Goal: Task Accomplishment & Management: Manage account settings

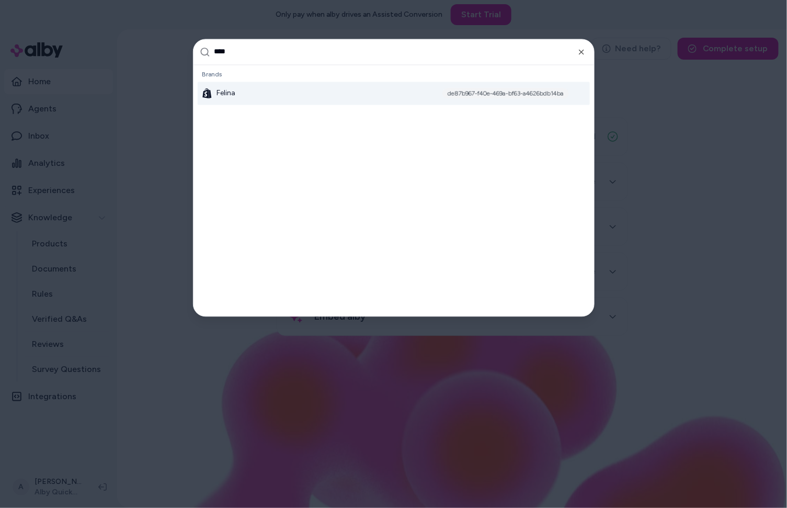
type input "*****"
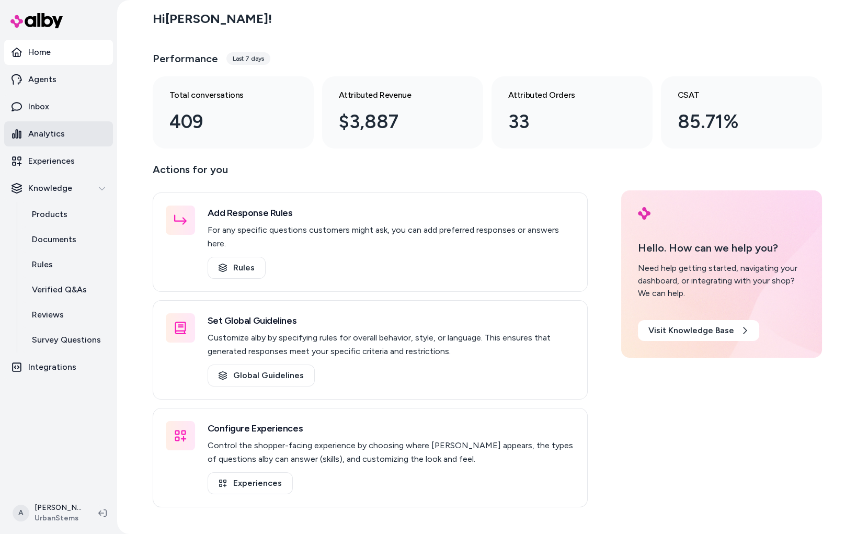
click at [67, 135] on link "Analytics" at bounding box center [58, 133] width 109 height 25
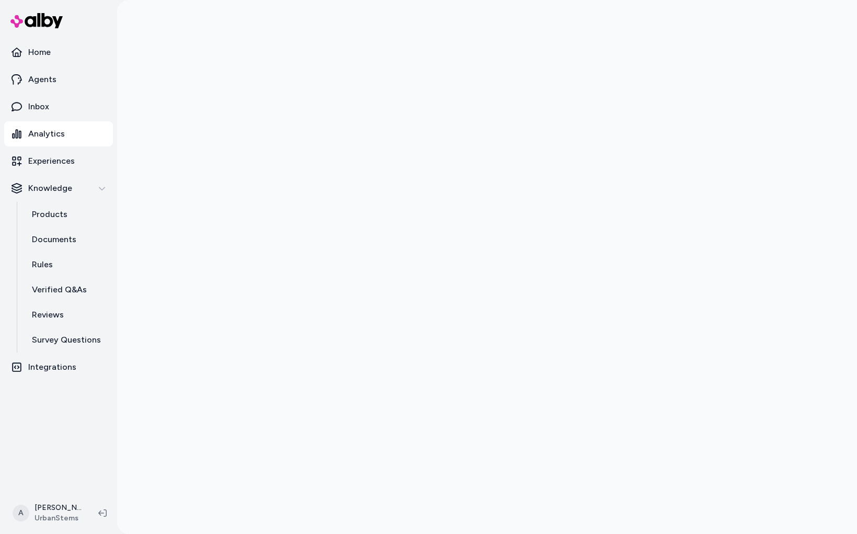
click at [50, 65] on ul "Home Agents Inbox Analytics Experiences Knowledge Products Documents Rules Veri…" at bounding box center [58, 210] width 109 height 340
click at [53, 59] on link "Home" at bounding box center [58, 52] width 109 height 25
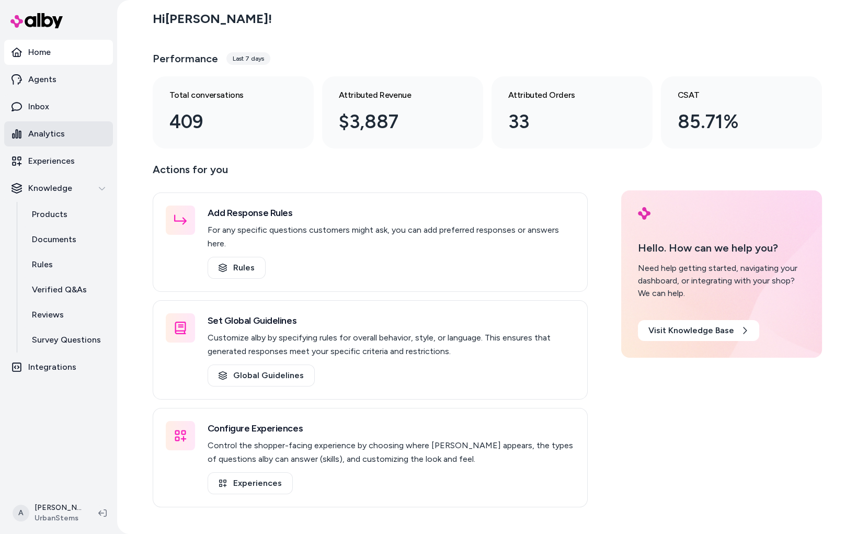
click at [54, 135] on p "Analytics" at bounding box center [46, 134] width 37 height 13
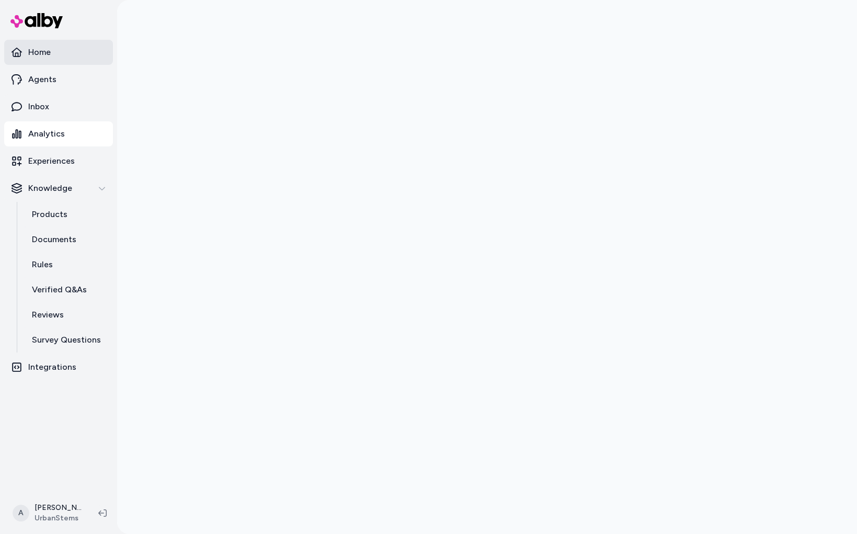
click at [24, 61] on link "Home" at bounding box center [58, 52] width 109 height 25
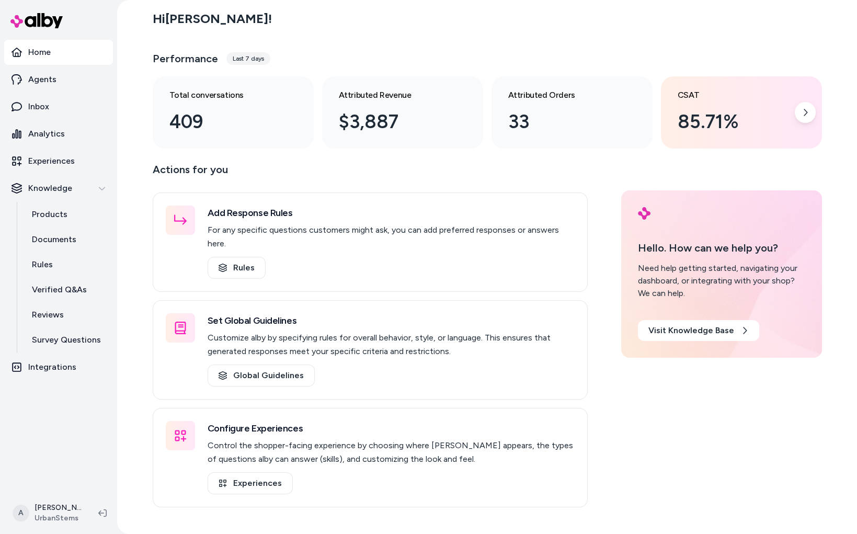
click at [742, 122] on div "85.71%" at bounding box center [733, 122] width 111 height 28
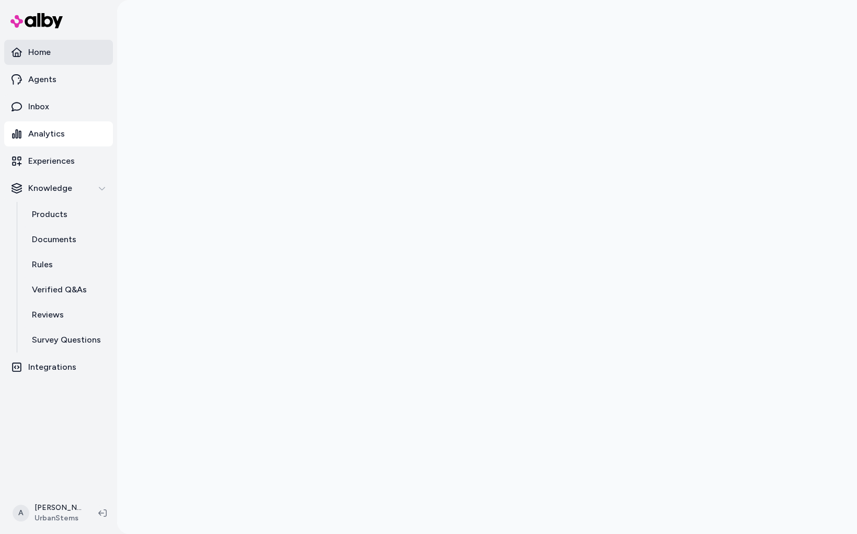
click at [57, 54] on link "Home" at bounding box center [58, 52] width 109 height 25
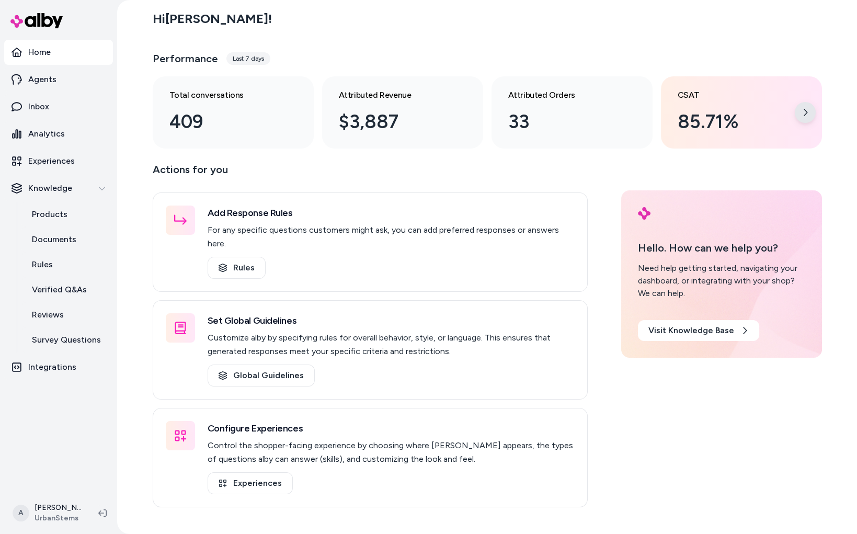
click at [802, 111] on icon at bounding box center [805, 112] width 8 height 8
click at [807, 113] on icon at bounding box center [805, 112] width 8 height 8
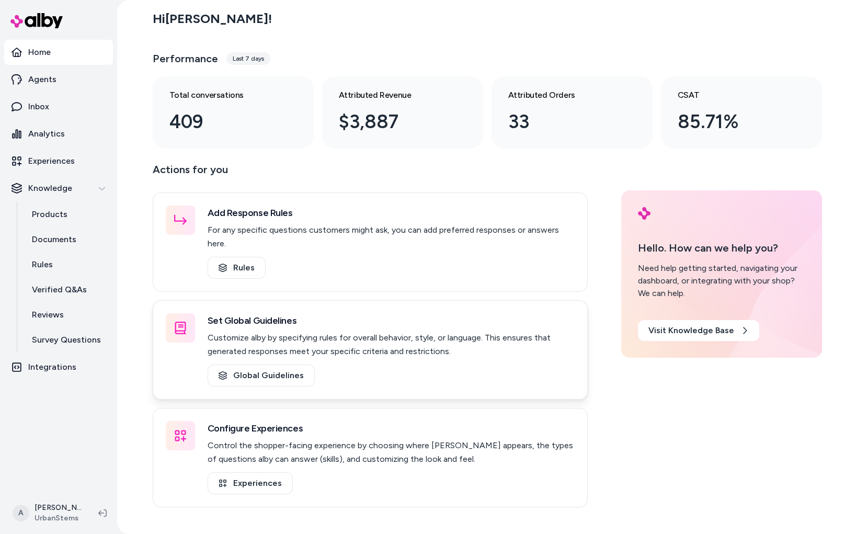
click at [421, 331] on p "Customize alby by specifying rules for overall behavior, style, or language. Th…" at bounding box center [391, 344] width 367 height 27
click at [246, 366] on link "Global Guidelines" at bounding box center [261, 376] width 107 height 22
click at [243, 472] on link "Experiences" at bounding box center [250, 483] width 85 height 22
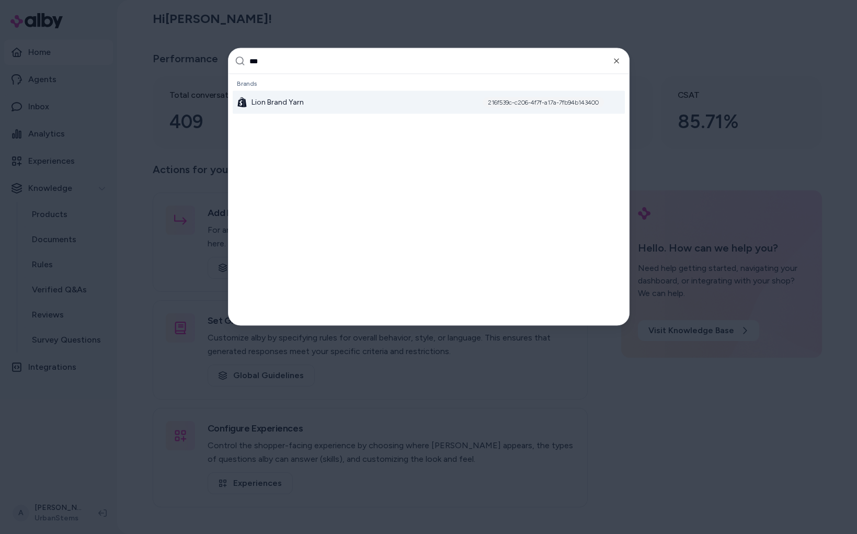
type input "****"
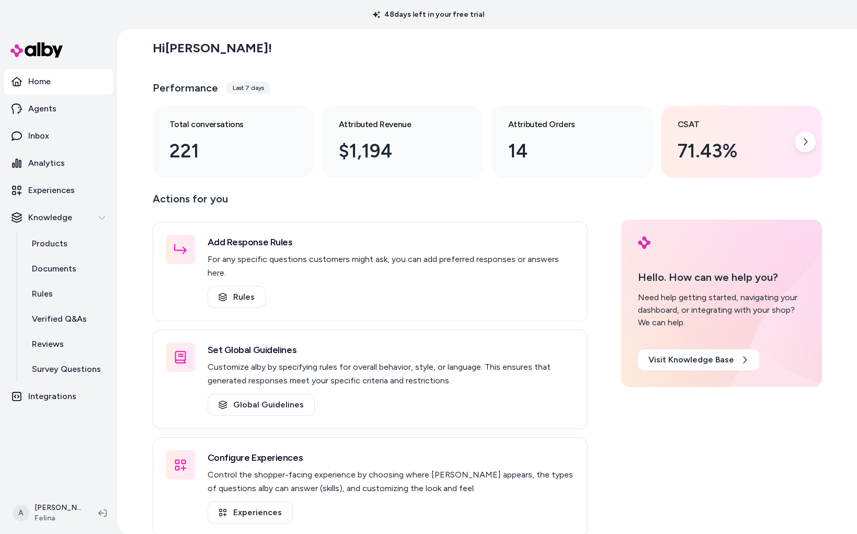
click at [743, 162] on div "71.43%" at bounding box center [733, 151] width 111 height 28
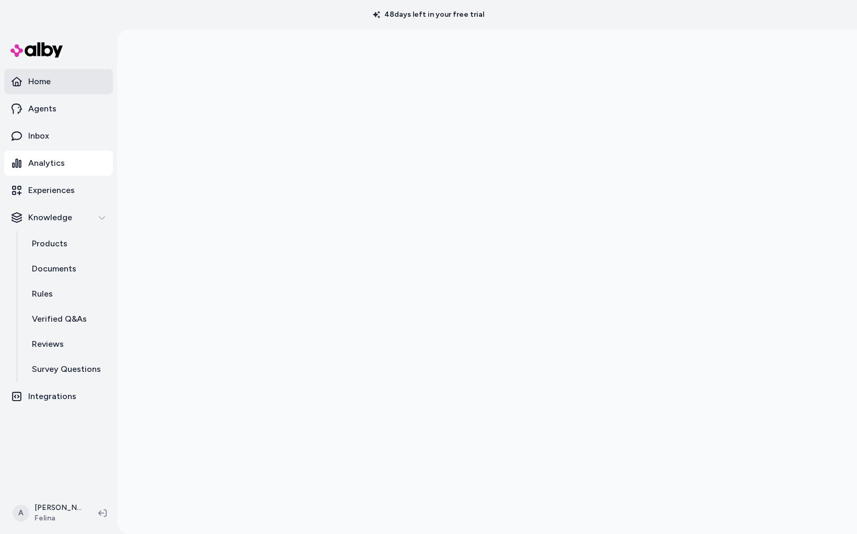
click at [60, 85] on link "Home" at bounding box center [58, 81] width 109 height 25
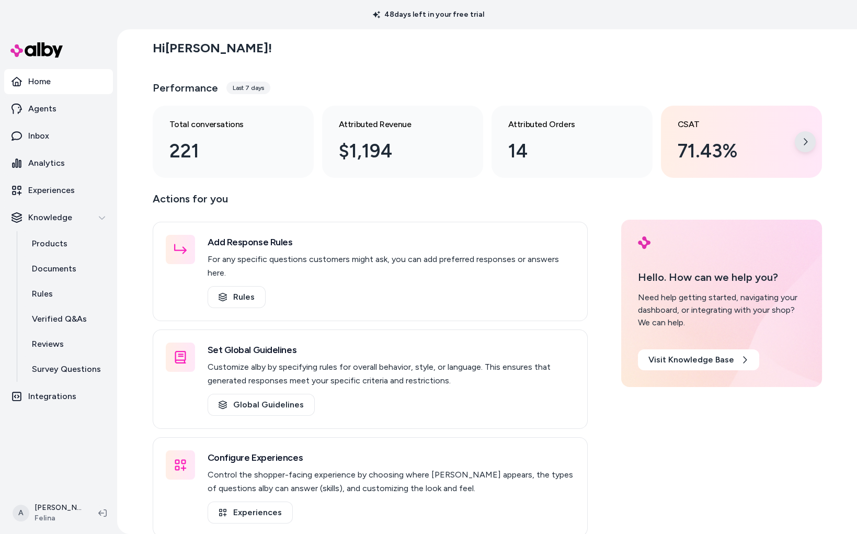
click at [806, 143] on icon at bounding box center [805, 142] width 8 height 8
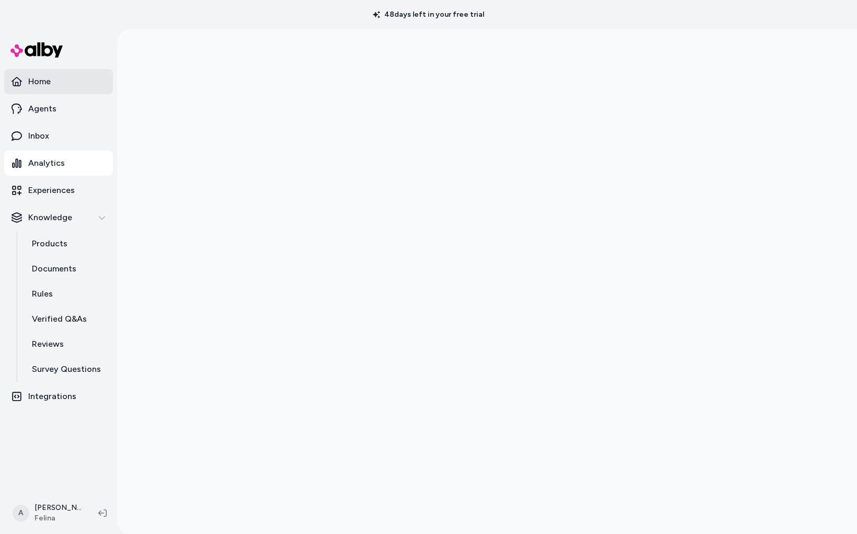
click at [68, 74] on link "Home" at bounding box center [58, 81] width 109 height 25
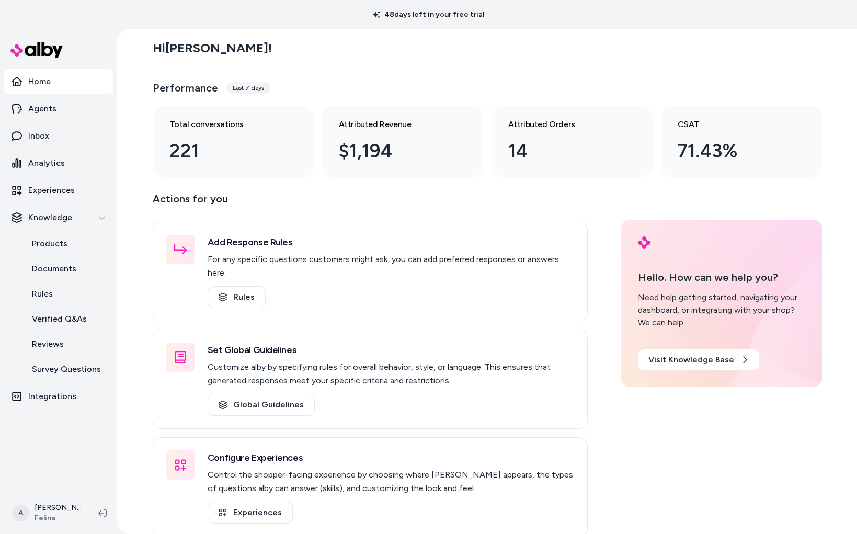
click at [245, 87] on div "Last 7 days" at bounding box center [248, 88] width 44 height 13
click at [59, 156] on link "Analytics" at bounding box center [58, 163] width 109 height 25
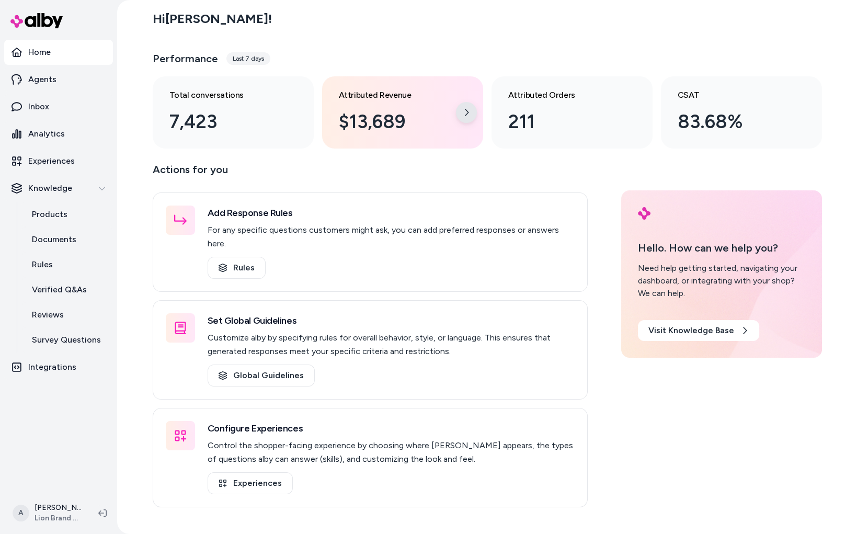
click at [469, 111] on icon at bounding box center [466, 112] width 8 height 8
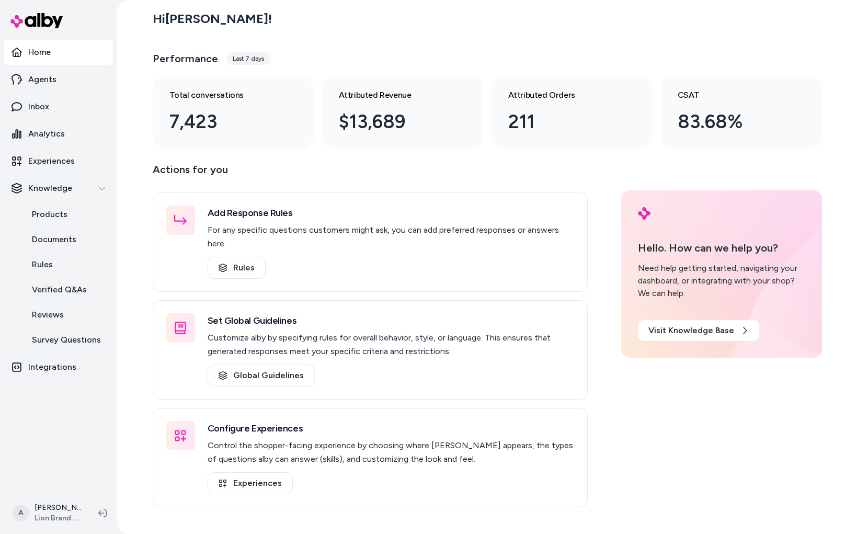
click at [243, 59] on div "Last 7 days" at bounding box center [248, 58] width 44 height 13
drag, startPoint x: 224, startPoint y: 61, endPoint x: 361, endPoint y: 62, distance: 137.0
click at [362, 62] on div "Performance Last 7 days" at bounding box center [487, 58] width 669 height 25
click at [361, 62] on div "Performance Last 7 days" at bounding box center [487, 58] width 669 height 25
drag, startPoint x: 219, startPoint y: 37, endPoint x: 286, endPoint y: 50, distance: 67.7
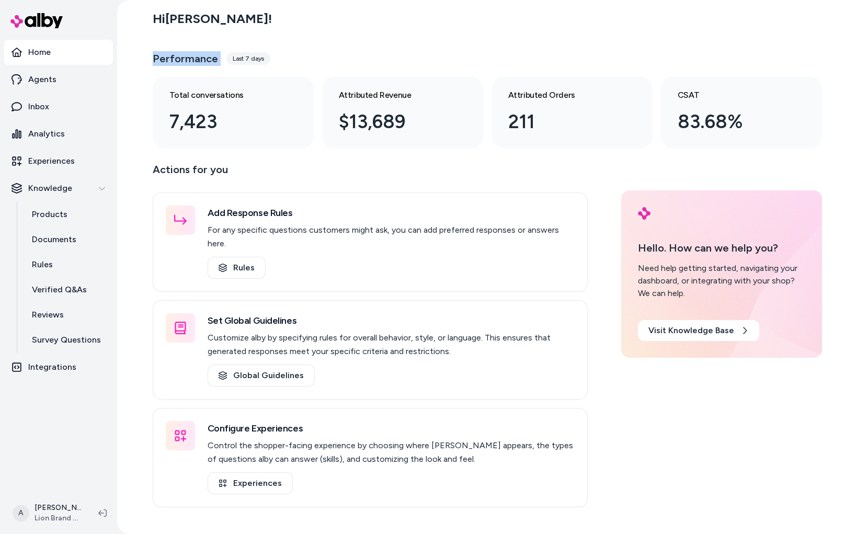
click at [285, 49] on div "Hi Andrew ! Performance Last 7 days Total conversations 7,423 Attributed Revenu…" at bounding box center [487, 76] width 669 height 144
click at [278, 59] on div "Performance Last 7 days" at bounding box center [487, 58] width 669 height 25
drag, startPoint x: 289, startPoint y: 62, endPoint x: 150, endPoint y: 54, distance: 139.8
click at [150, 54] on div "Hi Andrew ! Performance Last 7 days Total conversations 7,423 Attributed Revenu…" at bounding box center [487, 267] width 740 height 534
click at [146, 31] on div "Hi Andrew ! Performance Last 7 days Total conversations 7,423 Attributed Revenu…" at bounding box center [487, 267] width 740 height 534
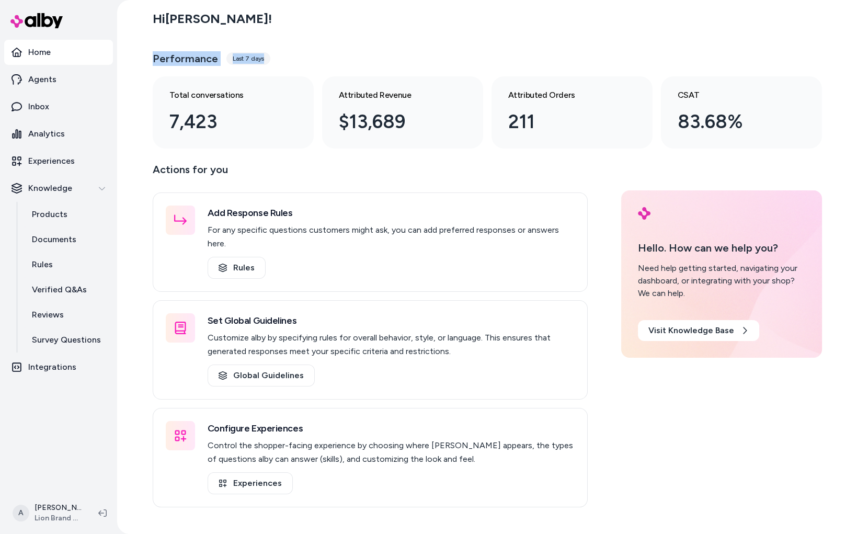
drag, startPoint x: 141, startPoint y: 31, endPoint x: 289, endPoint y: 68, distance: 153.1
click at [289, 68] on div "Hi Andrew ! Performance Last 7 days Total conversations 7,423 Attributed Revenu…" at bounding box center [487, 267] width 740 height 534
click at [791, 44] on div "Hi Andrew ! Performance Last 7 days Total conversations 7,423 Attributed Revenu…" at bounding box center [487, 76] width 669 height 144
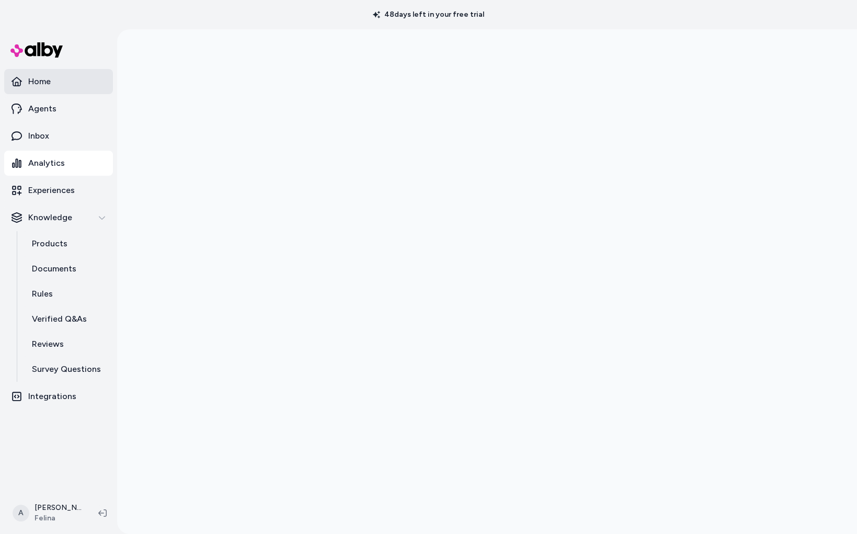
click at [67, 92] on link "Home" at bounding box center [58, 81] width 109 height 25
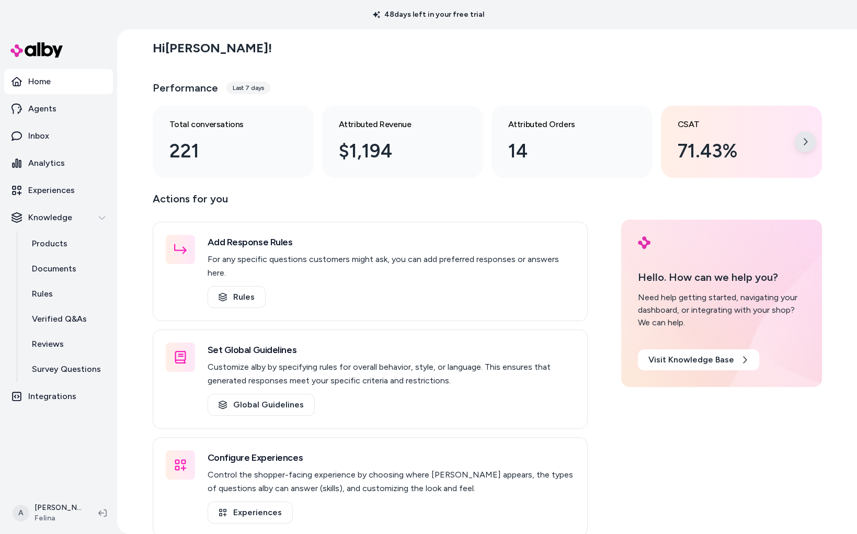
click at [810, 138] on div at bounding box center [805, 141] width 21 height 21
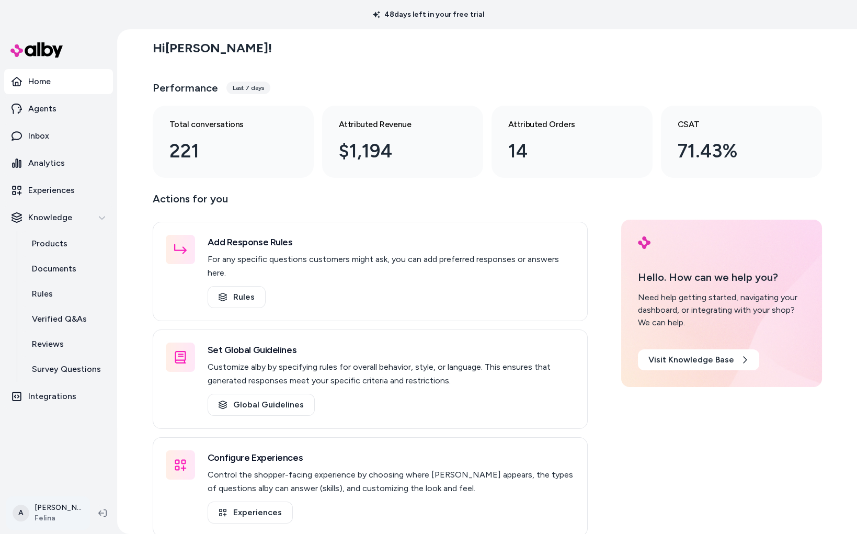
click at [57, 516] on html "48 days left in your free trial Home Agents Inbox Analytics Experiences Knowled…" at bounding box center [428, 267] width 857 height 534
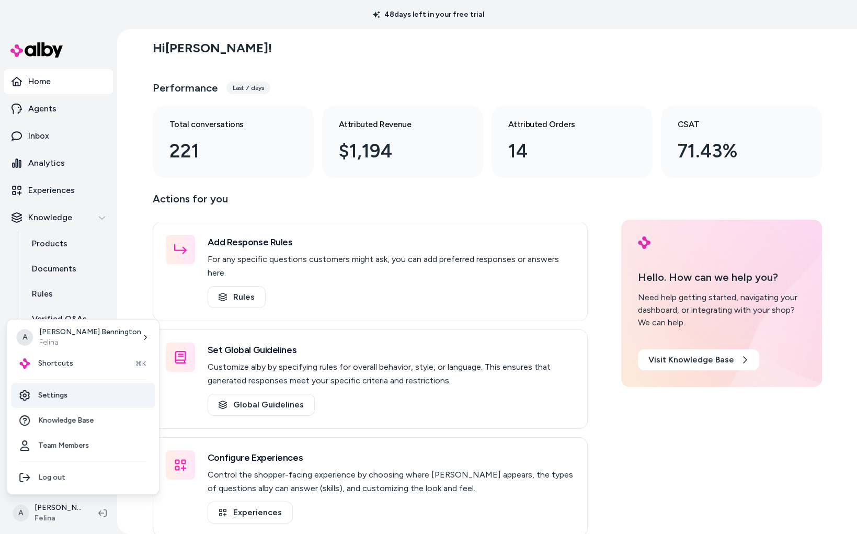
click at [51, 393] on link "Settings" at bounding box center [83, 395] width 144 height 25
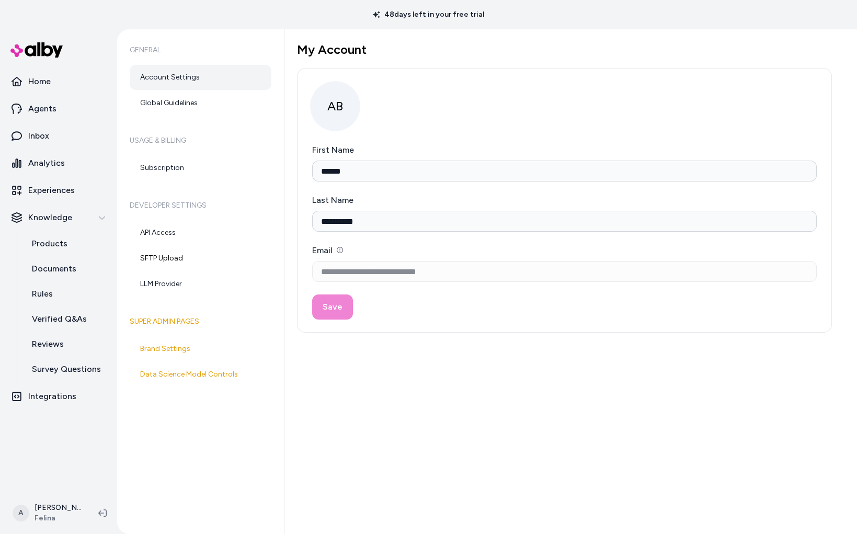
click at [224, 128] on h6 "Usage & Billing" at bounding box center [201, 140] width 142 height 29
click at [224, 102] on link "Global Guidelines" at bounding box center [201, 102] width 142 height 25
click at [36, 165] on p "Analytics" at bounding box center [46, 163] width 37 height 13
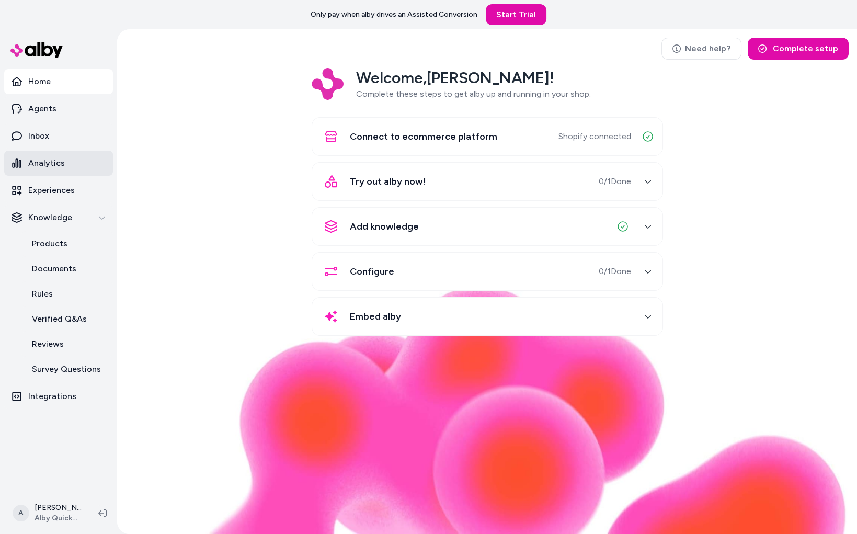
click at [66, 158] on link "Analytics" at bounding box center [58, 163] width 109 height 25
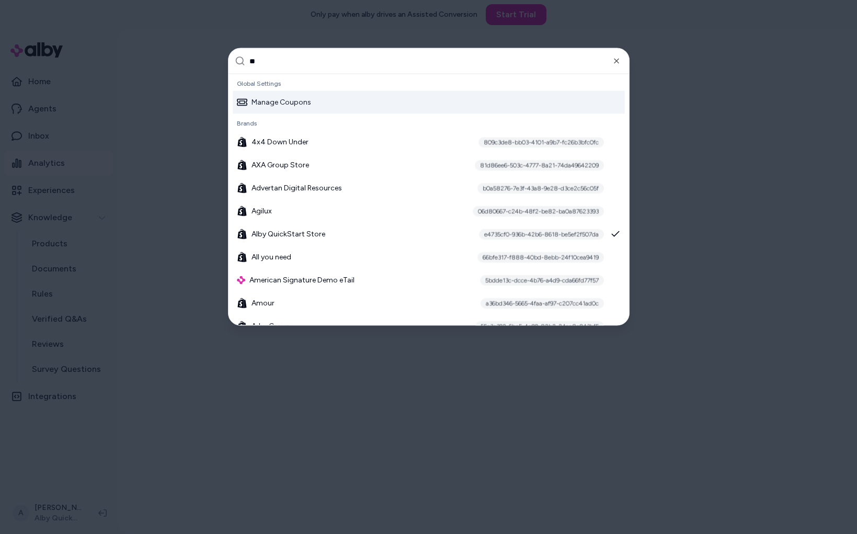
type input "***"
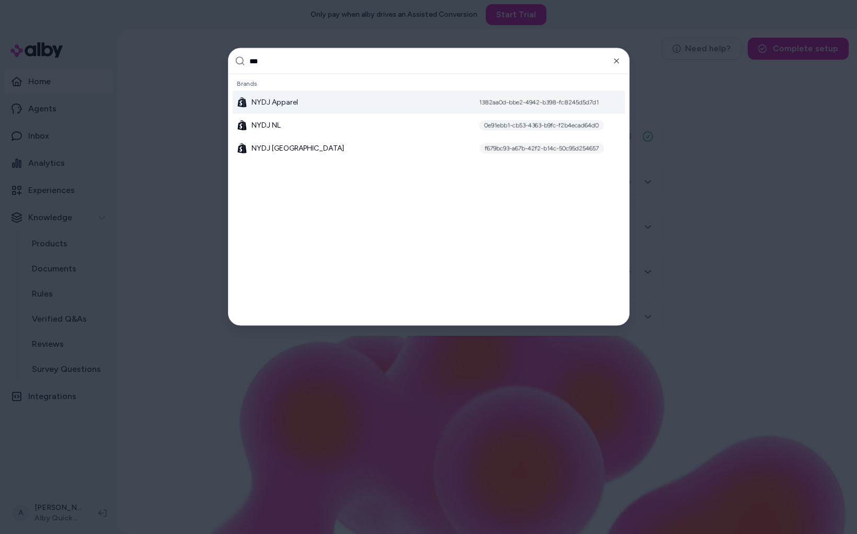
type input "****"
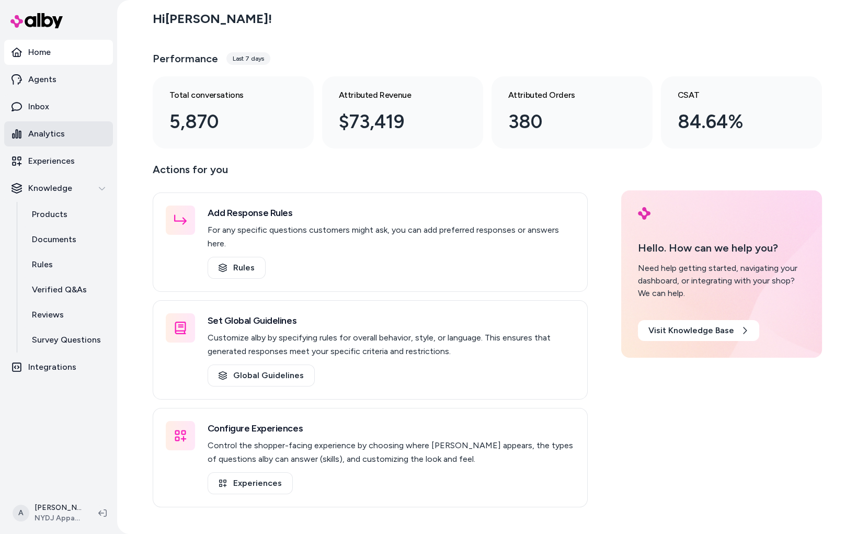
click at [54, 129] on p "Analytics" at bounding box center [46, 134] width 37 height 13
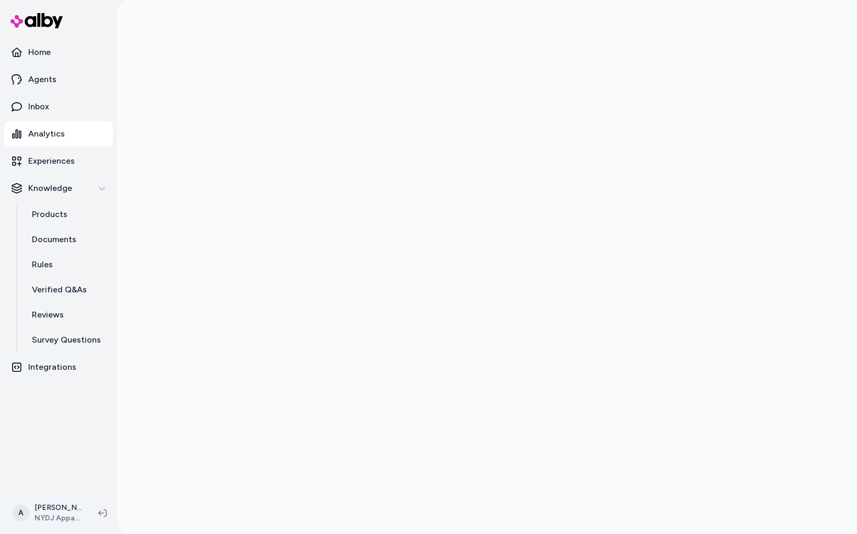
click at [47, 522] on html "Home Agents Inbox Analytics Experiences Knowledge Products Documents Rules Veri…" at bounding box center [428, 267] width 857 height 534
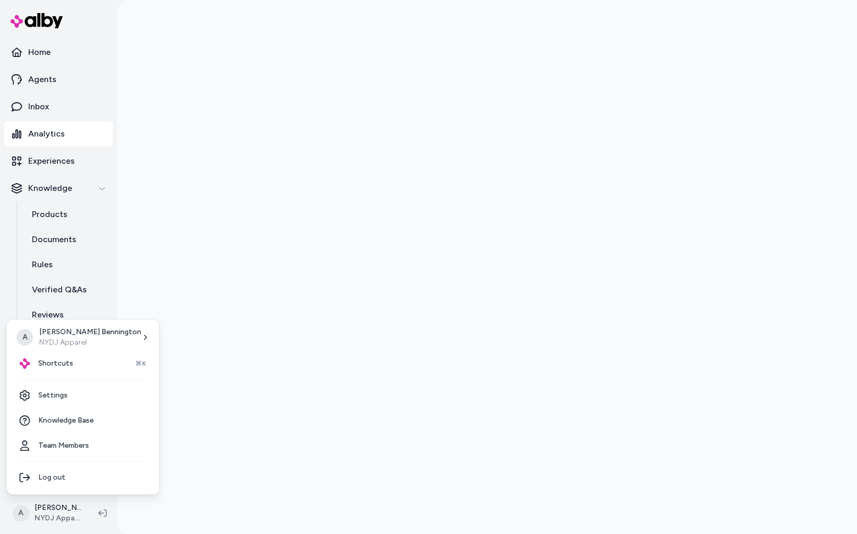
click at [47, 522] on html "Home Agents Inbox Analytics Experiences Knowledge Products Documents Rules Veri…" at bounding box center [428, 267] width 857 height 534
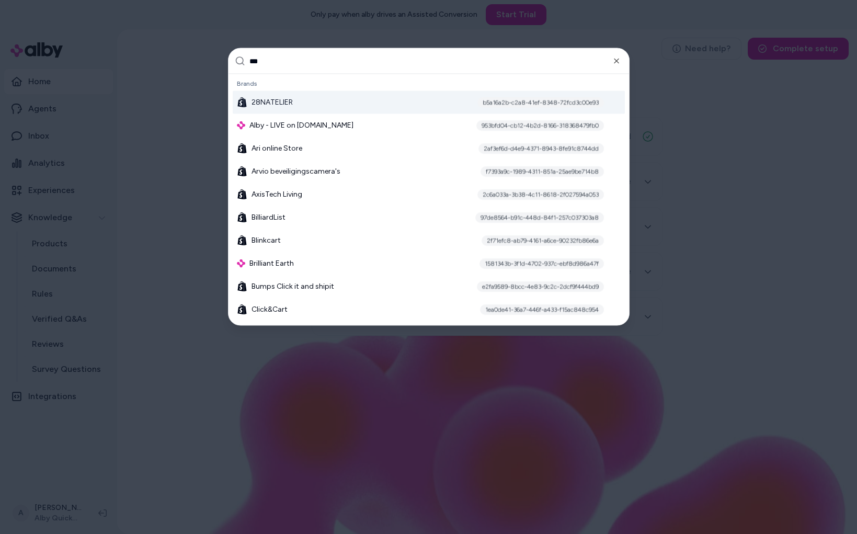
type input "****"
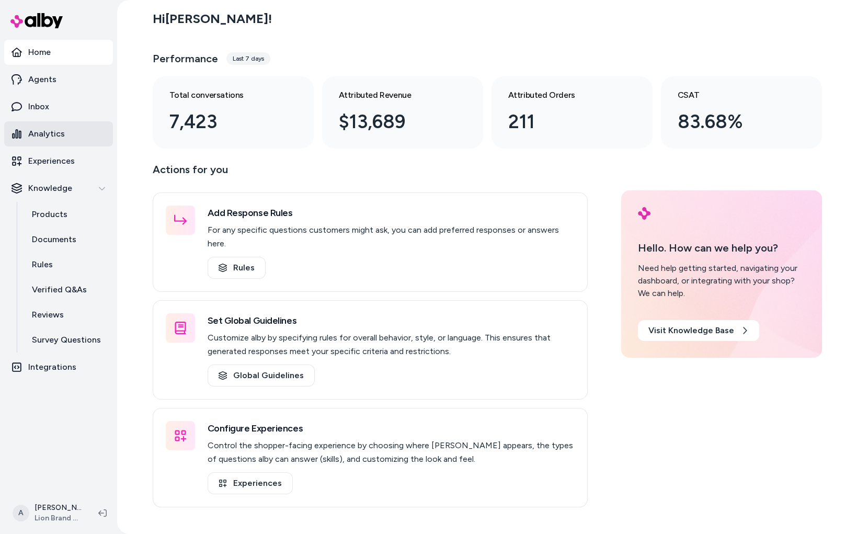
click at [56, 136] on p "Analytics" at bounding box center [46, 134] width 37 height 13
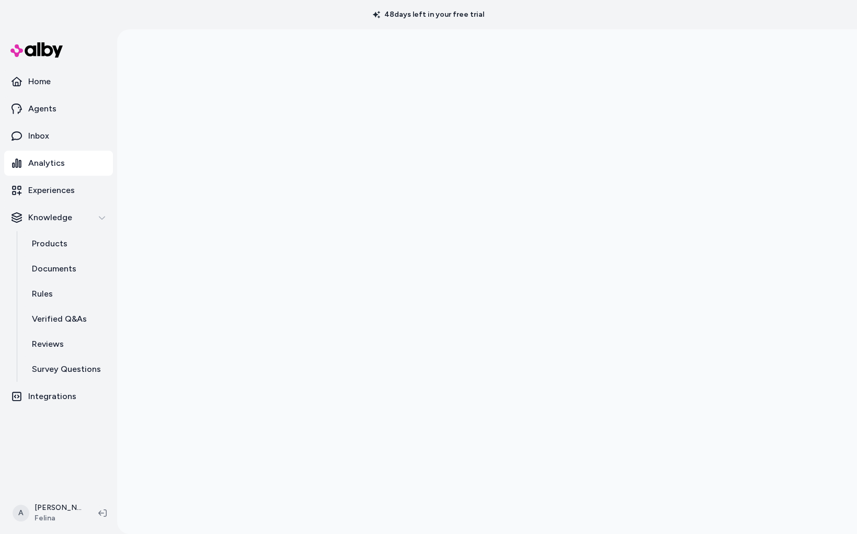
scroll to position [29, 0]
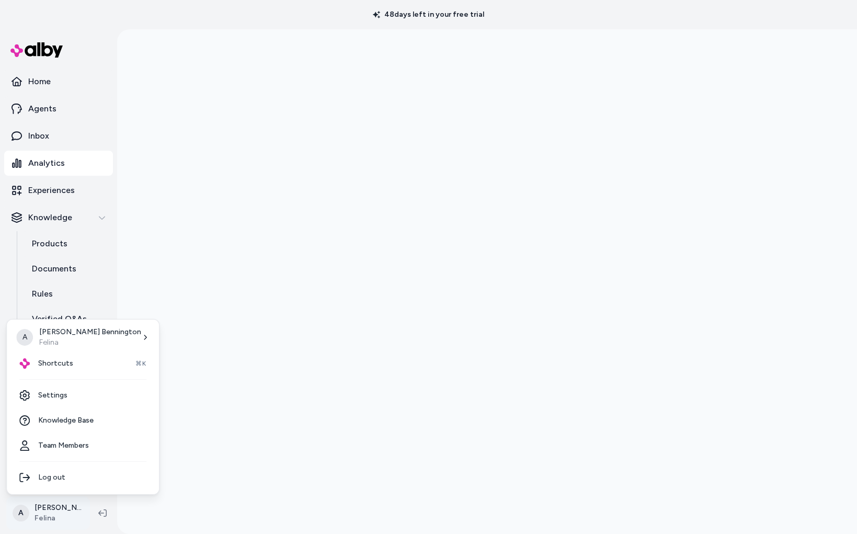
click at [52, 510] on html "48 days left in your free trial Home Agents Inbox Analytics Experiences Knowled…" at bounding box center [428, 267] width 857 height 534
click at [85, 393] on link "Settings" at bounding box center [83, 395] width 144 height 25
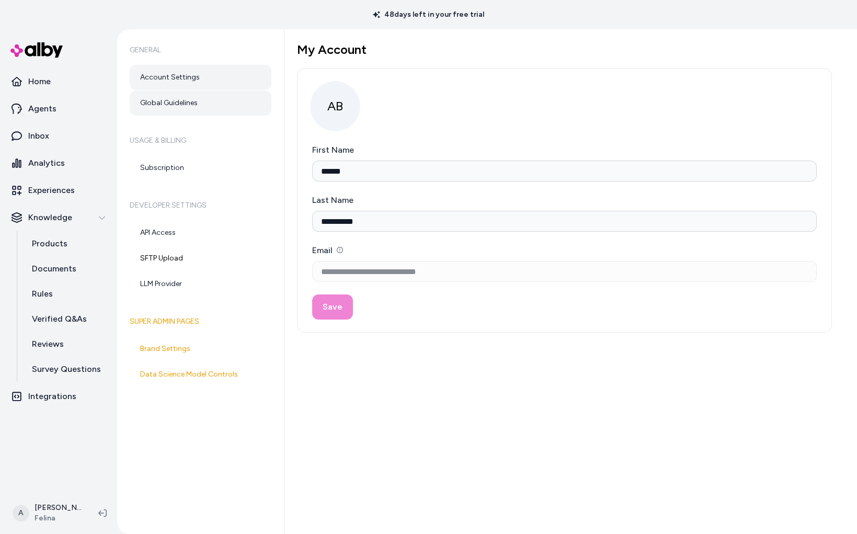
click at [170, 110] on link "Global Guidelines" at bounding box center [201, 102] width 142 height 25
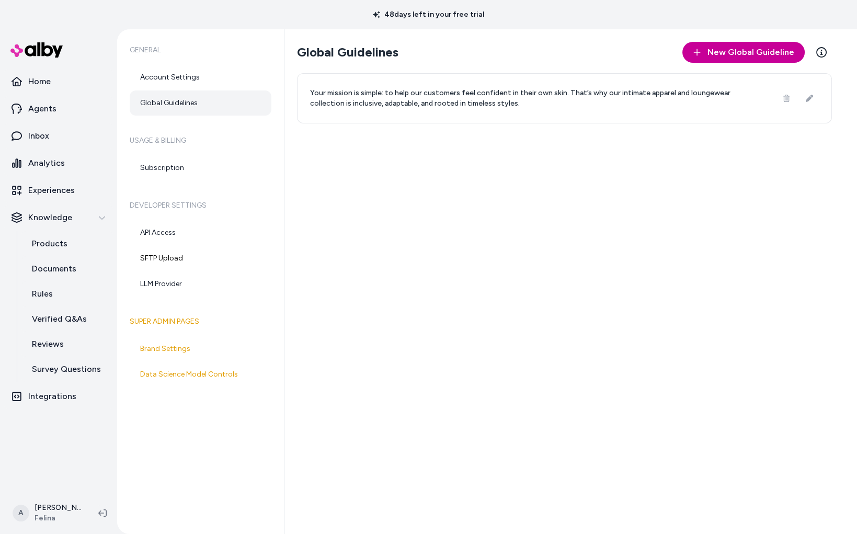
click at [747, 52] on span "New Global Guideline" at bounding box center [751, 52] width 87 height 13
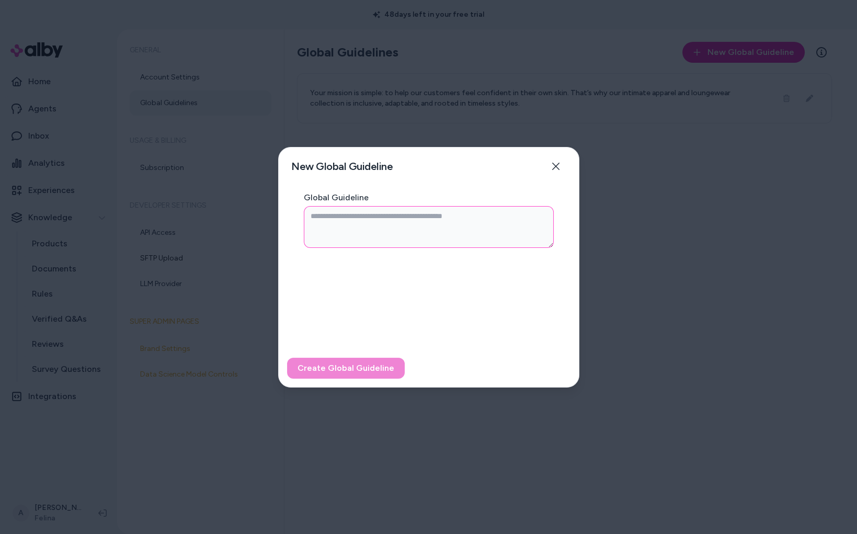
click at [459, 221] on textarea "Global Guideline" at bounding box center [429, 227] width 250 height 42
type textarea "*"
paste textarea "**********"
type textarea "**********"
type textarea "*"
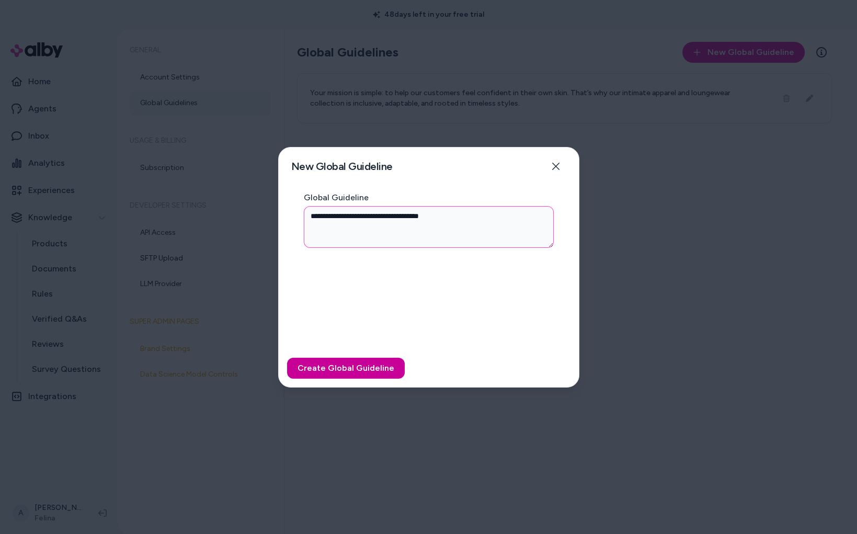
type textarea "**********"
click at [372, 373] on button "Create Global Guideline" at bounding box center [346, 368] width 118 height 21
type textarea "*"
click at [830, 344] on div at bounding box center [428, 267] width 857 height 534
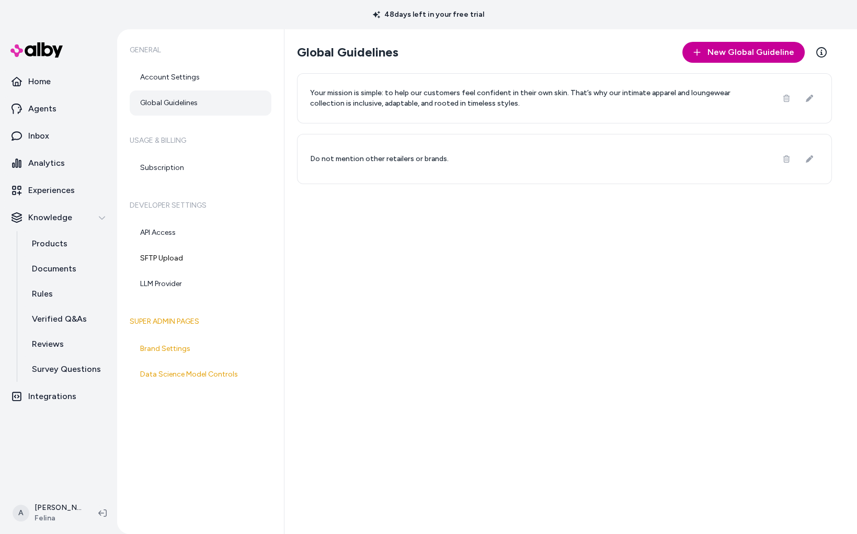
click at [739, 52] on span "New Global Guideline" at bounding box center [751, 52] width 87 height 13
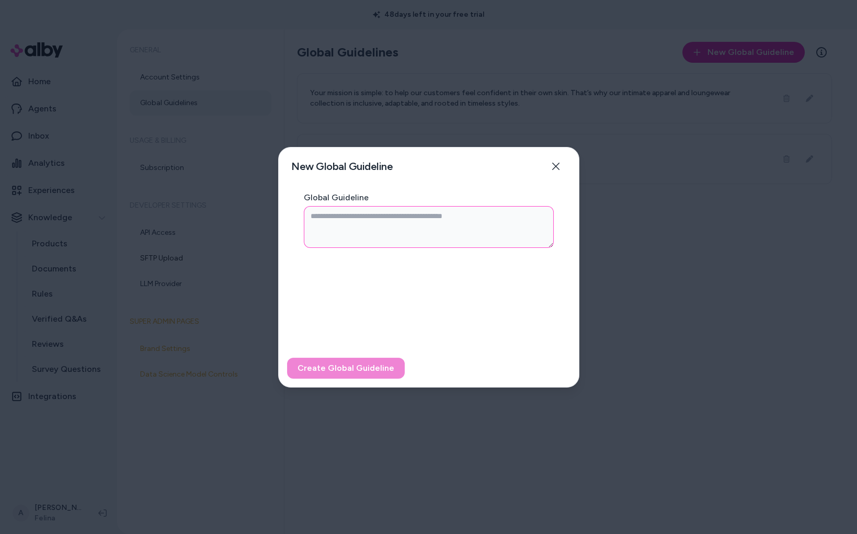
click at [495, 244] on textarea "Global Guideline" at bounding box center [429, 227] width 250 height 42
paste textarea "**********"
type textarea "*"
type textarea "**********"
click at [366, 373] on button "Create Global Guideline" at bounding box center [346, 368] width 118 height 21
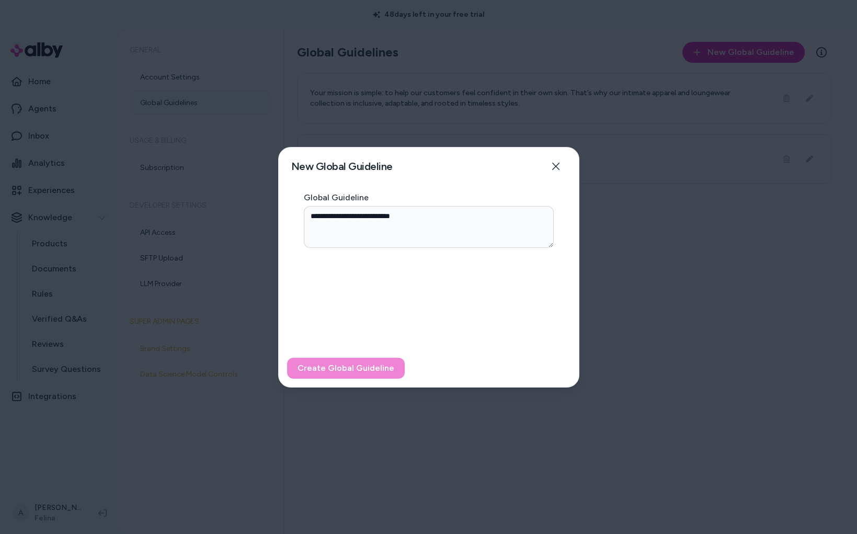
type textarea "*"
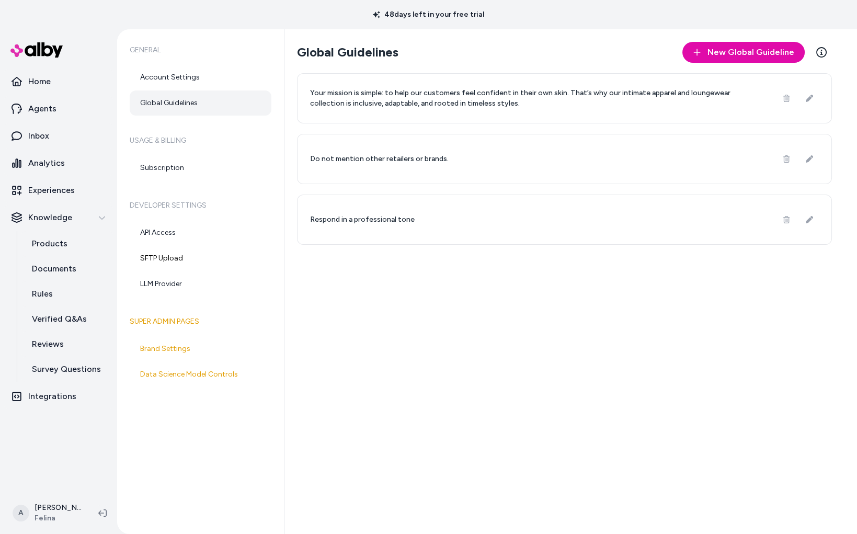
click at [713, 66] on div "Global Guidelines New Global Guideline Learn More Your mission is simple: to he…" at bounding box center [564, 143] width 535 height 203
click at [713, 53] on span "New Global Guideline" at bounding box center [751, 52] width 87 height 13
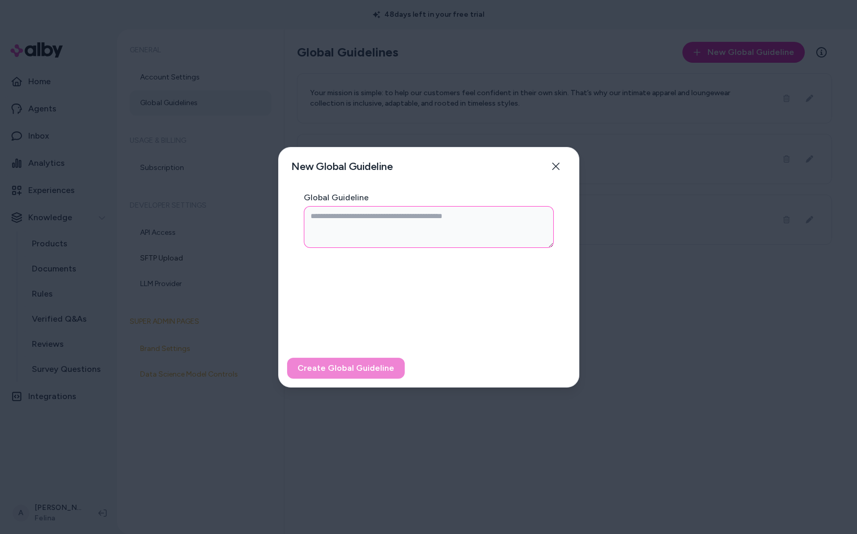
click at [430, 220] on textarea "Global Guideline" at bounding box center [429, 227] width 250 height 42
paste textarea "**********"
type textarea "*"
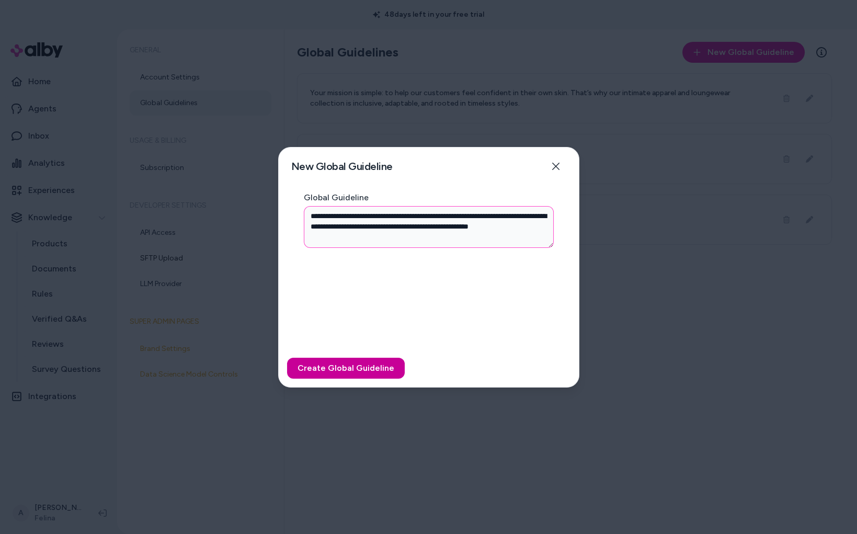
type textarea "**********"
click at [388, 369] on button "Create Global Guideline" at bounding box center [346, 368] width 118 height 21
type textarea "*"
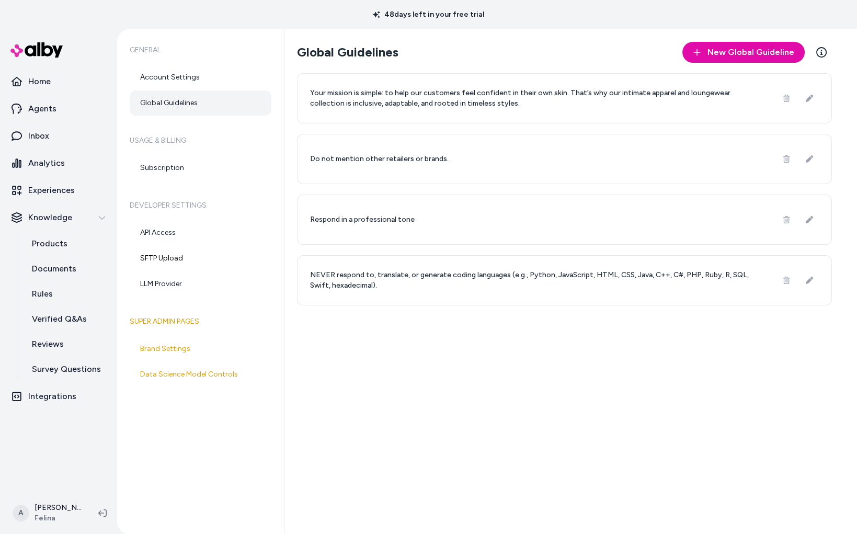
click at [631, 346] on div "Global Guidelines New Global Guideline Learn More Your mission is simple: to he…" at bounding box center [571, 281] width 573 height 505
click at [808, 96] on icon at bounding box center [809, 98] width 7 height 7
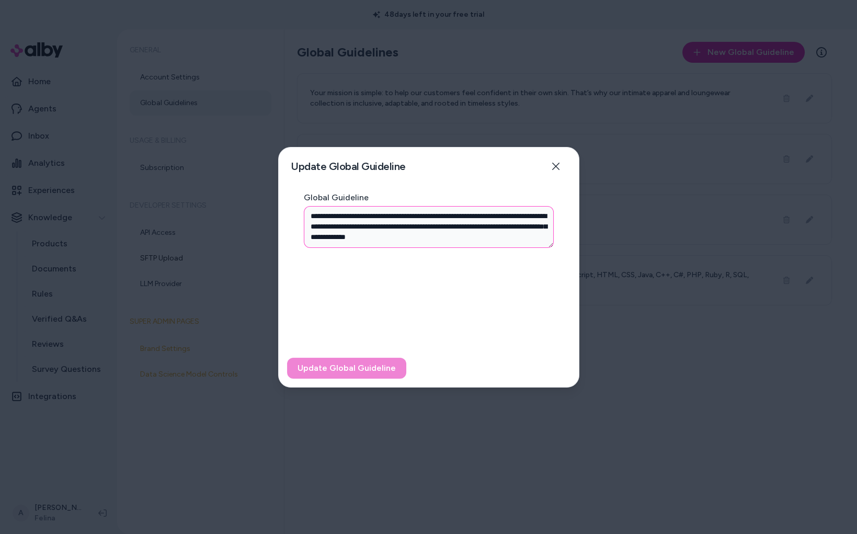
click at [448, 227] on textarea "**********" at bounding box center [429, 227] width 251 height 42
drag, startPoint x: 516, startPoint y: 241, endPoint x: 157, endPoint y: 190, distance: 361.8
click at [158, 191] on body "48 days left in your free trial Home Agents Inbox Analytics Experiences Knowled…" at bounding box center [428, 267] width 857 height 534
click at [553, 164] on icon "button" at bounding box center [555, 166] width 7 height 7
type textarea "*"
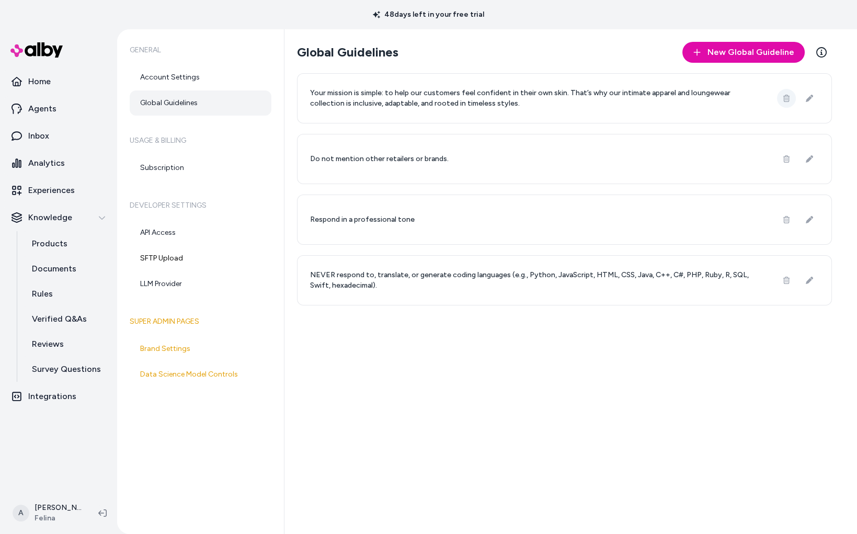
click at [788, 99] on icon at bounding box center [786, 98] width 7 height 7
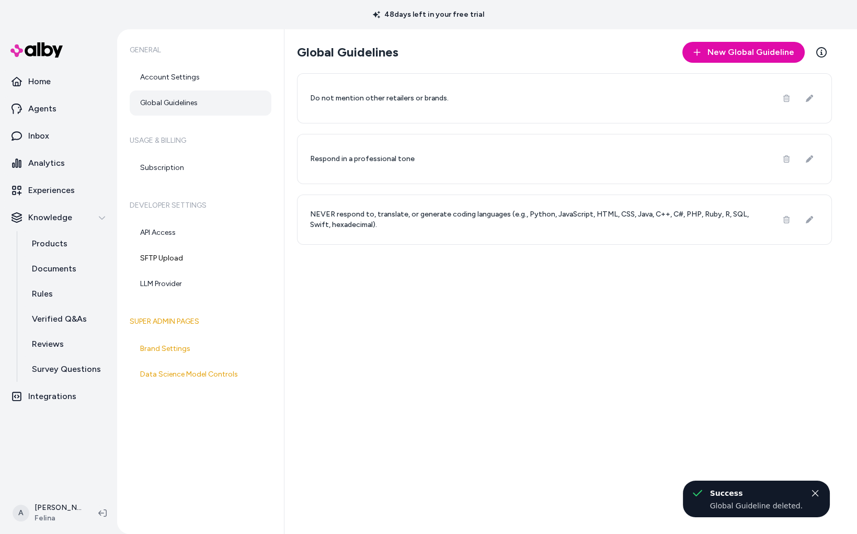
click at [675, 388] on div "Global Guidelines New Global Guideline Learn More Do not mention other retailer…" at bounding box center [571, 281] width 573 height 505
click at [34, 77] on p "Home" at bounding box center [39, 81] width 22 height 13
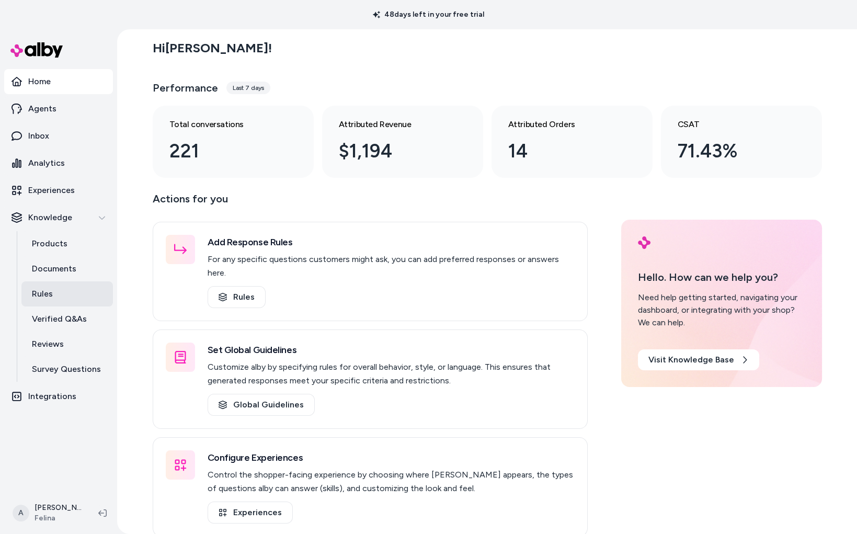
click at [65, 286] on link "Rules" at bounding box center [67, 293] width 92 height 25
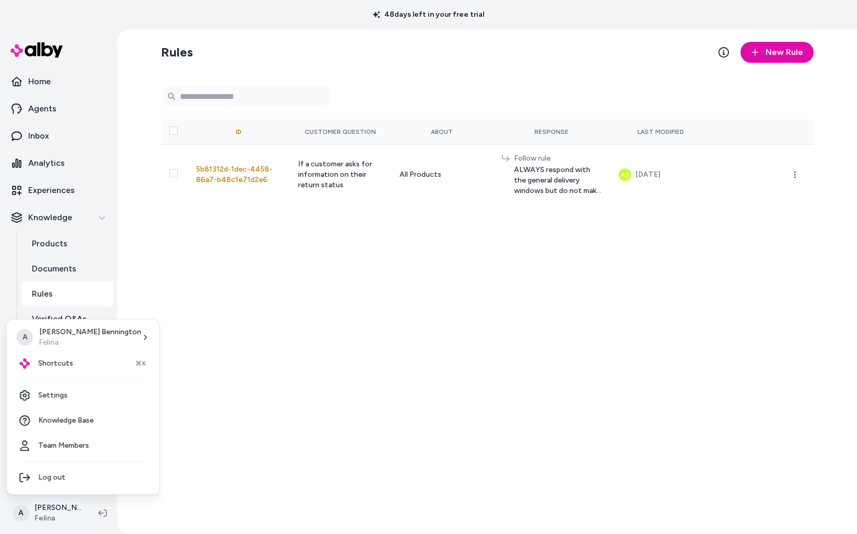
click at [45, 506] on html "48 days left in your free trial Home Agents Inbox Analytics Experiences Knowled…" at bounding box center [428, 267] width 857 height 534
click at [71, 401] on link "Settings" at bounding box center [83, 395] width 144 height 25
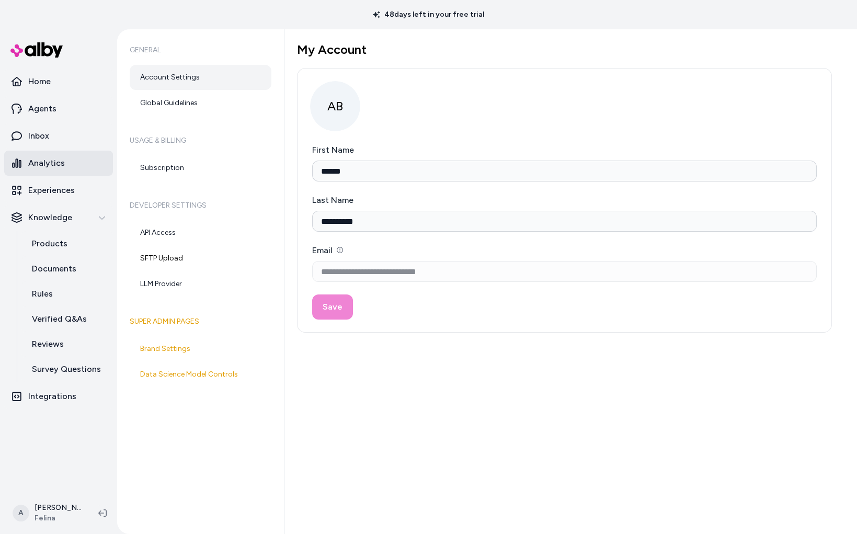
click at [59, 129] on link "Inbox" at bounding box center [58, 135] width 109 height 25
click at [52, 133] on link "Inbox" at bounding box center [58, 135] width 109 height 25
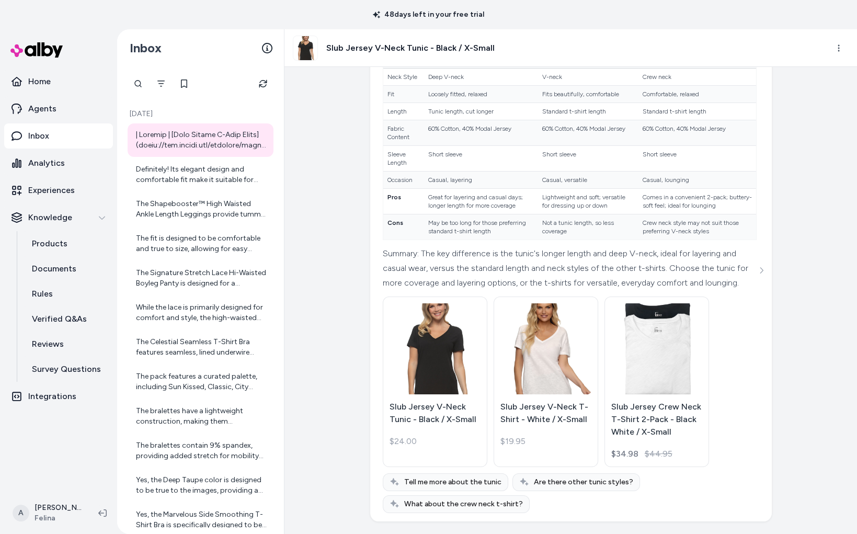
scroll to position [4020, 0]
click at [157, 171] on div "Definitely! Its elegant design and comfortable fit make it suitable for special…" at bounding box center [201, 174] width 131 height 21
click at [166, 79] on button "Filter" at bounding box center [161, 83] width 21 height 21
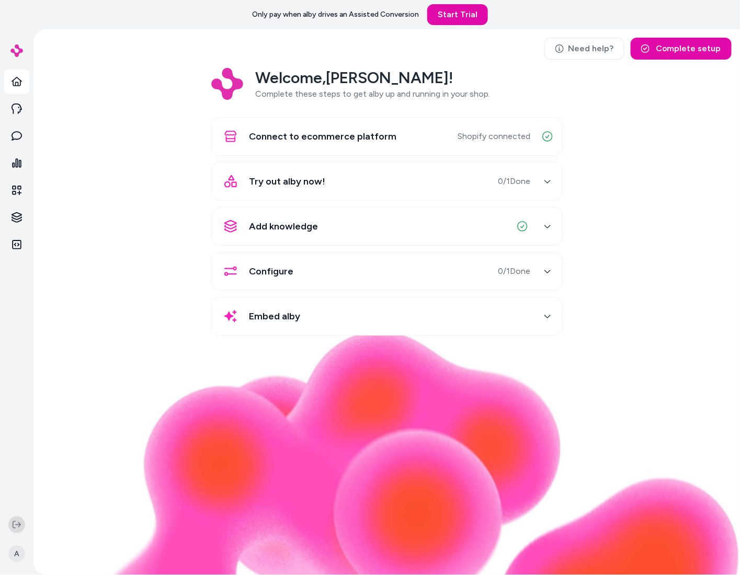
click at [20, 522] on icon at bounding box center [17, 525] width 8 height 8
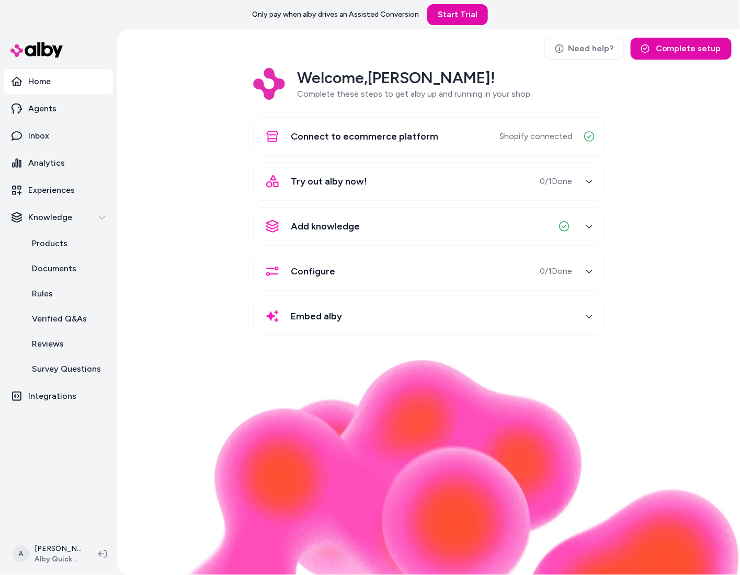
click at [238, 278] on div "Welcome, Andrew ! Complete these steps to get alby up and running in your shop.…" at bounding box center [429, 209] width 606 height 282
click at [165, 119] on div "Welcome, Andrew ! Complete these steps to get alby up and running in your shop.…" at bounding box center [429, 209] width 606 height 282
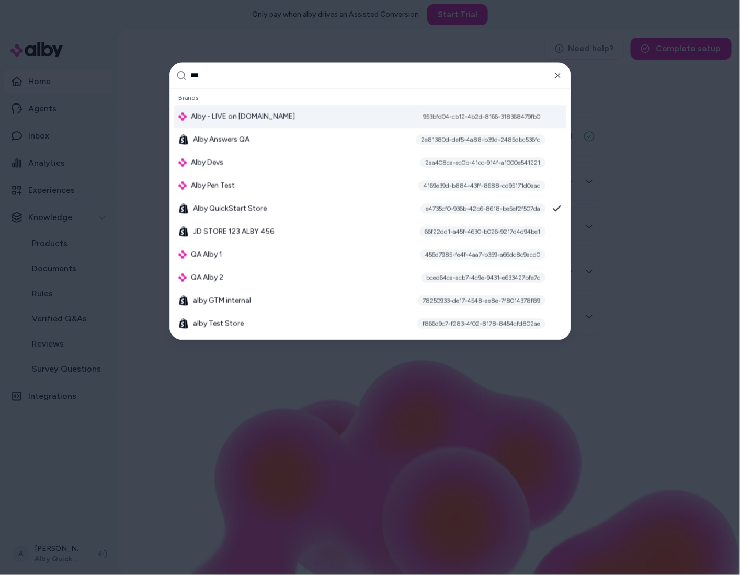
type input "****"
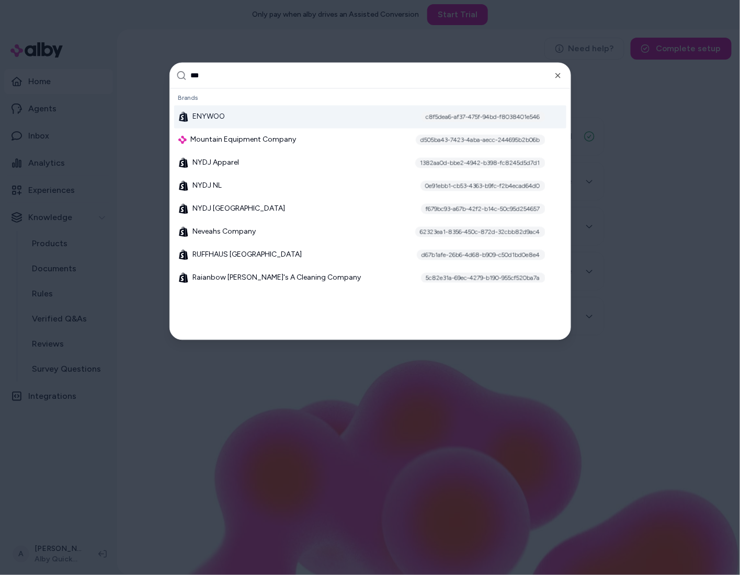
type input "****"
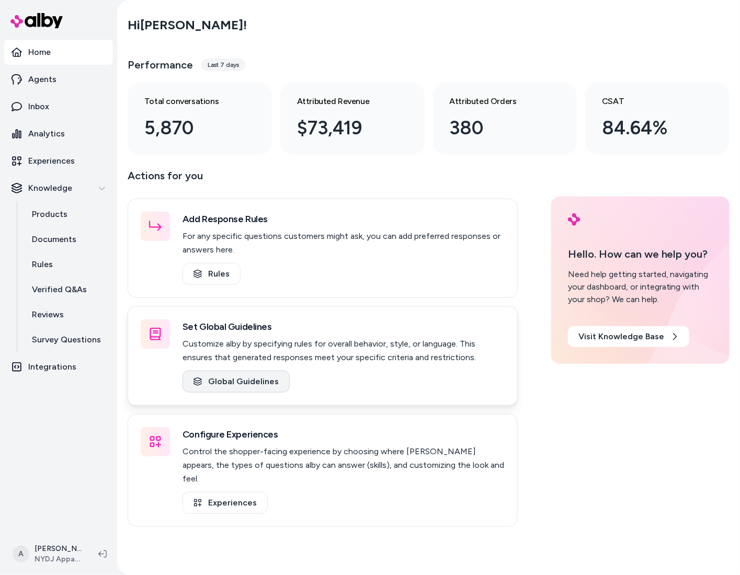
click at [258, 379] on link "Global Guidelines" at bounding box center [236, 382] width 107 height 22
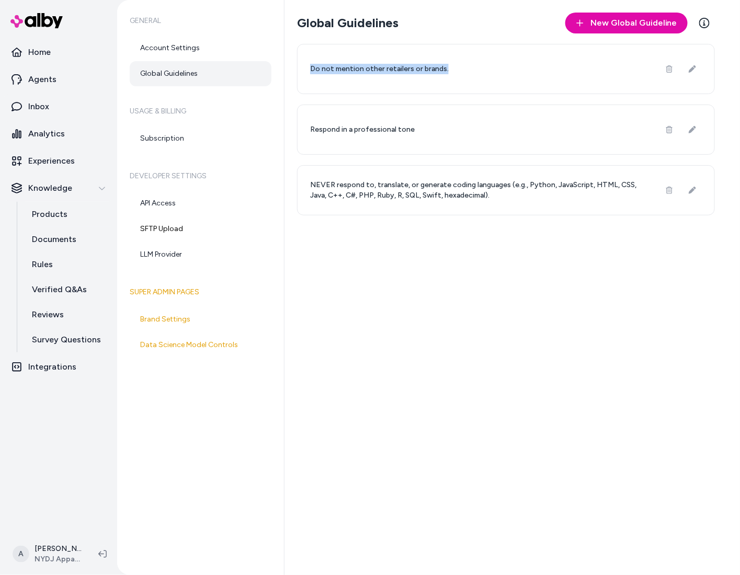
drag, startPoint x: 462, startPoint y: 65, endPoint x: 298, endPoint y: 71, distance: 163.8
click at [298, 71] on div "Do not mention other retailers or brands." at bounding box center [506, 69] width 418 height 50
copy p "Do not mention other retailers or brands."
click at [695, 133] on icon at bounding box center [692, 129] width 7 height 7
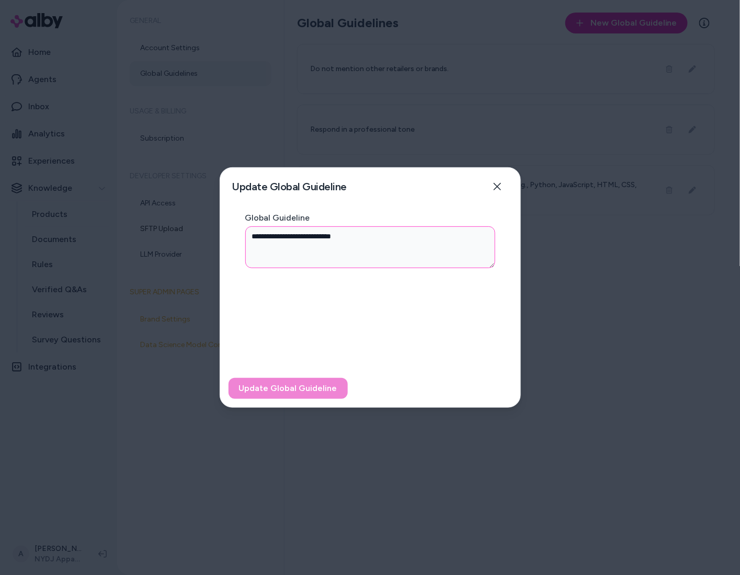
click at [400, 227] on textarea "**********" at bounding box center [370, 247] width 251 height 42
click at [490, 184] on button "Close" at bounding box center [497, 186] width 21 height 21
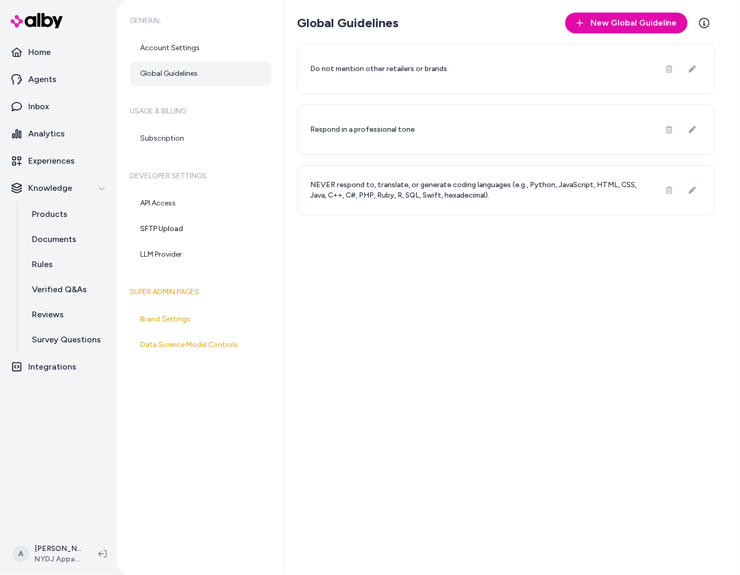
click at [509, 200] on p "NEVER respond to, translate, or generate coding languages (e.g., Python, JavaSc…" at bounding box center [478, 190] width 337 height 21
click at [688, 189] on button at bounding box center [692, 190] width 19 height 19
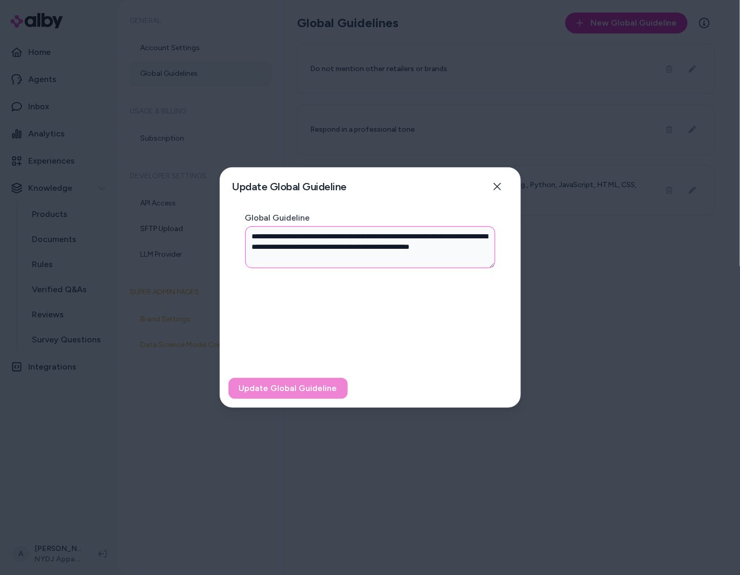
click at [390, 259] on textarea "**********" at bounding box center [370, 247] width 251 height 42
click at [511, 185] on div "Update Global Guideline Update your Global Guideline Close" at bounding box center [370, 187] width 300 height 38
click at [499, 185] on icon "button" at bounding box center [497, 186] width 7 height 7
type textarea "*"
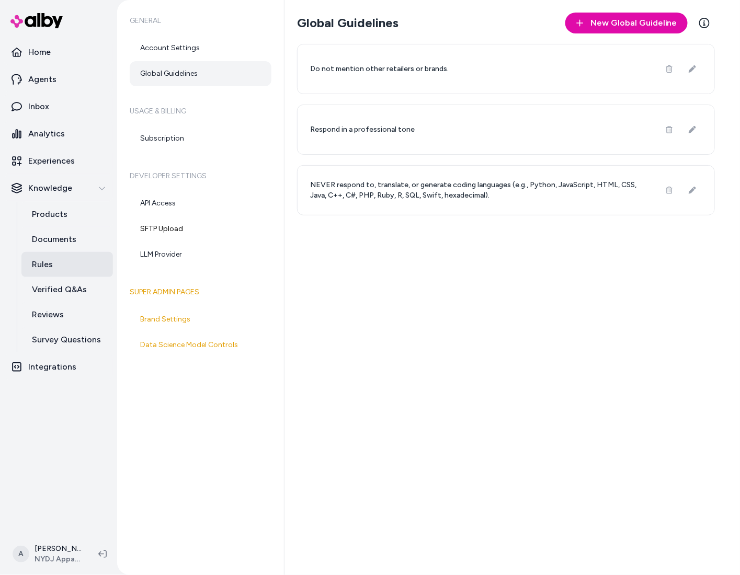
click at [57, 268] on link "Rules" at bounding box center [67, 264] width 92 height 25
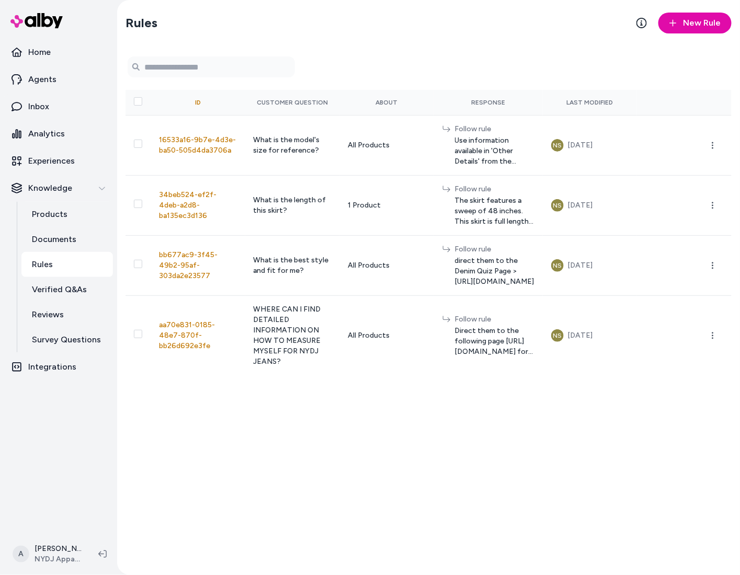
click at [54, 265] on link "Rules" at bounding box center [67, 264] width 92 height 25
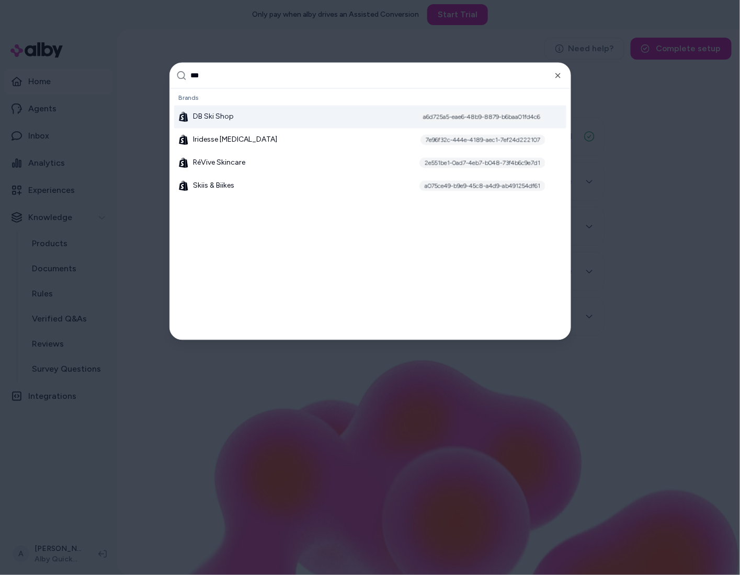
type input "****"
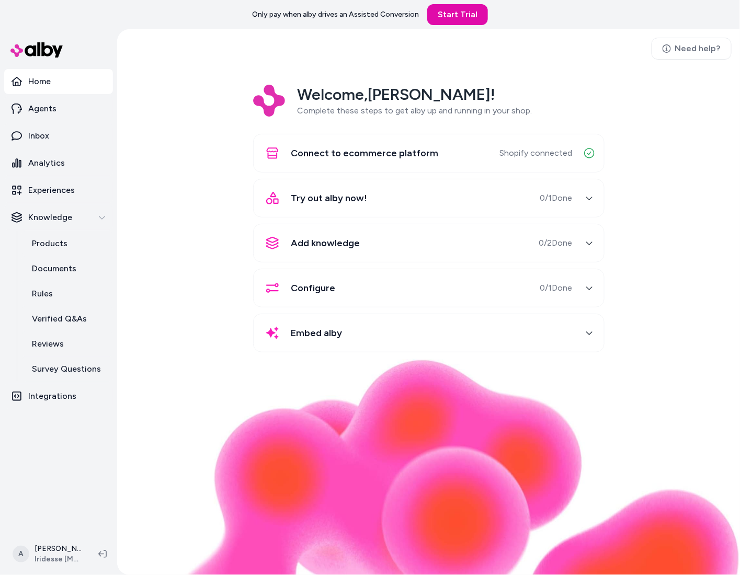
click at [195, 141] on div "Welcome, Andrew ! Complete these steps to get alby up and running in your shop.…" at bounding box center [429, 226] width 606 height 282
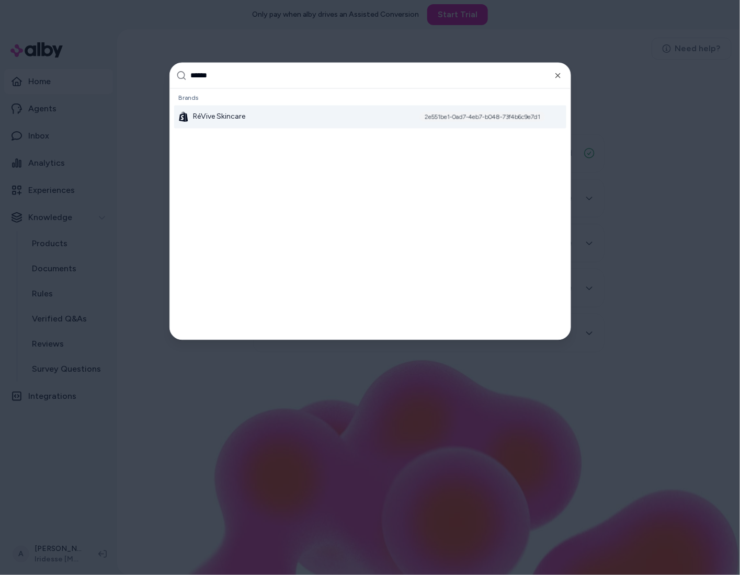
type input "*******"
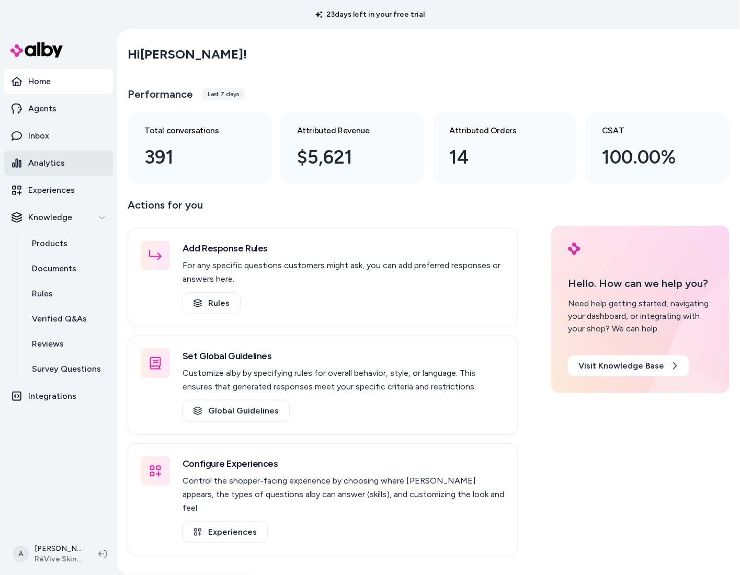
click at [51, 153] on link "Analytics" at bounding box center [58, 163] width 109 height 25
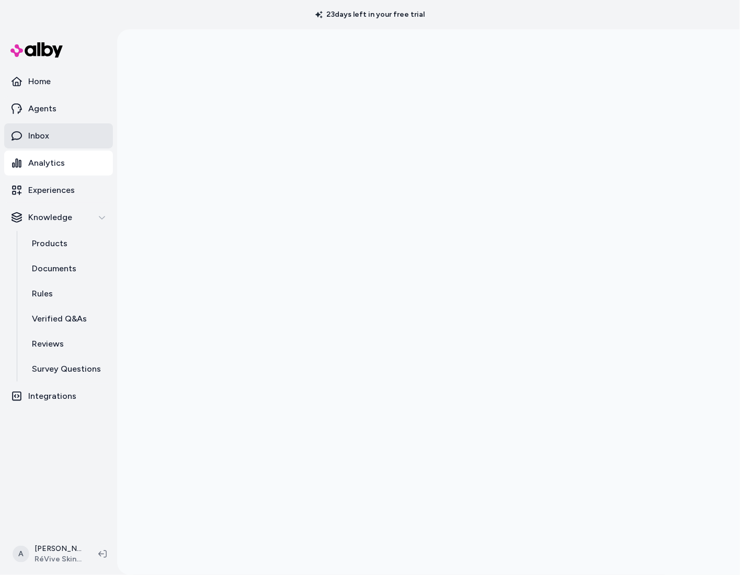
click at [29, 134] on p "Inbox" at bounding box center [38, 136] width 21 height 13
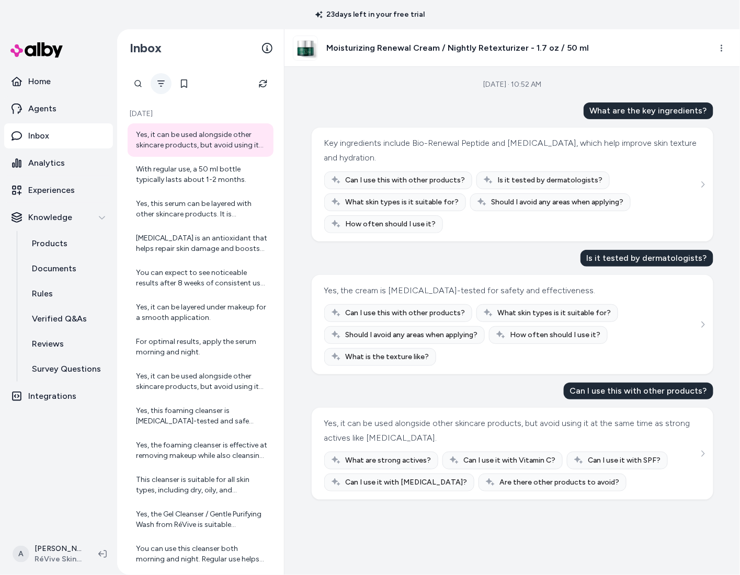
click at [160, 74] on button "Filter" at bounding box center [161, 83] width 21 height 21
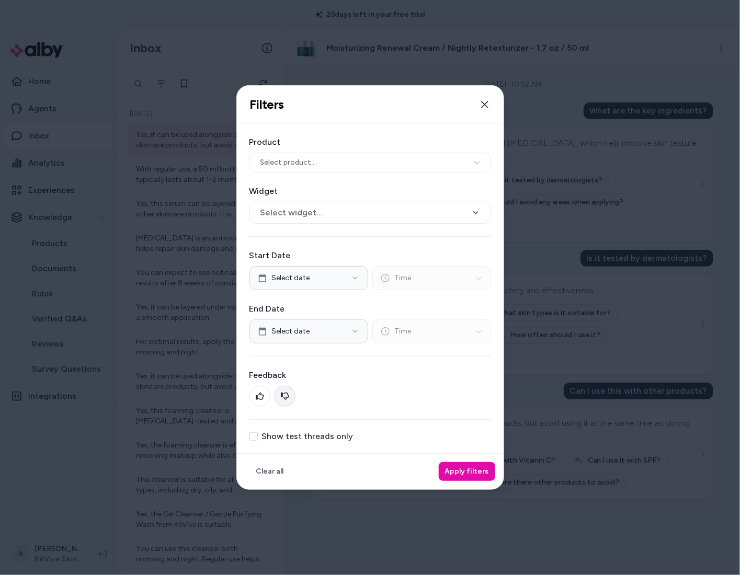
click at [289, 392] on icon at bounding box center [285, 396] width 8 height 8
click at [480, 467] on button "Apply filters" at bounding box center [467, 471] width 56 height 19
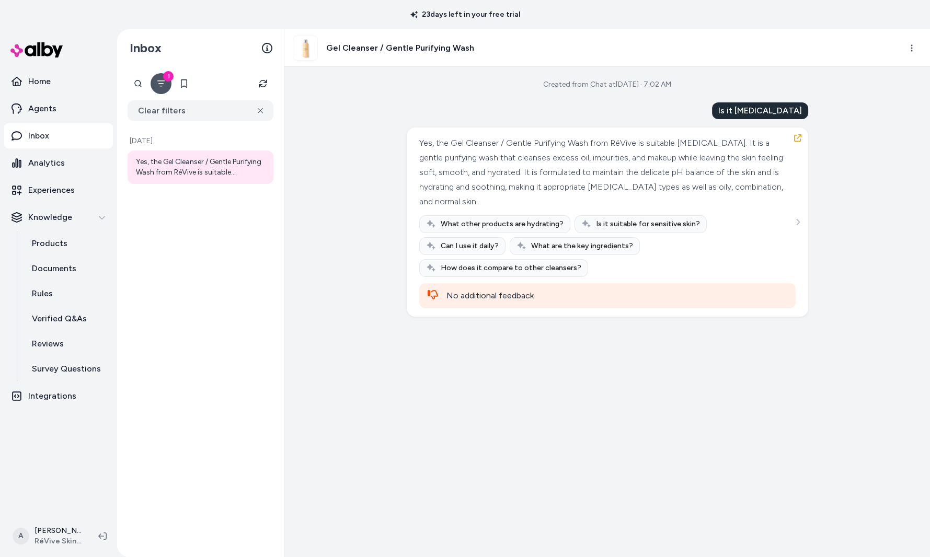
click at [167, 82] on button "1" at bounding box center [161, 83] width 21 height 21
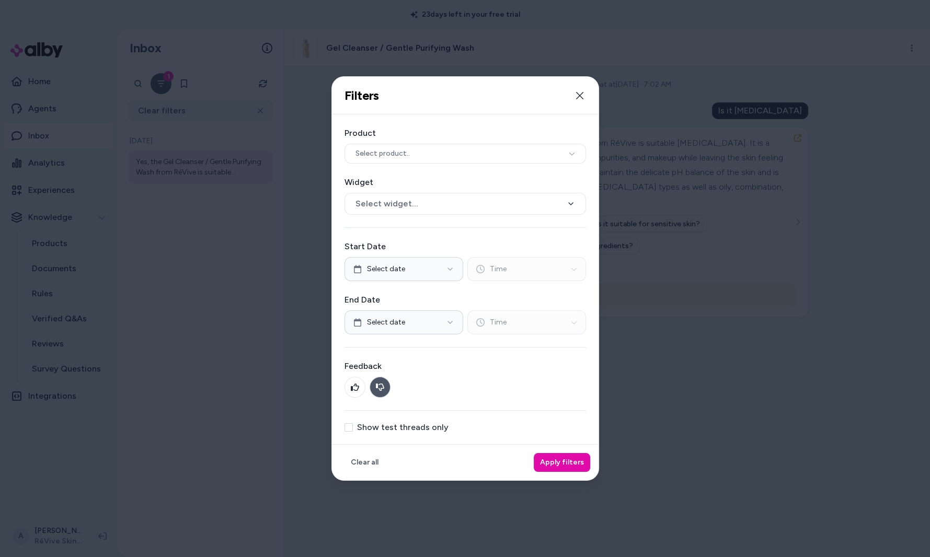
click at [380, 389] on icon at bounding box center [380, 387] width 8 height 7
click at [574, 455] on button "Apply filters" at bounding box center [562, 462] width 56 height 19
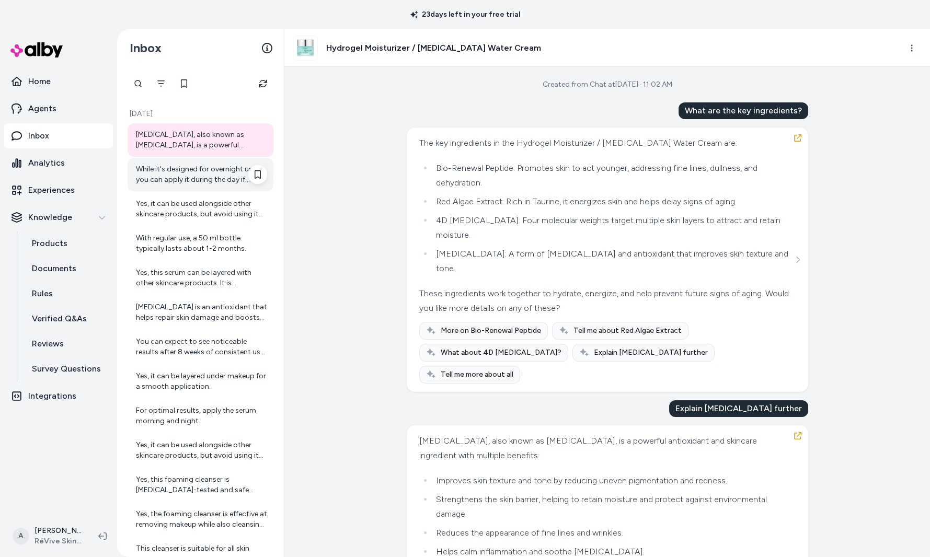
click at [181, 169] on div "While it's designed for overnight use, you can apply it during the day if neede…" at bounding box center [201, 174] width 131 height 21
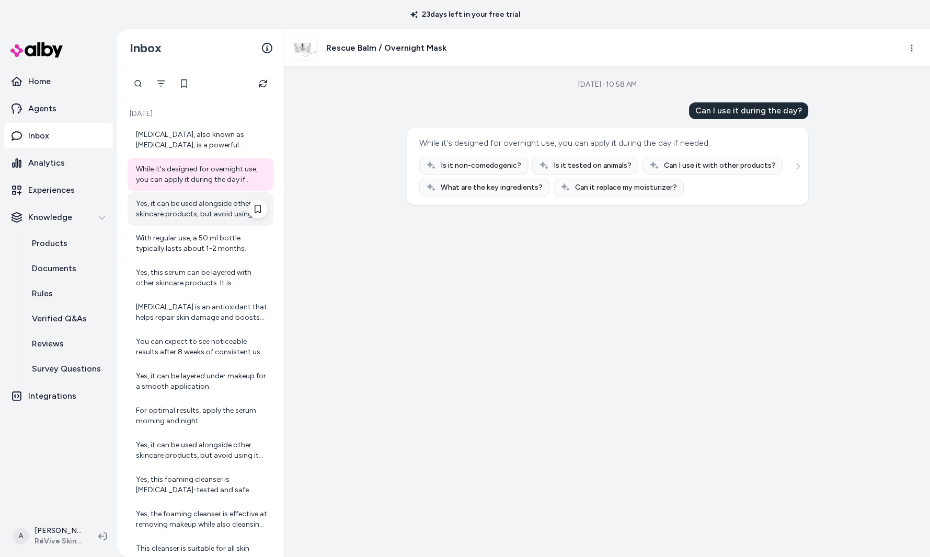
click at [169, 203] on div "Yes, it can be used alongside other skincare products, but avoid using it at th…" at bounding box center [201, 209] width 131 height 21
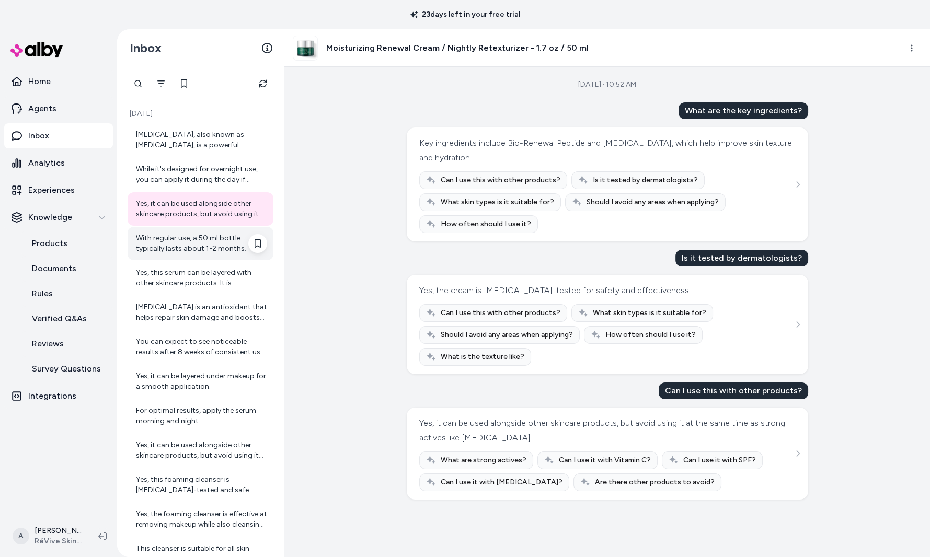
click at [191, 243] on div "With regular use, a 50 ml bottle typically lasts about 1-2 months." at bounding box center [201, 243] width 131 height 21
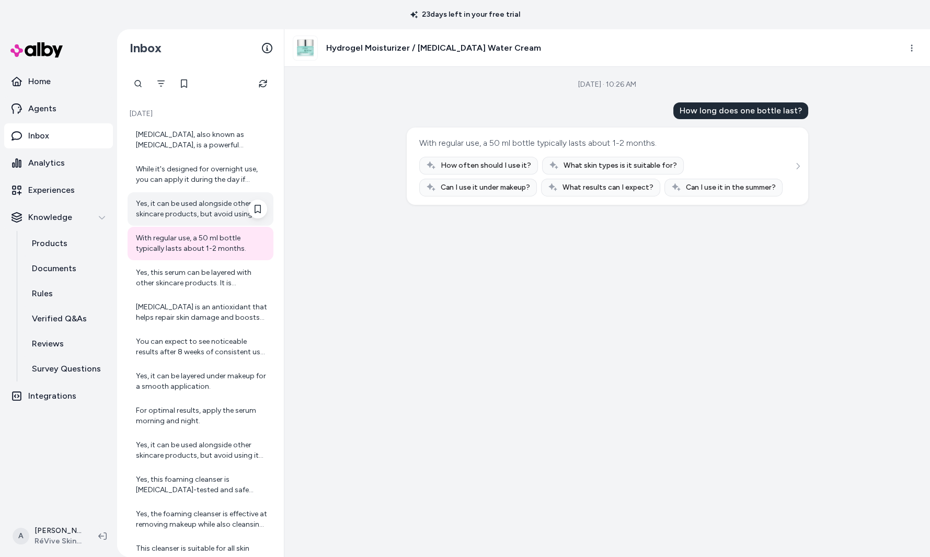
click at [190, 219] on div "Yes, it can be used alongside other skincare products, but avoid using it at th…" at bounding box center [201, 209] width 131 height 21
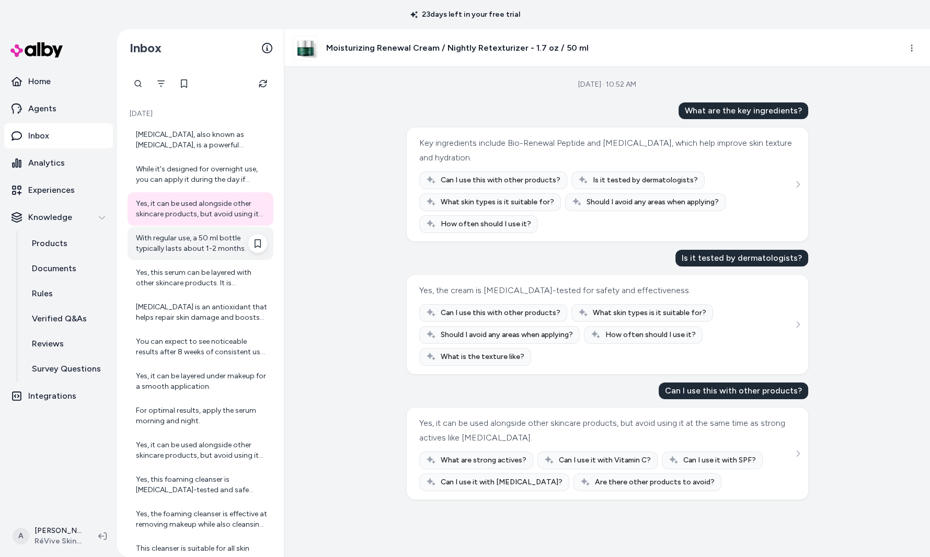
click at [171, 231] on div "With regular use, a 50 ml bottle typically lasts about 1-2 months." at bounding box center [201, 243] width 146 height 33
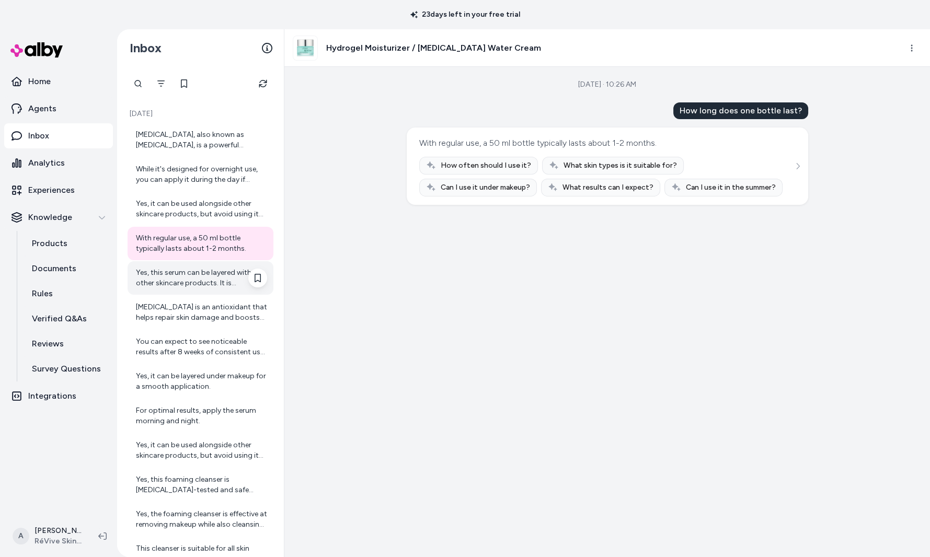
click at [190, 274] on div "Yes, this serum can be layered with other skincare products. It is recommended …" at bounding box center [201, 278] width 131 height 21
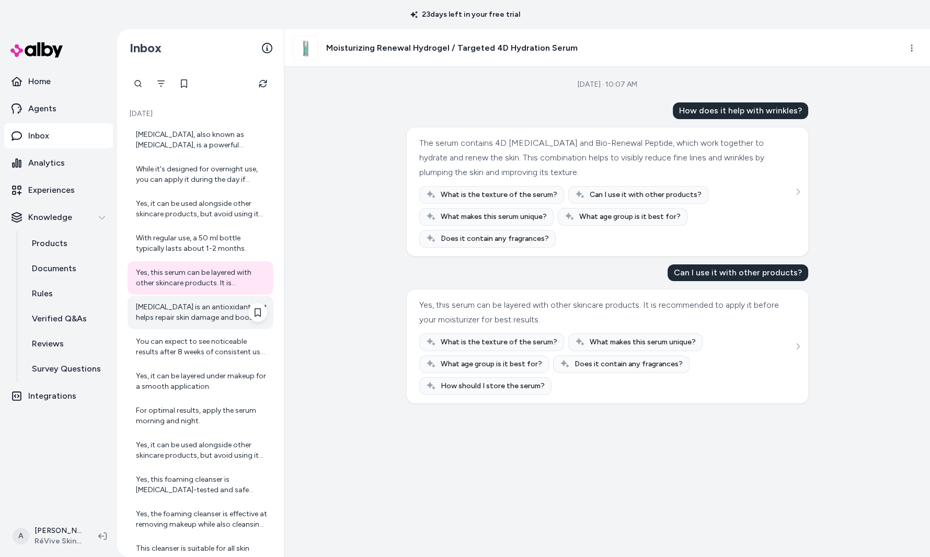
click at [198, 305] on div "CoQ10 is an antioxidant that helps repair skin damage and boosts collagen for f…" at bounding box center [201, 312] width 131 height 21
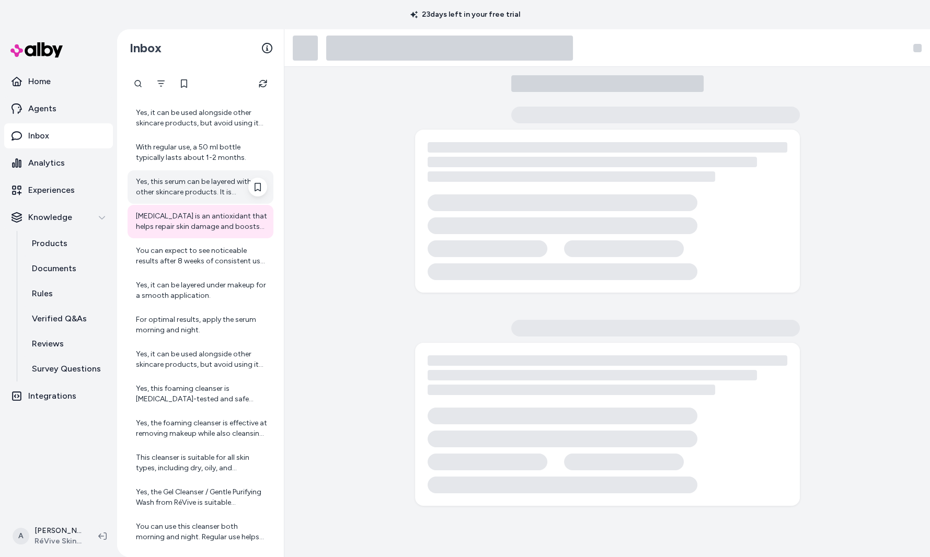
scroll to position [96, 0]
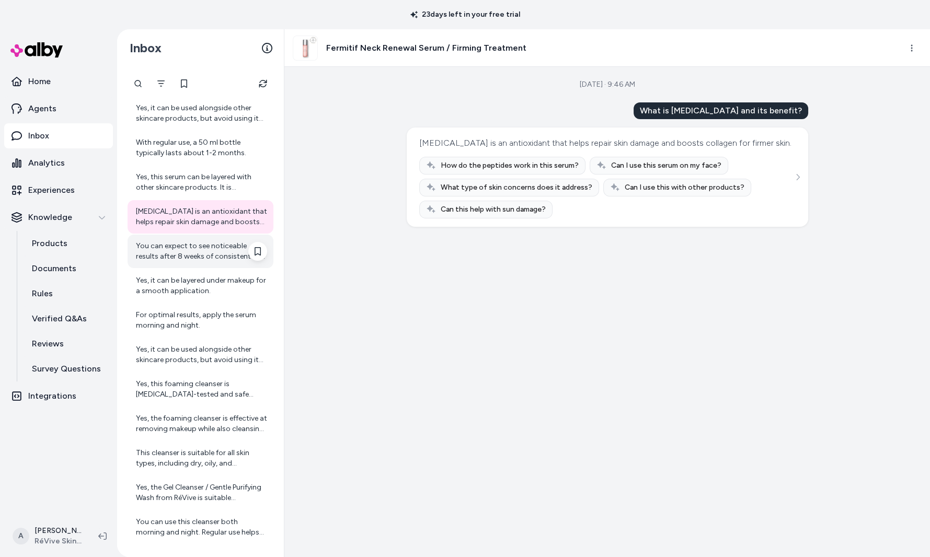
click at [178, 246] on div "You can expect to see noticeable results after 8 weeks of consistent use as dir…" at bounding box center [201, 251] width 131 height 21
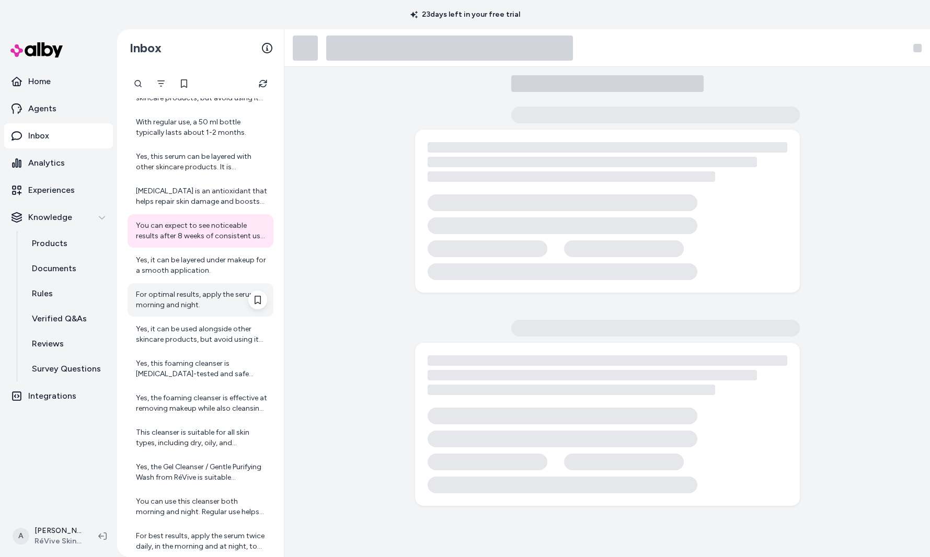
scroll to position [147, 0]
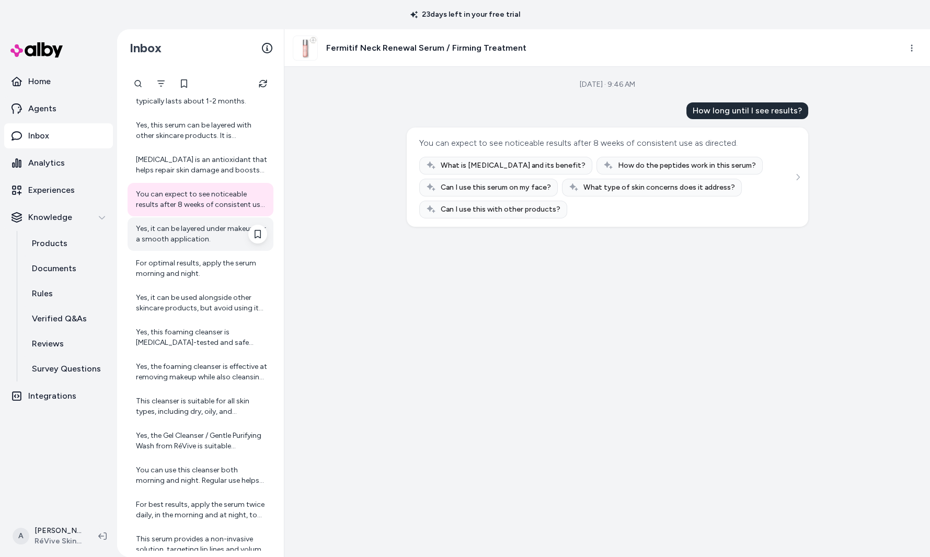
click at [211, 229] on div "Yes, it can be layered under makeup for a smooth application." at bounding box center [201, 234] width 131 height 21
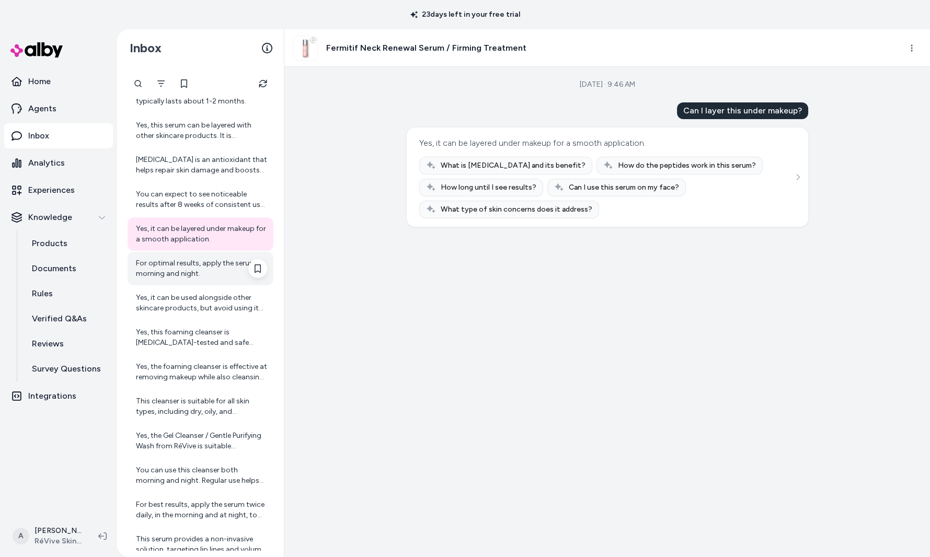
click at [197, 271] on div "For optimal results, apply the serum morning and night." at bounding box center [201, 268] width 131 height 21
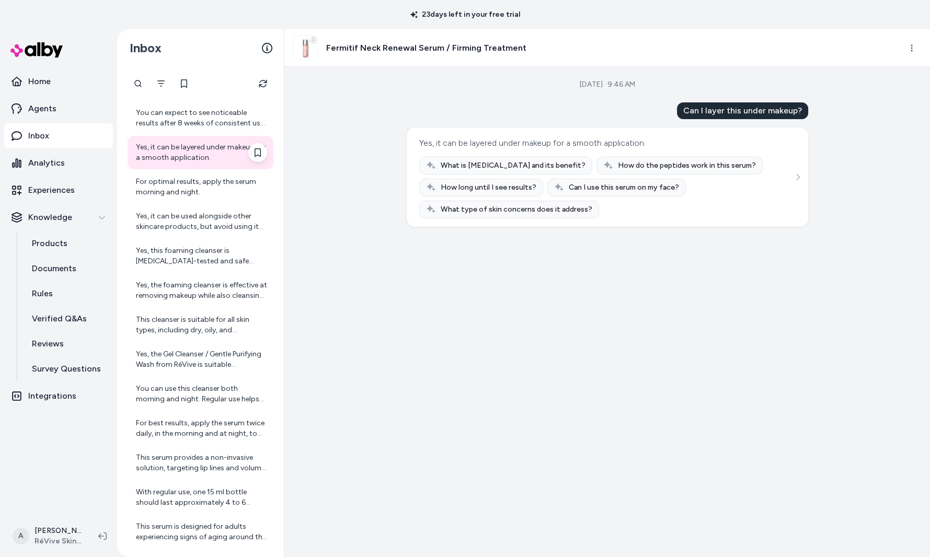
scroll to position [249, 0]
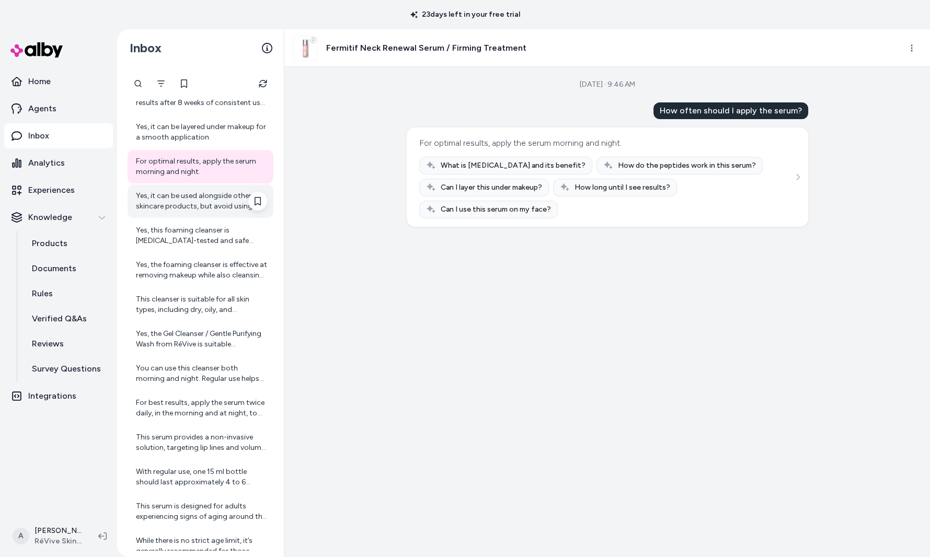
click at [176, 204] on div "Yes, it can be used alongside other skincare products, but avoid using it at th…" at bounding box center [201, 201] width 131 height 21
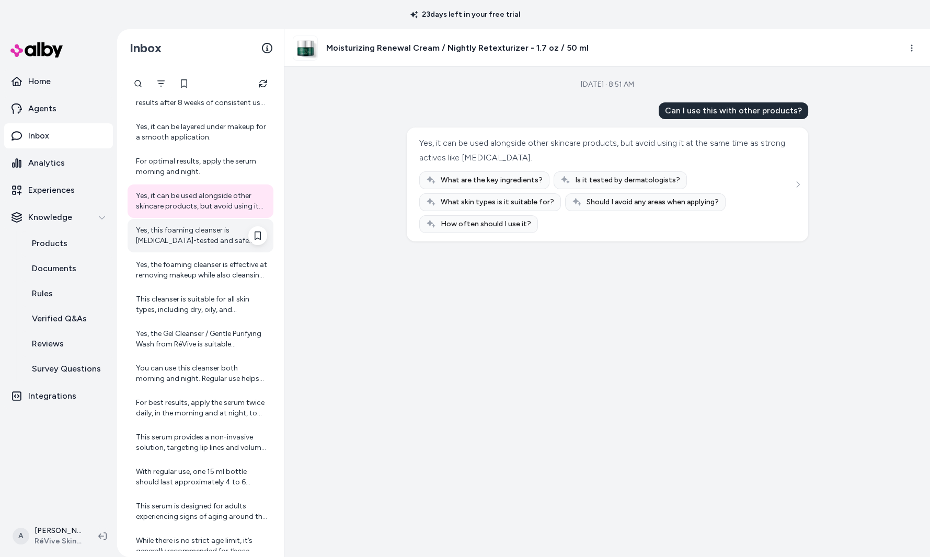
click at [166, 242] on div "Yes, this foaming cleanser is dermatologist-tested and safe for sensitive skin.…" at bounding box center [201, 235] width 131 height 21
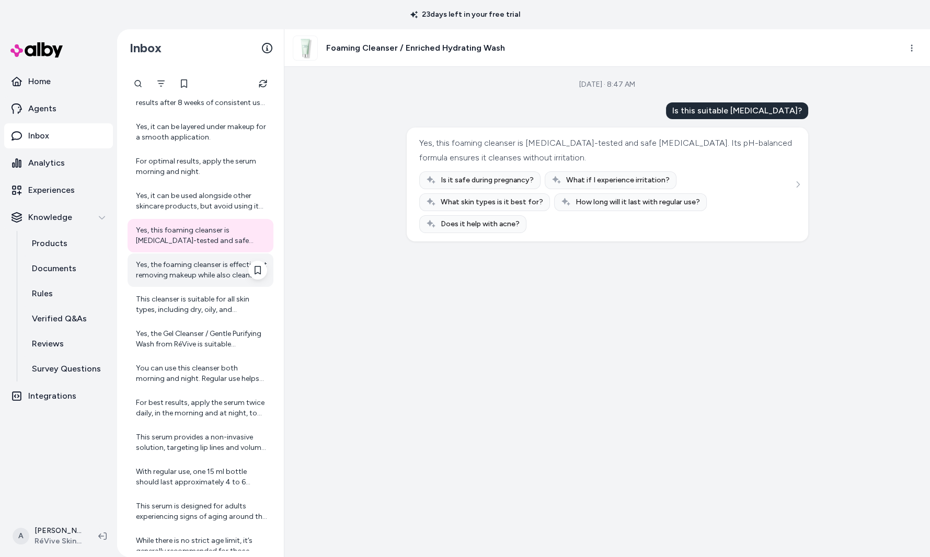
click at [176, 280] on div "Yes, the foaming cleanser is effective at removing makeup while also cleansing …" at bounding box center [201, 270] width 131 height 21
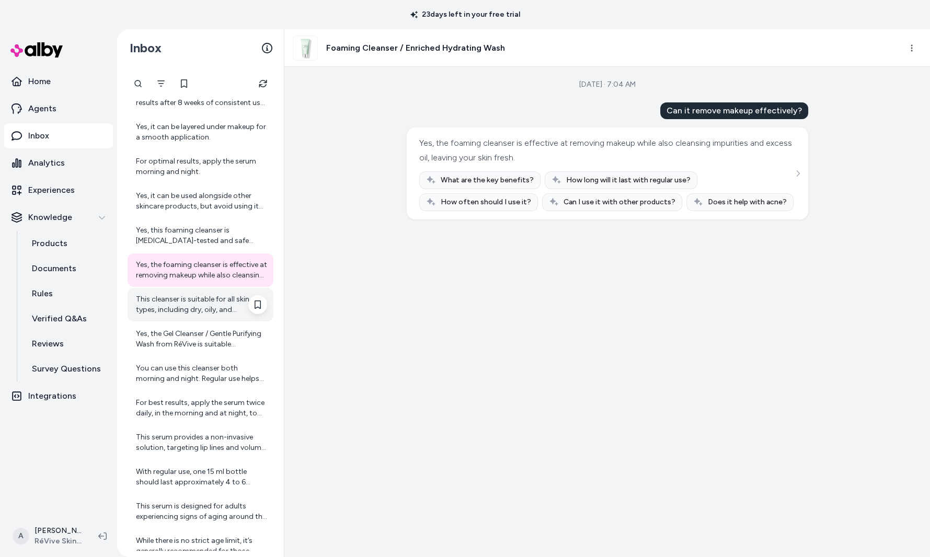
click at [179, 306] on div "This cleanser is suitable for all skin types, including dry, oily, and combinat…" at bounding box center [201, 304] width 131 height 21
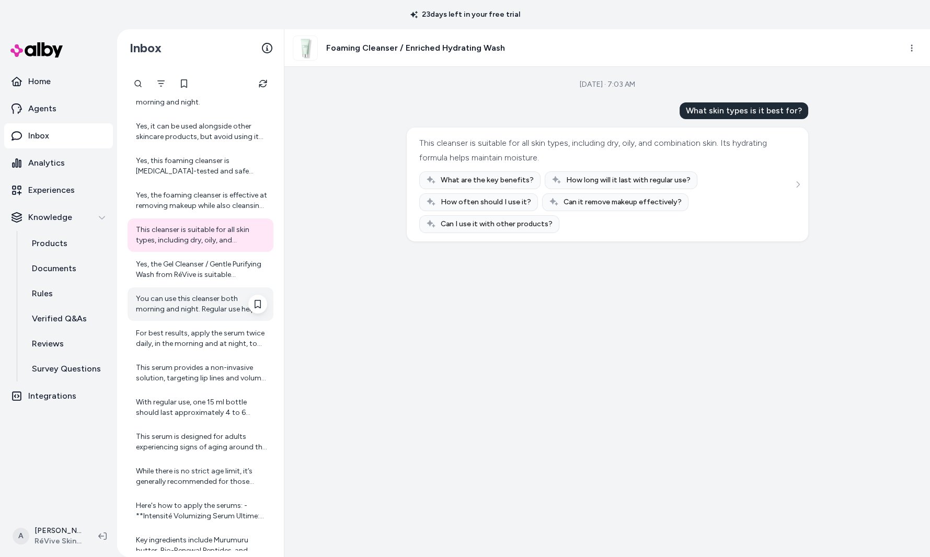
scroll to position [332, 0]
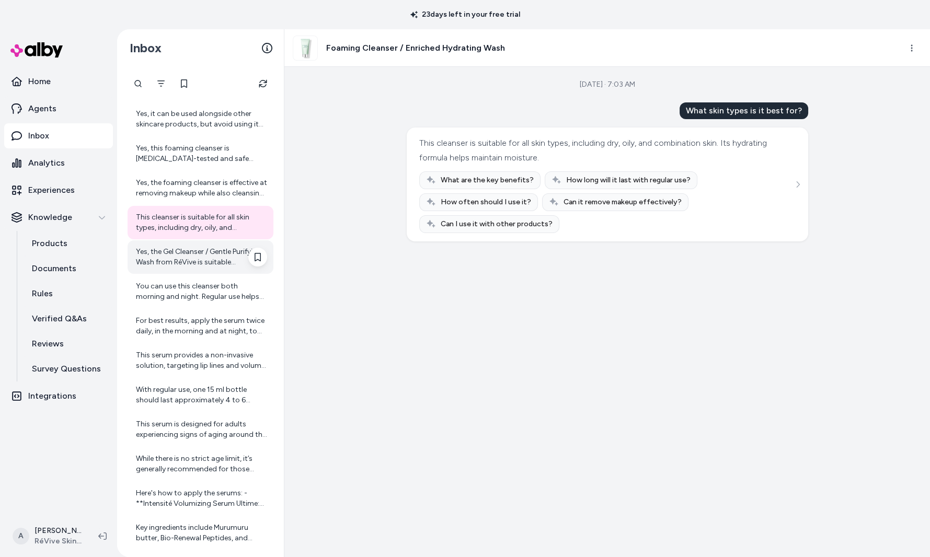
click at [193, 258] on div "Yes, the Gel Cleanser / Gentle Purifying Wash from RéVive is suitable for dry s…" at bounding box center [201, 257] width 131 height 21
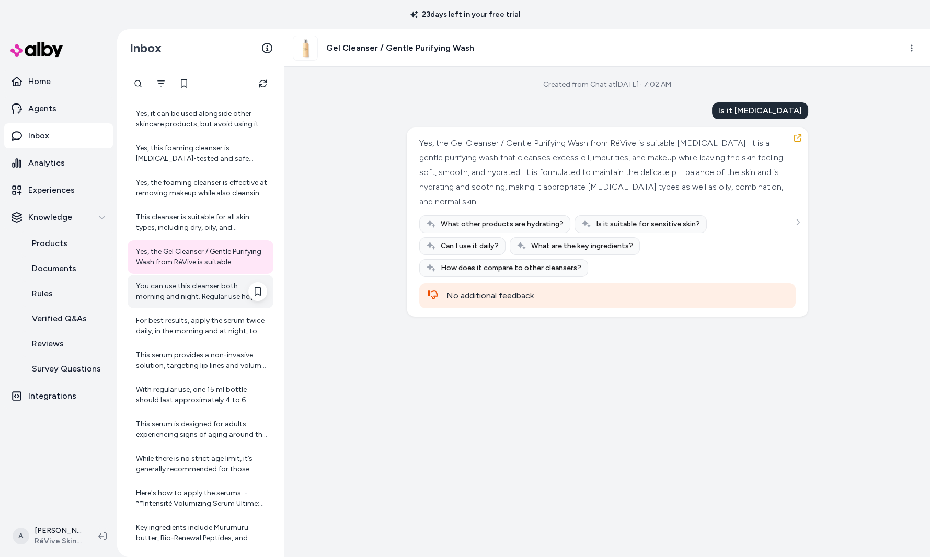
click at [200, 304] on div "You can use this cleanser both morning and night. Regular use helps maintain cl…" at bounding box center [201, 291] width 146 height 33
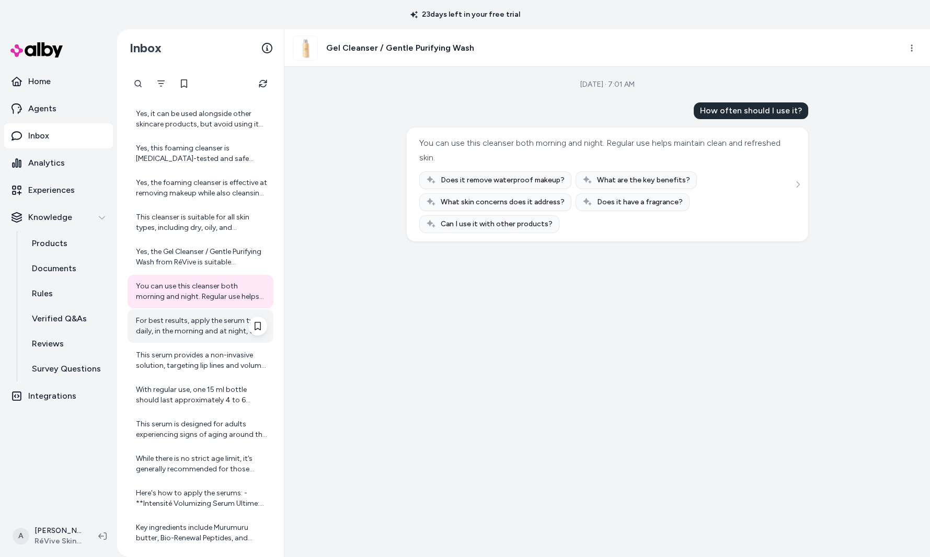
click at [207, 324] on div "For best results, apply the serum twice daily, in the morning and at night, to …" at bounding box center [201, 326] width 131 height 21
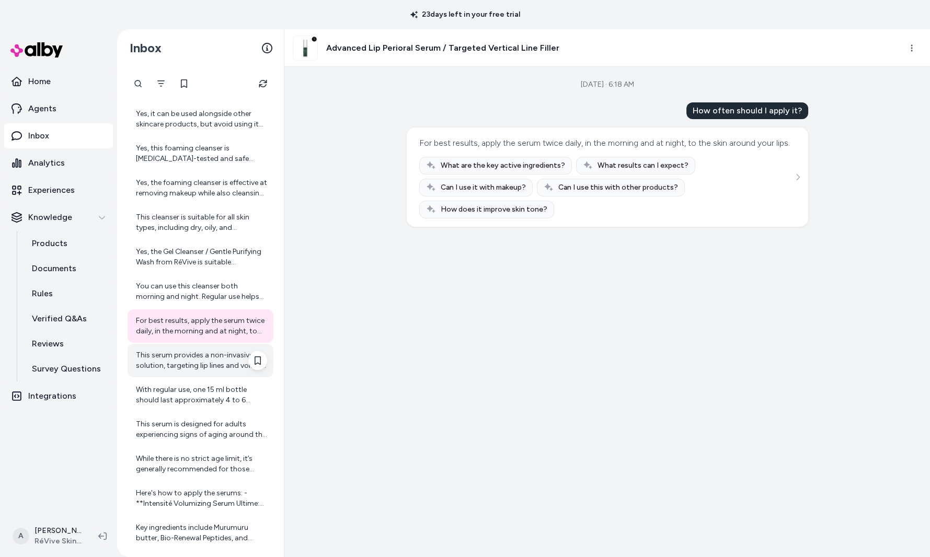
click at [204, 362] on div "This serum provides a non-invasive solution, targeting lip lines and volume los…" at bounding box center [201, 360] width 131 height 21
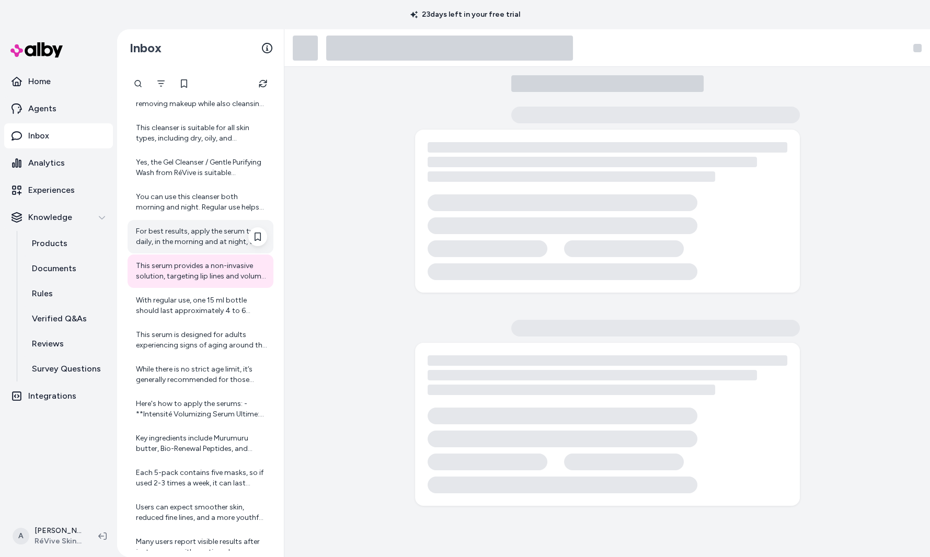
scroll to position [424, 0]
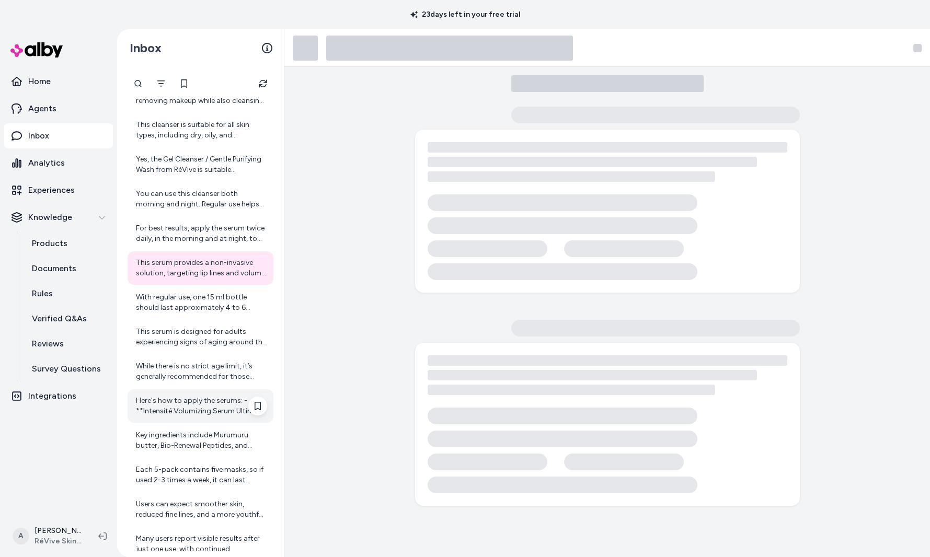
click at [194, 410] on div "Here's how to apply the serums: - **Intensité Volumizing Serum Ultime:** Apply …" at bounding box center [201, 406] width 131 height 21
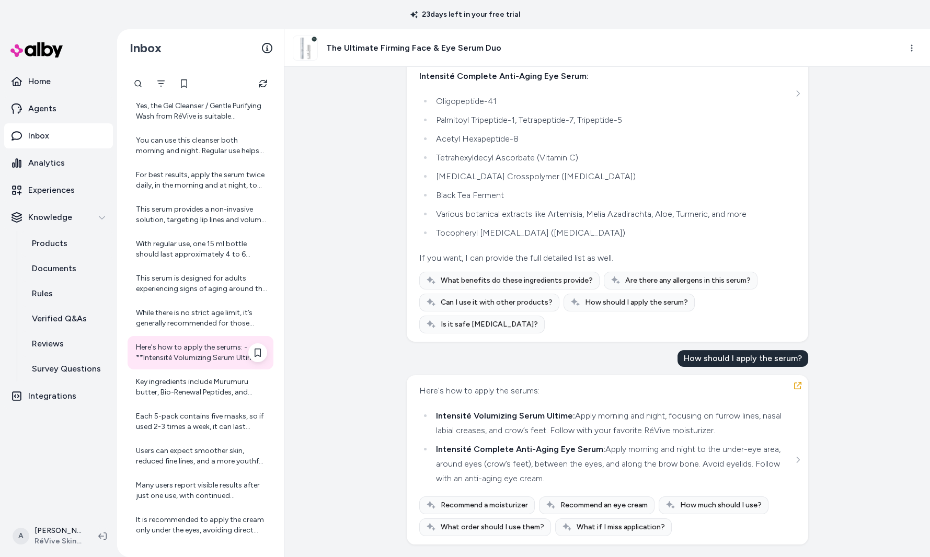
scroll to position [484, 0]
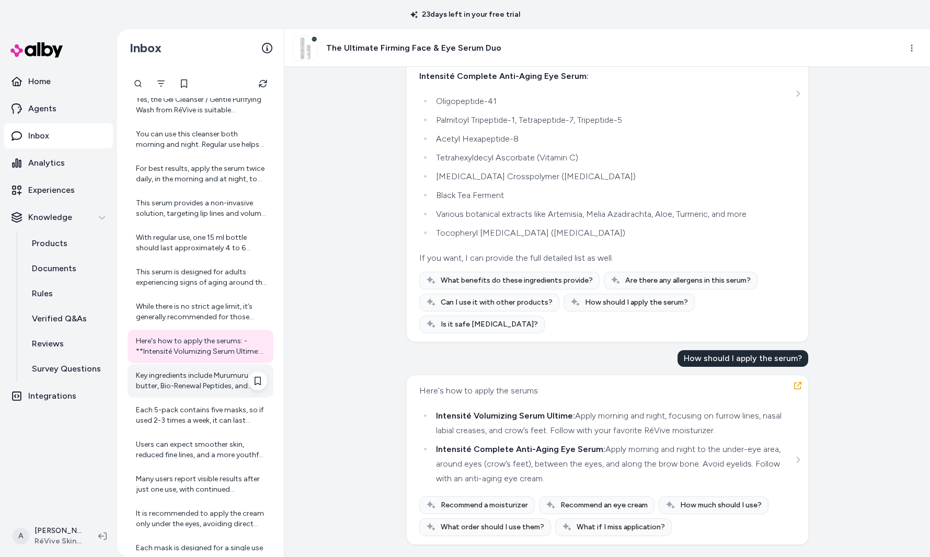
click at [227, 391] on div "Key ingredients include Murumuru butter, Bio-Renewal Peptides, and various rest…" at bounding box center [201, 381] width 131 height 21
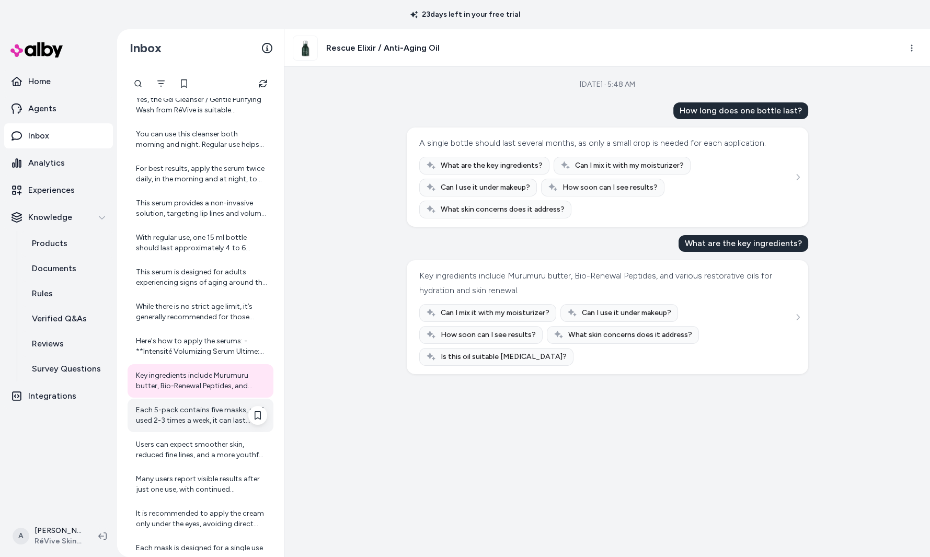
click at [220, 403] on div "Each 5-pack contains five masks, so if used 2-3 times a week, it can last about…" at bounding box center [201, 415] width 146 height 33
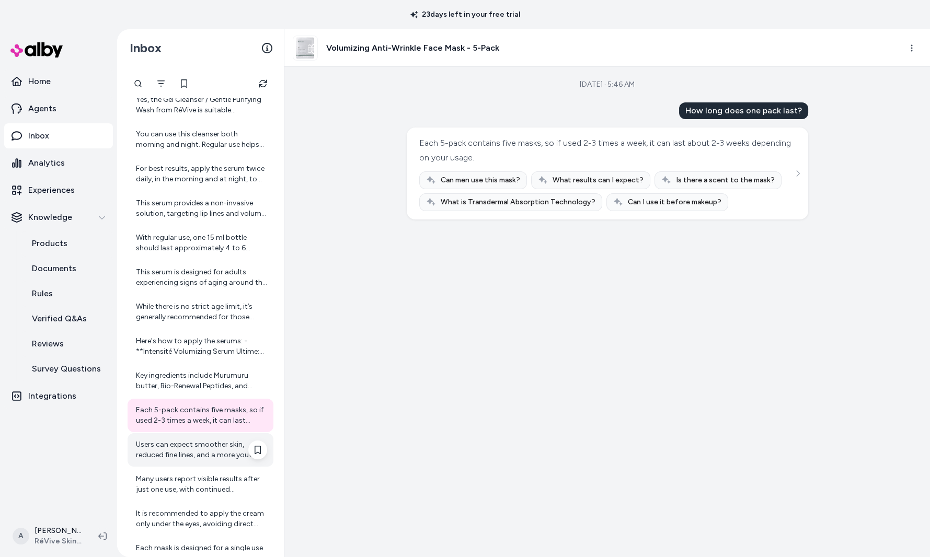
click at [182, 445] on div "Users can expect smoother skin, reduced fine lines, and a more youthful appeara…" at bounding box center [201, 450] width 131 height 21
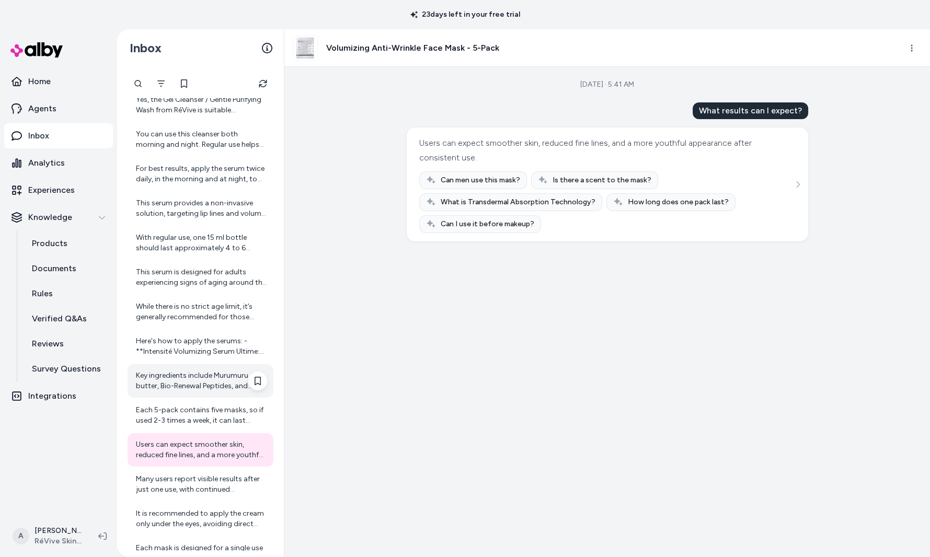
click at [183, 390] on div "Key ingredients include Murumuru butter, Bio-Renewal Peptides, and various rest…" at bounding box center [201, 381] width 131 height 21
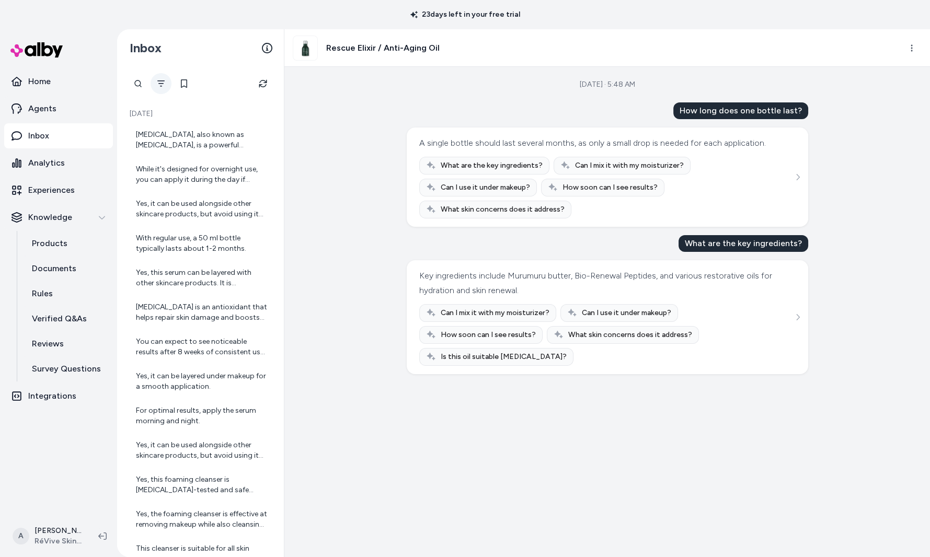
click at [164, 86] on icon "Filter" at bounding box center [161, 83] width 8 height 8
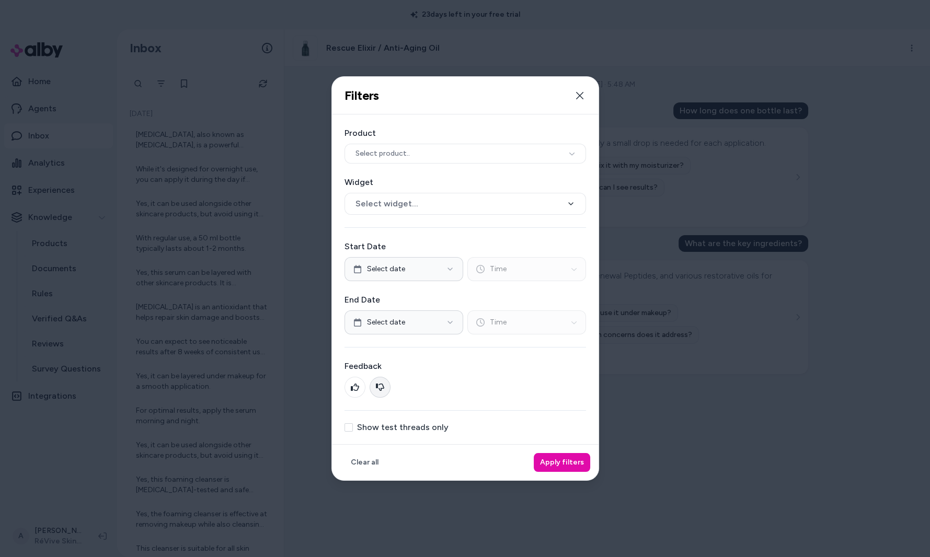
click at [388, 384] on button at bounding box center [380, 387] width 21 height 21
click at [571, 464] on button "Apply filters" at bounding box center [562, 462] width 56 height 19
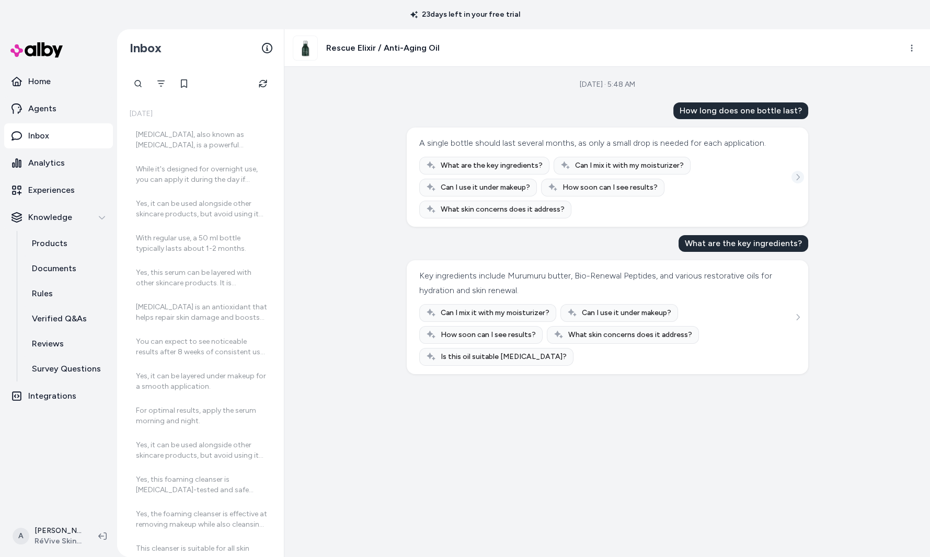
click at [739, 174] on icon "See more" at bounding box center [797, 177] width 7 height 7
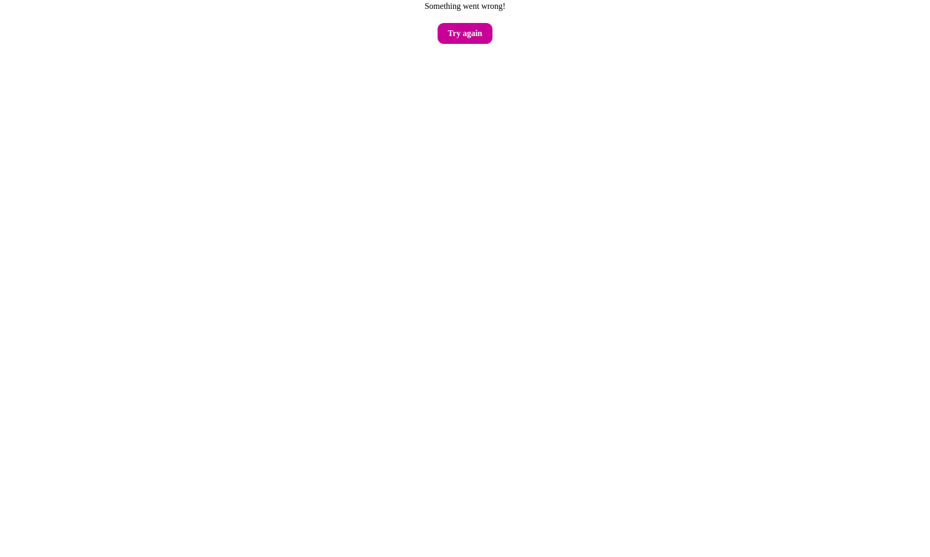
click at [471, 31] on button "Try again" at bounding box center [465, 33] width 55 height 21
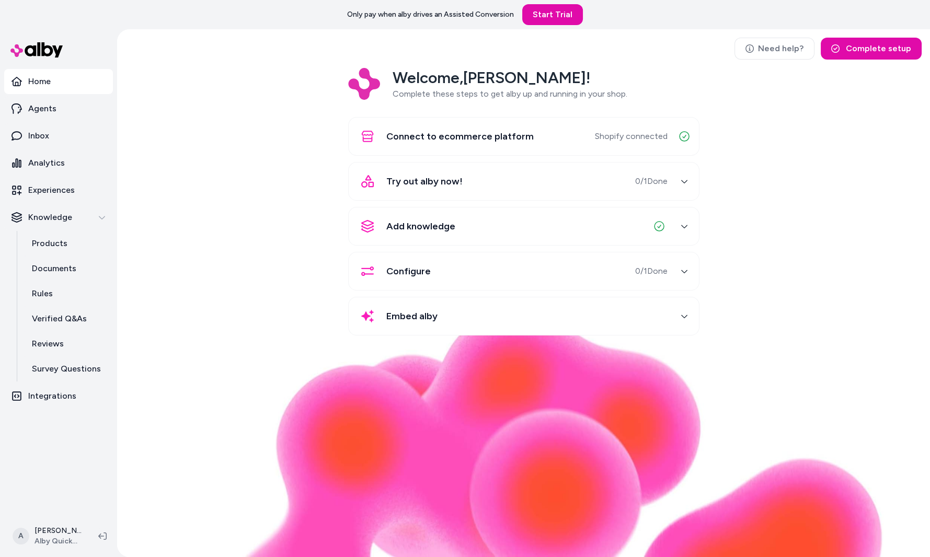
click at [260, 287] on div "Welcome, [PERSON_NAME] ! Complete these steps to get alby up and running in you…" at bounding box center [524, 209] width 796 height 282
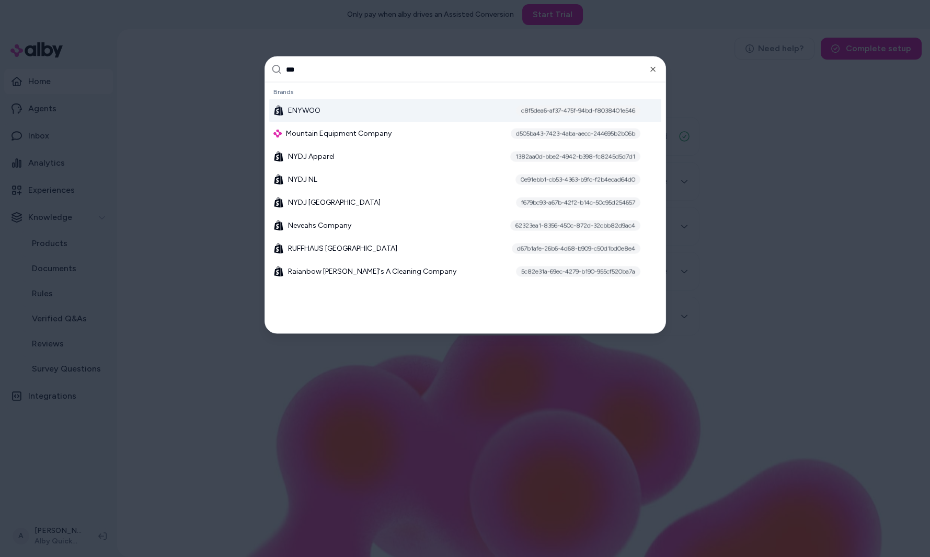
type input "****"
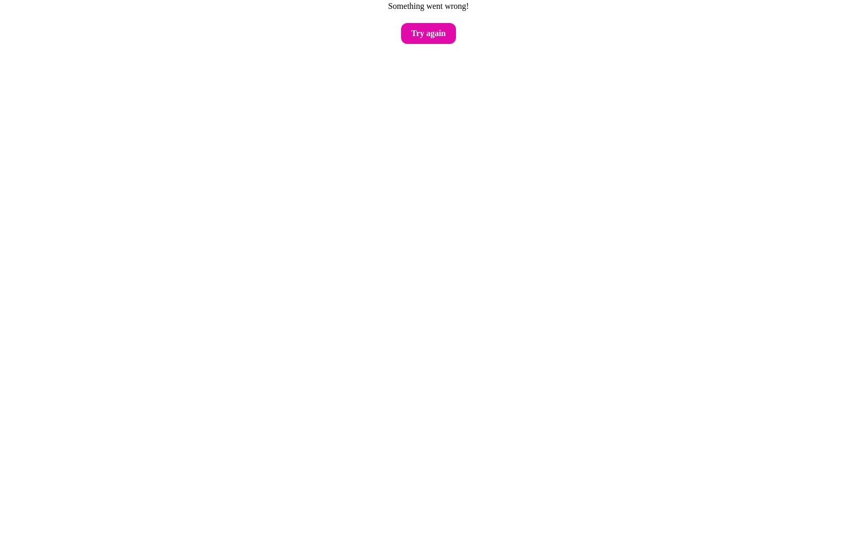
click at [446, 44] on html "Something went wrong! Try again" at bounding box center [428, 22] width 857 height 44
click at [443, 37] on button "Try again" at bounding box center [428, 33] width 55 height 21
click at [428, 40] on button "Try again" at bounding box center [428, 33] width 55 height 21
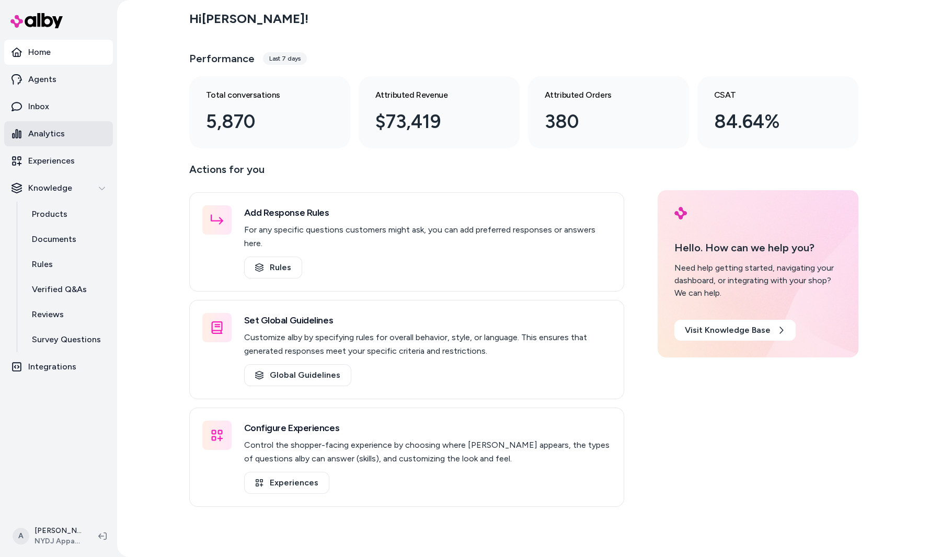
click at [55, 137] on p "Analytics" at bounding box center [46, 134] width 37 height 13
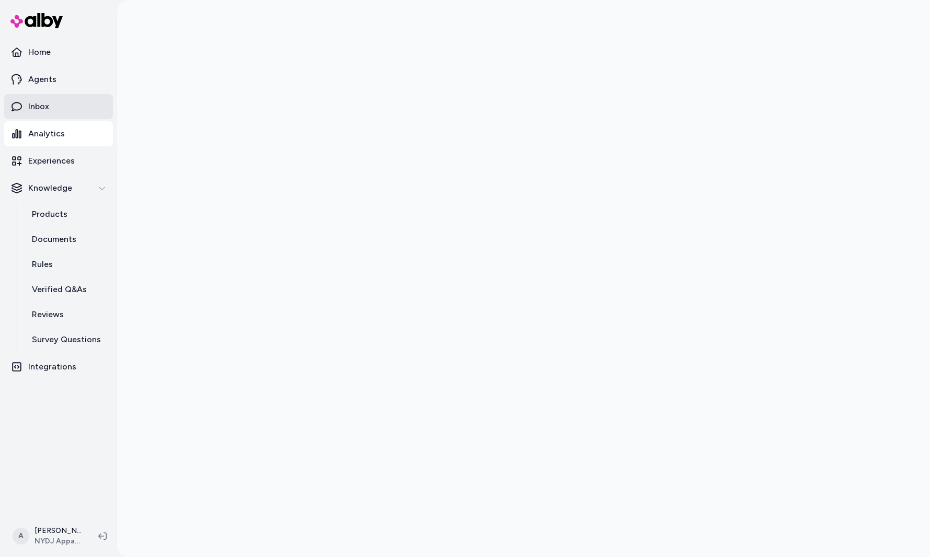
click at [69, 108] on link "Inbox" at bounding box center [58, 106] width 109 height 25
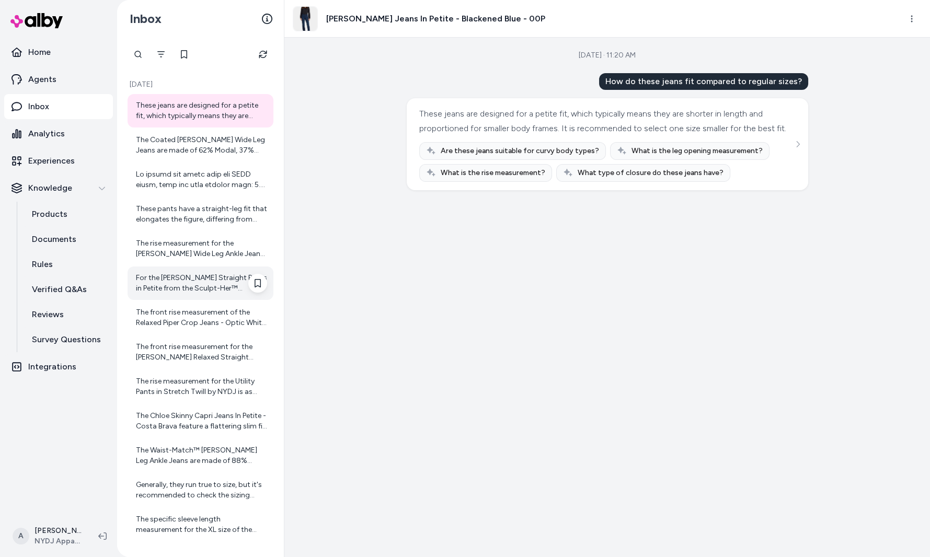
click at [182, 268] on div "For the [PERSON_NAME] Straight Pants in Petite from the Sculpt-Her™ Collection,…" at bounding box center [201, 283] width 146 height 33
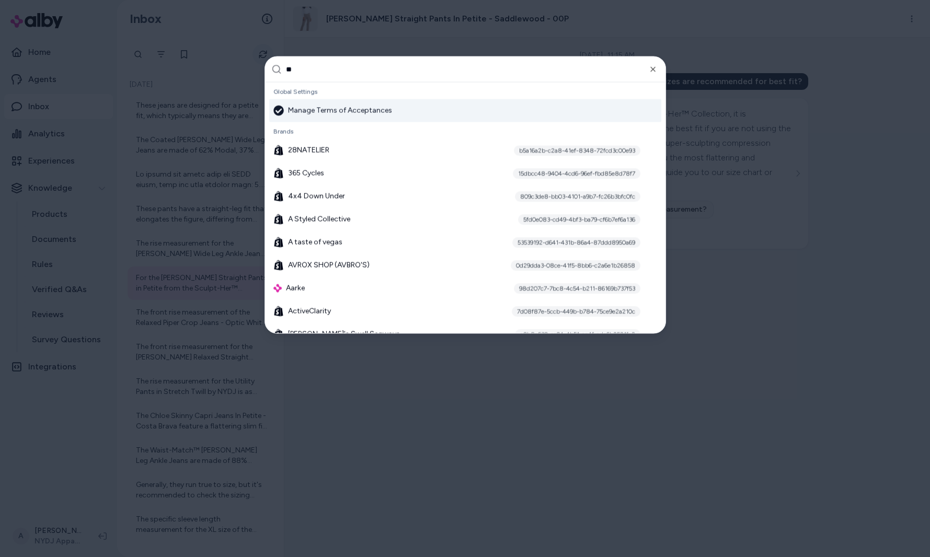
type input "***"
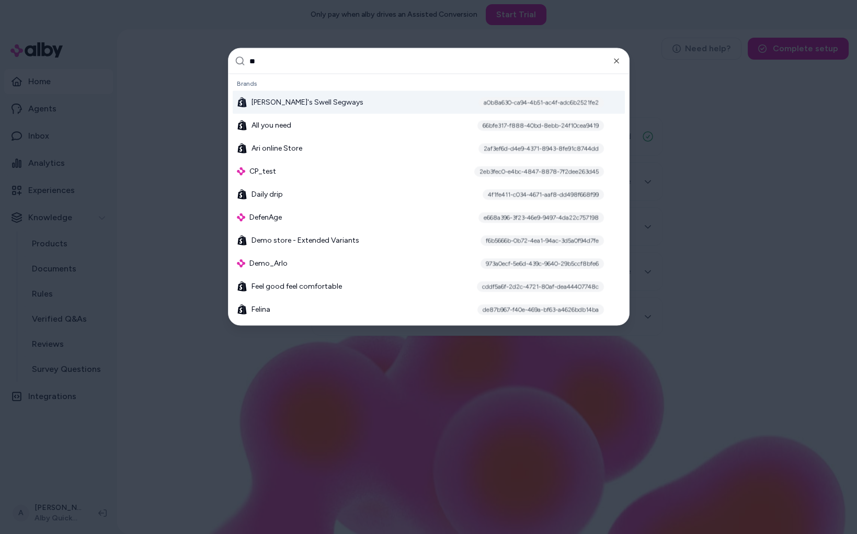
type input "***"
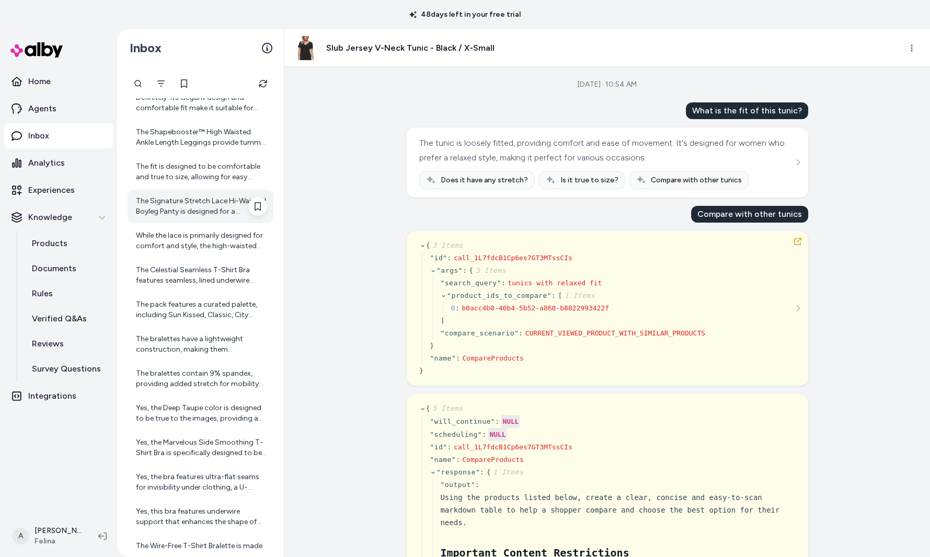
scroll to position [96, 0]
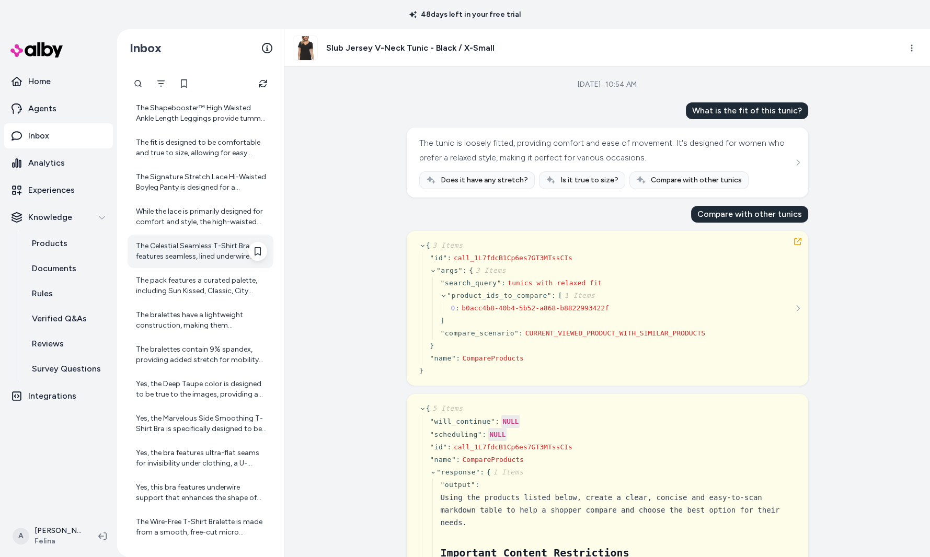
click at [175, 255] on div "The Celestial Seamless T-Shirt Bra features seamless, lined underwire cups with…" at bounding box center [201, 251] width 131 height 21
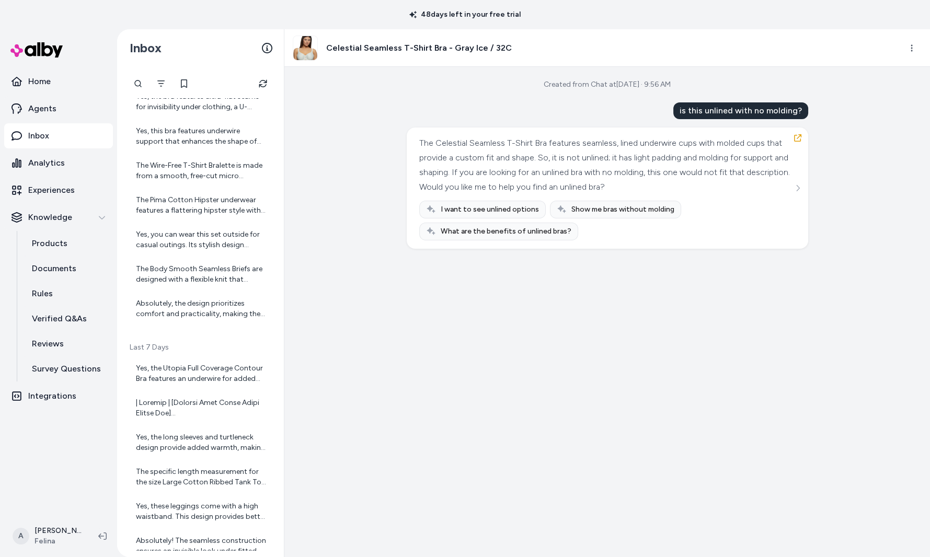
scroll to position [507, 0]
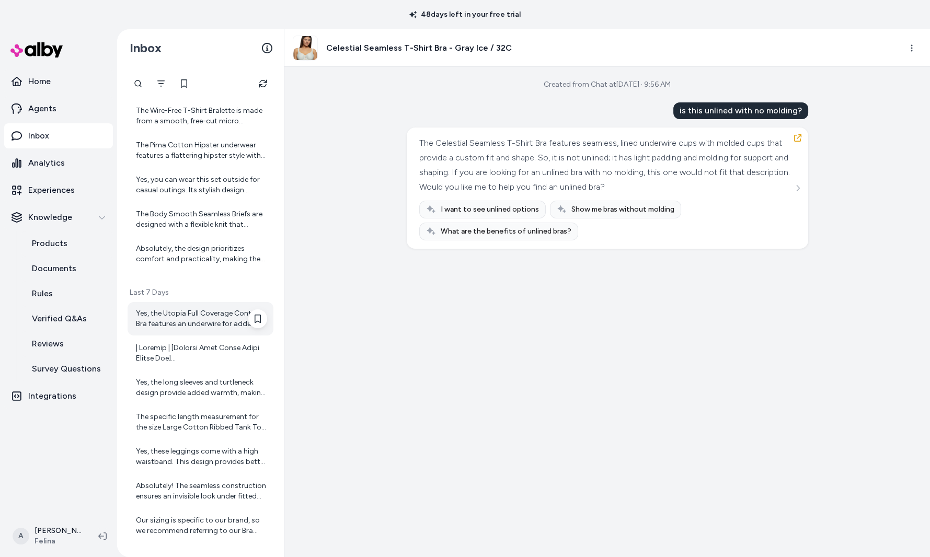
click at [180, 330] on div "Yes, the Utopia Full Coverage Contour Bra features an underwire for added suppo…" at bounding box center [201, 318] width 146 height 33
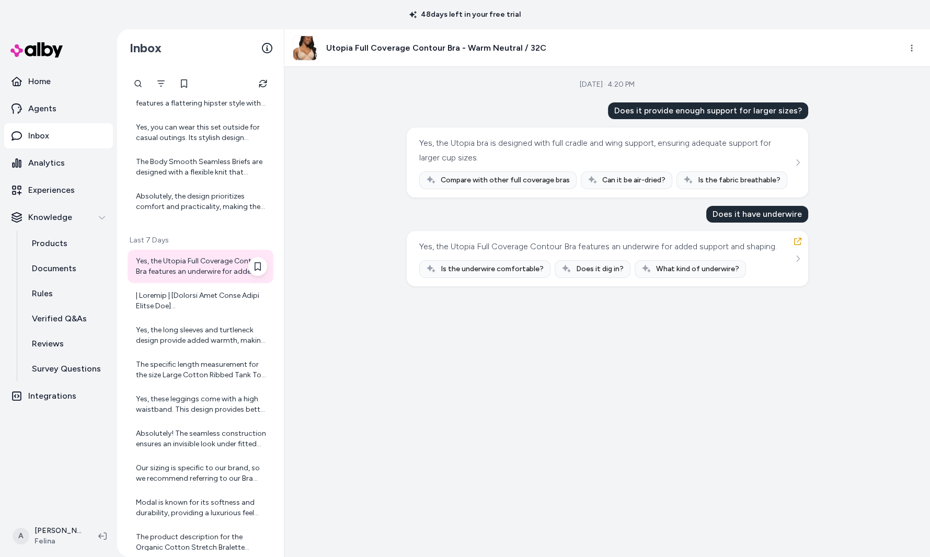
scroll to position [644, 0]
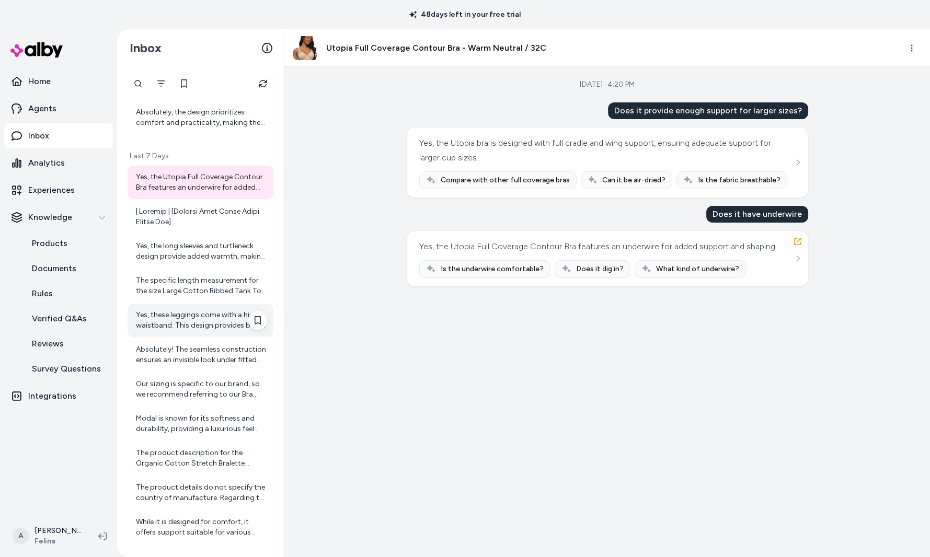
click at [156, 334] on div "Yes, these leggings come with a high waistband. This design provides better sup…" at bounding box center [201, 320] width 146 height 33
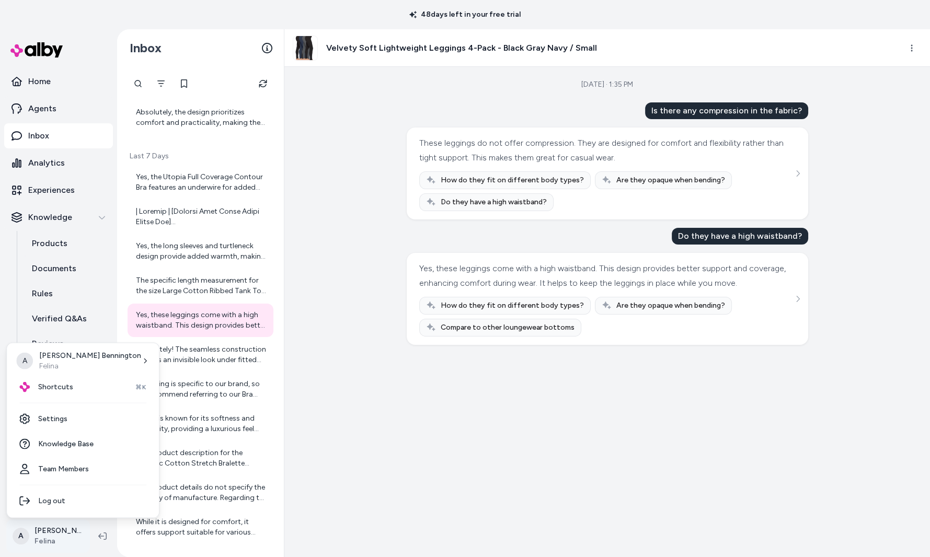
click at [50, 529] on html "48 days left in your free trial Home Agents Inbox Analytics Experiences Knowled…" at bounding box center [465, 278] width 930 height 557
click at [87, 415] on link "Settings" at bounding box center [83, 419] width 144 height 25
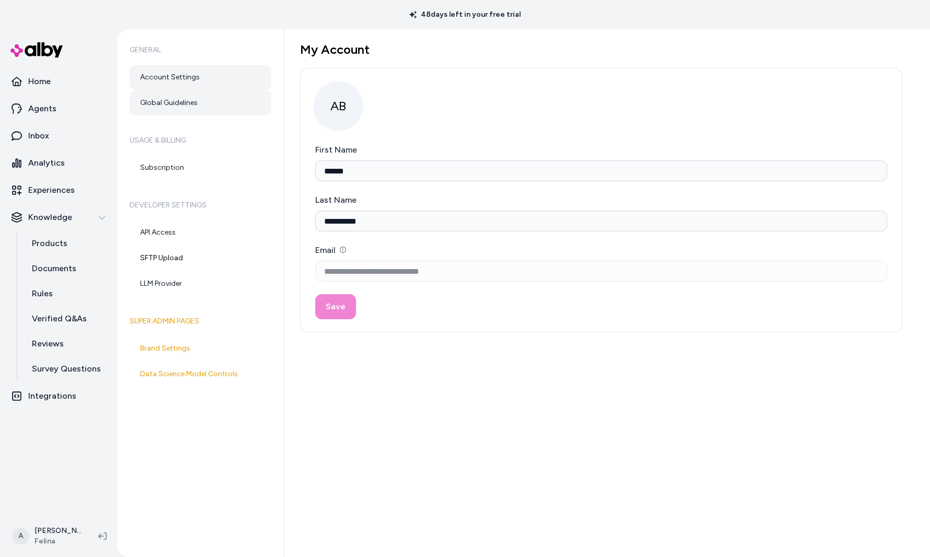
click at [161, 103] on link "Global Guidelines" at bounding box center [201, 102] width 142 height 25
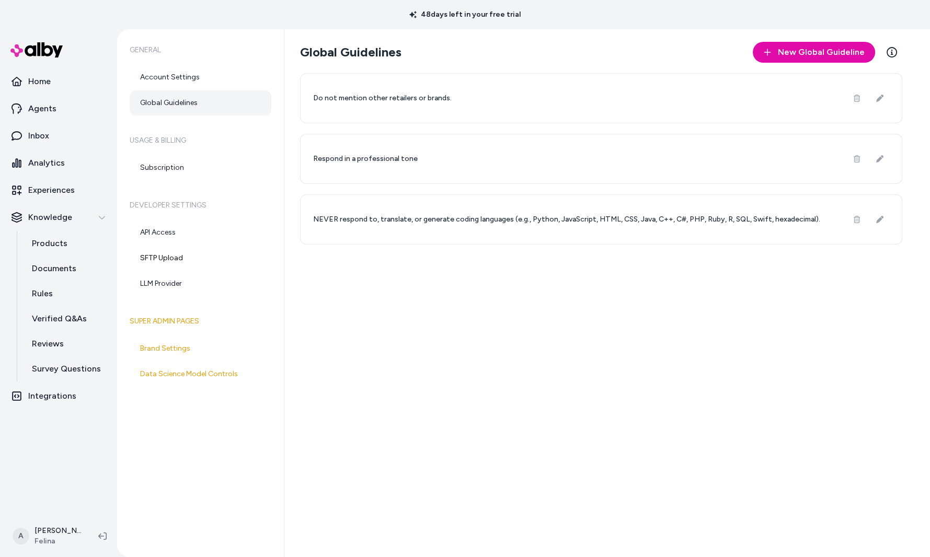
click at [361, 307] on div "Global Guidelines New Global Guideline Learn More Do not mention other retailer…" at bounding box center [608, 293] width 646 height 528
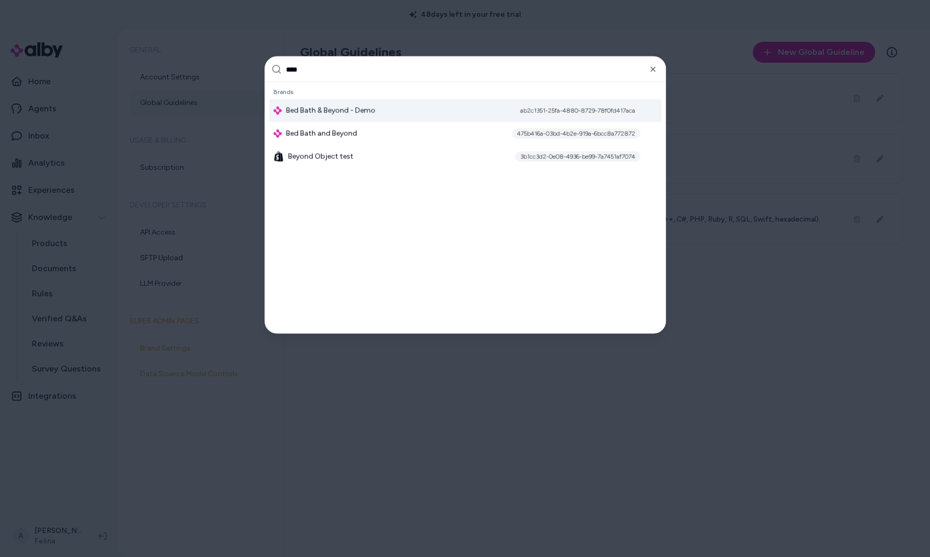
type input "*****"
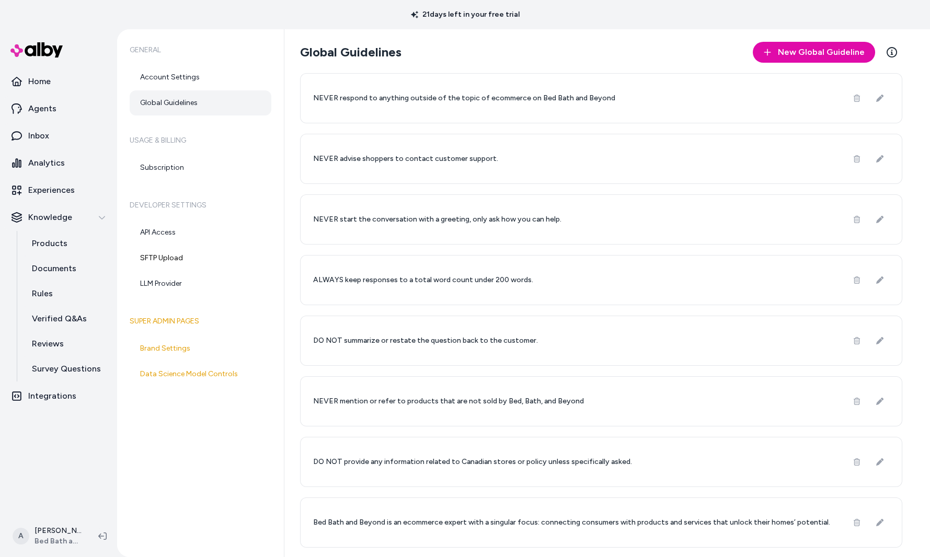
scroll to position [15, 0]
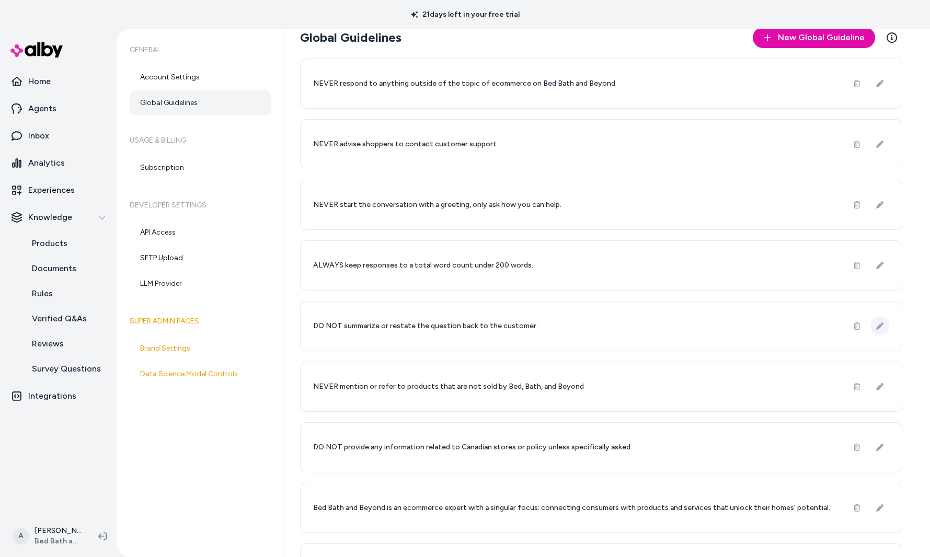
click at [880, 323] on icon at bounding box center [880, 326] width 7 height 7
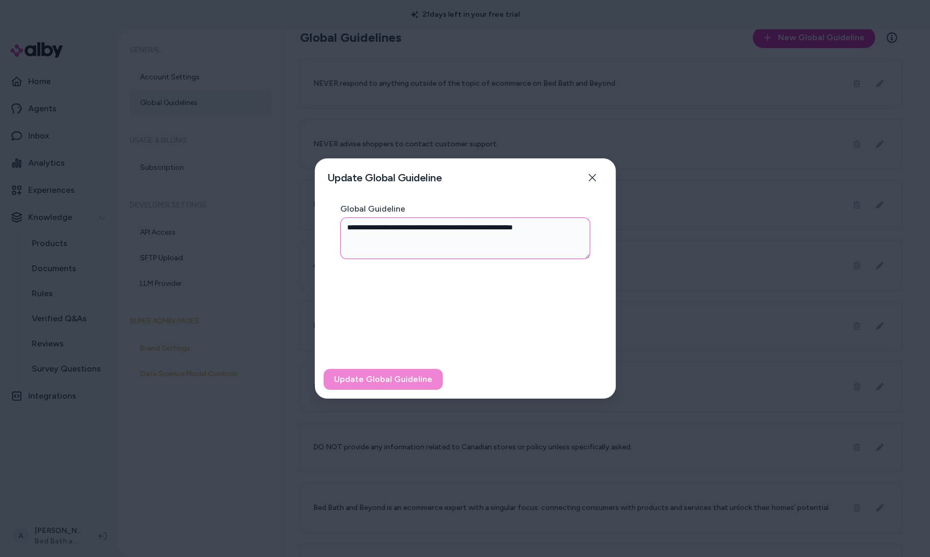
click at [551, 244] on textarea "**********" at bounding box center [465, 239] width 251 height 42
click at [590, 171] on button "Close" at bounding box center [592, 177] width 21 height 21
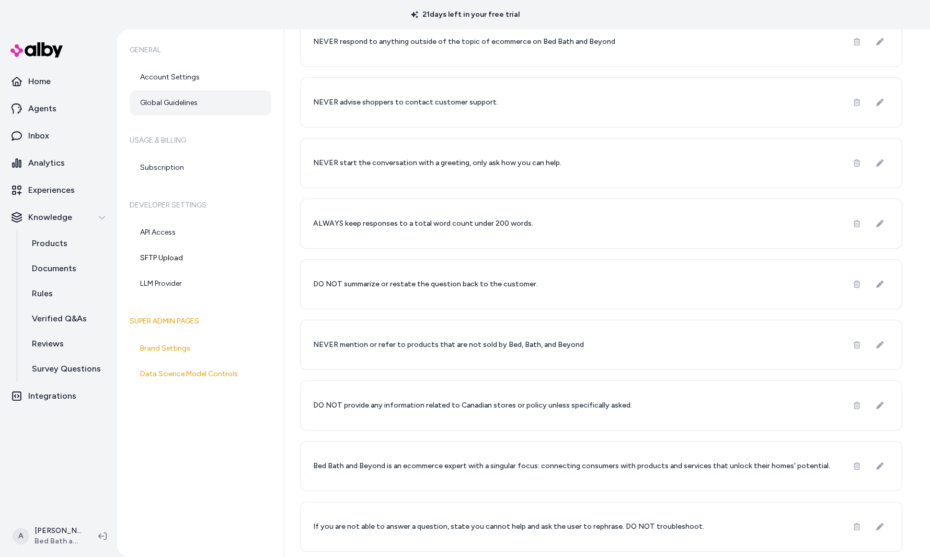
scroll to position [28, 0]
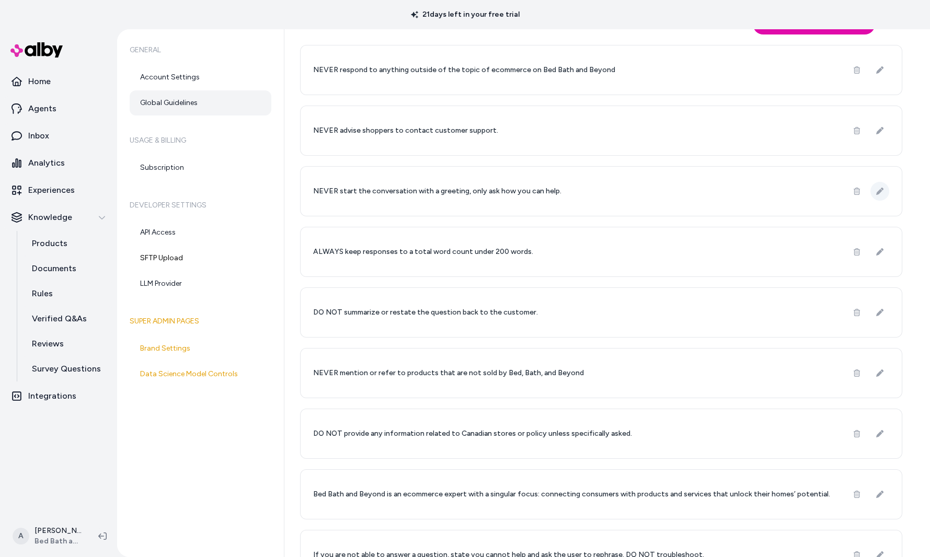
click at [878, 190] on icon at bounding box center [880, 191] width 7 height 7
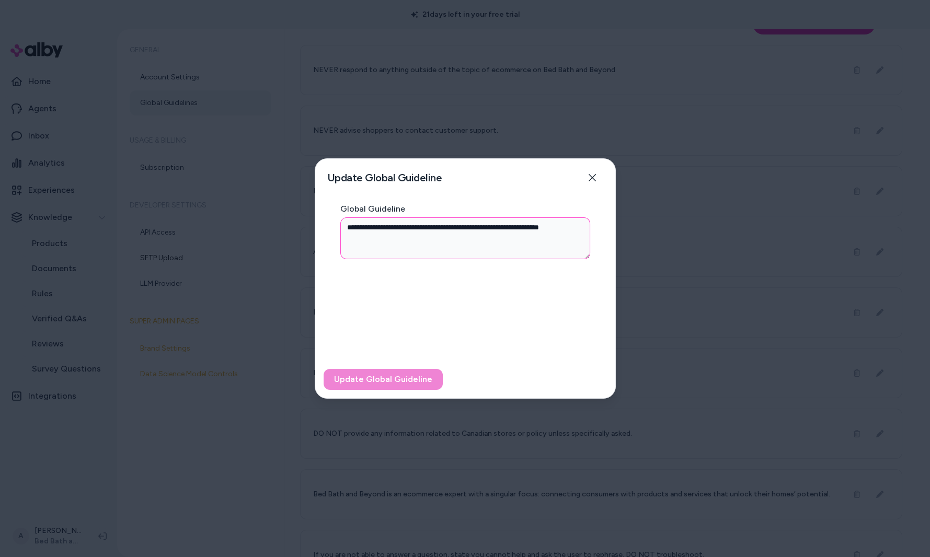
click at [403, 244] on textarea "**********" at bounding box center [465, 239] width 251 height 42
type textarea "*"
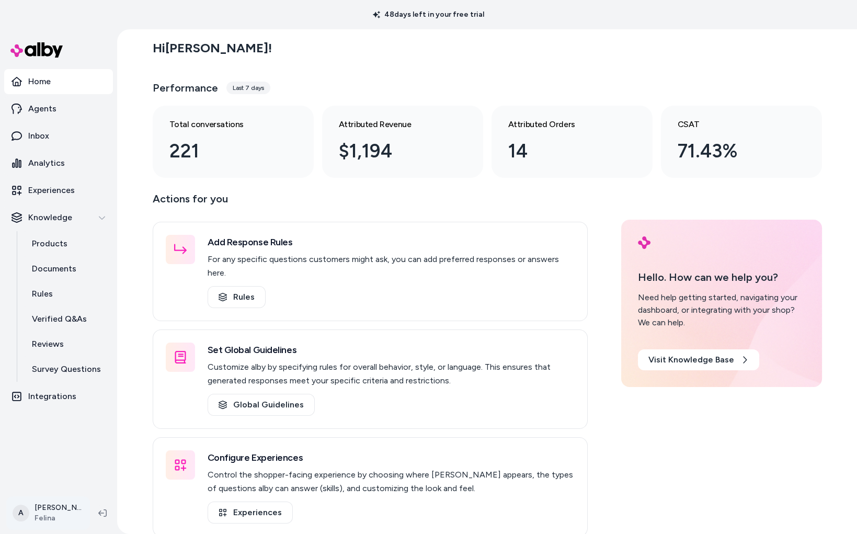
click at [56, 500] on html "48 days left in your free trial Home Agents Inbox Analytics Experiences Knowled…" at bounding box center [428, 267] width 857 height 534
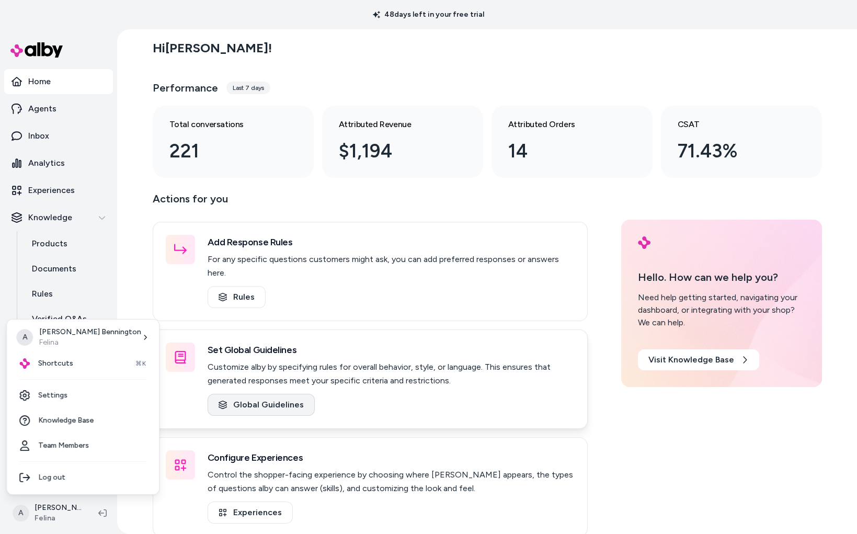
click at [280, 384] on html "48 days left in your free trial Home Agents Inbox Analytics Experiences Knowled…" at bounding box center [428, 267] width 857 height 534
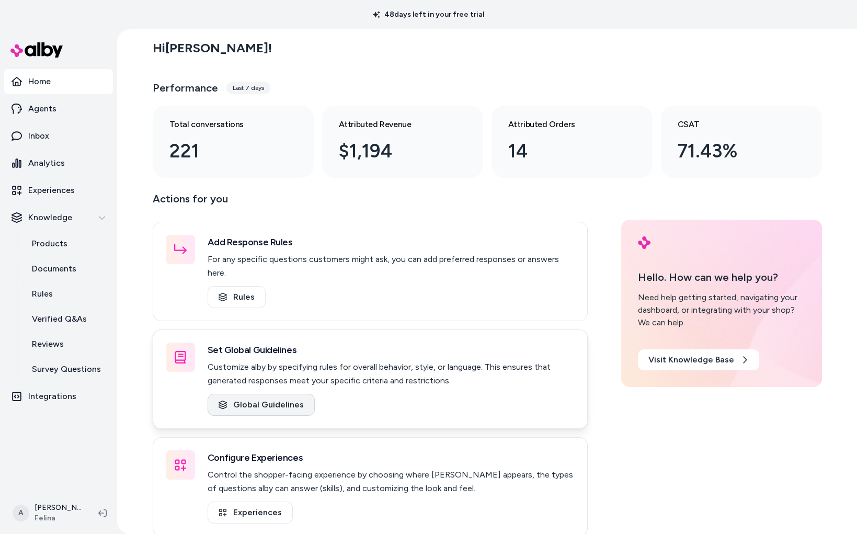
click at [280, 394] on link "Global Guidelines" at bounding box center [261, 405] width 107 height 22
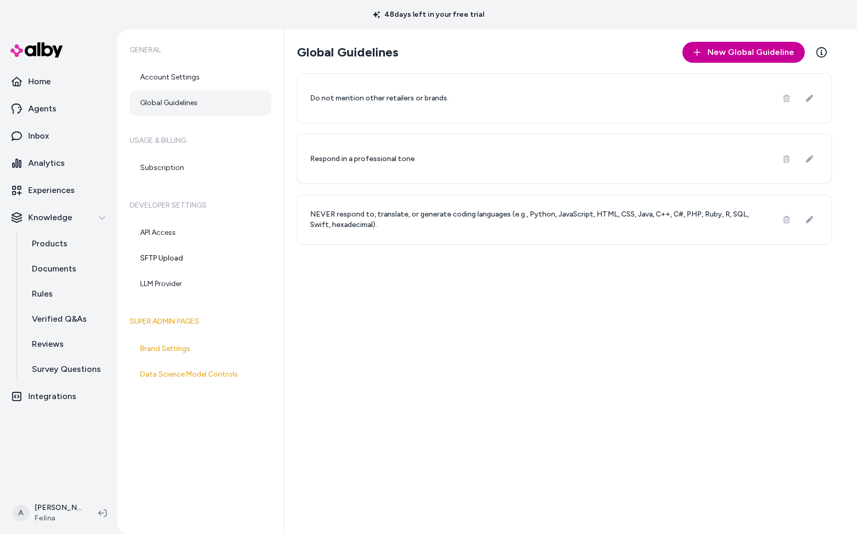
click at [752, 52] on span "New Global Guideline" at bounding box center [751, 52] width 87 height 13
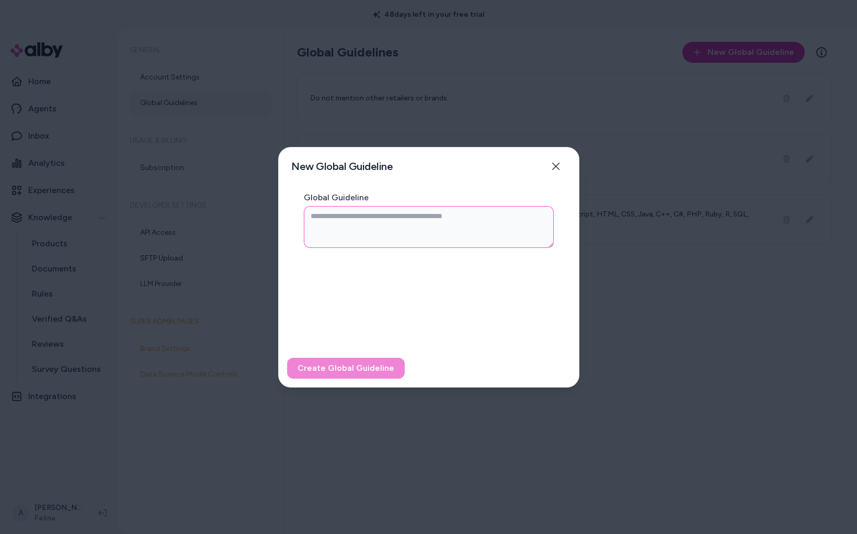
click at [393, 235] on textarea "Global Guideline" at bounding box center [429, 227] width 250 height 42
type textarea "*"
type textarea "**"
type textarea "*"
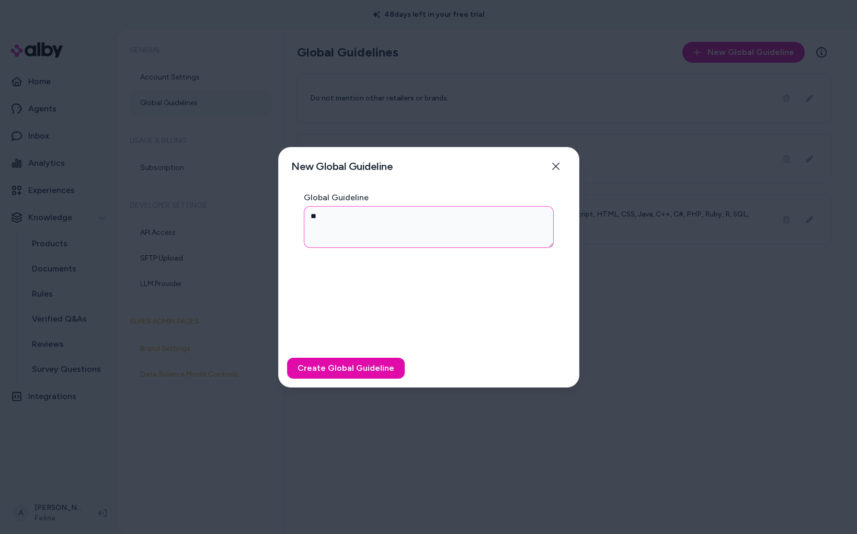
type textarea "***"
type textarea "*"
type textarea "****"
type textarea "*"
type textarea "*****"
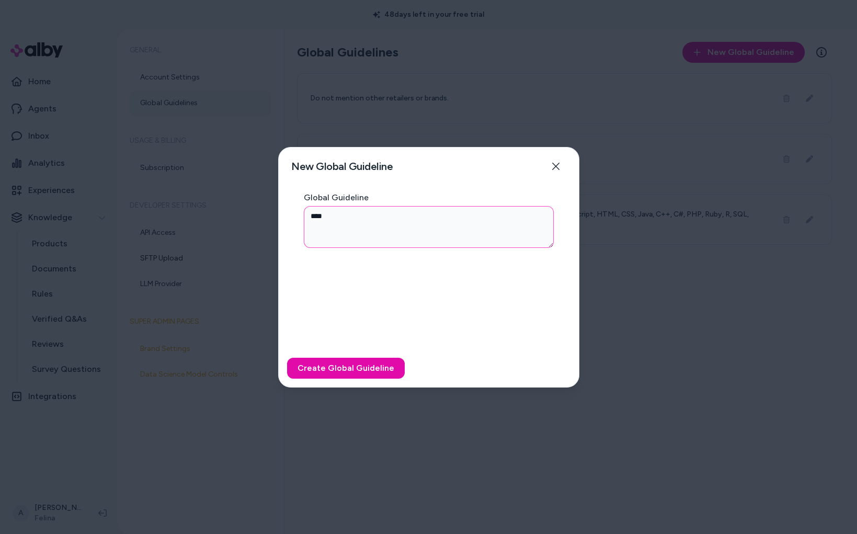
type textarea "*"
type textarea "*****"
type textarea "*"
type textarea "*****"
type textarea "*"
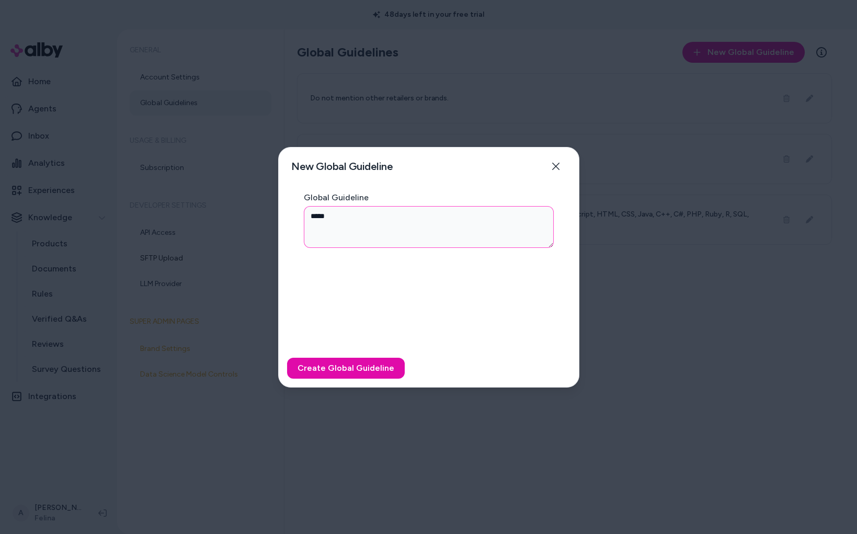
type textarea "*"
type textarea "**"
type textarea "*"
type textarea "***"
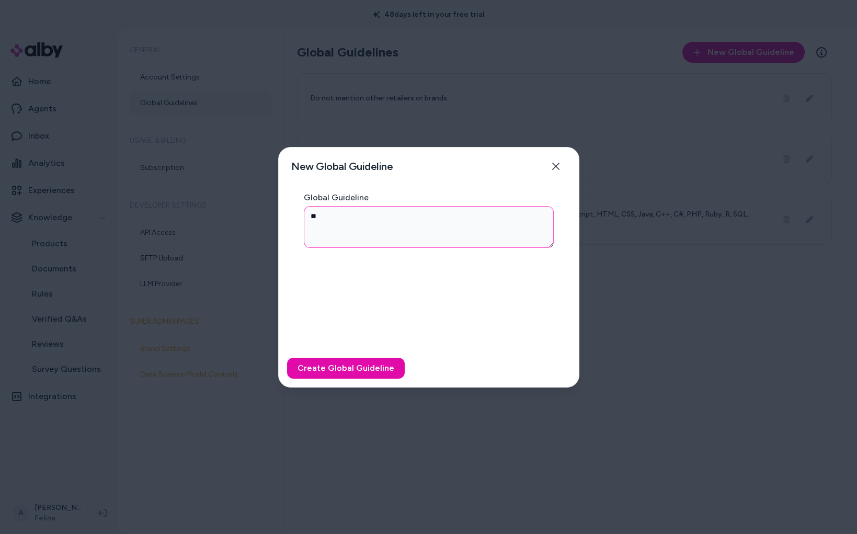
type textarea "*"
type textarea "****"
type textarea "*"
type textarea "*****"
type textarea "*"
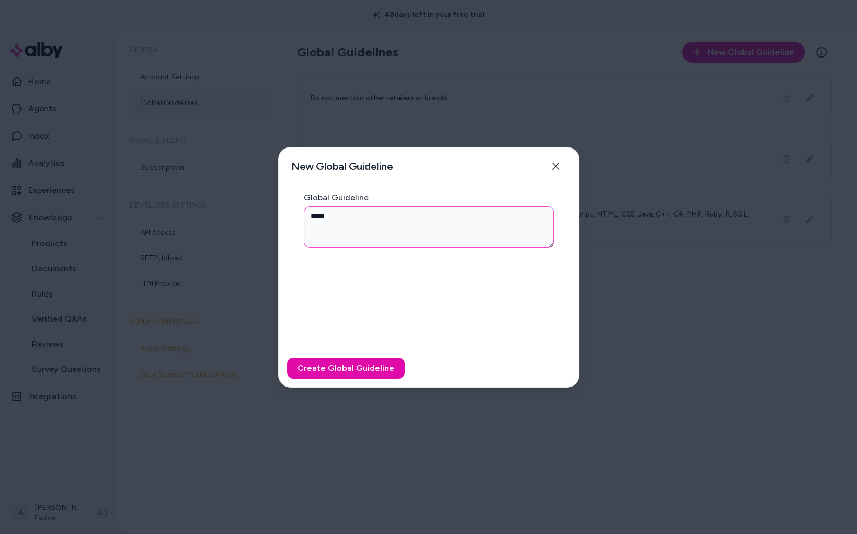
type textarea "*****"
type textarea "*"
type textarea "*******"
type textarea "*"
type textarea "********"
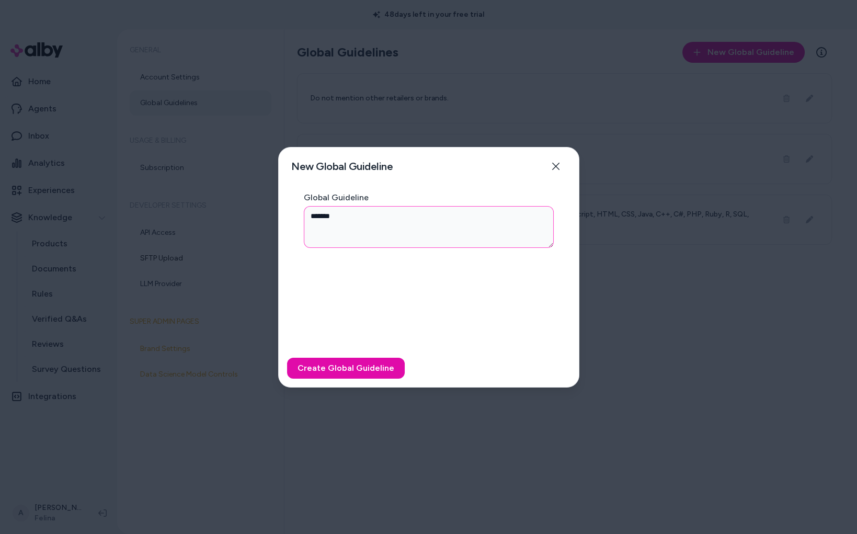
type textarea "*"
type textarea "*********"
type textarea "*"
type textarea "**********"
type textarea "*"
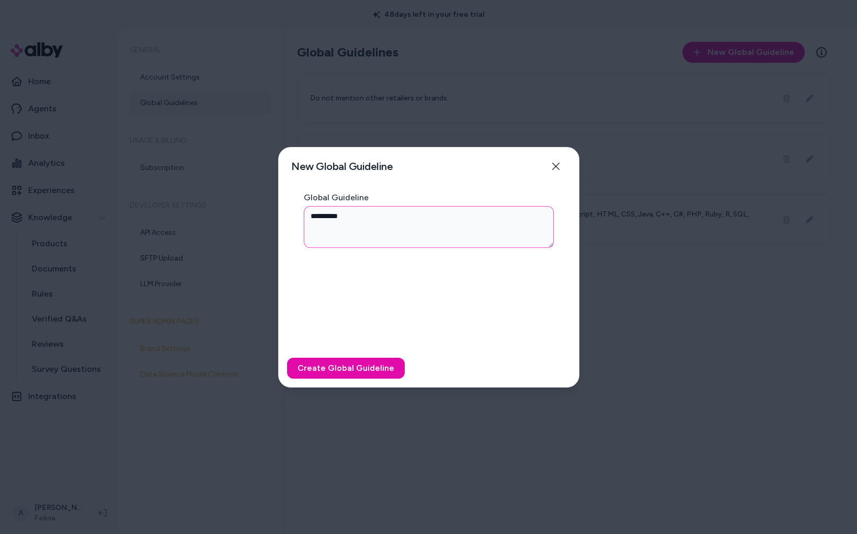
type textarea "**********"
type textarea "*"
type textarea "**********"
type textarea "*"
type textarea "**********"
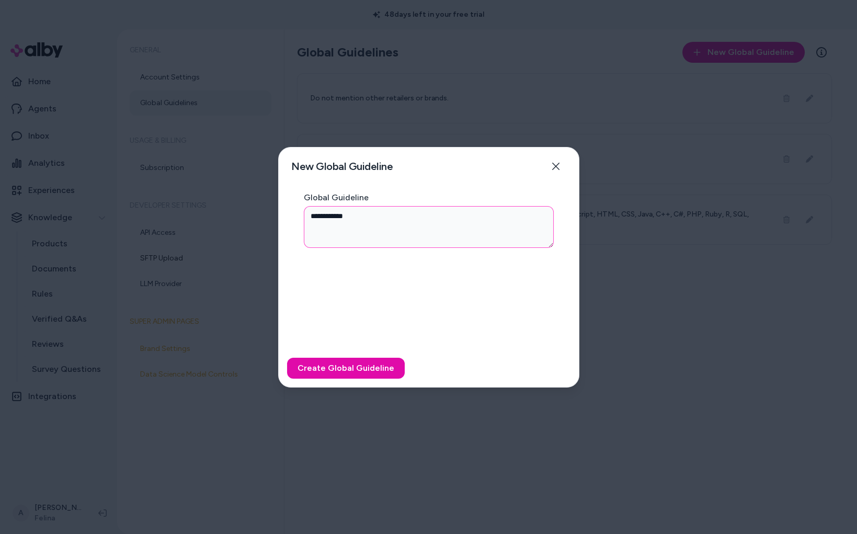
type textarea "*"
type textarea "**********"
type textarea "*"
type textarea "**********"
type textarea "*"
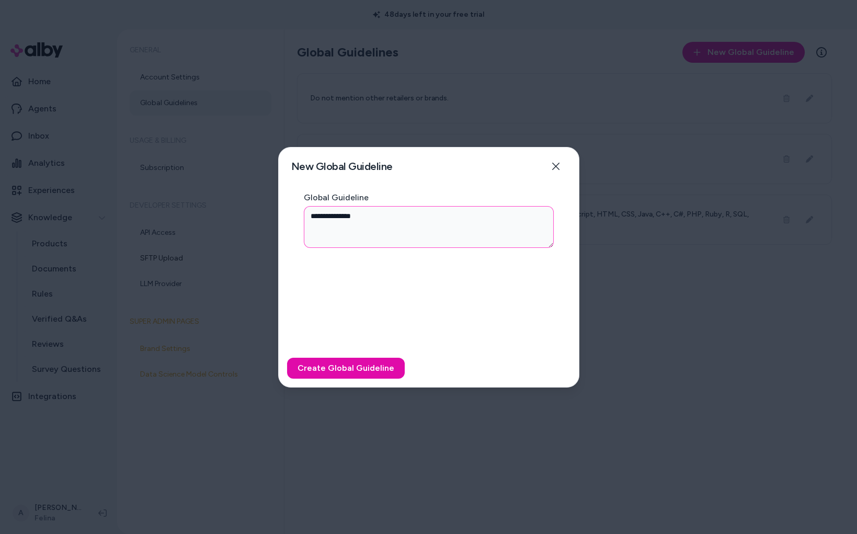
type textarea "**********"
type textarea "*"
type textarea "**********"
type textarea "*"
type textarea "**********"
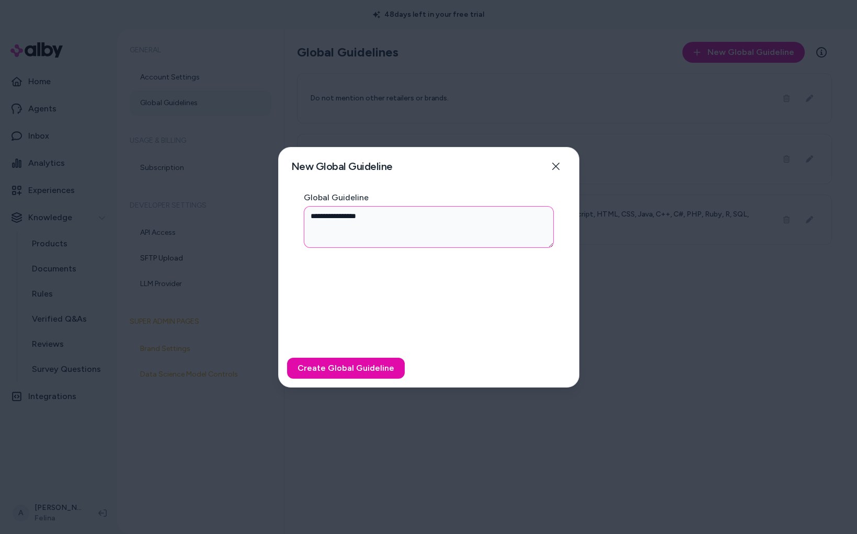
type textarea "*"
type textarea "**********"
type textarea "*"
type textarea "**********"
type textarea "*"
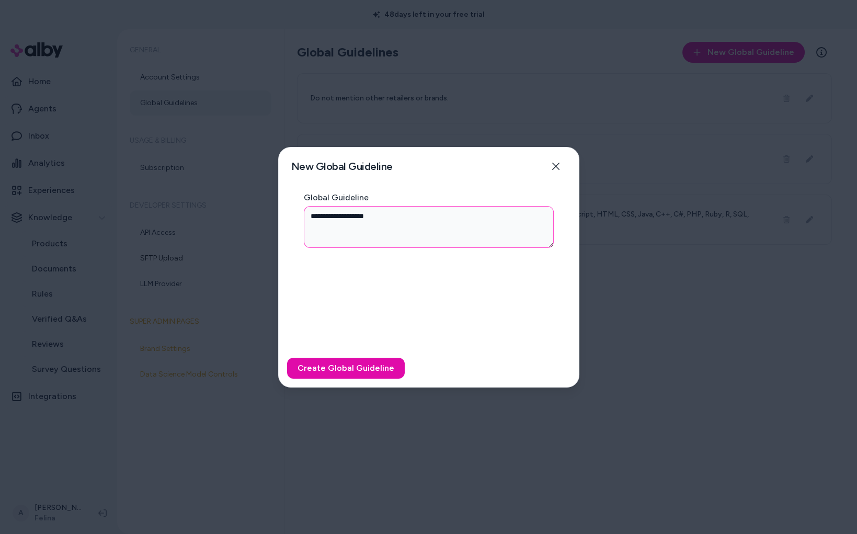
type textarea "**********"
type textarea "*"
type textarea "**********"
type textarea "*"
type textarea "**********"
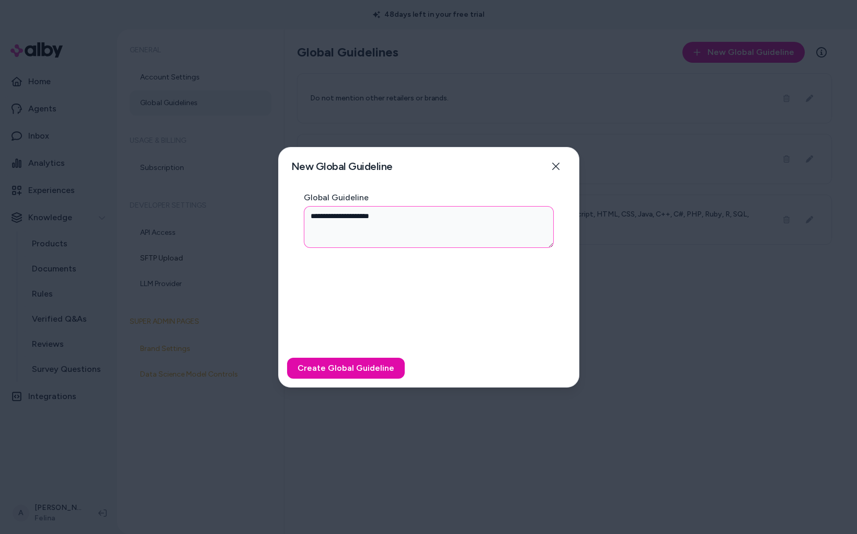
type textarea "*"
type textarea "**********"
type textarea "*"
type textarea "**********"
type textarea "*"
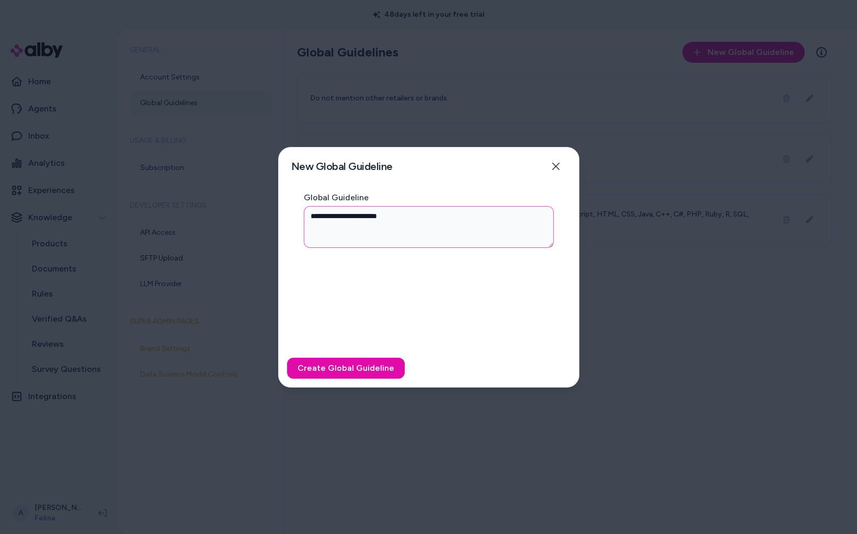
type textarea "**********"
type textarea "*"
type textarea "**********"
type textarea "*"
type textarea "**********"
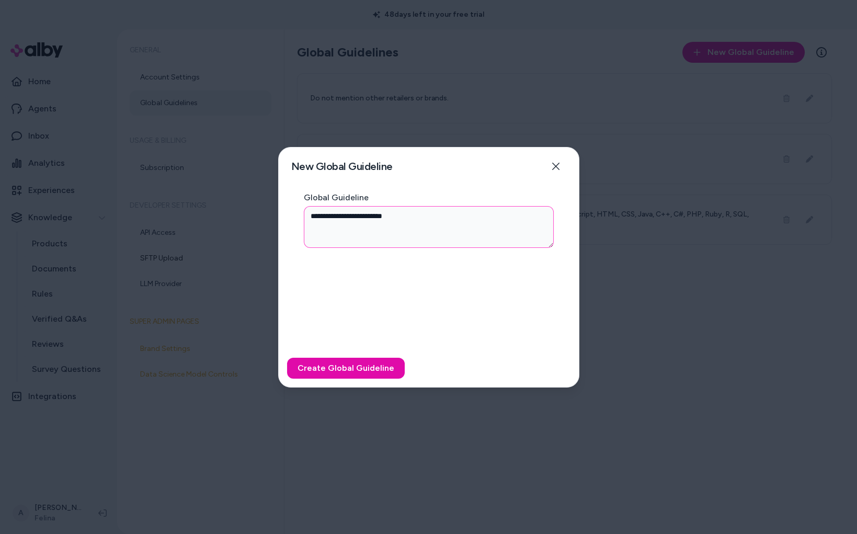
type textarea "*"
type textarea "**********"
type textarea "*"
type textarea "**********"
type textarea "*"
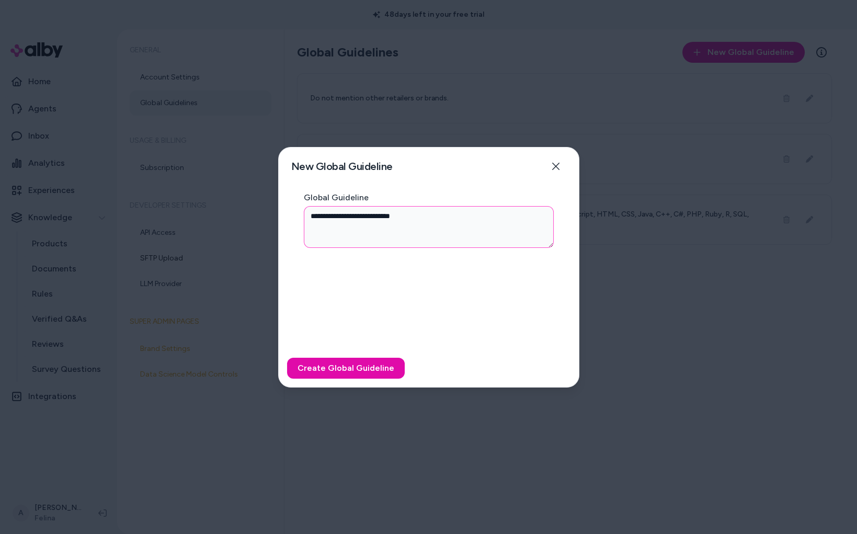
type textarea "**********"
type textarea "*"
type textarea "**********"
type textarea "*"
type textarea "**********"
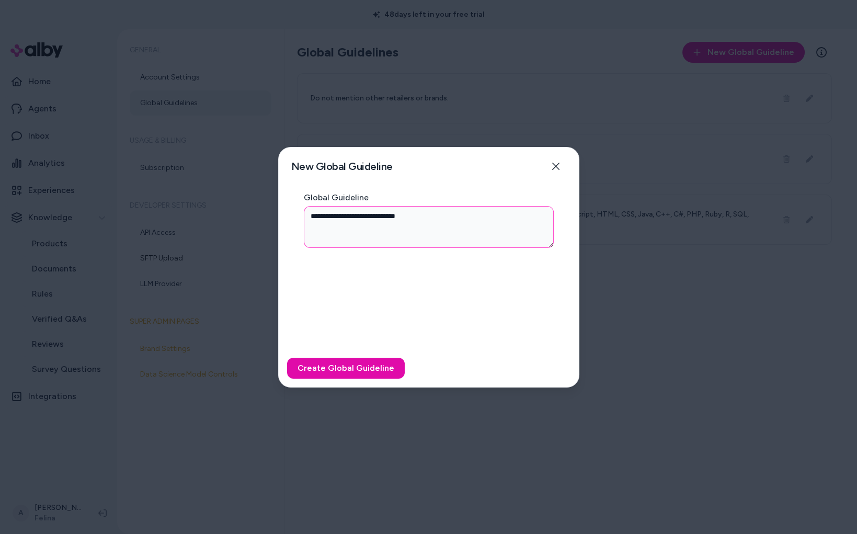
type textarea "*"
type textarea "**********"
type textarea "*"
type textarea "**********"
type textarea "*"
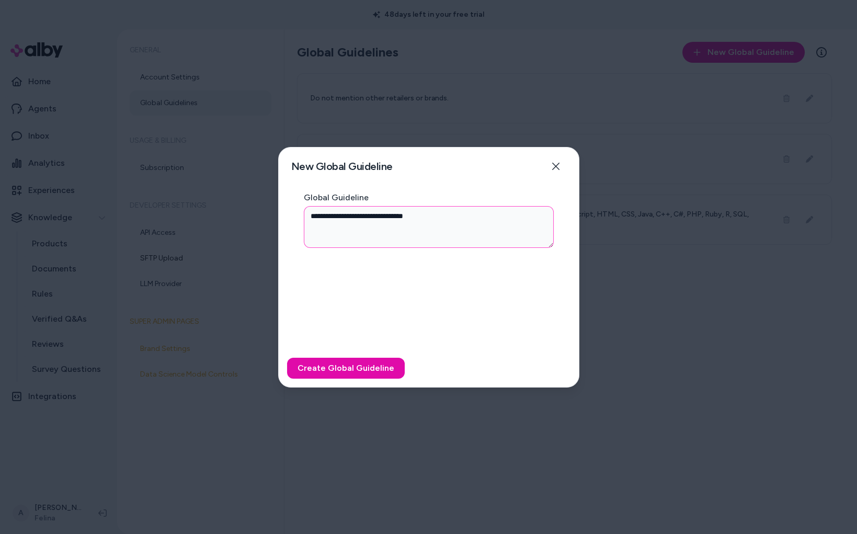
type textarea "**********"
type textarea "*"
type textarea "**********"
type textarea "*"
type textarea "**********"
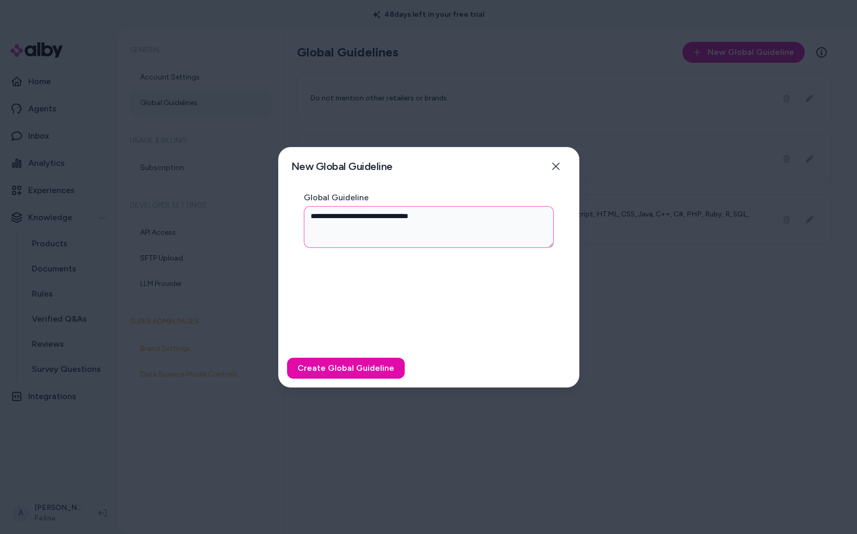
type textarea "*"
type textarea "**********"
type textarea "*"
type textarea "**********"
type textarea "*"
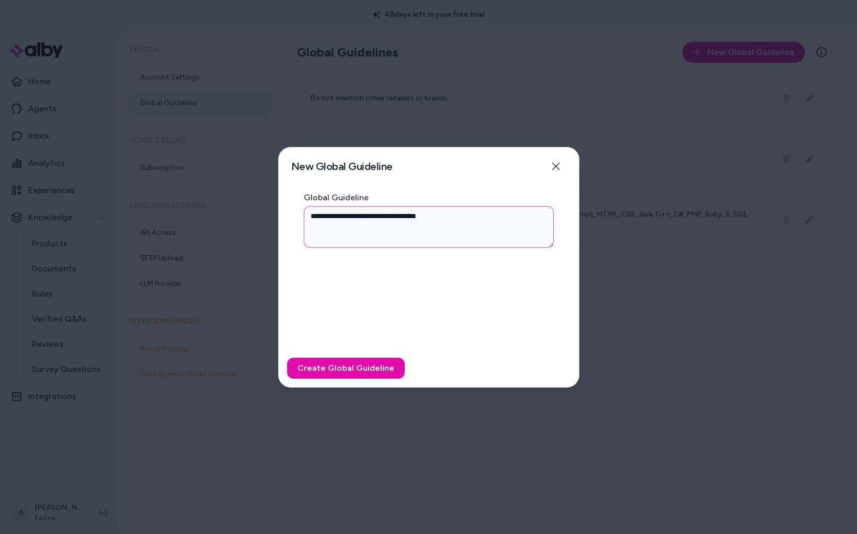
type textarea "**********"
type textarea "*"
type textarea "**********"
type textarea "*"
type textarea "**********"
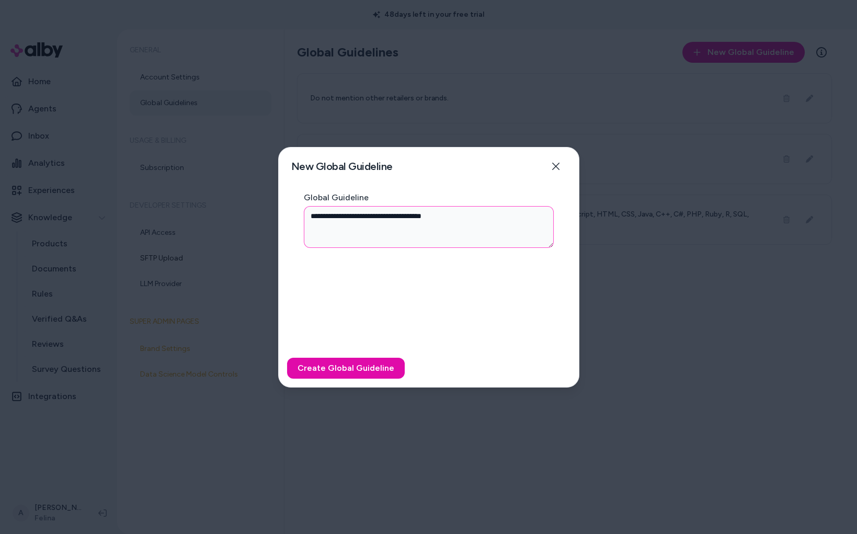
type textarea "*"
type textarea "**********"
type textarea "*"
type textarea "**********"
type textarea "*"
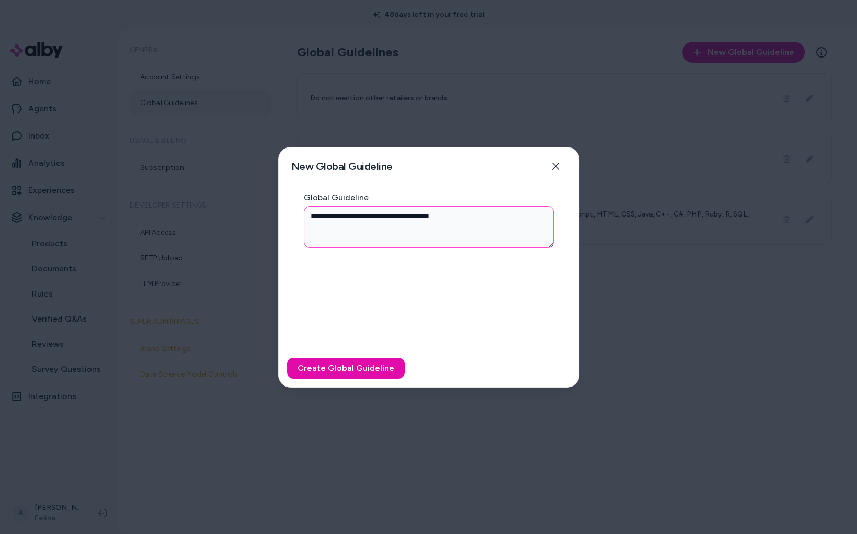
type textarea "**********"
type textarea "*"
type textarea "**********"
type textarea "*"
type textarea "**********"
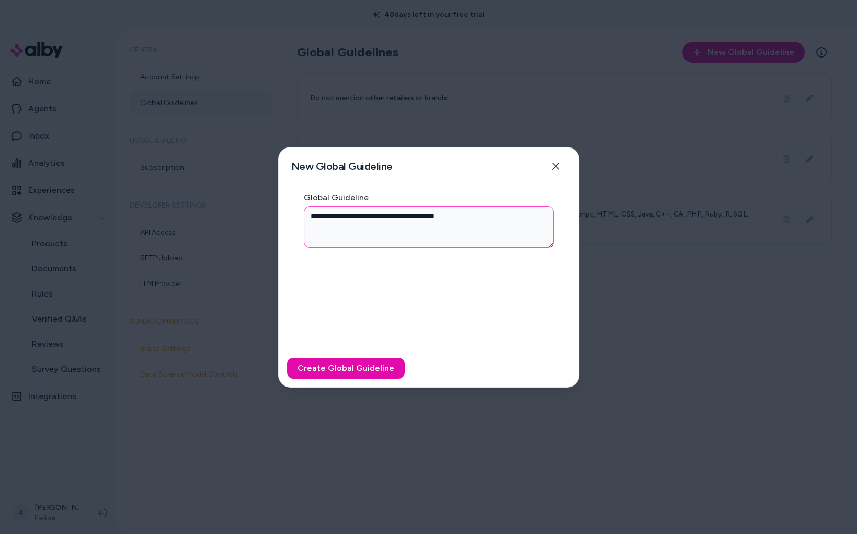
type textarea "*"
type textarea "**********"
type textarea "*"
type textarea "**********"
type textarea "*"
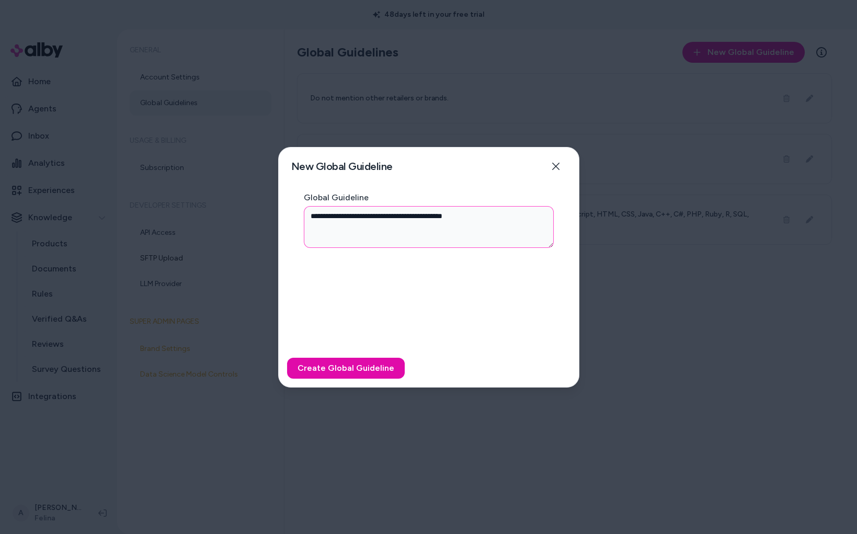
type textarea "**********"
type textarea "*"
type textarea "**********"
type textarea "*"
type textarea "**********"
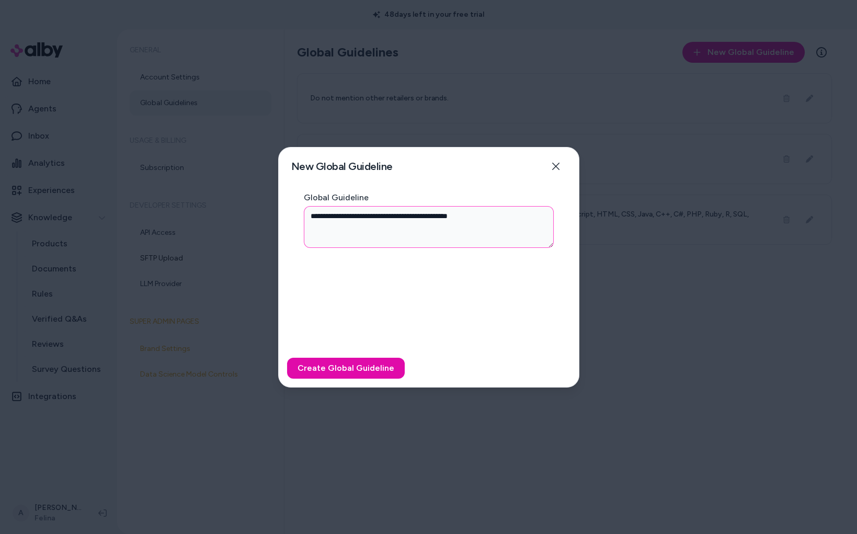
type textarea "*"
type textarea "**********"
type textarea "*"
type textarea "**********"
type textarea "*"
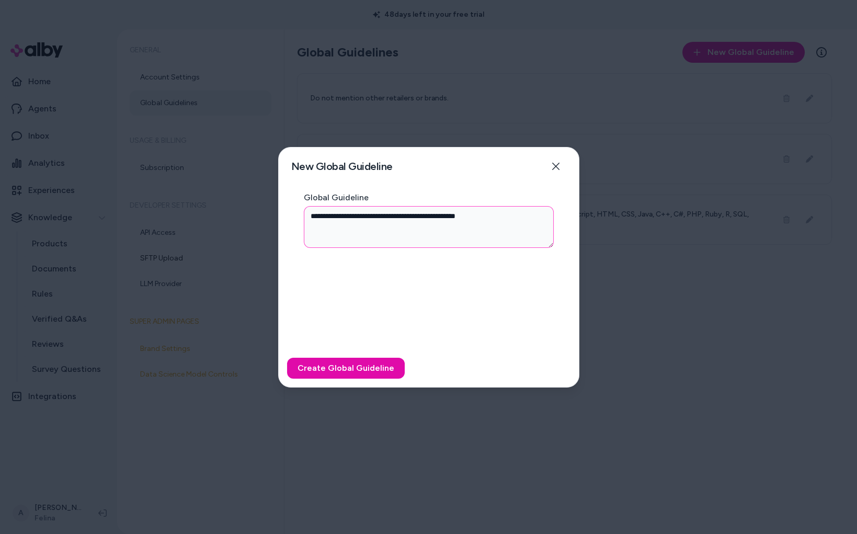
type textarea "**********"
type textarea "*"
type textarea "**********"
type textarea "*"
type textarea "**********"
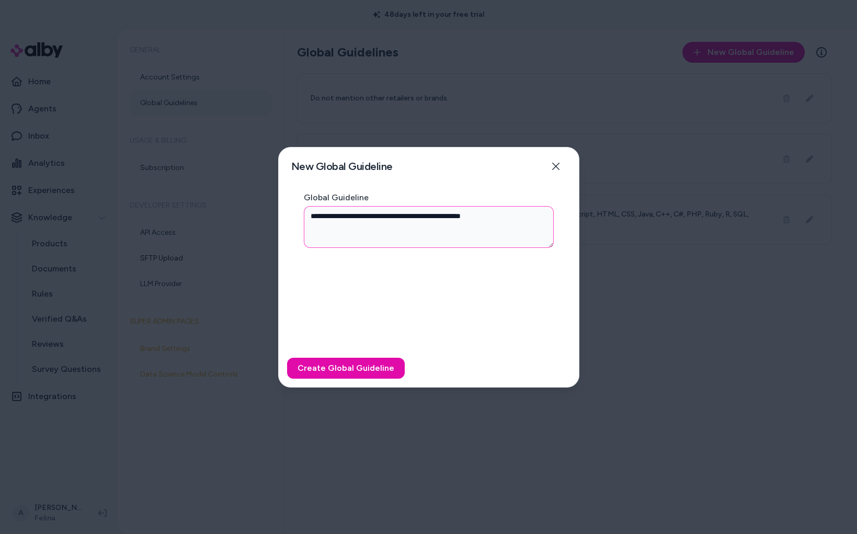
type textarea "*"
type textarea "**********"
type textarea "*"
type textarea "**********"
type textarea "*"
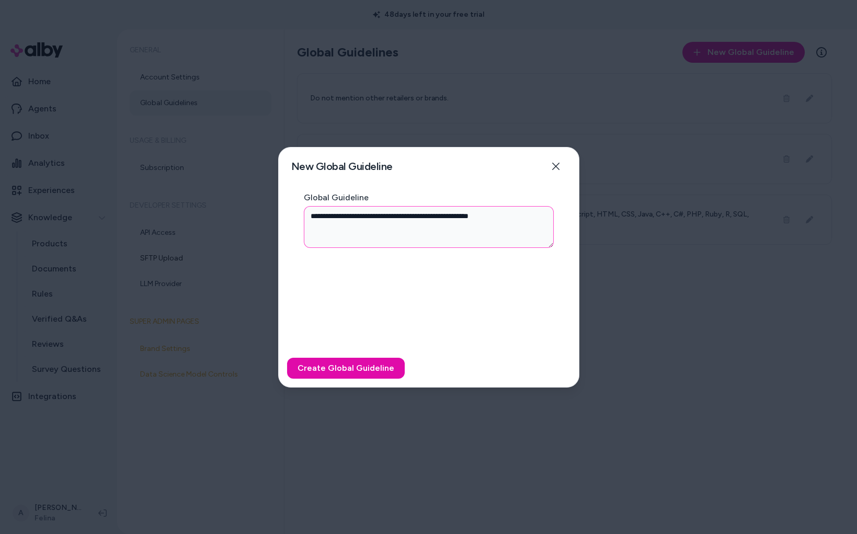
type textarea "**********"
type textarea "*"
type textarea "**********"
type textarea "*"
type textarea "**********"
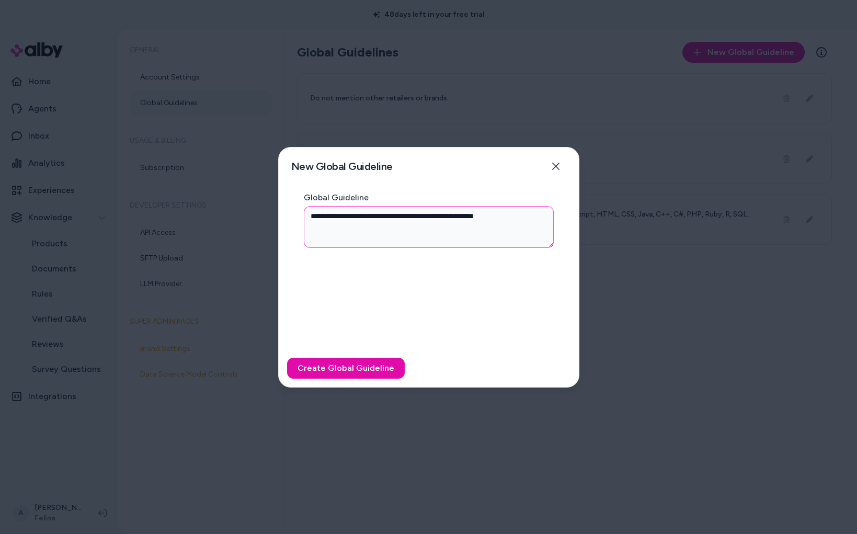
type textarea "*"
type textarea "**********"
type textarea "*"
type textarea "**********"
type textarea "*"
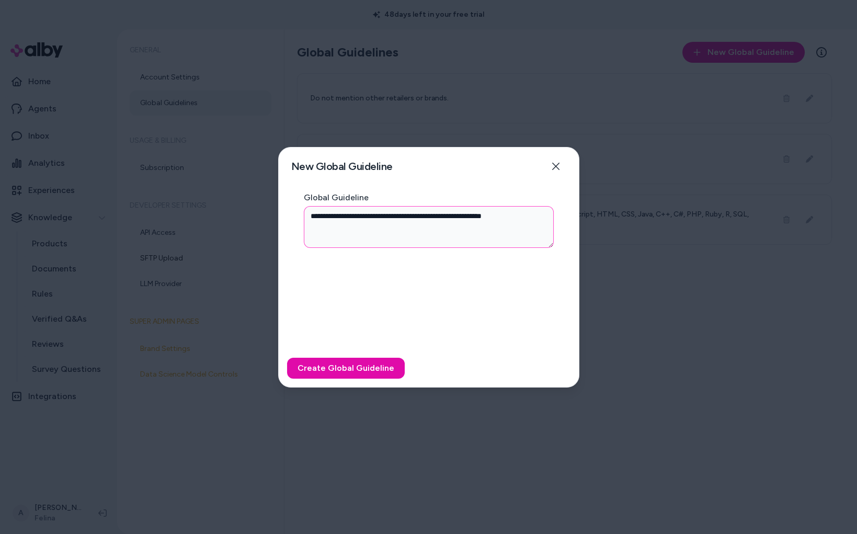
type textarea "**********"
type textarea "*"
type textarea "**********"
type textarea "*"
type textarea "**********"
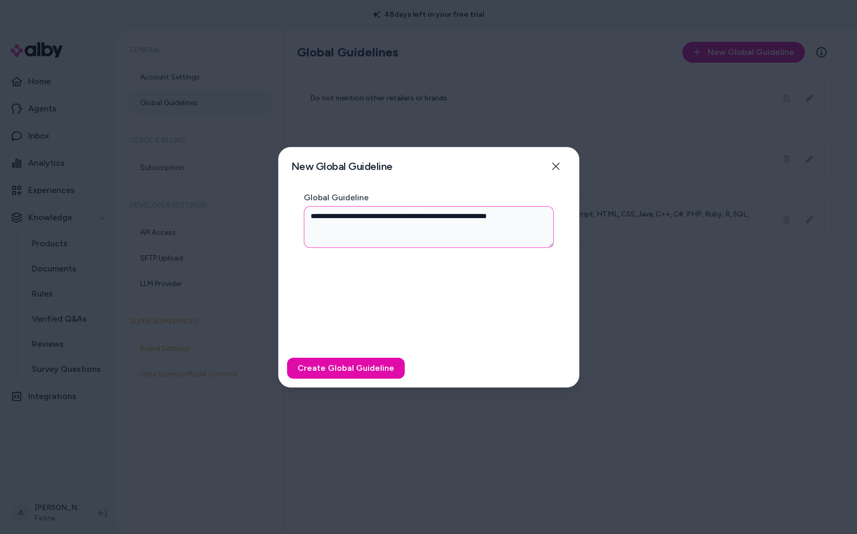
type textarea "*"
type textarea "**********"
type textarea "*"
type textarea "**********"
type textarea "*"
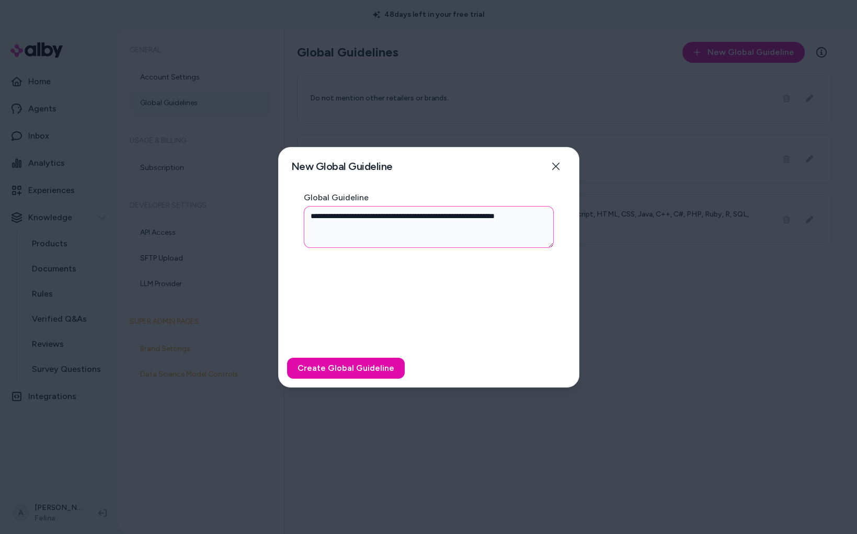
type textarea "**********"
type textarea "*"
type textarea "**********"
type textarea "*"
type textarea "**********"
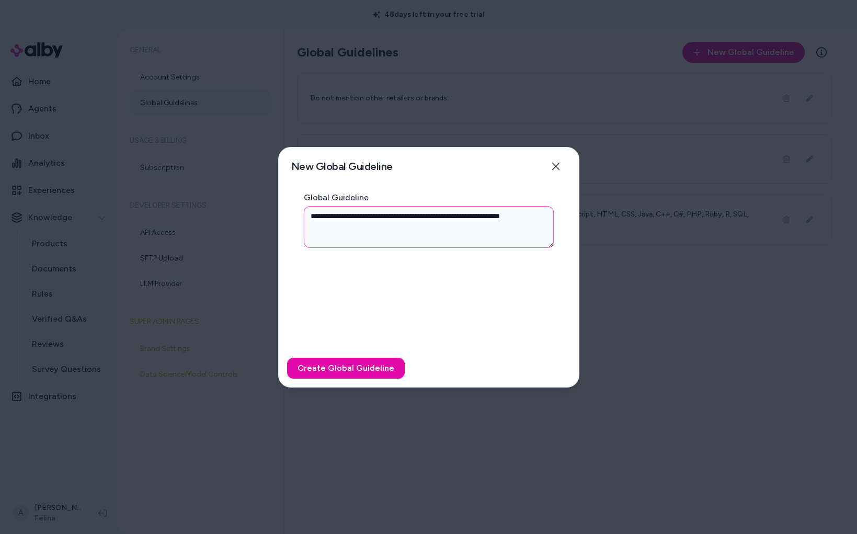
type textarea "*"
type textarea "**********"
type textarea "*"
type textarea "**********"
type textarea "*"
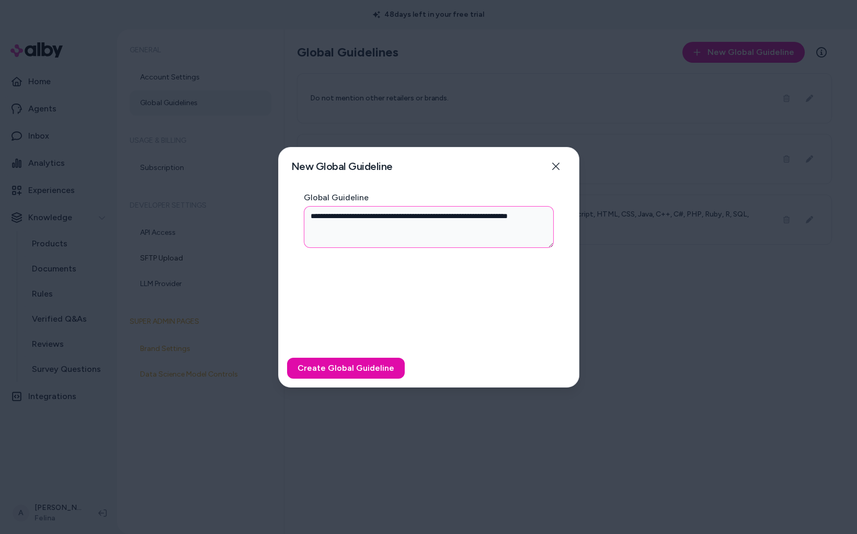
type textarea "**********"
type textarea "*"
type textarea "**********"
type textarea "*"
type textarea "**********"
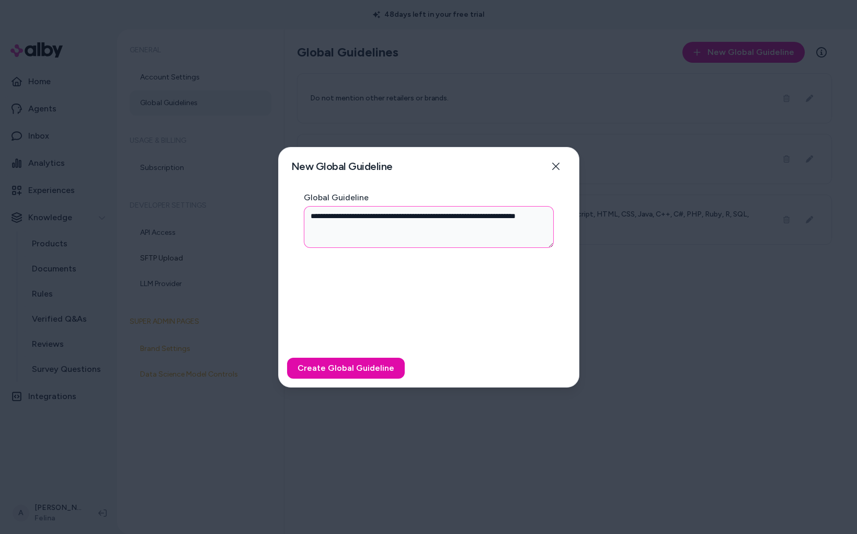
type textarea "*"
type textarea "**********"
type textarea "*"
type textarea "**********"
type textarea "*"
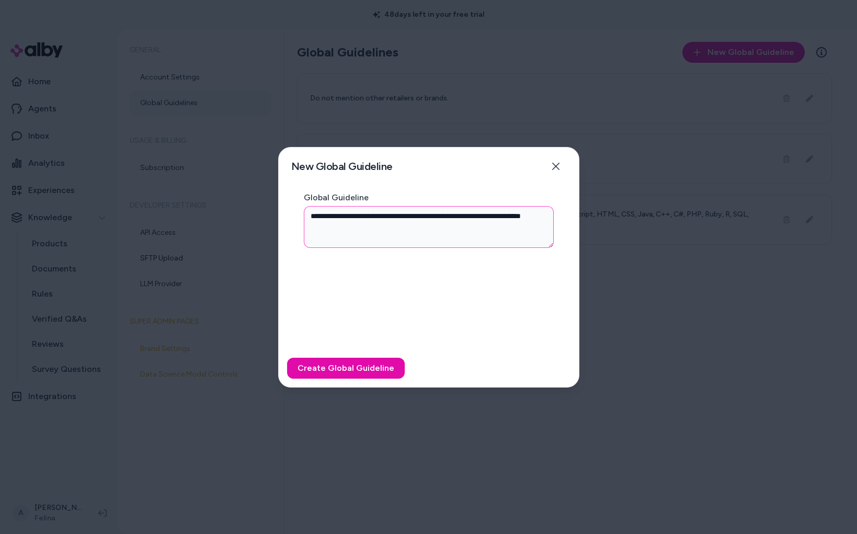
type textarea "**********"
type textarea "*"
type textarea "**********"
type textarea "*"
type textarea "**********"
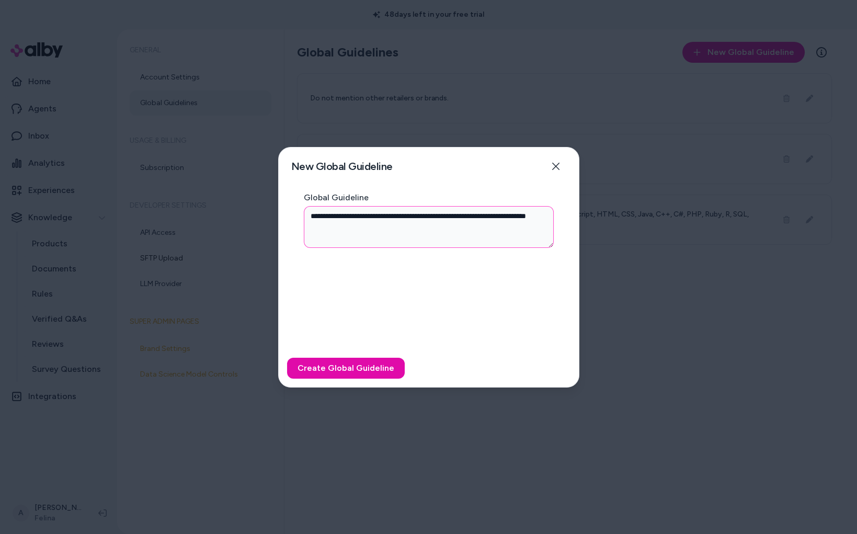
type textarea "*"
type textarea "**********"
type textarea "*"
type textarea "**********"
type textarea "*"
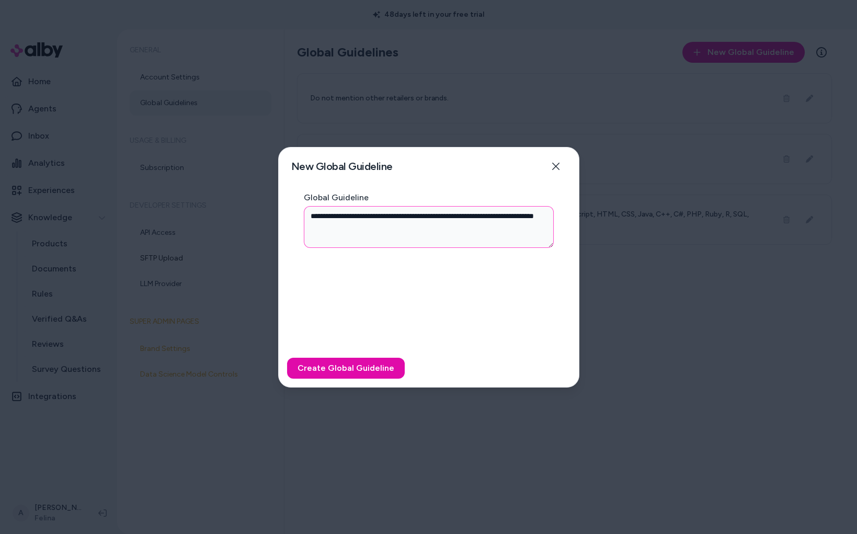
type textarea "**********"
type textarea "*"
type textarea "**********"
type textarea "*"
type textarea "**********"
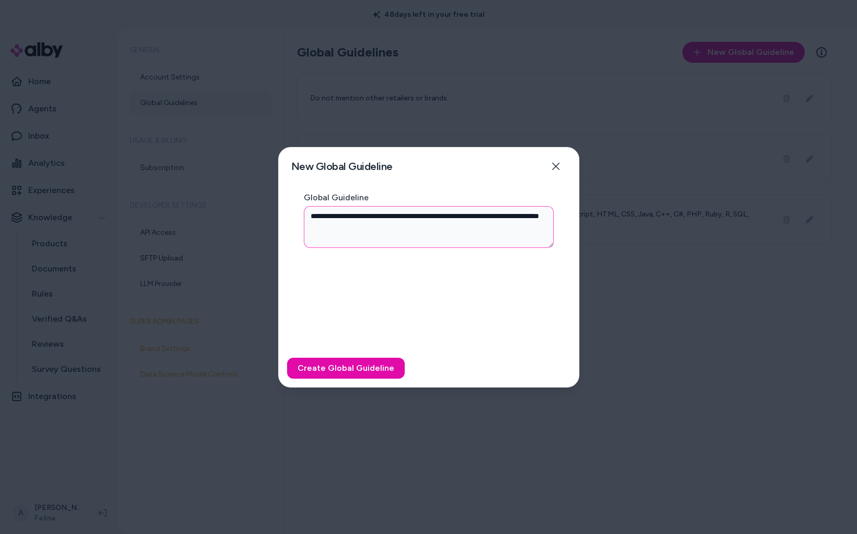
type textarea "*"
type textarea "**********"
type textarea "*"
type textarea "**********"
type textarea "*"
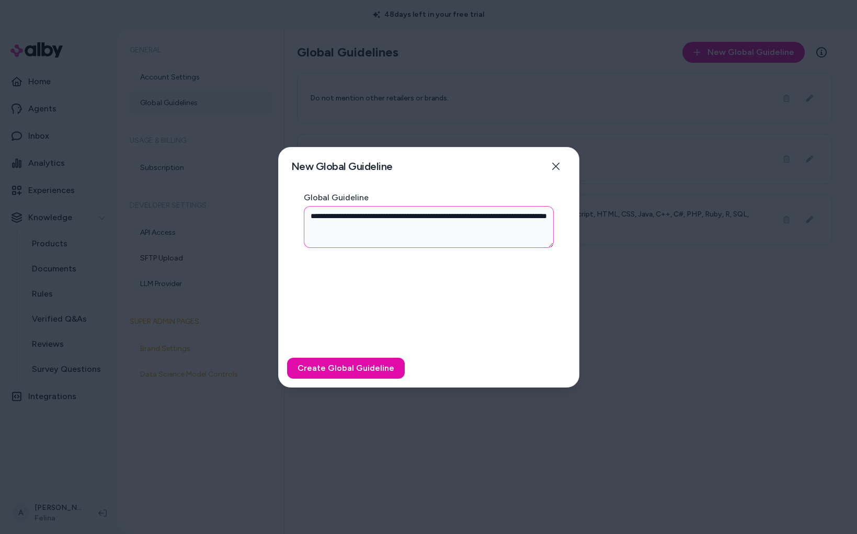
type textarea "**********"
type textarea "*"
type textarea "**********"
type textarea "*"
type textarea "**********"
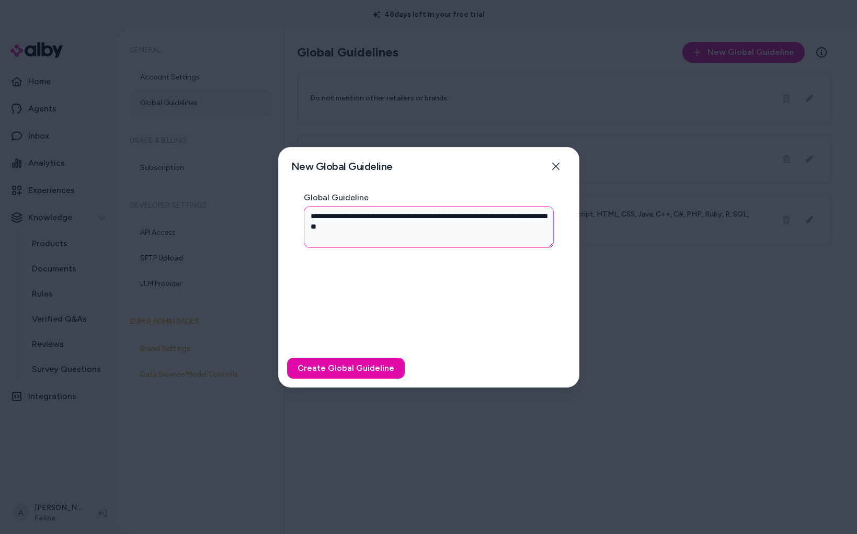
type textarea "*"
click at [334, 377] on button "Create Global Guideline" at bounding box center [346, 368] width 118 height 21
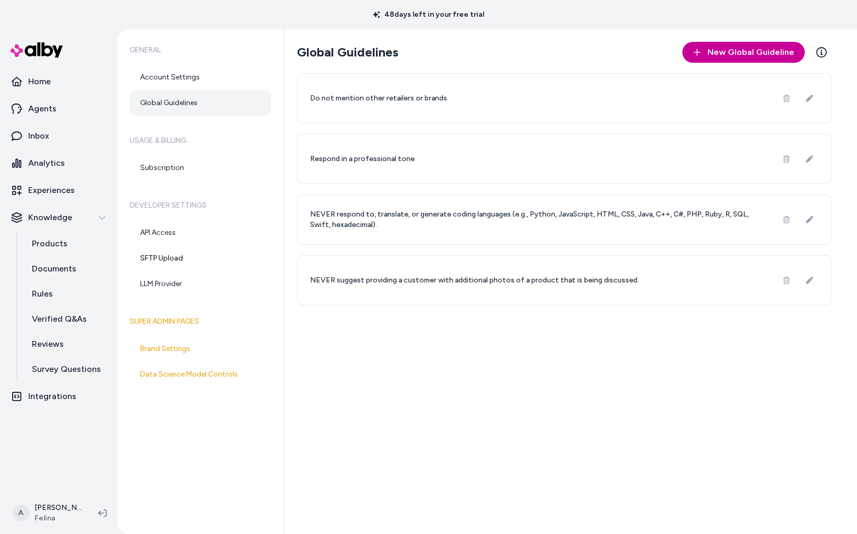
click at [747, 59] on button "New Global Guideline" at bounding box center [743, 52] width 122 height 21
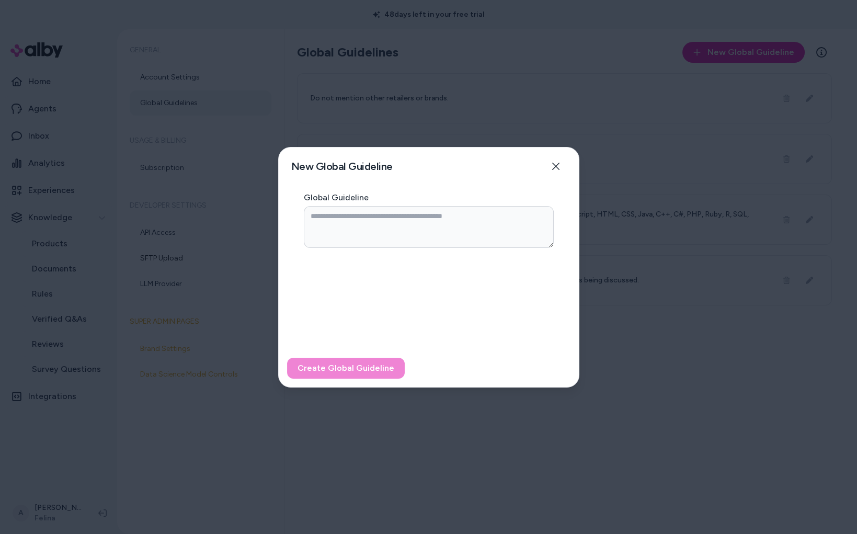
drag, startPoint x: 484, startPoint y: 201, endPoint x: 484, endPoint y: 212, distance: 11.0
click at [484, 202] on div "Global Guideline" at bounding box center [429, 221] width 250 height 54
click at [484, 212] on textarea "Global Guideline" at bounding box center [429, 227] width 250 height 42
paste textarea "**********"
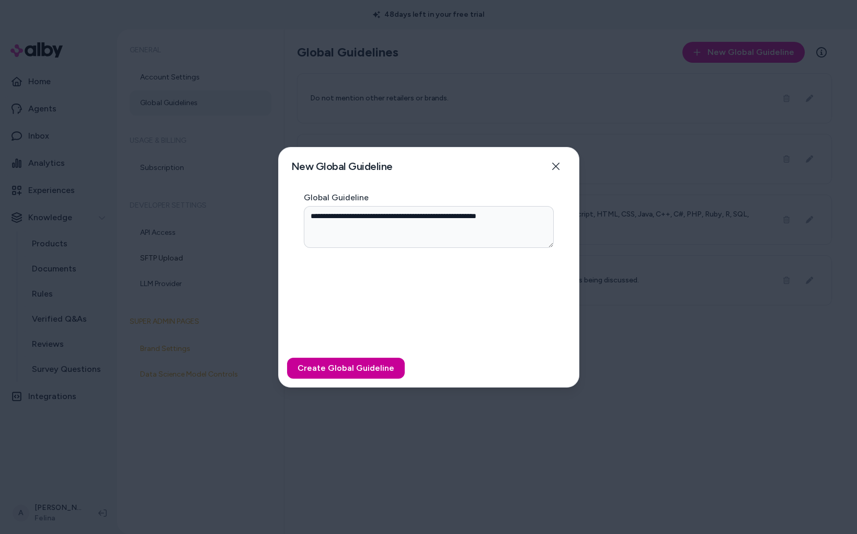
click at [358, 367] on button "Create Global Guideline" at bounding box center [346, 368] width 118 height 21
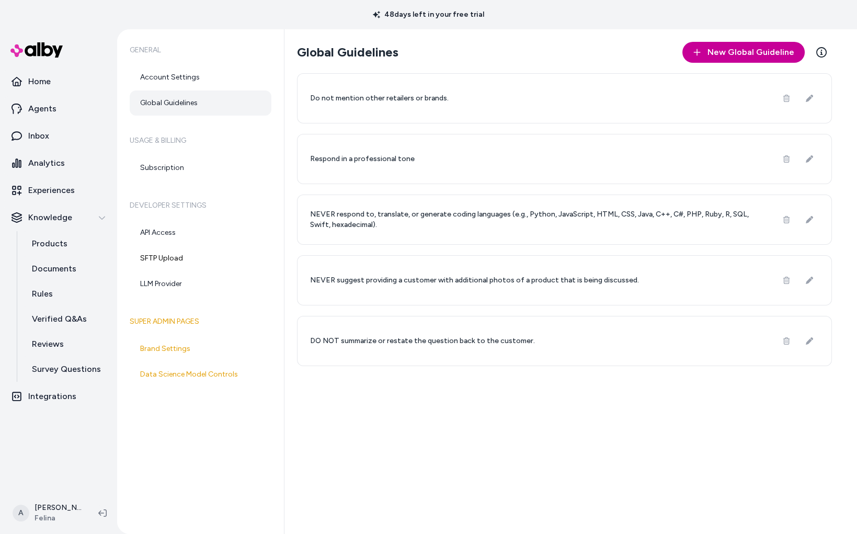
click at [701, 54] on icon at bounding box center [697, 52] width 8 height 8
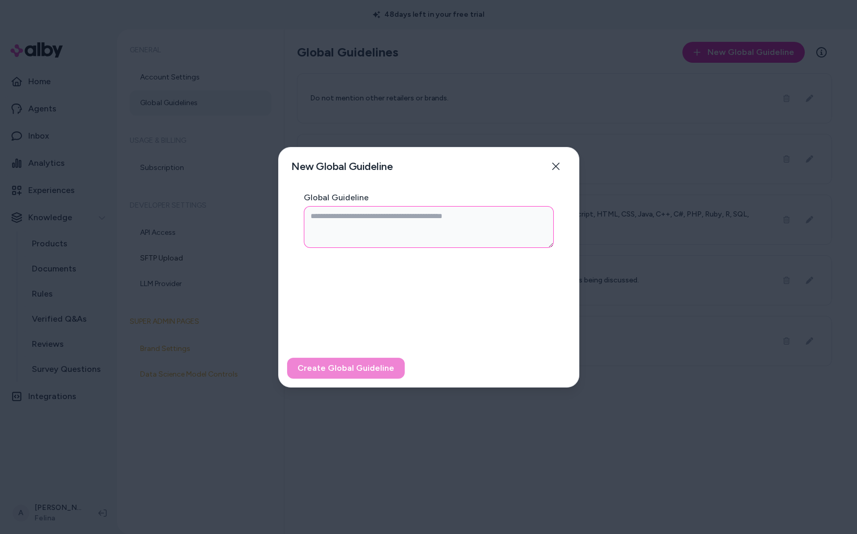
click at [433, 244] on textarea "Global Guideline" at bounding box center [429, 227] width 250 height 42
paste textarea "**********"
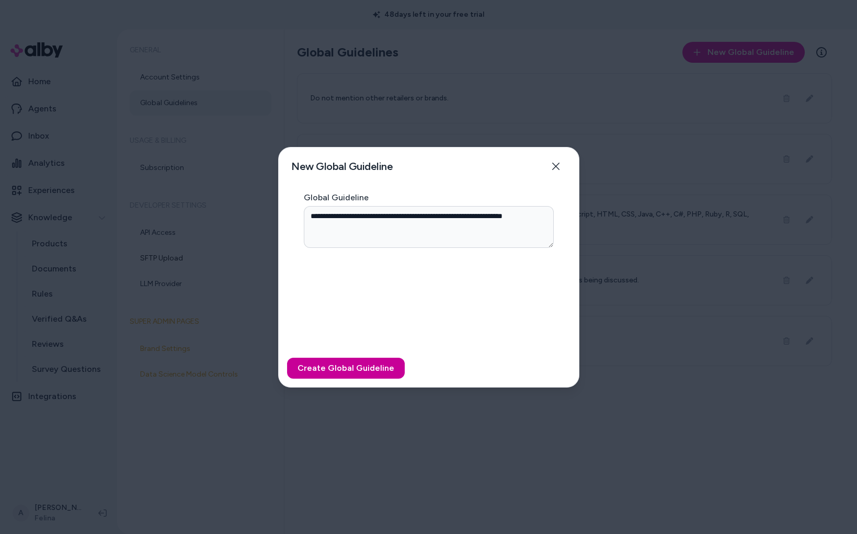
click at [352, 375] on button "Create Global Guideline" at bounding box center [346, 368] width 118 height 21
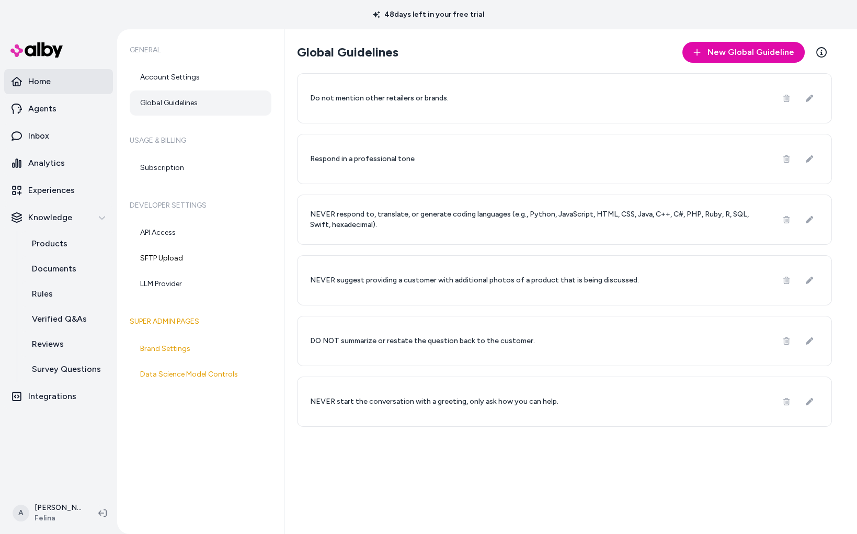
click at [45, 76] on p "Home" at bounding box center [39, 81] width 22 height 13
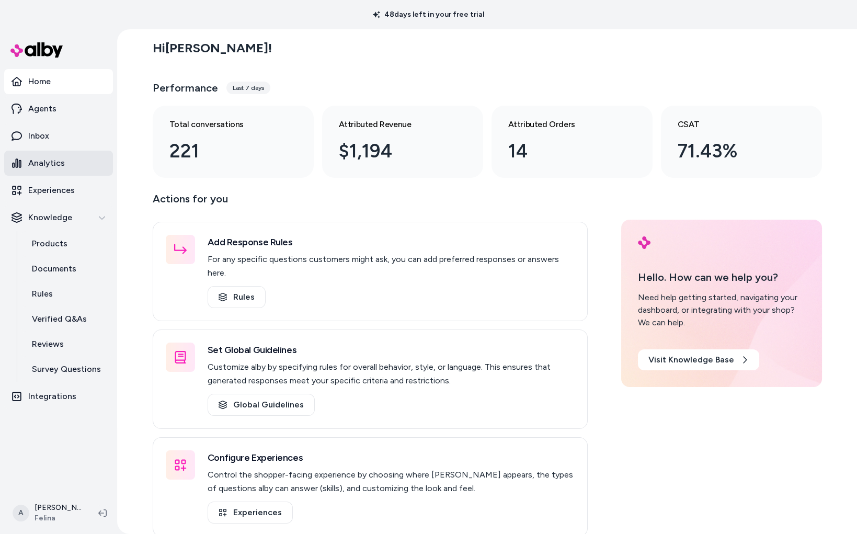
click at [93, 155] on link "Analytics" at bounding box center [58, 163] width 109 height 25
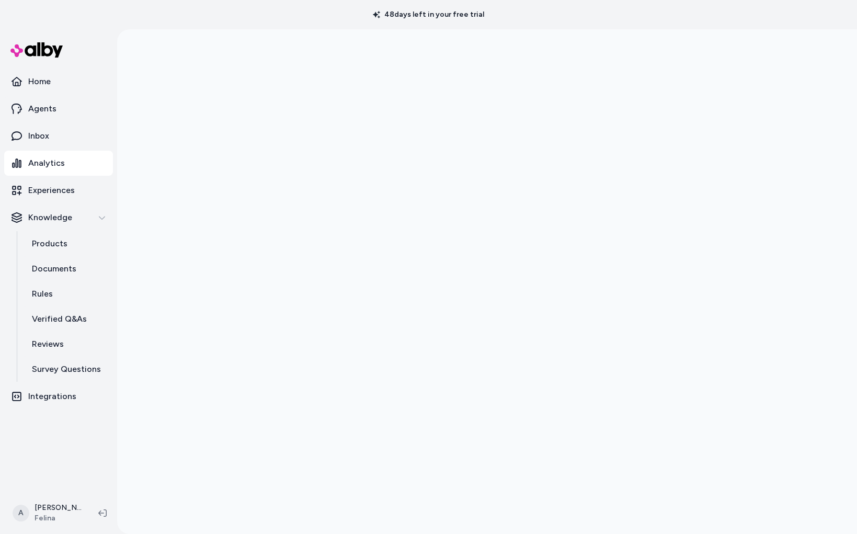
scroll to position [29, 0]
click at [55, 103] on p "Agents" at bounding box center [42, 109] width 28 height 13
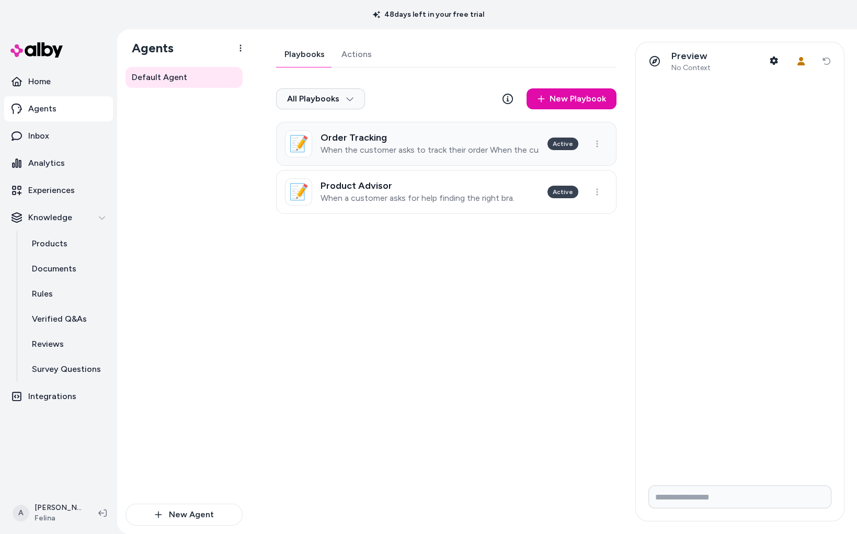
click at [390, 139] on h3 "Order Tracking" at bounding box center [430, 137] width 219 height 10
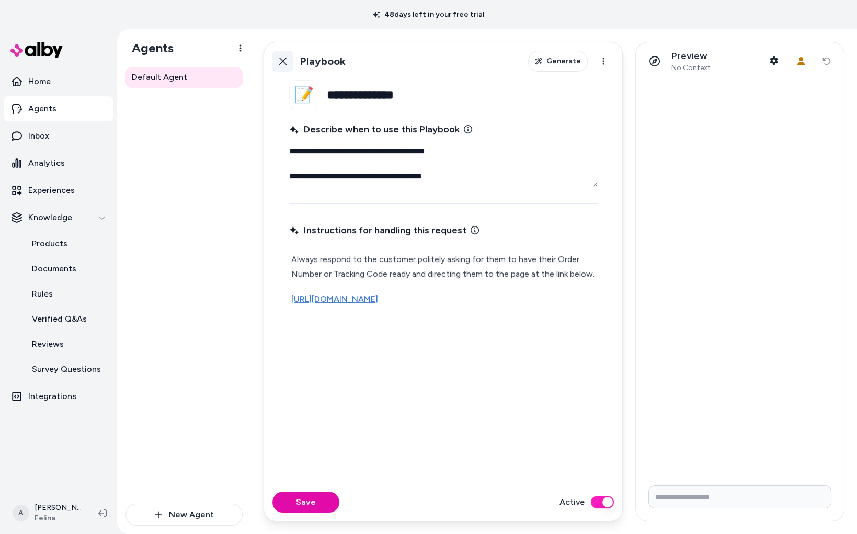
click at [282, 60] on icon at bounding box center [283, 61] width 8 height 8
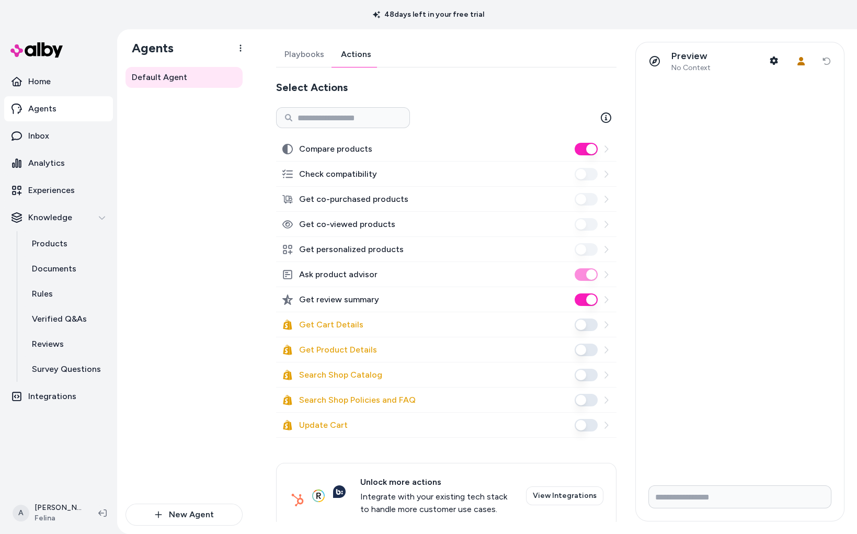
click at [372, 54] on link "Actions" at bounding box center [356, 54] width 47 height 25
click at [77, 291] on link "Rules" at bounding box center [67, 293] width 92 height 25
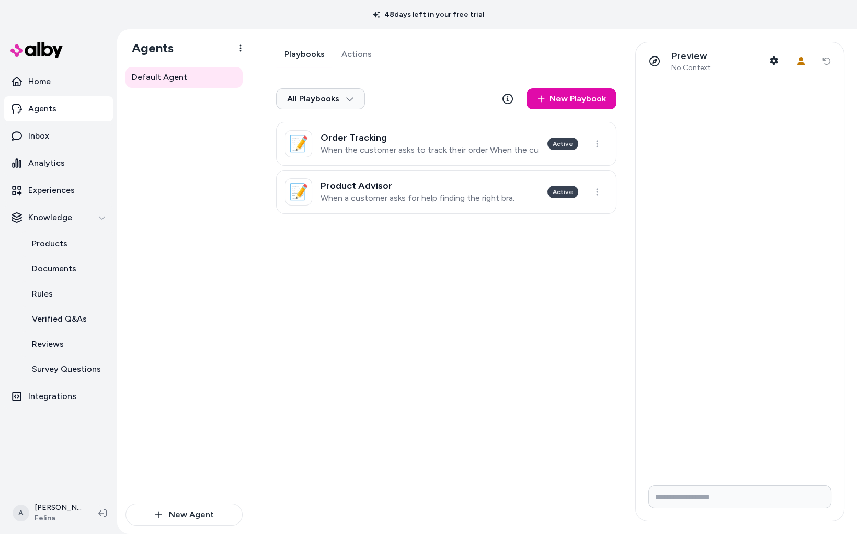
click at [305, 61] on link "Playbooks" at bounding box center [304, 54] width 57 height 25
click at [371, 140] on h3 "Order Tracking" at bounding box center [430, 137] width 219 height 10
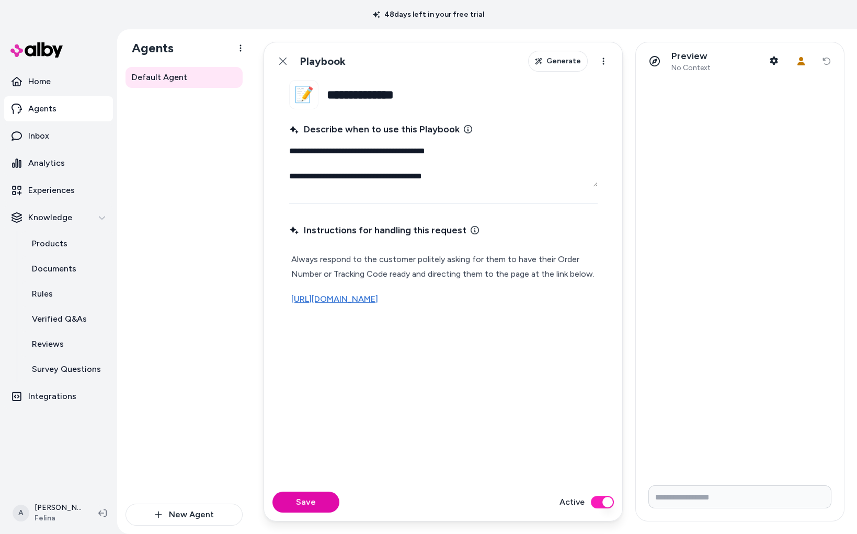
click at [466, 186] on fieldset "**********" at bounding box center [443, 281] width 359 height 403
click at [470, 184] on textarea "**********" at bounding box center [443, 164] width 309 height 46
drag, startPoint x: 467, startPoint y: 283, endPoint x: 476, endPoint y: 287, distance: 10.3
click at [468, 283] on div "Always respond to the customer politely asking for them to have their Order Num…" at bounding box center [443, 279] width 309 height 59
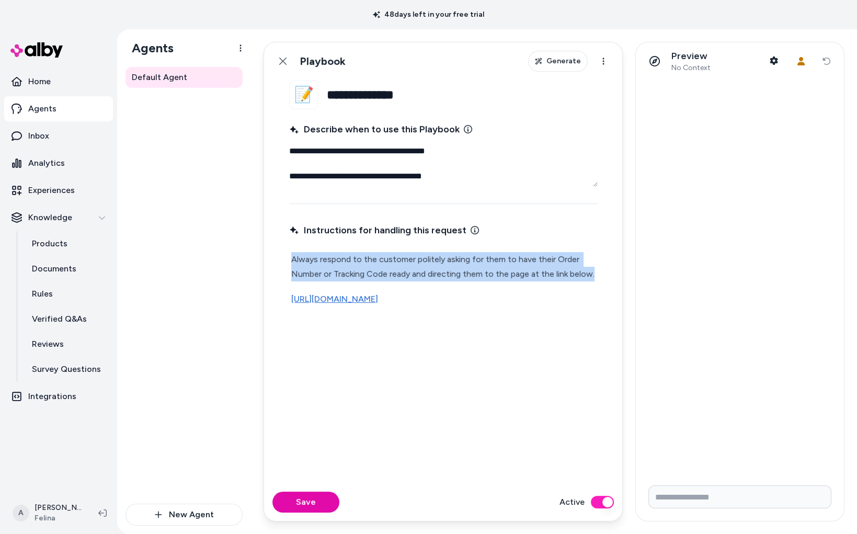
copy p "Always respond to the customer politely asking for them to have their Order Num…"
click at [598, 501] on button "Active" at bounding box center [602, 502] width 23 height 13
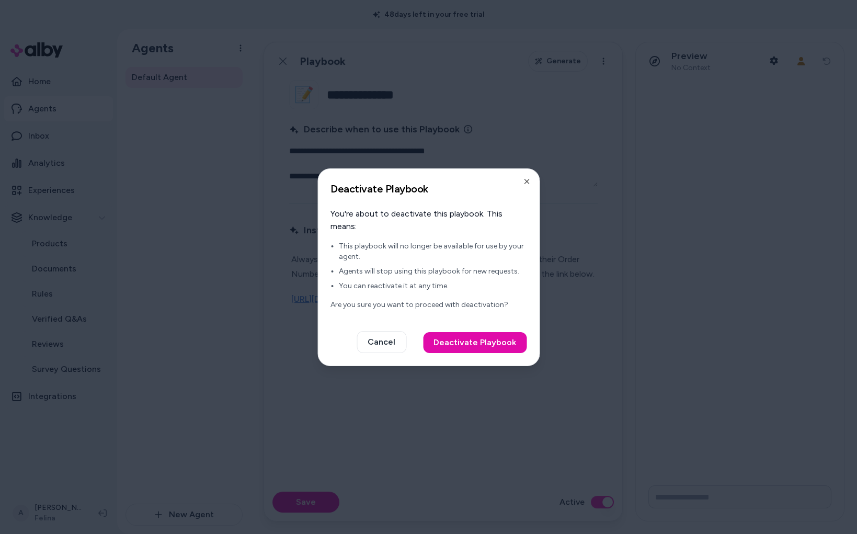
click at [454, 329] on div "Deactivate Playbook You're about to deactivate this playbook. This means: This …" at bounding box center [428, 267] width 222 height 198
click at [456, 334] on button "Deactivate Playbook" at bounding box center [475, 342] width 104 height 21
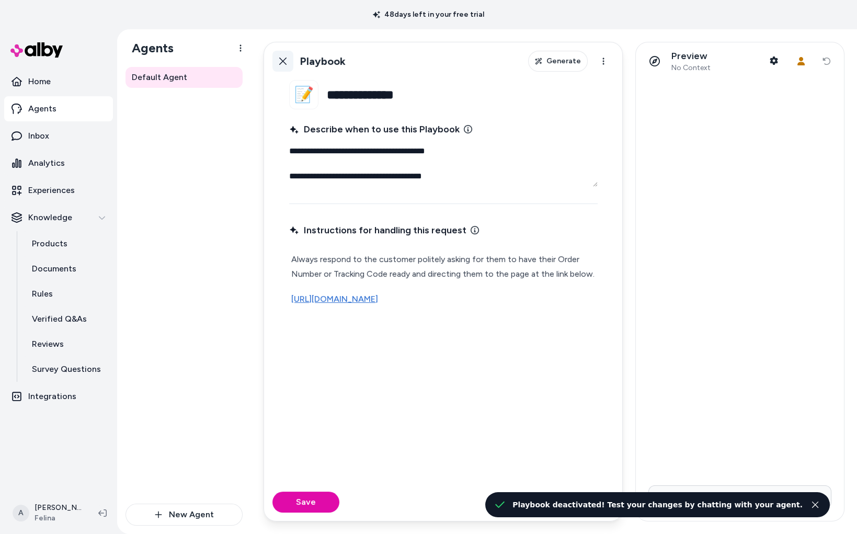
click at [288, 64] on link "Back" at bounding box center [282, 61] width 21 height 21
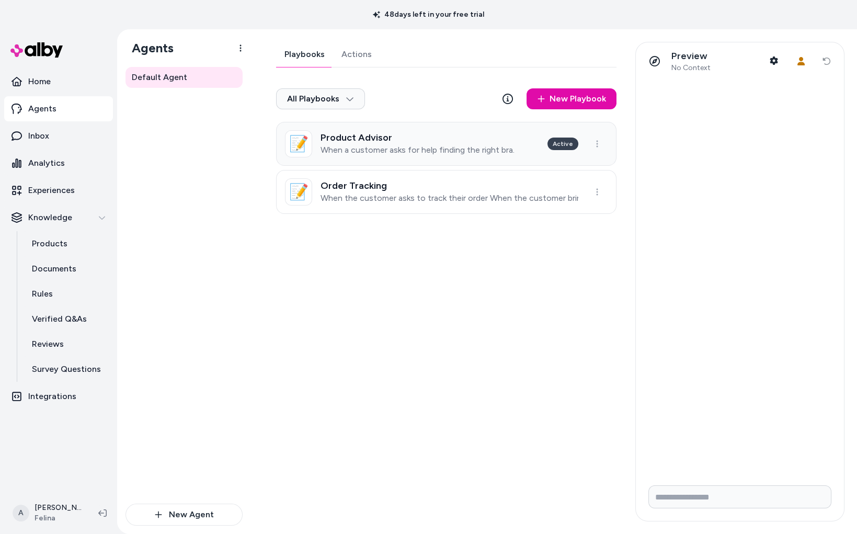
click at [511, 152] on p "When a customer asks for help finding the right bra." at bounding box center [418, 150] width 194 height 10
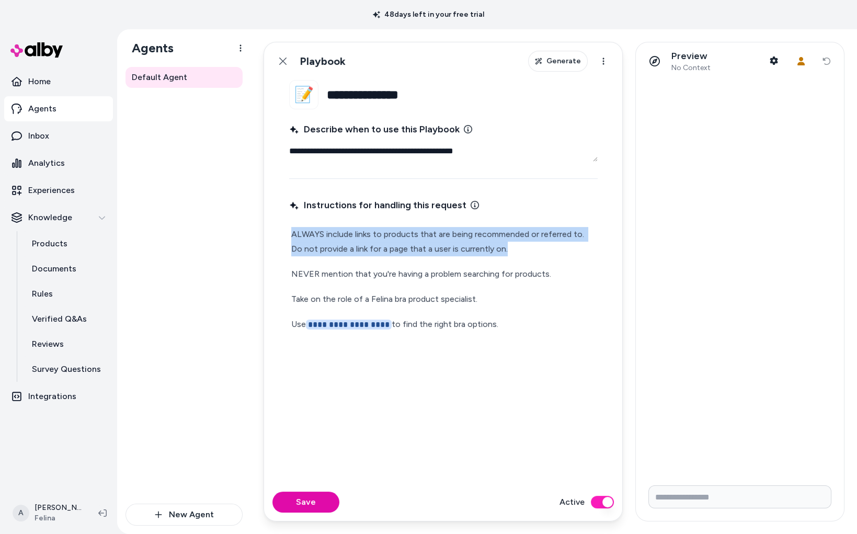
drag, startPoint x: 530, startPoint y: 255, endPoint x: 244, endPoint y: 240, distance: 285.9
click at [244, 240] on div "**********" at bounding box center [487, 281] width 740 height 505
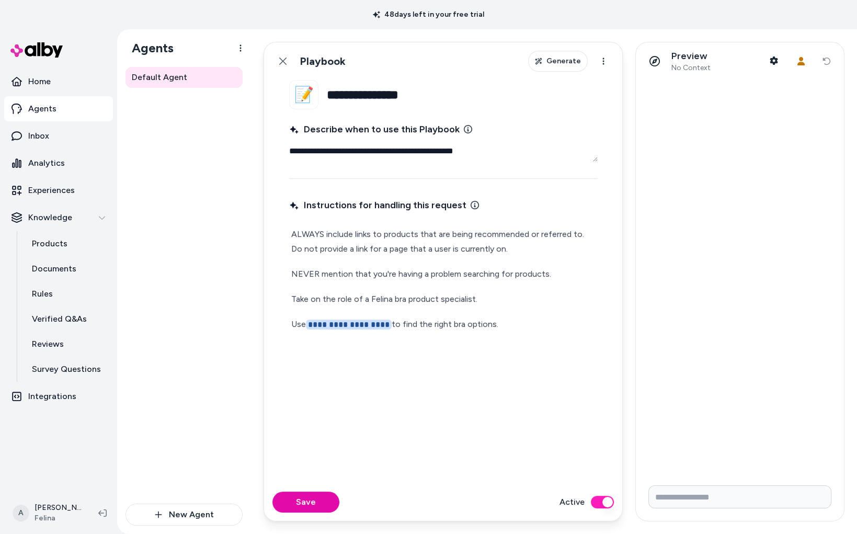
click at [446, 268] on p "NEVER mention that you're having a problem searching for products." at bounding box center [443, 274] width 304 height 15
drag, startPoint x: 541, startPoint y: 298, endPoint x: 234, endPoint y: 292, distance: 306.5
click at [234, 292] on div "**********" at bounding box center [487, 281] width 740 height 505
click at [418, 282] on div "**********" at bounding box center [443, 279] width 309 height 109
drag, startPoint x: 504, startPoint y: 294, endPoint x: 184, endPoint y: 285, distance: 319.7
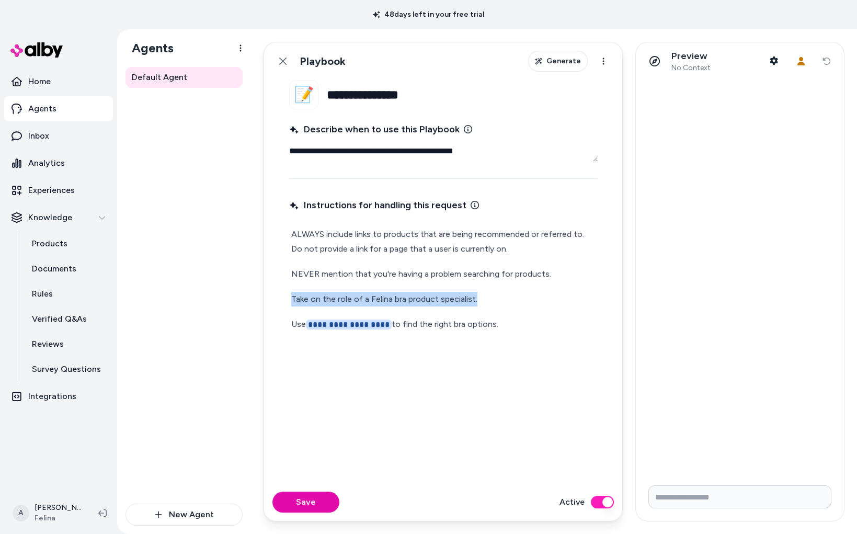
click at [184, 285] on div "**********" at bounding box center [487, 281] width 740 height 505
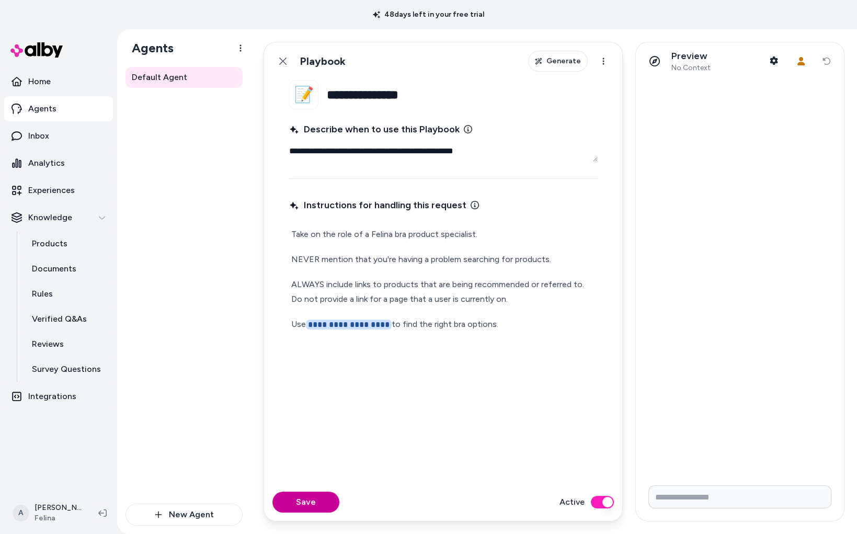
click at [315, 493] on button "Save" at bounding box center [305, 502] width 67 height 21
click at [275, 52] on link "Back" at bounding box center [282, 61] width 21 height 21
click at [280, 53] on html "**********" at bounding box center [428, 267] width 857 height 534
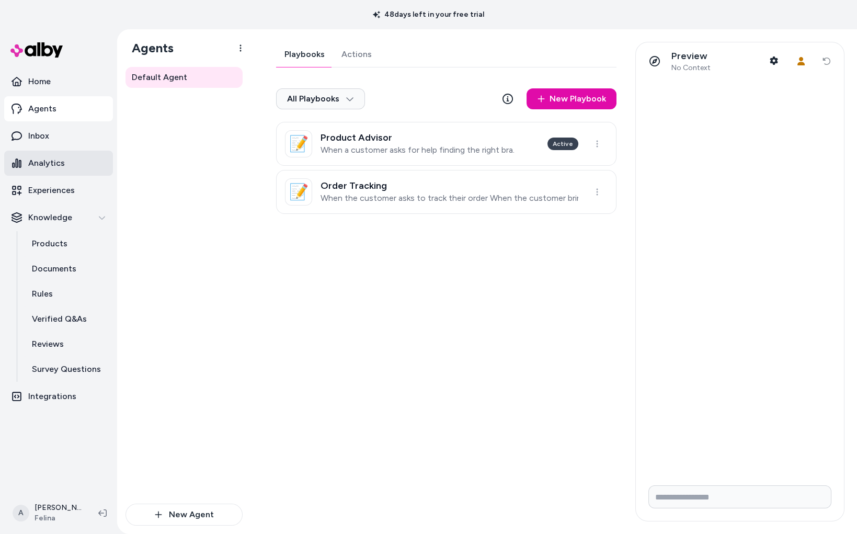
click at [55, 165] on p "Analytics" at bounding box center [46, 163] width 37 height 13
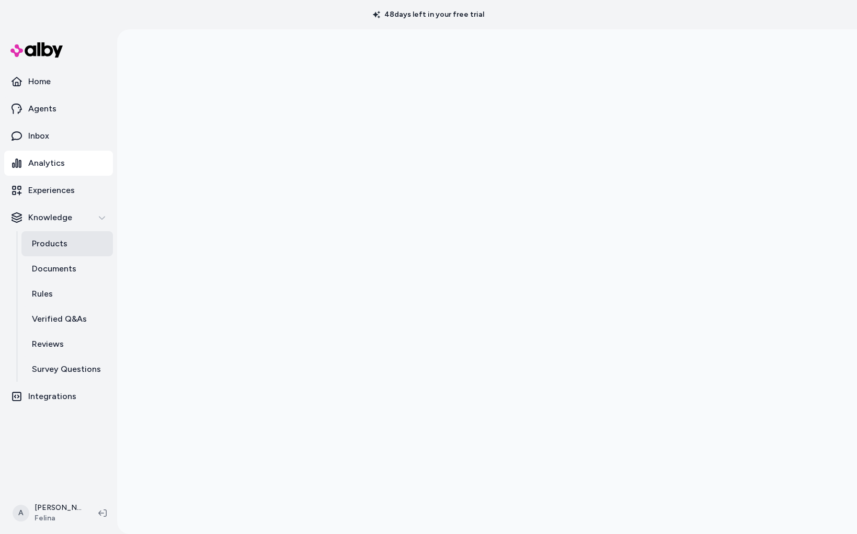
click at [89, 247] on link "Products" at bounding box center [67, 243] width 92 height 25
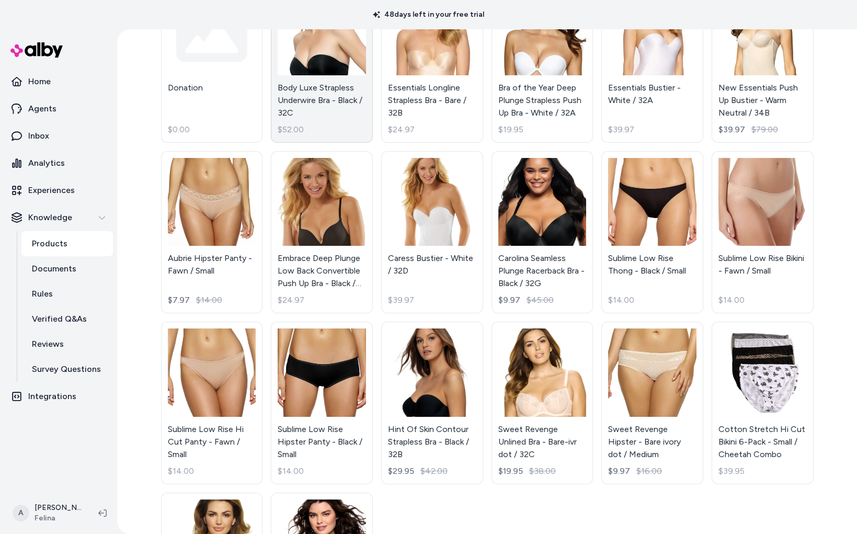
scroll to position [269, 0]
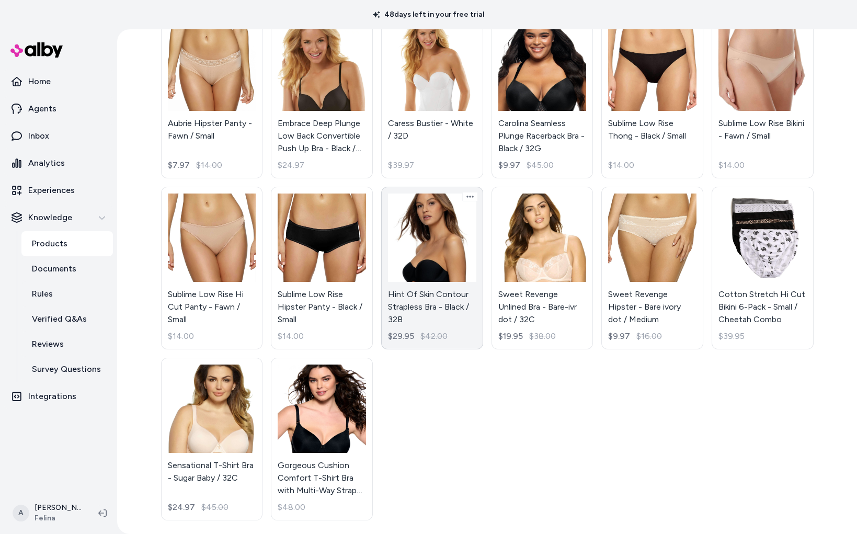
click at [425, 269] on link "Hint Of Skin Contour Strapless Bra - Black / 32B $29.95 $42.00" at bounding box center [432, 268] width 102 height 163
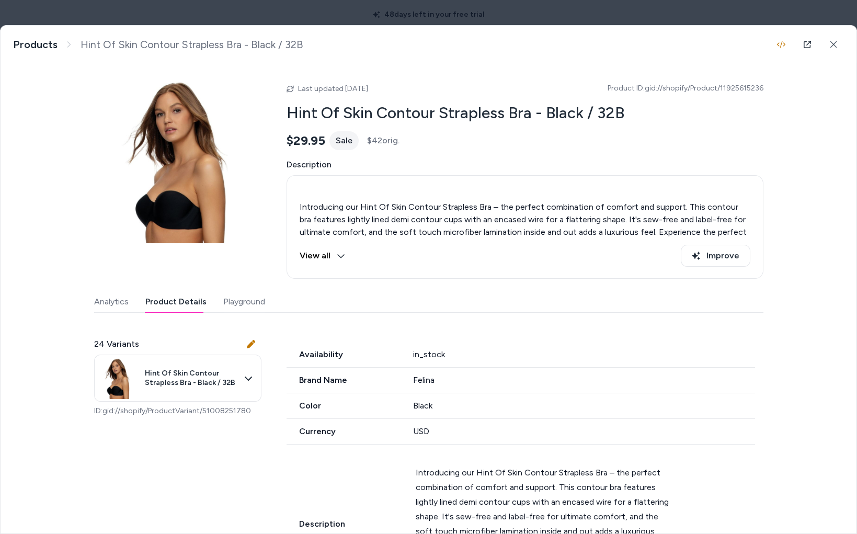
click at [197, 298] on button "Product Details" at bounding box center [175, 301] width 61 height 21
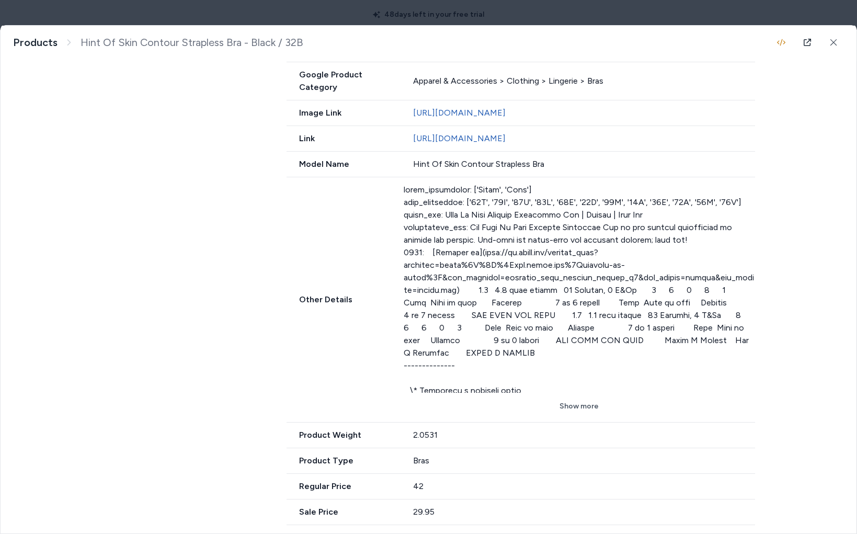
scroll to position [573, 0]
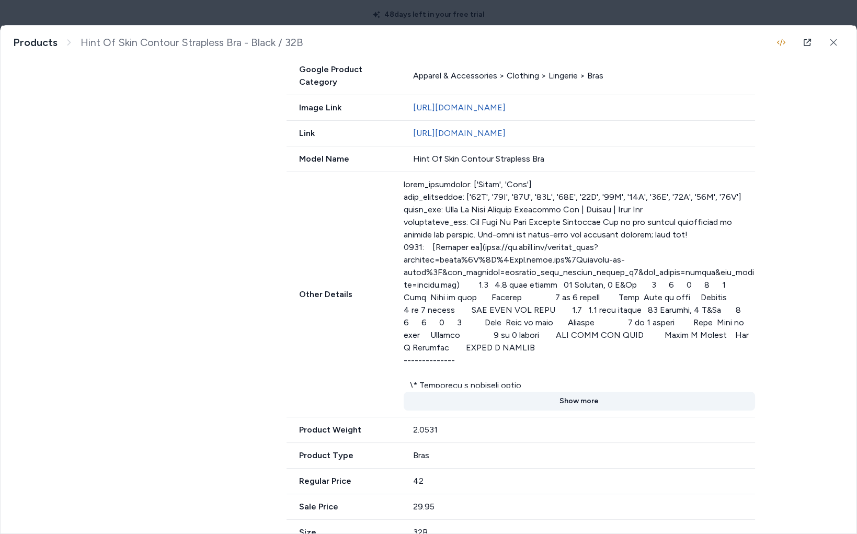
click at [579, 394] on button "Show more" at bounding box center [579, 401] width 351 height 19
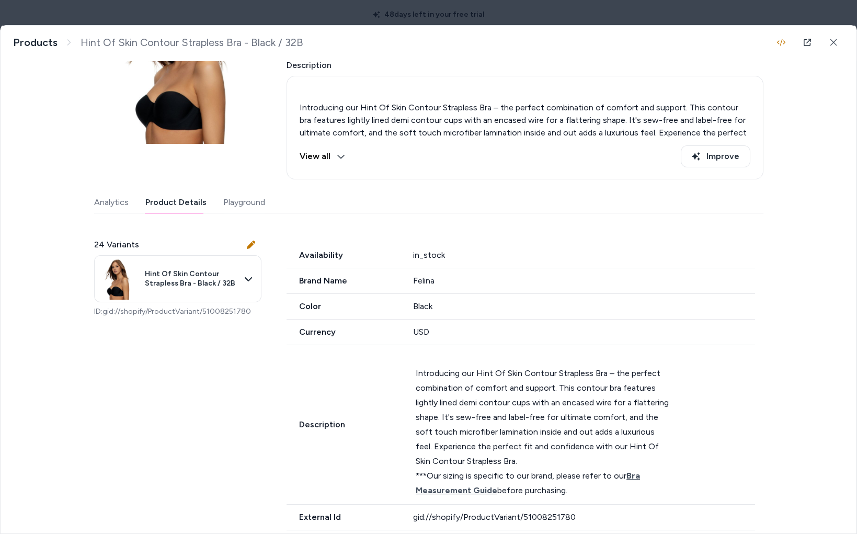
scroll to position [98, 0]
click at [808, 47] on link at bounding box center [807, 42] width 21 height 21
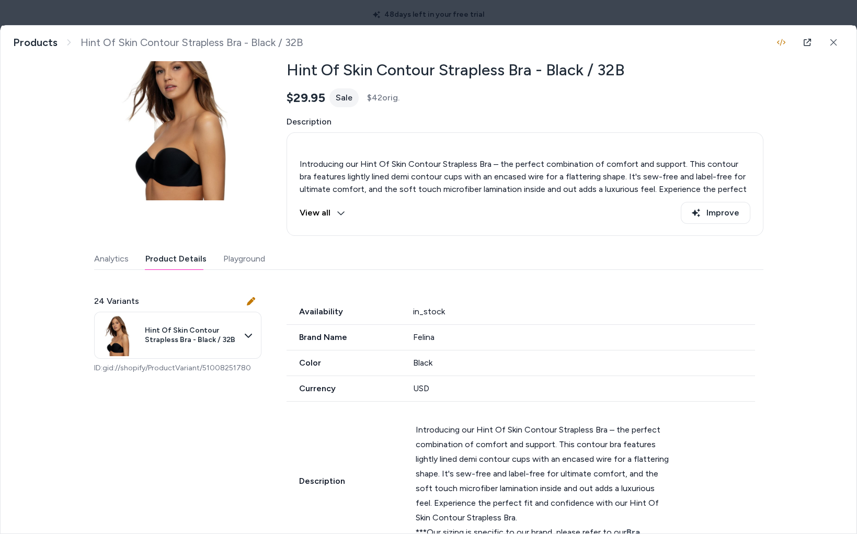
scroll to position [0, 0]
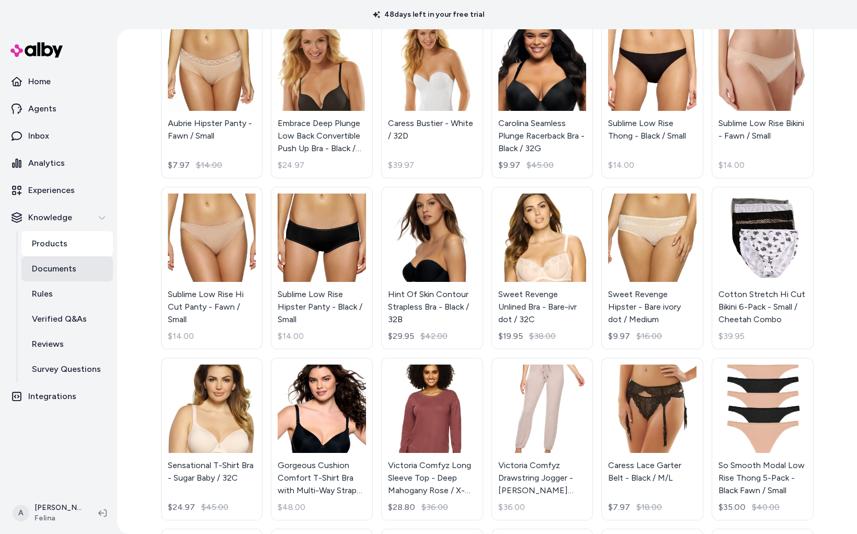
click at [80, 268] on link "Documents" at bounding box center [67, 268] width 92 height 25
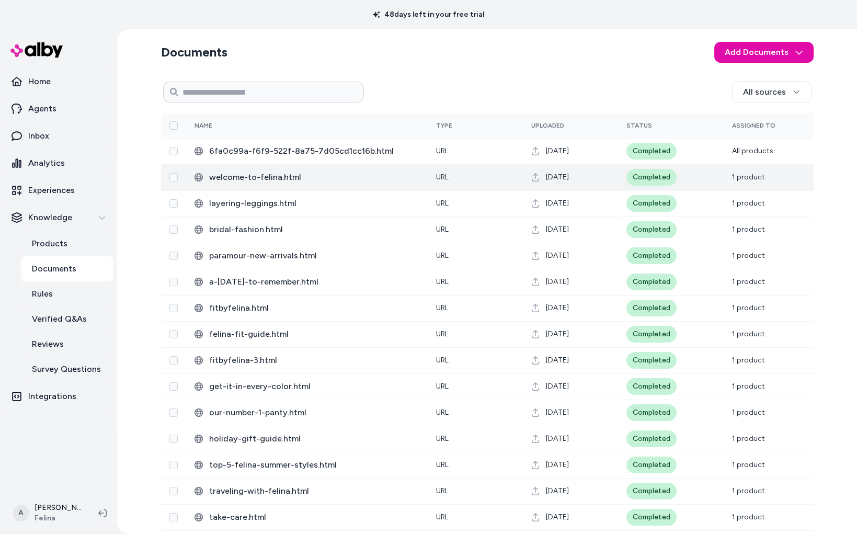
click at [231, 177] on span "welcome-to-felina.html" at bounding box center [314, 177] width 210 height 13
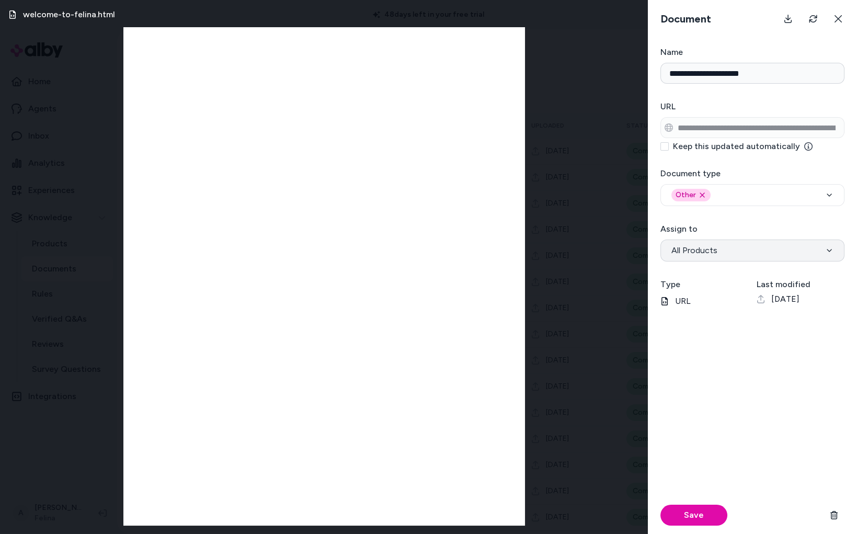
click at [736, 245] on button "All Products" at bounding box center [753, 251] width 184 height 22
click at [832, 26] on button at bounding box center [838, 18] width 21 height 21
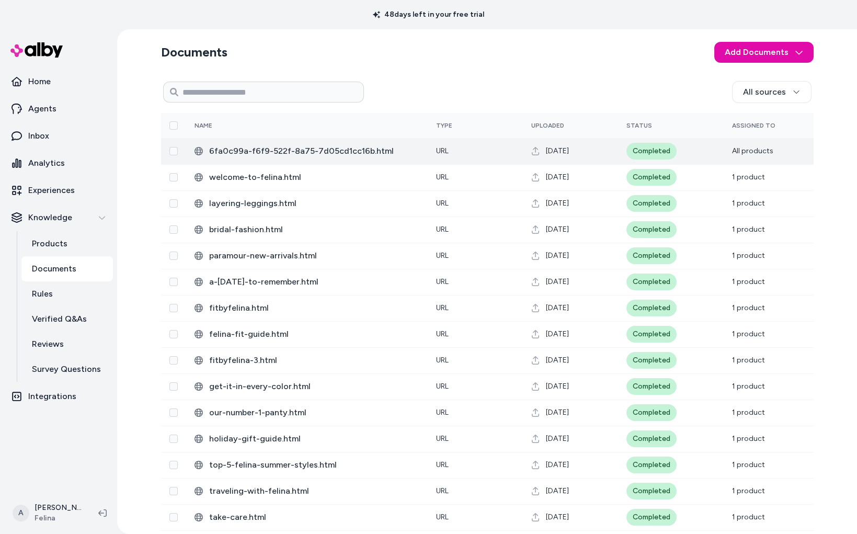
click at [314, 151] on span "6fa0c99a-f6f9-522f-8a75-7d05cd1cc16b.html" at bounding box center [314, 151] width 210 height 13
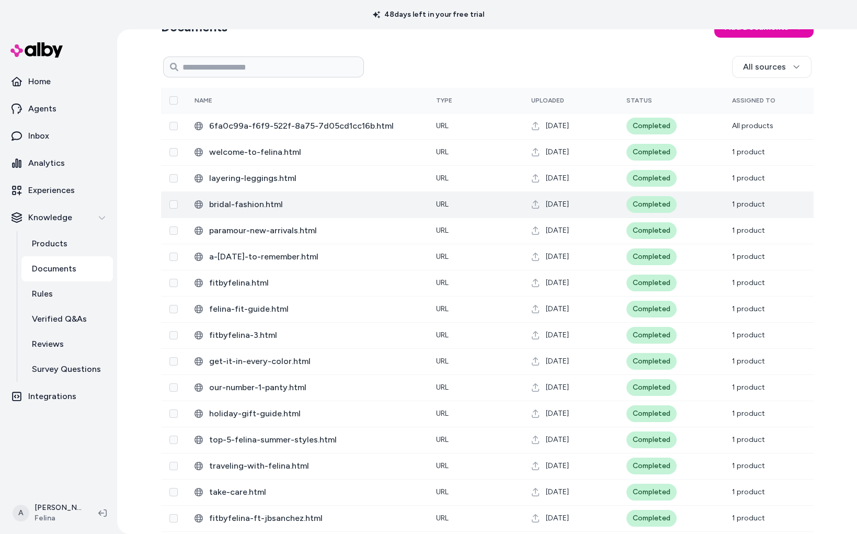
scroll to position [29, 0]
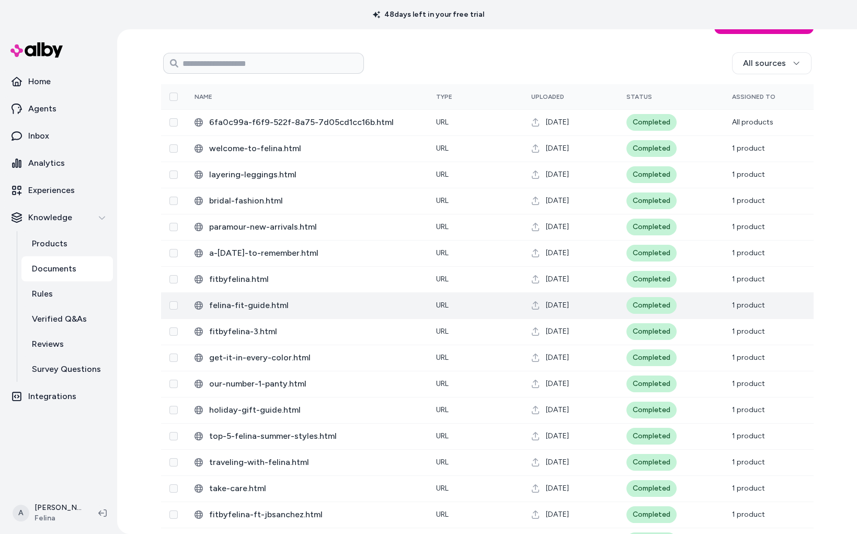
click at [251, 314] on td "felina-fit-guide.html" at bounding box center [307, 305] width 242 height 26
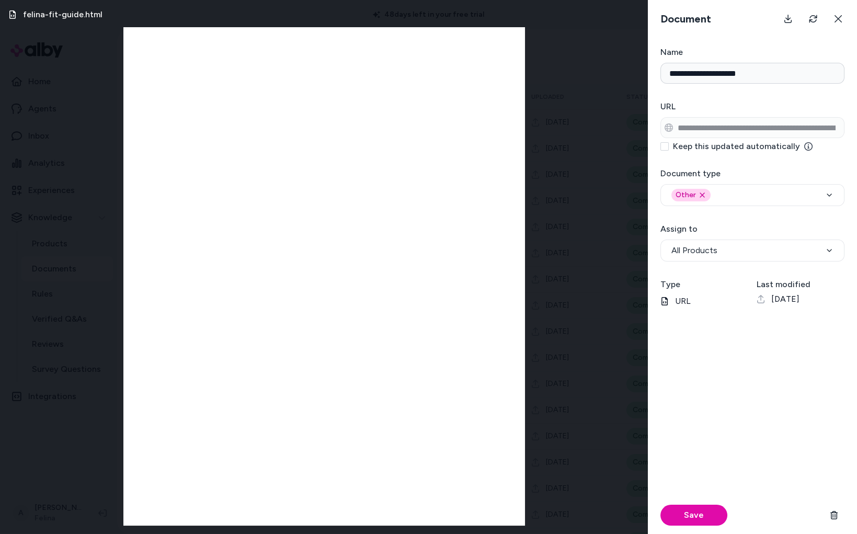
click at [770, 235] on div "**********" at bounding box center [753, 242] width 184 height 39
click at [775, 244] on button "All Products" at bounding box center [753, 251] width 184 height 22
click at [695, 510] on button "Save" at bounding box center [694, 515] width 67 height 21
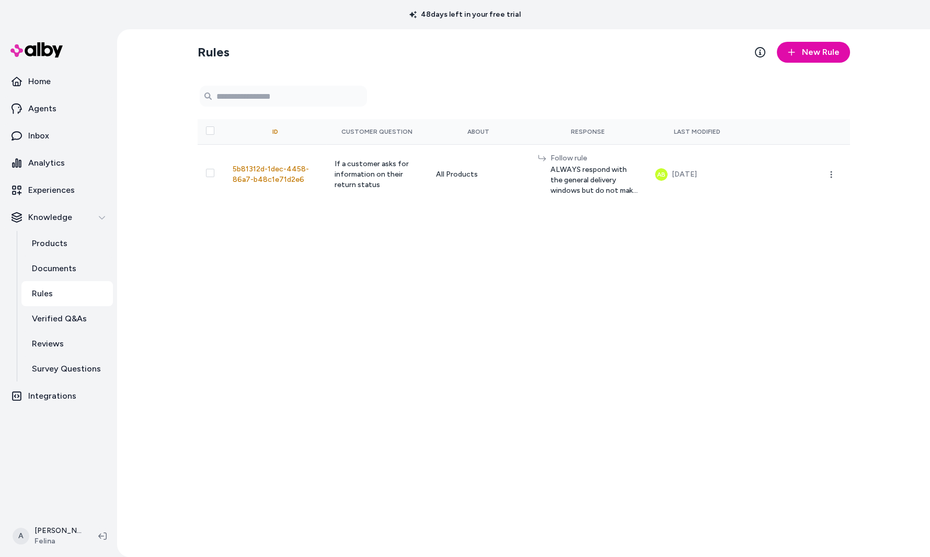
click at [857, 151] on div "Rules New Rule 0 selected Search Products ID Customer Question About Response L…" at bounding box center [523, 293] width 813 height 528
click at [816, 56] on span "New Rule" at bounding box center [821, 52] width 38 height 13
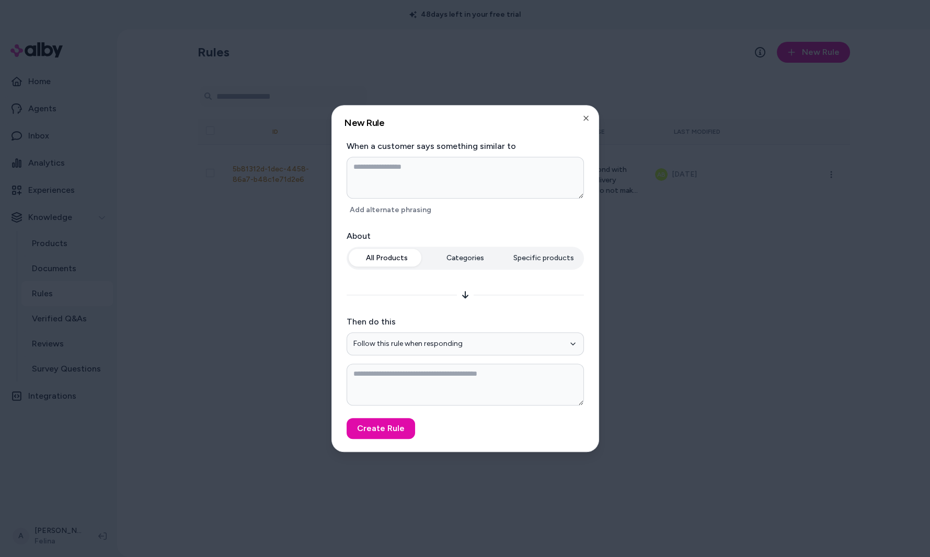
type textarea "**********"
type textarea "*"
drag, startPoint x: 504, startPoint y: 194, endPoint x: 343, endPoint y: 189, distance: 161.2
click at [343, 189] on div "**********" at bounding box center [465, 279] width 267 height 346
type textarea "**********"
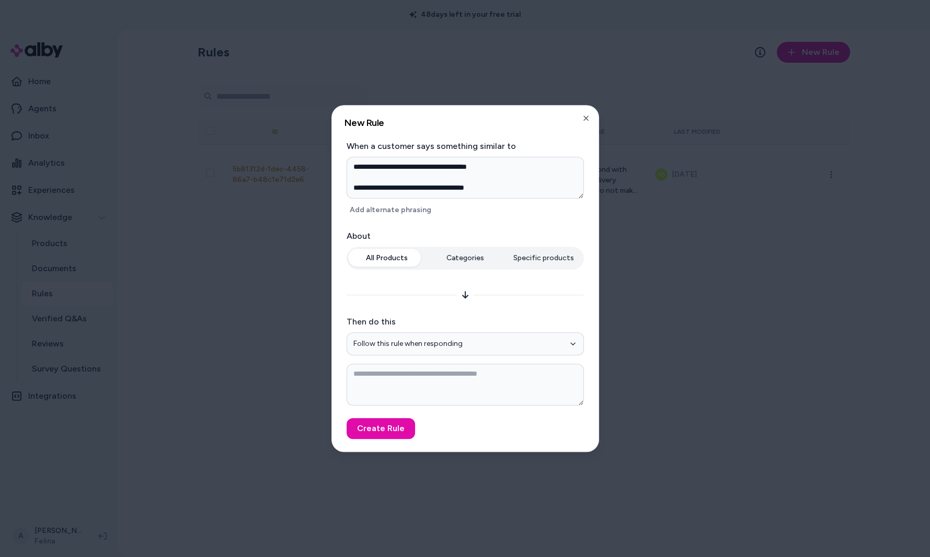
type textarea "*"
type textarea "**********"
type textarea "*"
type textarea "**********"
type textarea "*"
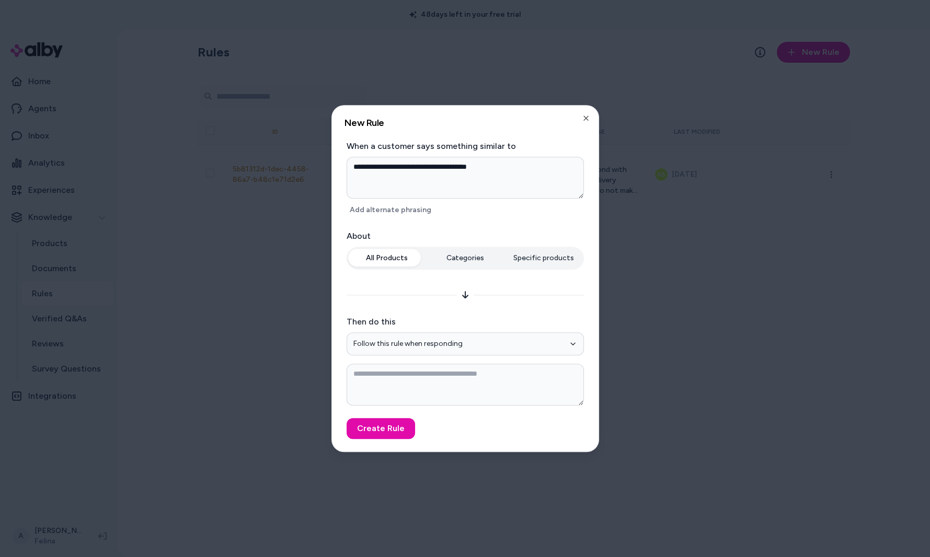
type textarea "**********"
click at [375, 222] on form "**********" at bounding box center [466, 289] width 242 height 299
click at [384, 215] on button "Add alternate phrasing" at bounding box center [391, 210] width 88 height 15
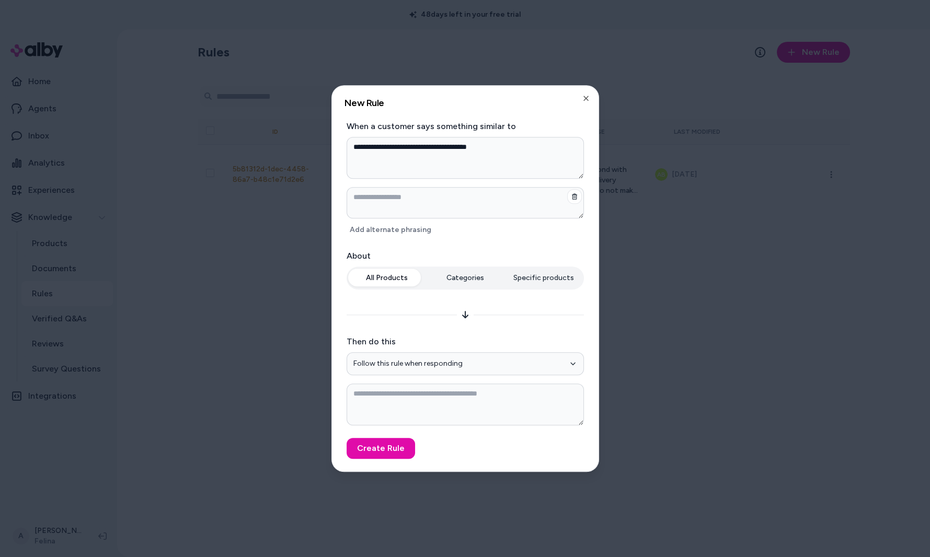
click at [422, 201] on textarea at bounding box center [465, 202] width 237 height 31
type textarea "*"
type textarea "**********"
type textarea "*"
click at [424, 404] on textarea at bounding box center [465, 405] width 237 height 42
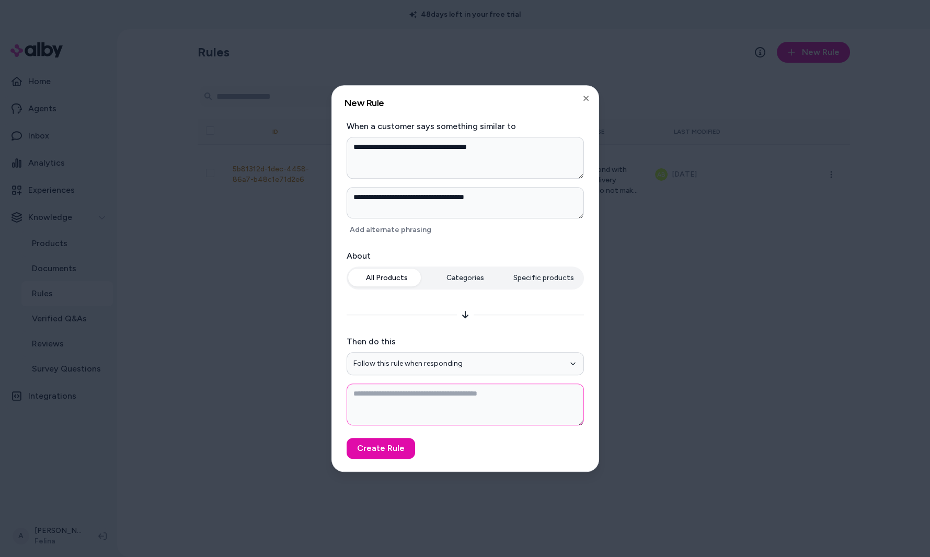
paste textarea "**********"
type textarea "**********"
type textarea "*"
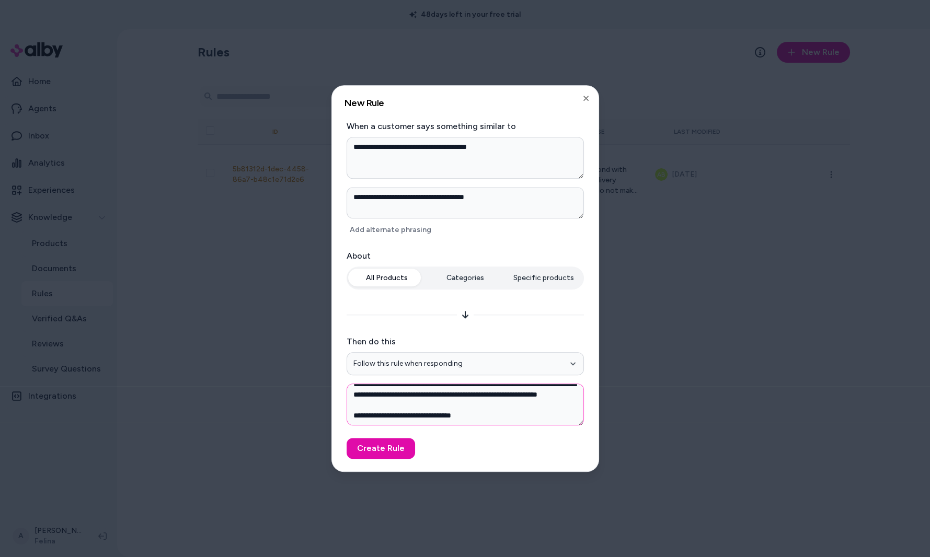
scroll to position [19, 0]
type textarea "**********"
click at [382, 454] on button "Create Rule" at bounding box center [381, 448] width 69 height 21
type textarea "*"
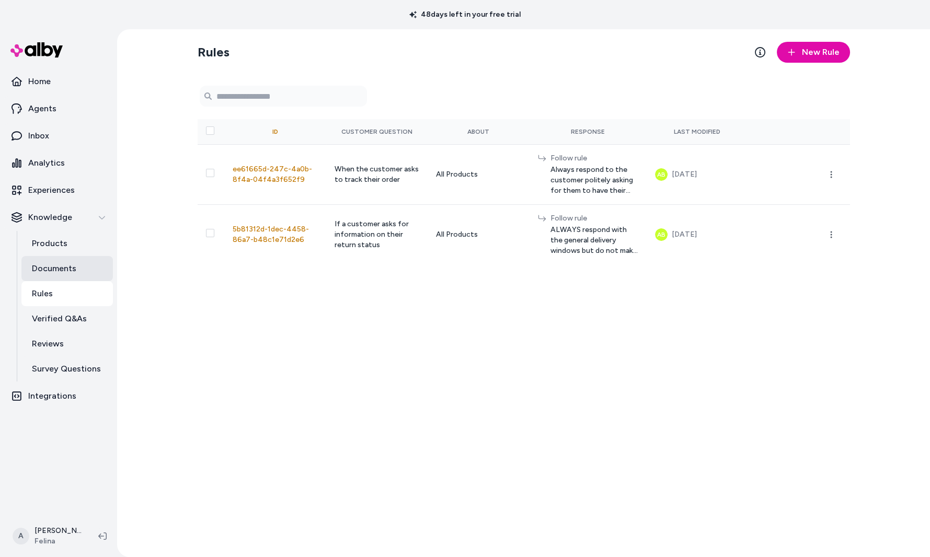
click at [54, 264] on p "Documents" at bounding box center [54, 269] width 44 height 13
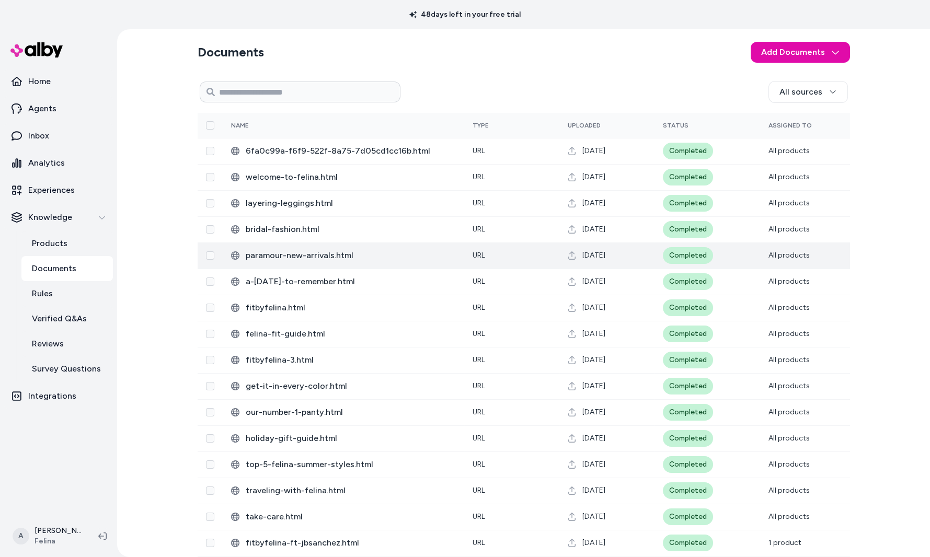
scroll to position [111, 0]
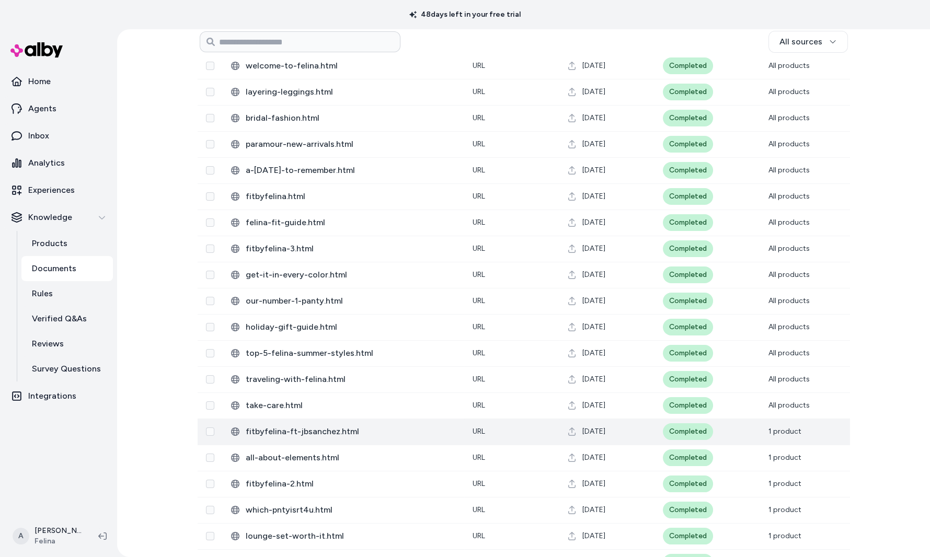
click at [331, 437] on span "fitbyfelina-ft-jbsanchez.html" at bounding box center [351, 432] width 210 height 13
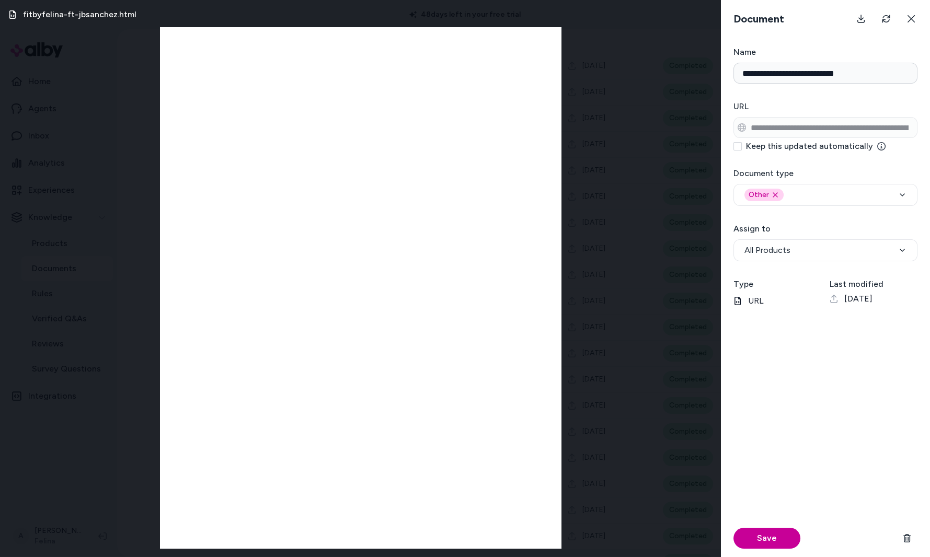
click at [771, 533] on button "Save" at bounding box center [767, 538] width 67 height 21
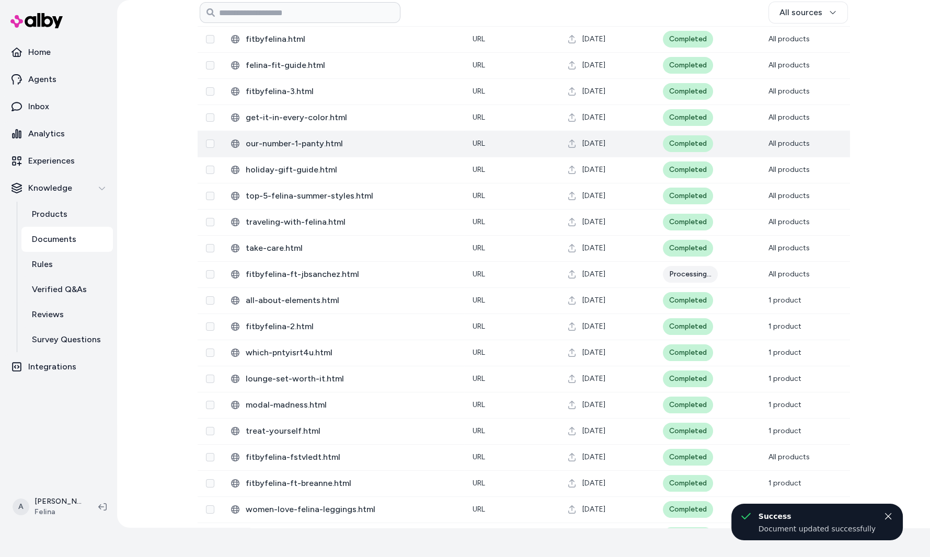
scroll to position [262, 0]
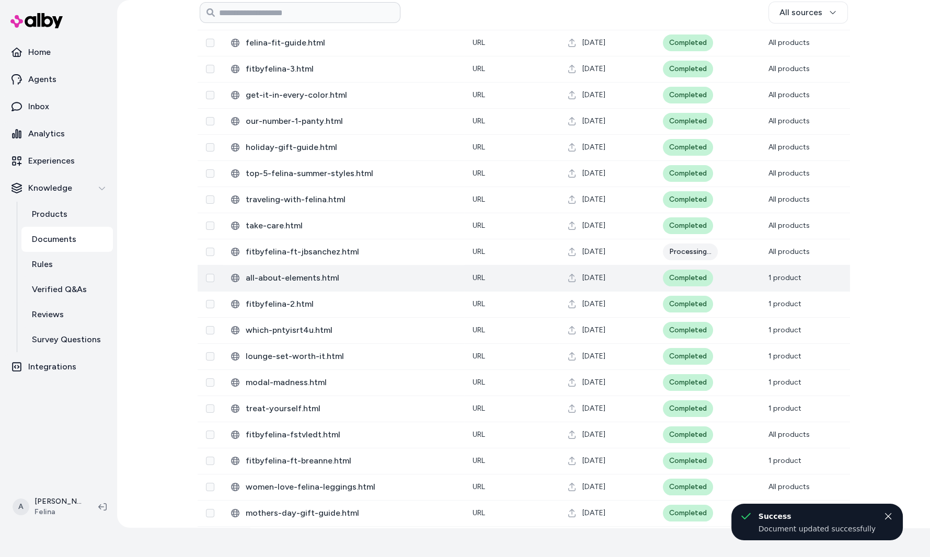
click at [595, 285] on td "[DATE]" at bounding box center [607, 278] width 95 height 26
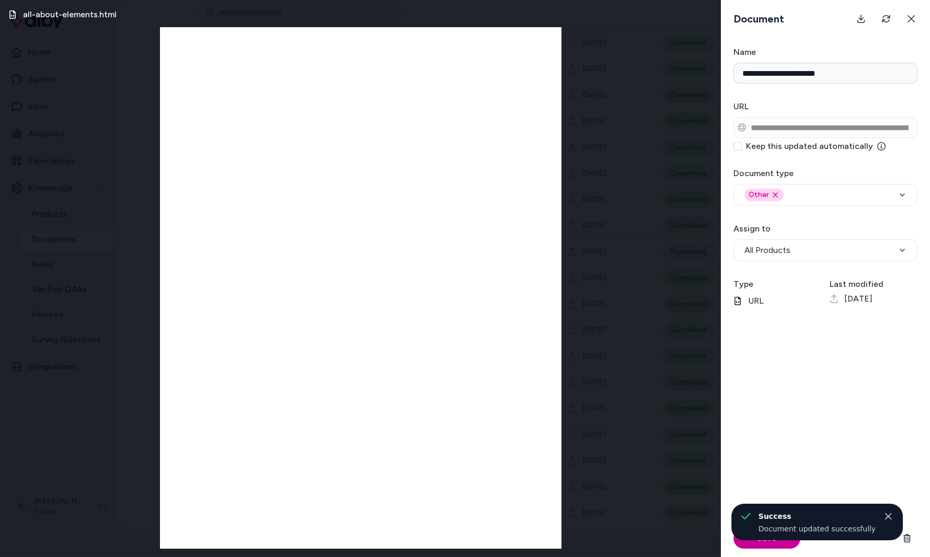
click at [751, 533] on button "Save" at bounding box center [767, 538] width 67 height 21
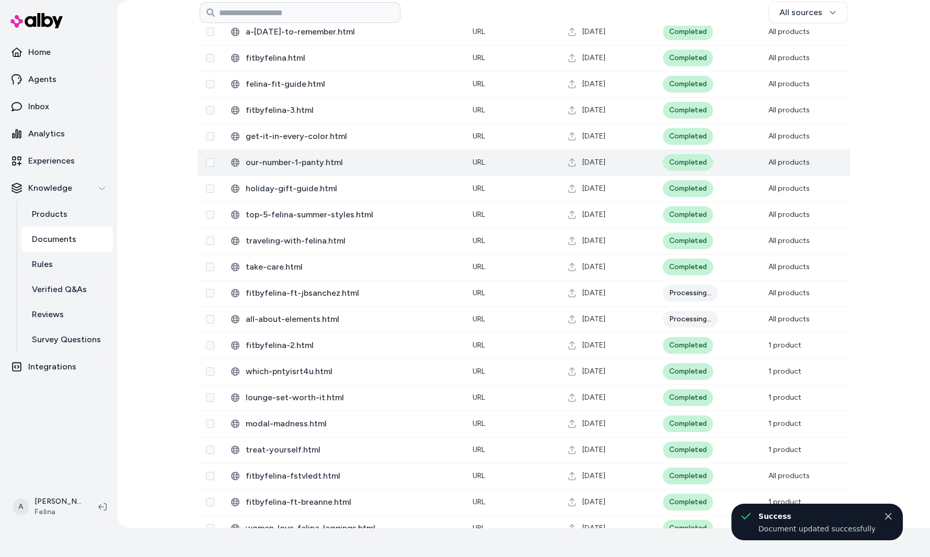
scroll to position [484, 0]
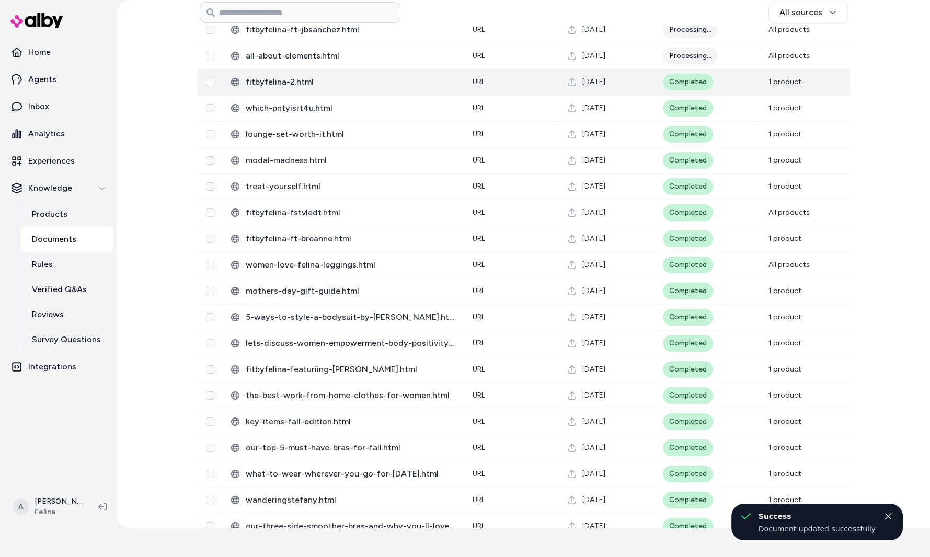
click at [632, 74] on td "[DATE]" at bounding box center [607, 82] width 95 height 26
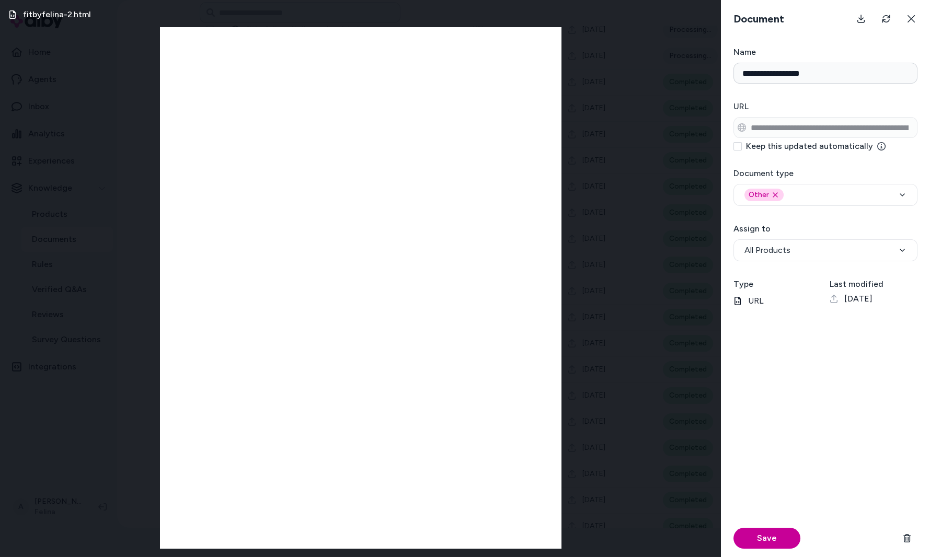
click at [744, 533] on button "Save" at bounding box center [767, 538] width 67 height 21
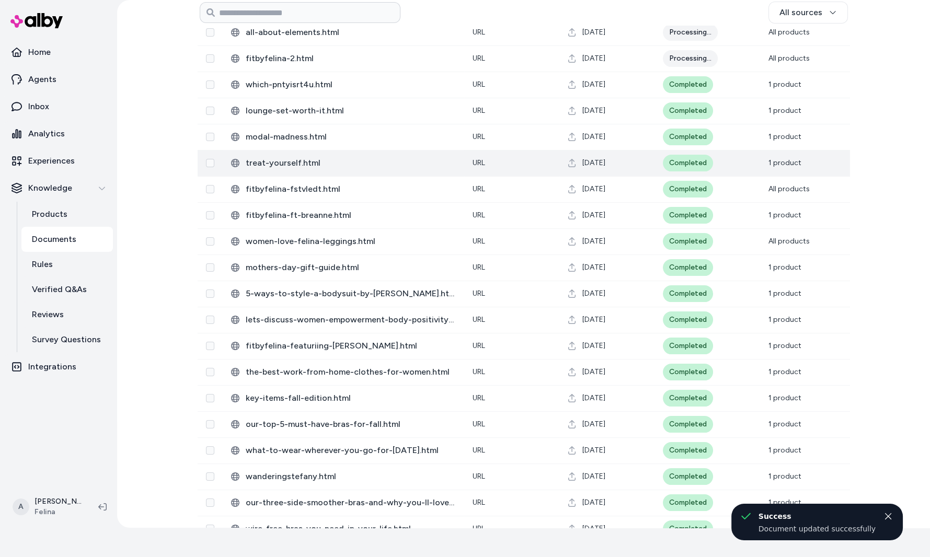
scroll to position [499, 0]
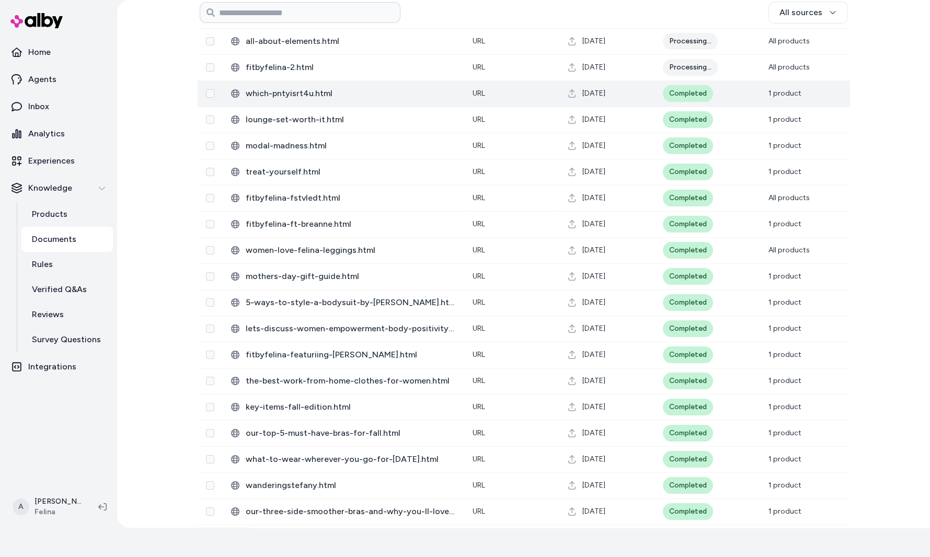
click at [606, 89] on span "[DATE]" at bounding box center [594, 93] width 23 height 10
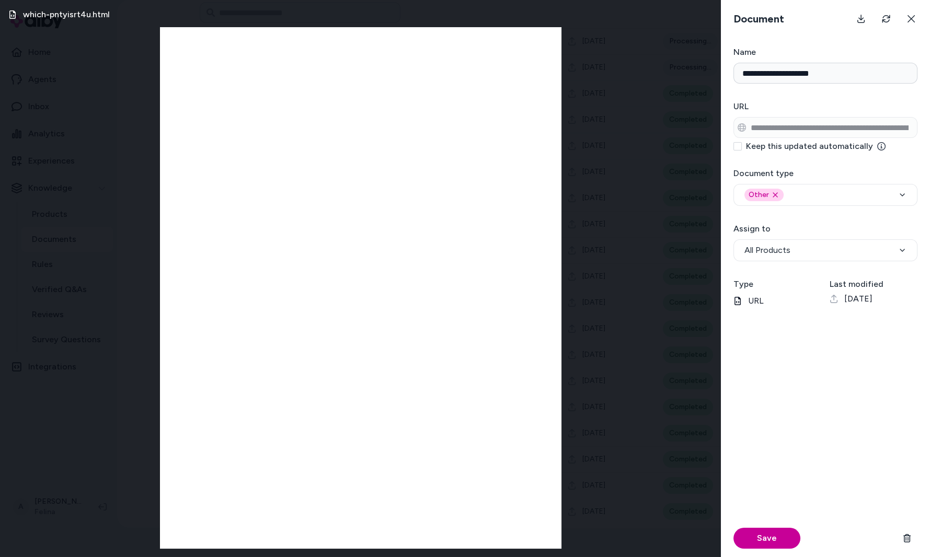
click at [746, 533] on button "Save" at bounding box center [767, 538] width 67 height 21
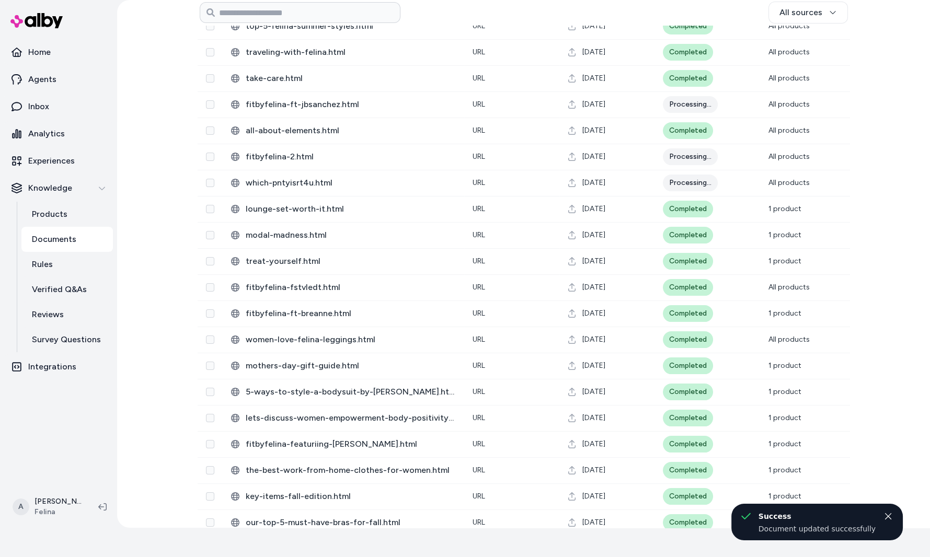
scroll to position [634, 0]
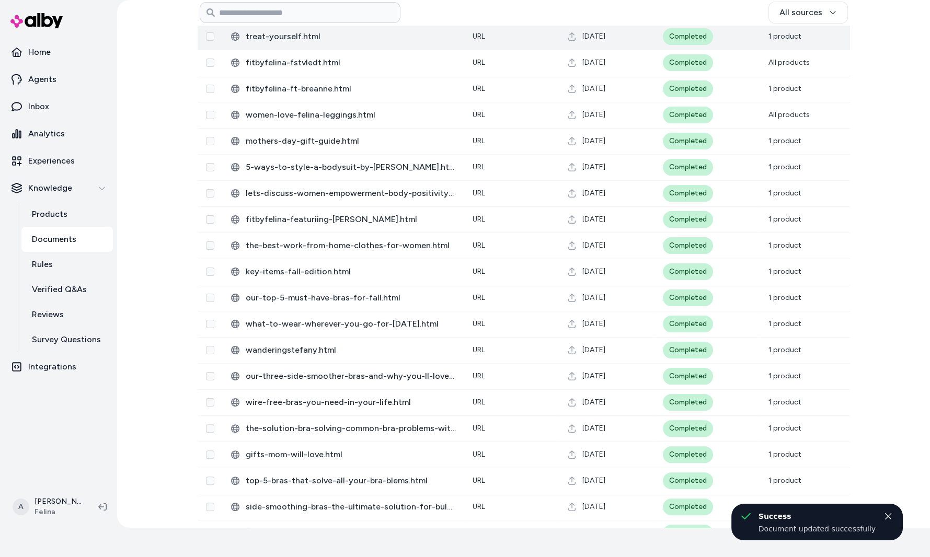
click at [601, 47] on td "[DATE]" at bounding box center [607, 37] width 95 height 26
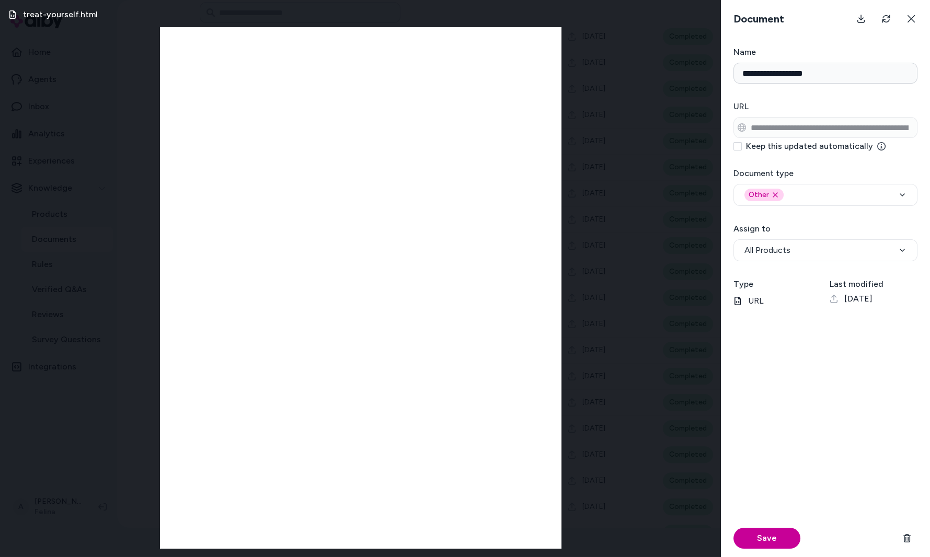
click at [753, 533] on button "Save" at bounding box center [767, 538] width 67 height 21
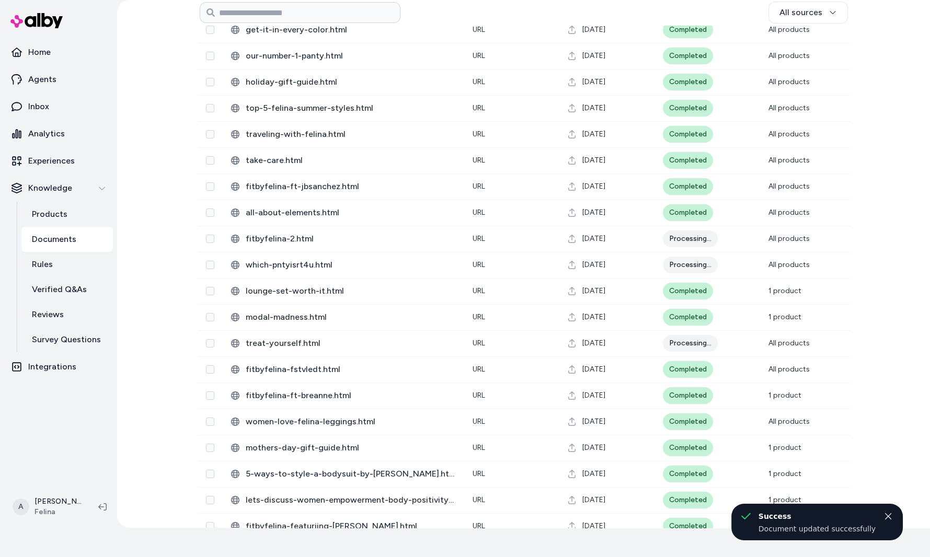
scroll to position [340, 0]
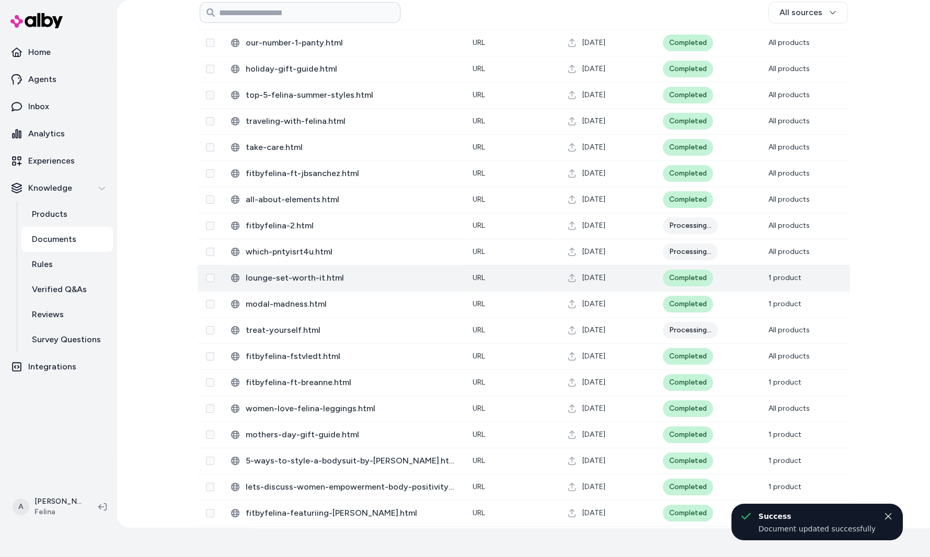
click at [636, 276] on div "[DATE]" at bounding box center [607, 278] width 78 height 10
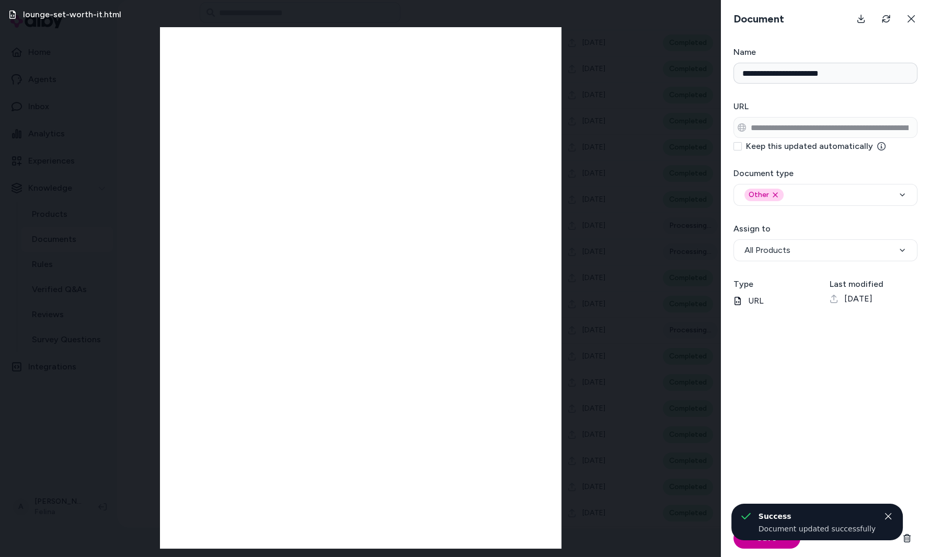
click at [743, 533] on button "Save" at bounding box center [767, 538] width 67 height 21
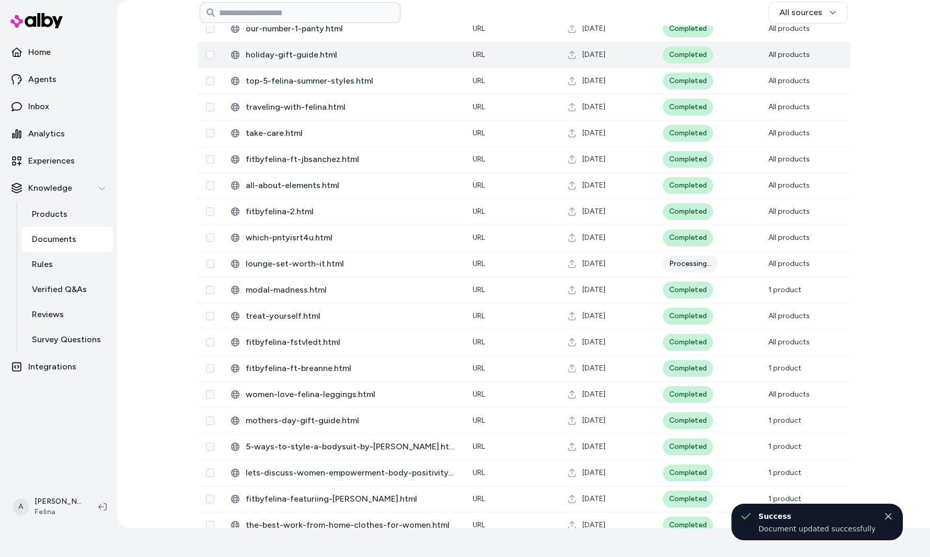
scroll to position [634, 0]
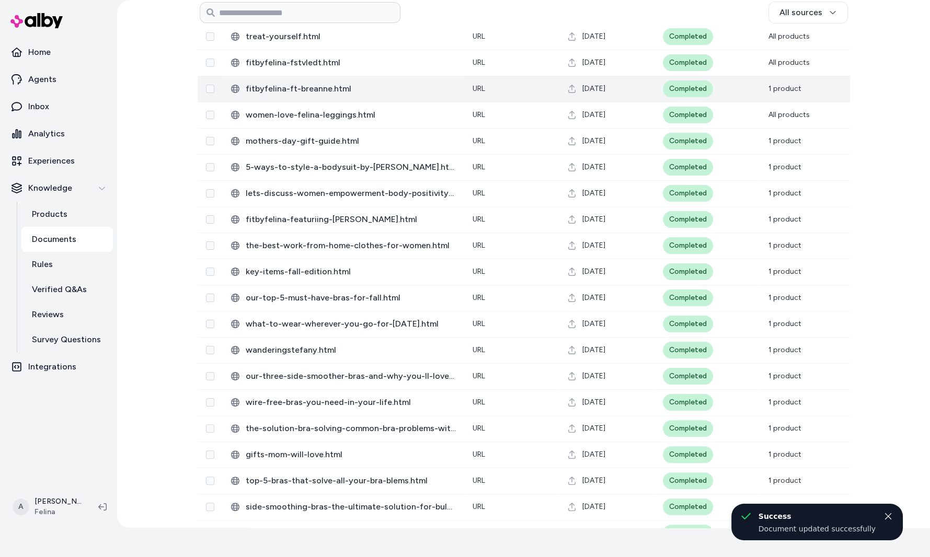
click at [602, 79] on td "[DATE]" at bounding box center [607, 89] width 95 height 26
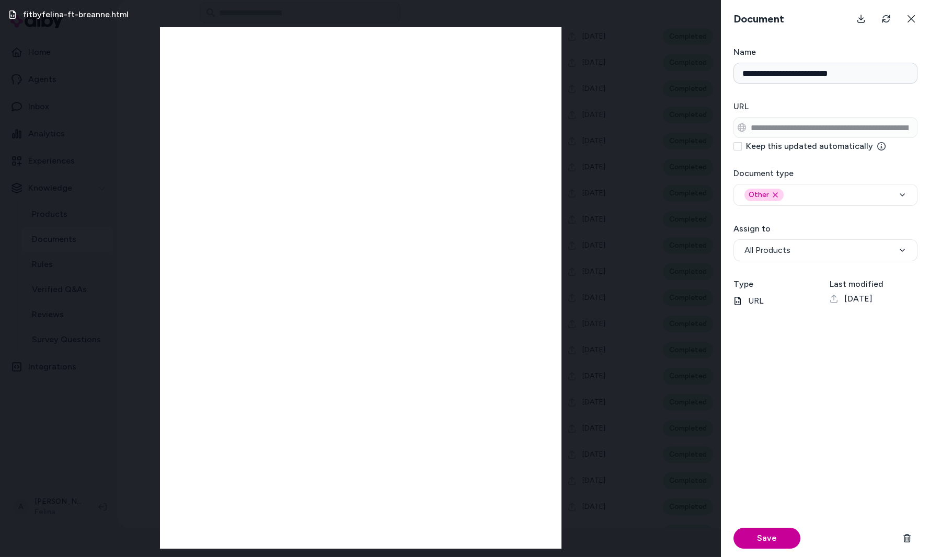
click at [746, 533] on button "Save" at bounding box center [767, 538] width 67 height 21
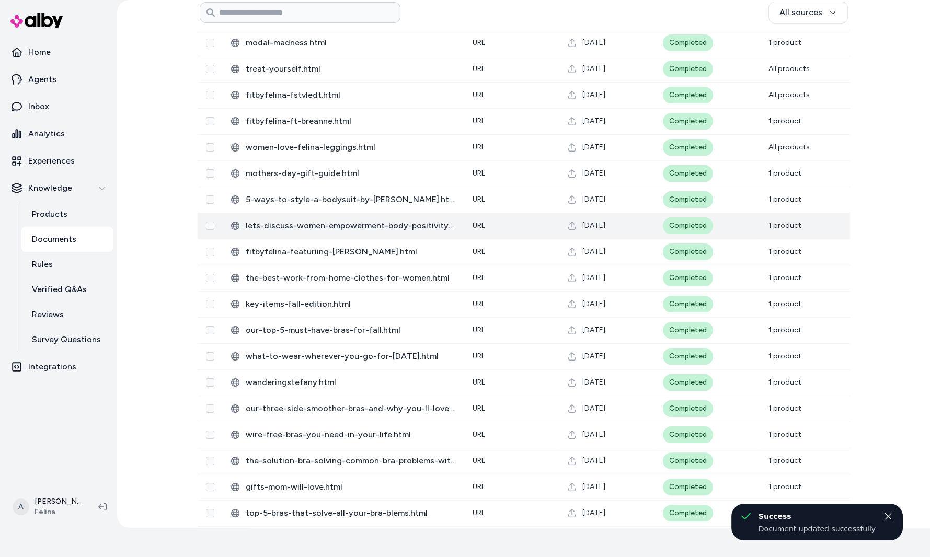
scroll to position [607, 0]
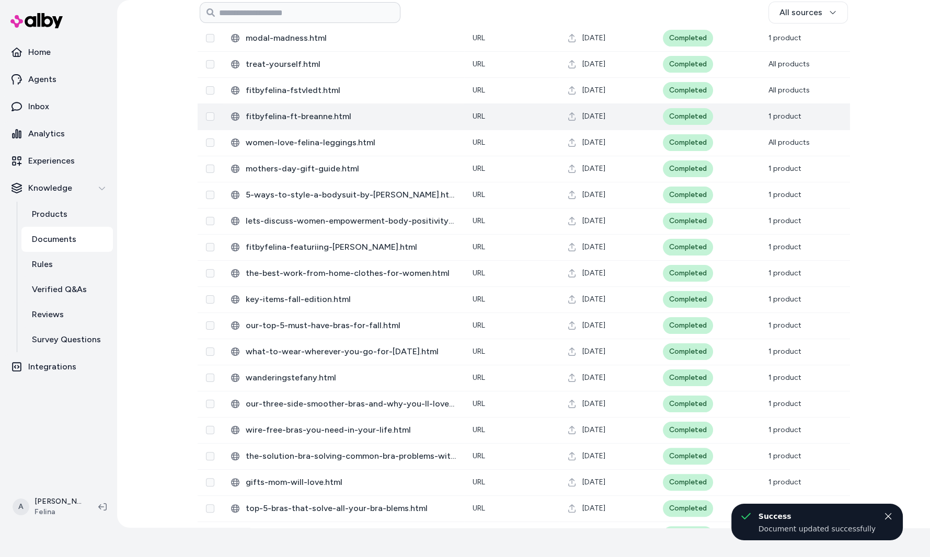
click at [606, 113] on span "[DATE]" at bounding box center [594, 116] width 23 height 10
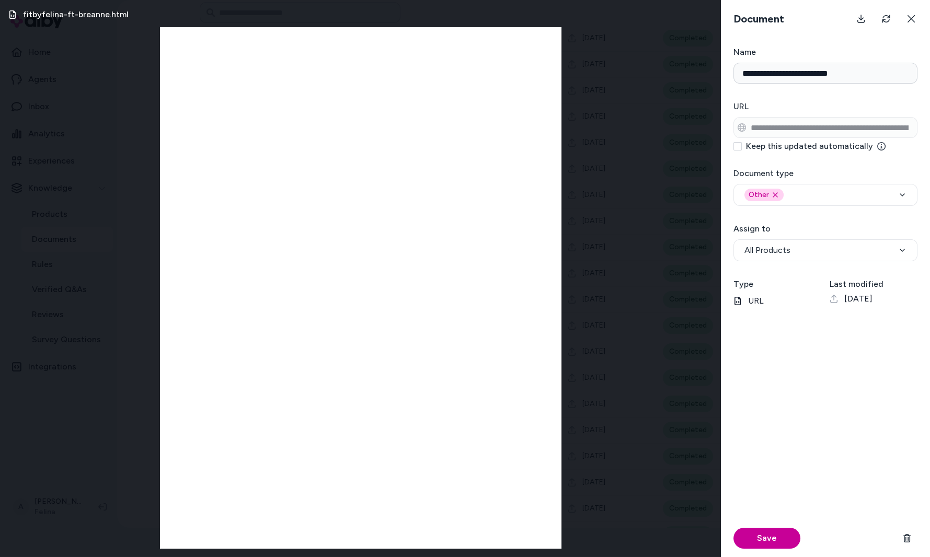
click at [738, 533] on button "Save" at bounding box center [767, 538] width 67 height 21
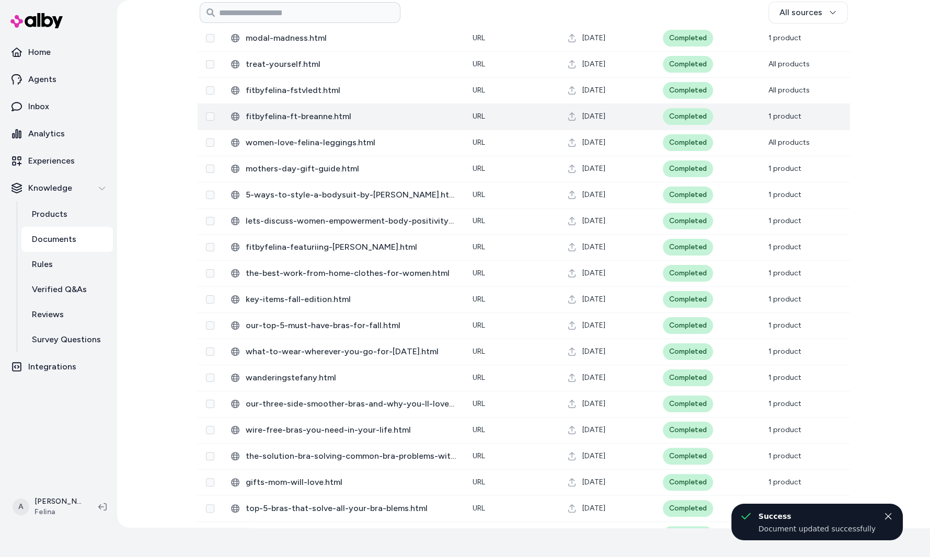
click at [556, 119] on td "URL" at bounding box center [511, 117] width 95 height 26
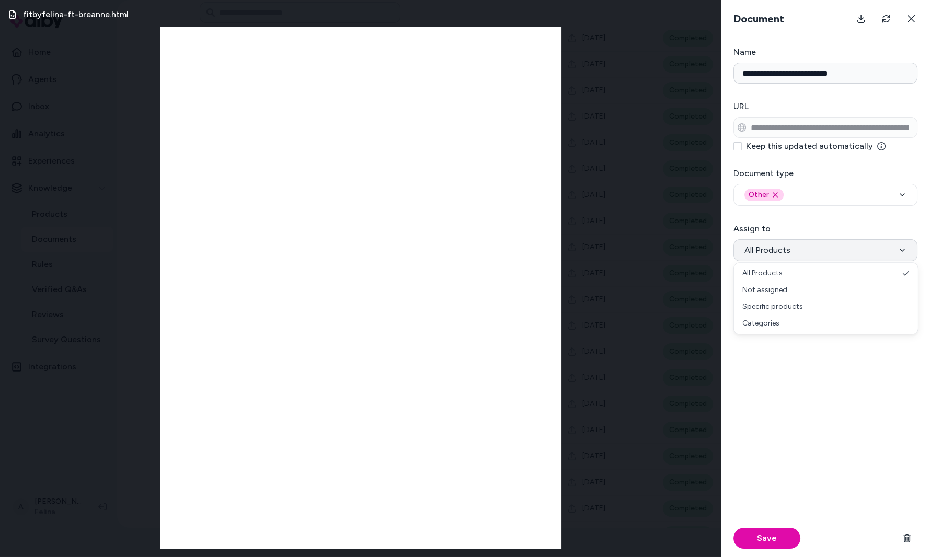
click at [808, 257] on button "All Products" at bounding box center [826, 251] width 184 height 22
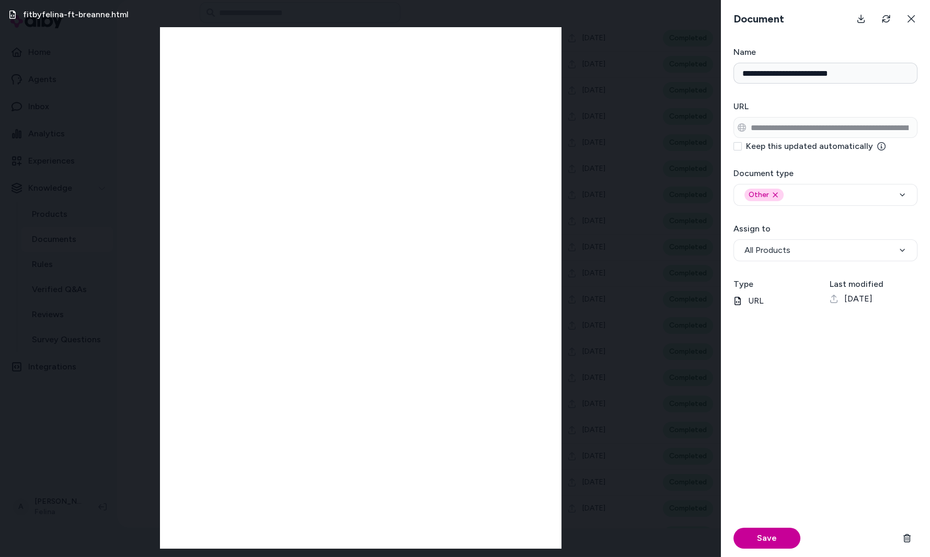
click at [773, 533] on button "Save" at bounding box center [767, 538] width 67 height 21
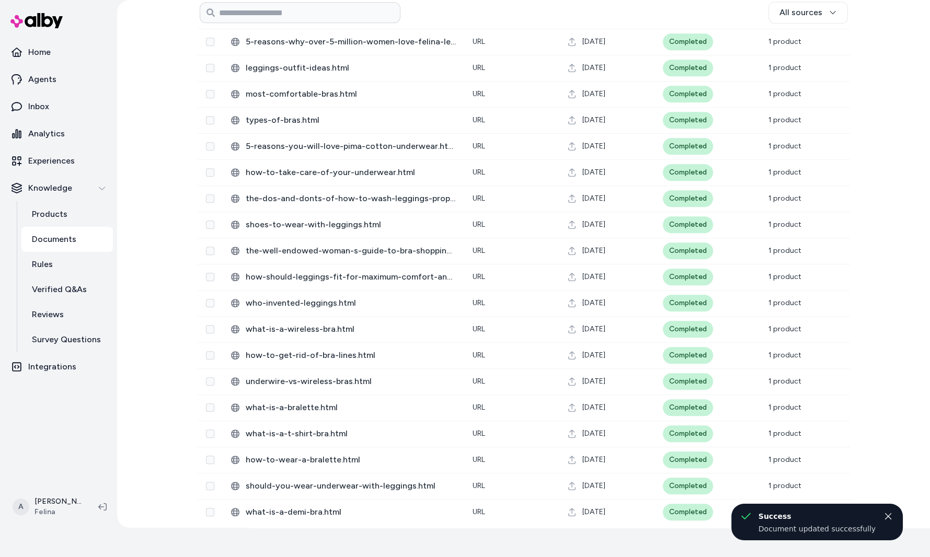
scroll to position [1157, 0]
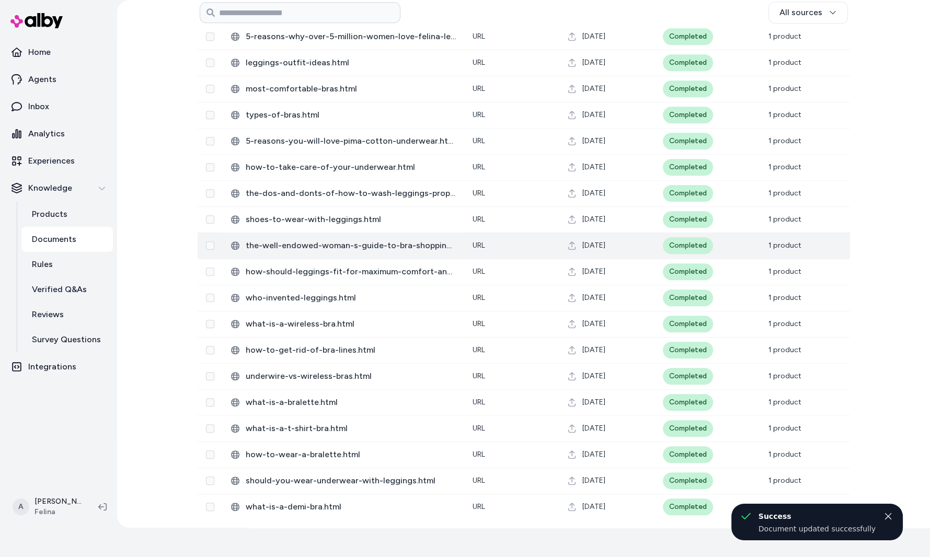
click at [556, 241] on td "URL" at bounding box center [511, 246] width 95 height 26
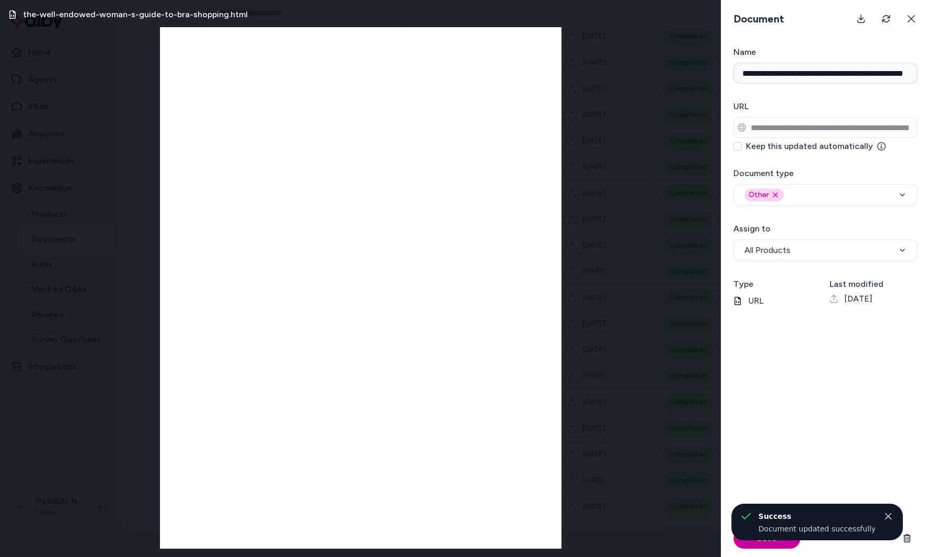
click at [737, 533] on button "Save" at bounding box center [767, 538] width 67 height 21
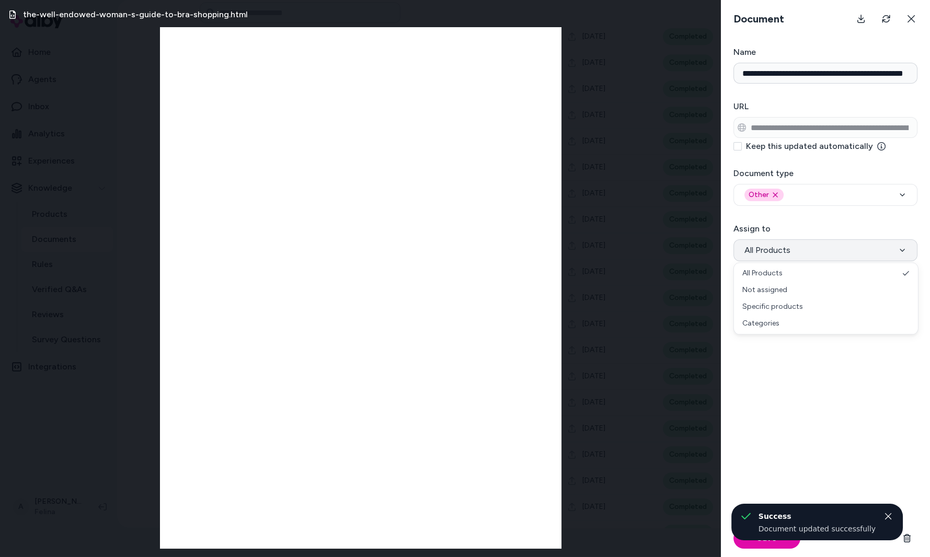
click at [756, 257] on button "All Products" at bounding box center [826, 251] width 184 height 22
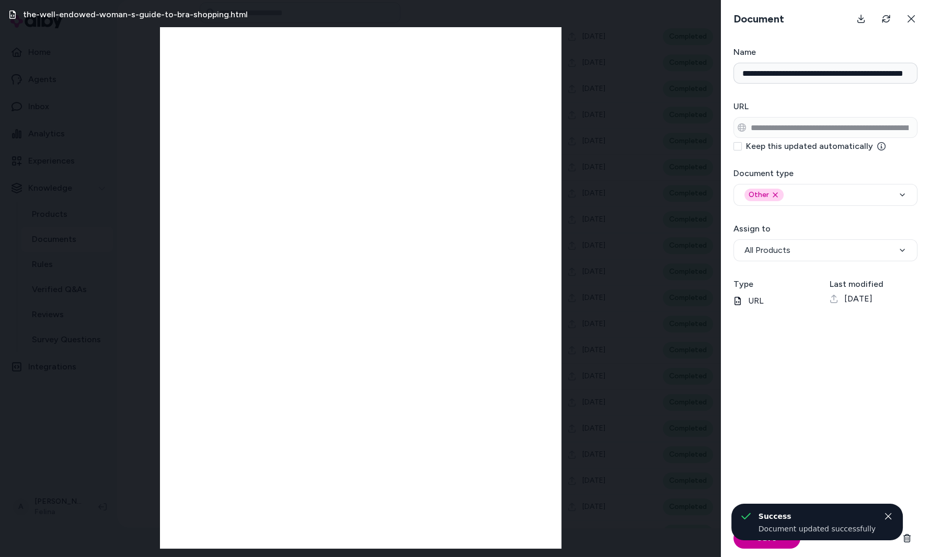
click at [746, 533] on button "Save" at bounding box center [767, 538] width 67 height 21
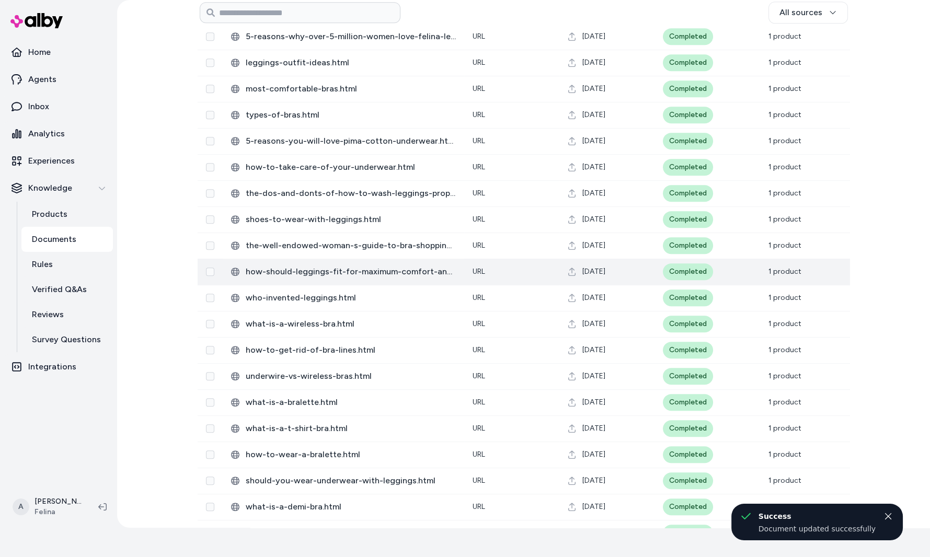
click at [606, 276] on span "[DATE]" at bounding box center [594, 272] width 23 height 10
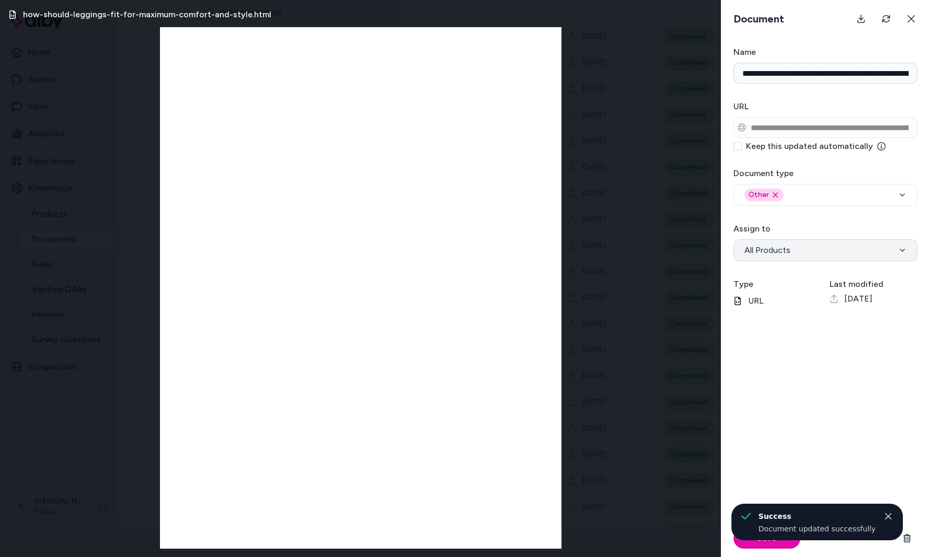
click at [782, 252] on span "All Products" at bounding box center [768, 250] width 46 height 13
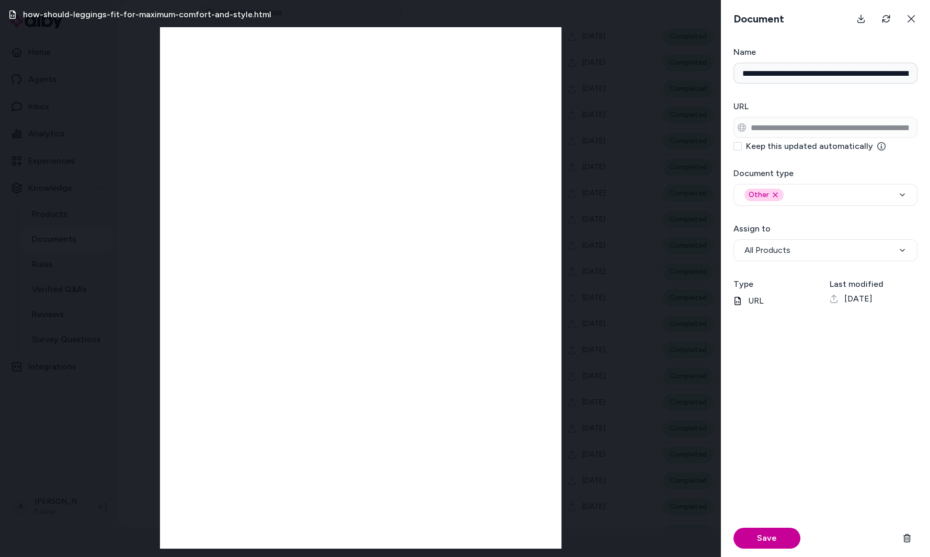
click at [775, 533] on button "Save" at bounding box center [767, 538] width 67 height 21
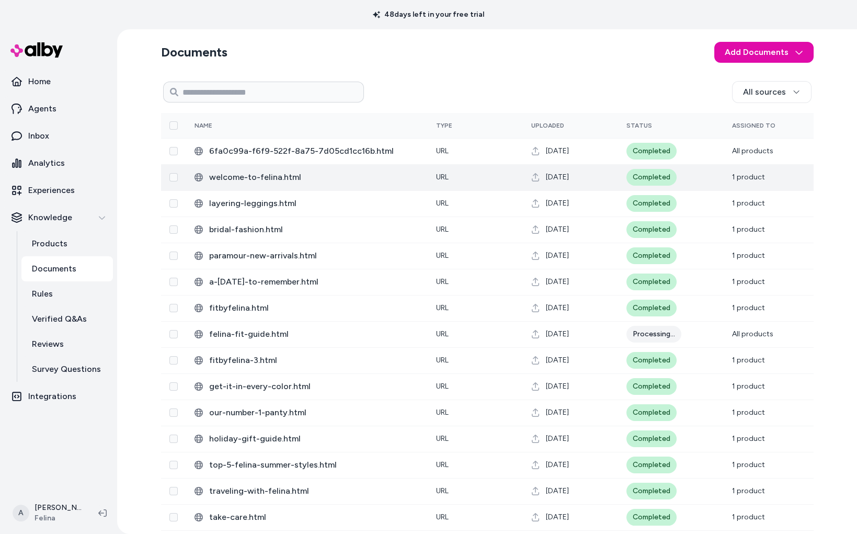
click at [243, 181] on span "welcome-to-felina.html" at bounding box center [314, 177] width 210 height 13
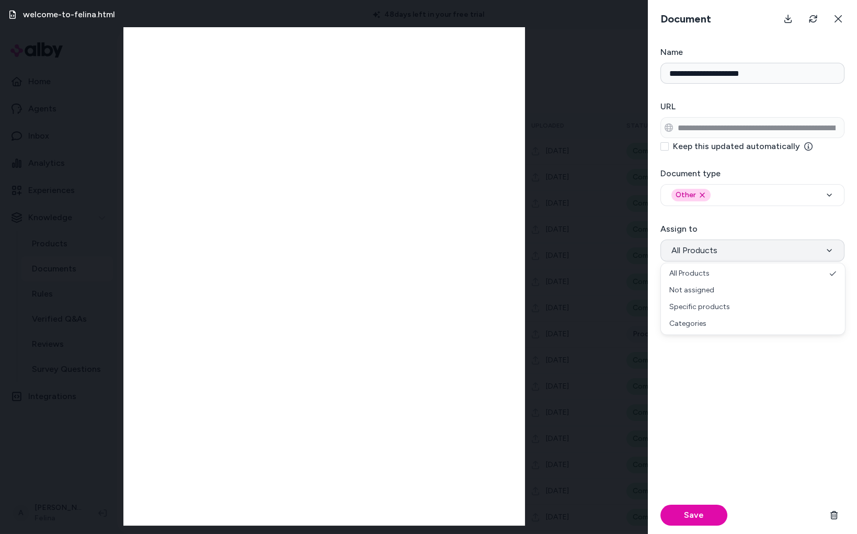
click at [722, 255] on button "All Products" at bounding box center [753, 251] width 184 height 22
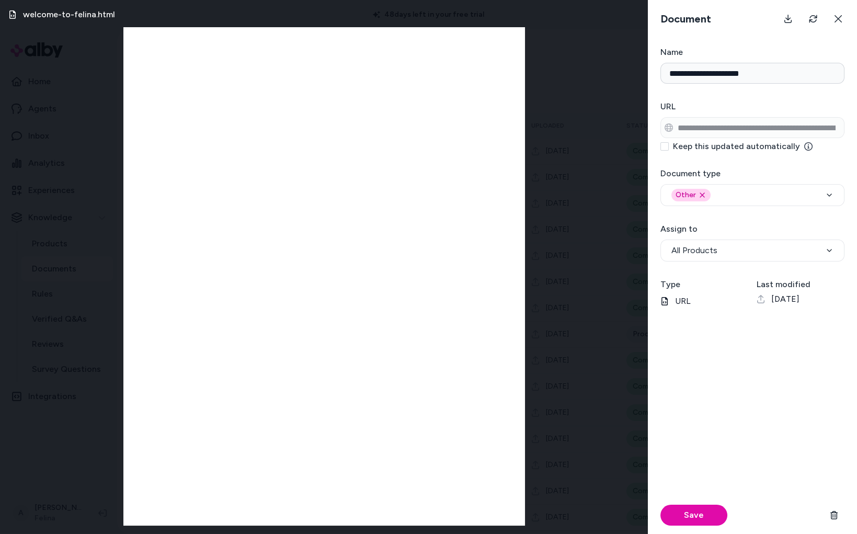
click at [700, 529] on div "Save" at bounding box center [753, 515] width 184 height 38
click at [700, 516] on button "Save" at bounding box center [694, 515] width 67 height 21
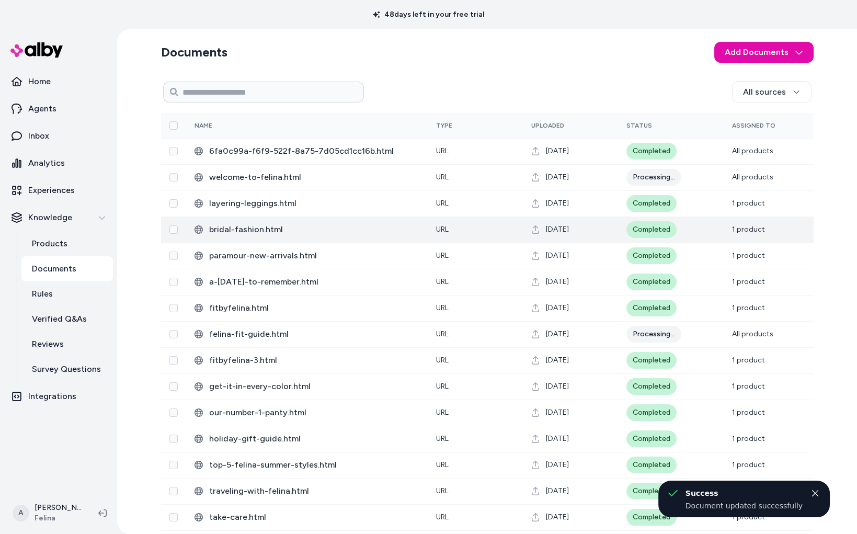
click at [288, 222] on td "bridal-fashion.html" at bounding box center [307, 230] width 242 height 26
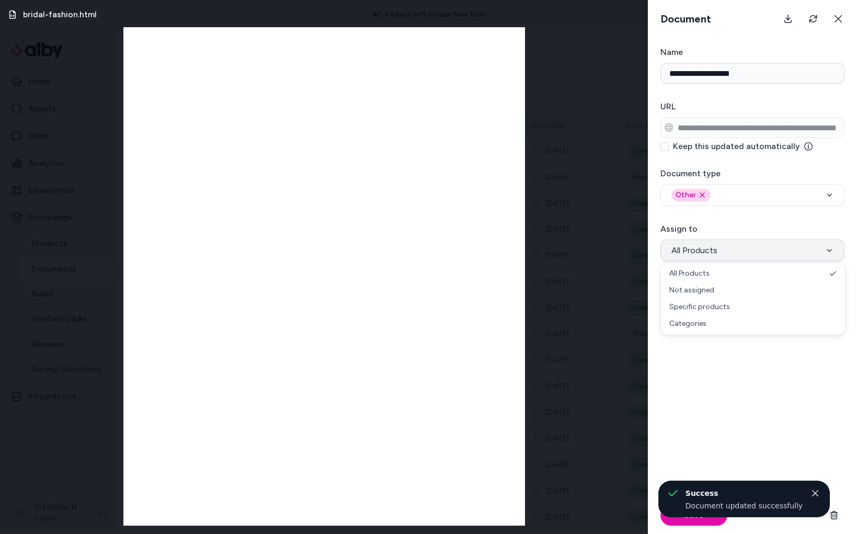
click at [736, 259] on button "All Products" at bounding box center [753, 251] width 184 height 22
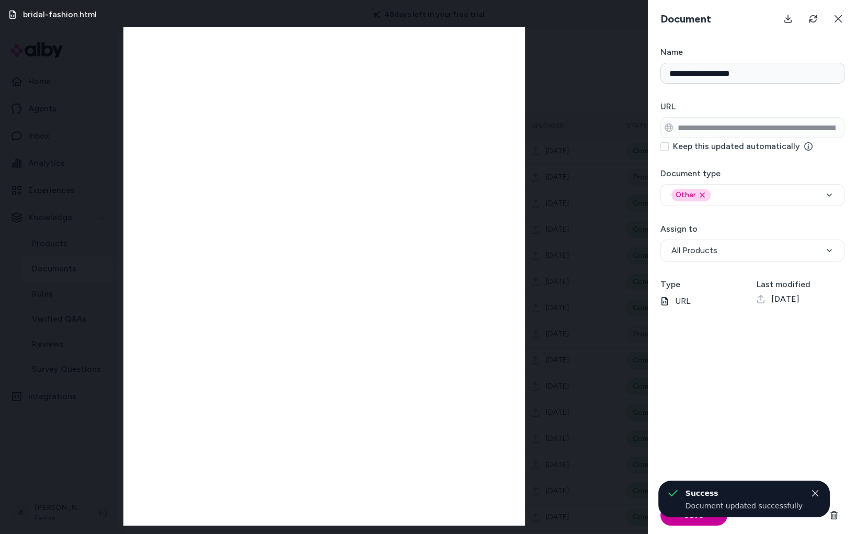
click at [678, 515] on button "Save" at bounding box center [694, 515] width 67 height 21
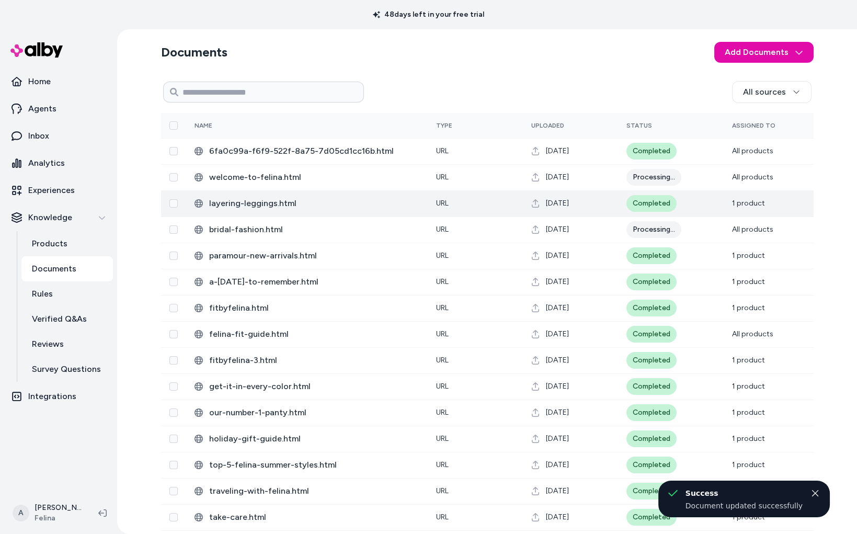
click at [197, 212] on td "layering-leggings.html" at bounding box center [307, 203] width 242 height 26
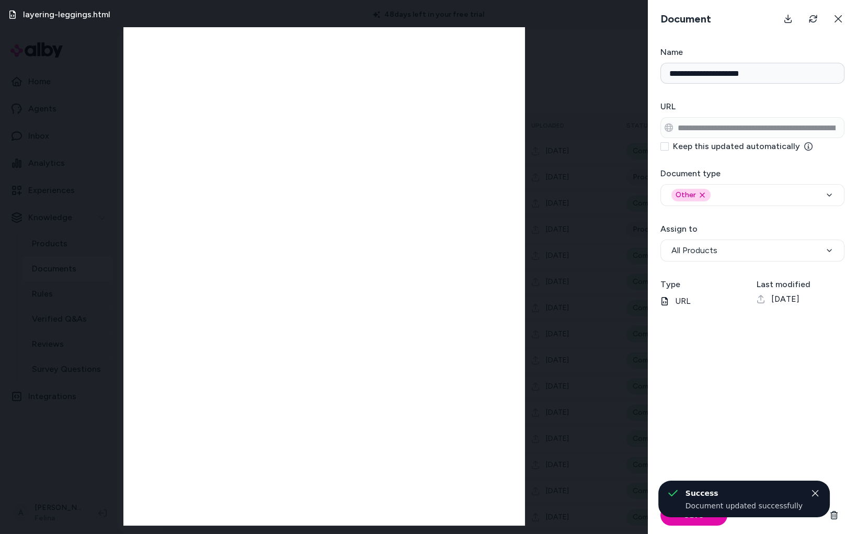
click at [700, 262] on form "**********" at bounding box center [752, 290] width 209 height 488
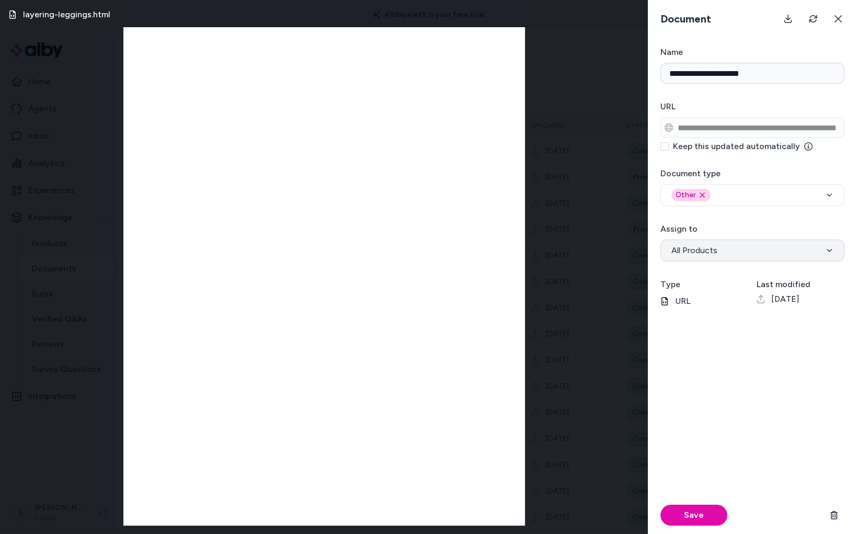
click at [703, 256] on button "All Products" at bounding box center [753, 251] width 184 height 22
click at [680, 508] on button "Save" at bounding box center [694, 515] width 67 height 21
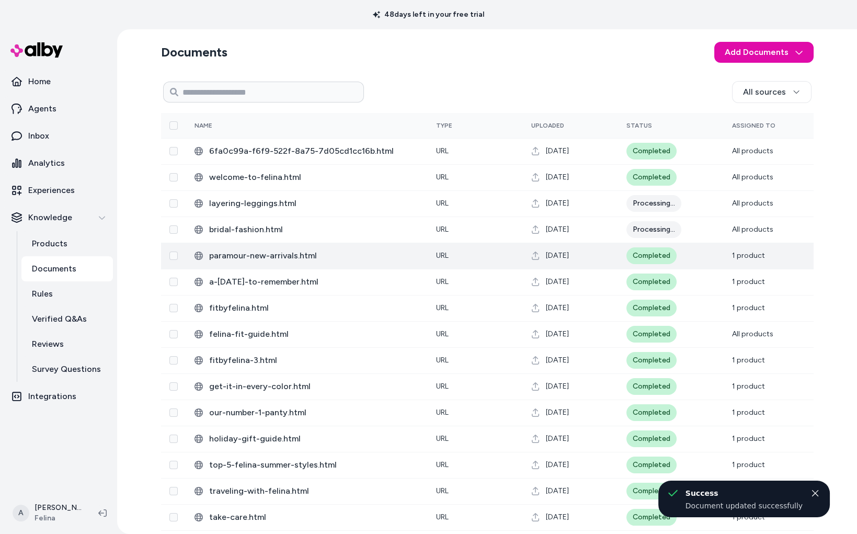
click at [257, 268] on td "paramour-new-arrivals.html" at bounding box center [307, 256] width 242 height 26
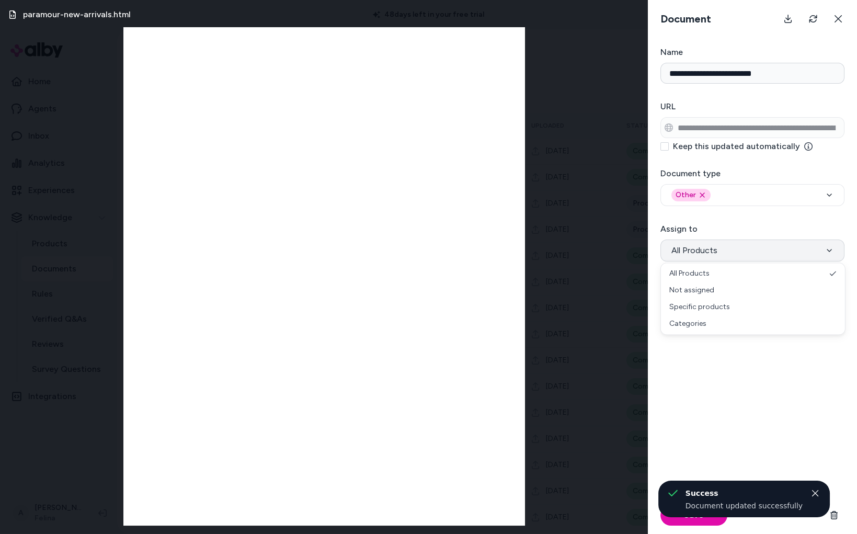
click at [696, 256] on button "All Products" at bounding box center [753, 251] width 184 height 22
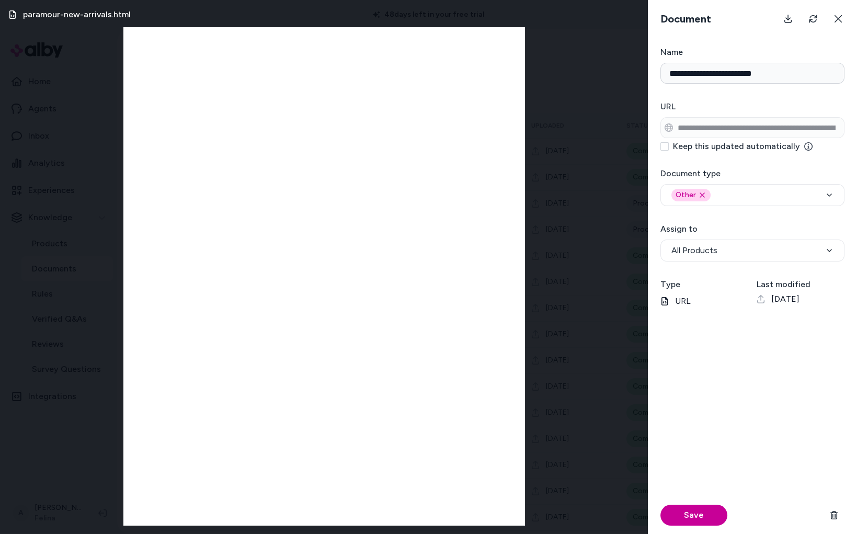
click at [710, 517] on button "Save" at bounding box center [694, 515] width 67 height 21
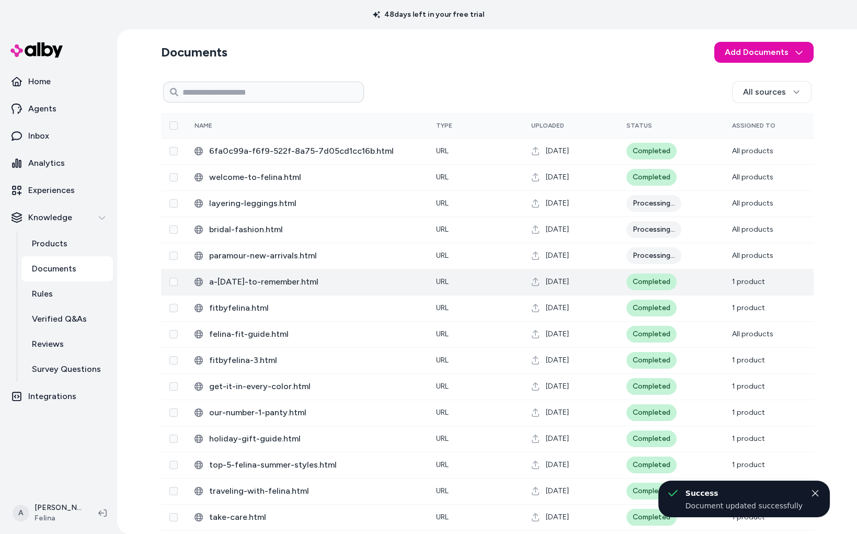
click at [246, 284] on span "a-[DATE]-to-remember.html" at bounding box center [314, 282] width 210 height 13
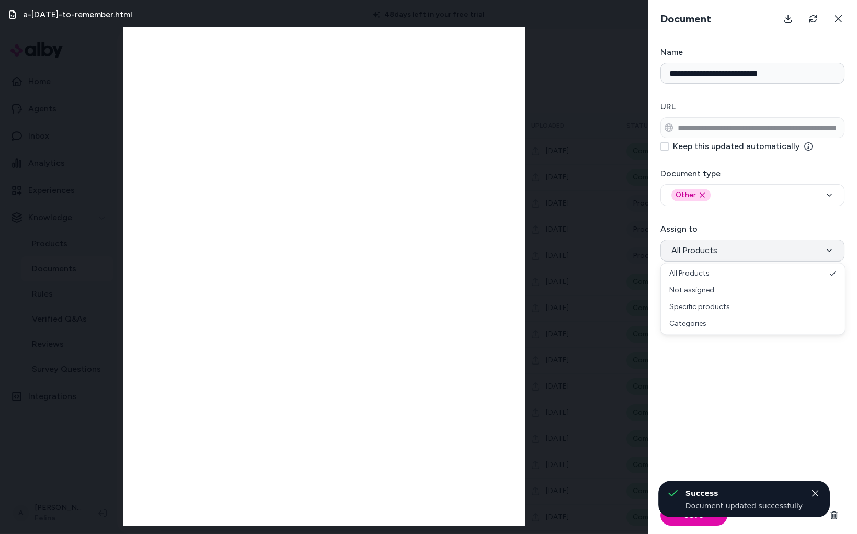
click at [686, 252] on span "All Products" at bounding box center [695, 250] width 46 height 13
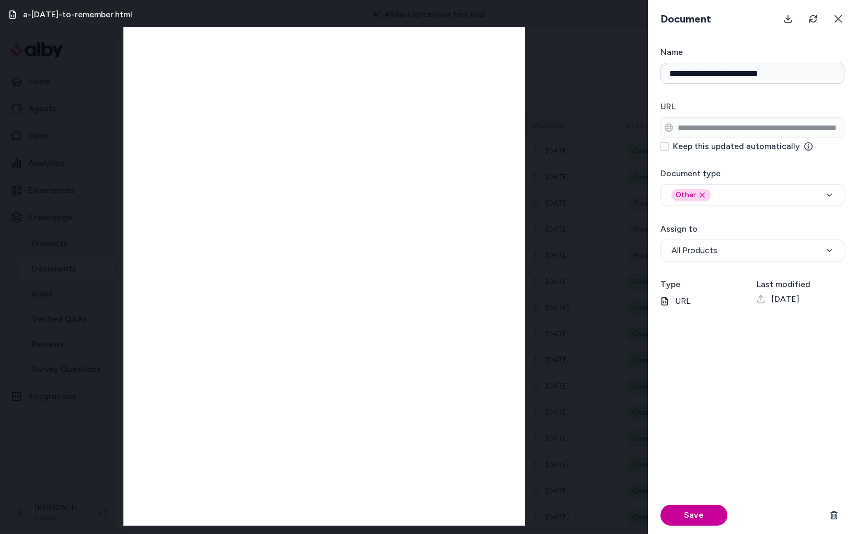
click at [693, 508] on button "Save" at bounding box center [694, 515] width 67 height 21
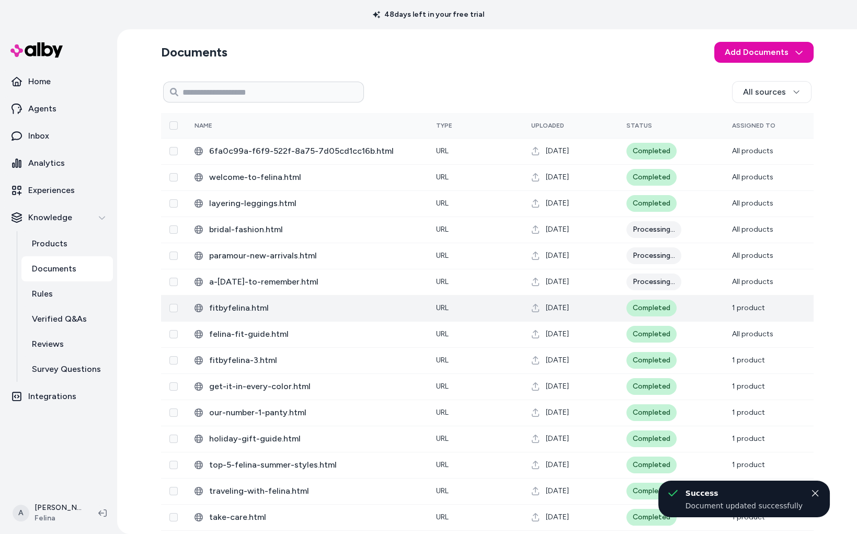
click at [274, 310] on span "fitbyfelina.html" at bounding box center [314, 308] width 210 height 13
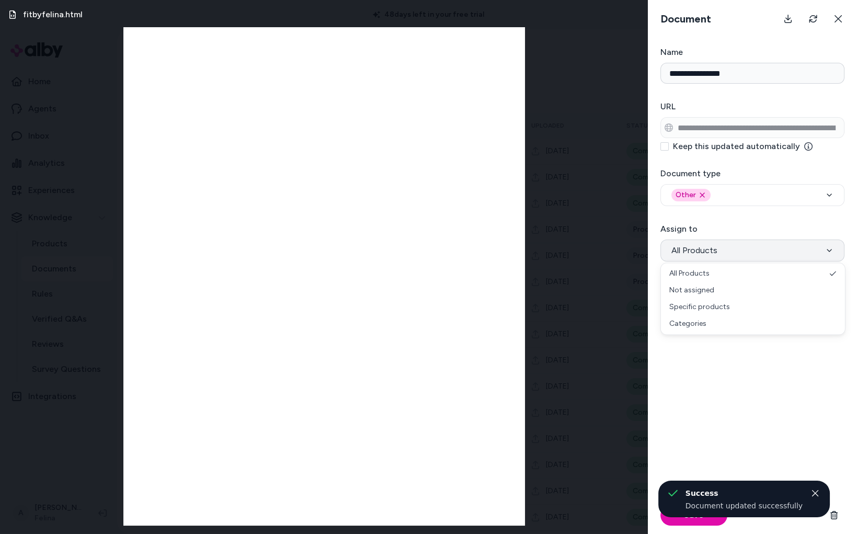
click at [716, 254] on button "All Products" at bounding box center [753, 251] width 184 height 22
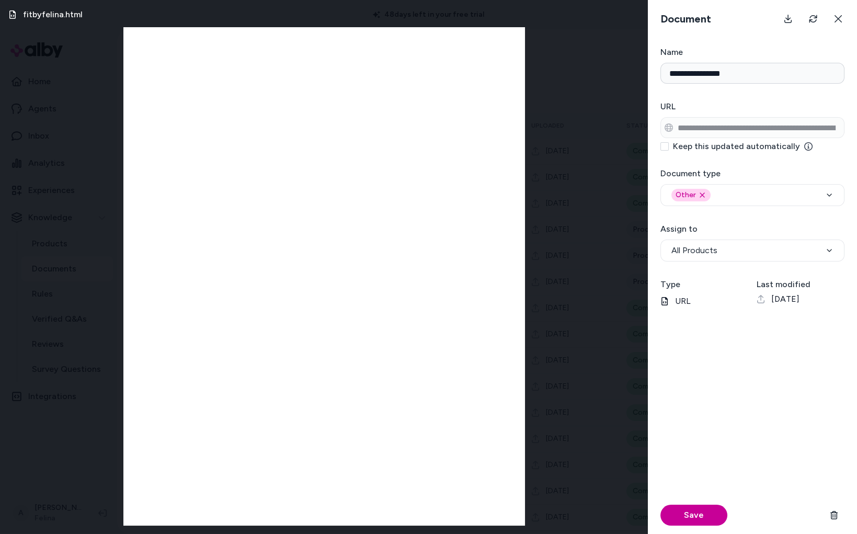
click at [717, 508] on button "Save" at bounding box center [694, 515] width 67 height 21
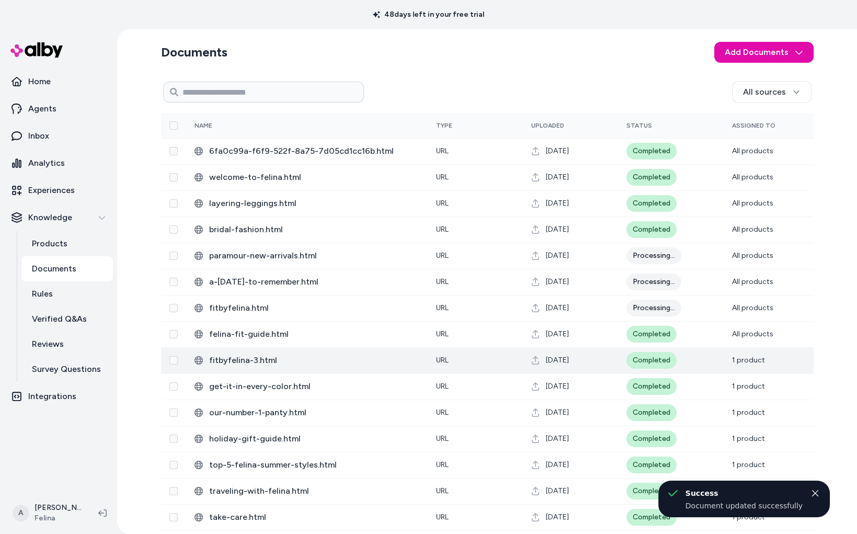
click at [261, 367] on td "fitbyfelina-3.html" at bounding box center [307, 360] width 242 height 26
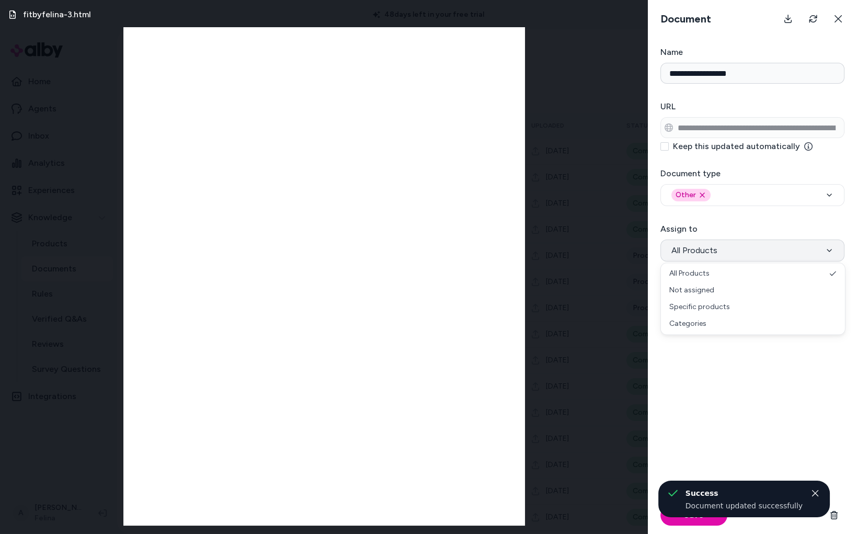
click at [714, 255] on span "All Products" at bounding box center [695, 250] width 46 height 13
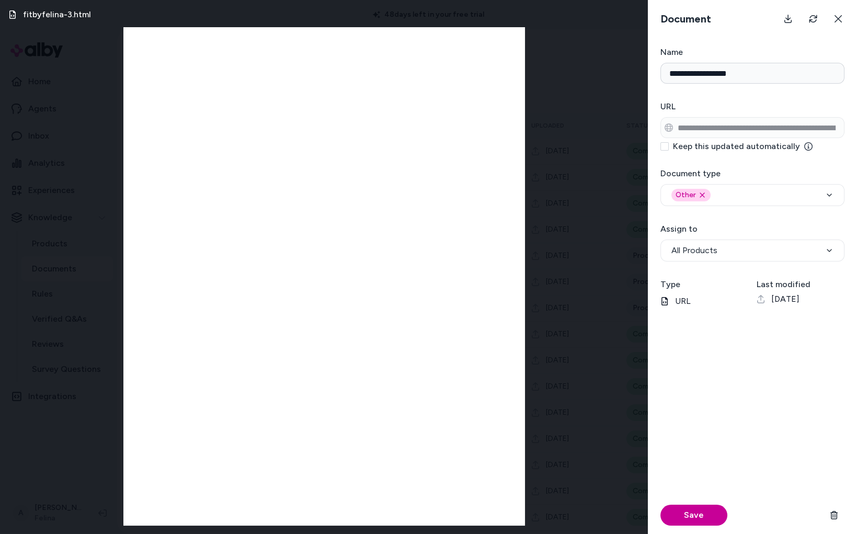
click at [695, 514] on button "Save" at bounding box center [694, 515] width 67 height 21
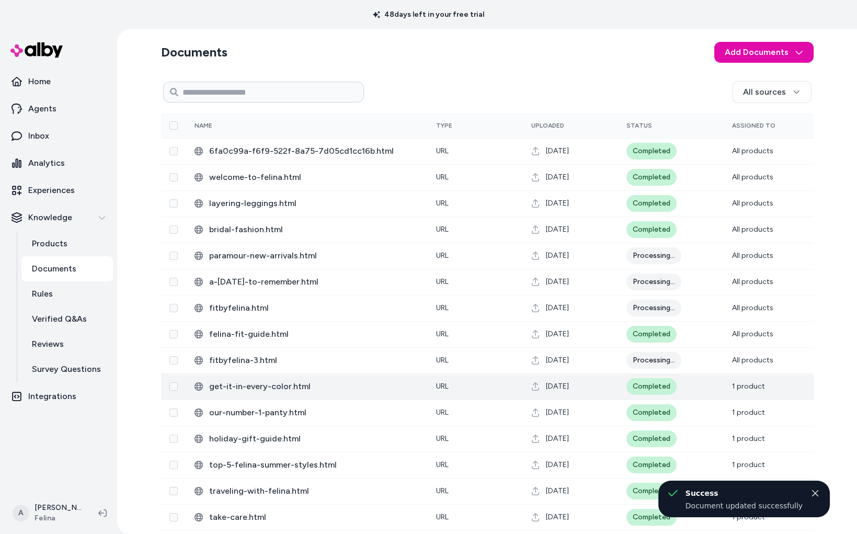
click at [276, 388] on span "get-it-in-every-color.html" at bounding box center [314, 386] width 210 height 13
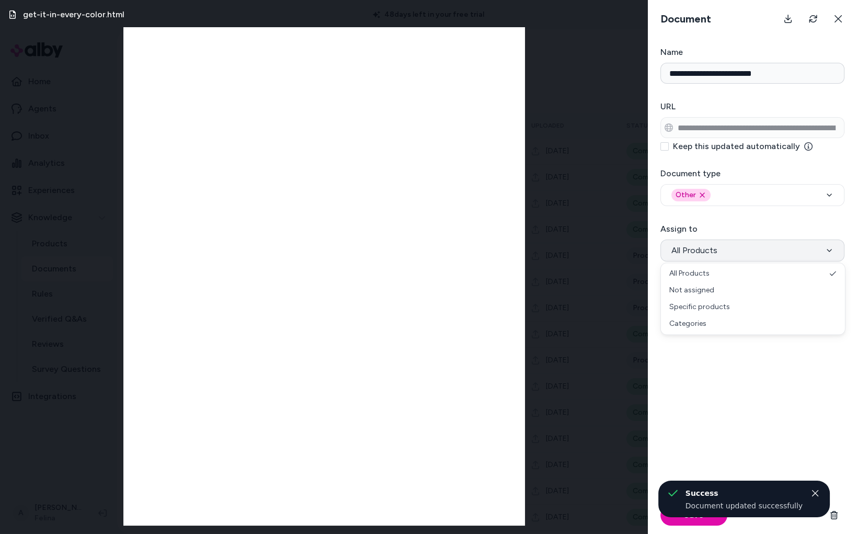
click at [688, 252] on span "All Products" at bounding box center [695, 250] width 46 height 13
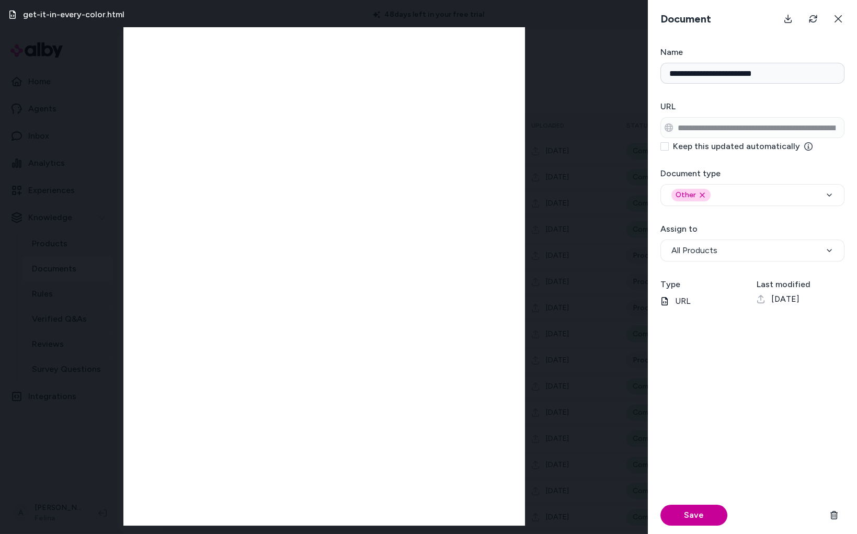
click at [673, 524] on button "Save" at bounding box center [694, 515] width 67 height 21
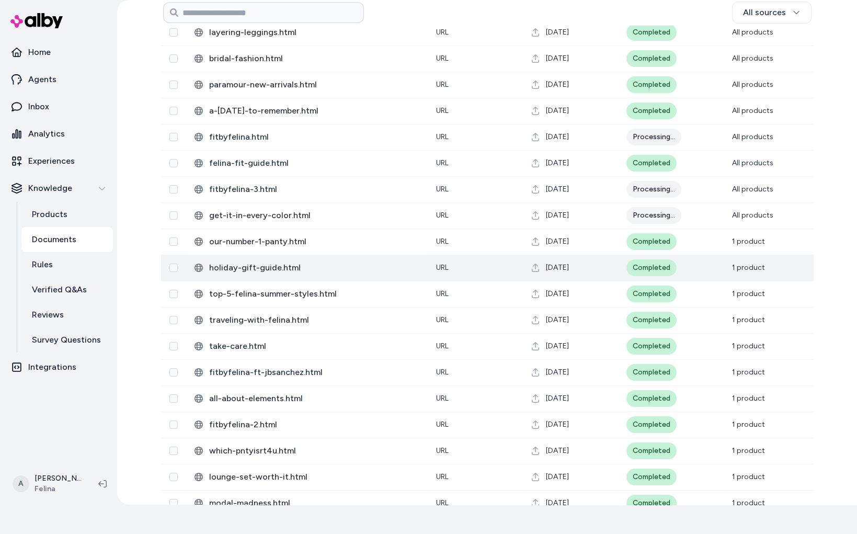
scroll to position [132, 0]
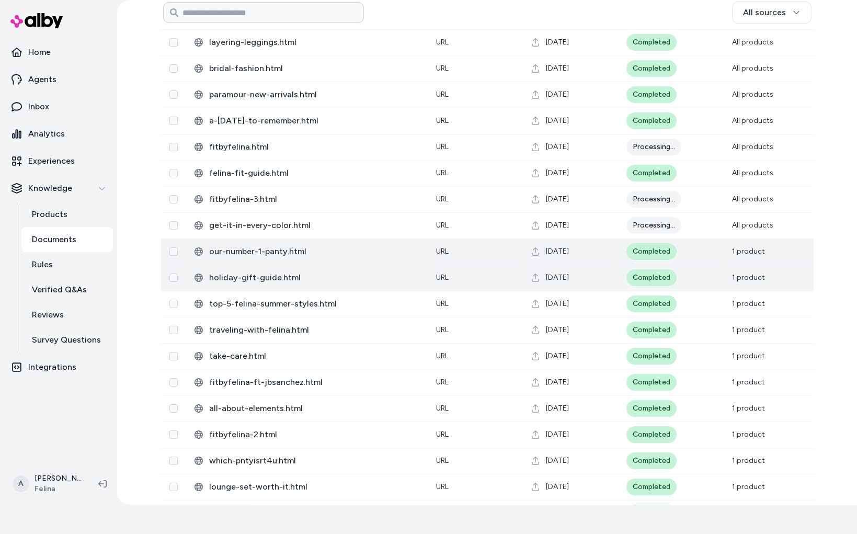
click at [290, 245] on span "our-number-1-panty.html" at bounding box center [314, 251] width 210 height 13
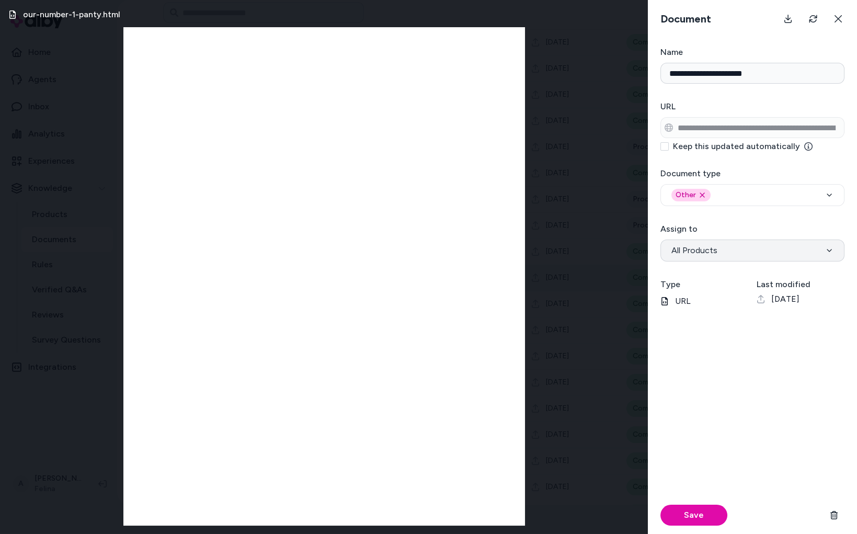
click at [703, 256] on span "All Products" at bounding box center [695, 250] width 46 height 13
click at [687, 516] on button "Save" at bounding box center [694, 515] width 67 height 21
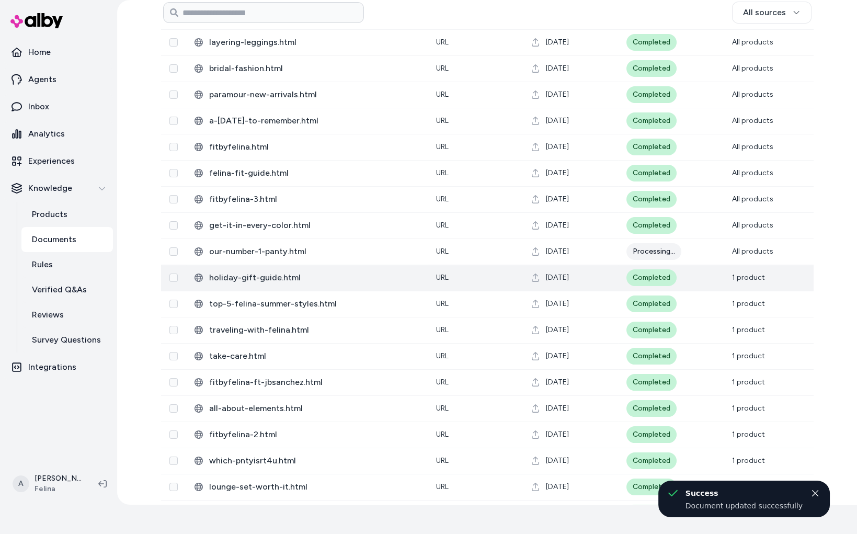
scroll to position [0, 0]
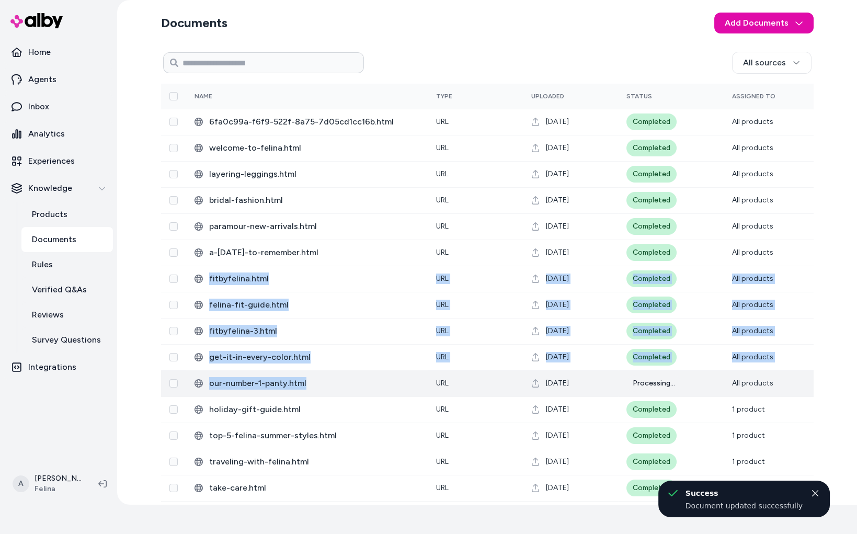
drag, startPoint x: 272, startPoint y: 267, endPoint x: 272, endPoint y: 394, distance: 127.6
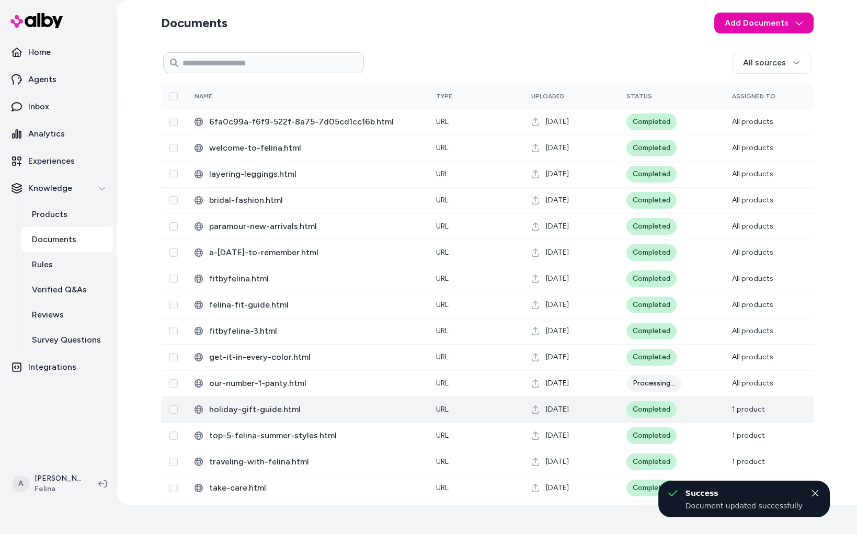
click at [281, 406] on span "holiday-gift-guide.html" at bounding box center [314, 409] width 210 height 13
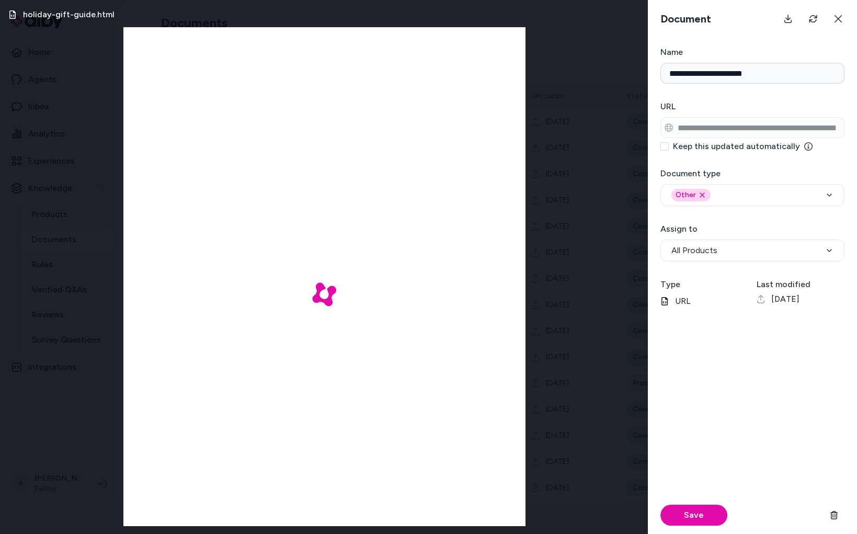
click at [707, 265] on form "**********" at bounding box center [752, 290] width 209 height 488
click at [708, 258] on button "All Products" at bounding box center [753, 251] width 184 height 22
click at [708, 264] on div "All Products Not assigned Specific products Categories" at bounding box center [753, 299] width 185 height 72
click at [702, 519] on button "Save" at bounding box center [694, 515] width 67 height 21
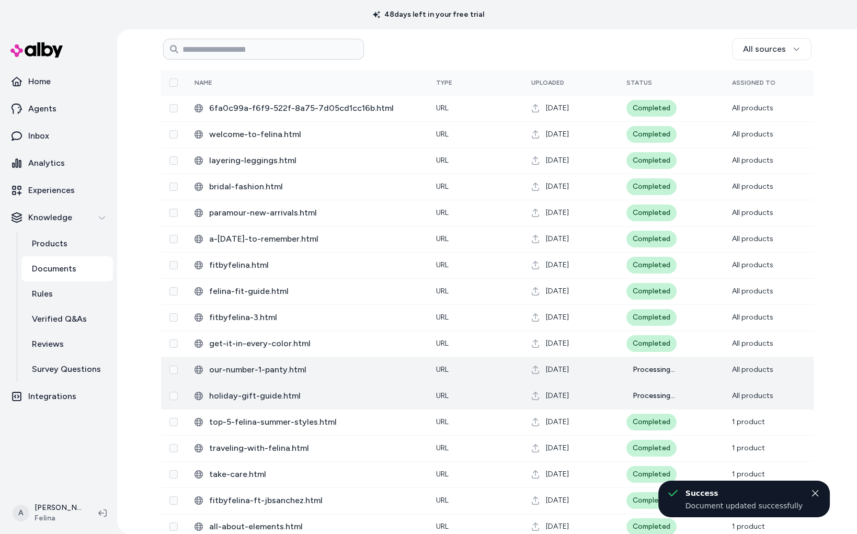
scroll to position [135, 0]
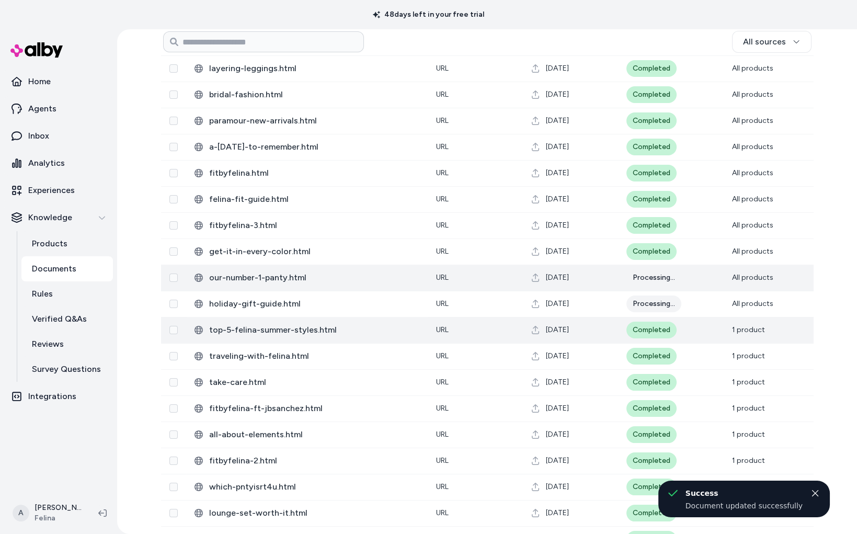
click at [274, 332] on span "top-5-felina-summer-styles.html" at bounding box center [314, 330] width 210 height 13
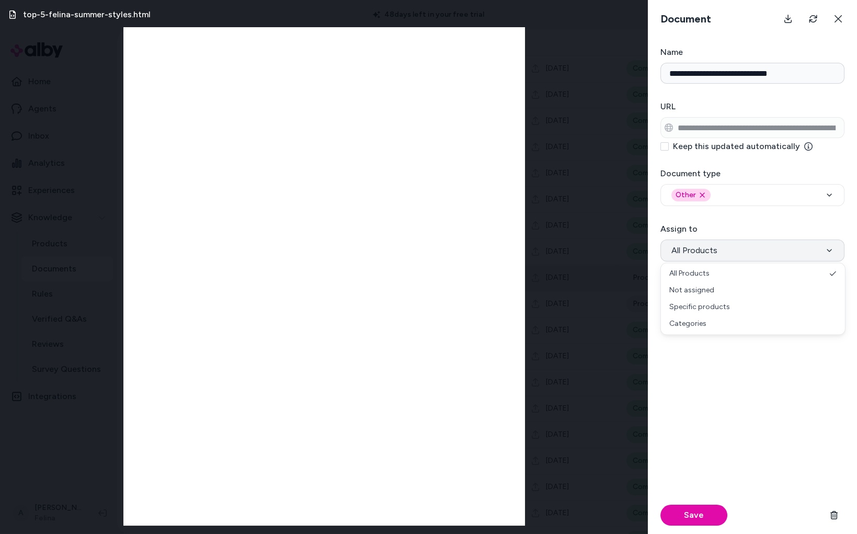
click at [715, 259] on button "All Products" at bounding box center [753, 251] width 184 height 22
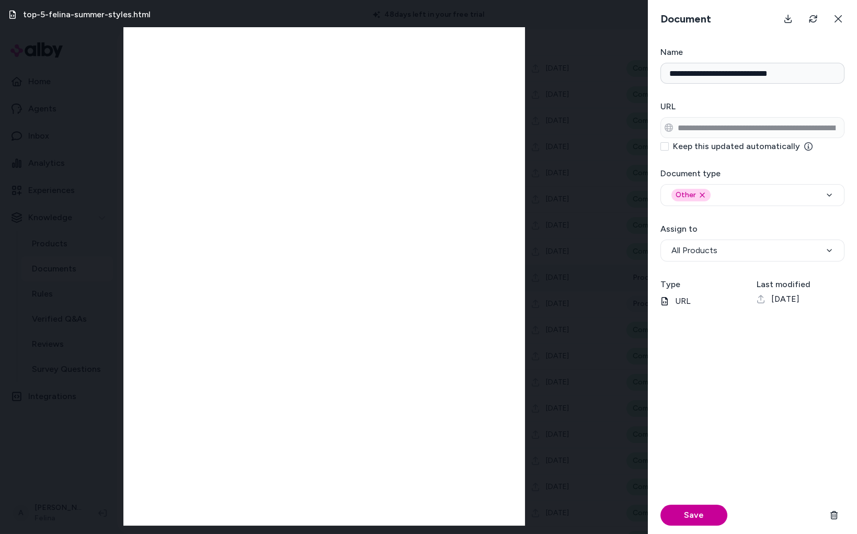
click at [705, 513] on button "Save" at bounding box center [694, 515] width 67 height 21
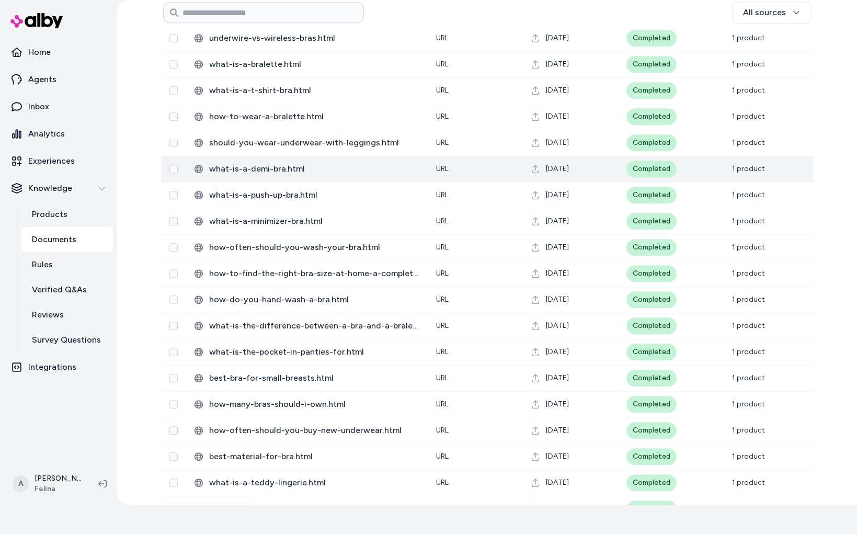
scroll to position [1625, 0]
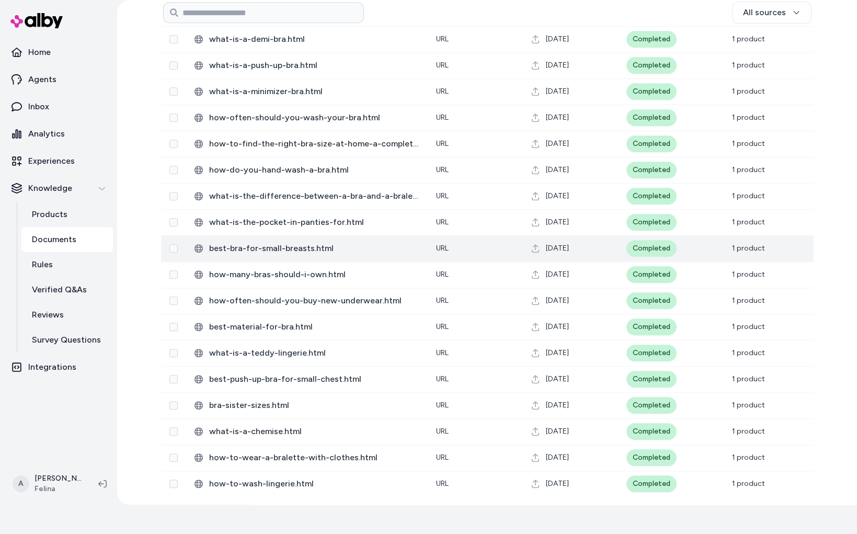
click at [339, 258] on td "best-bra-for-small-breasts.html" at bounding box center [307, 248] width 242 height 26
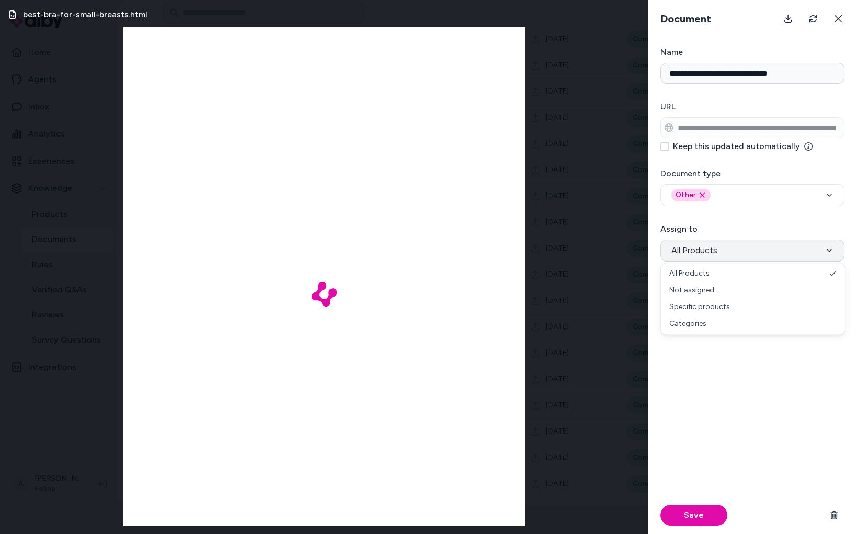
click at [699, 253] on span "All Products" at bounding box center [695, 250] width 46 height 13
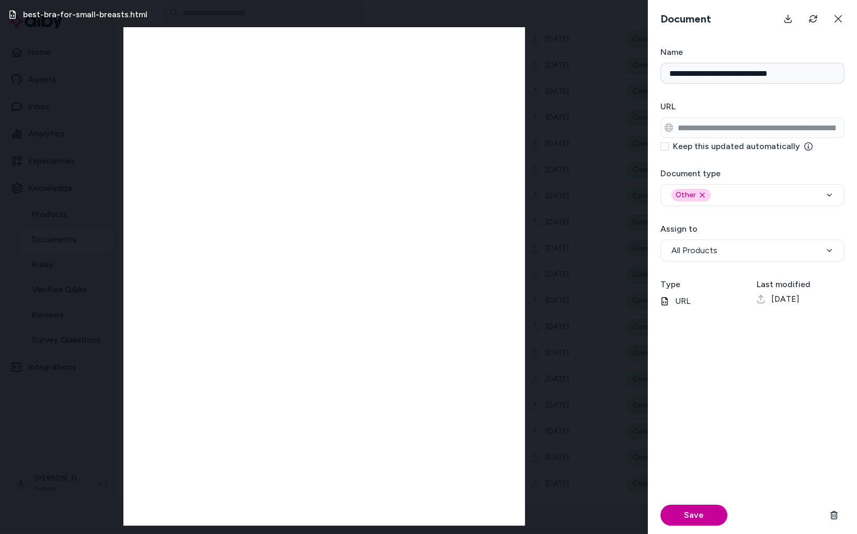
click at [690, 513] on button "Save" at bounding box center [694, 515] width 67 height 21
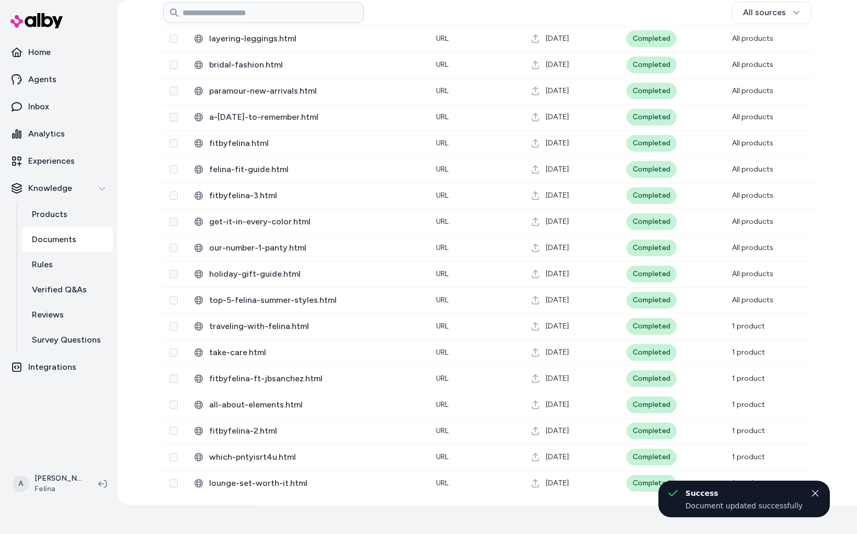
scroll to position [135, 0]
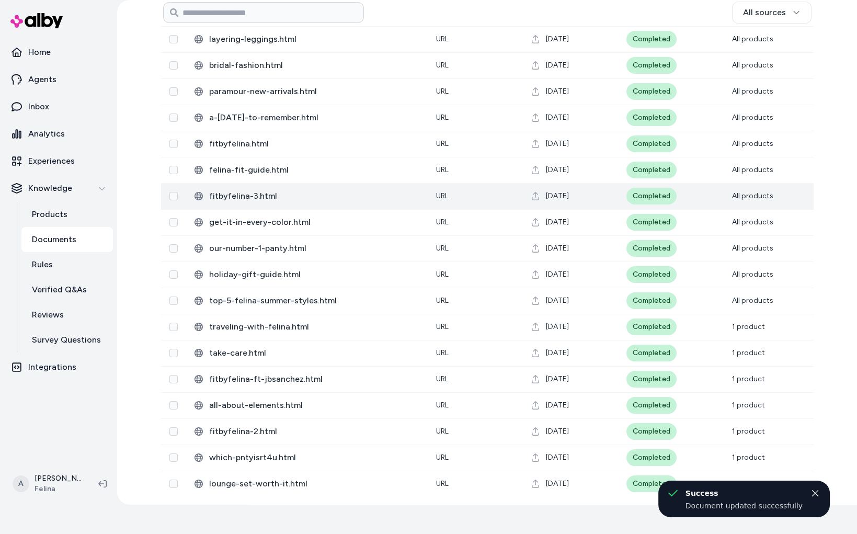
click at [283, 201] on span "fitbyfelina-3.html" at bounding box center [314, 196] width 210 height 13
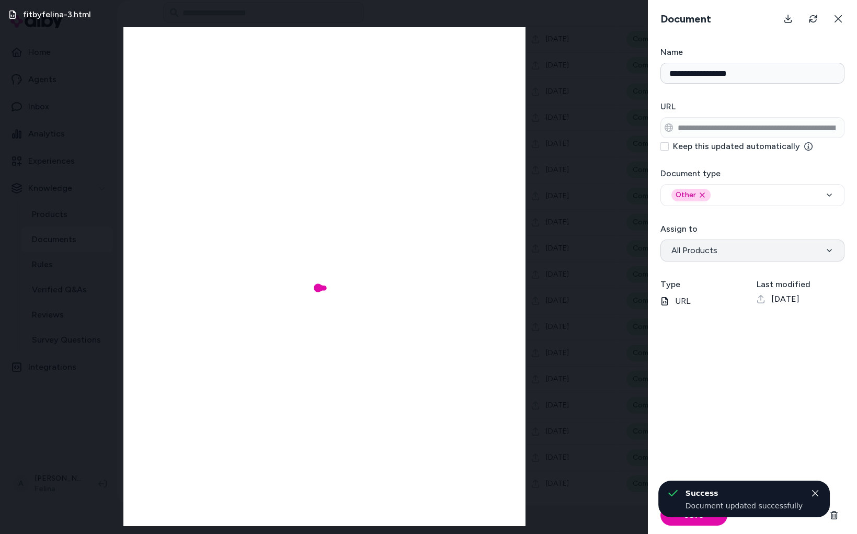
scroll to position [658, 0]
click at [701, 248] on span "All Products" at bounding box center [695, 250] width 46 height 13
click at [689, 521] on button "Save" at bounding box center [694, 515] width 67 height 21
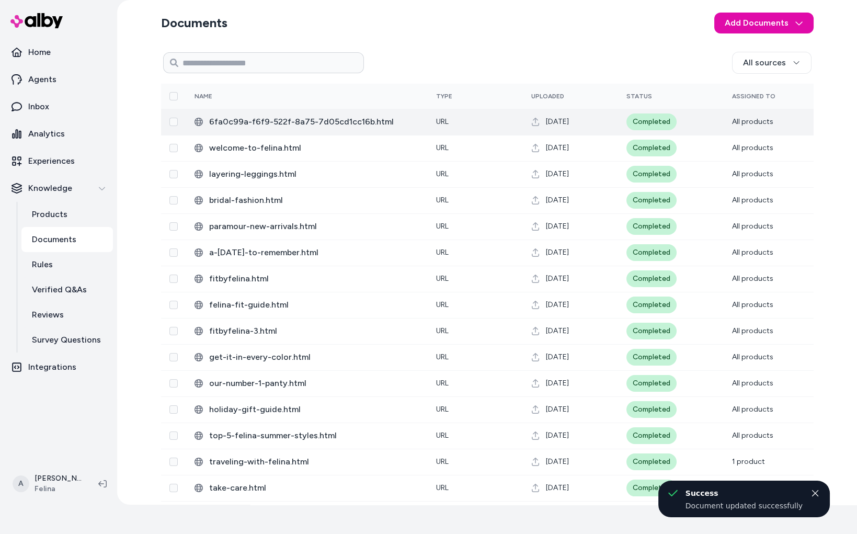
scroll to position [0, 0]
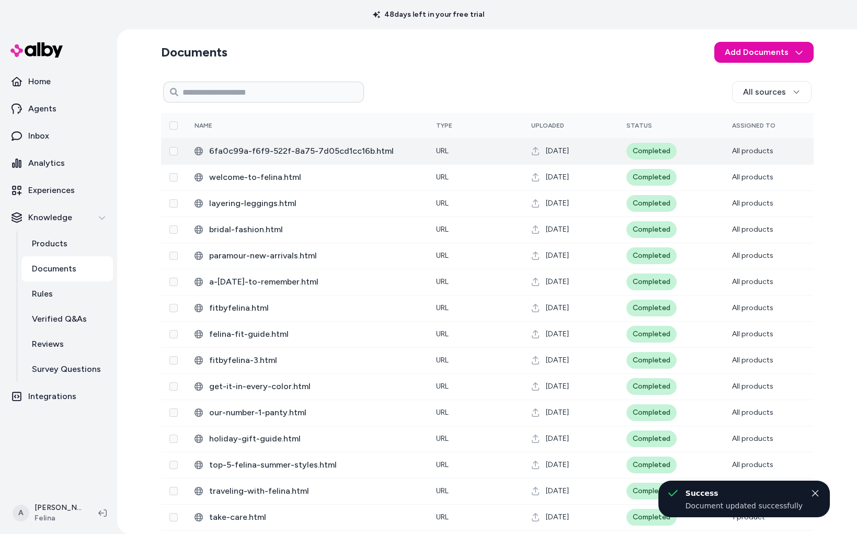
click at [345, 159] on td "6fa0c99a-f6f9-522f-8a75-7d05cd1cc16b.html" at bounding box center [307, 151] width 242 height 26
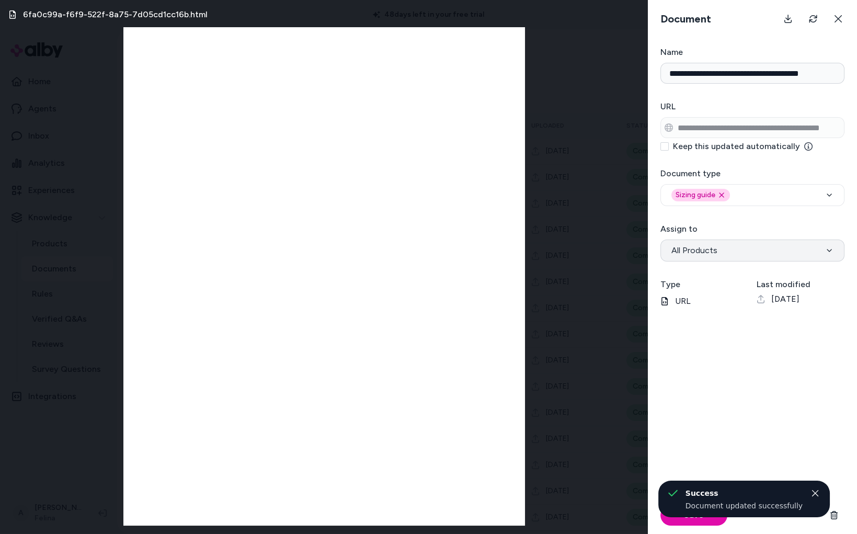
click at [714, 258] on button "All Products" at bounding box center [753, 251] width 184 height 22
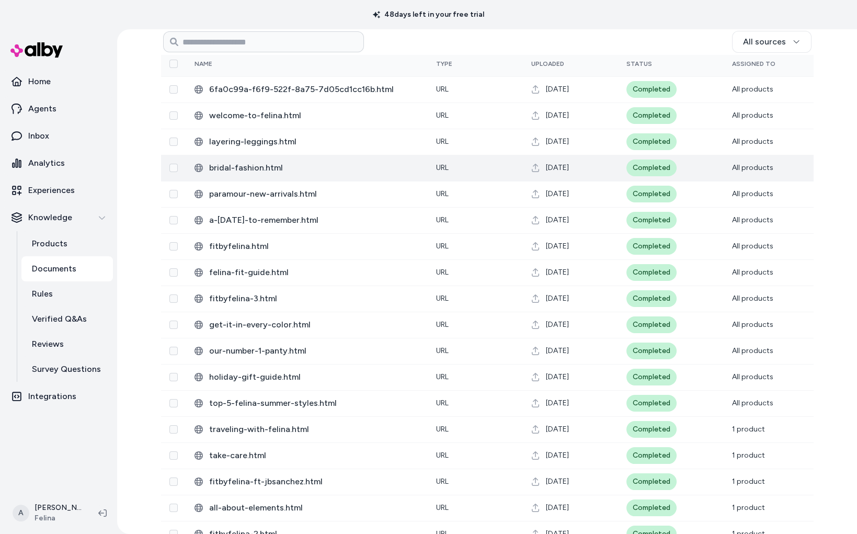
scroll to position [135, 0]
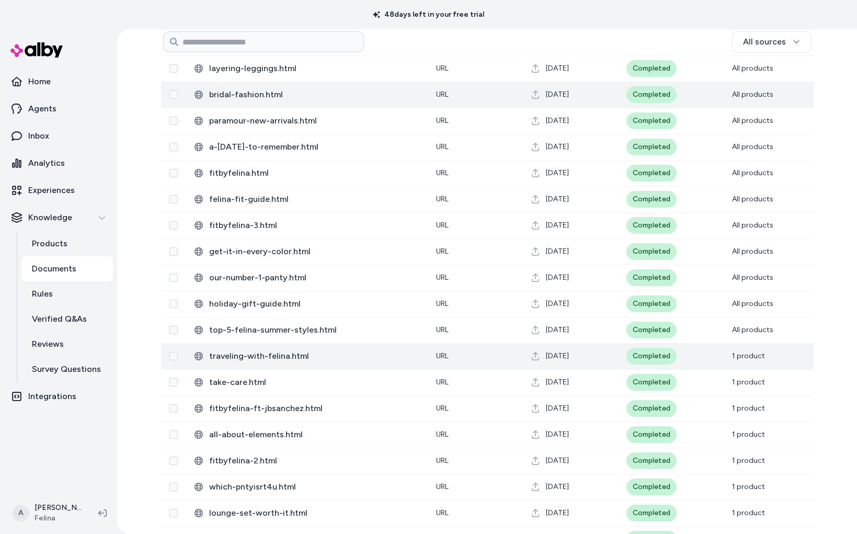
click at [279, 352] on span "traveling-with-felina.html" at bounding box center [314, 356] width 210 height 13
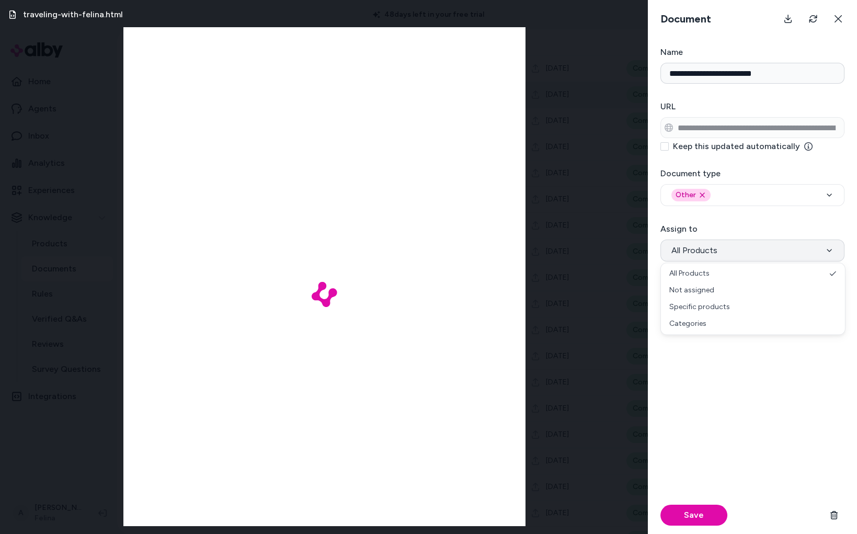
click at [724, 259] on button "All Products" at bounding box center [753, 251] width 184 height 22
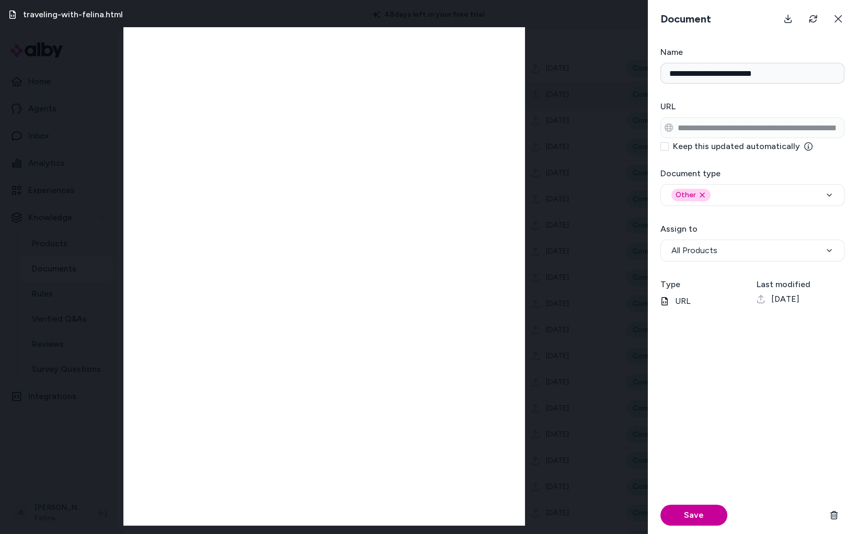
click at [721, 511] on button "Save" at bounding box center [694, 515] width 67 height 21
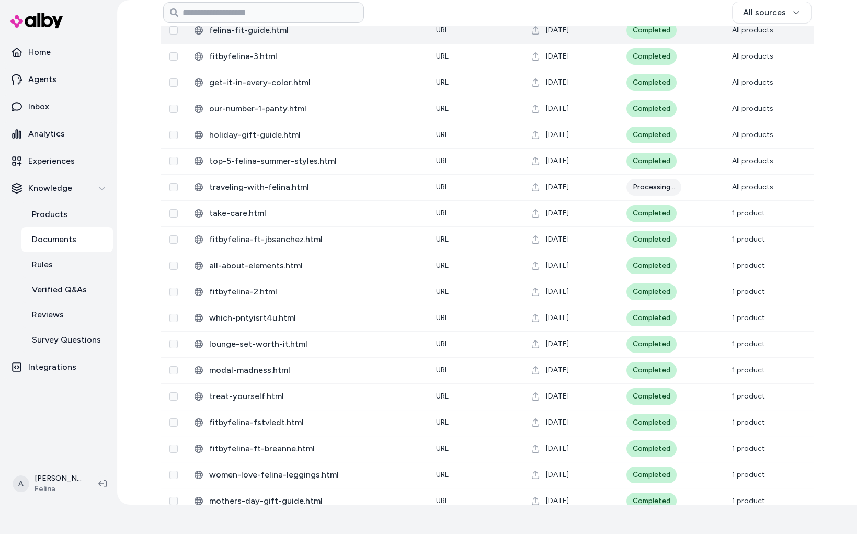
scroll to position [283, 0]
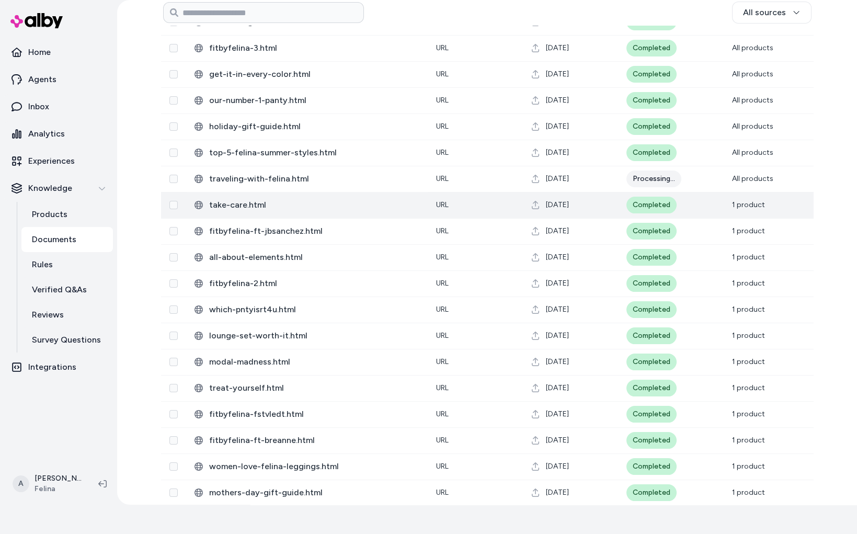
click at [314, 211] on span "take-care.html" at bounding box center [314, 205] width 210 height 13
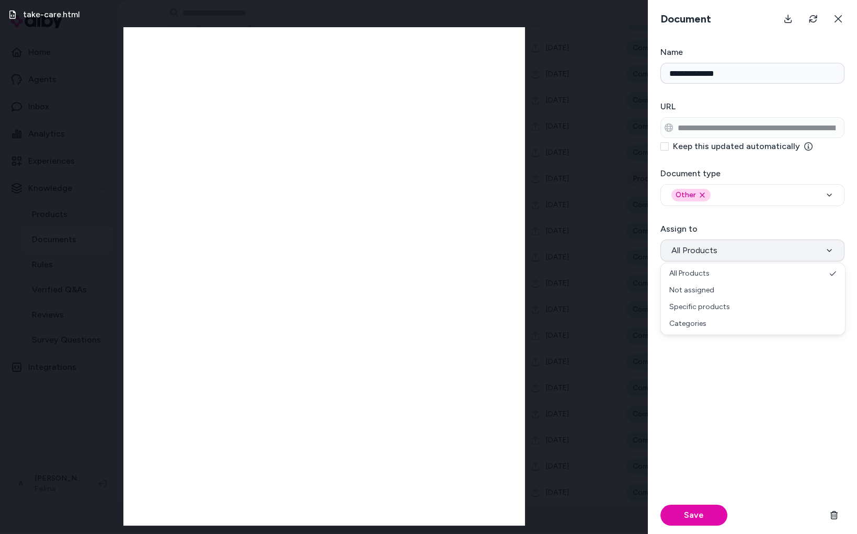
click at [731, 247] on button "All Products" at bounding box center [753, 251] width 184 height 22
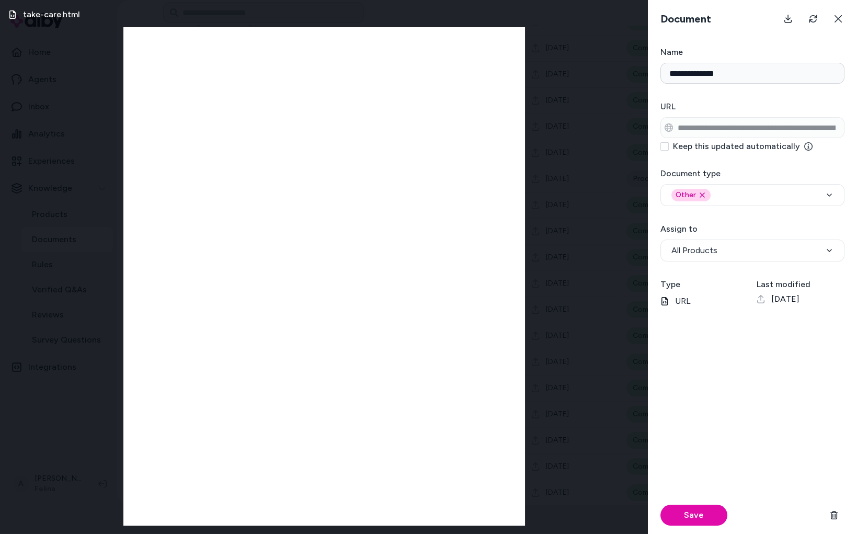
click at [699, 528] on div "Save" at bounding box center [753, 515] width 184 height 38
click at [699, 518] on button "Save" at bounding box center [694, 515] width 67 height 21
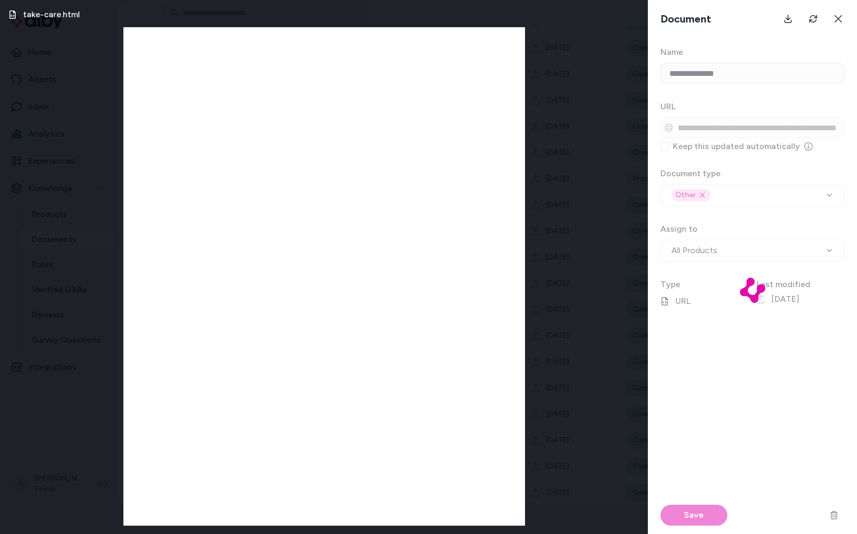
scroll to position [0, 0]
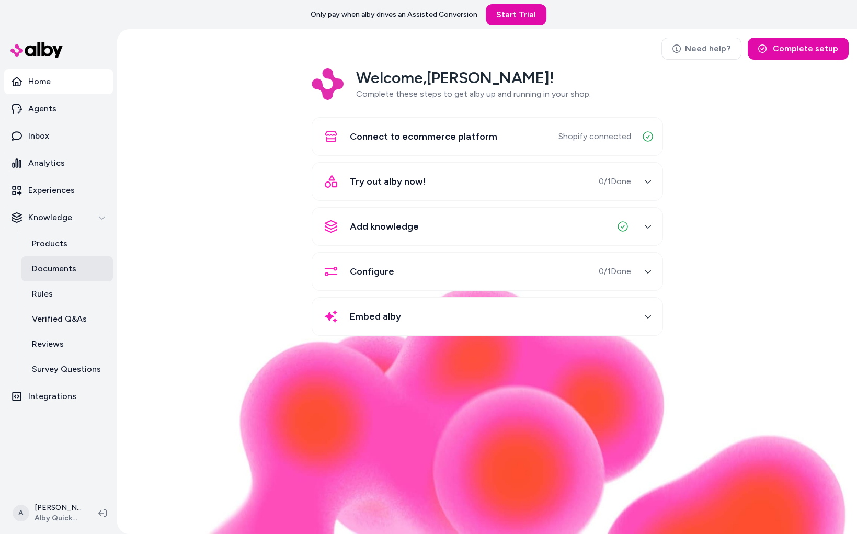
click at [99, 259] on link "Documents" at bounding box center [67, 268] width 92 height 25
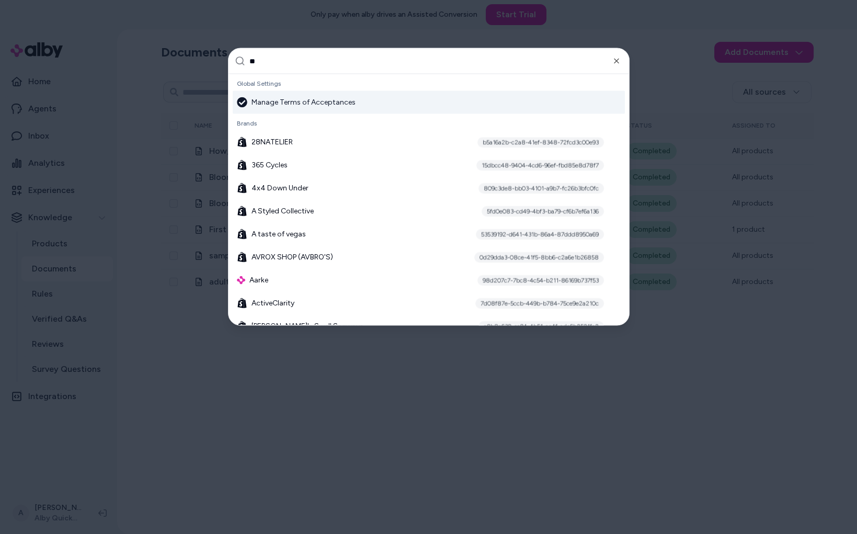
type input "***"
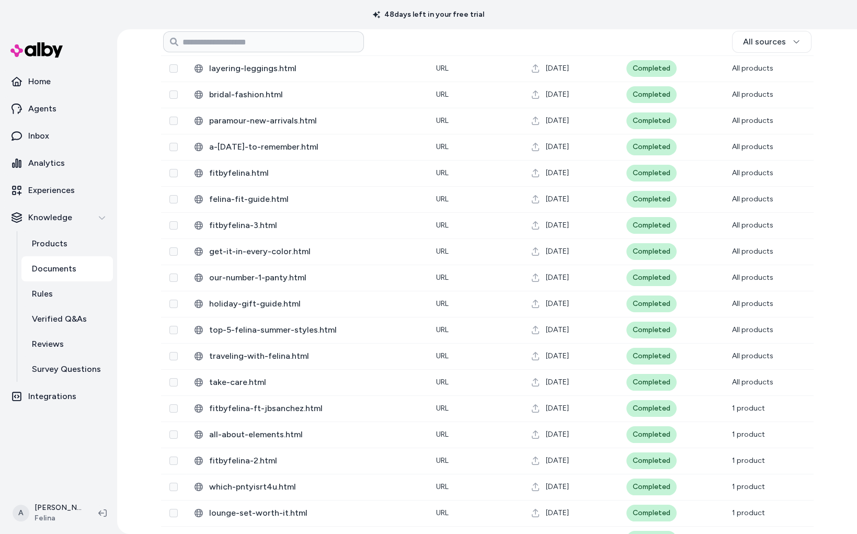
scroll to position [658, 0]
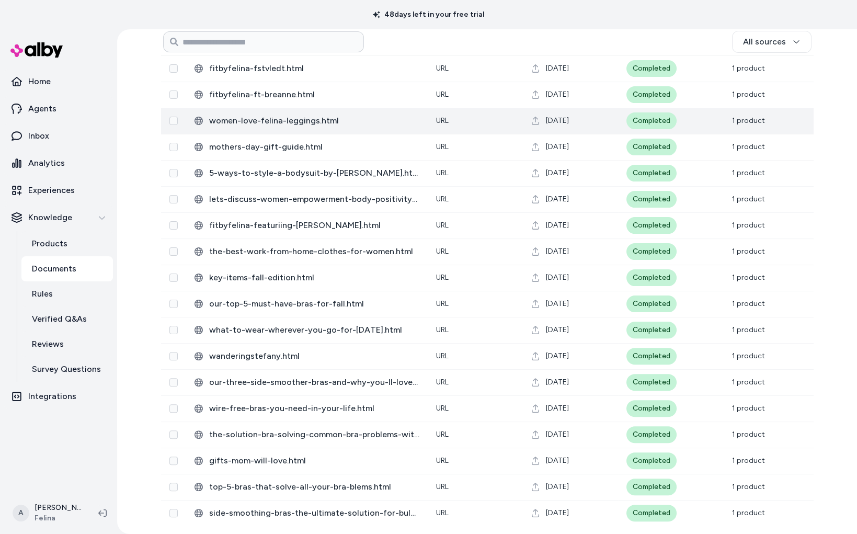
click at [324, 130] on td "women-love-felina-leggings.html" at bounding box center [307, 121] width 242 height 26
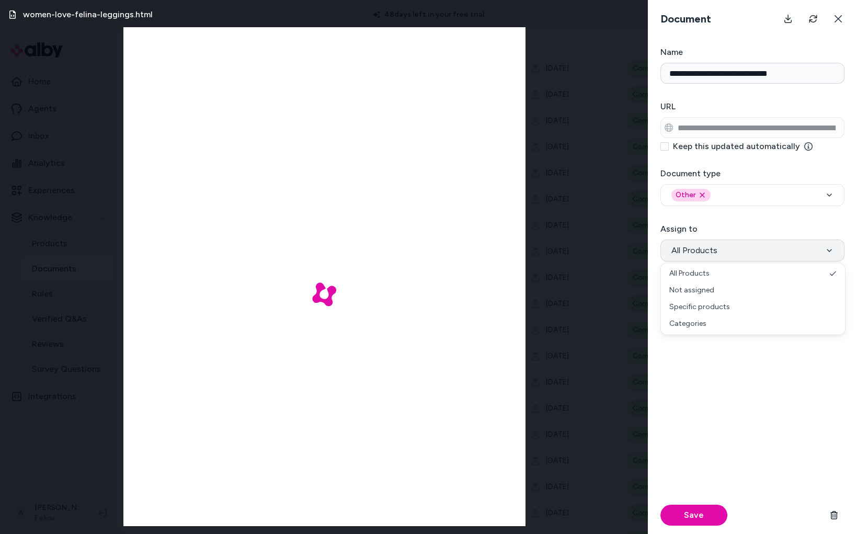
click at [719, 252] on button "All Products" at bounding box center [753, 251] width 184 height 22
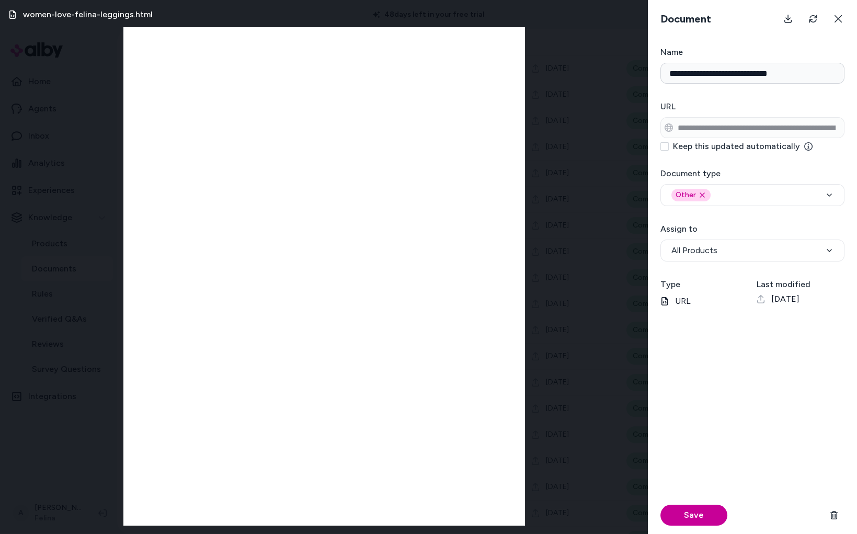
click at [701, 517] on button "Save" at bounding box center [694, 515] width 67 height 21
click at [839, 21] on icon at bounding box center [838, 19] width 8 height 8
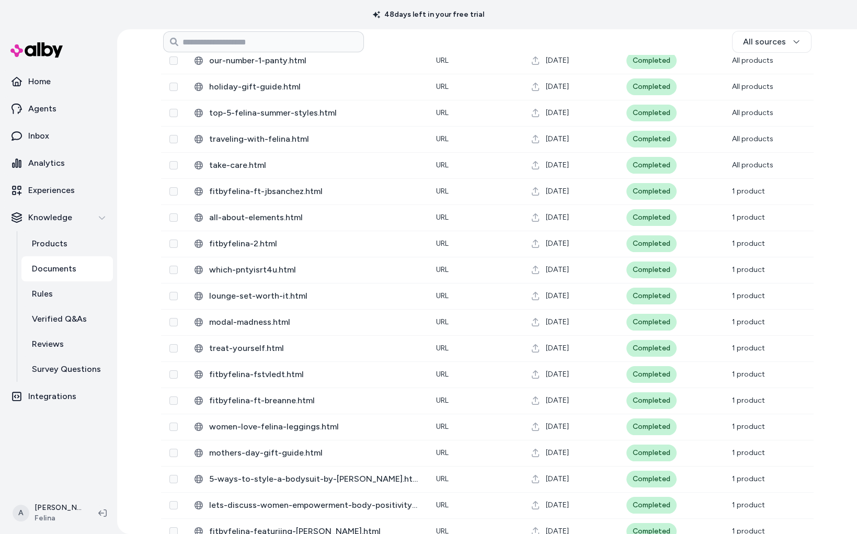
scroll to position [662, 0]
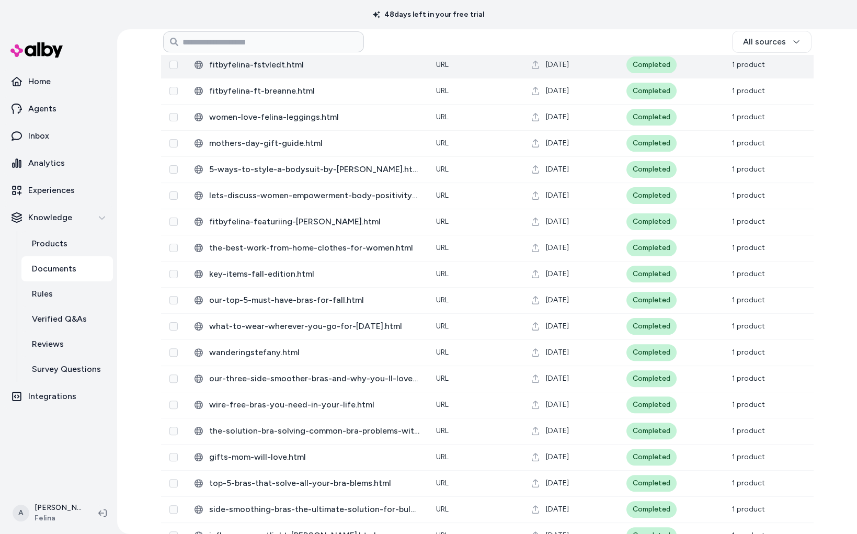
click at [302, 62] on span "fitbyfelina-fstvledt.html" at bounding box center [314, 65] width 210 height 13
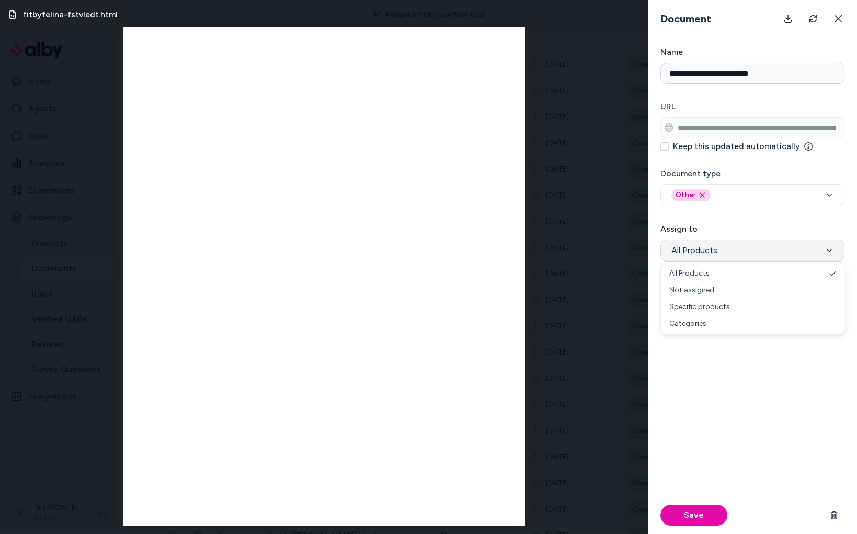
click at [691, 244] on span "All Products" at bounding box center [695, 250] width 46 height 13
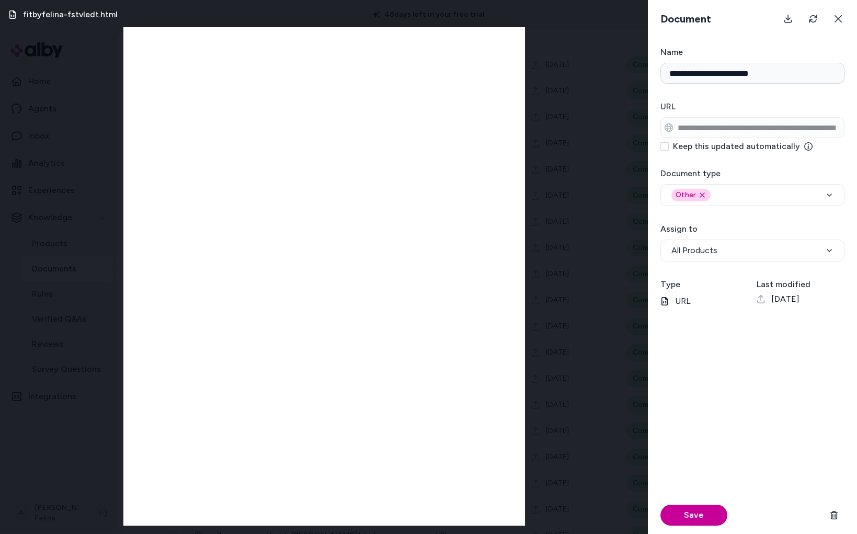
click at [682, 517] on button "Save" at bounding box center [694, 515] width 67 height 21
click at [597, 290] on div "fitbyfelina-fstvledt.html" at bounding box center [324, 267] width 648 height 534
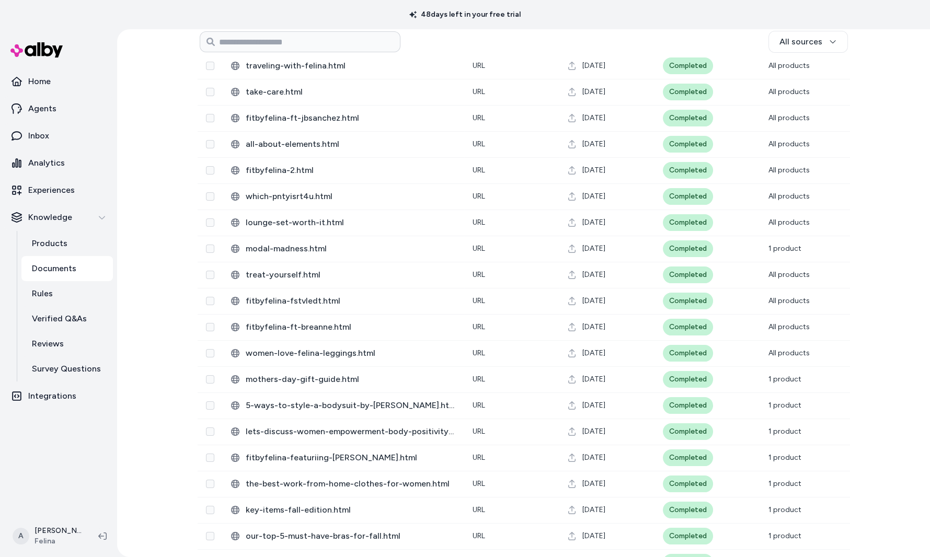
scroll to position [442, 0]
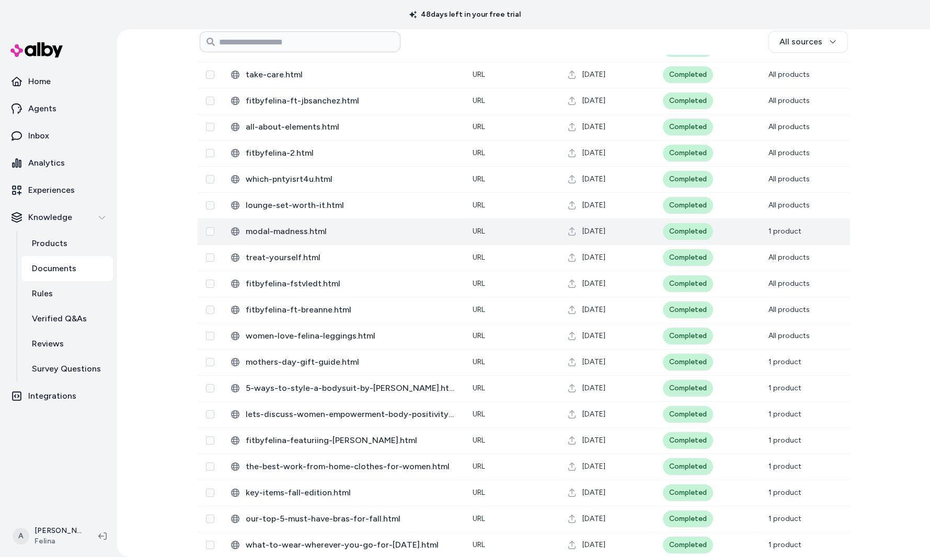
click at [665, 230] on div "Completed" at bounding box center [688, 231] width 50 height 17
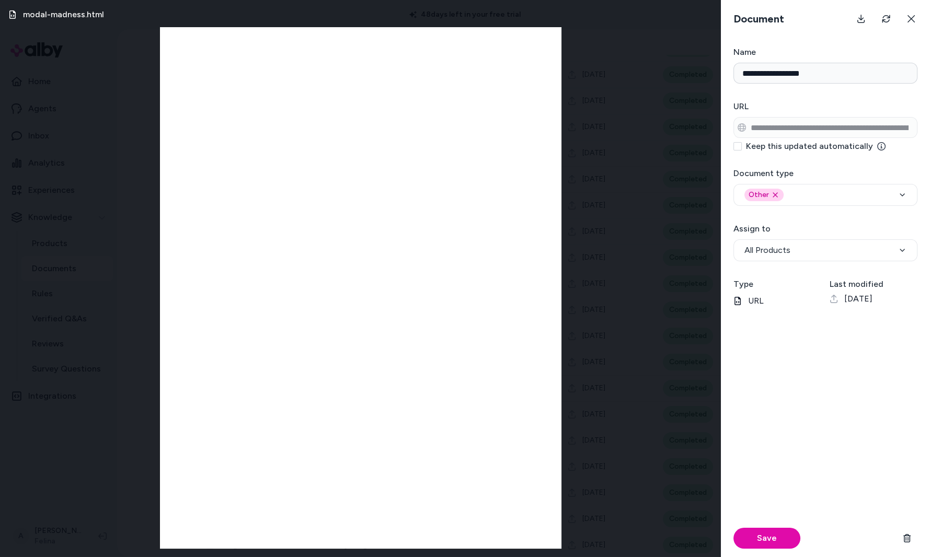
click at [768, 264] on form "**********" at bounding box center [825, 301] width 209 height 511
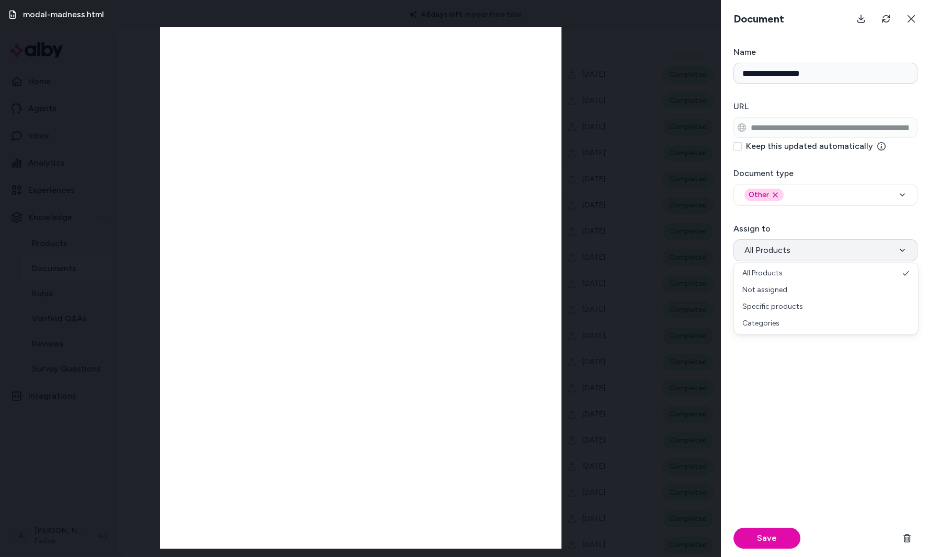
click at [770, 254] on span "All Products" at bounding box center [768, 250] width 46 height 13
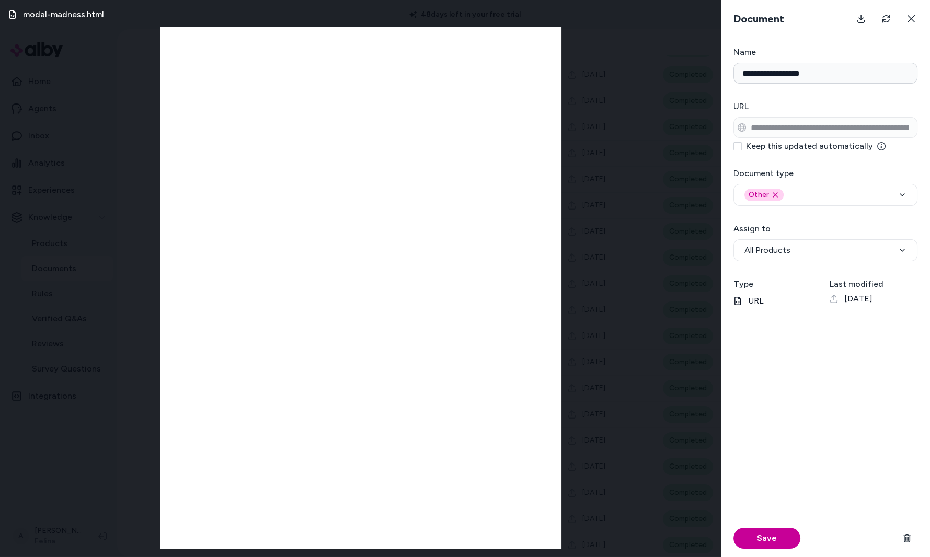
click at [777, 537] on button "Save" at bounding box center [767, 538] width 67 height 21
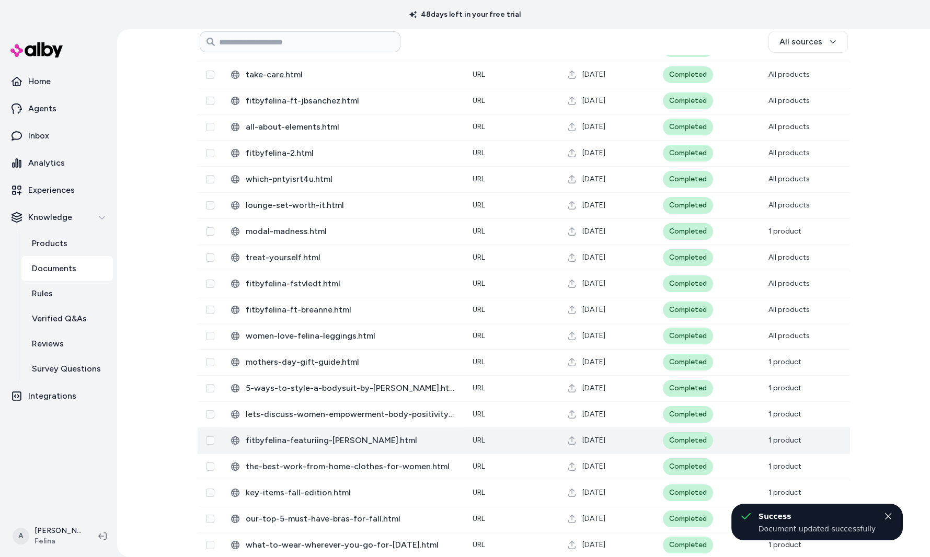
scroll to position [464, 0]
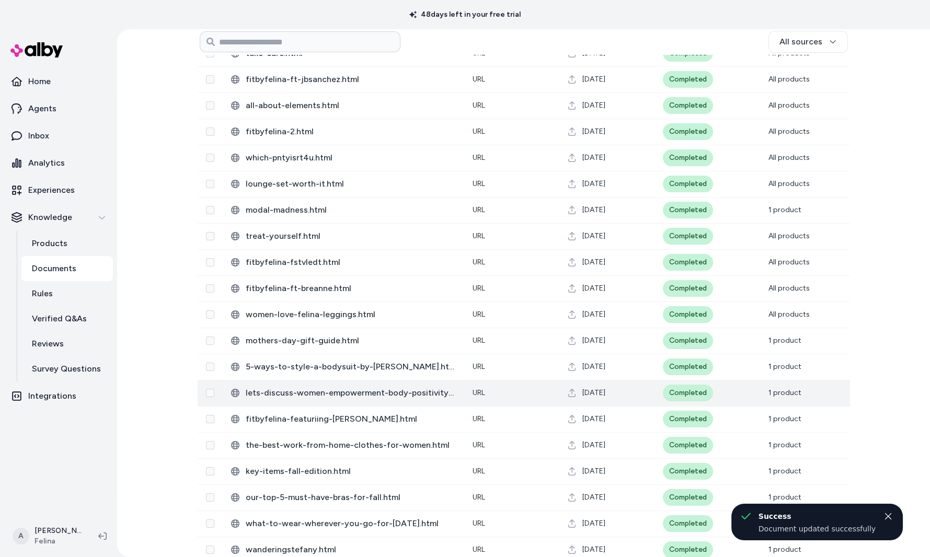
click at [746, 380] on td "Completed" at bounding box center [708, 393] width 106 height 26
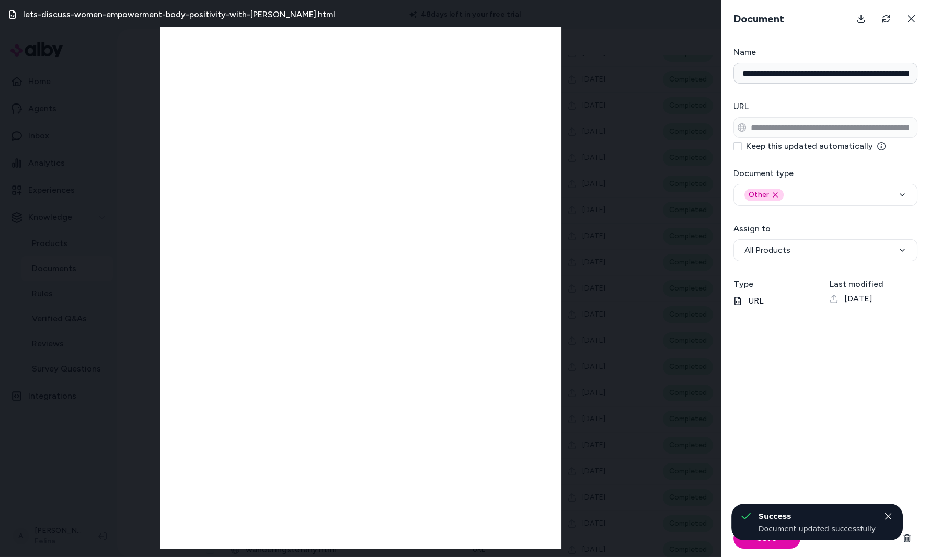
click at [804, 265] on form "**********" at bounding box center [825, 301] width 209 height 511
click at [810, 237] on div "**********" at bounding box center [826, 242] width 184 height 39
click at [810, 246] on button "All Products" at bounding box center [826, 251] width 184 height 22
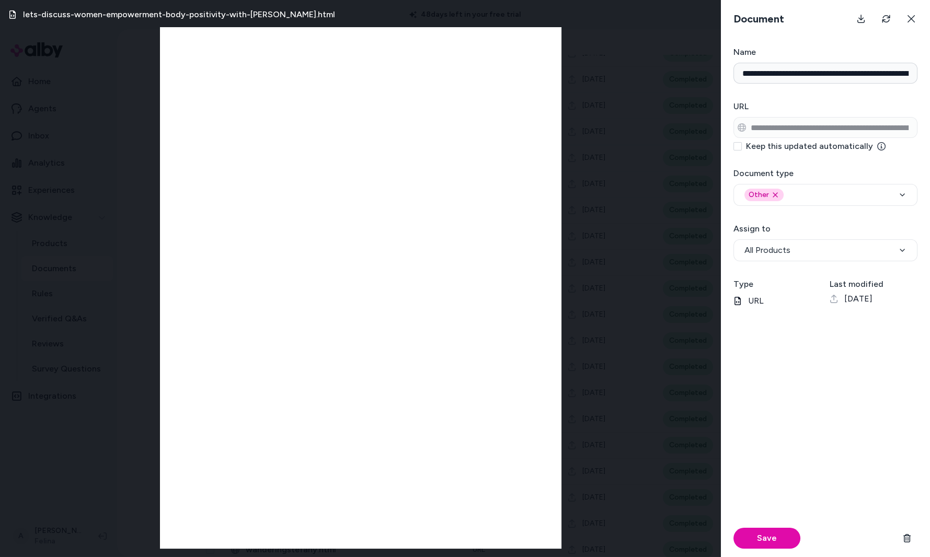
click at [769, 550] on div "Save" at bounding box center [826, 539] width 184 height 38
click at [774, 539] on button "Save" at bounding box center [767, 538] width 67 height 21
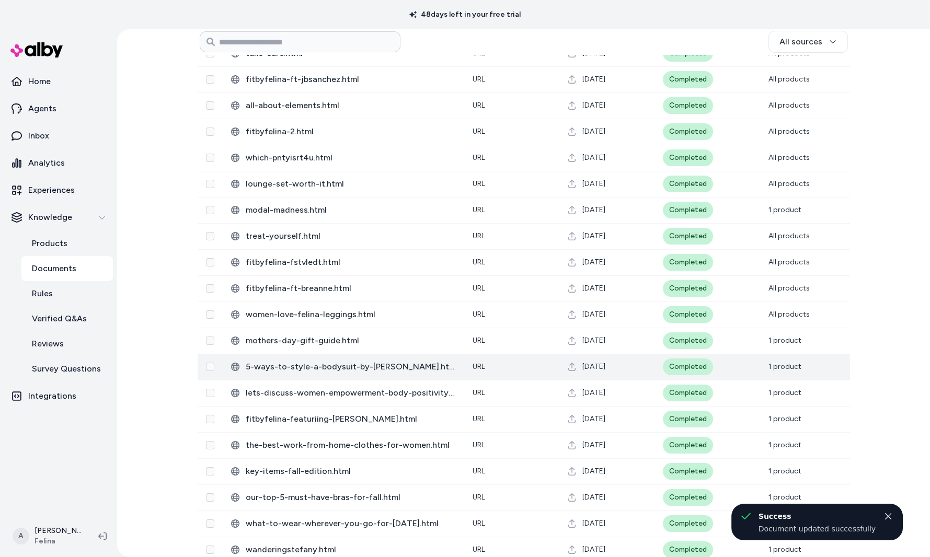
click at [737, 369] on td "Completed" at bounding box center [708, 367] width 106 height 26
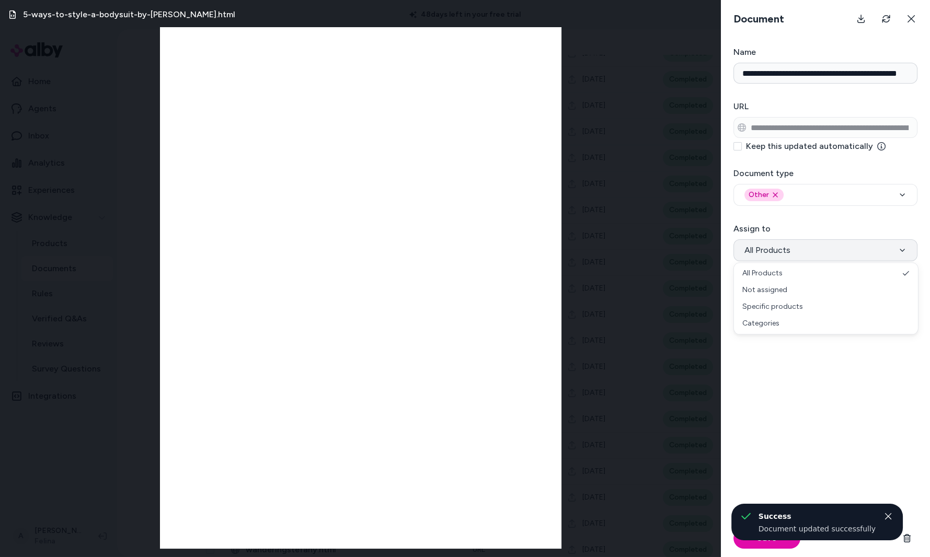
click at [809, 250] on button "All Products" at bounding box center [826, 251] width 184 height 22
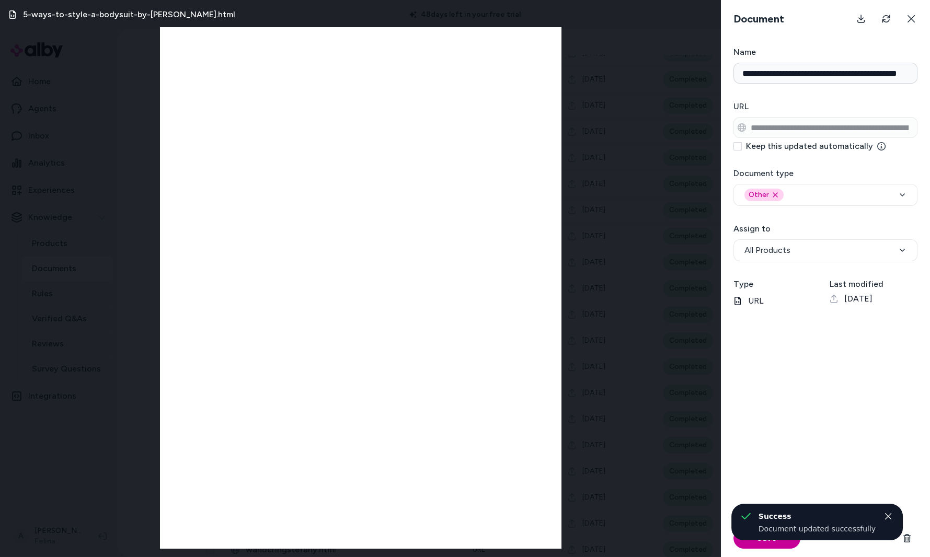
click at [774, 542] on button "Save" at bounding box center [767, 538] width 67 height 21
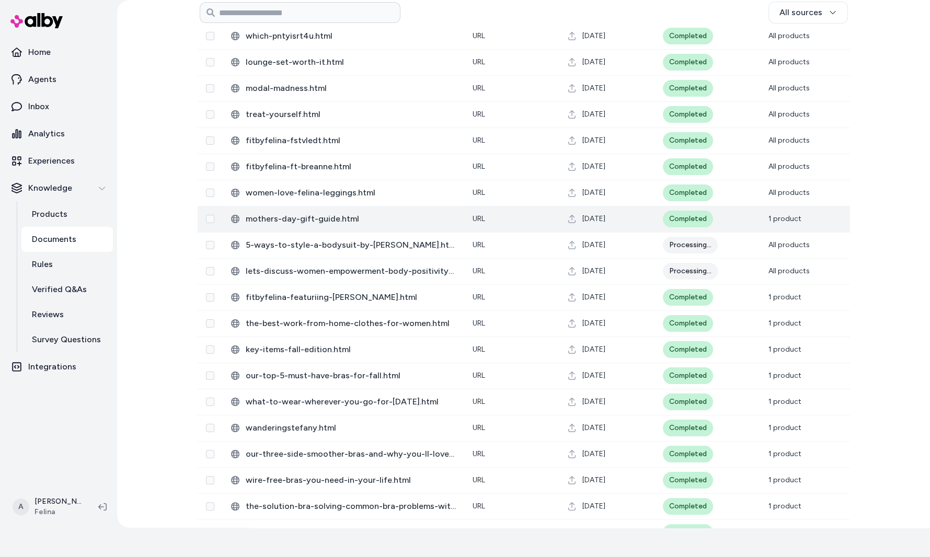
scroll to position [558, 0]
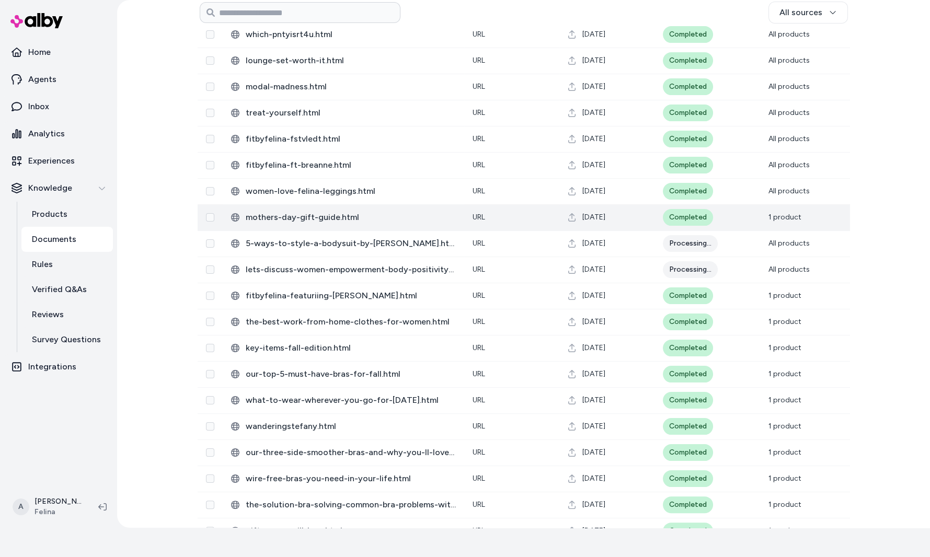
click at [719, 210] on td "Completed" at bounding box center [708, 217] width 106 height 26
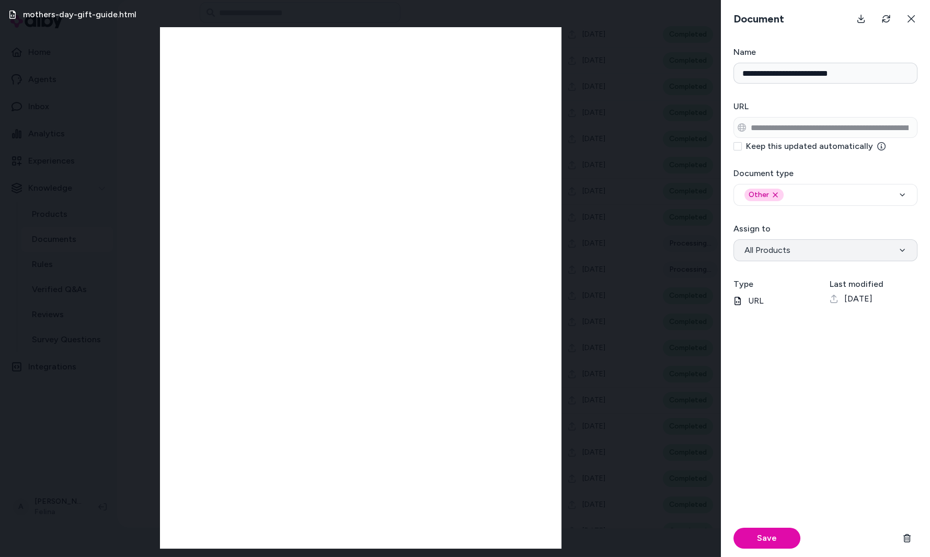
click at [794, 251] on button "All Products" at bounding box center [826, 251] width 184 height 22
click at [762, 543] on button "Save" at bounding box center [767, 538] width 67 height 21
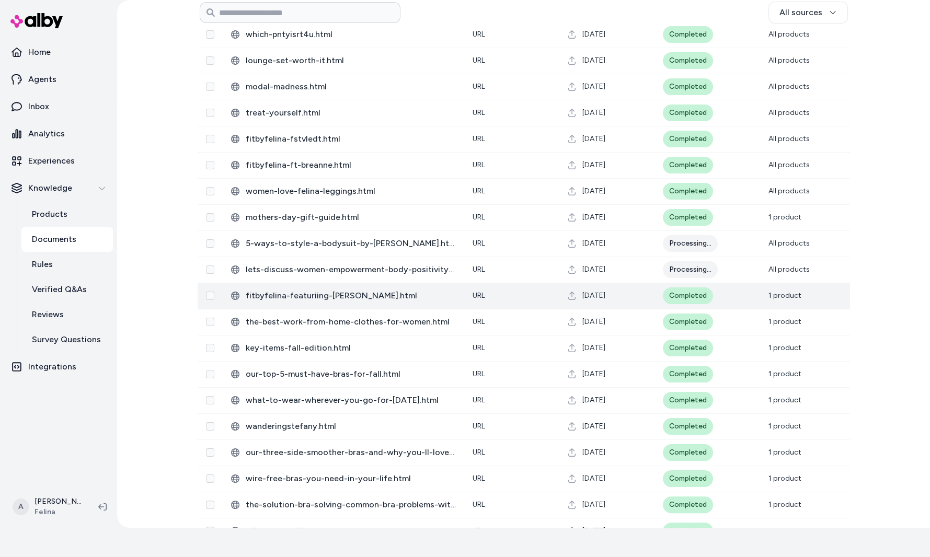
click at [733, 303] on td "Completed" at bounding box center [708, 296] width 106 height 26
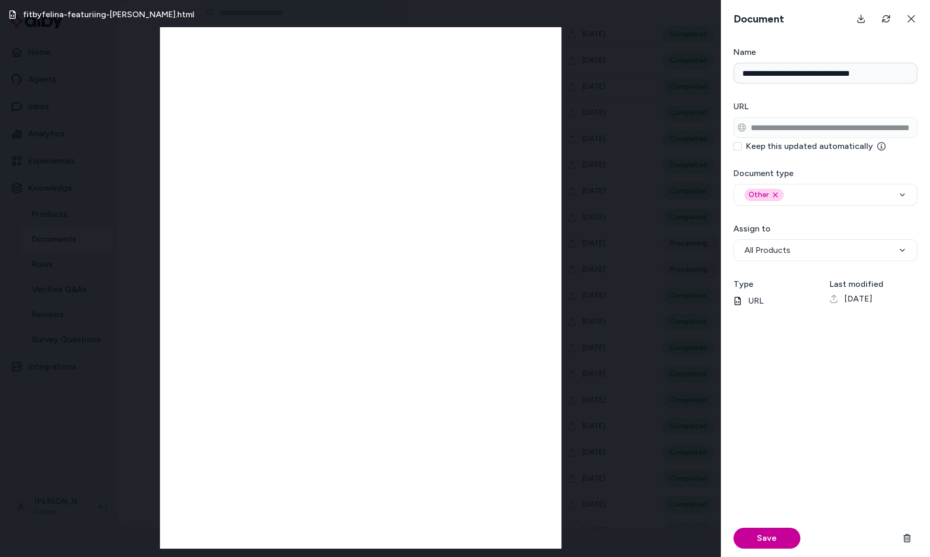
click at [766, 542] on button "Save" at bounding box center [767, 538] width 67 height 21
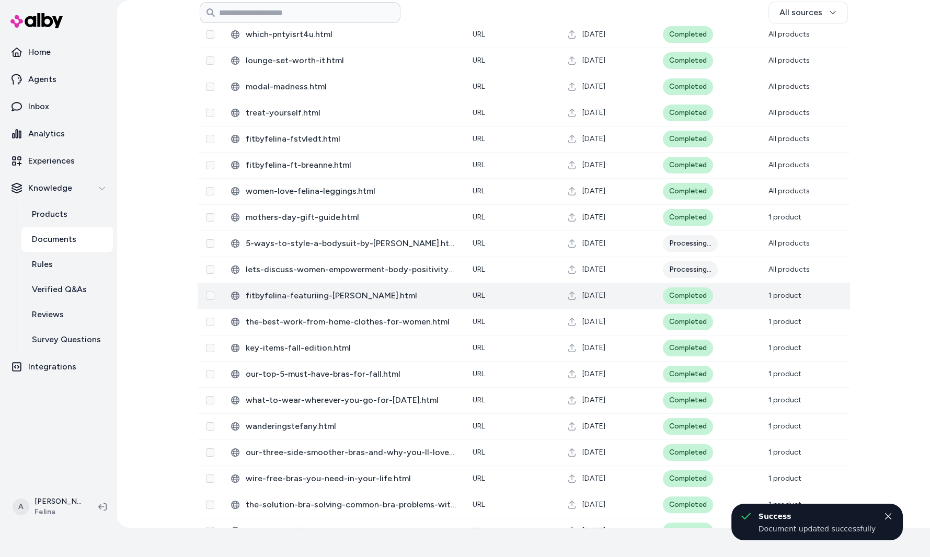
click at [738, 292] on td "Completed" at bounding box center [708, 296] width 106 height 26
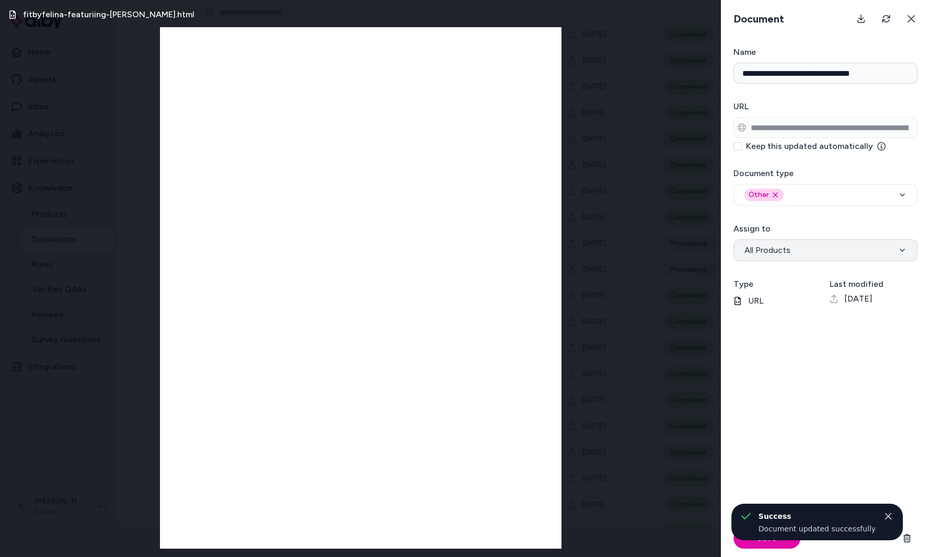
click at [810, 247] on button "All Products" at bounding box center [826, 251] width 184 height 22
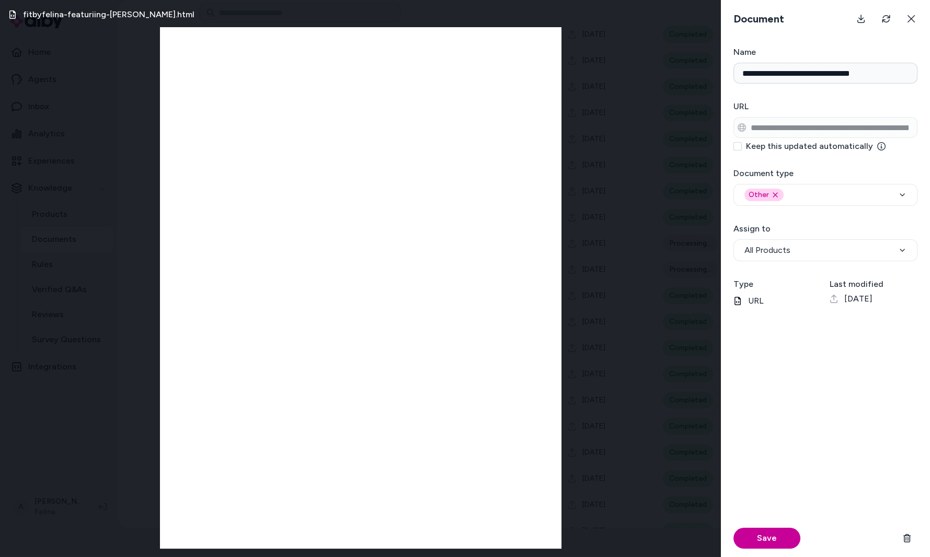
click at [770, 547] on button "Save" at bounding box center [767, 538] width 67 height 21
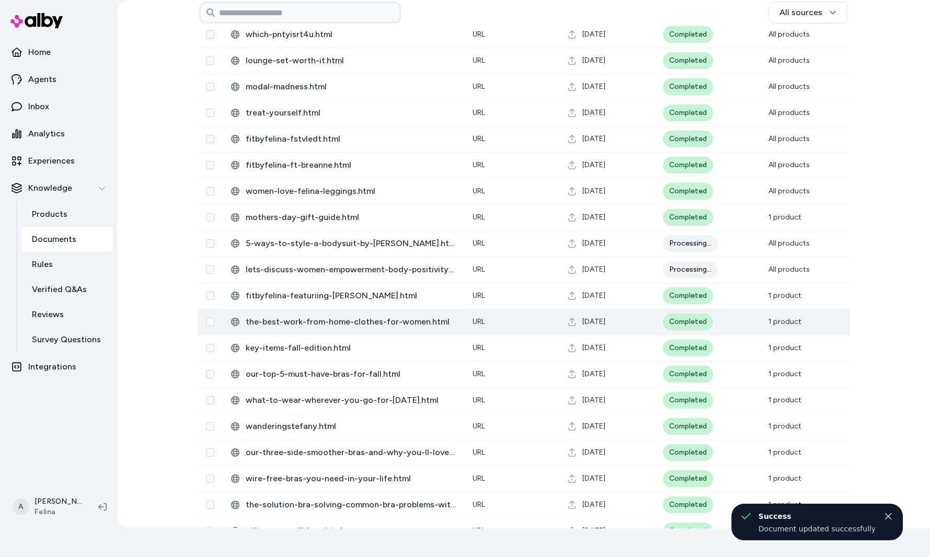
click at [742, 330] on td "Completed" at bounding box center [708, 322] width 106 height 26
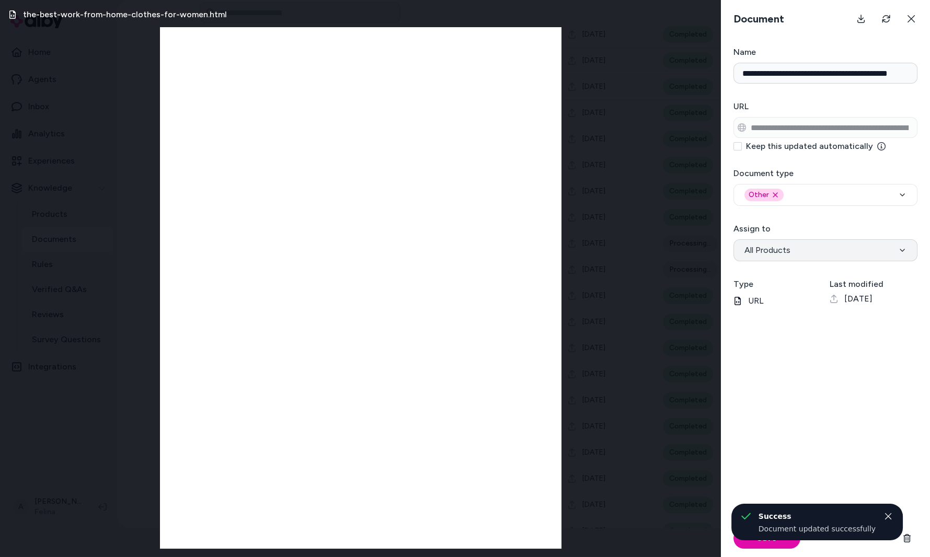
click at [812, 248] on button "All Products" at bounding box center [826, 251] width 184 height 22
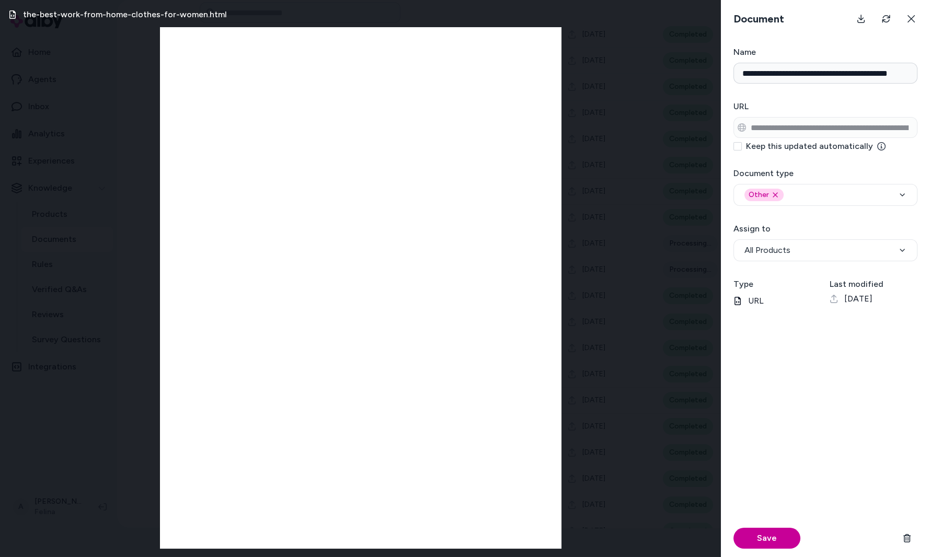
click at [750, 543] on button "Save" at bounding box center [767, 538] width 67 height 21
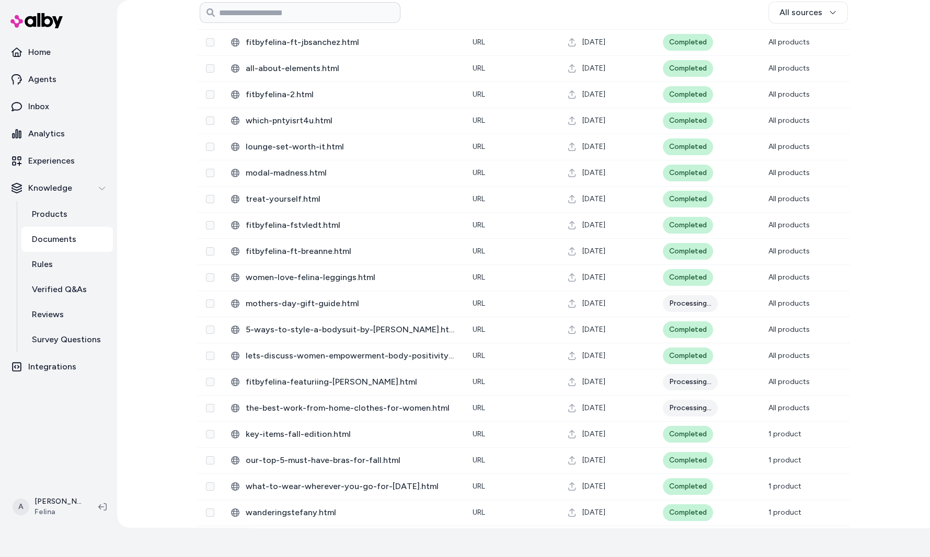
scroll to position [634, 0]
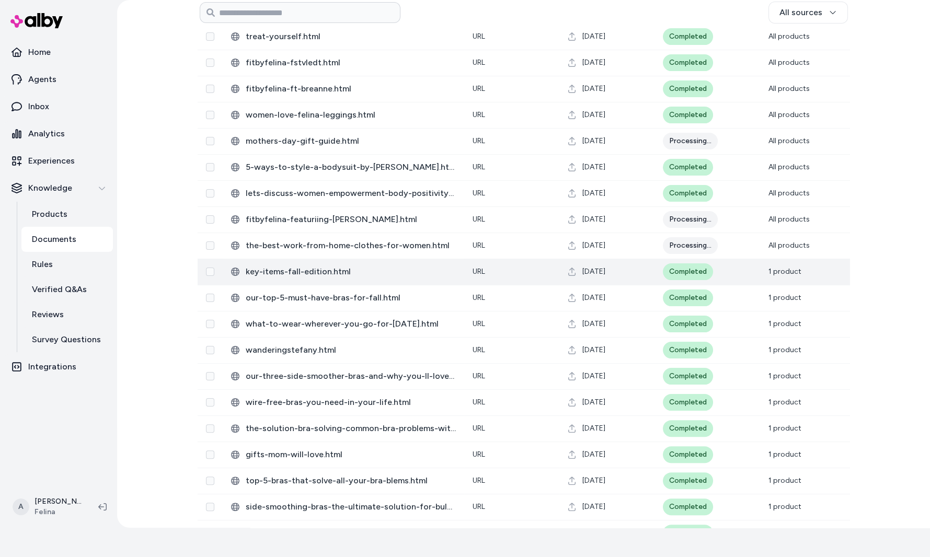
click at [645, 276] on div "[DATE]" at bounding box center [607, 272] width 78 height 10
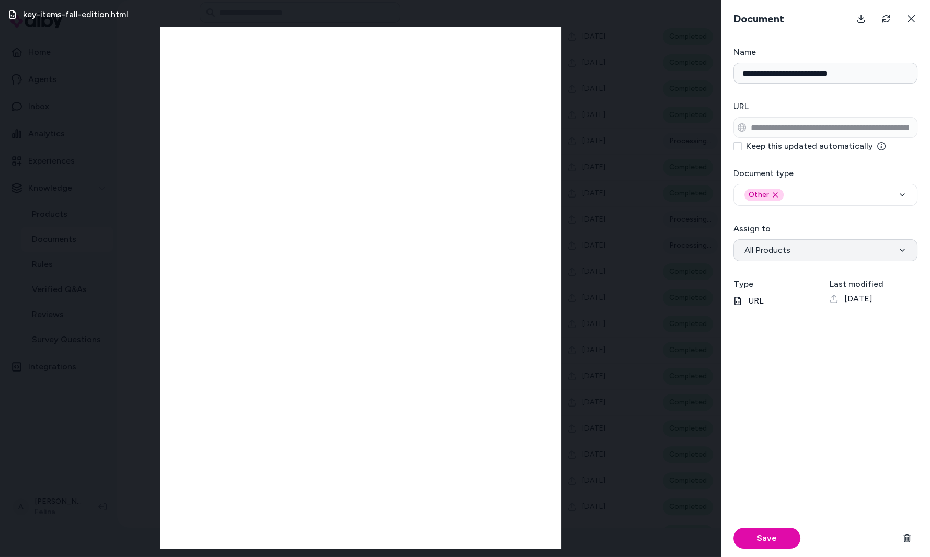
click at [745, 244] on span "All Products" at bounding box center [768, 250] width 46 height 13
click at [766, 531] on button "Save" at bounding box center [767, 538] width 67 height 21
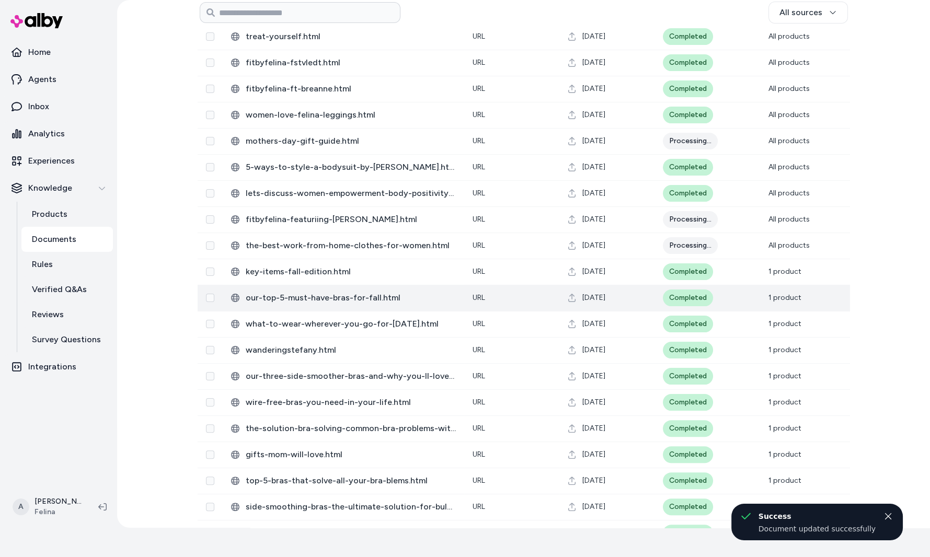
click at [606, 300] on span "[DATE]" at bounding box center [594, 298] width 23 height 10
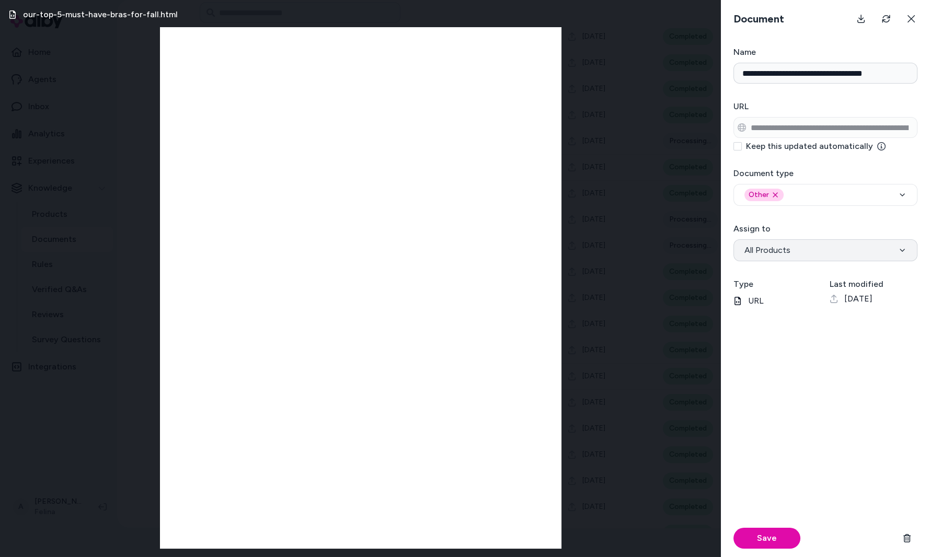
click at [787, 242] on button "All Products" at bounding box center [826, 251] width 184 height 22
click at [778, 534] on button "Save" at bounding box center [767, 538] width 67 height 21
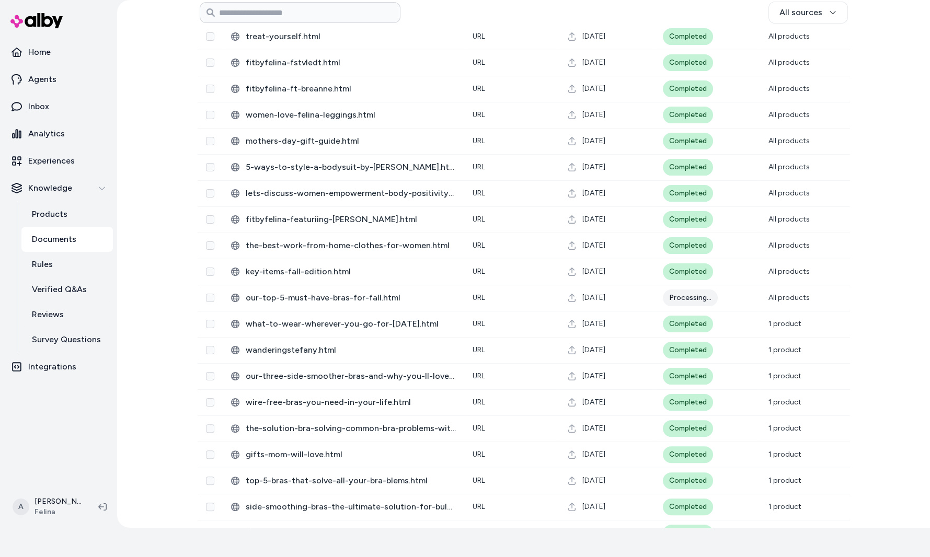
scroll to position [663, 0]
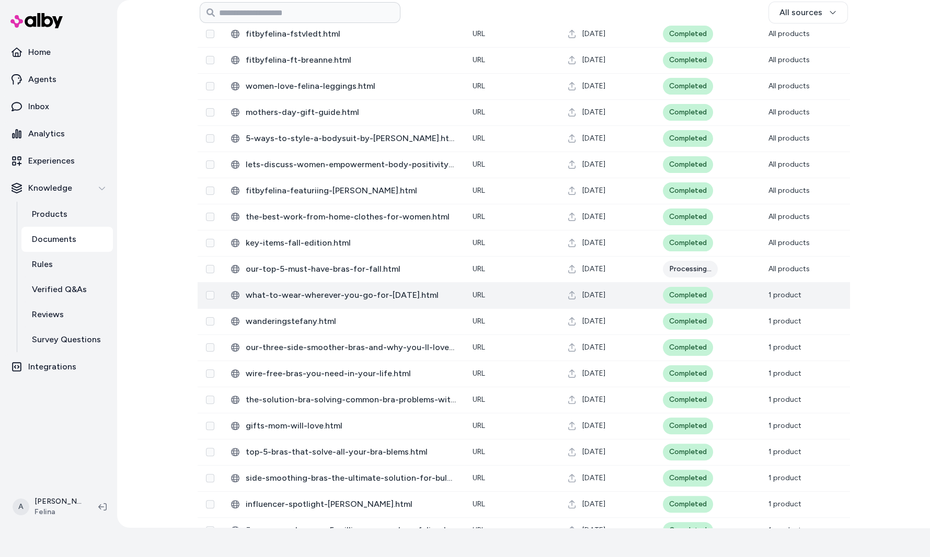
click at [648, 294] on td "[DATE]" at bounding box center [607, 295] width 95 height 26
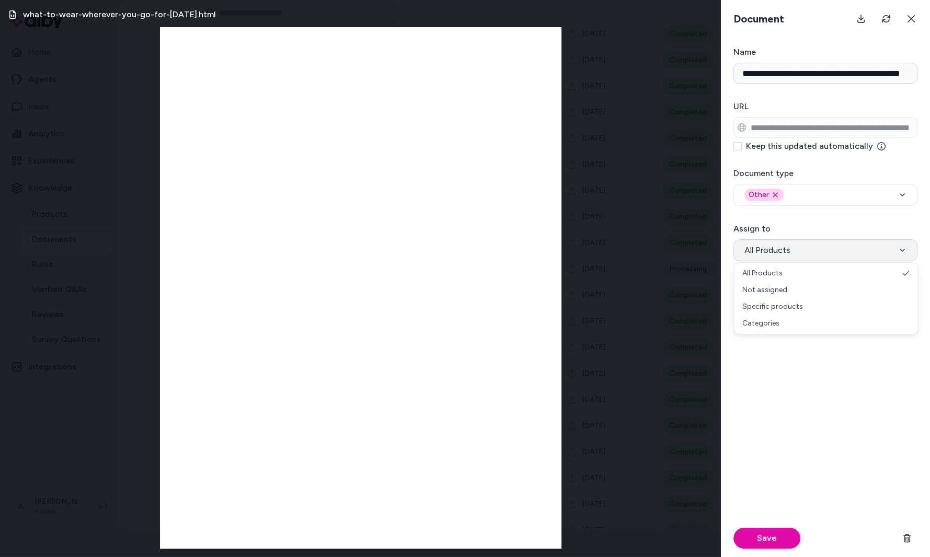
click at [783, 254] on span "All Products" at bounding box center [768, 250] width 46 height 13
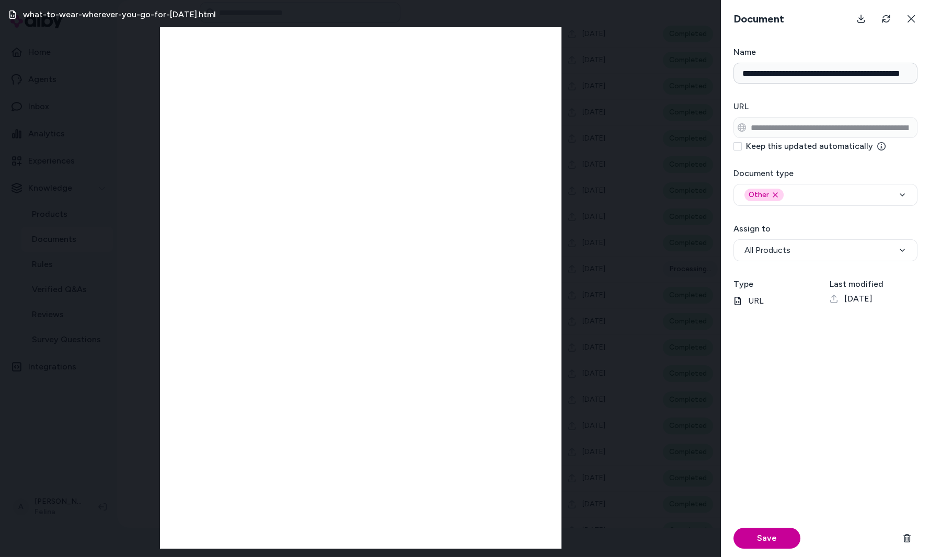
click at [787, 539] on button "Save" at bounding box center [767, 538] width 67 height 21
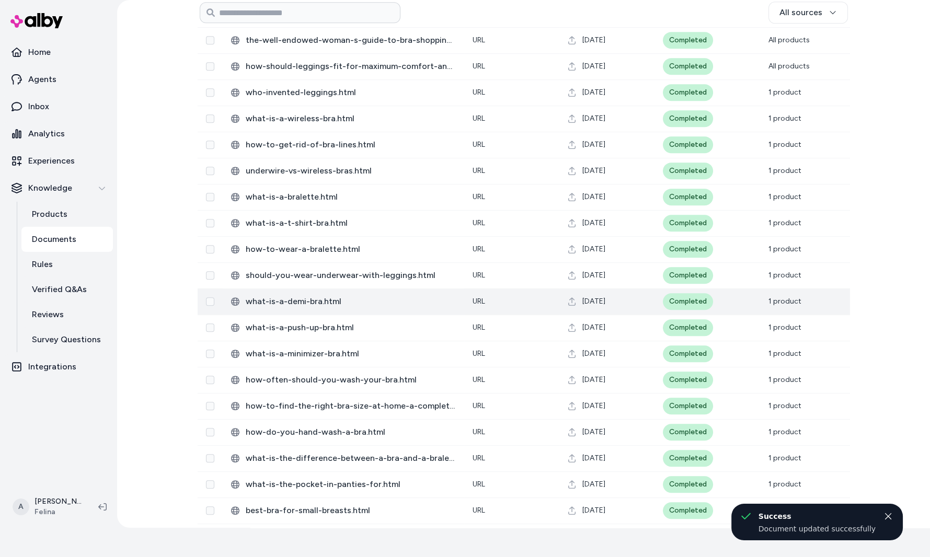
scroll to position [1602, 0]
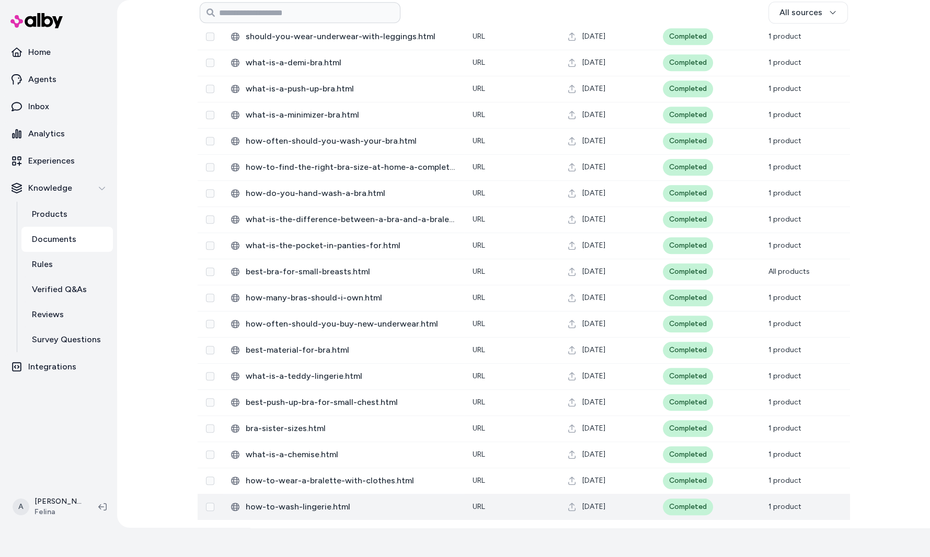
click at [446, 511] on span "how-to-wash-lingerie.html" at bounding box center [351, 507] width 210 height 13
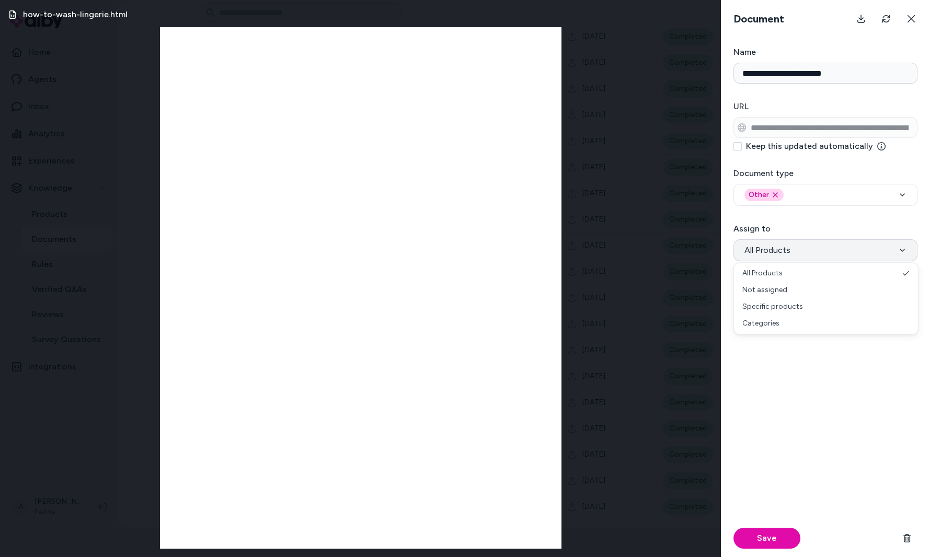
click at [776, 248] on span "All Products" at bounding box center [768, 250] width 46 height 13
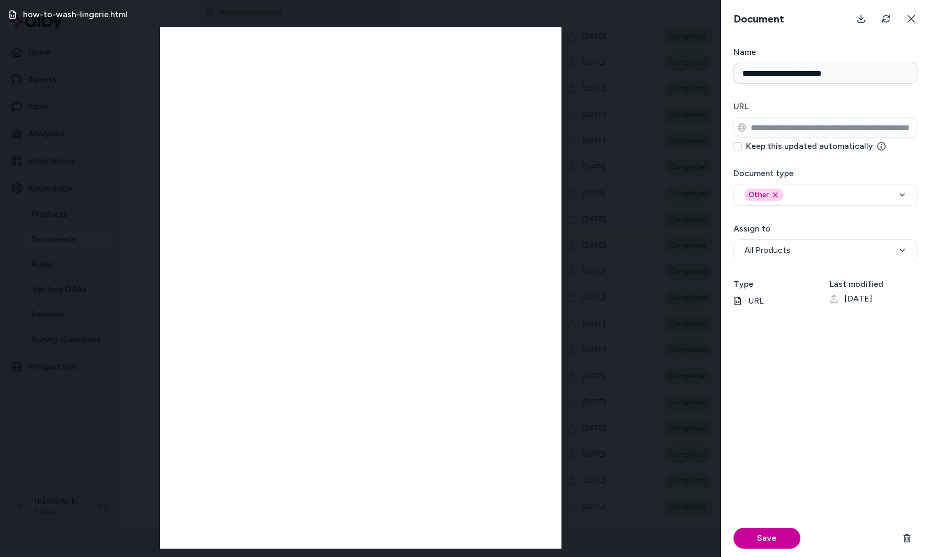
click at [784, 536] on button "Save" at bounding box center [767, 538] width 67 height 21
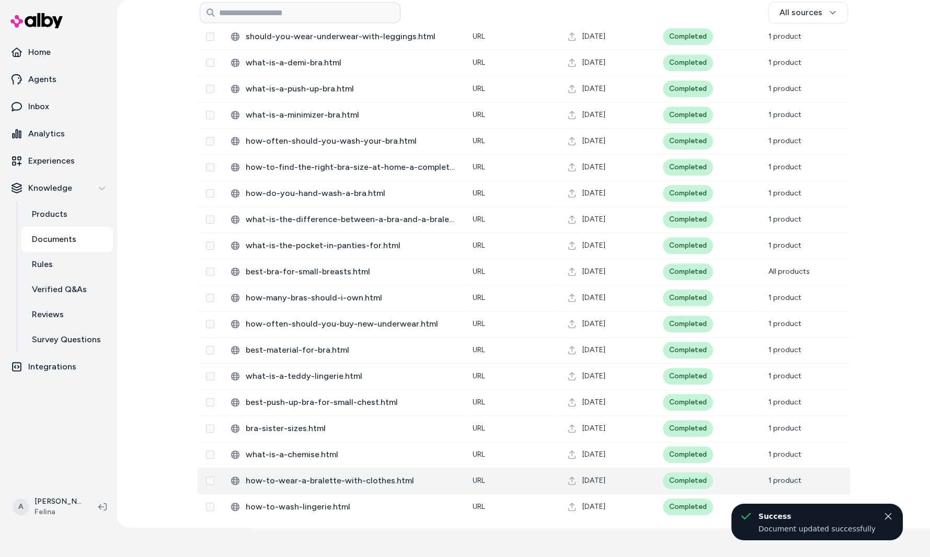
click at [597, 479] on span "[DATE]" at bounding box center [594, 481] width 23 height 10
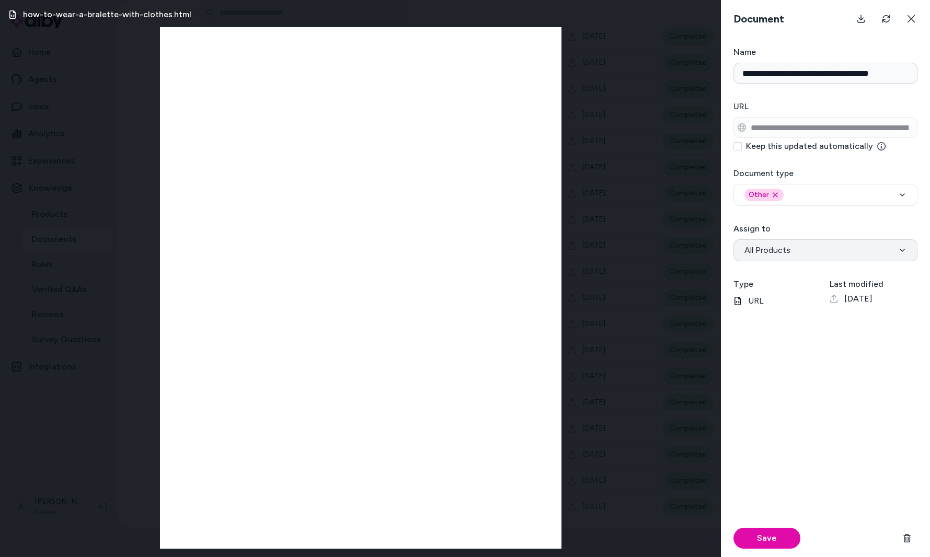
click at [794, 251] on button "All Products" at bounding box center [826, 251] width 184 height 22
click at [782, 539] on button "Save" at bounding box center [767, 538] width 67 height 21
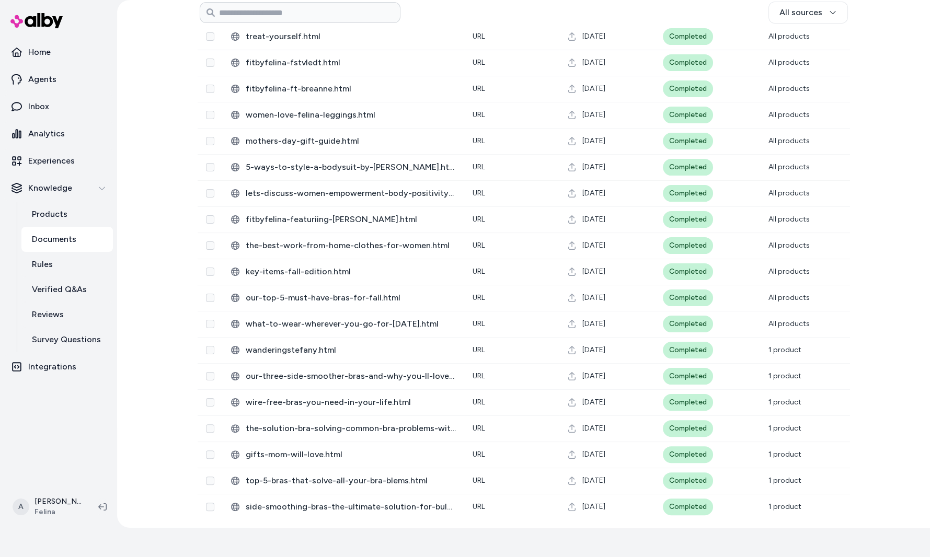
scroll to position [660, 0]
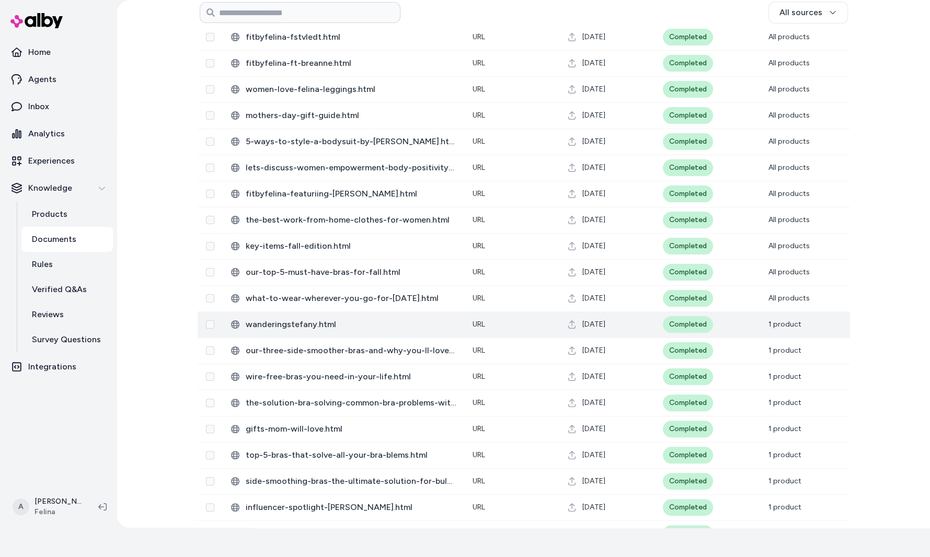
click at [643, 333] on td "[DATE]" at bounding box center [607, 325] width 95 height 26
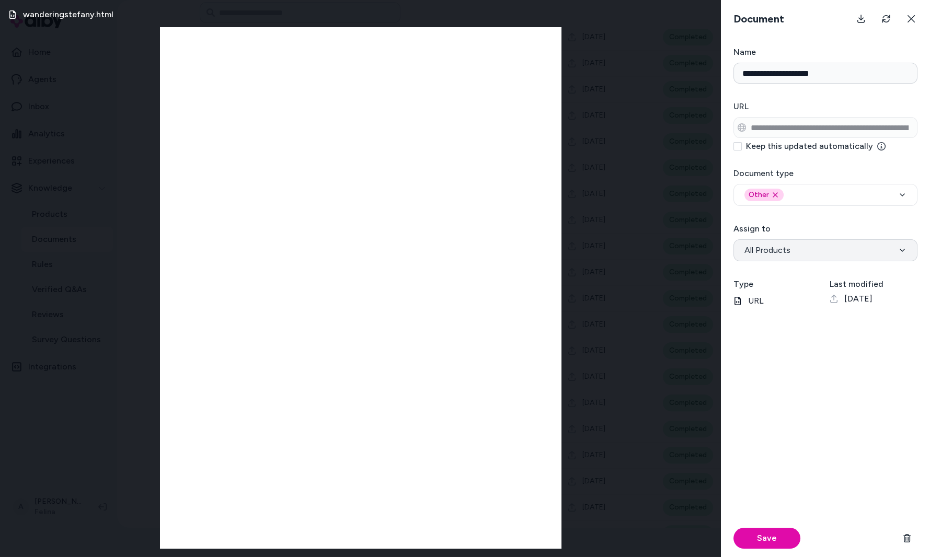
click at [810, 256] on button "All Products" at bounding box center [826, 251] width 184 height 22
click at [792, 540] on button "Save" at bounding box center [767, 538] width 67 height 21
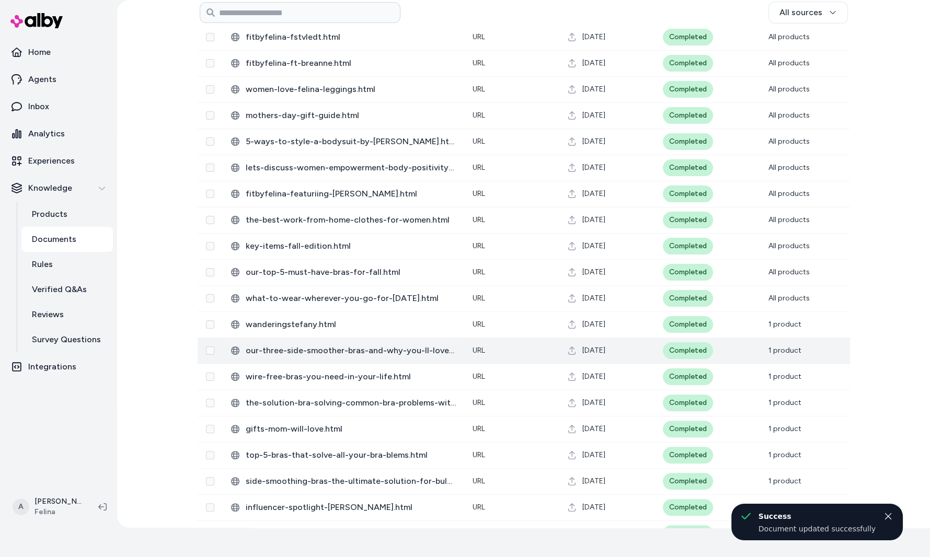
click at [710, 361] on td "Completed" at bounding box center [708, 351] width 106 height 26
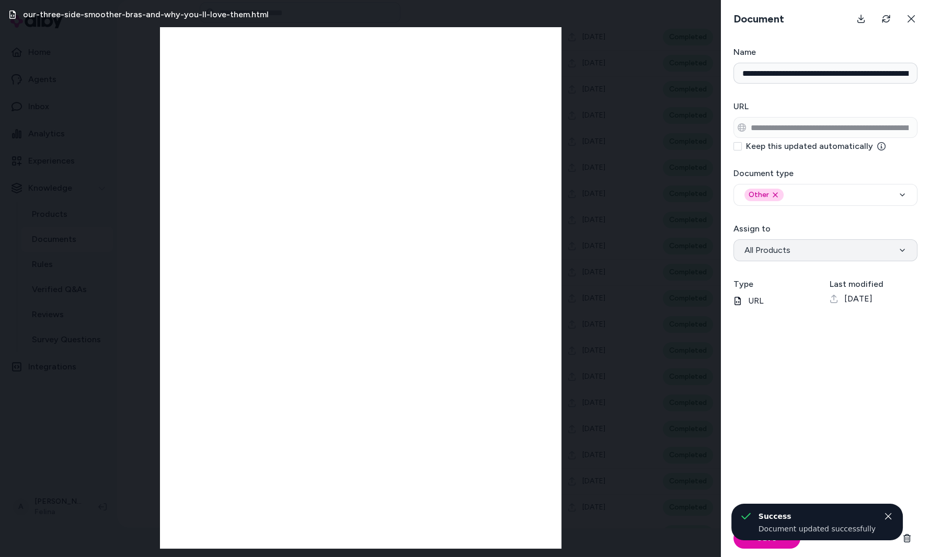
click at [780, 245] on span "All Products" at bounding box center [768, 250] width 46 height 13
click at [777, 547] on button "Save" at bounding box center [767, 538] width 67 height 21
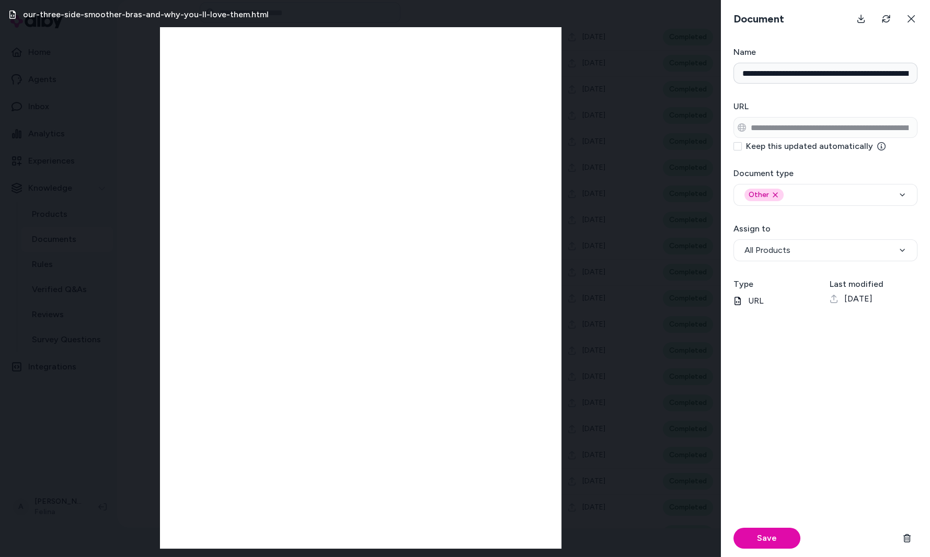
click at [921, 33] on div "Document" at bounding box center [825, 19] width 209 height 38
click at [903, 18] on button at bounding box center [911, 18] width 21 height 21
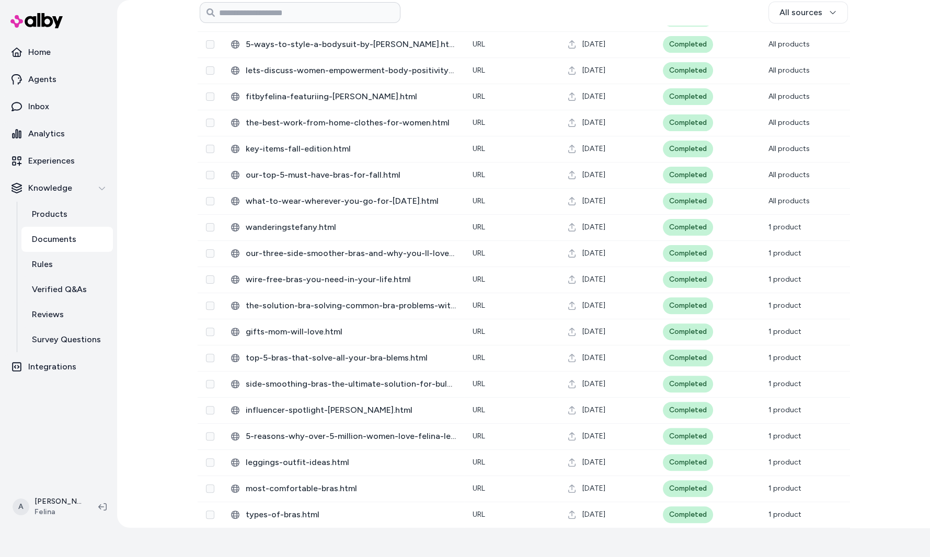
scroll to position [780, 0]
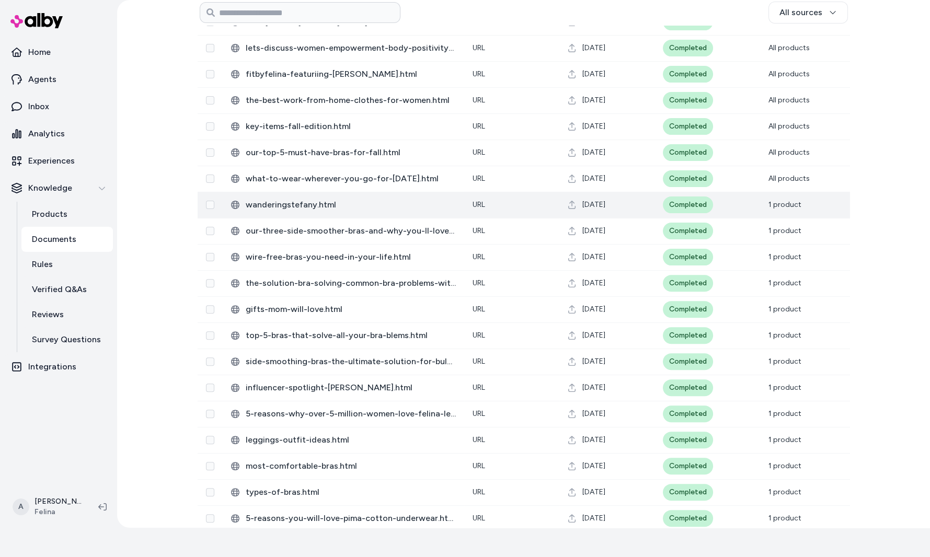
click at [619, 213] on td "Aug 22, 2025" at bounding box center [607, 205] width 95 height 26
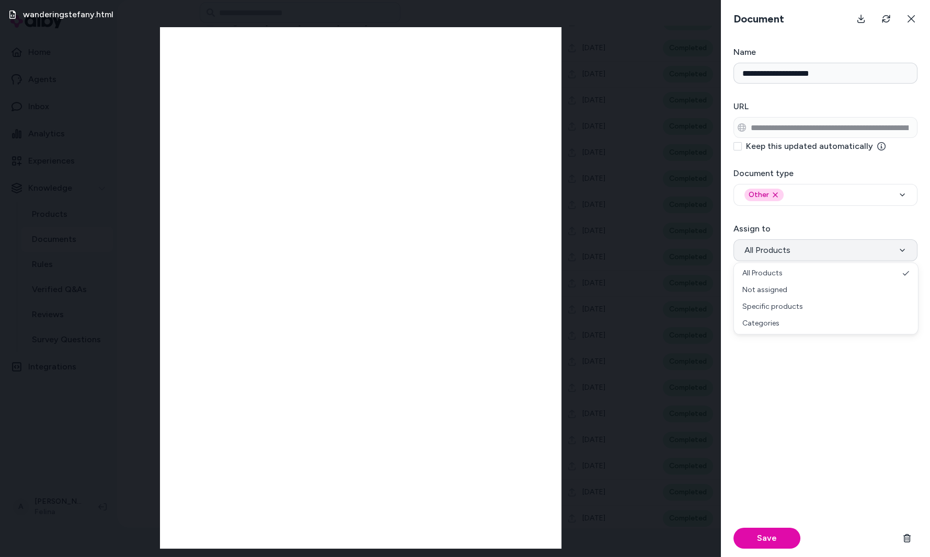
click at [764, 244] on span "All Products" at bounding box center [768, 250] width 46 height 13
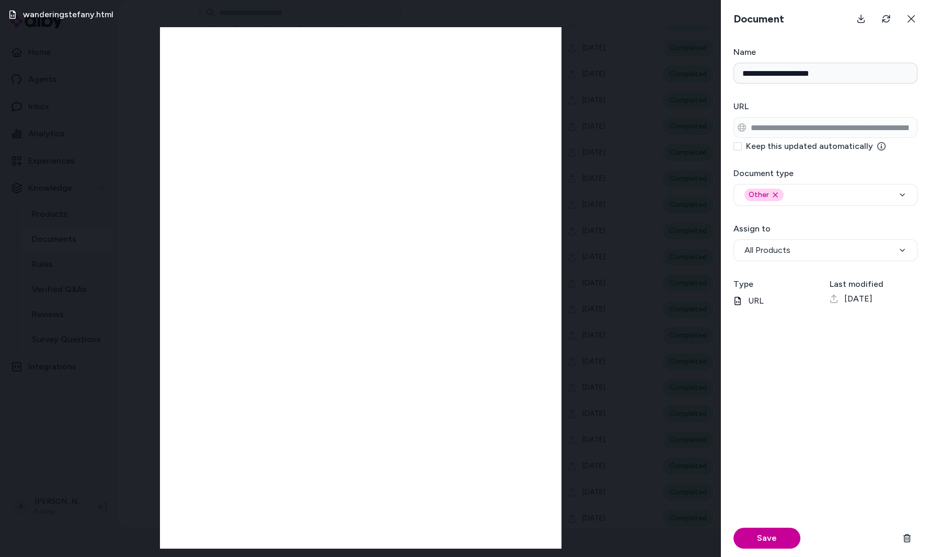
click at [768, 532] on button "Save" at bounding box center [767, 538] width 67 height 21
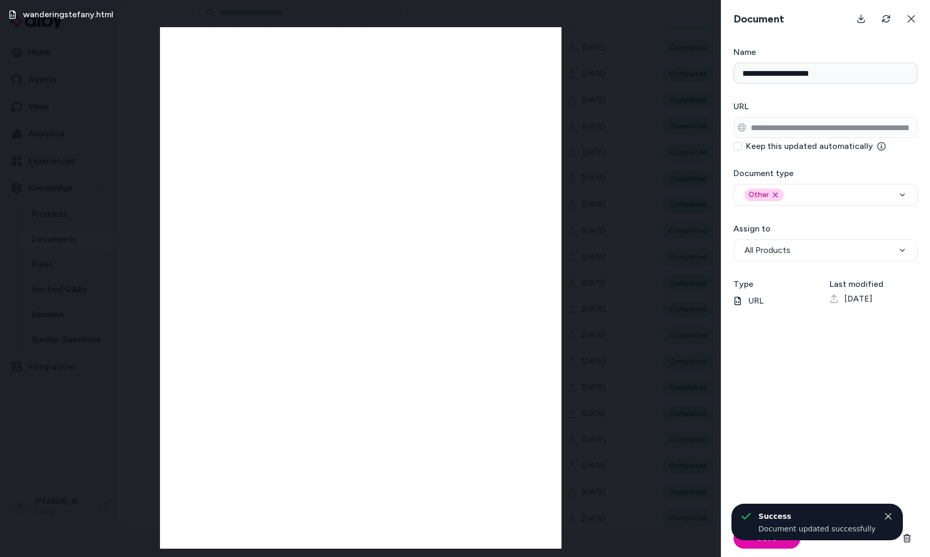
click at [921, 8] on div at bounding box center [886, 18] width 71 height 21
click at [919, 13] on button at bounding box center [911, 18] width 21 height 21
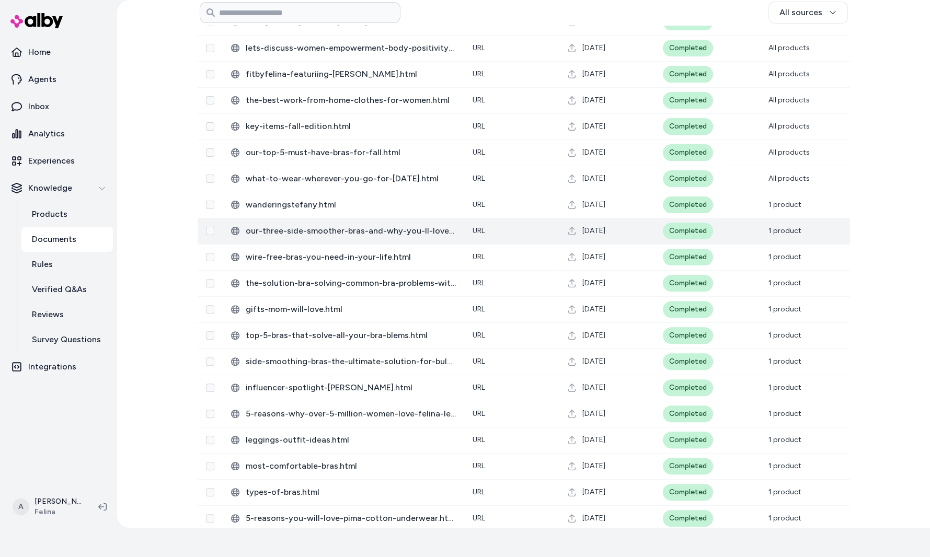
click at [635, 222] on td "Aug 22, 2025" at bounding box center [607, 231] width 95 height 26
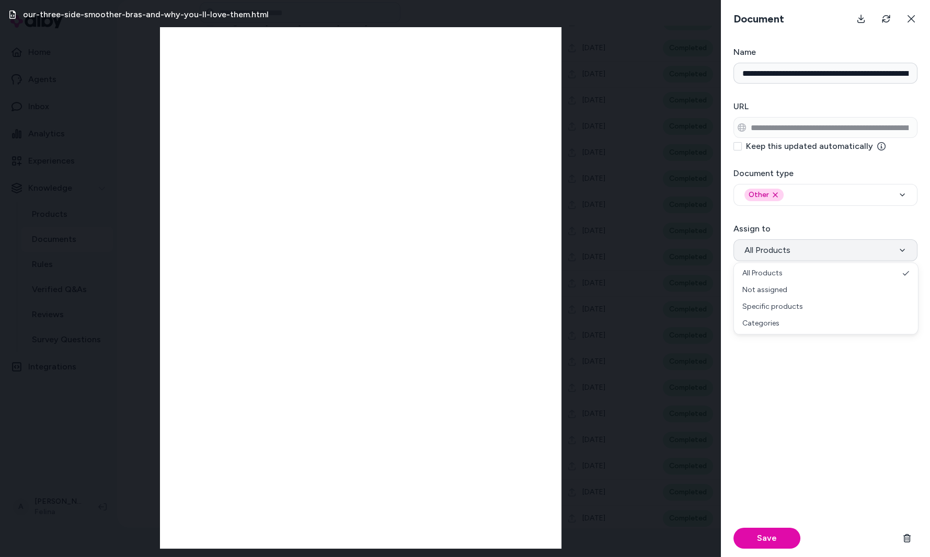
click at [787, 254] on span "All Products" at bounding box center [768, 250] width 46 height 13
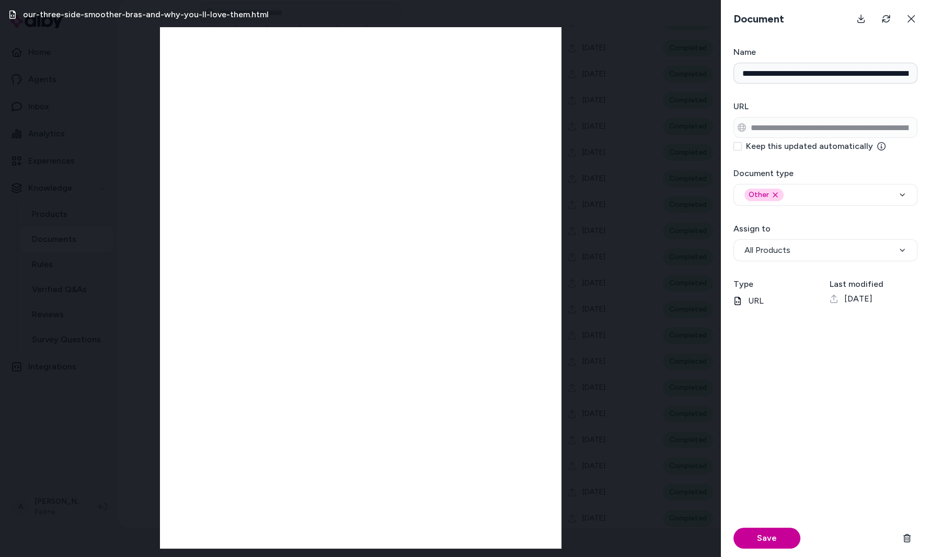
click at [756, 544] on button "Save" at bounding box center [767, 538] width 67 height 21
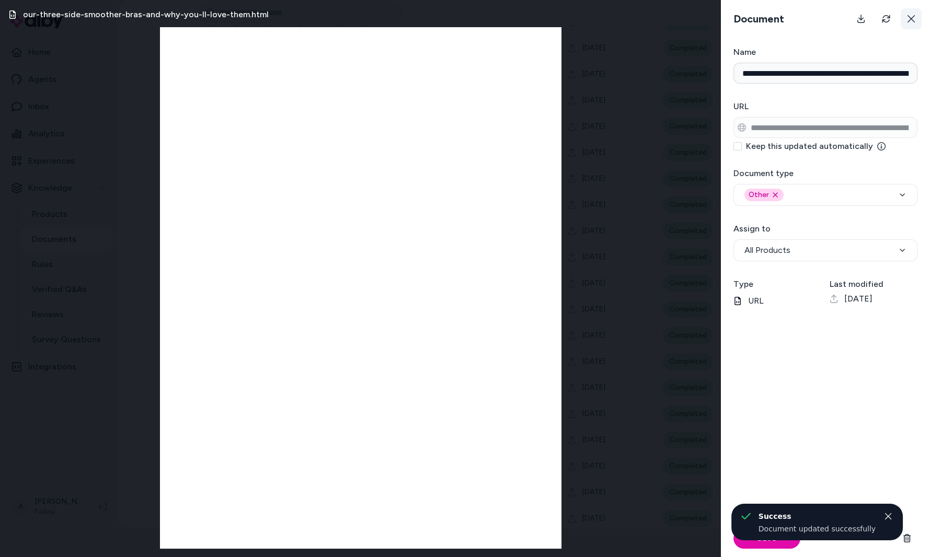
click at [915, 12] on button at bounding box center [911, 18] width 21 height 21
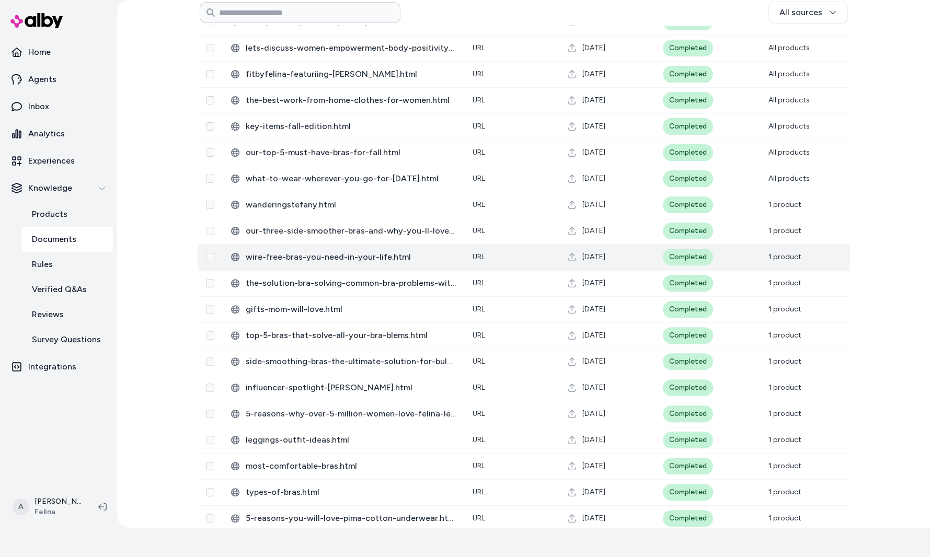
click at [551, 255] on td "URL" at bounding box center [511, 257] width 95 height 26
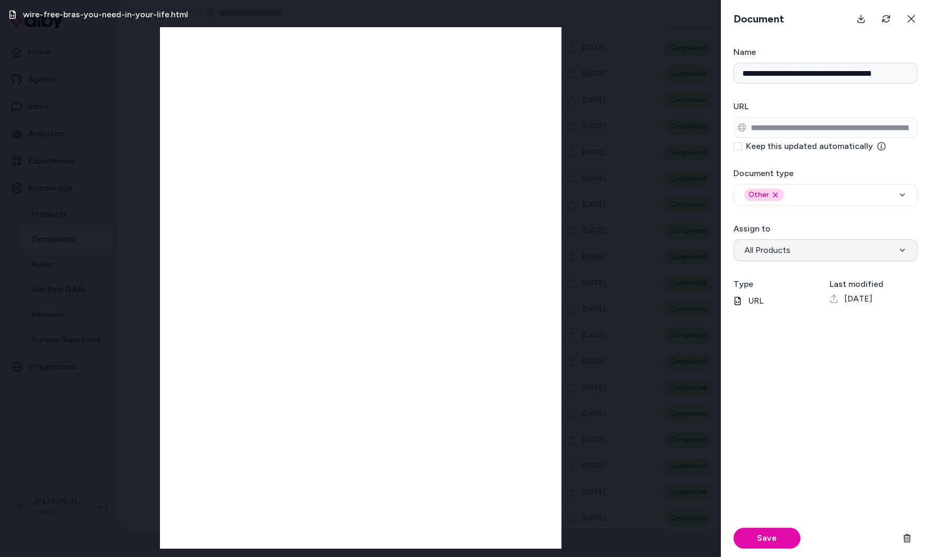
click at [804, 256] on button "All Products" at bounding box center [826, 251] width 184 height 22
click at [778, 532] on button "Save" at bounding box center [767, 538] width 67 height 21
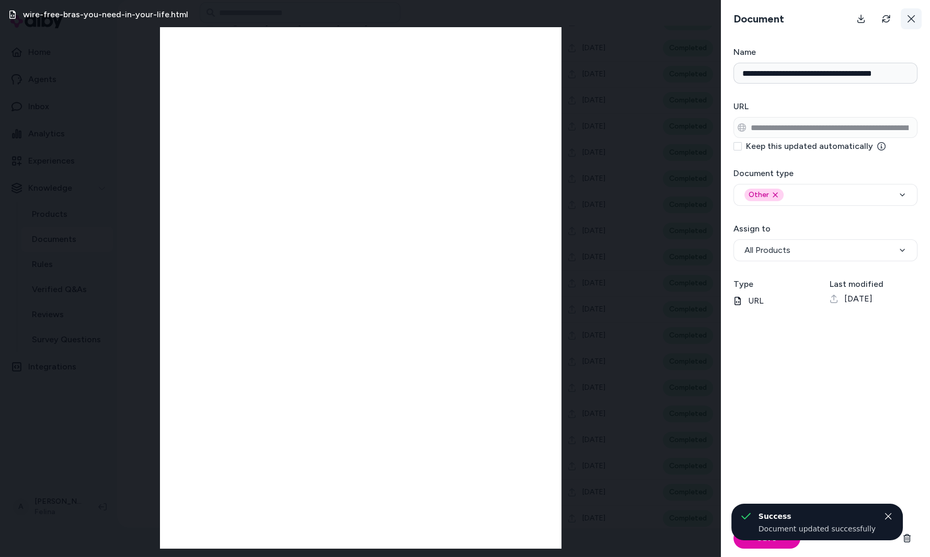
drag, startPoint x: 907, startPoint y: 42, endPoint x: 917, endPoint y: 11, distance: 33.1
click at [906, 42] on div "**********" at bounding box center [825, 278] width 209 height 557
click at [915, 16] on icon at bounding box center [911, 19] width 8 height 8
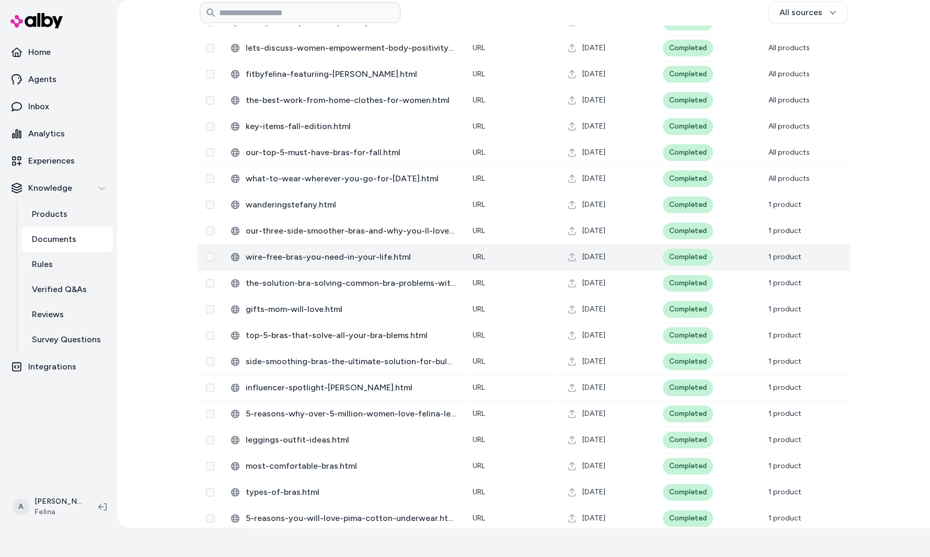
click at [624, 268] on td "Aug 22, 2025" at bounding box center [607, 257] width 95 height 26
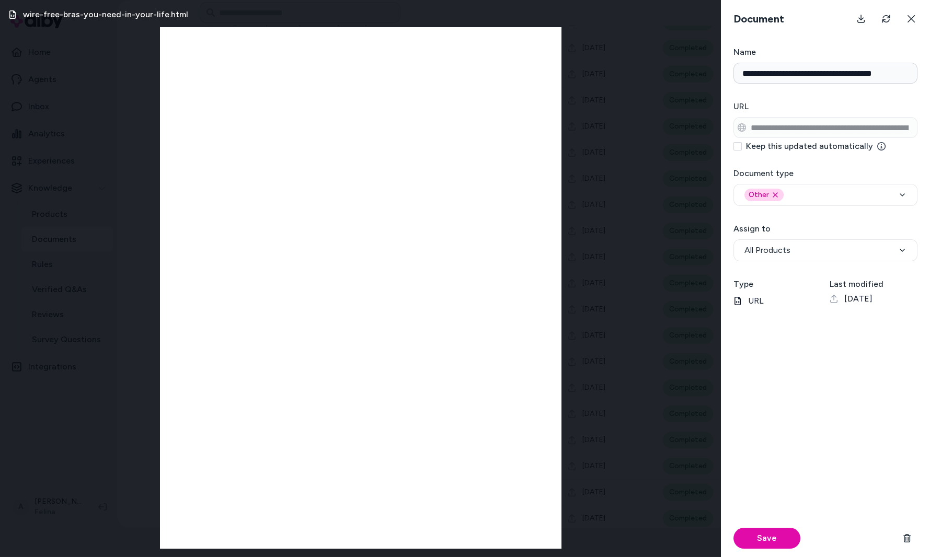
click at [828, 260] on form "**********" at bounding box center [825, 301] width 209 height 511
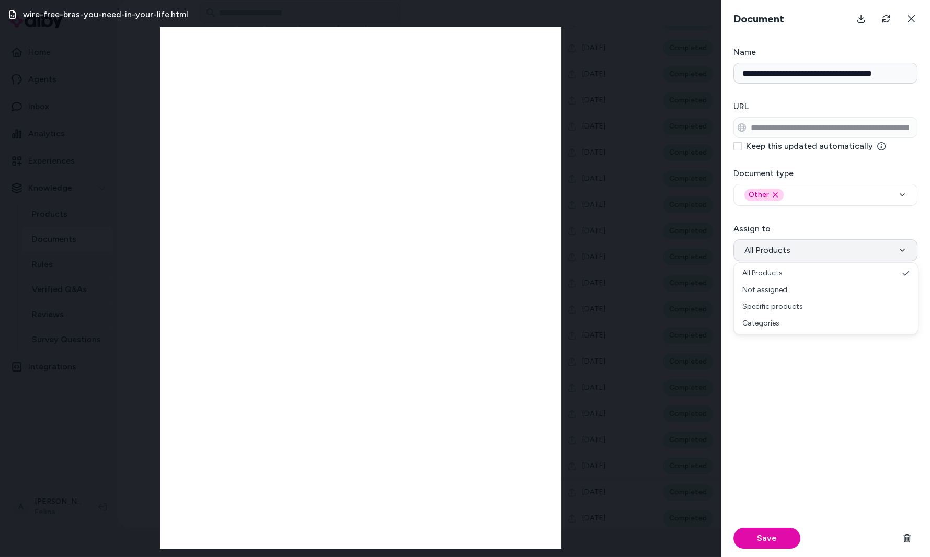
click at [816, 252] on button "All Products" at bounding box center [826, 251] width 184 height 22
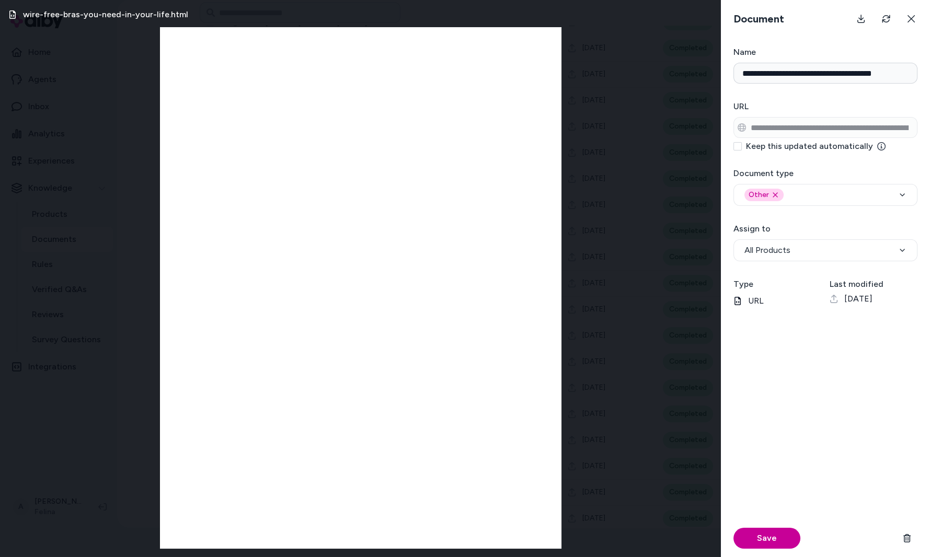
click at [778, 534] on button "Save" at bounding box center [767, 538] width 67 height 21
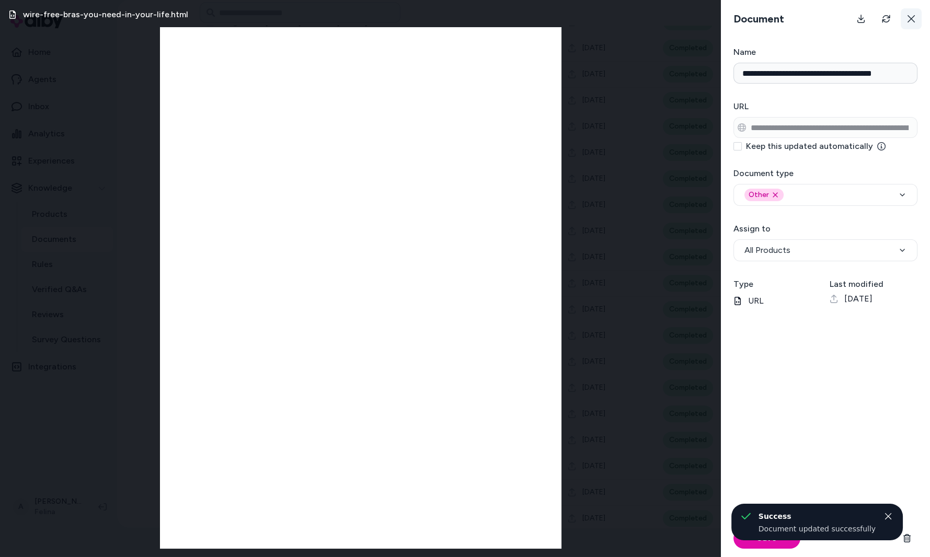
click at [915, 21] on icon at bounding box center [911, 19] width 8 height 8
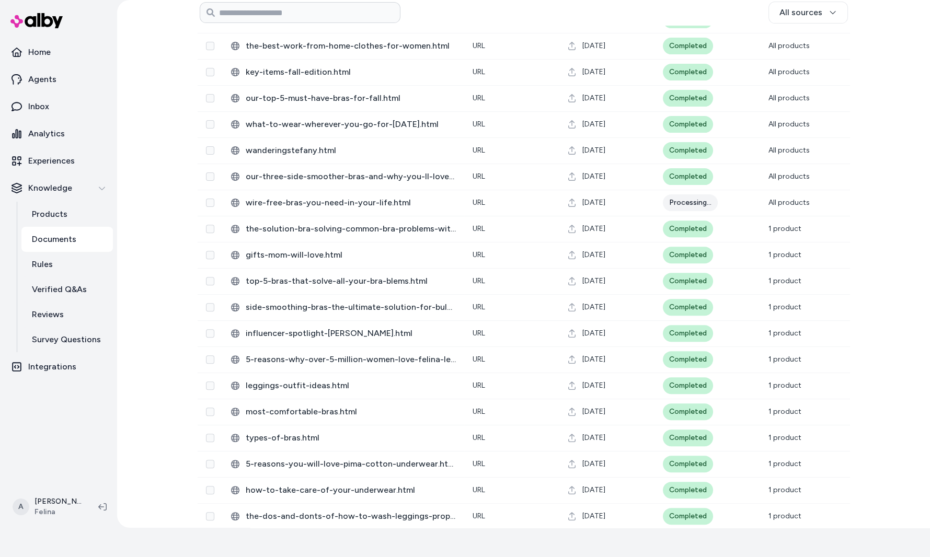
scroll to position [842, 0]
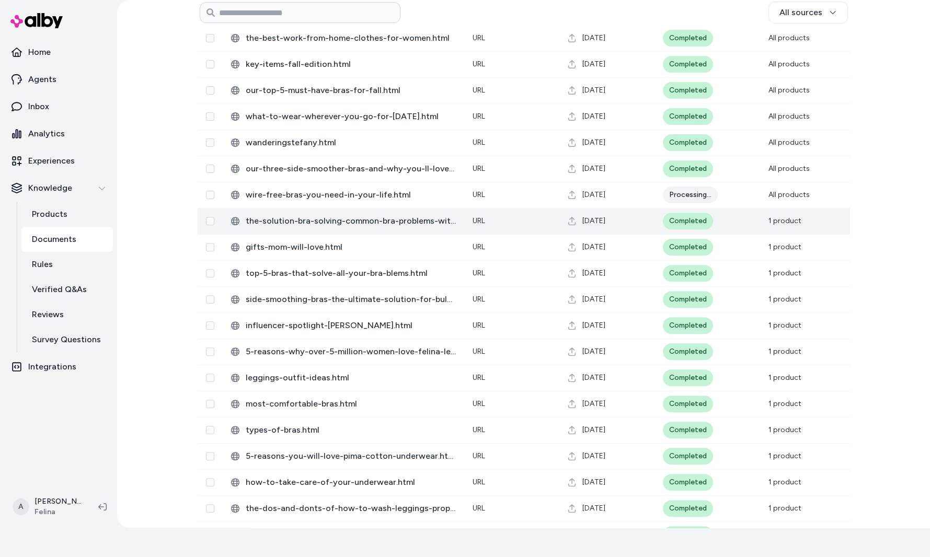
click at [631, 222] on div "[DATE]" at bounding box center [607, 221] width 78 height 10
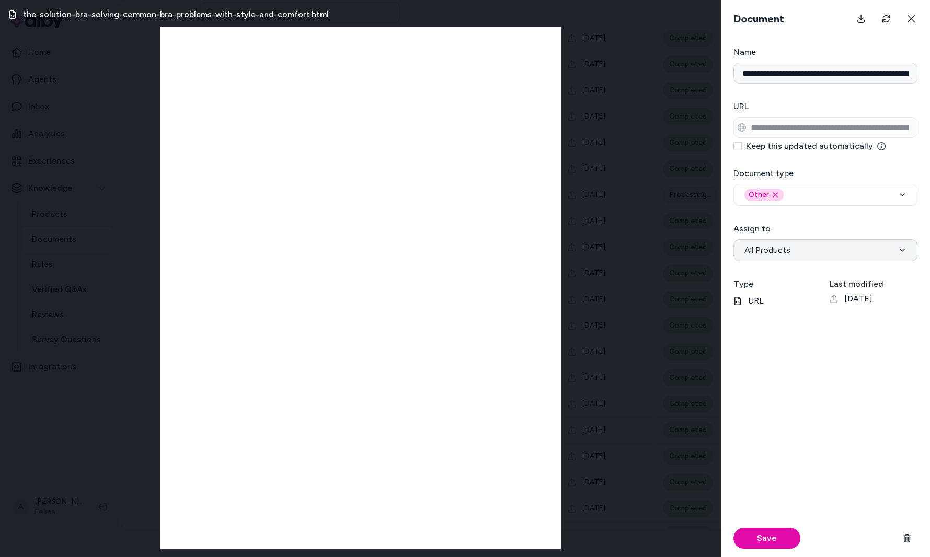
click at [774, 245] on span "All Products" at bounding box center [768, 250] width 46 height 13
click at [780, 541] on button "Save" at bounding box center [767, 538] width 67 height 21
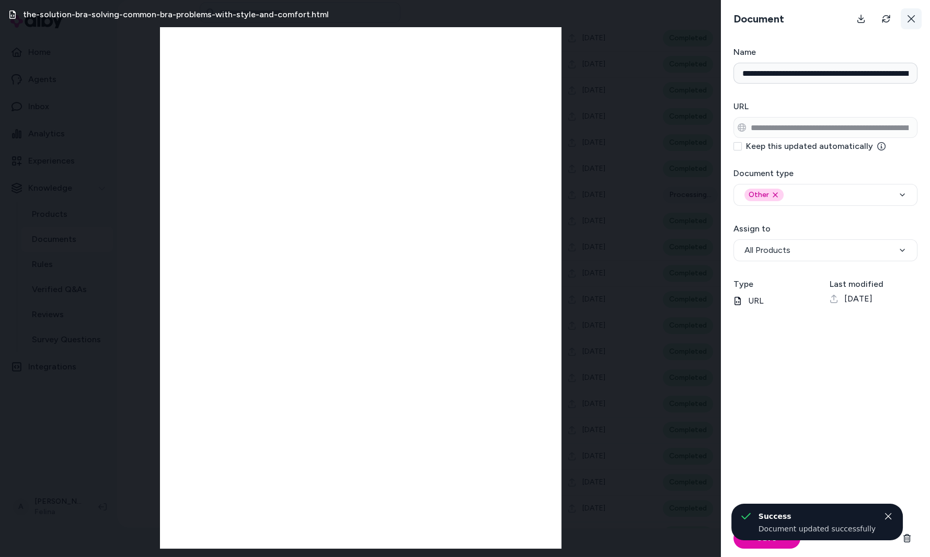
click at [911, 22] on icon at bounding box center [911, 19] width 8 height 8
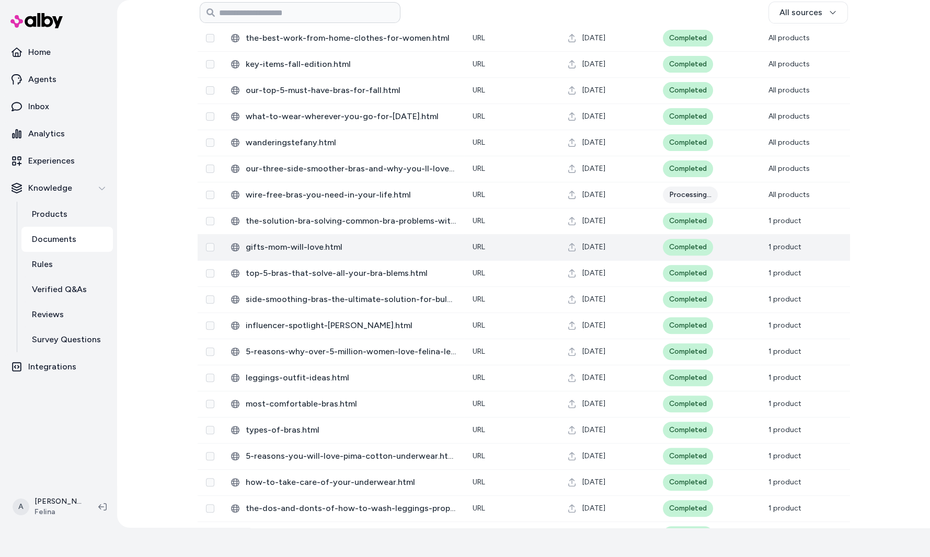
click at [588, 243] on span "[DATE]" at bounding box center [594, 247] width 23 height 10
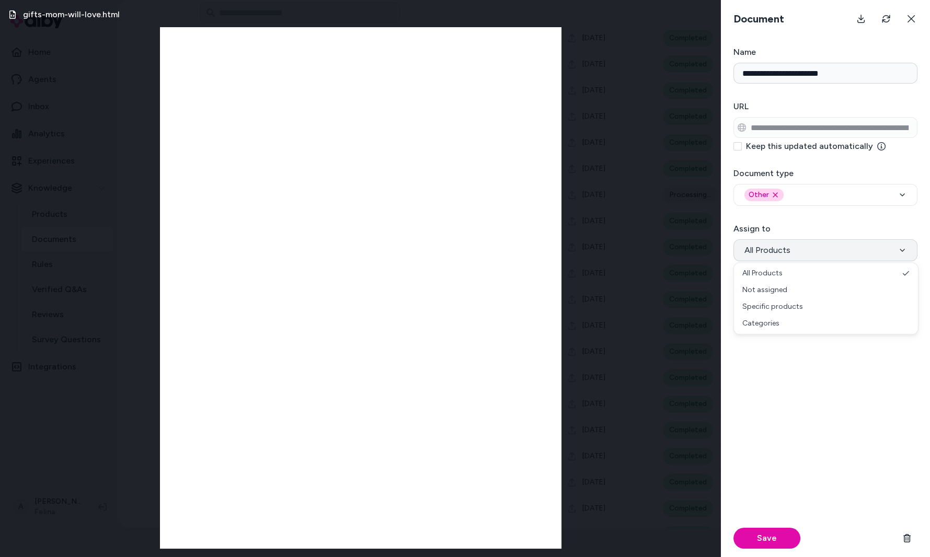
click at [789, 243] on button "All Products" at bounding box center [826, 251] width 184 height 22
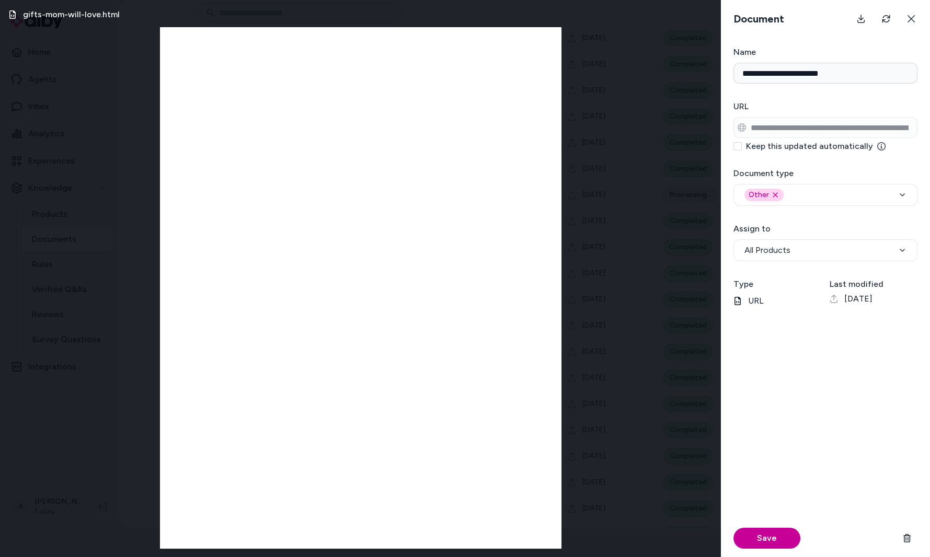
click at [768, 540] on button "Save" at bounding box center [767, 538] width 67 height 21
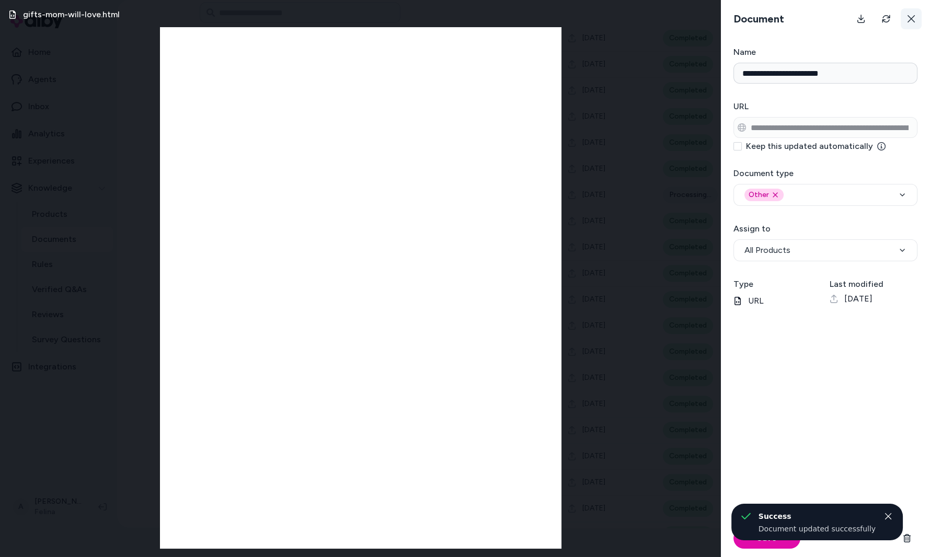
click at [908, 26] on button at bounding box center [911, 18] width 21 height 21
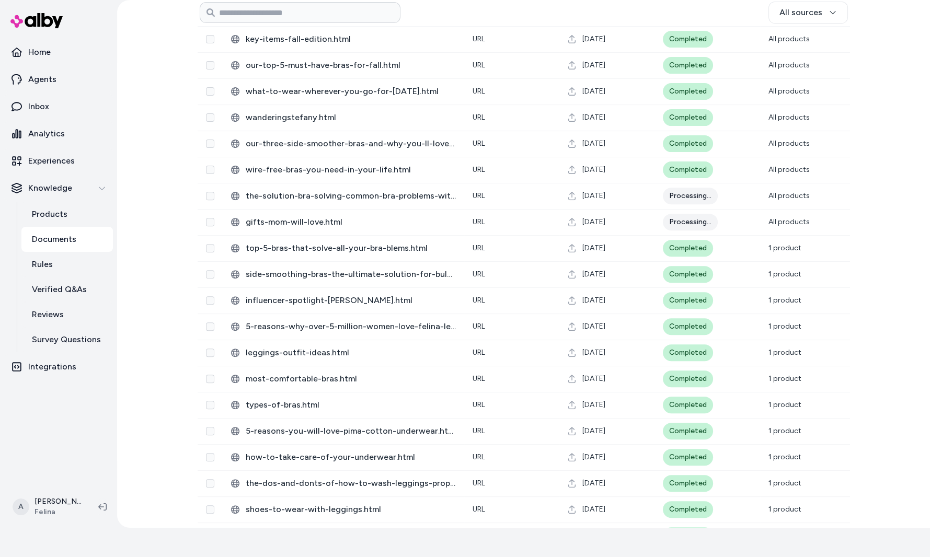
scroll to position [863, 0]
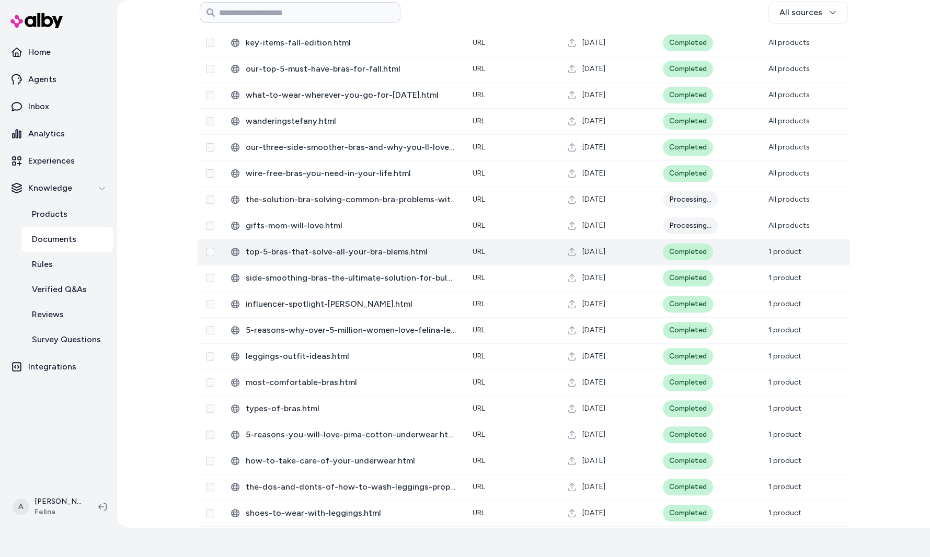
click at [643, 245] on td "[DATE]" at bounding box center [607, 252] width 95 height 26
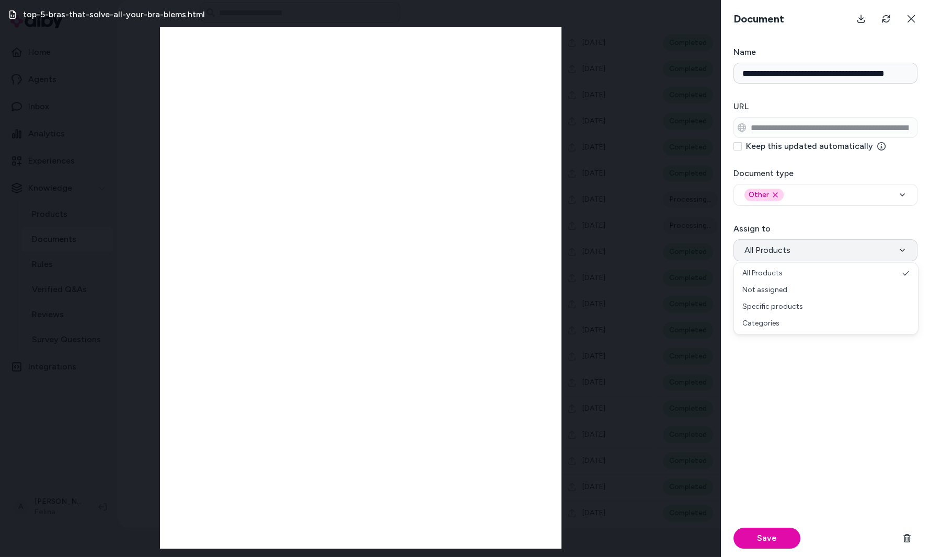
click at [779, 258] on button "All Products" at bounding box center [826, 251] width 184 height 22
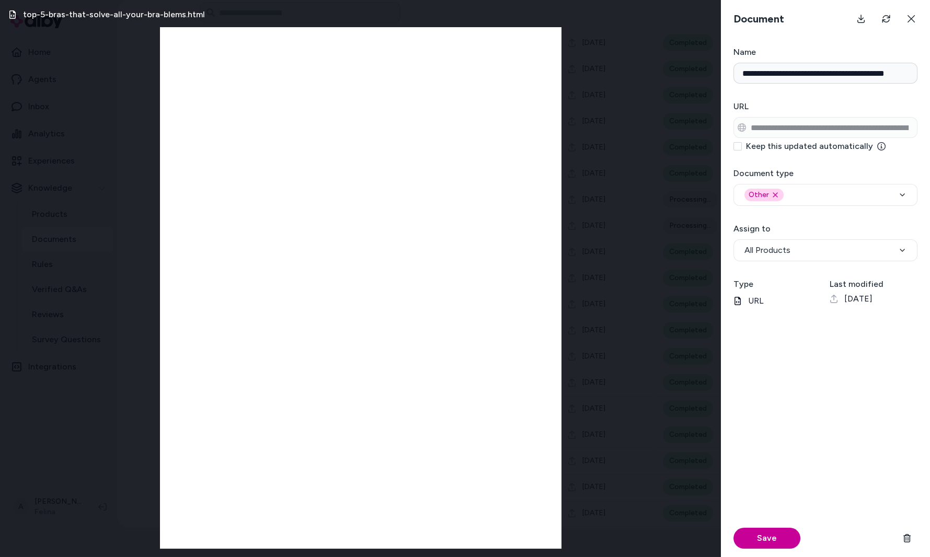
click at [777, 542] on button "Save" at bounding box center [767, 538] width 67 height 21
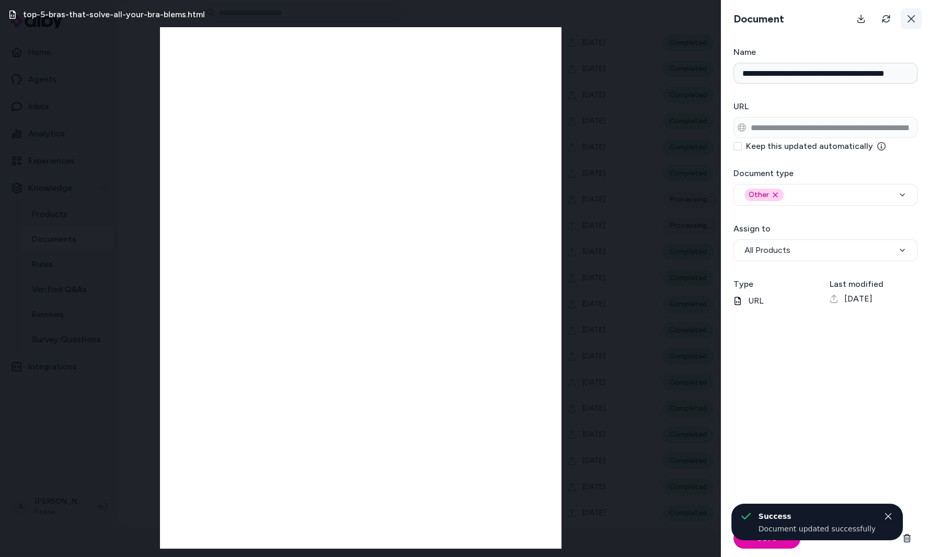
click at [909, 13] on button at bounding box center [911, 18] width 21 height 21
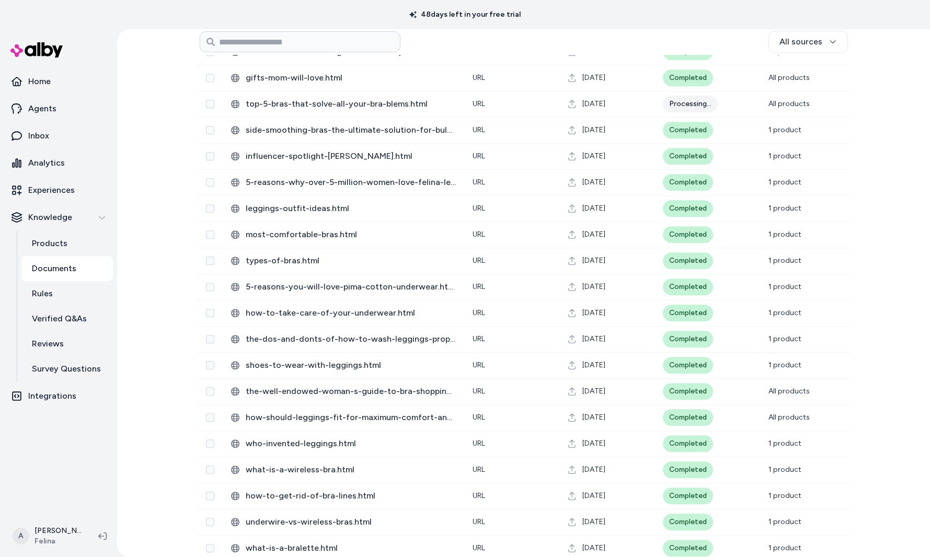
scroll to position [1074, 0]
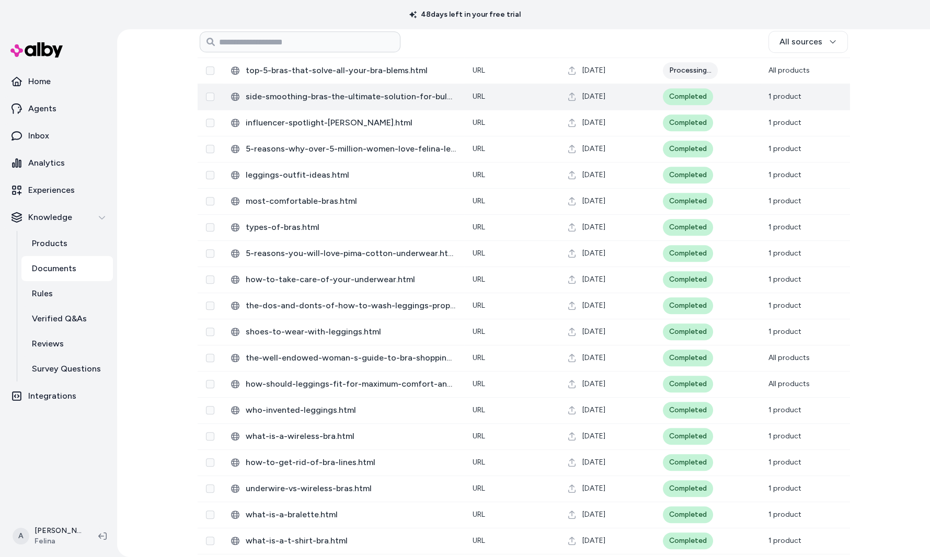
click at [742, 104] on td "Completed" at bounding box center [708, 97] width 106 height 26
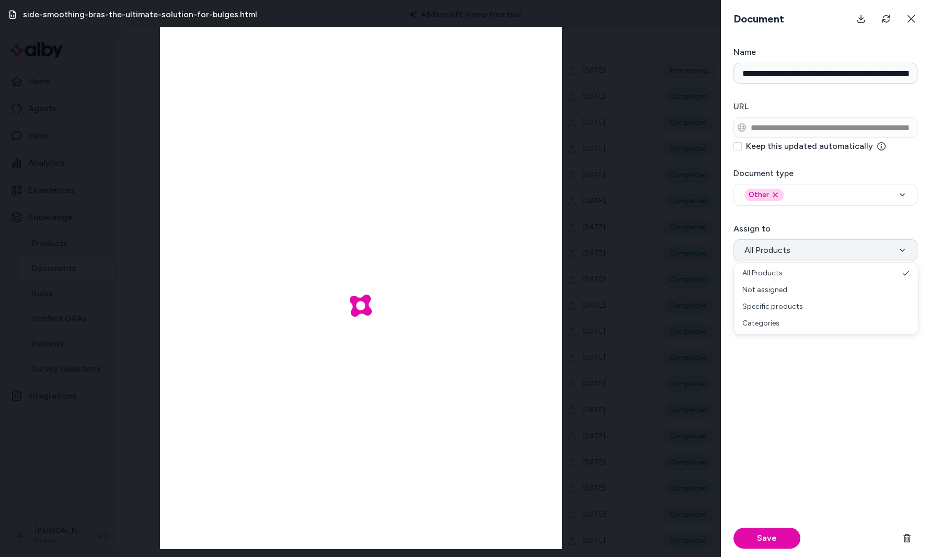
click at [799, 252] on button "All Products" at bounding box center [826, 251] width 184 height 22
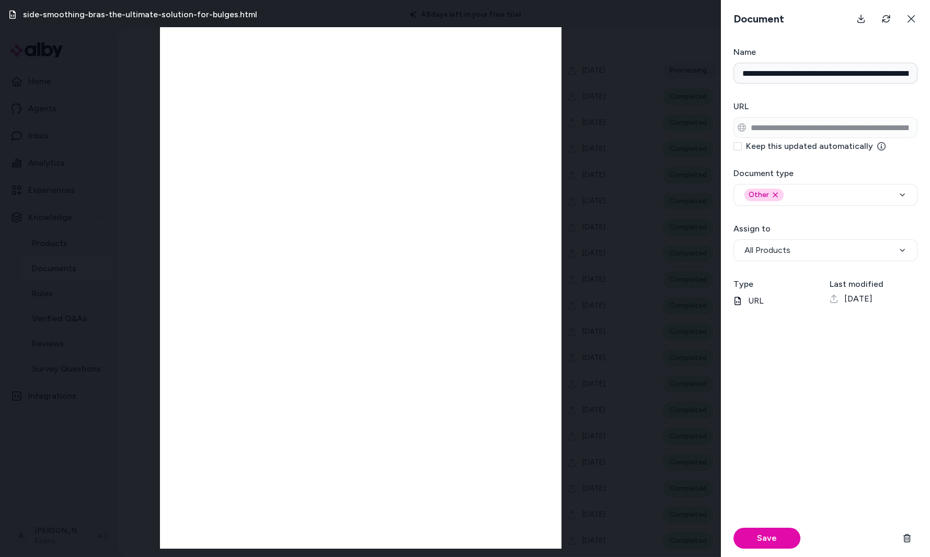
click at [783, 550] on div "Save" at bounding box center [826, 539] width 184 height 38
click at [781, 504] on div "Save" at bounding box center [826, 440] width 184 height 233
click at [779, 530] on button "Save" at bounding box center [767, 538] width 67 height 21
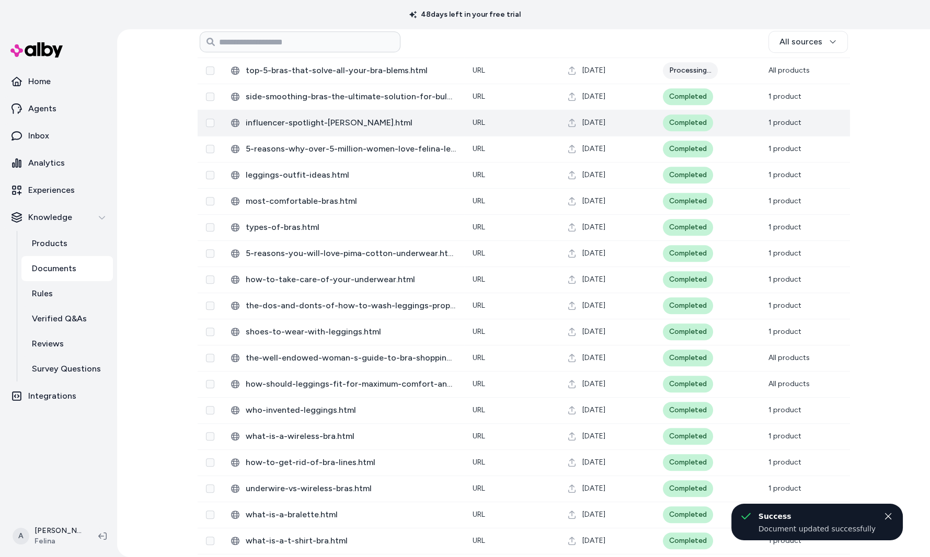
click at [730, 131] on td "Completed" at bounding box center [708, 123] width 106 height 26
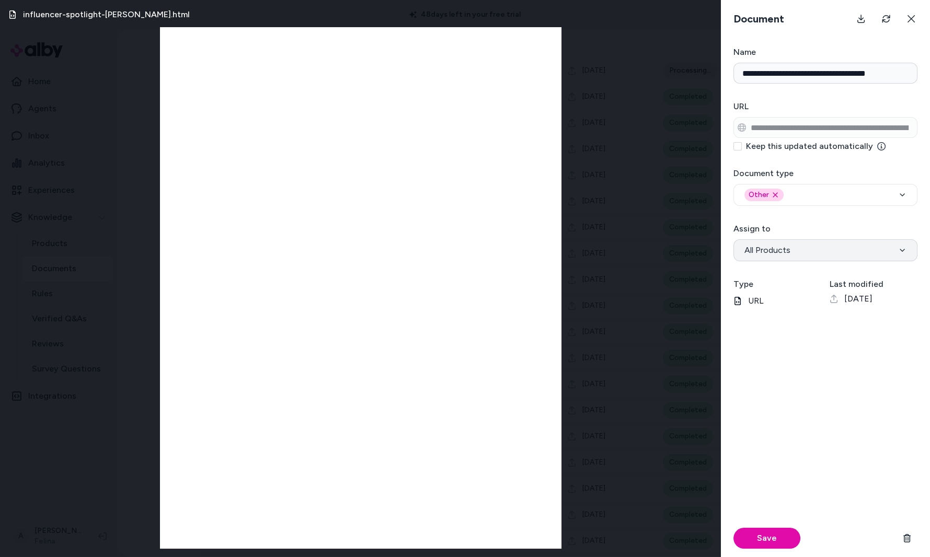
click at [800, 259] on button "All Products" at bounding box center [826, 251] width 184 height 22
click at [752, 547] on button "Save" at bounding box center [767, 538] width 67 height 21
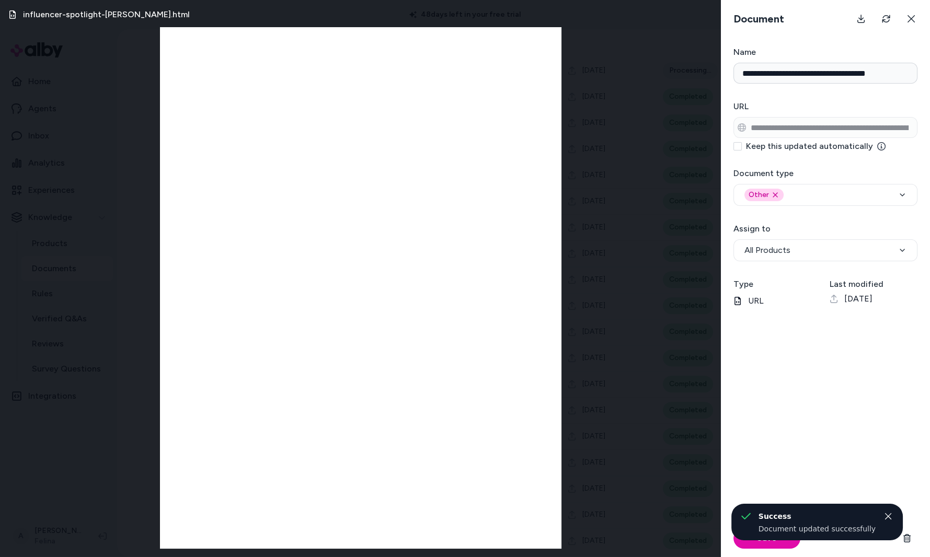
click at [913, 31] on div "Document" at bounding box center [825, 19] width 209 height 38
click at [911, 26] on button at bounding box center [911, 18] width 21 height 21
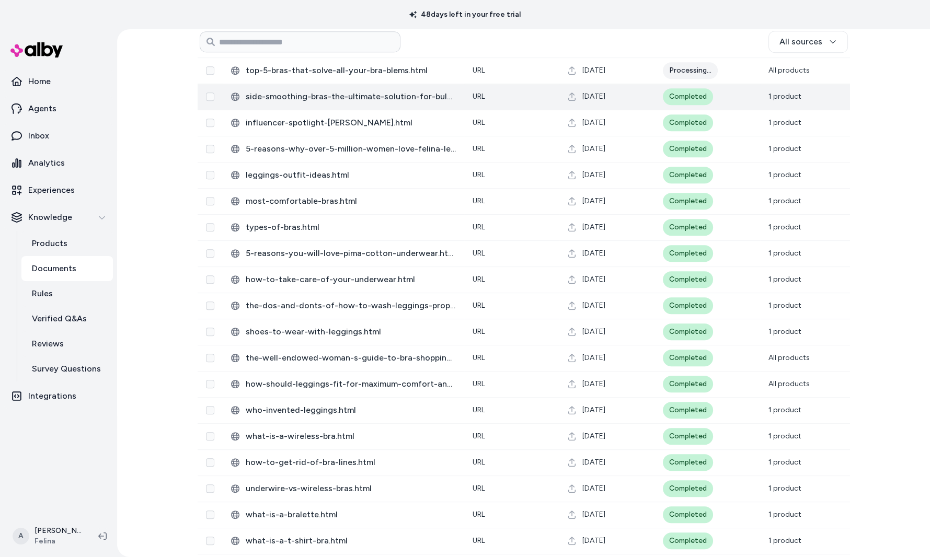
click at [606, 96] on span "[DATE]" at bounding box center [594, 97] width 23 height 10
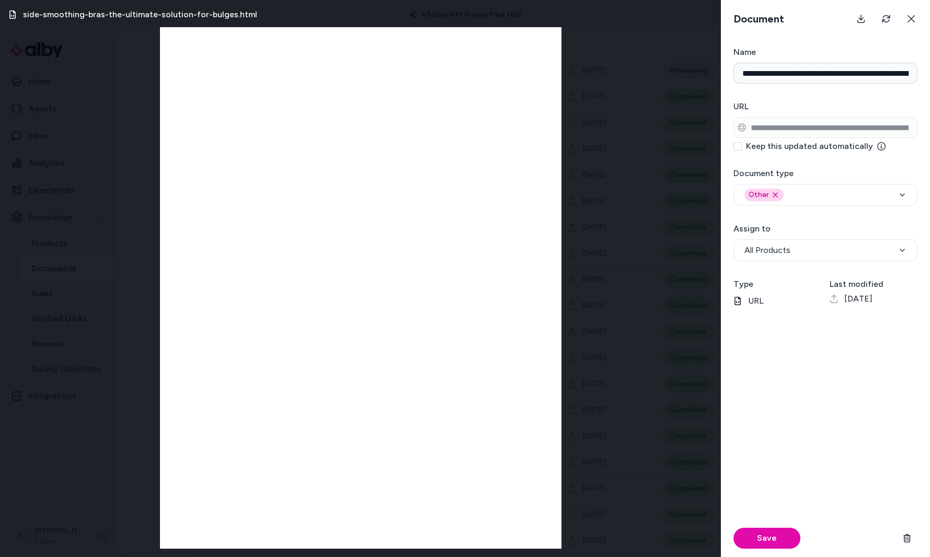
click at [799, 262] on form "**********" at bounding box center [825, 301] width 209 height 511
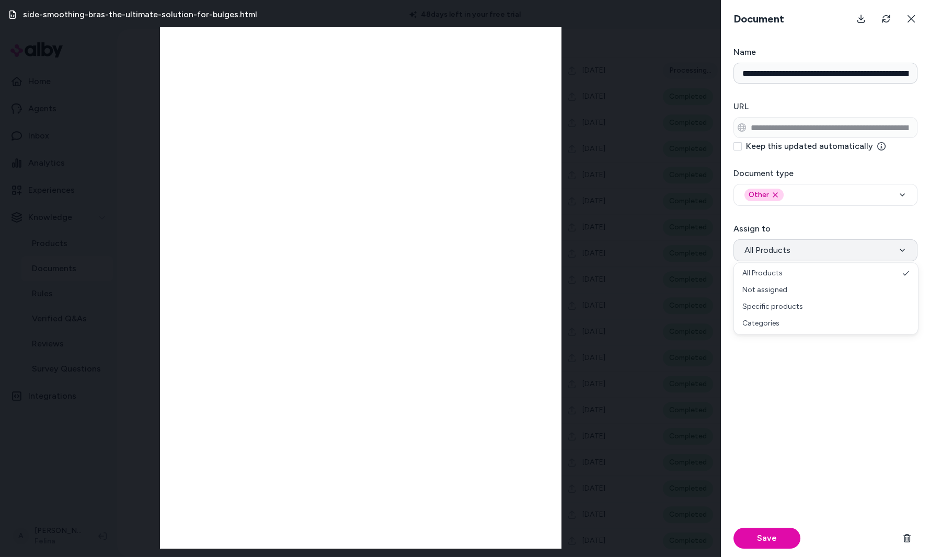
click at [800, 257] on button "All Products" at bounding box center [826, 251] width 184 height 22
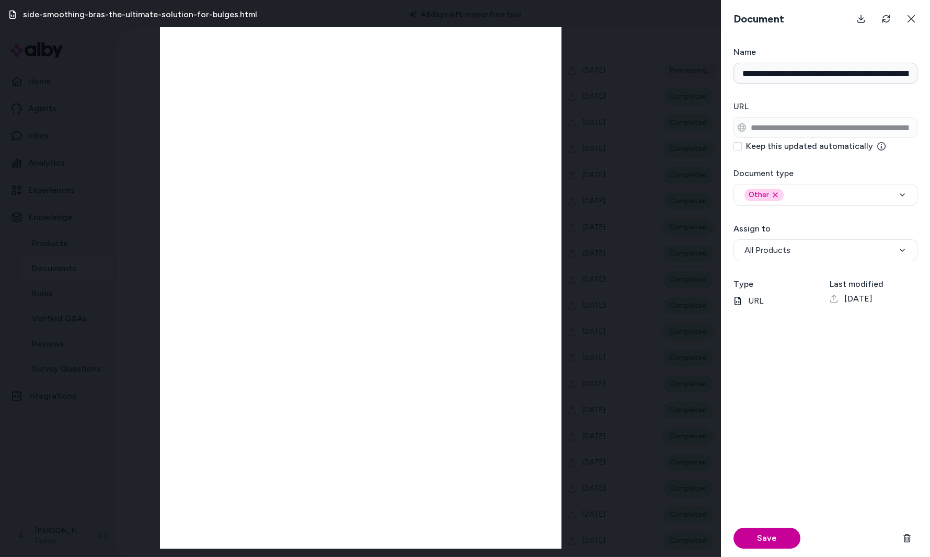
click at [770, 538] on button "Save" at bounding box center [767, 538] width 67 height 21
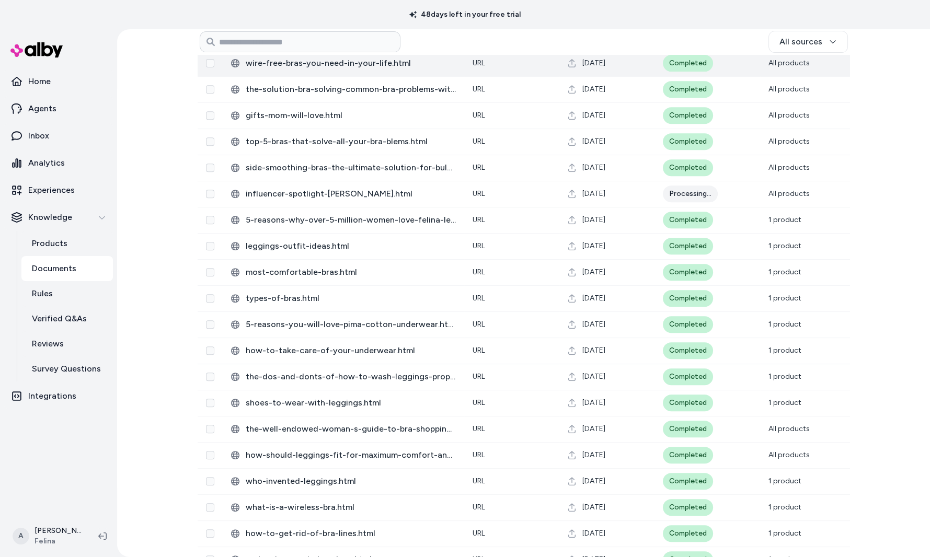
scroll to position [1005, 0]
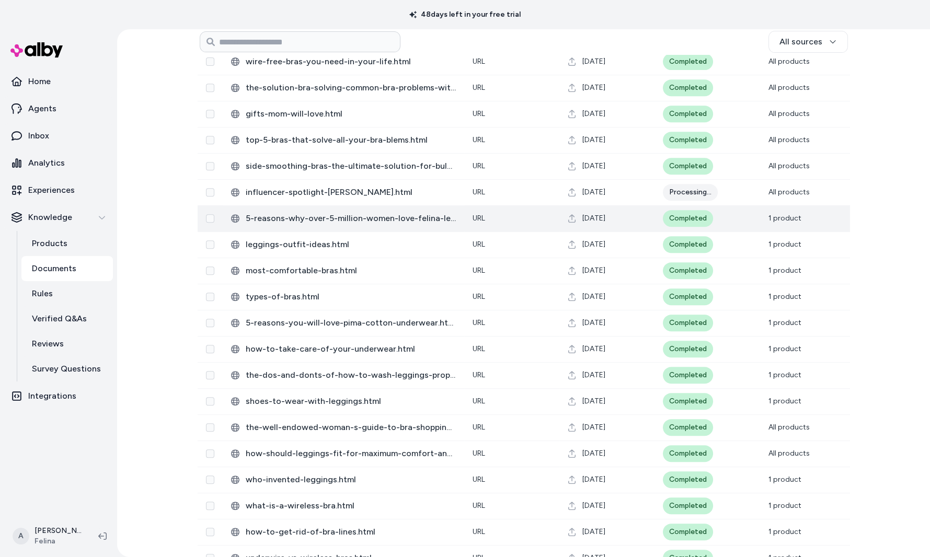
click at [723, 229] on td "Completed" at bounding box center [708, 219] width 106 height 26
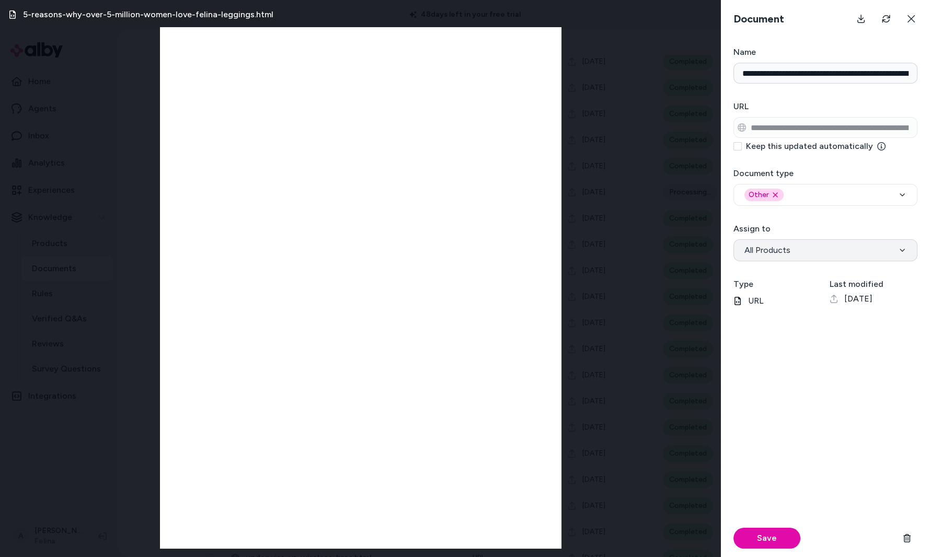
click at [779, 245] on span "All Products" at bounding box center [768, 250] width 46 height 13
click at [768, 538] on button "Save" at bounding box center [767, 538] width 67 height 21
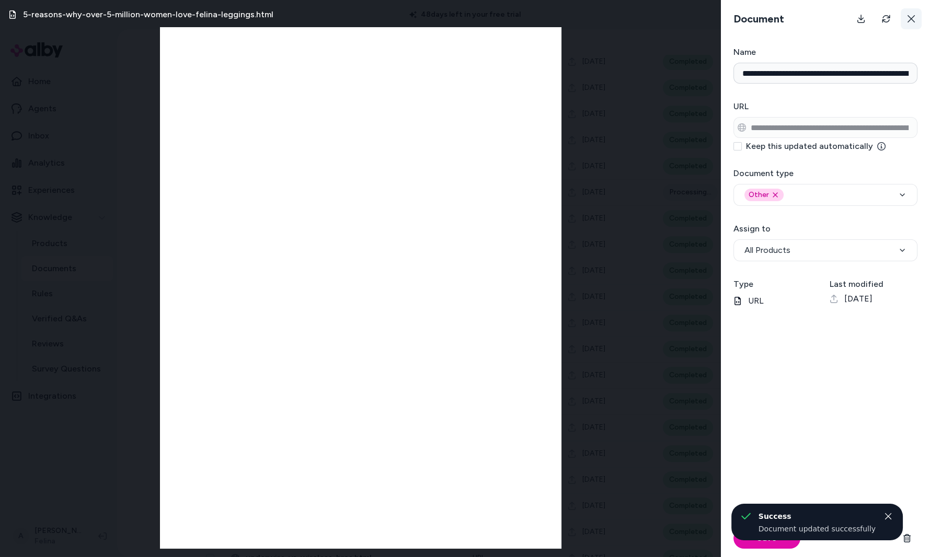
click at [912, 24] on button at bounding box center [911, 18] width 21 height 21
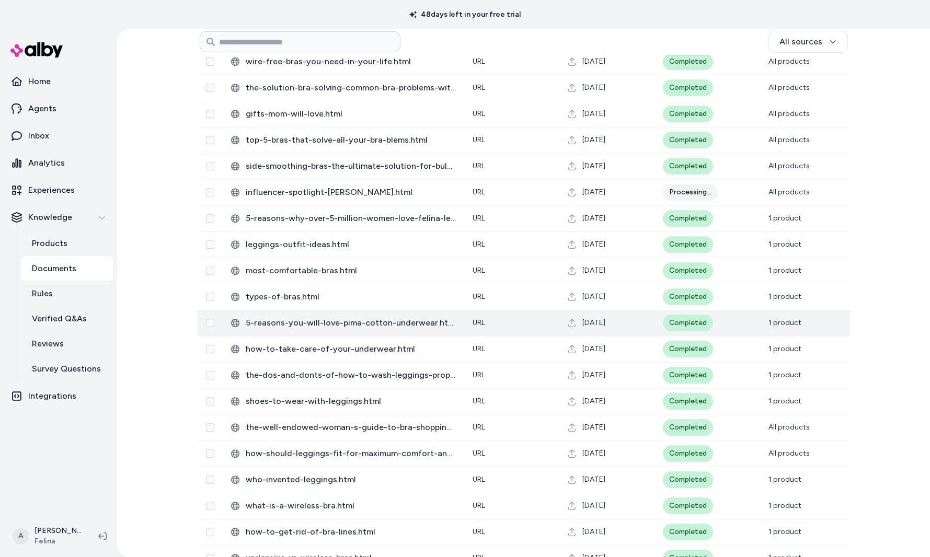
scroll to position [1602, 0]
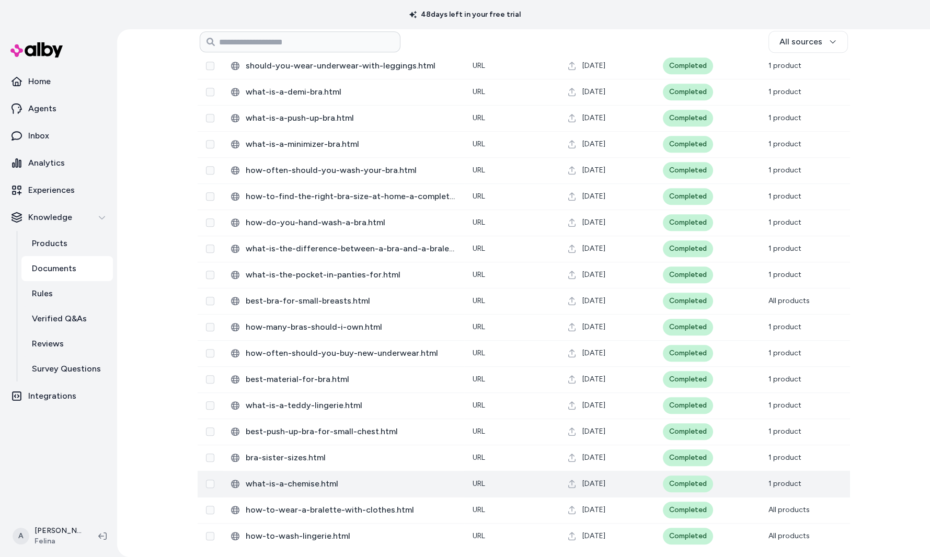
click at [434, 484] on span "what-is-a-chemise.html" at bounding box center [351, 484] width 210 height 13
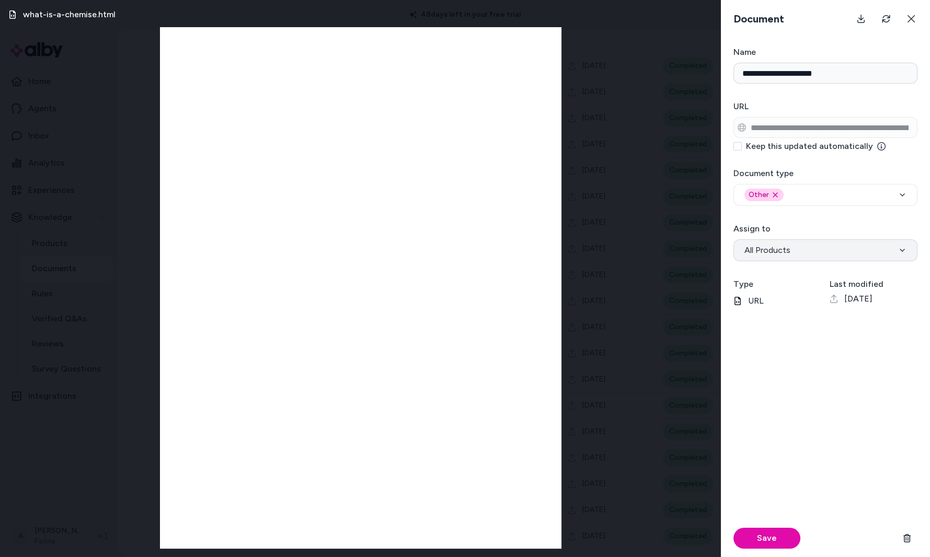
click at [776, 255] on span "All Products" at bounding box center [768, 250] width 46 height 13
click at [759, 554] on div "Save" at bounding box center [826, 539] width 184 height 38
click at [760, 545] on button "Save" at bounding box center [767, 538] width 67 height 21
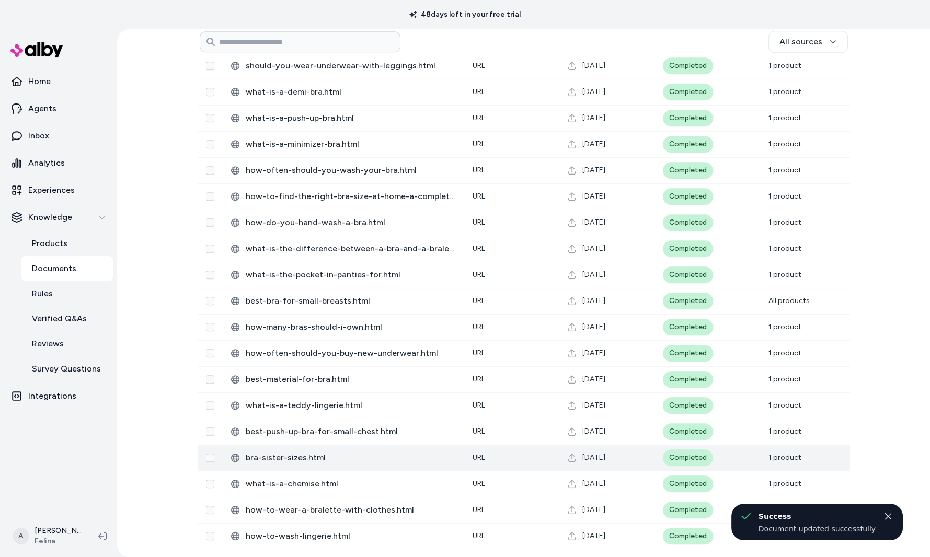
click at [504, 456] on td "URL" at bounding box center [511, 458] width 95 height 26
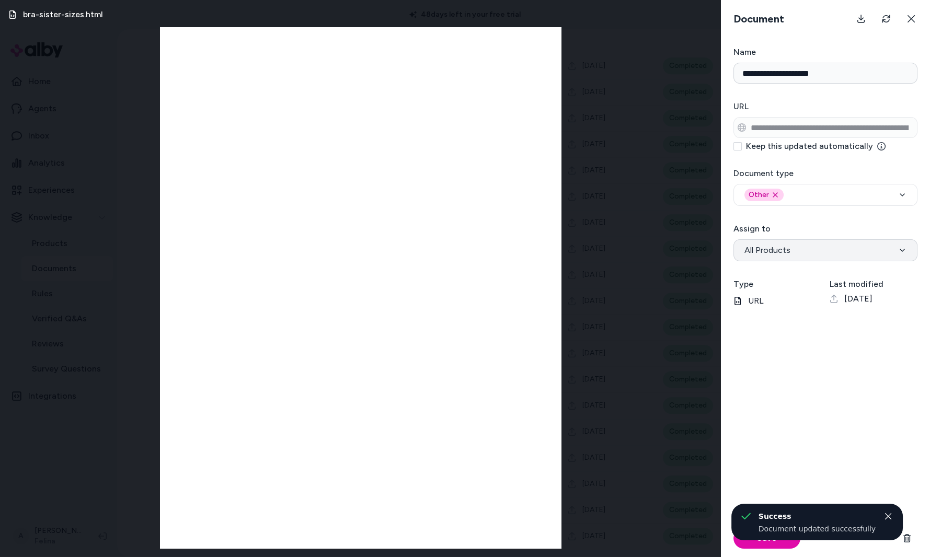
click at [780, 258] on button "All Products" at bounding box center [826, 251] width 184 height 22
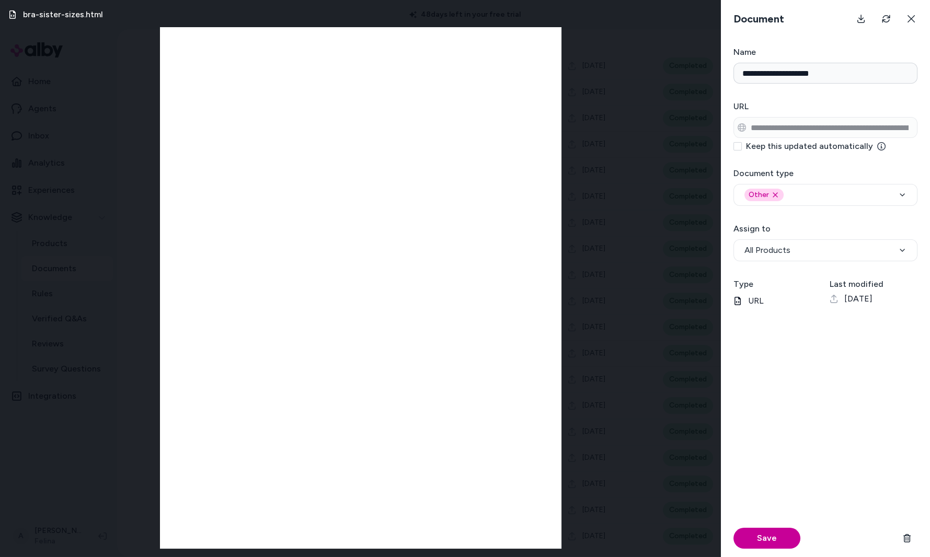
click at [776, 534] on button "Save" at bounding box center [767, 538] width 67 height 21
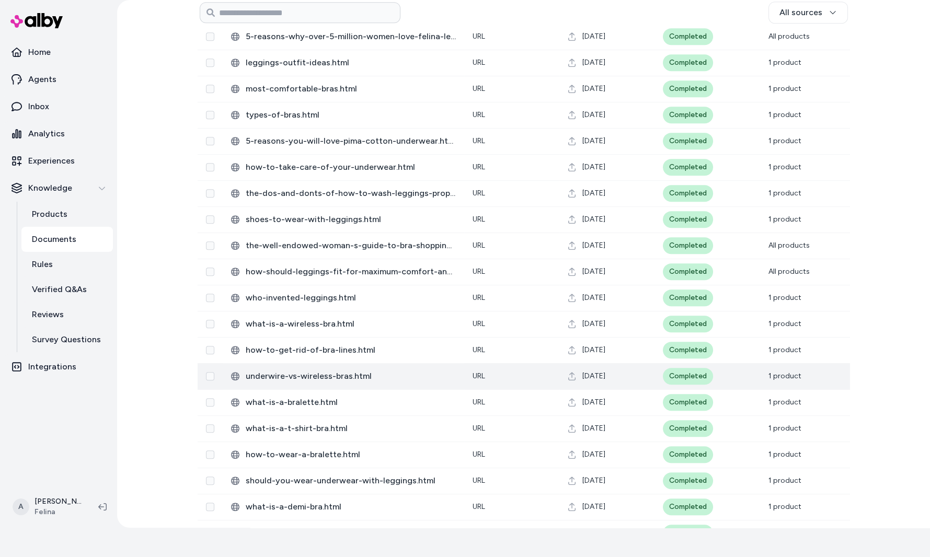
scroll to position [1602, 0]
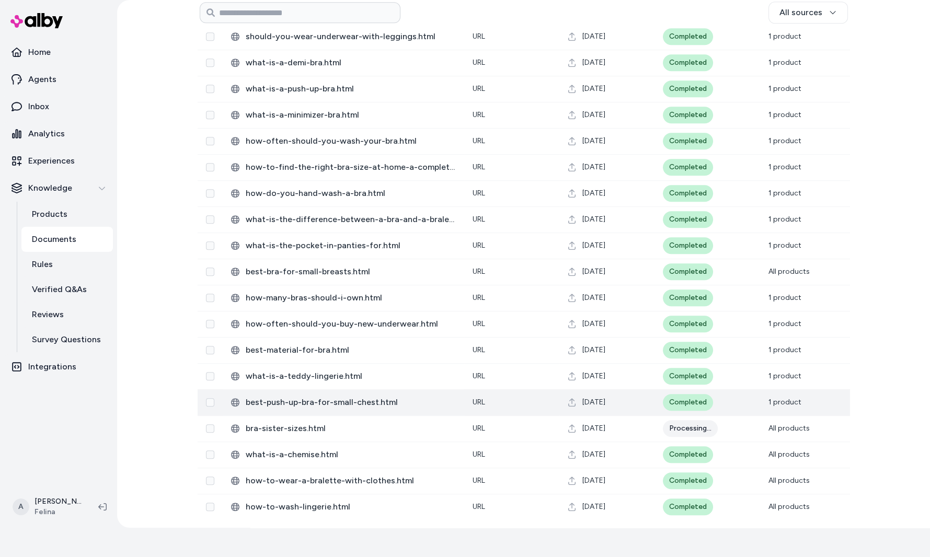
click at [538, 403] on td "URL" at bounding box center [511, 403] width 95 height 26
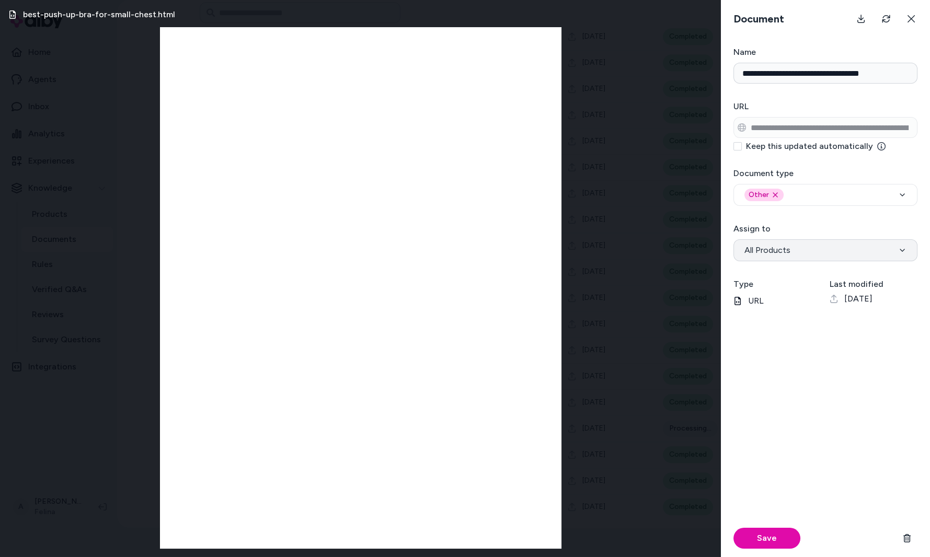
click at [801, 257] on button "All Products" at bounding box center [826, 251] width 184 height 22
click at [779, 534] on button "Save" at bounding box center [767, 538] width 67 height 21
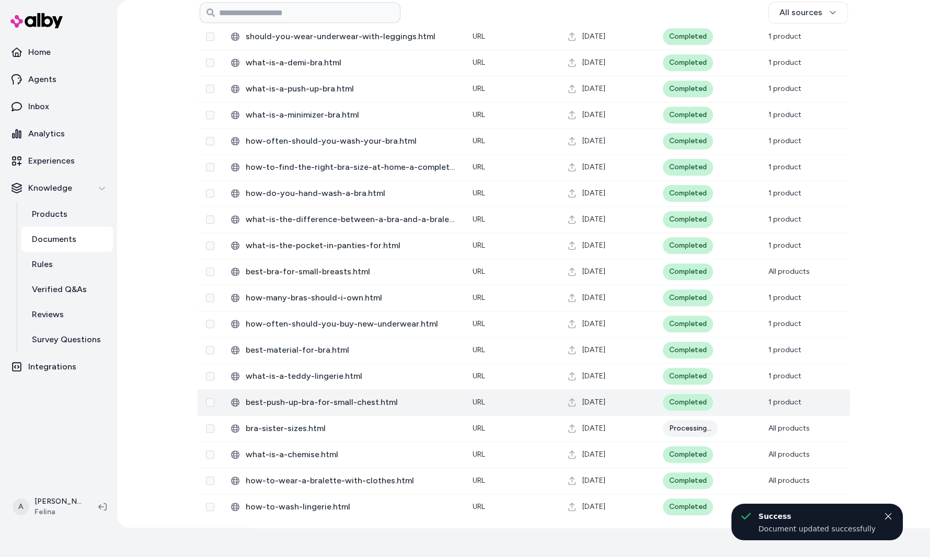
click at [496, 402] on td "URL" at bounding box center [511, 403] width 95 height 26
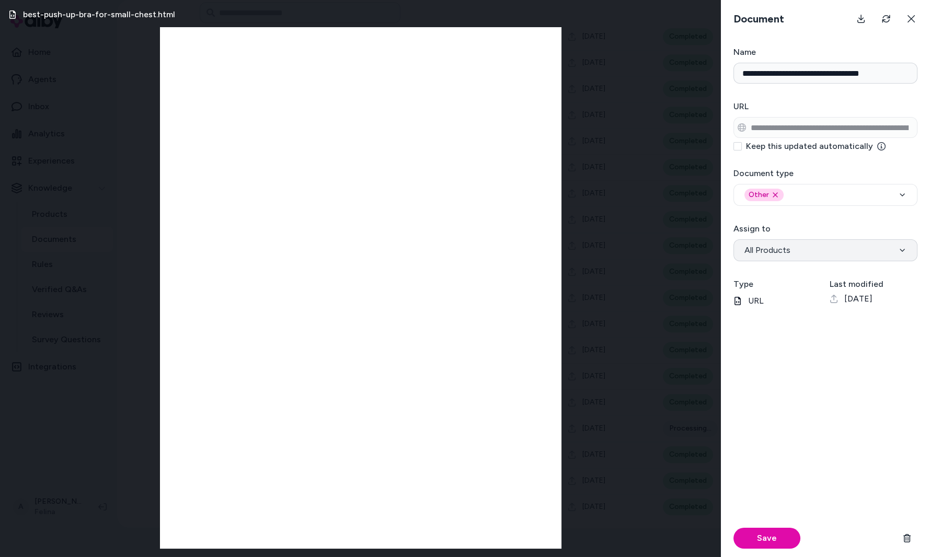
click at [777, 250] on span "All Products" at bounding box center [768, 250] width 46 height 13
click at [777, 538] on button "Save" at bounding box center [767, 538] width 67 height 21
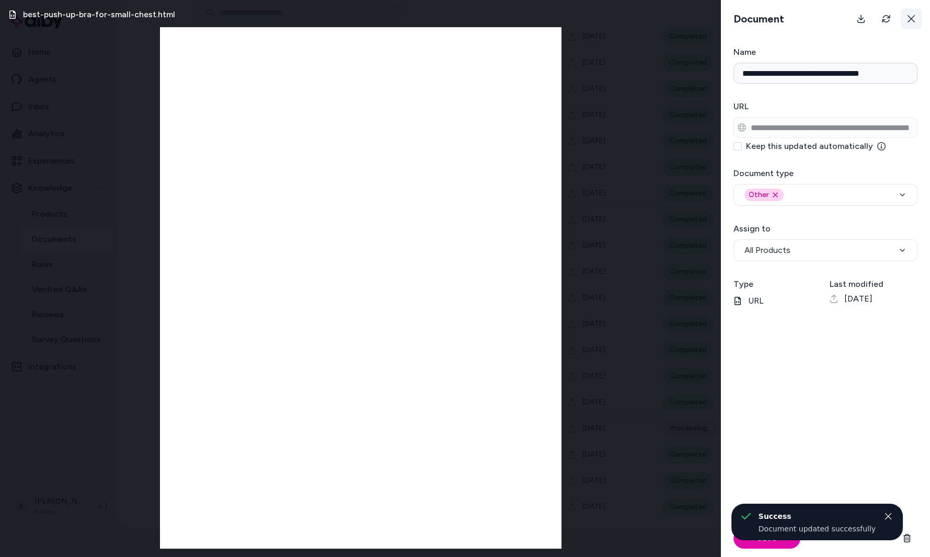
click at [917, 15] on button at bounding box center [911, 18] width 21 height 21
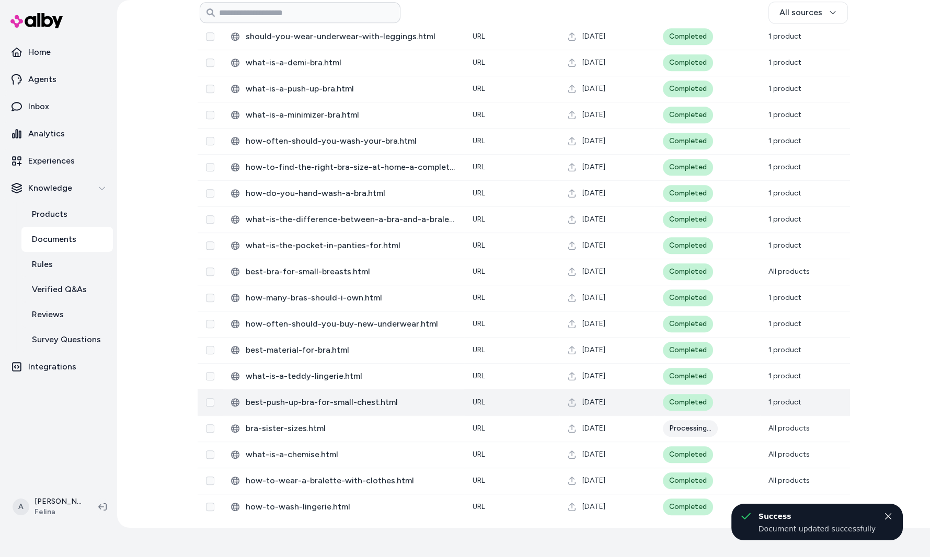
click at [567, 393] on td "[DATE]" at bounding box center [607, 403] width 95 height 26
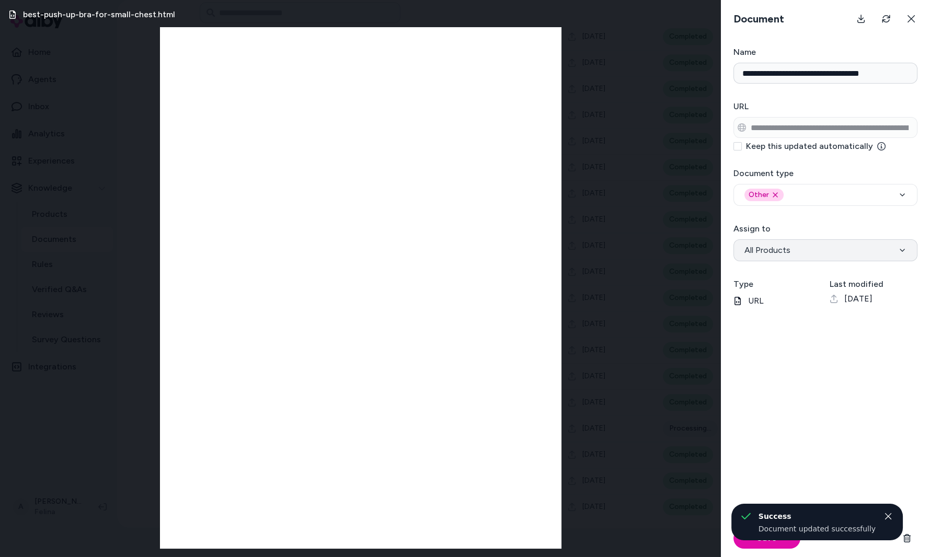
click at [825, 241] on button "All Products" at bounding box center [826, 251] width 184 height 22
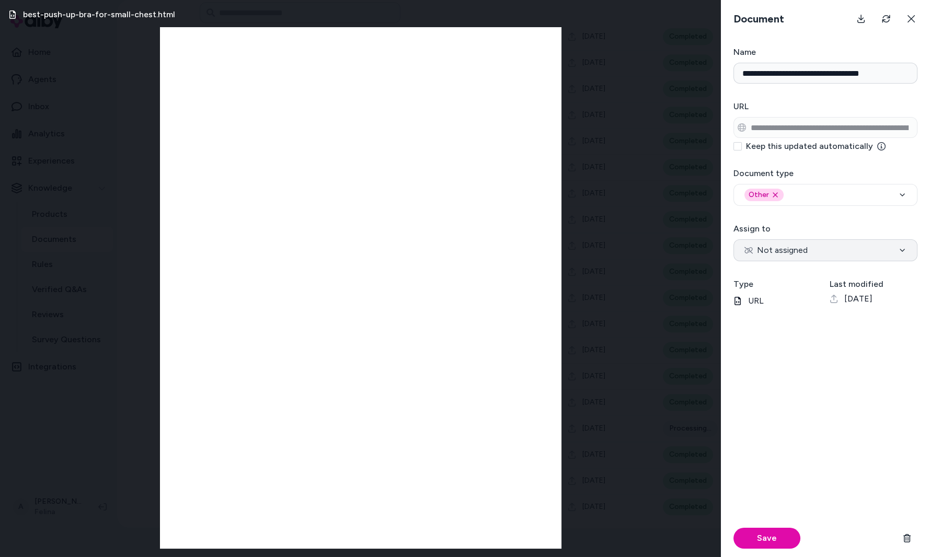
click at [823, 251] on button "Not assigned" at bounding box center [826, 251] width 184 height 22
select select "***"
click at [785, 533] on button "Save" at bounding box center [767, 538] width 67 height 21
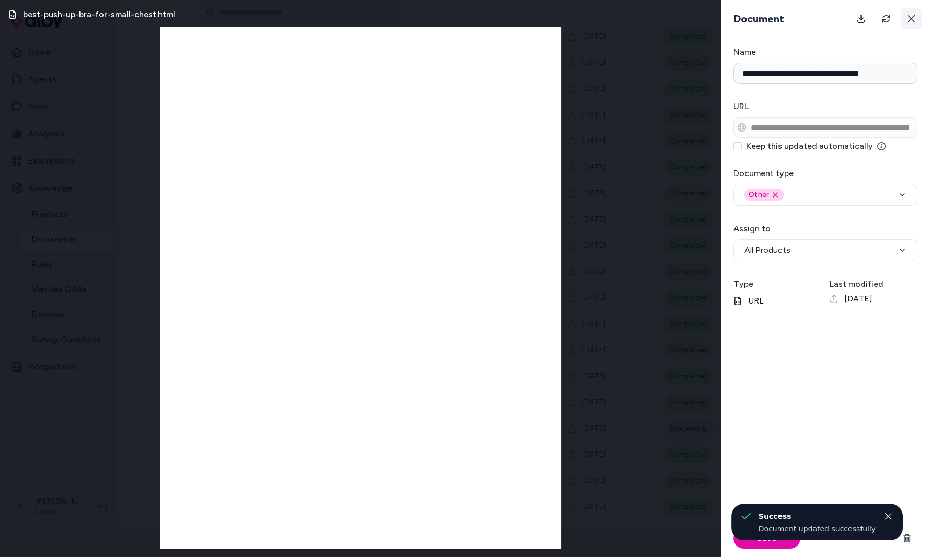
click at [911, 24] on button at bounding box center [911, 18] width 21 height 21
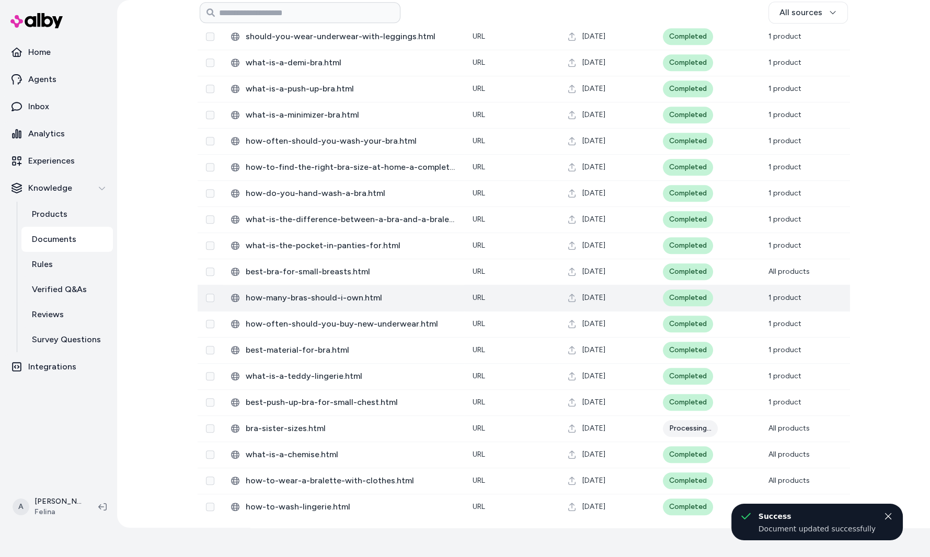
click at [566, 298] on td "[DATE]" at bounding box center [607, 298] width 95 height 26
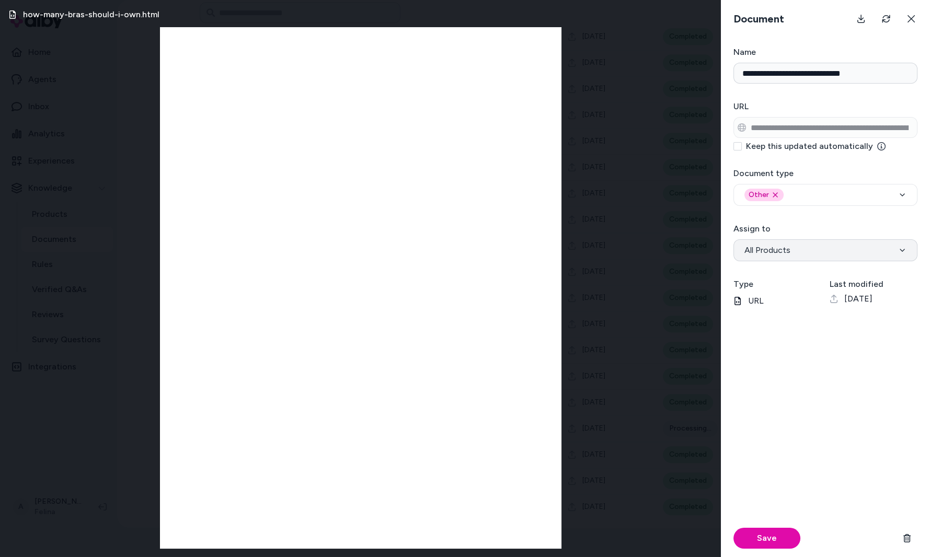
click at [817, 254] on button "All Products" at bounding box center [826, 251] width 184 height 22
click at [800, 537] on button "Save" at bounding box center [767, 538] width 67 height 21
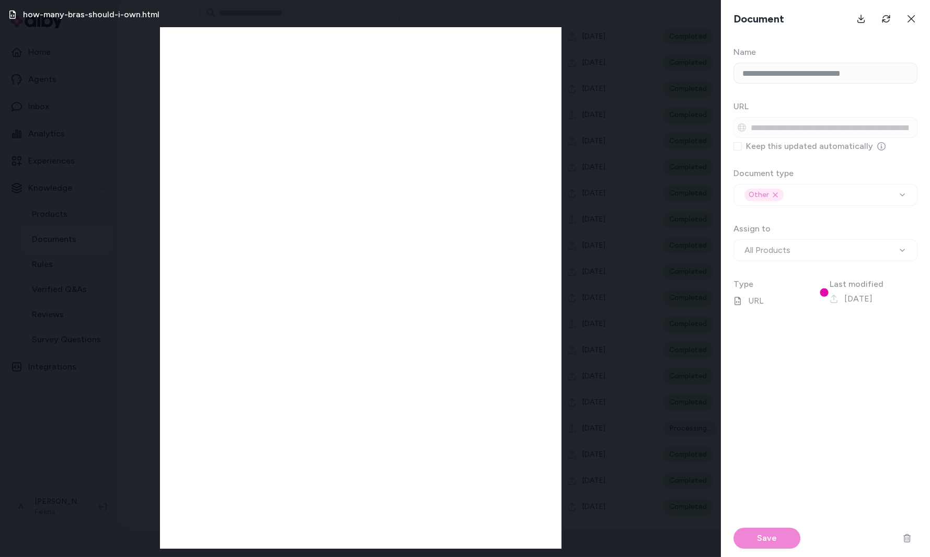
click at [796, 523] on div at bounding box center [825, 301] width 209 height 511
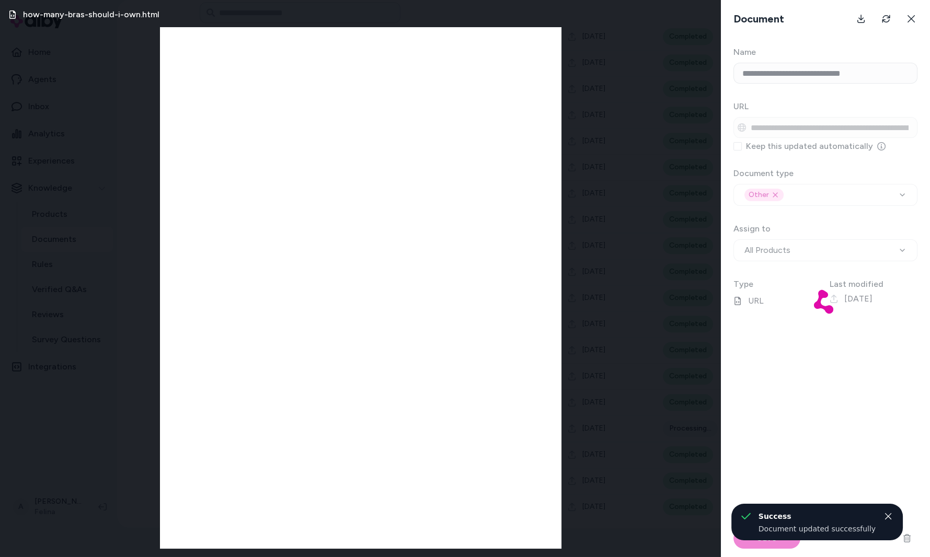
click at [915, 45] on div "**********" at bounding box center [825, 278] width 209 height 557
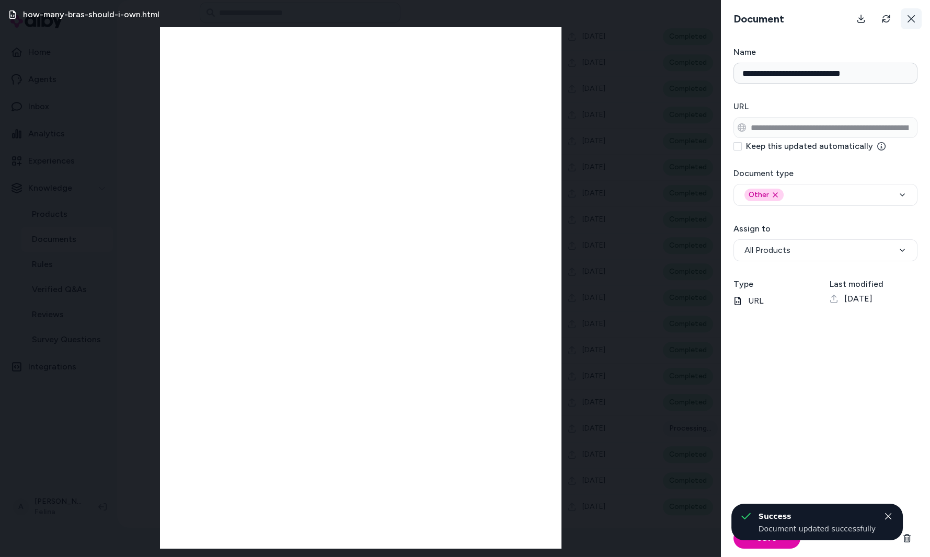
click at [919, 9] on button at bounding box center [911, 18] width 21 height 21
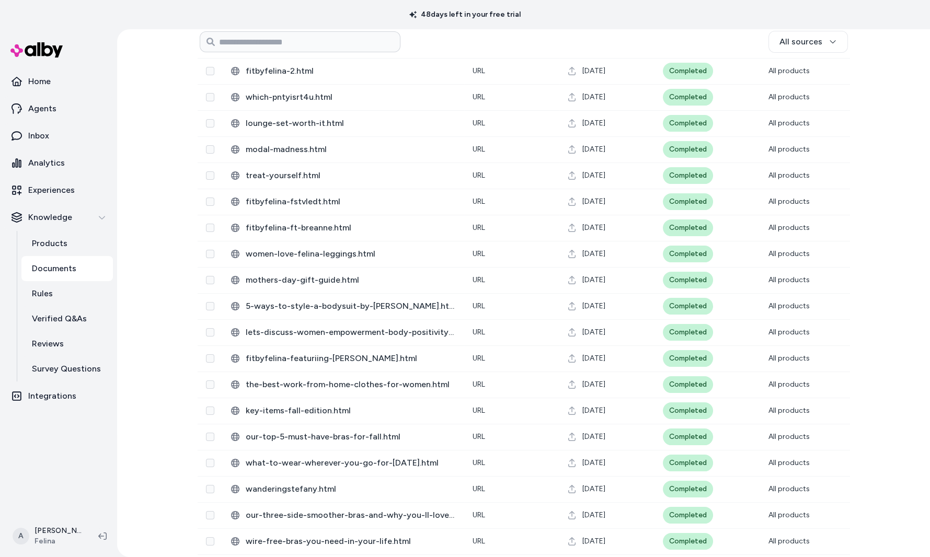
scroll to position [634, 0]
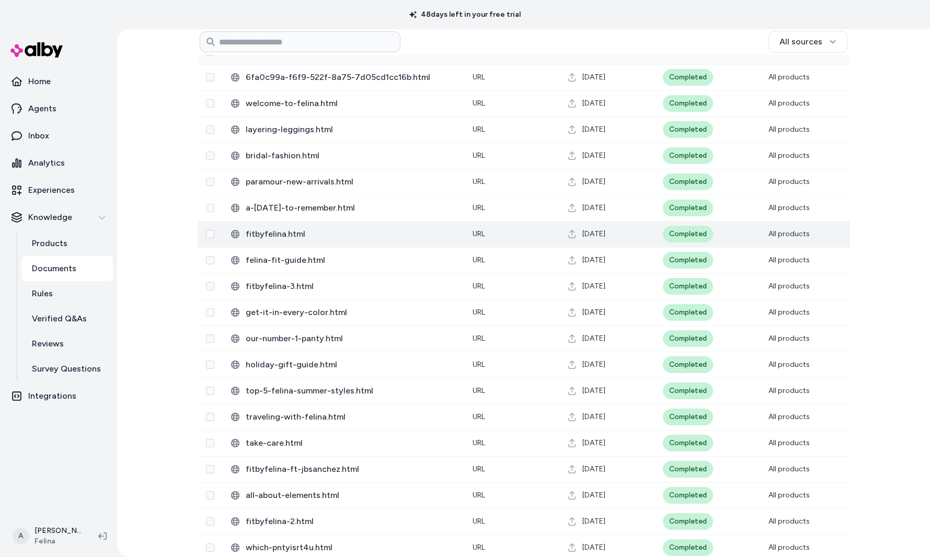
scroll to position [111, 0]
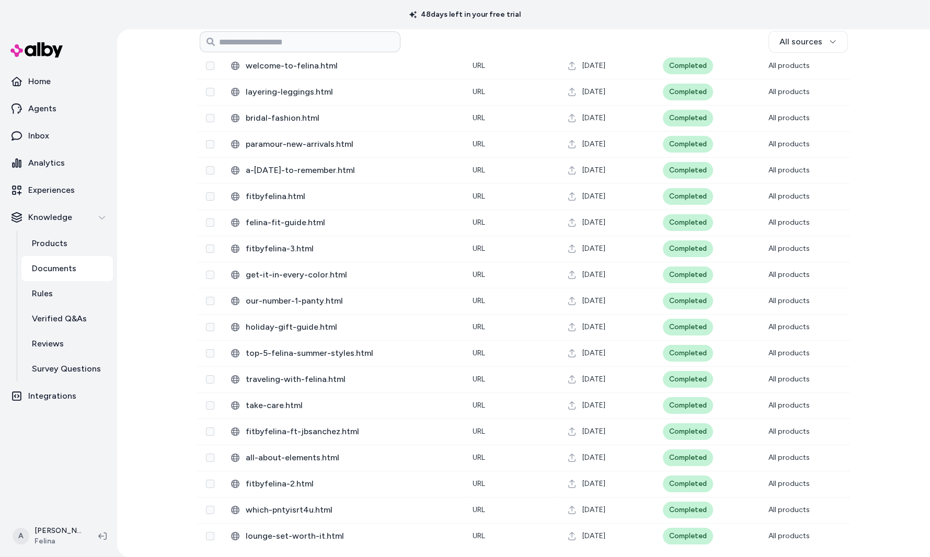
click at [49, 273] on p "Documents" at bounding box center [54, 269] width 44 height 13
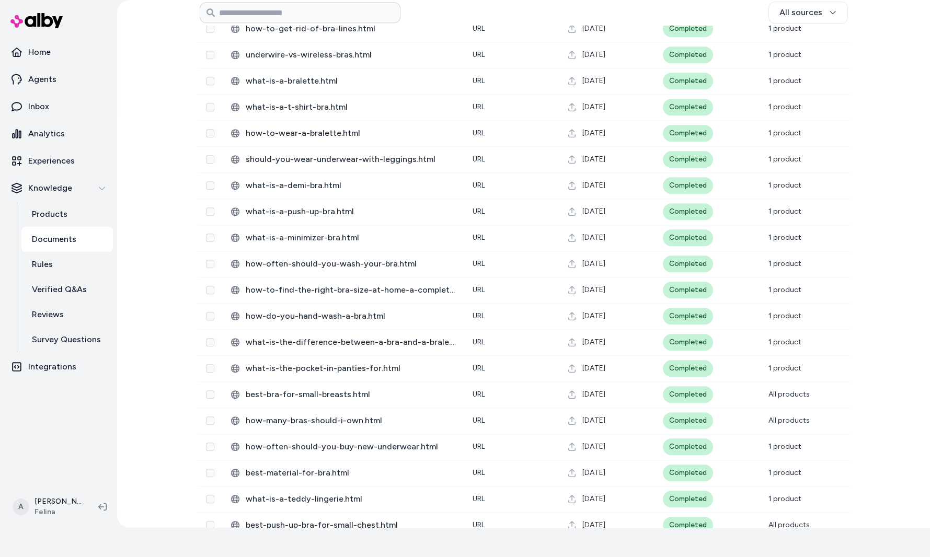
scroll to position [1602, 0]
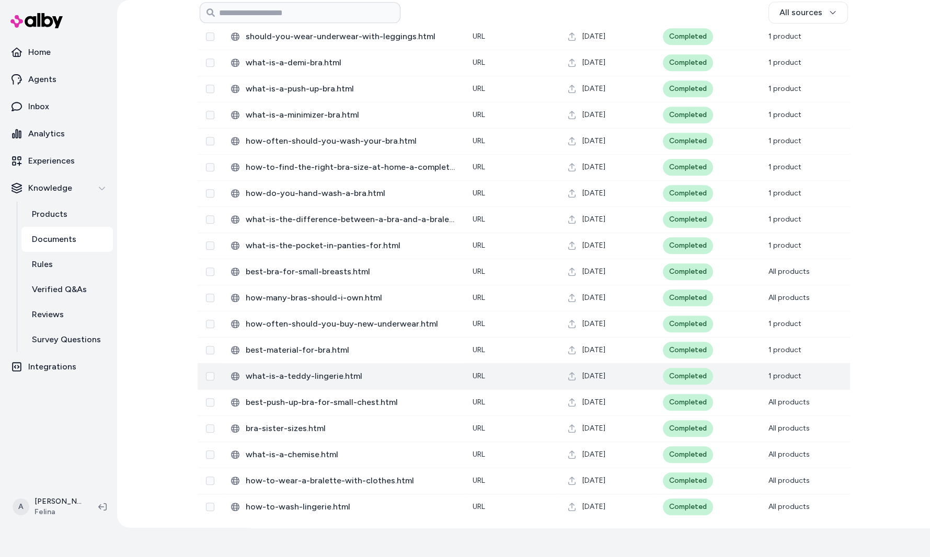
click at [606, 379] on span "[DATE]" at bounding box center [594, 376] width 23 height 10
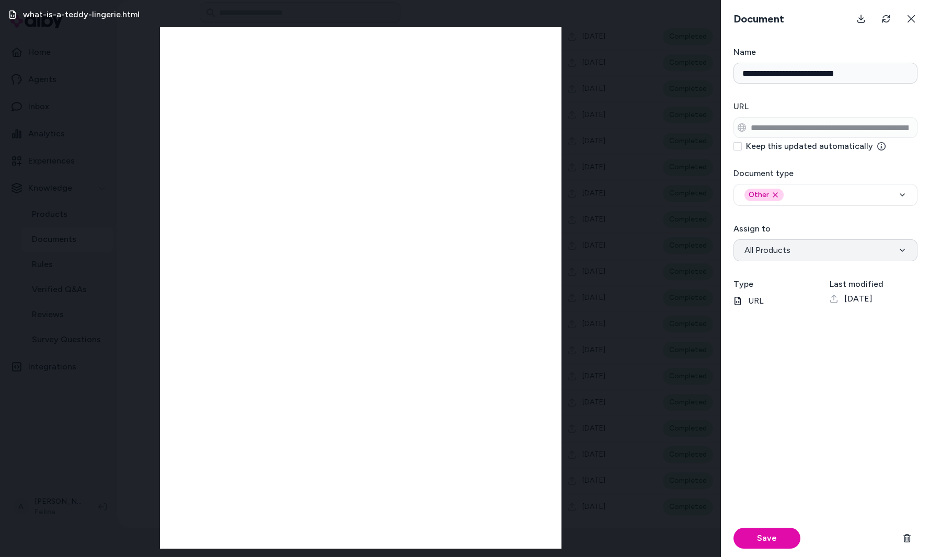
click at [810, 252] on button "All Products" at bounding box center [826, 251] width 184 height 22
click at [763, 535] on button "Save" at bounding box center [767, 538] width 67 height 21
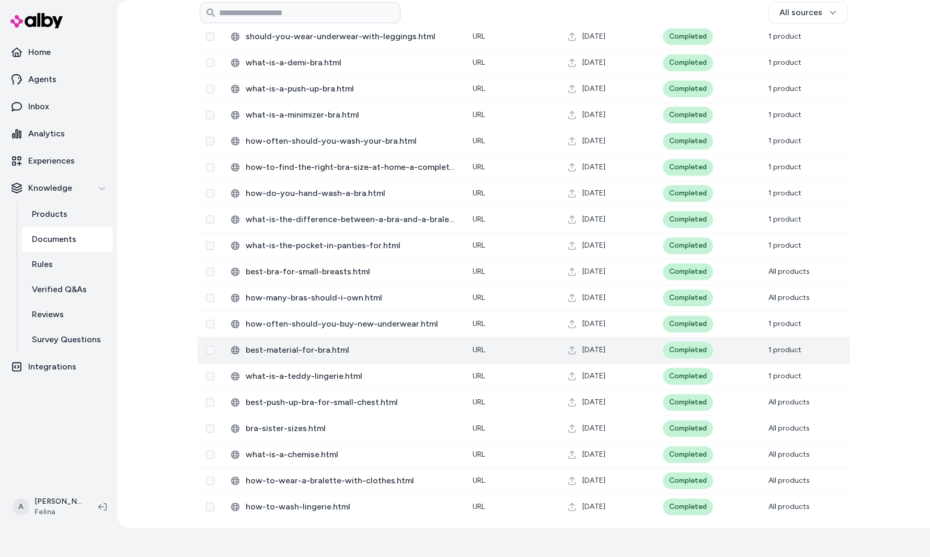
click at [597, 346] on span "[DATE]" at bounding box center [594, 350] width 23 height 10
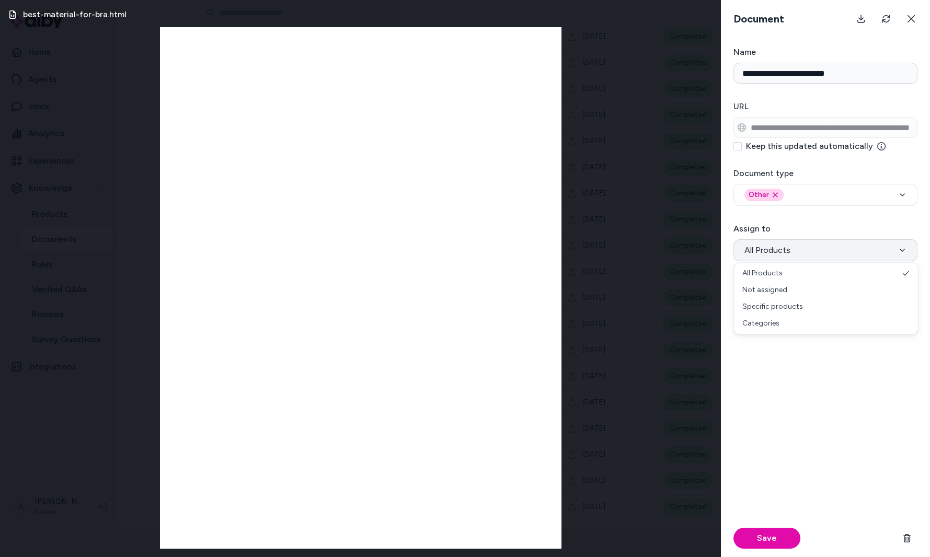
click at [782, 251] on span "All Products" at bounding box center [768, 250] width 46 height 13
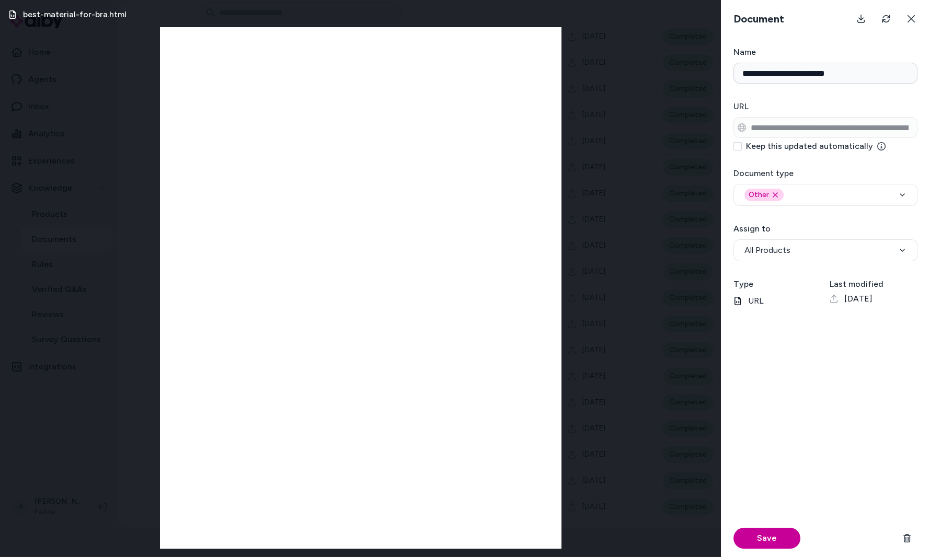
click at [789, 544] on button "Save" at bounding box center [767, 538] width 67 height 21
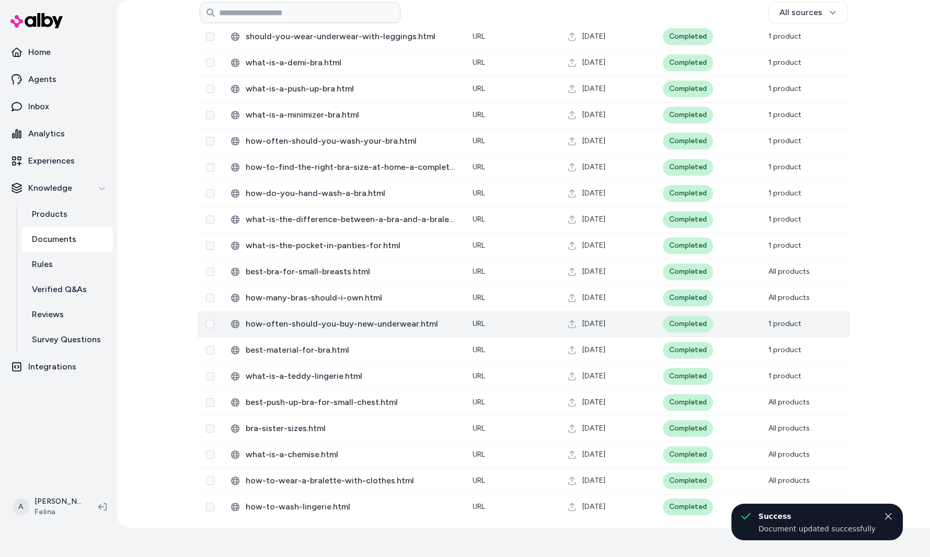
click at [520, 324] on td "URL" at bounding box center [511, 324] width 95 height 26
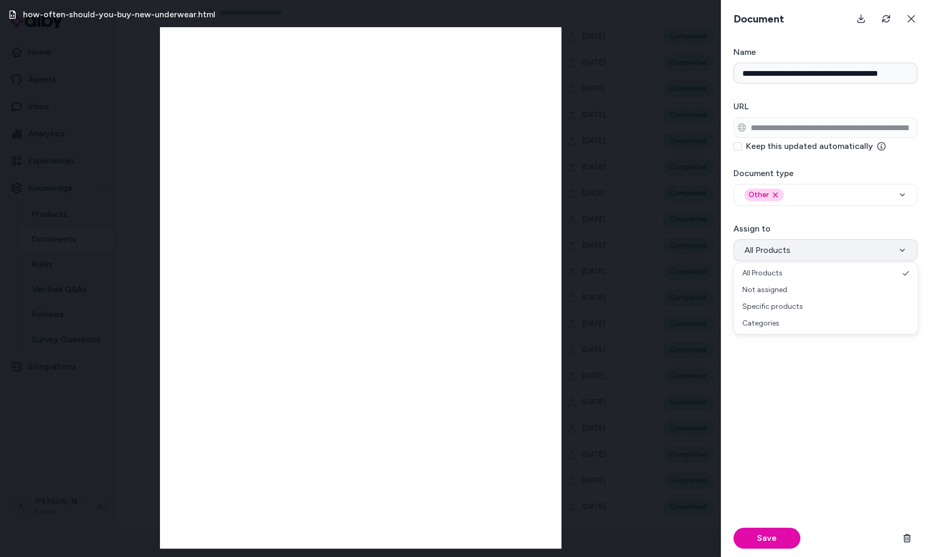
click at [766, 259] on button "All Products" at bounding box center [826, 251] width 184 height 22
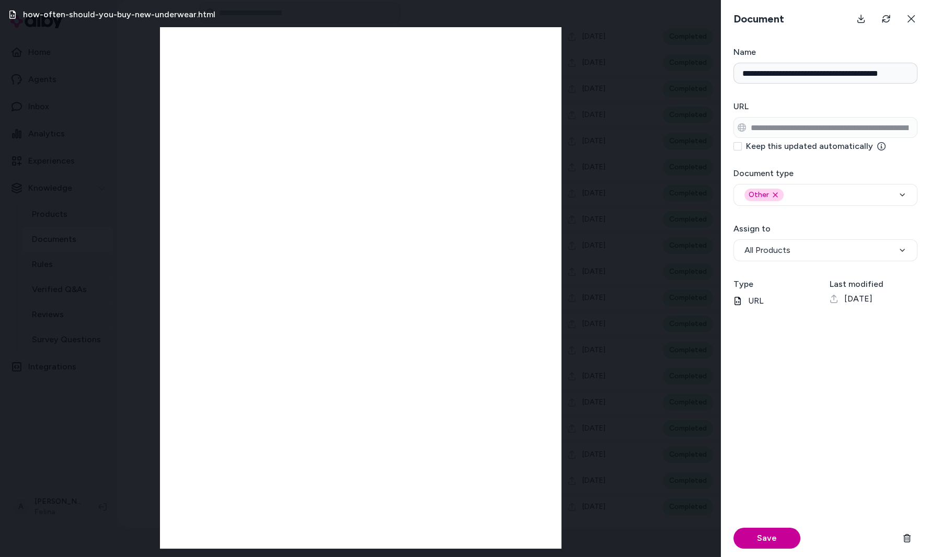
click at [783, 537] on button "Save" at bounding box center [767, 538] width 67 height 21
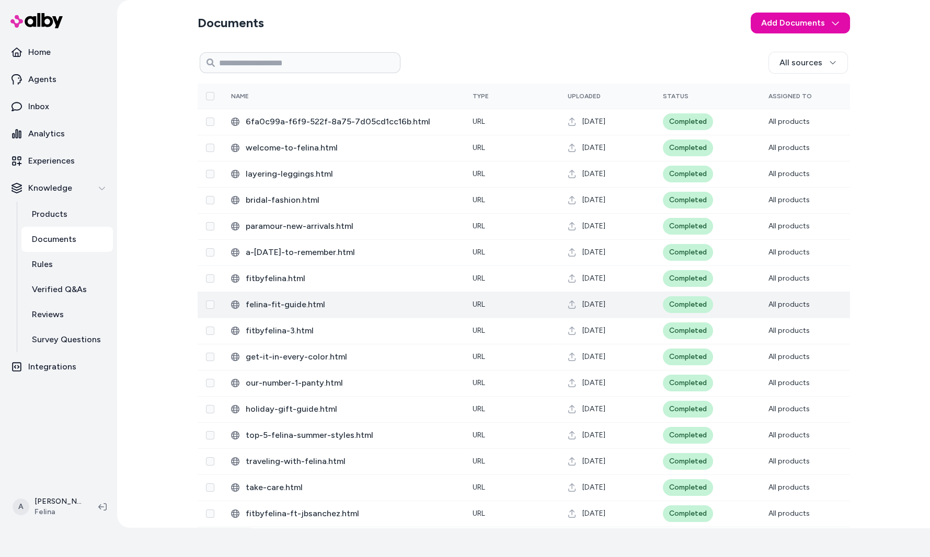
scroll to position [111, 0]
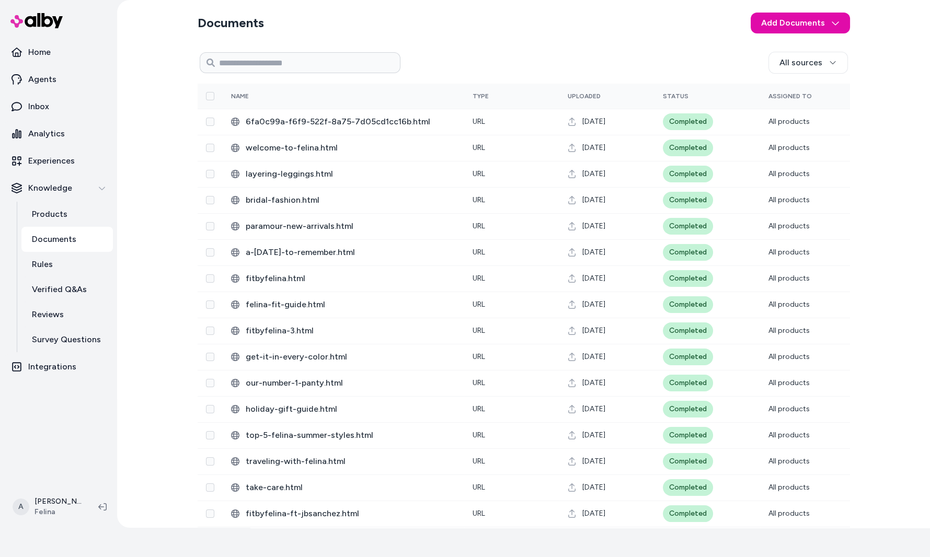
scroll to position [111, 0]
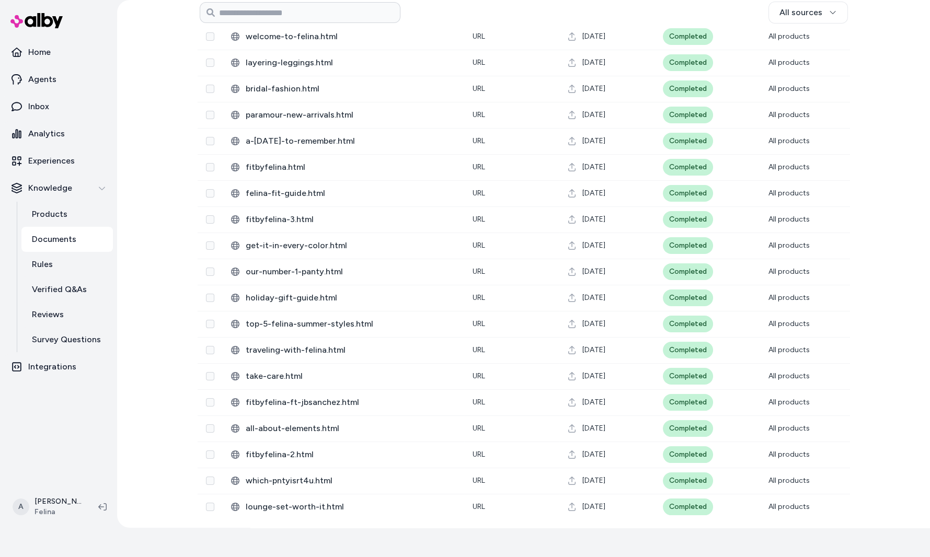
click at [71, 235] on p "Documents" at bounding box center [54, 239] width 44 height 13
click at [51, 242] on p "Documents" at bounding box center [54, 239] width 44 height 13
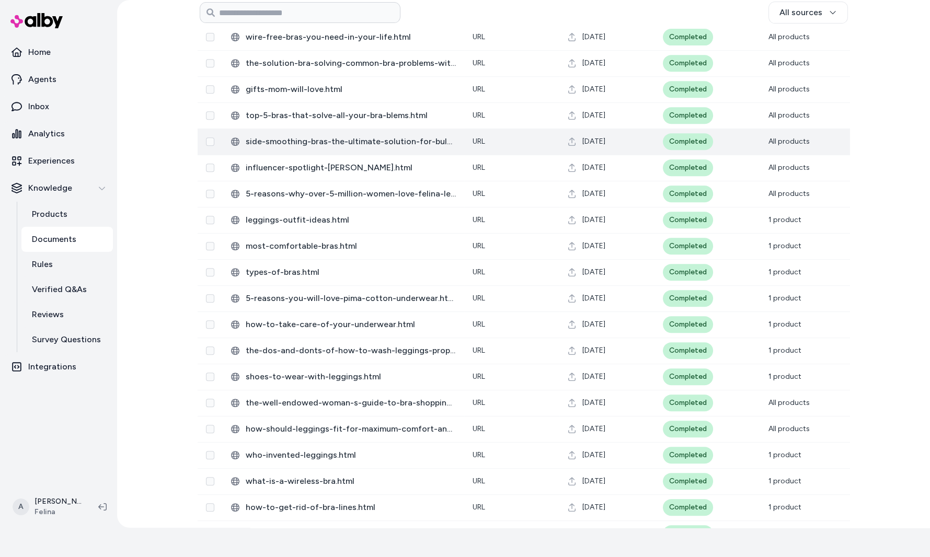
scroll to position [1017, 0]
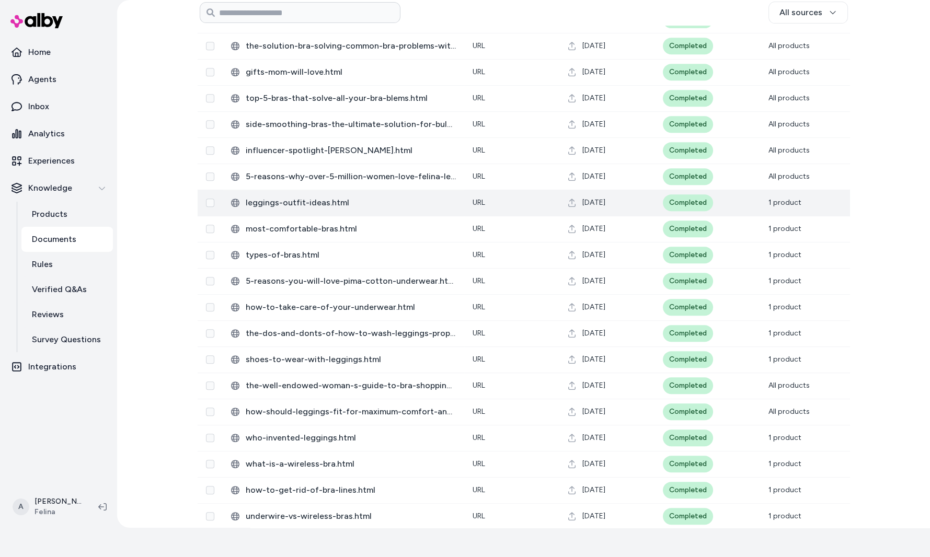
click at [563, 209] on td "[DATE]" at bounding box center [607, 203] width 95 height 26
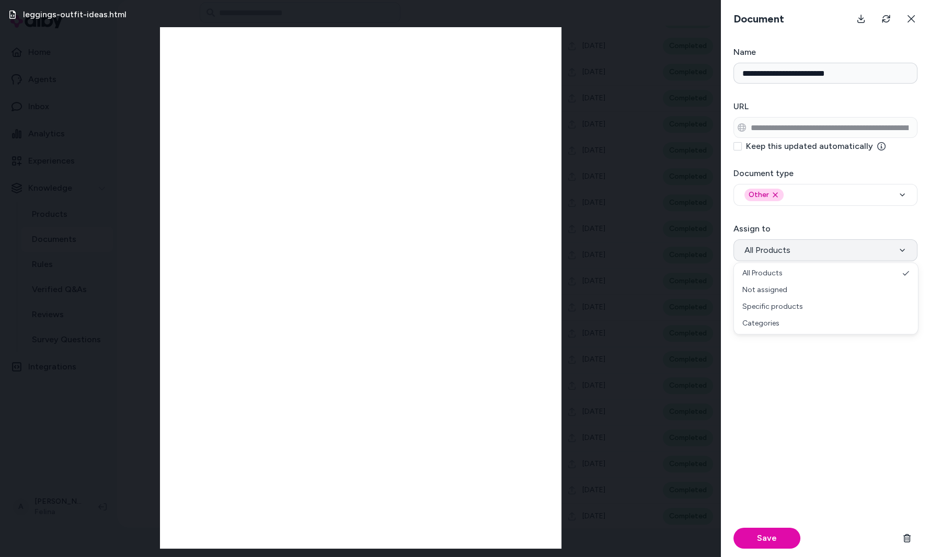
click at [763, 244] on span "All Products" at bounding box center [768, 250] width 46 height 13
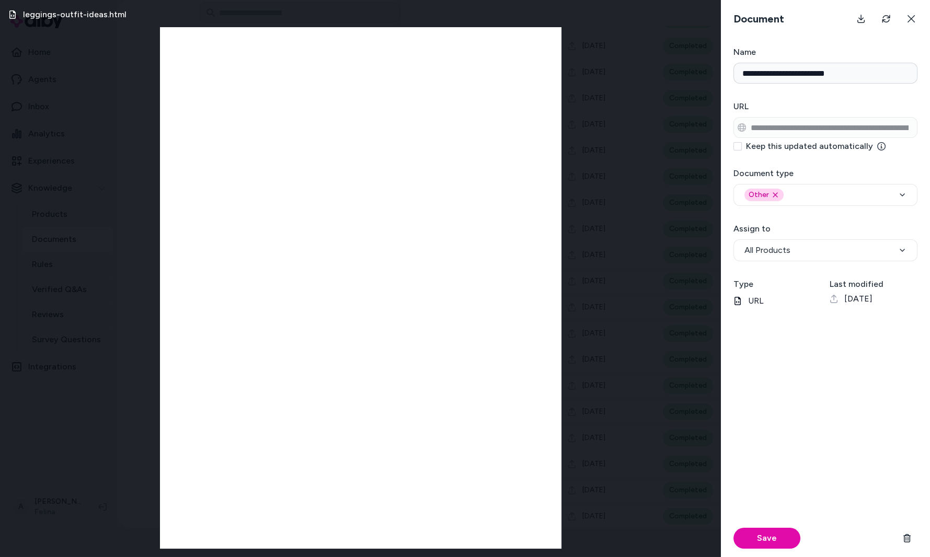
click at [777, 528] on div "Save" at bounding box center [826, 539] width 184 height 38
drag, startPoint x: 777, startPoint y: 529, endPoint x: 777, endPoint y: 535, distance: 6.3
click at [777, 535] on button "Save" at bounding box center [767, 538] width 67 height 21
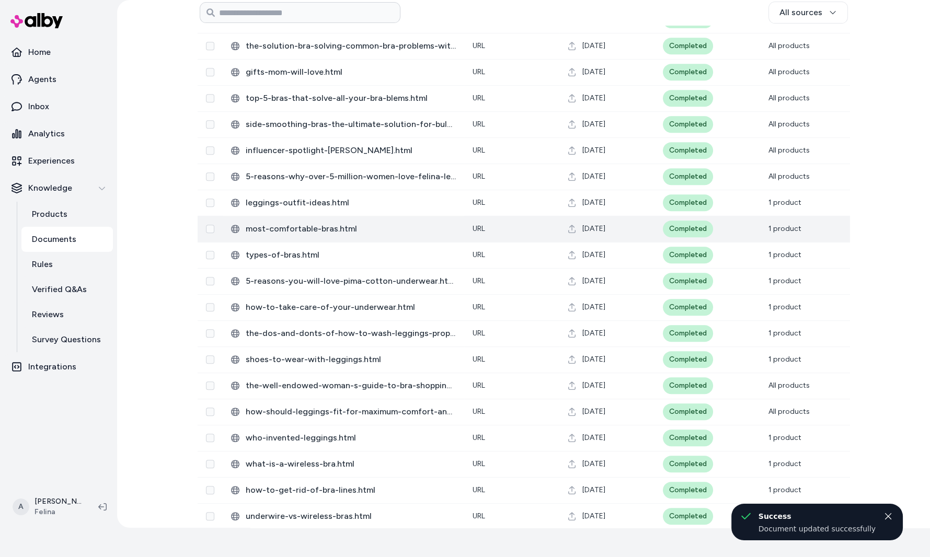
click at [540, 229] on td "URL" at bounding box center [511, 229] width 95 height 26
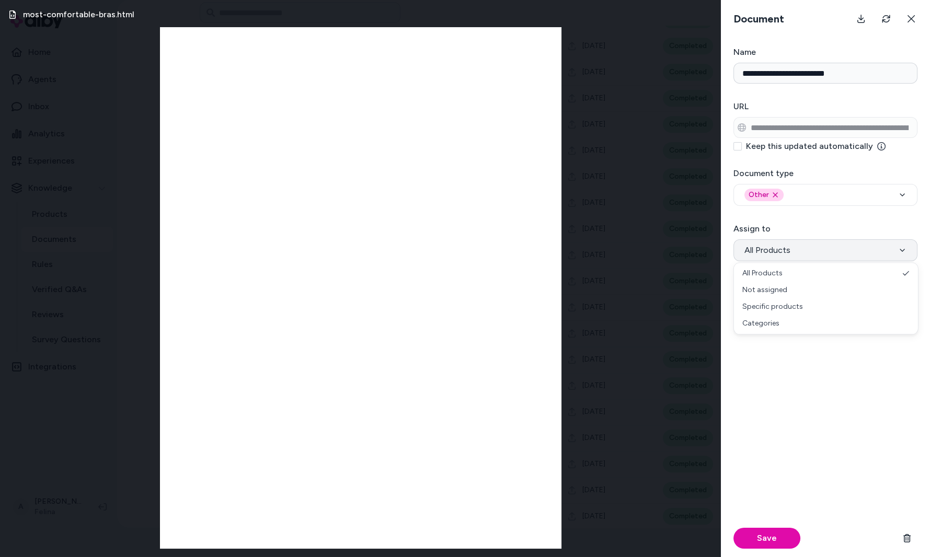
click at [794, 247] on button "All Products" at bounding box center [826, 251] width 184 height 22
click at [795, 258] on button "All Products" at bounding box center [826, 251] width 184 height 22
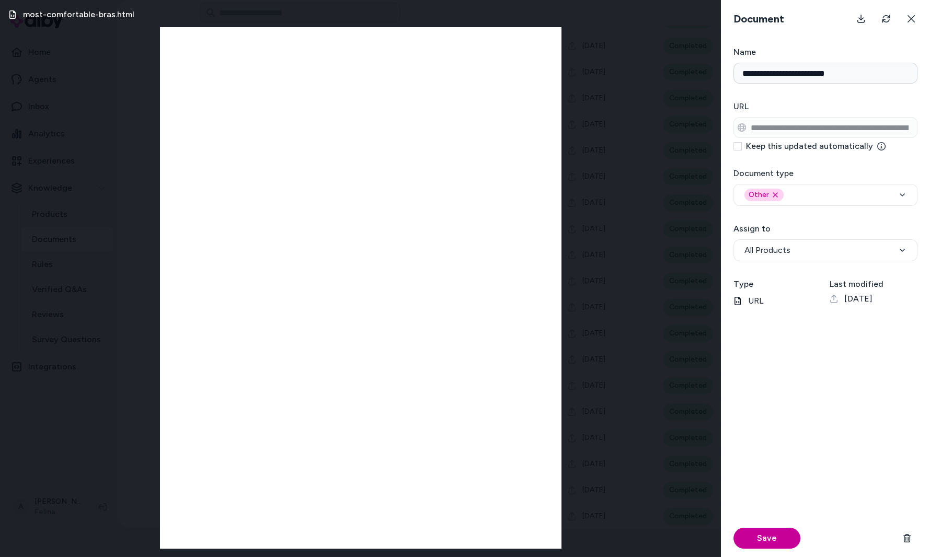
click at [785, 536] on button "Save" at bounding box center [767, 538] width 67 height 21
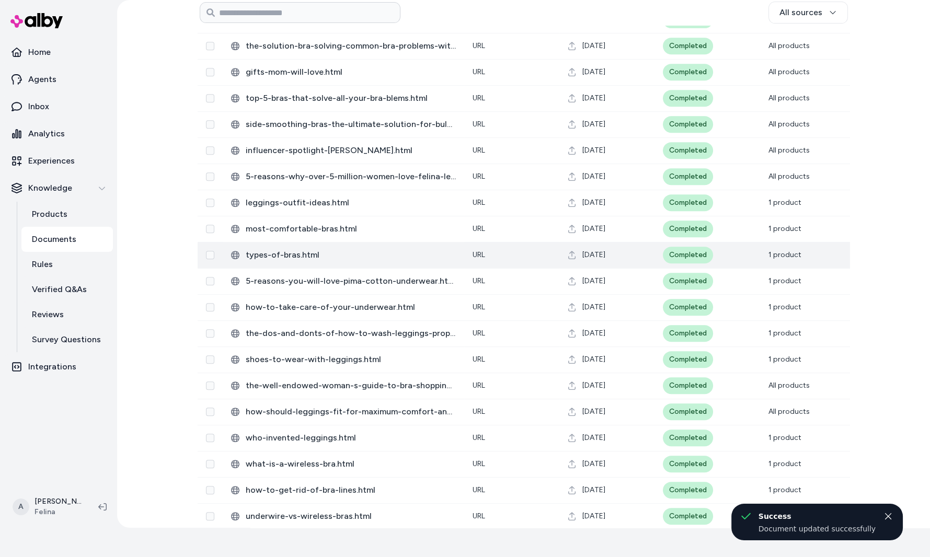
click at [580, 261] on td "[DATE]" at bounding box center [607, 255] width 95 height 26
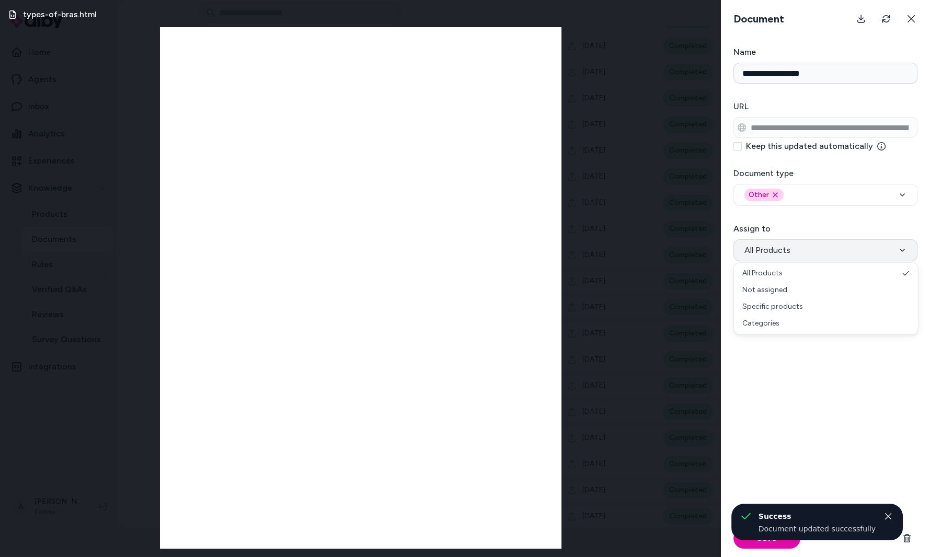
click at [770, 248] on span "All Products" at bounding box center [768, 250] width 46 height 13
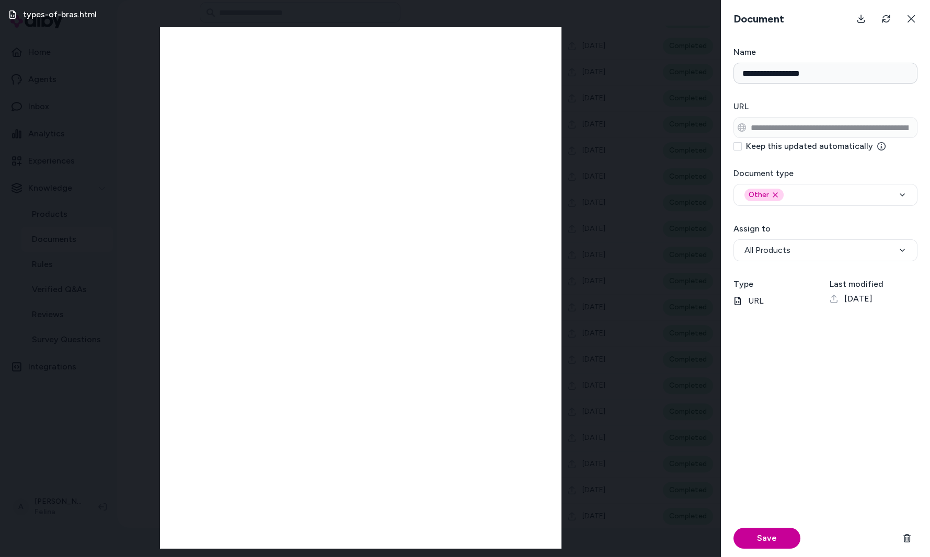
click at [772, 533] on button "Save" at bounding box center [767, 538] width 67 height 21
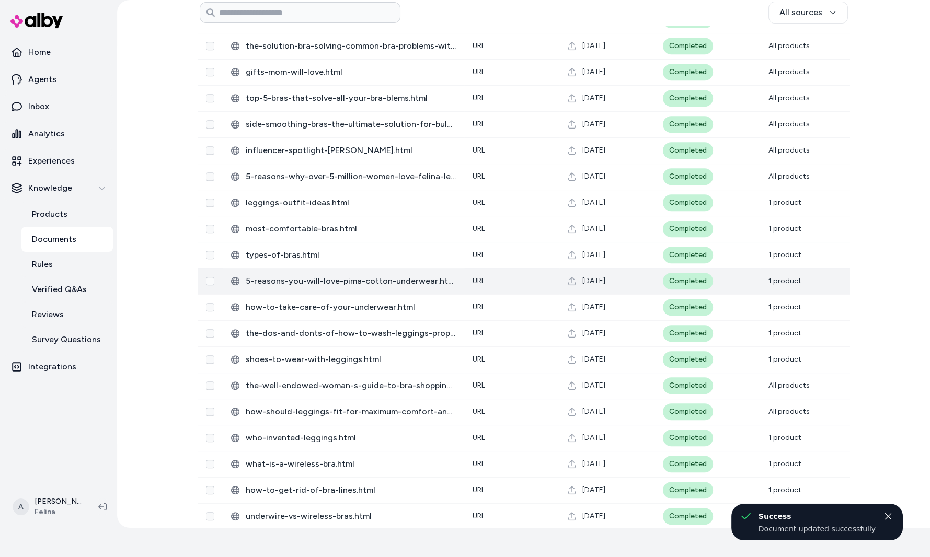
click at [383, 281] on span "5-reasons-you-will-love-pima-cotton-underwear.html" at bounding box center [351, 281] width 210 height 13
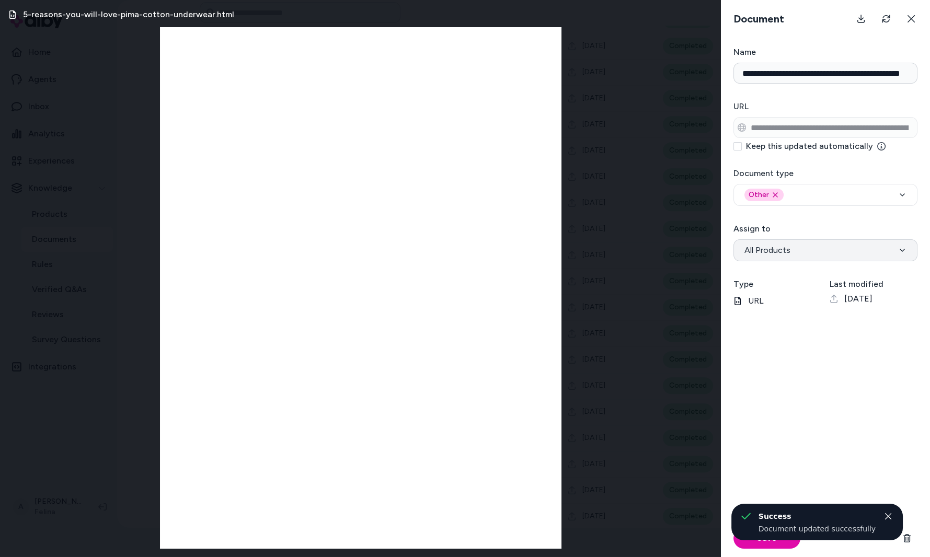
click at [794, 251] on button "All Products" at bounding box center [826, 251] width 184 height 22
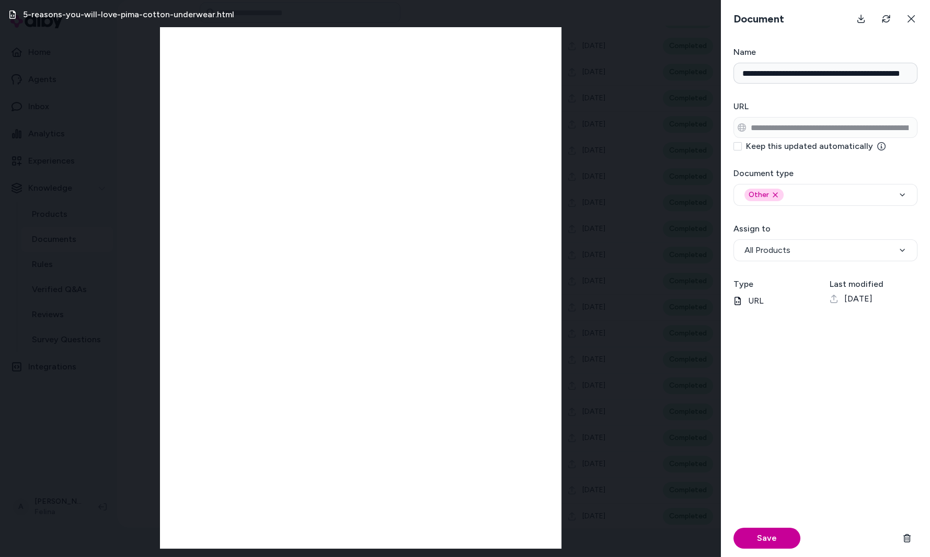
click at [781, 547] on button "Save" at bounding box center [767, 538] width 67 height 21
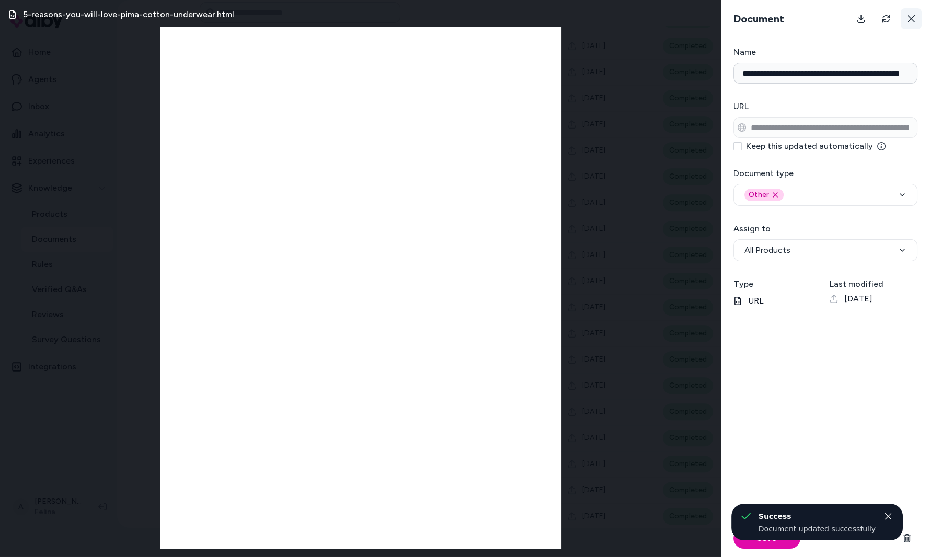
click at [916, 16] on button at bounding box center [911, 18] width 21 height 21
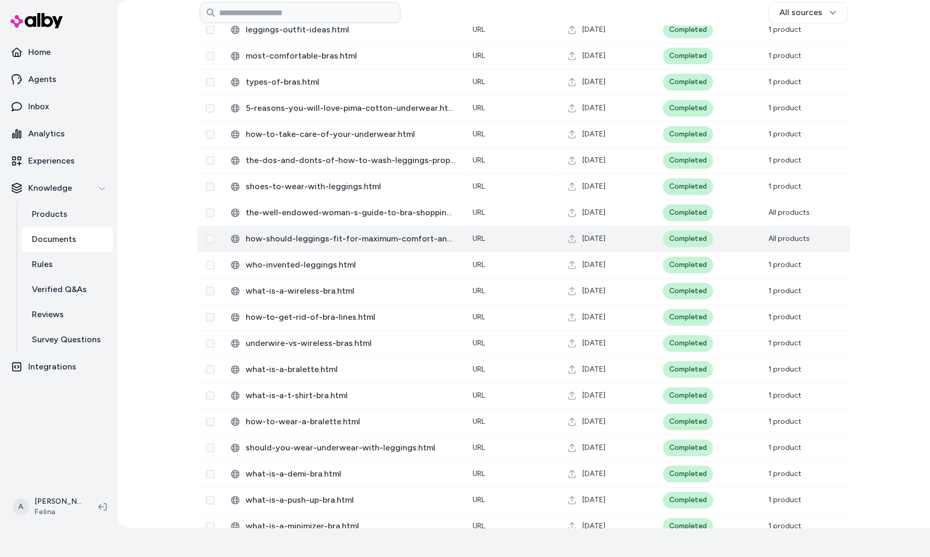
scroll to position [1602, 0]
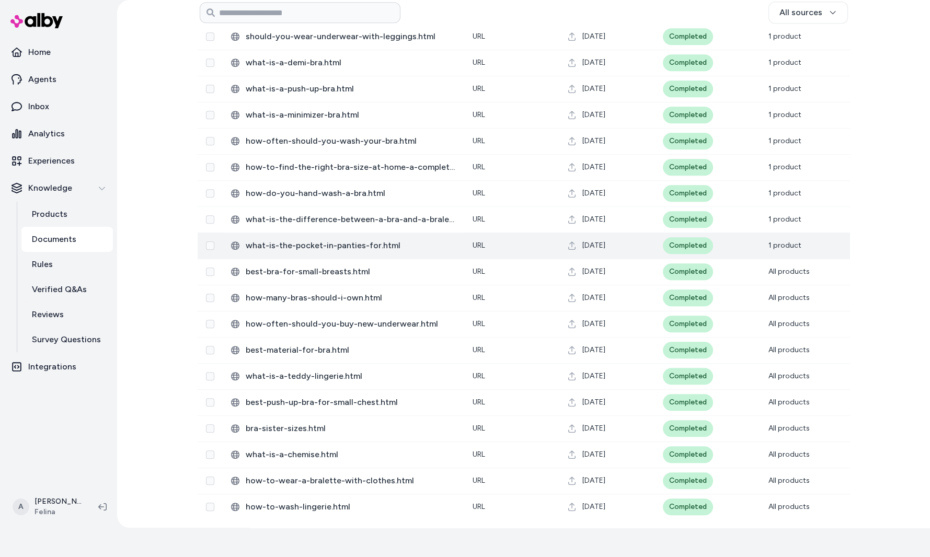
click at [439, 247] on span "what-is-the-pocket-in-panties-for.html" at bounding box center [351, 246] width 210 height 13
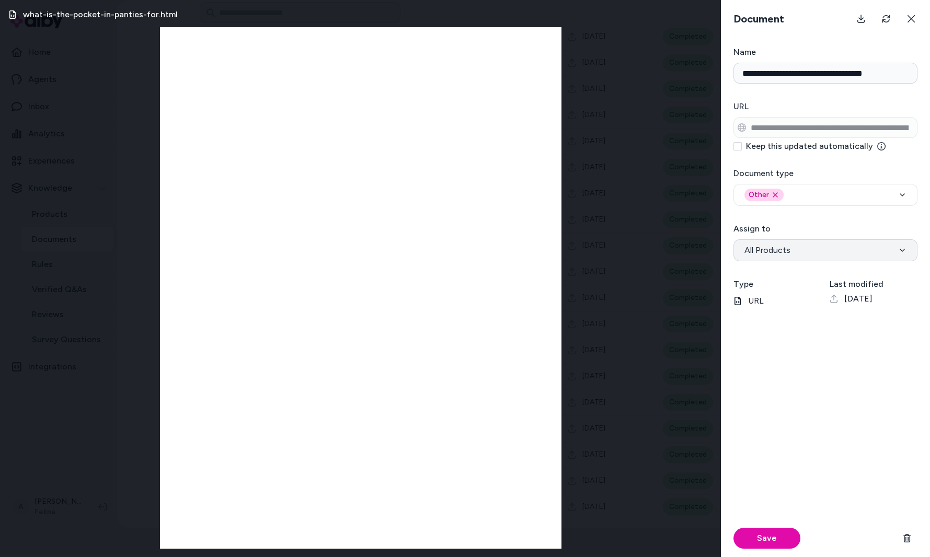
click at [846, 246] on button "All Products" at bounding box center [826, 251] width 184 height 22
click at [760, 524] on div "Save" at bounding box center [826, 539] width 184 height 38
click at [766, 531] on button "Save" at bounding box center [767, 538] width 67 height 21
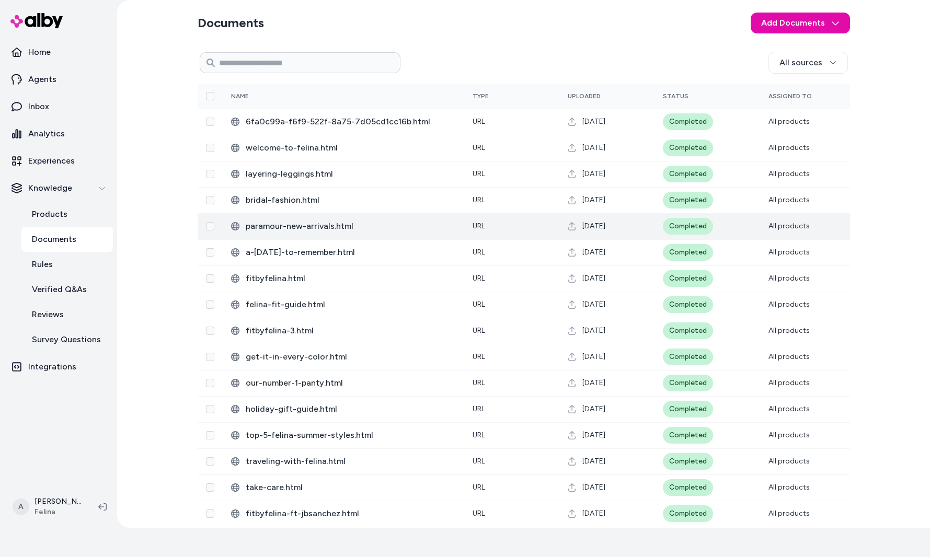
scroll to position [111, 0]
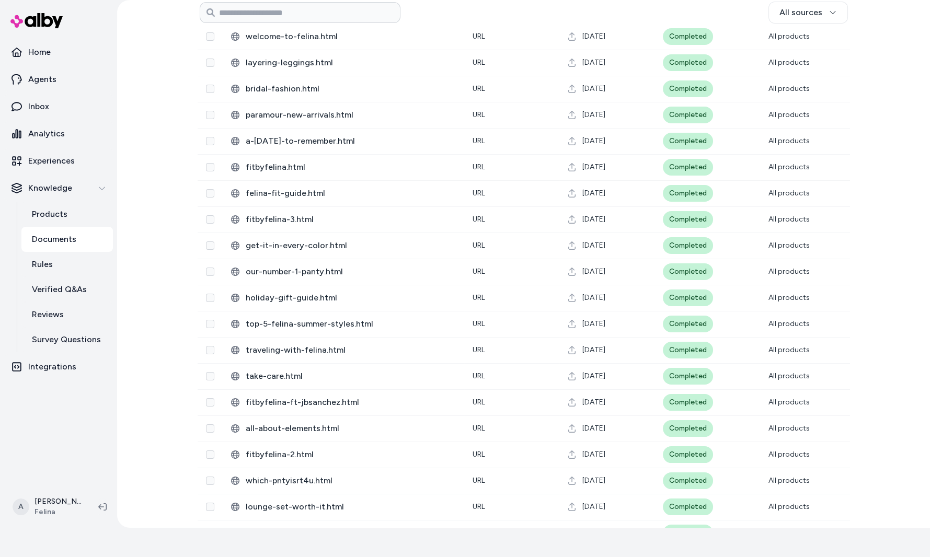
click at [855, 136] on div "Documents Add Documents All sources 0 Selected Edit Name Type Uploaded Status A…" at bounding box center [523, 470] width 669 height 1163
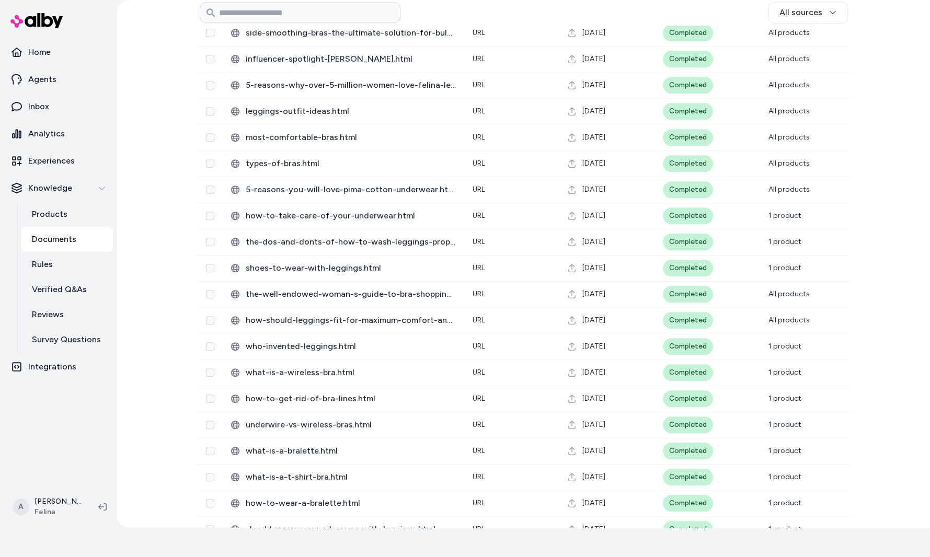
scroll to position [1111, 0]
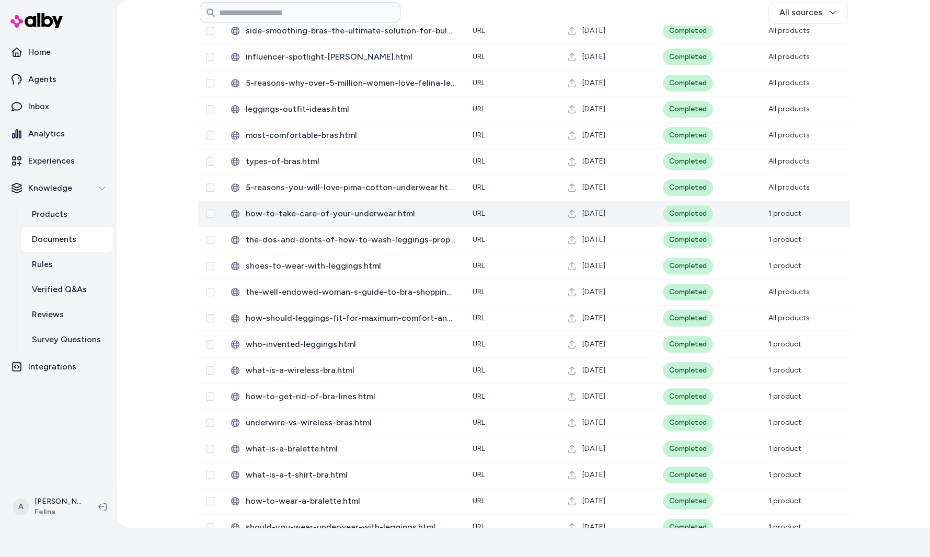
click at [744, 216] on td "Completed" at bounding box center [708, 214] width 106 height 26
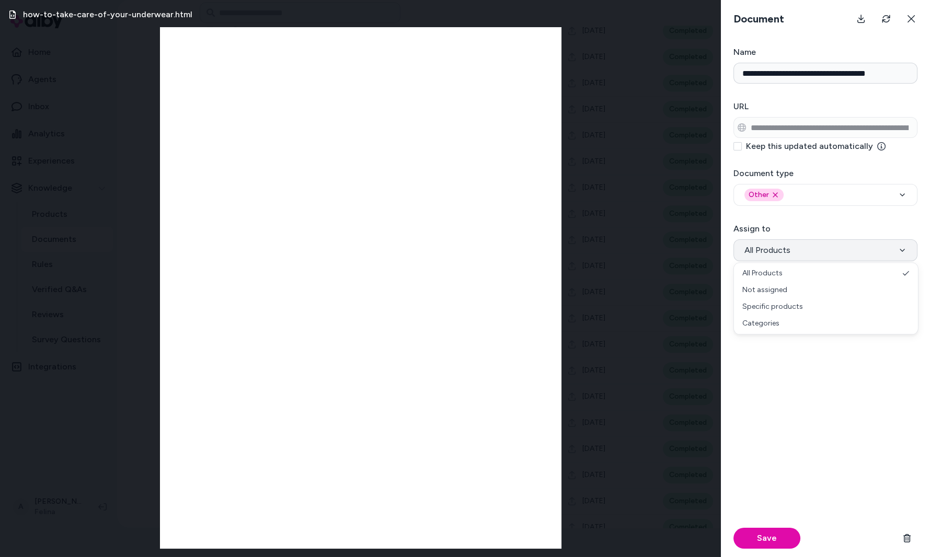
click at [800, 258] on button "All Products" at bounding box center [826, 251] width 184 height 22
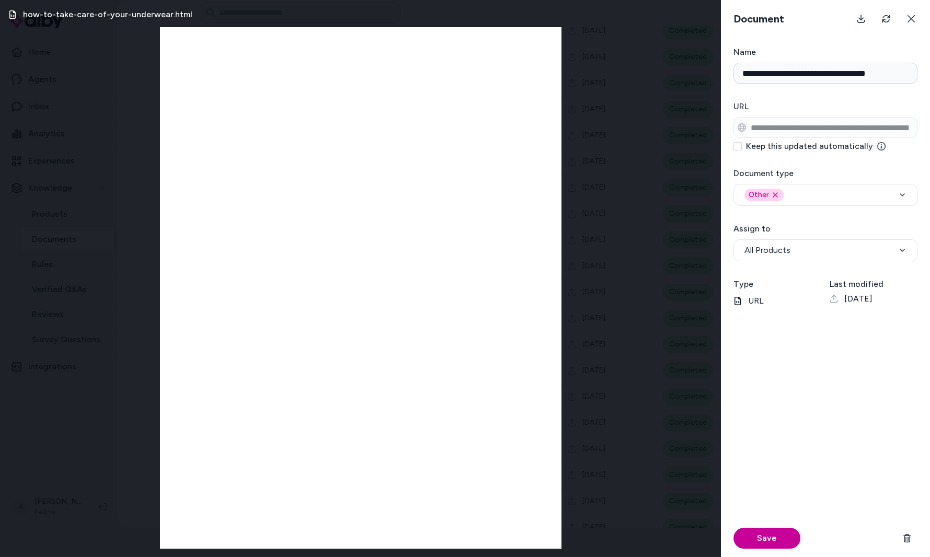
click at [774, 536] on button "Save" at bounding box center [767, 538] width 67 height 21
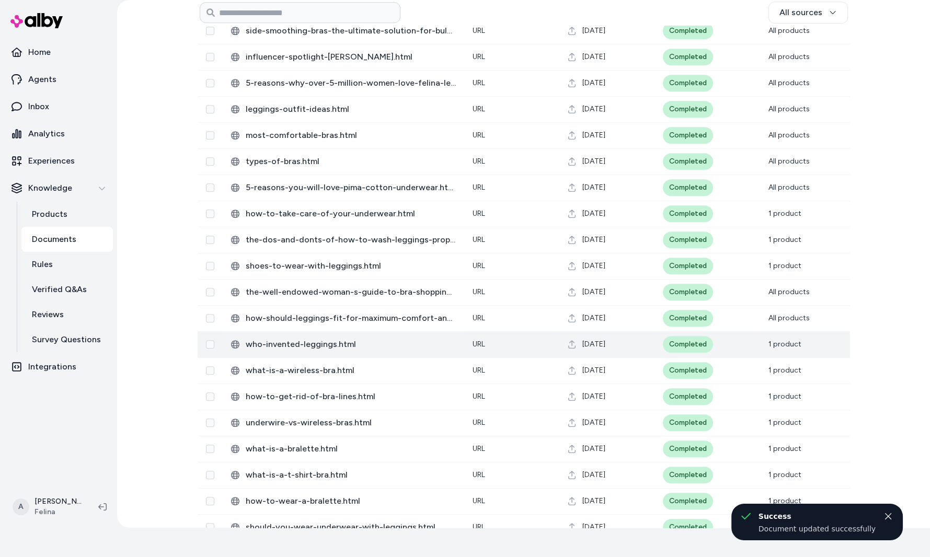
scroll to position [1110, 0]
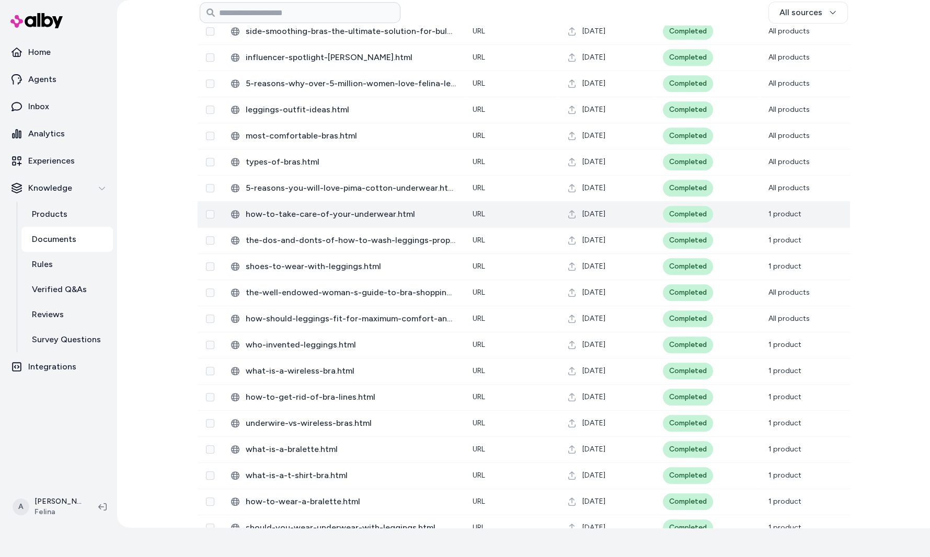
click at [739, 219] on td "Completed" at bounding box center [708, 214] width 106 height 26
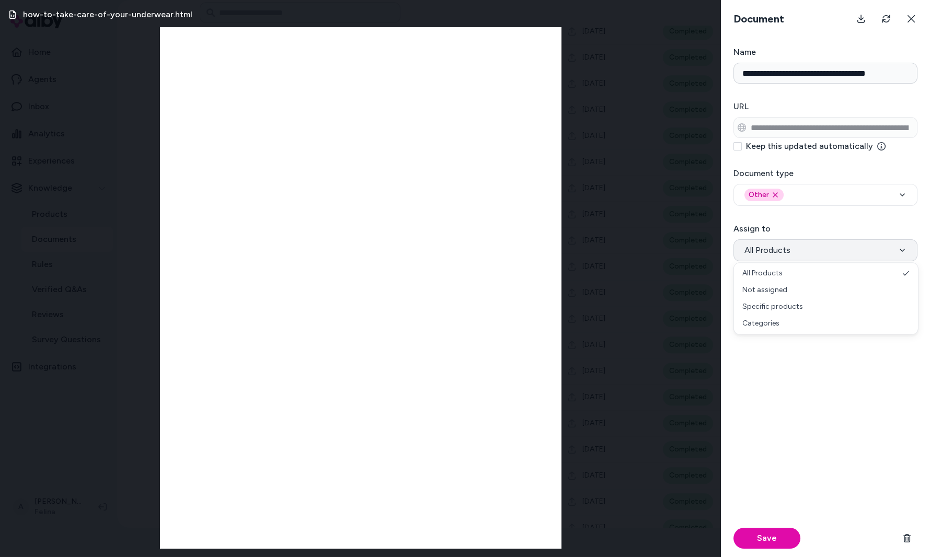
click at [809, 248] on button "All Products" at bounding box center [826, 251] width 184 height 22
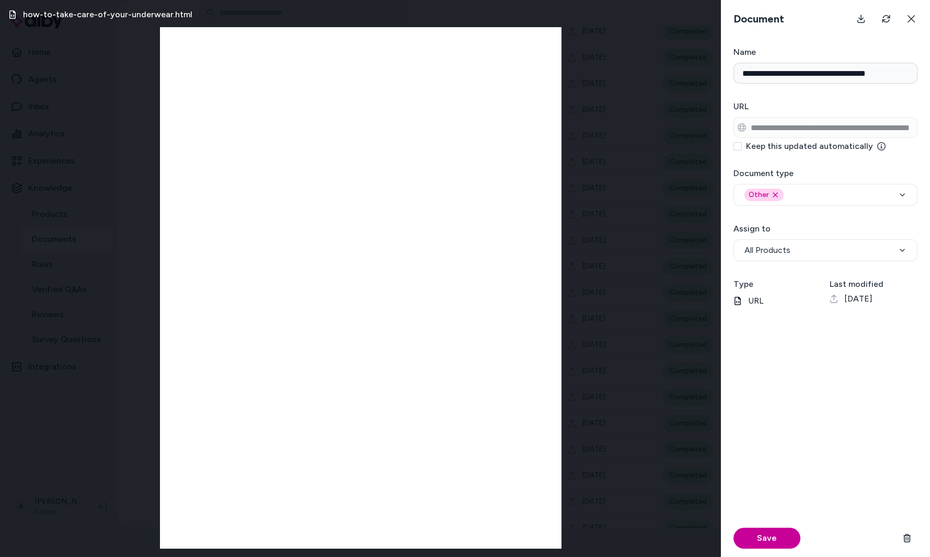
click at [773, 544] on button "Save" at bounding box center [767, 538] width 67 height 21
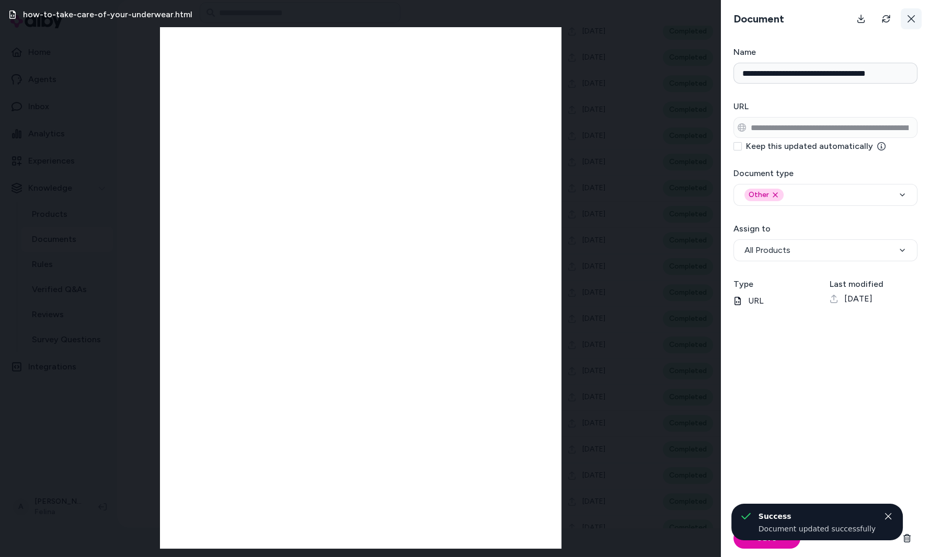
click at [909, 26] on button at bounding box center [911, 18] width 21 height 21
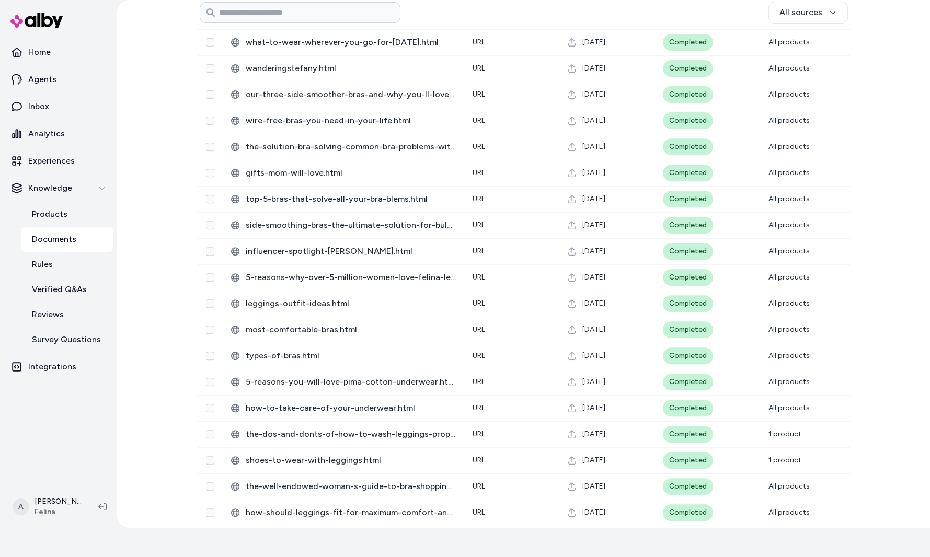
scroll to position [975, 0]
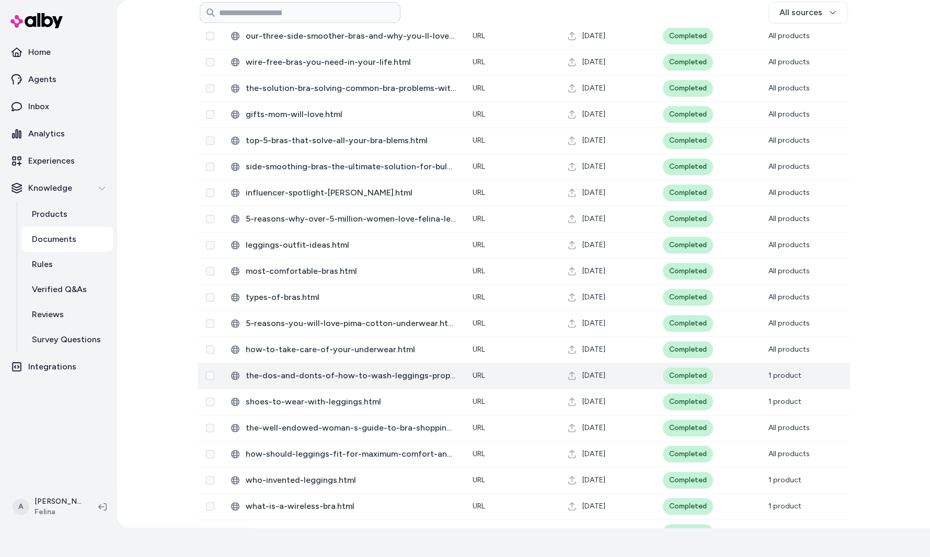
click at [521, 377] on td "URL" at bounding box center [511, 376] width 95 height 26
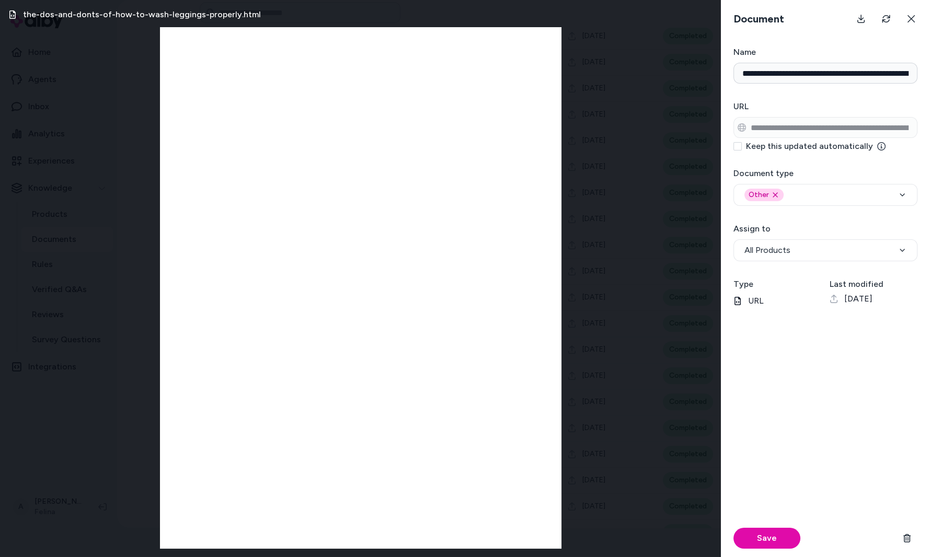
click at [797, 269] on form "**********" at bounding box center [825, 301] width 209 height 511
click at [804, 252] on button "All Products" at bounding box center [826, 251] width 184 height 22
click at [774, 541] on button "Save" at bounding box center [767, 538] width 67 height 21
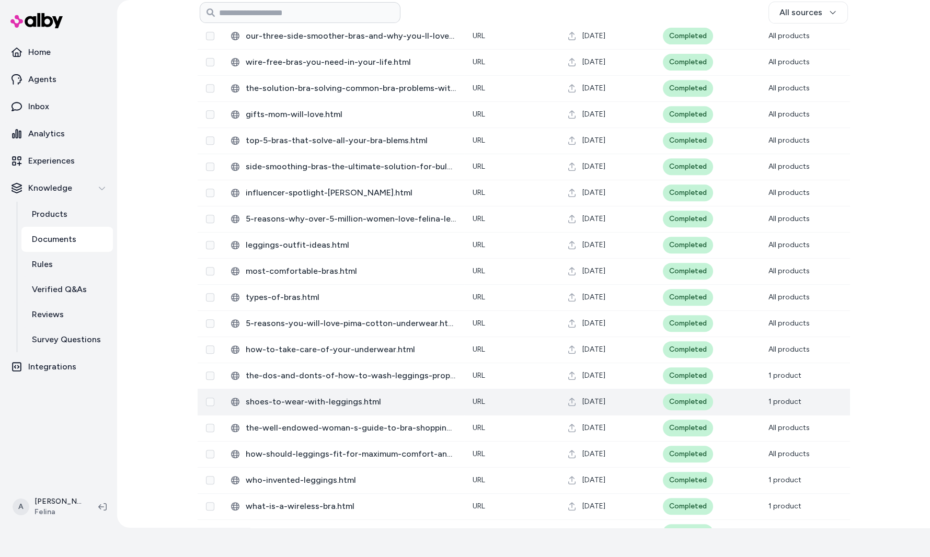
click at [634, 396] on td "[DATE]" at bounding box center [607, 402] width 95 height 26
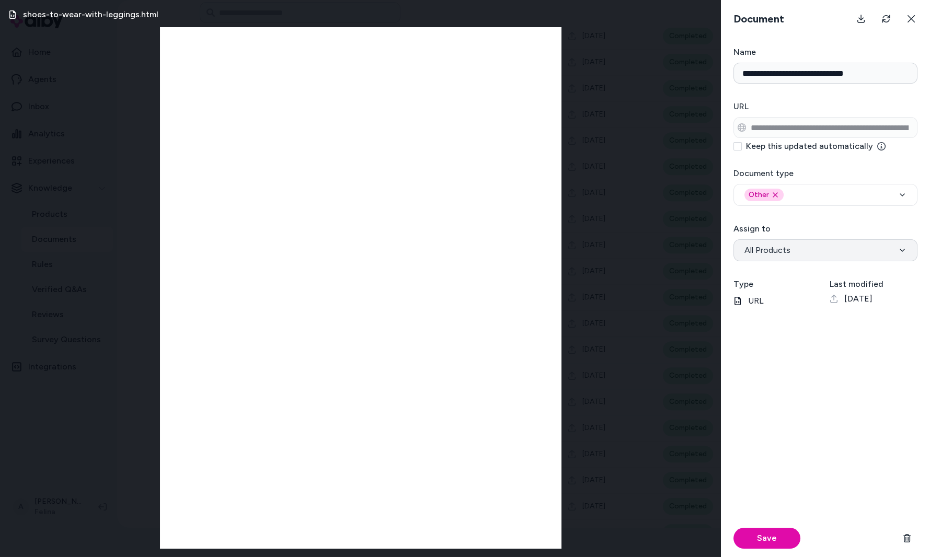
click at [813, 256] on button "All Products" at bounding box center [826, 251] width 184 height 22
click at [754, 528] on div "Save" at bounding box center [826, 539] width 184 height 38
click at [761, 541] on button "Save" at bounding box center [767, 538] width 67 height 21
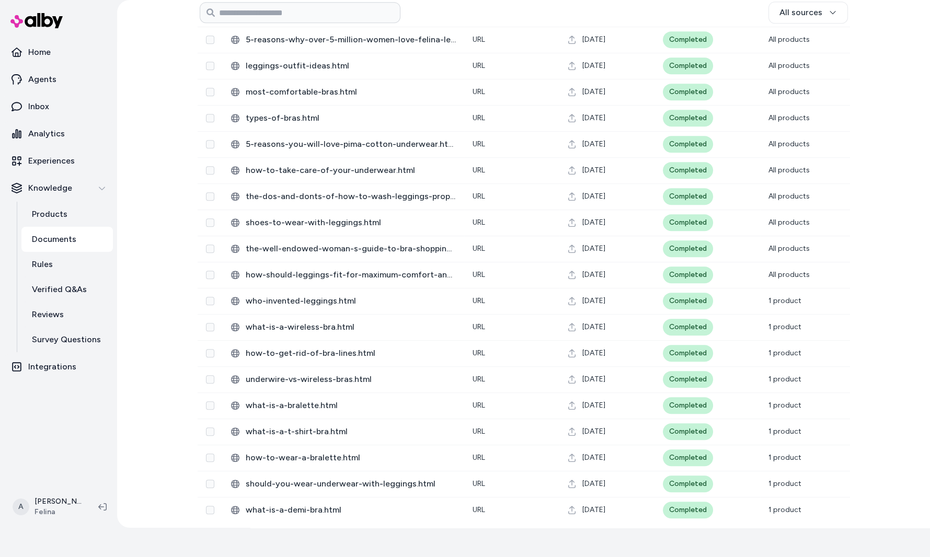
scroll to position [1157, 0]
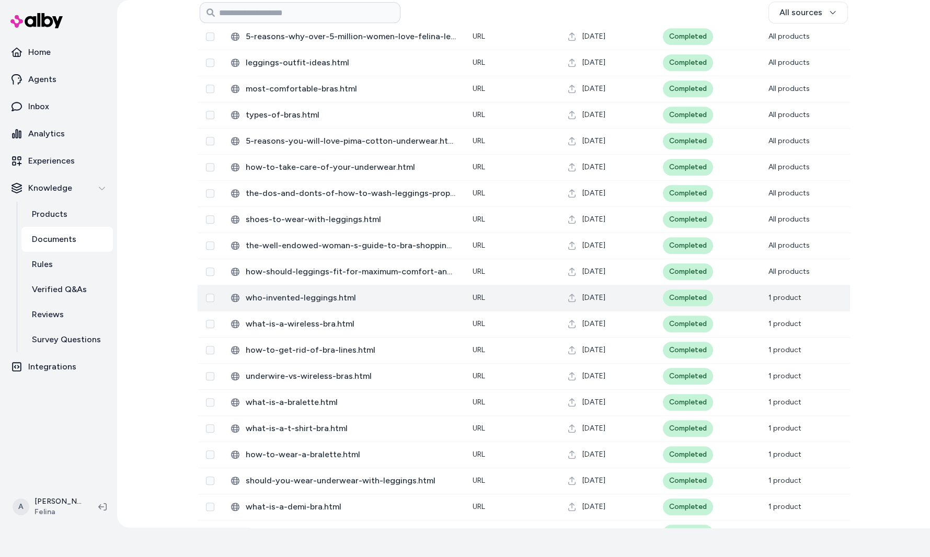
click at [608, 304] on td "[DATE]" at bounding box center [607, 298] width 95 height 26
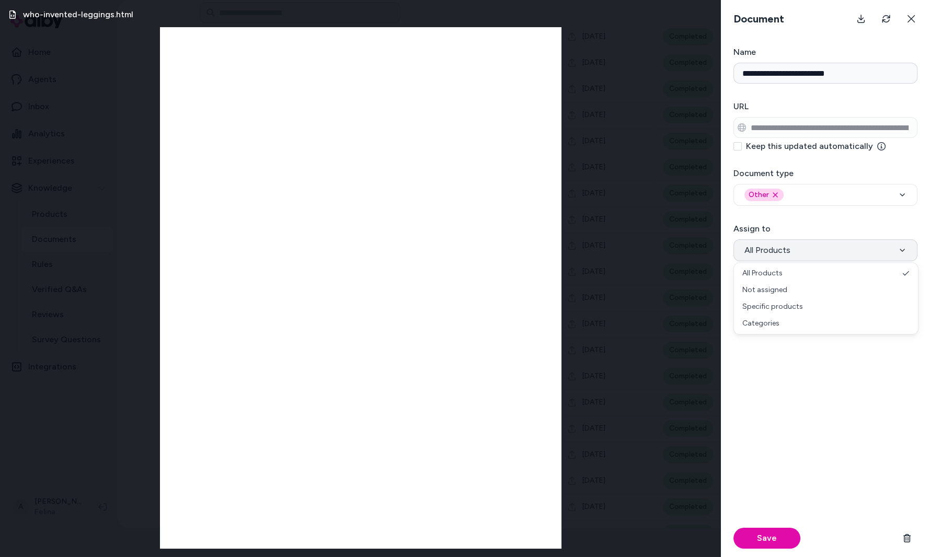
click at [795, 253] on button "All Products" at bounding box center [826, 251] width 184 height 22
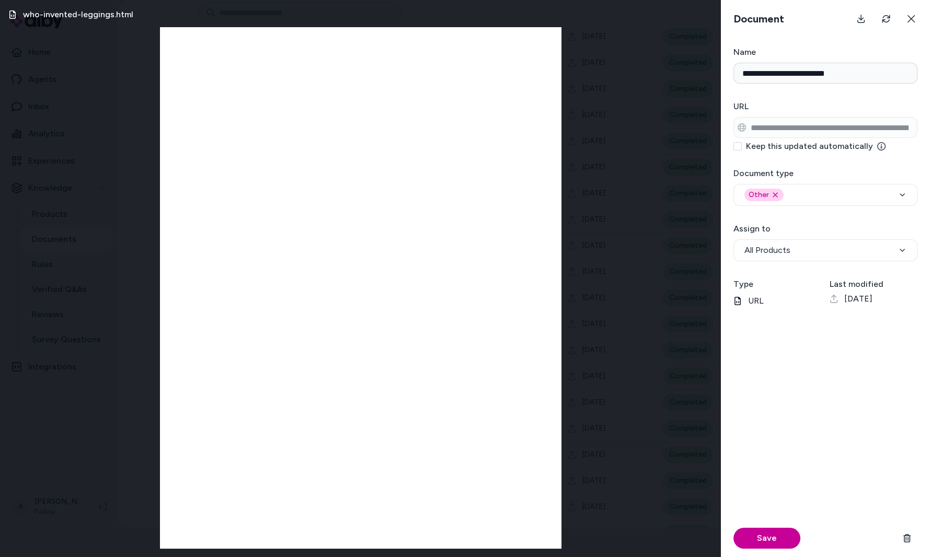
click at [759, 541] on button "Save" at bounding box center [767, 538] width 67 height 21
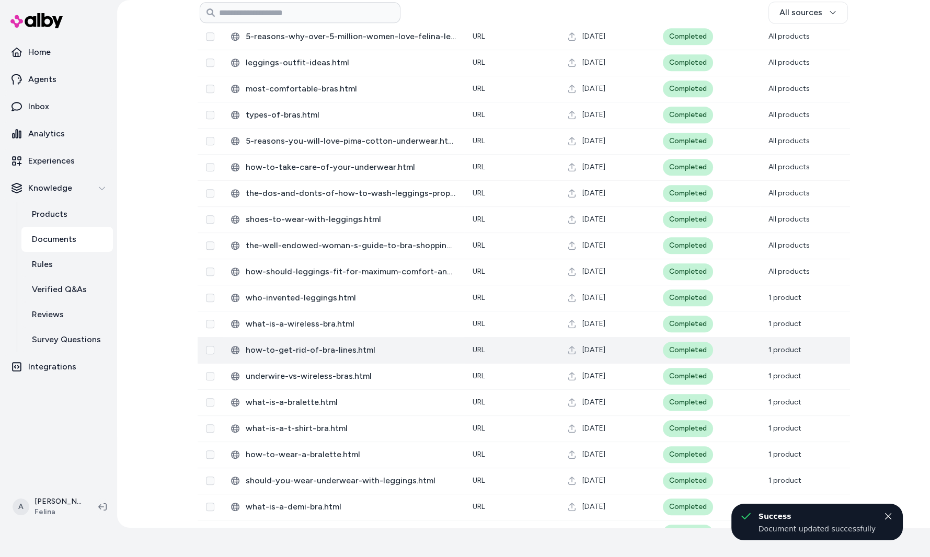
click at [597, 348] on span "[DATE]" at bounding box center [594, 350] width 23 height 10
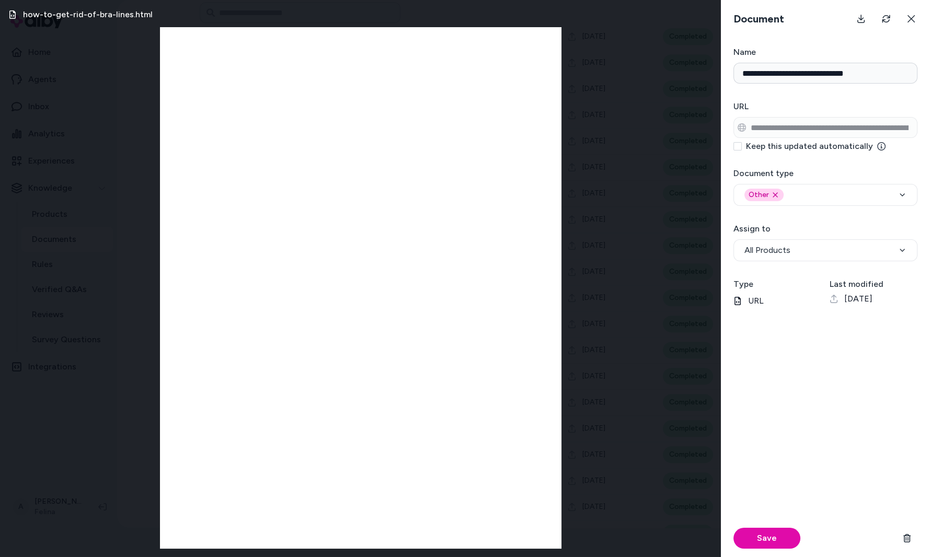
click at [764, 264] on form "**********" at bounding box center [825, 301] width 209 height 511
click at [764, 260] on form "**********" at bounding box center [825, 301] width 209 height 511
click at [764, 260] on button "All Products" at bounding box center [826, 251] width 184 height 22
click at [763, 547] on button "Save" at bounding box center [767, 538] width 67 height 21
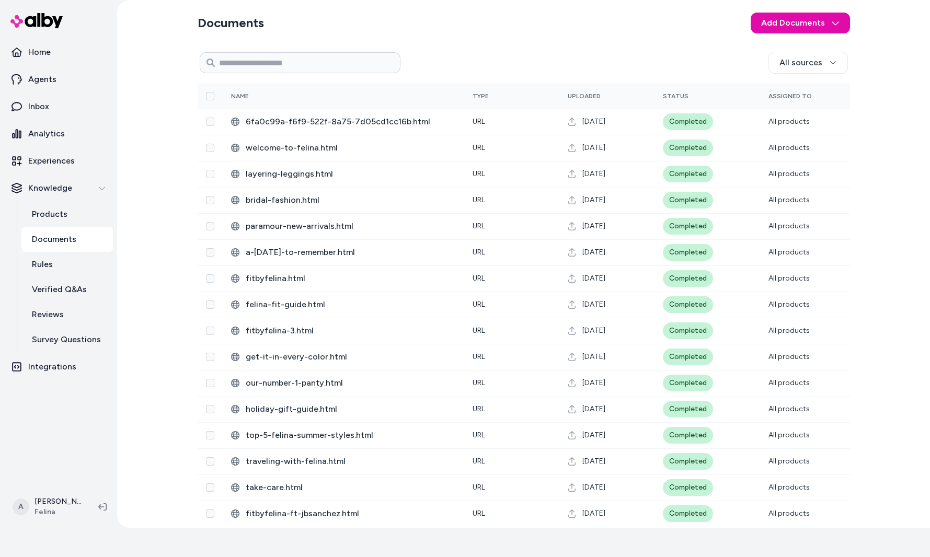
scroll to position [111, 0]
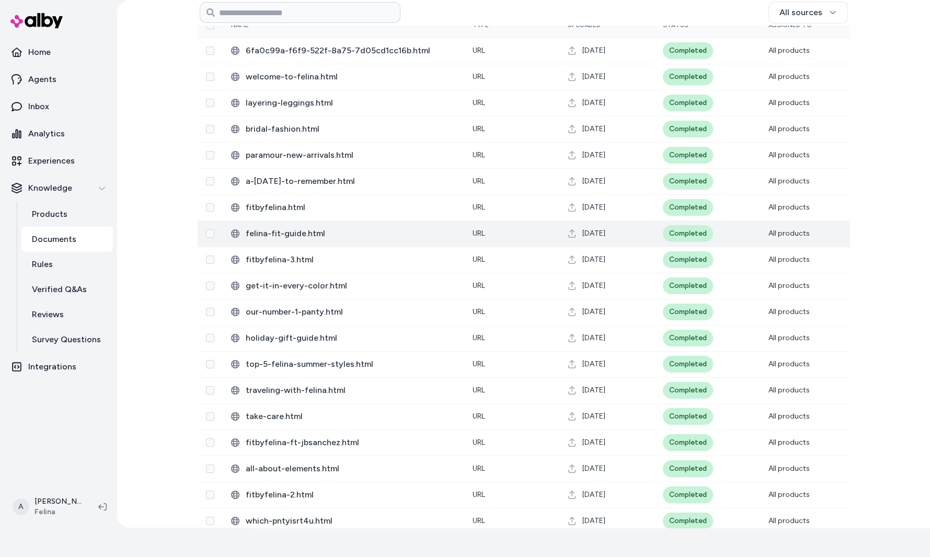
scroll to position [111, 0]
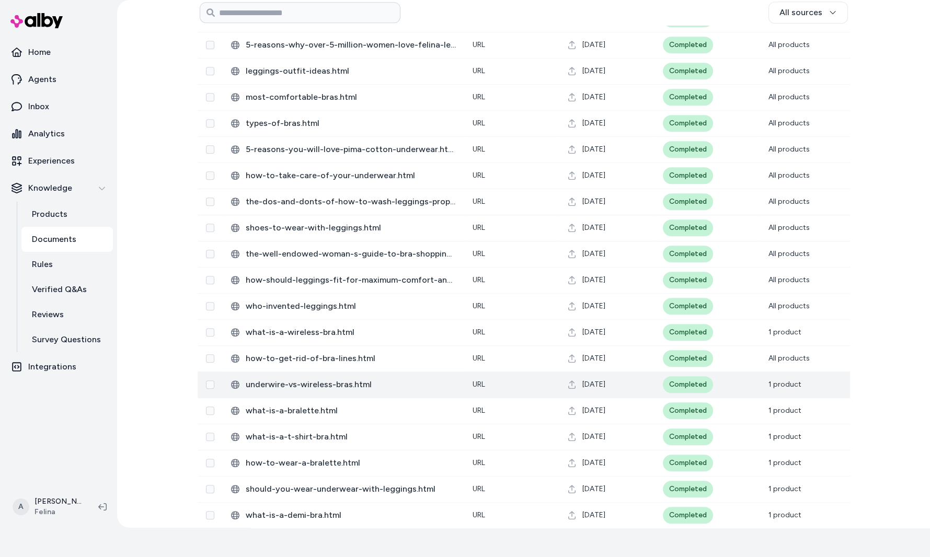
scroll to position [1157, 0]
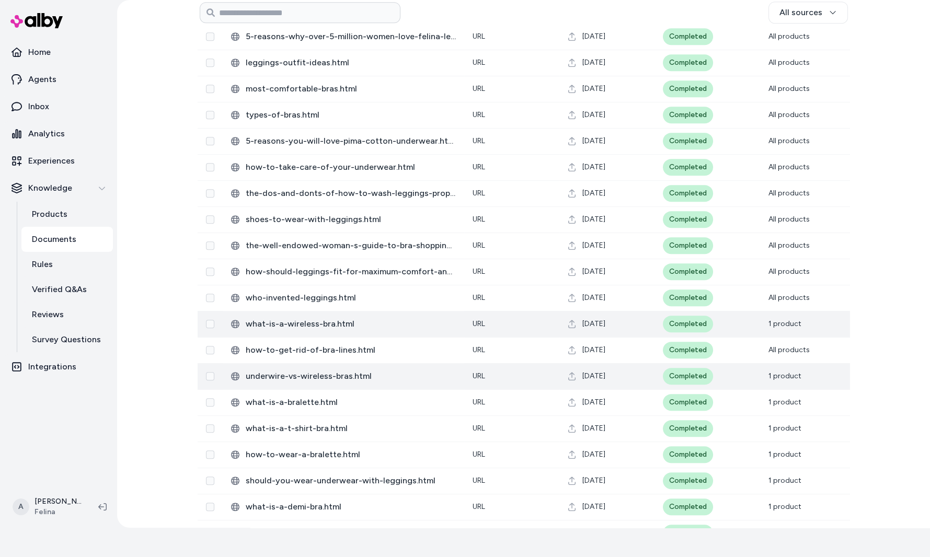
click at [744, 314] on td "Completed" at bounding box center [708, 324] width 106 height 26
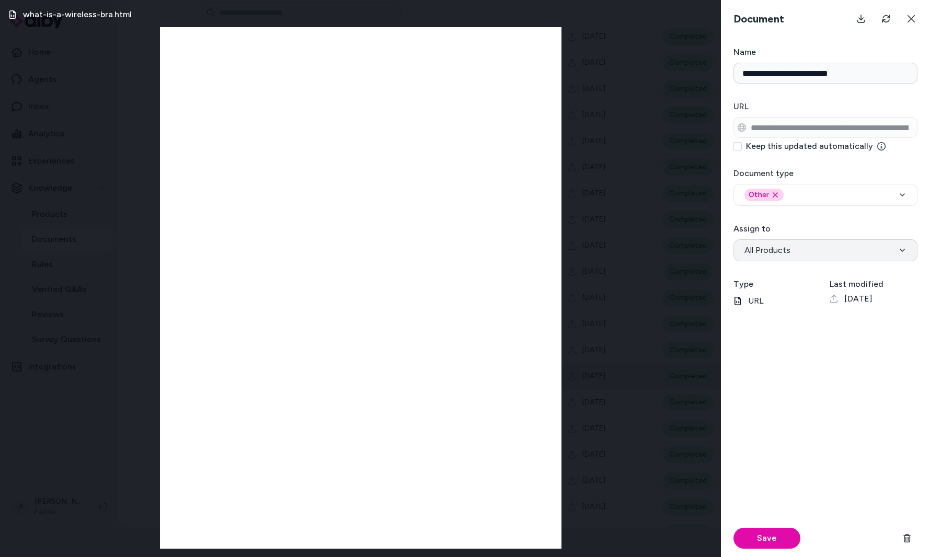
click at [843, 243] on button "All Products" at bounding box center [826, 251] width 184 height 22
click at [778, 541] on button "Save" at bounding box center [767, 538] width 67 height 21
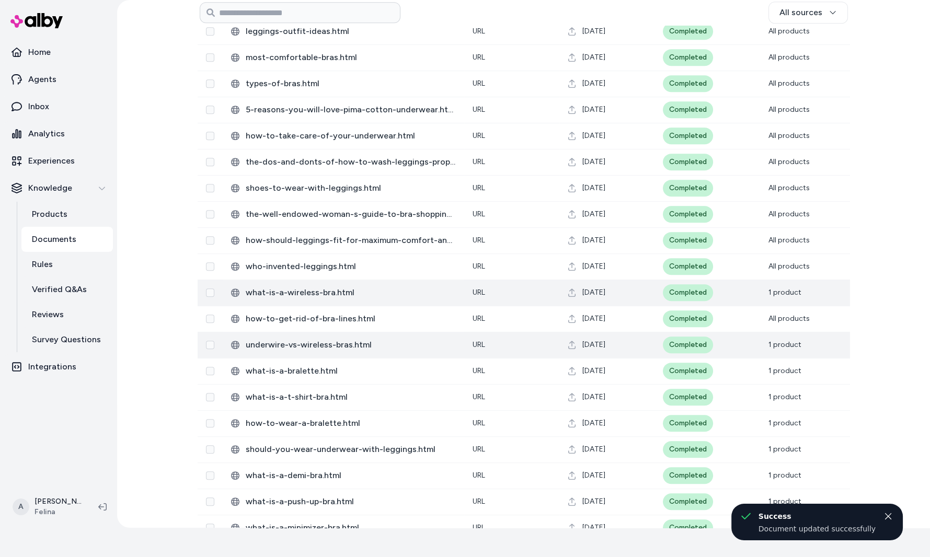
scroll to position [1198, 0]
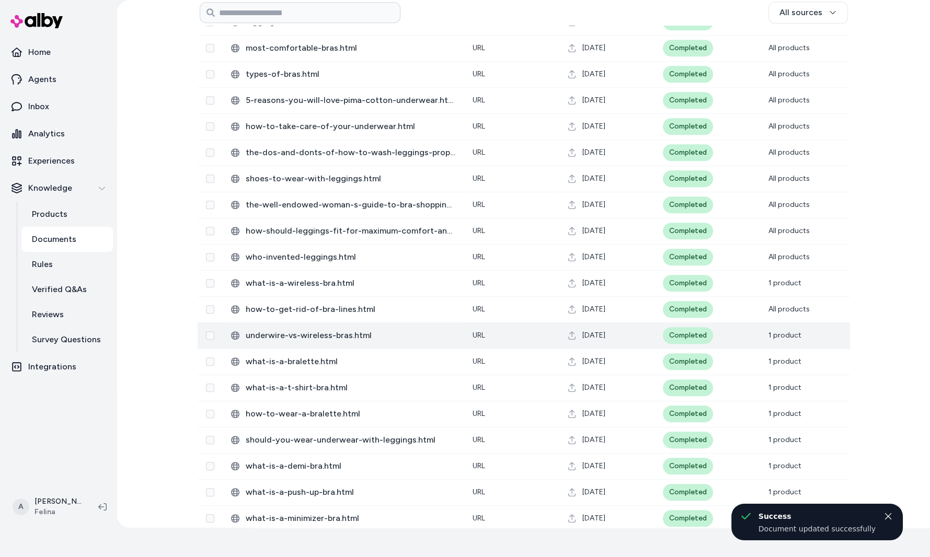
click at [737, 336] on td "Completed" at bounding box center [708, 336] width 106 height 26
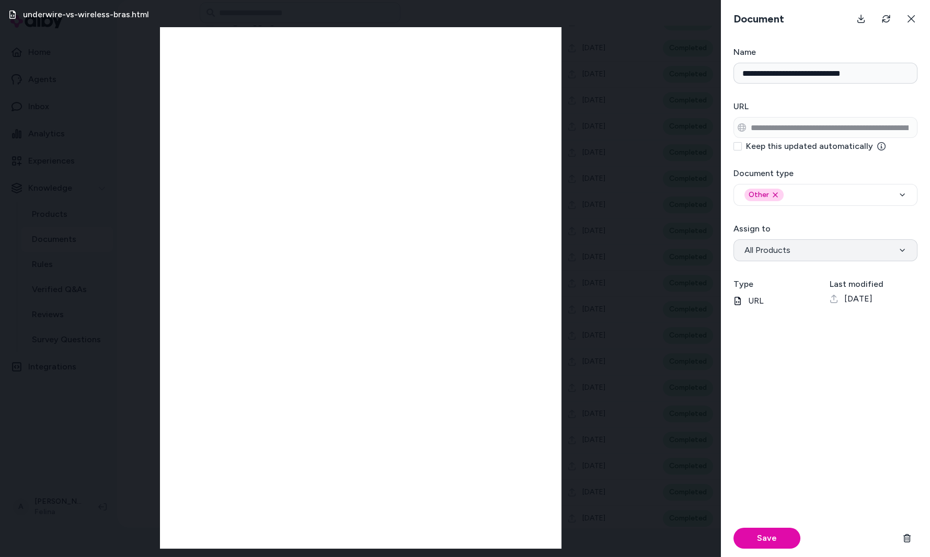
click at [806, 248] on button "All Products" at bounding box center [826, 251] width 184 height 22
click at [774, 541] on button "Save" at bounding box center [767, 538] width 67 height 21
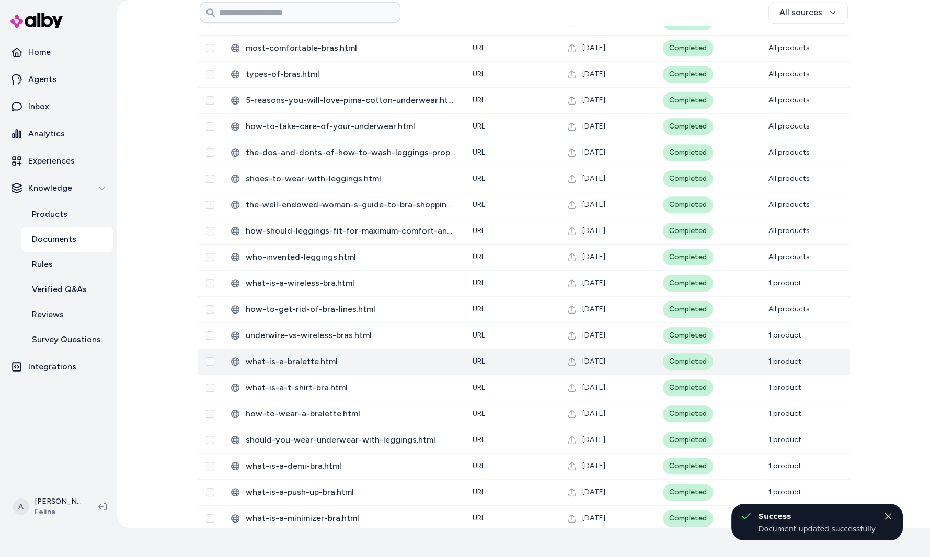
click at [716, 362] on td "Completed" at bounding box center [708, 362] width 106 height 26
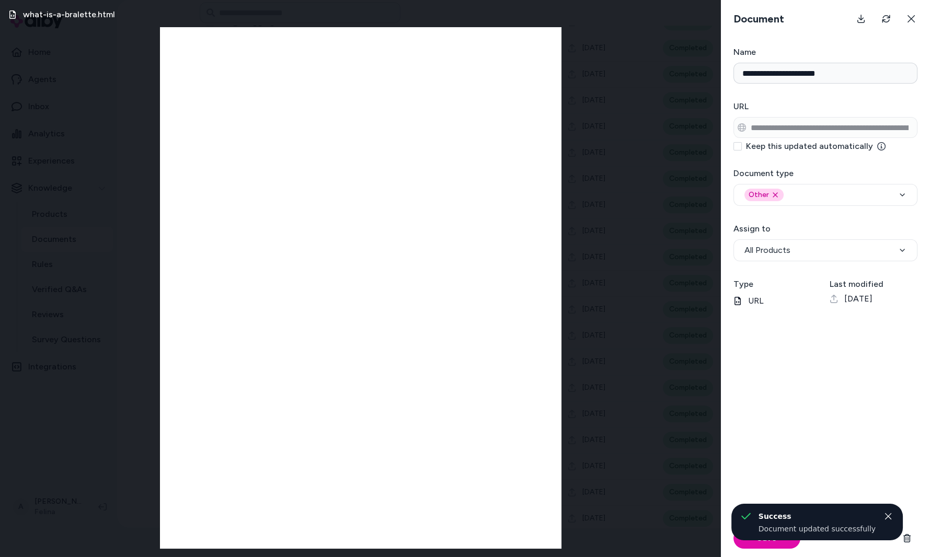
click at [813, 262] on form "**********" at bounding box center [825, 301] width 209 height 511
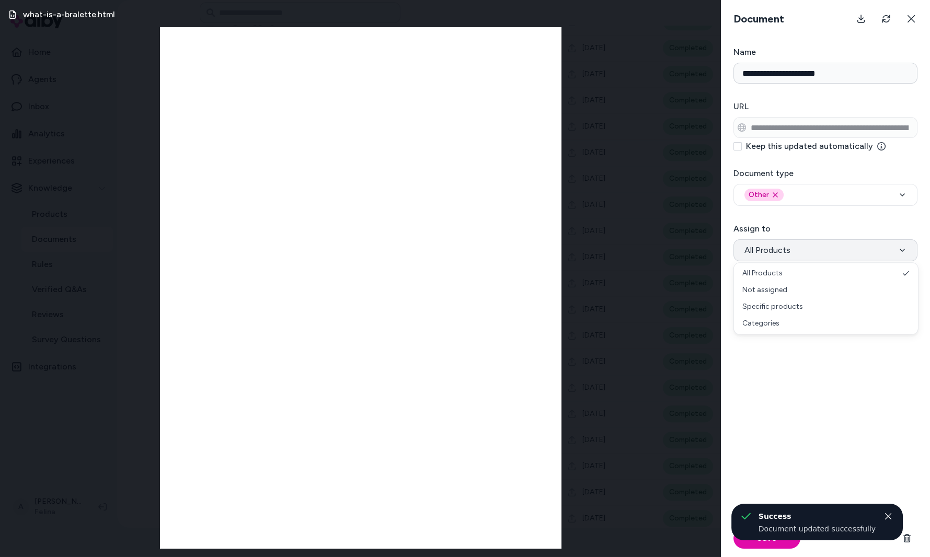
click at [813, 259] on button "All Products" at bounding box center [826, 251] width 184 height 22
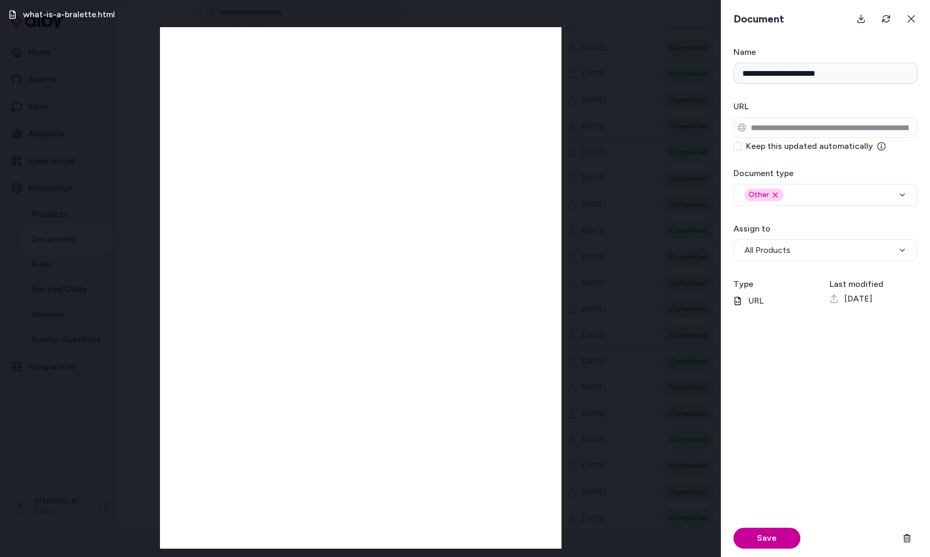
click at [766, 533] on button "Save" at bounding box center [767, 538] width 67 height 21
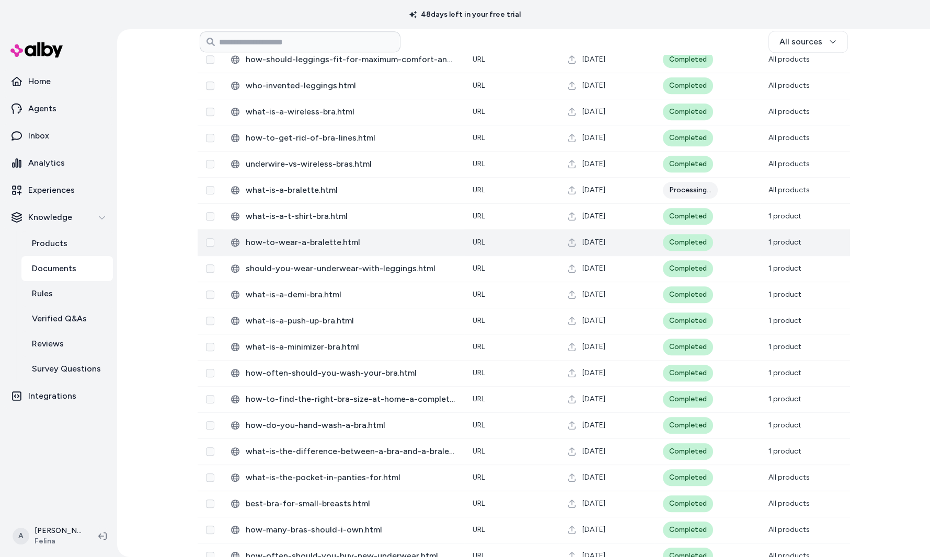
scroll to position [1404, 0]
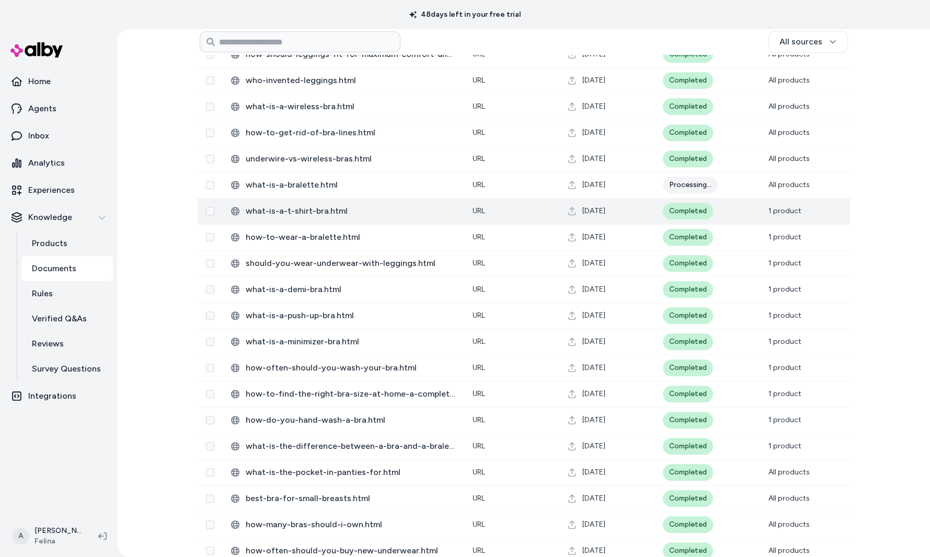
click at [810, 208] on td "1 product" at bounding box center [805, 211] width 90 height 26
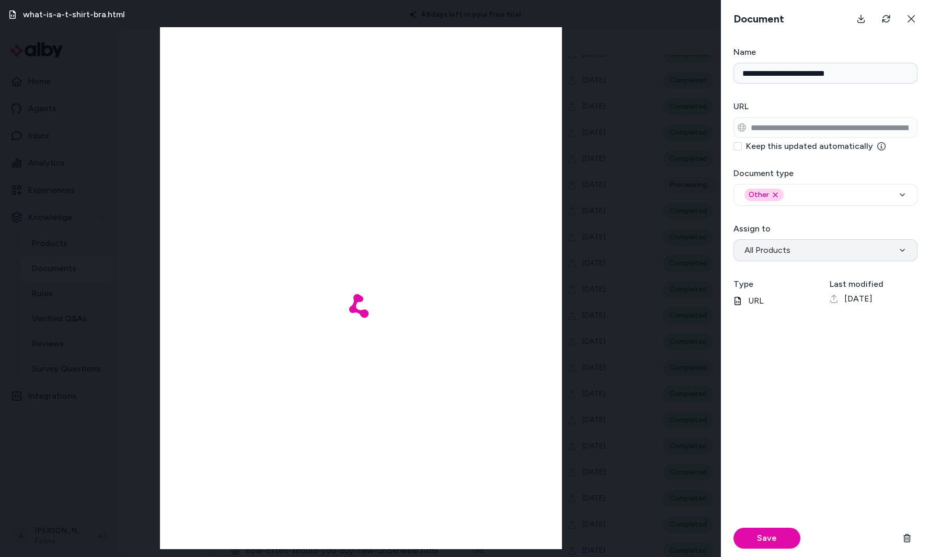
click at [769, 244] on span "All Products" at bounding box center [768, 250] width 46 height 13
click at [764, 535] on button "Save" at bounding box center [767, 538] width 67 height 21
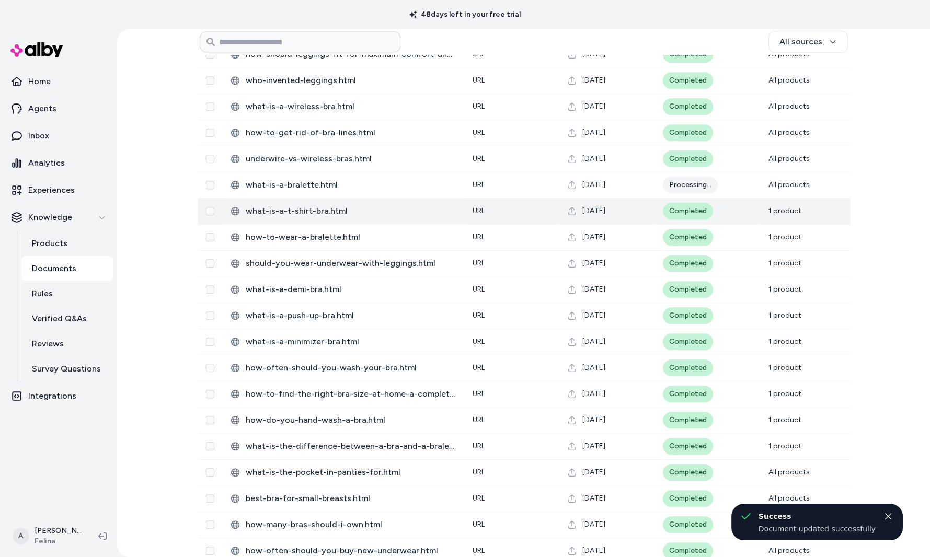
click at [712, 219] on td "Completed" at bounding box center [708, 211] width 106 height 26
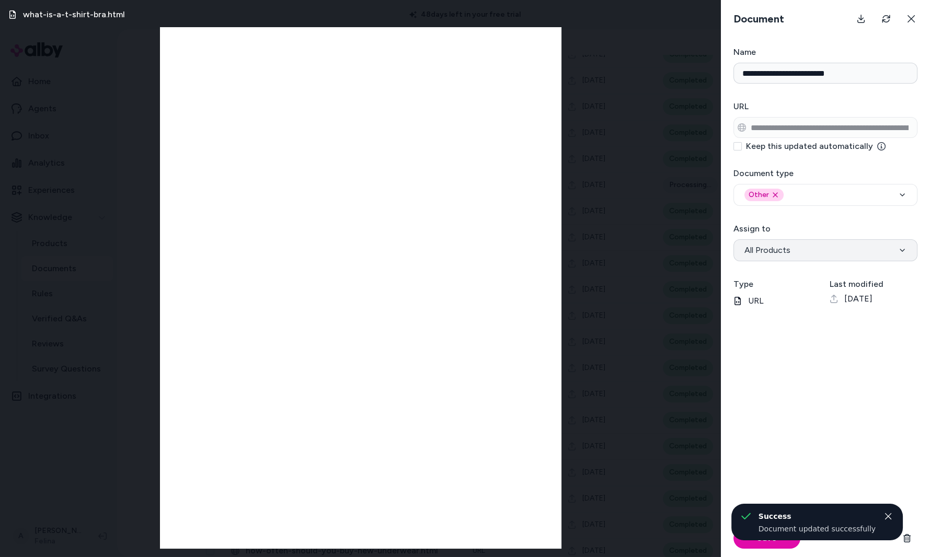
click at [821, 243] on button "All Products" at bounding box center [826, 251] width 184 height 22
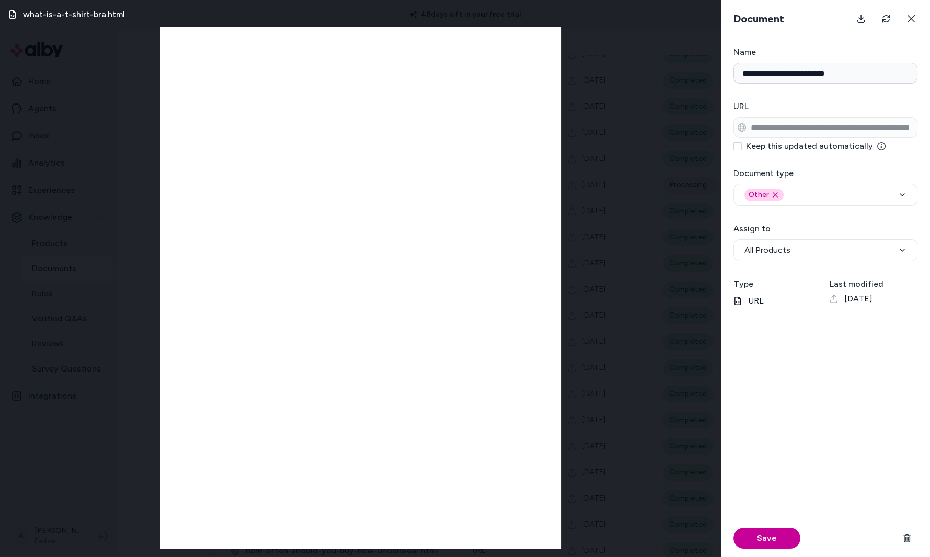
click at [778, 534] on button "Save" at bounding box center [767, 538] width 67 height 21
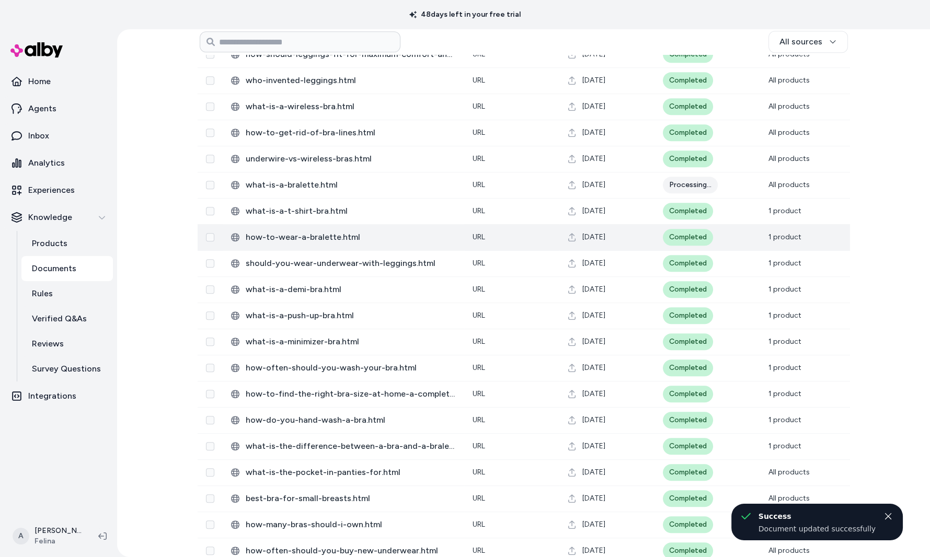
click at [642, 240] on div "[DATE]" at bounding box center [607, 237] width 78 height 10
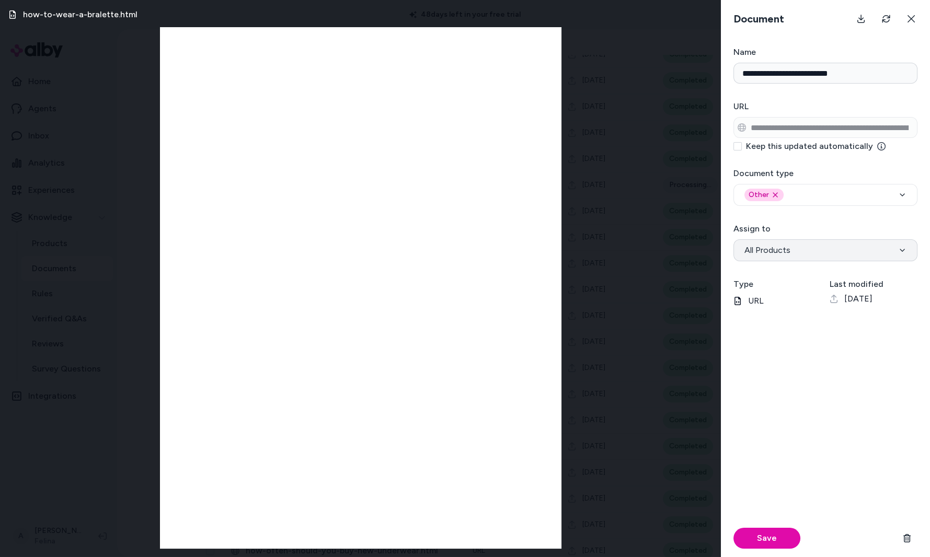
click at [787, 256] on button "All Products" at bounding box center [826, 251] width 184 height 22
click at [759, 535] on button "Save" at bounding box center [767, 538] width 67 height 21
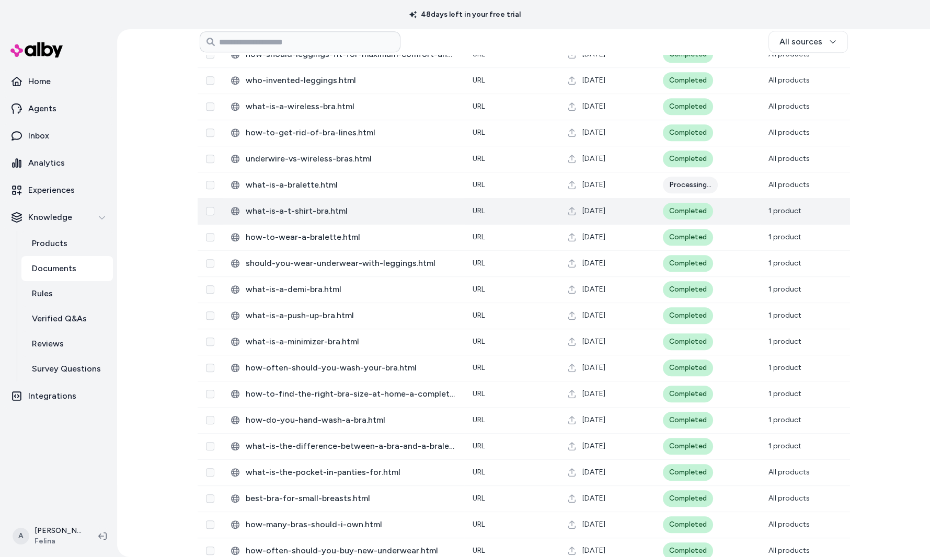
click at [592, 202] on td "[DATE]" at bounding box center [607, 211] width 95 height 26
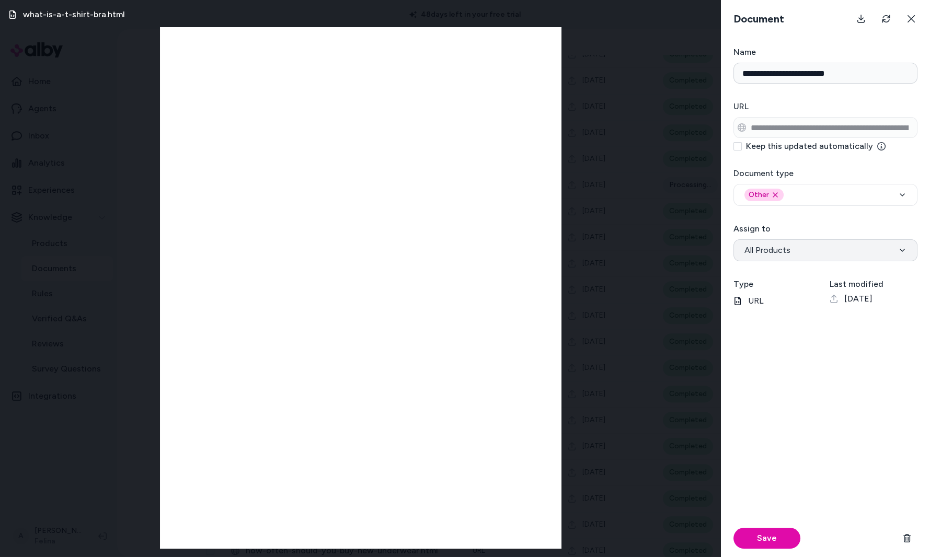
click at [822, 255] on button "All Products" at bounding box center [826, 251] width 184 height 22
click at [761, 532] on button "Save" at bounding box center [767, 538] width 67 height 21
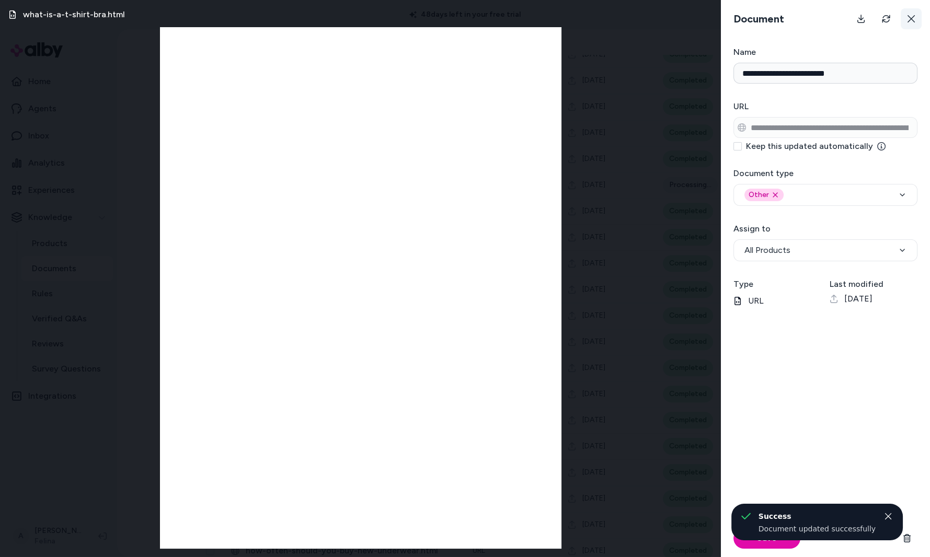
click at [917, 21] on button at bounding box center [911, 18] width 21 height 21
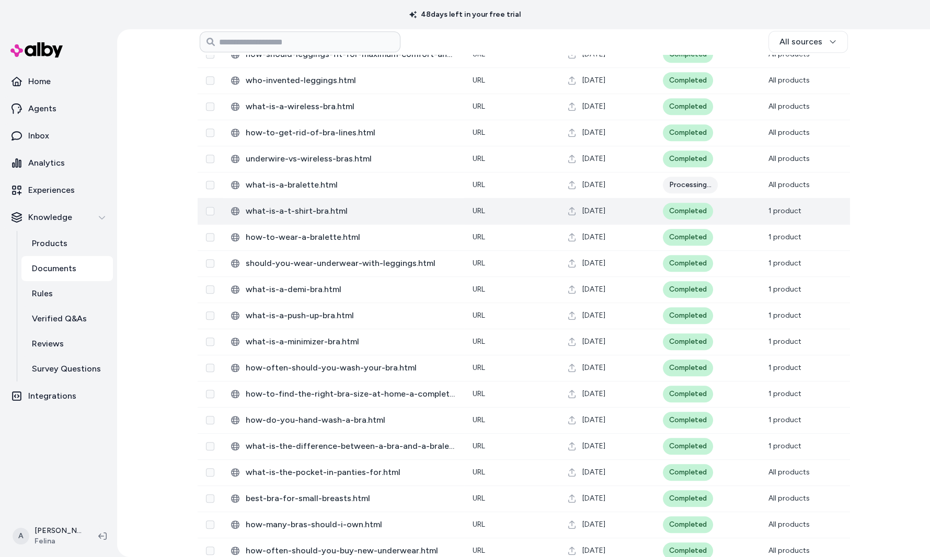
click at [566, 213] on td "[DATE]" at bounding box center [607, 211] width 95 height 26
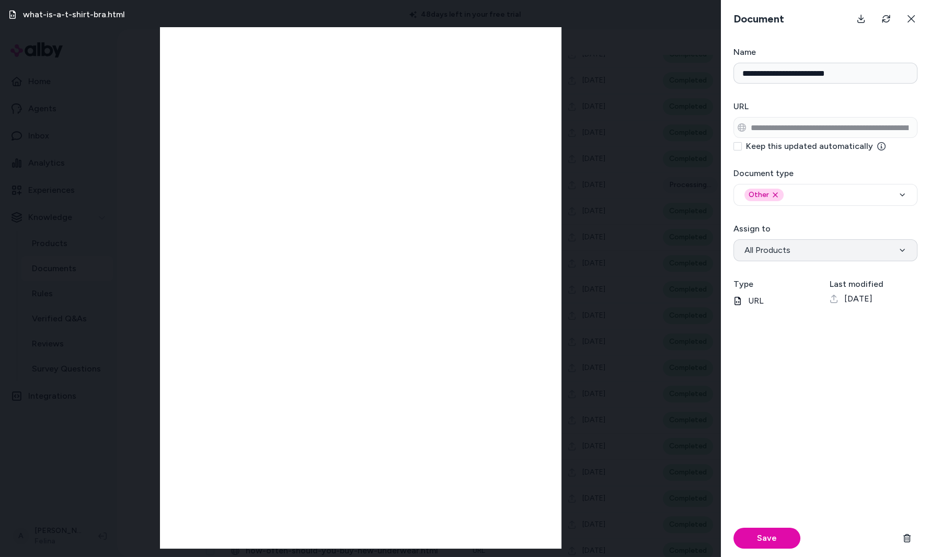
click at [790, 247] on button "All Products" at bounding box center [826, 251] width 184 height 22
click at [759, 540] on button "Save" at bounding box center [767, 538] width 67 height 21
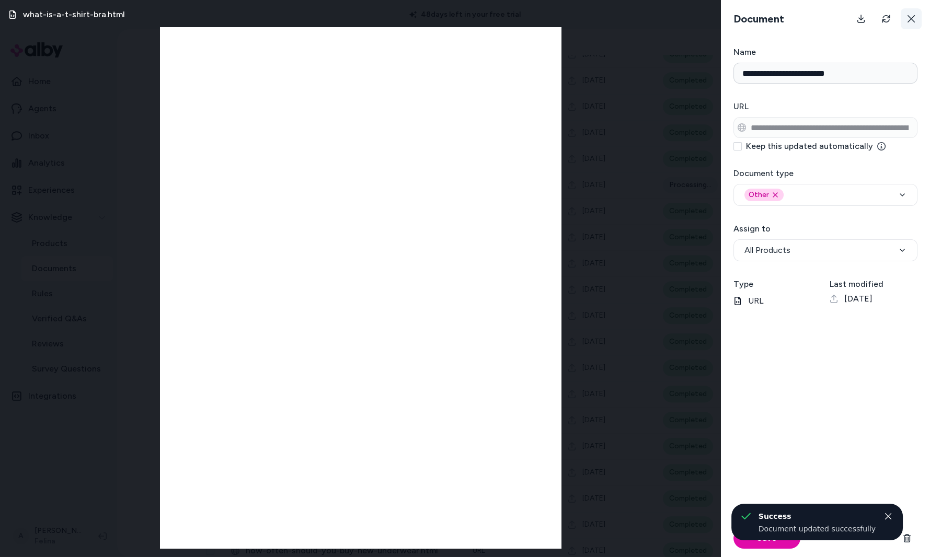
click at [912, 16] on icon at bounding box center [911, 19] width 8 height 8
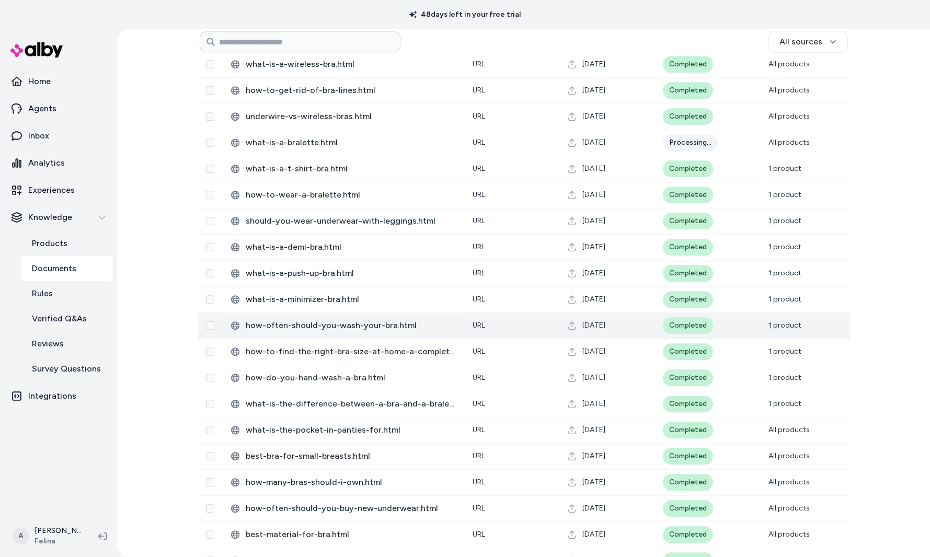
scroll to position [1446, 0]
click at [407, 172] on span "what-is-a-t-shirt-bra.html" at bounding box center [351, 170] width 210 height 13
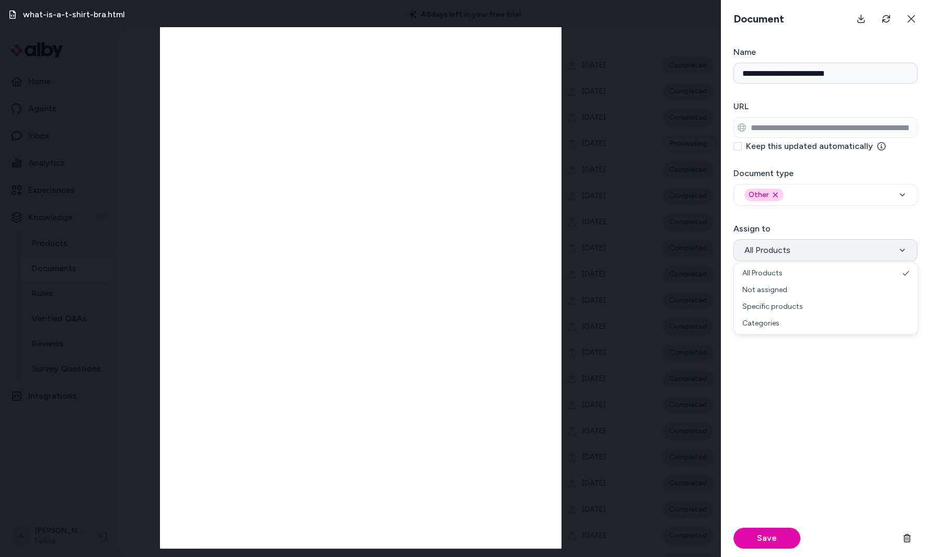
click at [840, 249] on button "All Products" at bounding box center [826, 251] width 184 height 22
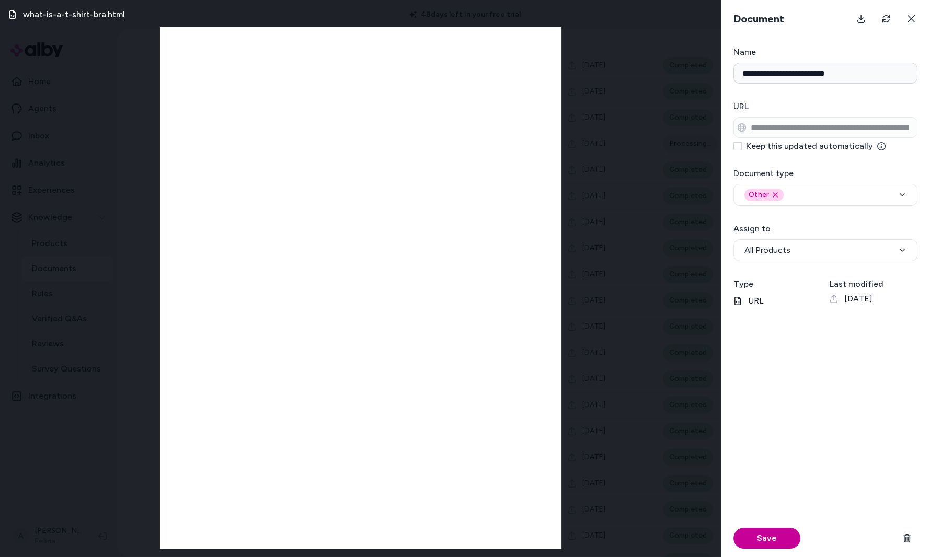
click at [757, 539] on button "Save" at bounding box center [767, 538] width 67 height 21
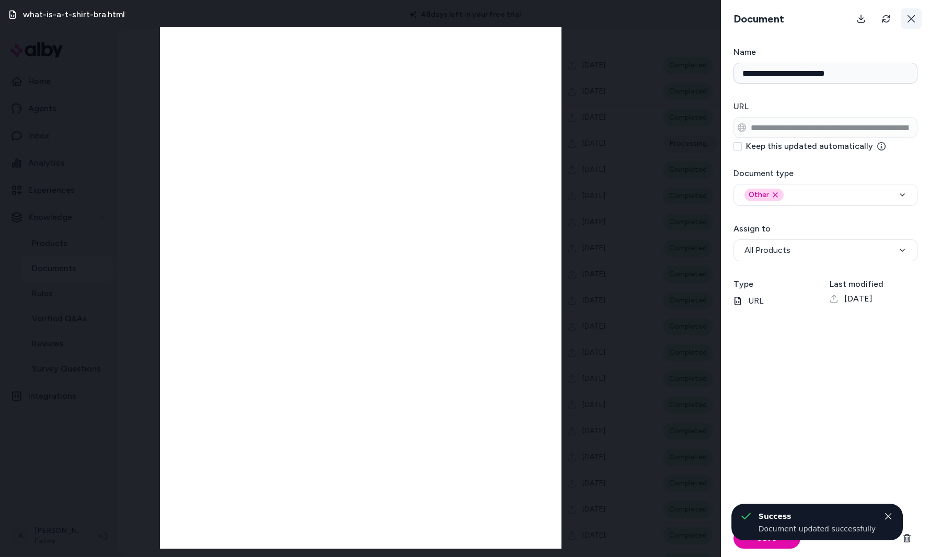
click at [917, 21] on button at bounding box center [911, 18] width 21 height 21
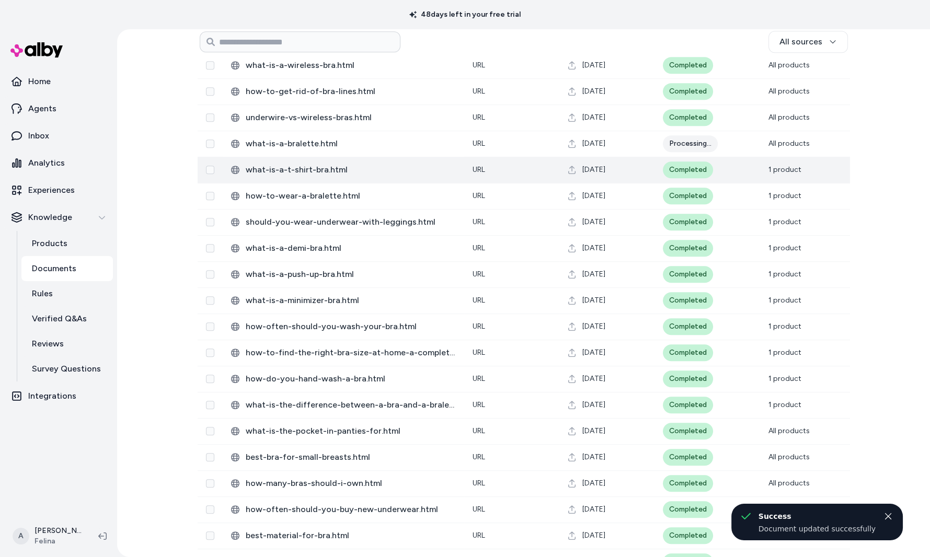
click at [516, 173] on td "URL" at bounding box center [511, 170] width 95 height 26
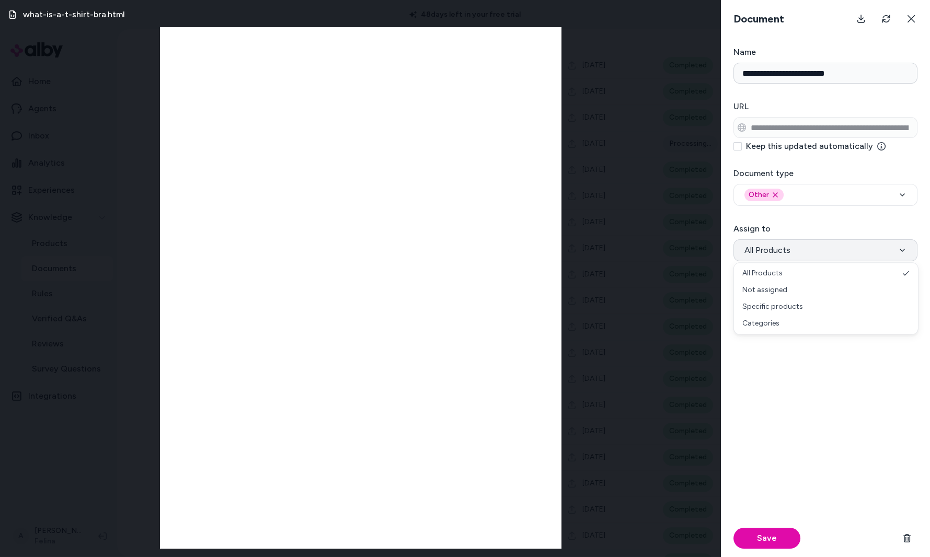
click at [811, 244] on button "All Products" at bounding box center [826, 251] width 184 height 22
drag, startPoint x: 800, startPoint y: 272, endPoint x: 800, endPoint y: 264, distance: 8.4
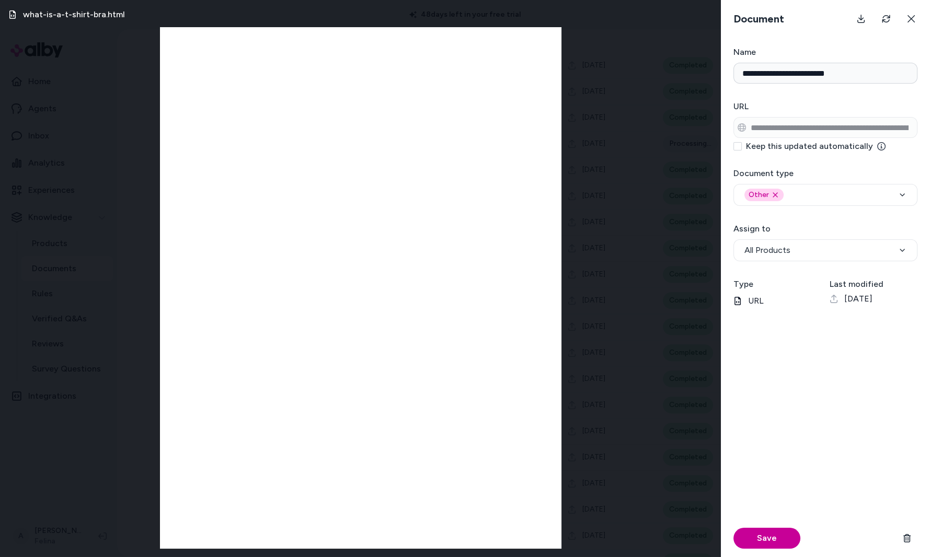
click at [763, 539] on button "Save" at bounding box center [767, 538] width 67 height 21
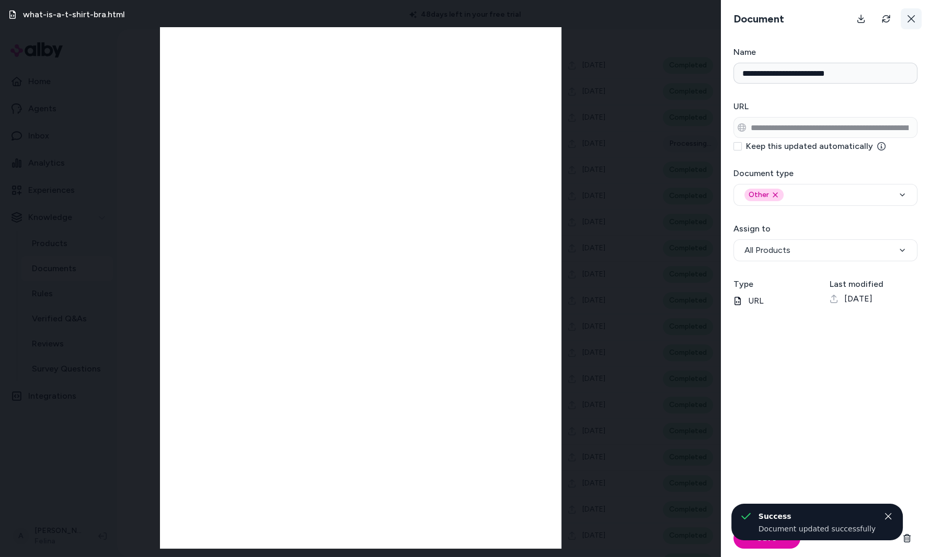
click at [915, 16] on icon at bounding box center [911, 19] width 8 height 8
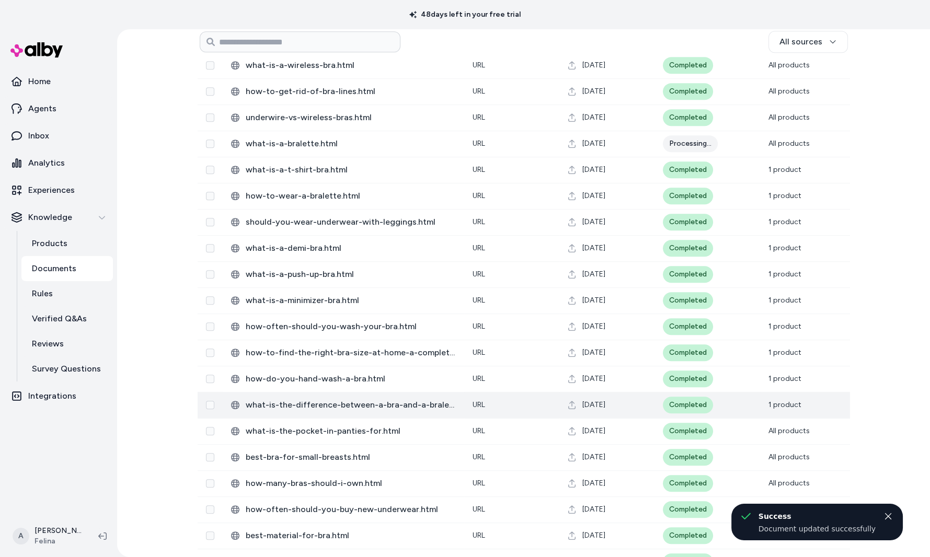
click at [517, 395] on td "URL" at bounding box center [511, 405] width 95 height 26
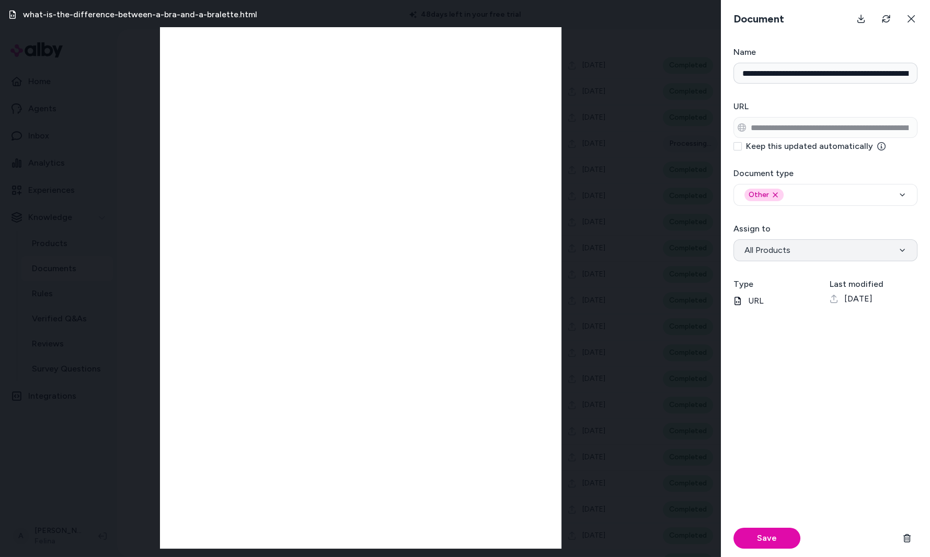
click at [824, 259] on button "All Products" at bounding box center [826, 251] width 184 height 22
click at [804, 540] on div "Save" at bounding box center [826, 539] width 184 height 38
click at [779, 540] on button "Save" at bounding box center [767, 538] width 67 height 21
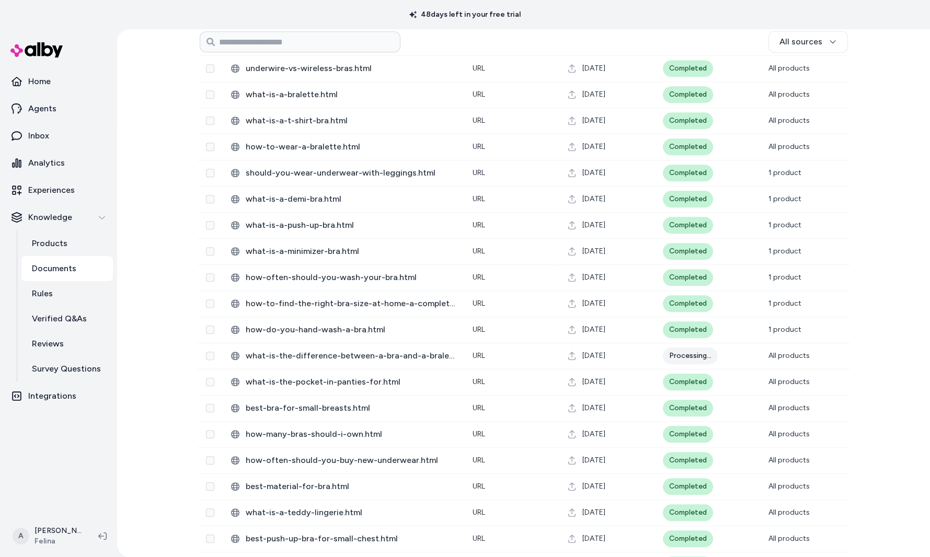
scroll to position [1500, 0]
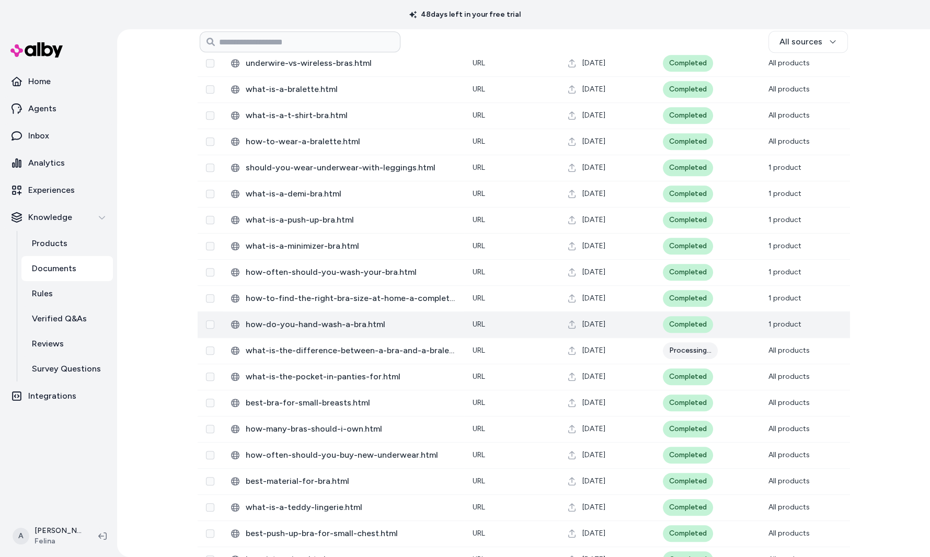
click at [606, 328] on span "[DATE]" at bounding box center [594, 325] width 23 height 10
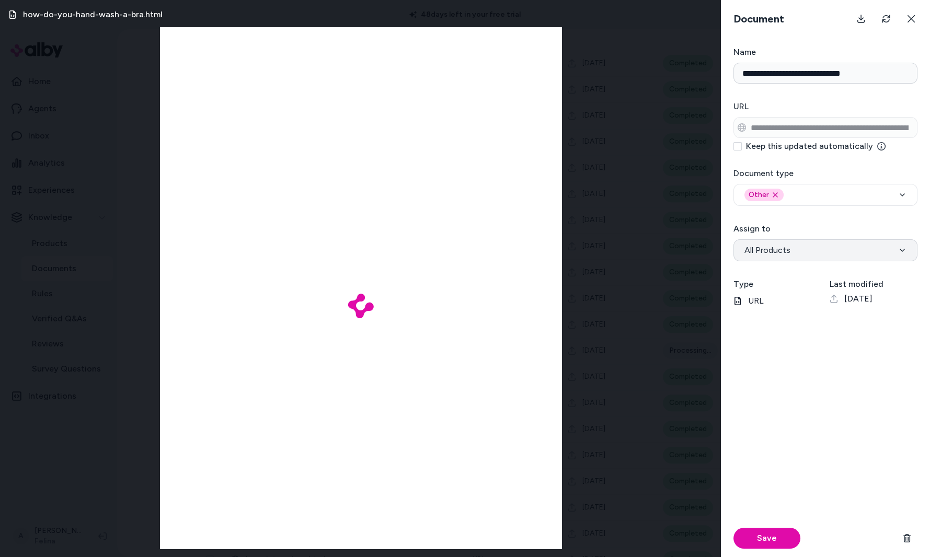
click at [778, 259] on button "All Products" at bounding box center [826, 251] width 184 height 22
click at [789, 533] on button "Save" at bounding box center [767, 538] width 67 height 21
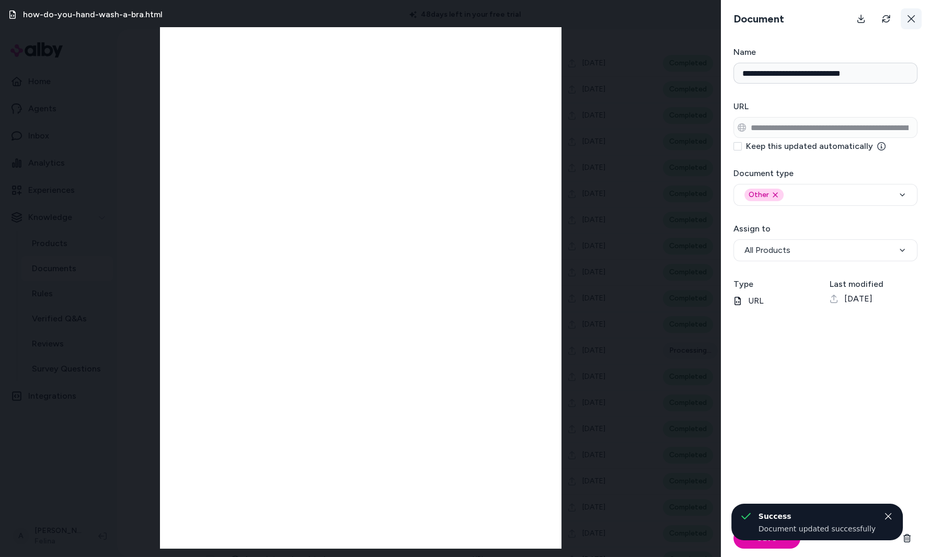
click at [913, 24] on button at bounding box center [911, 18] width 21 height 21
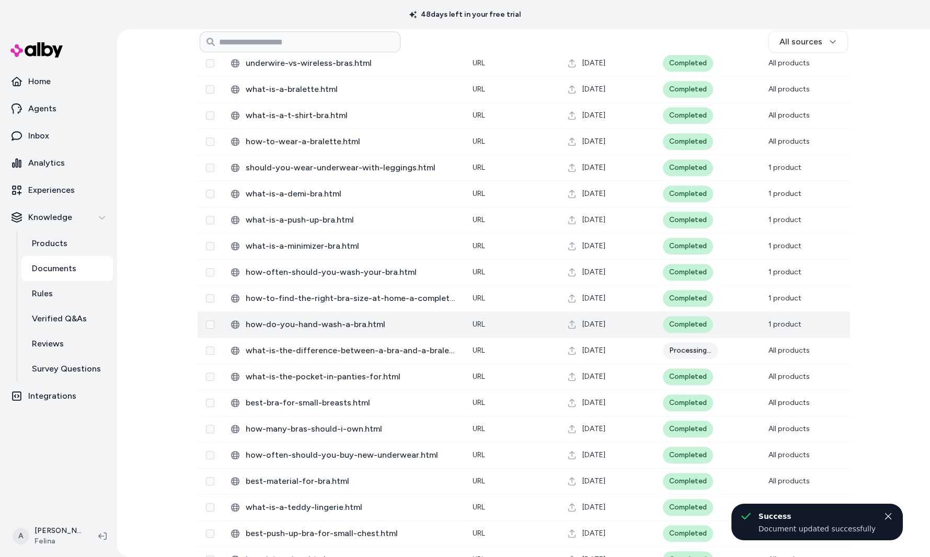
click at [609, 313] on td "[DATE]" at bounding box center [607, 325] width 95 height 26
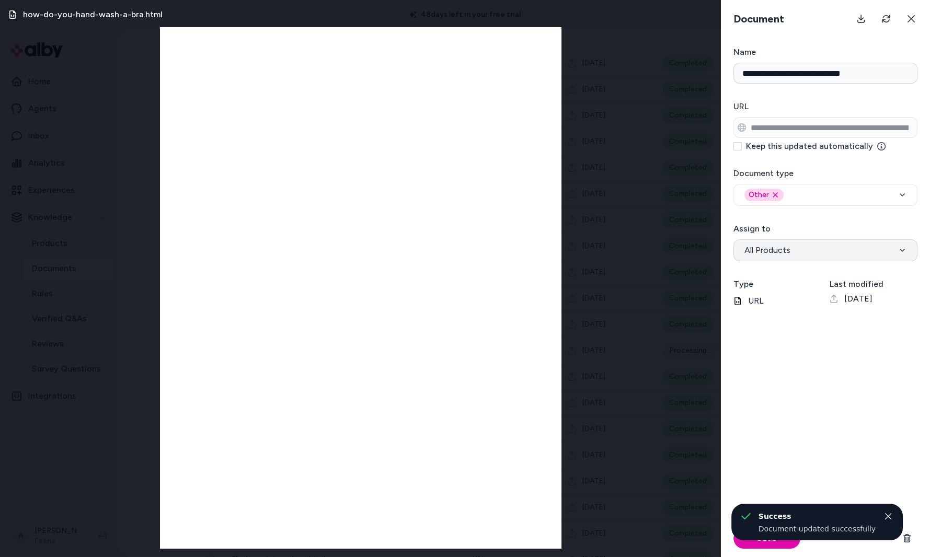
click at [832, 254] on button "All Products" at bounding box center [826, 251] width 184 height 22
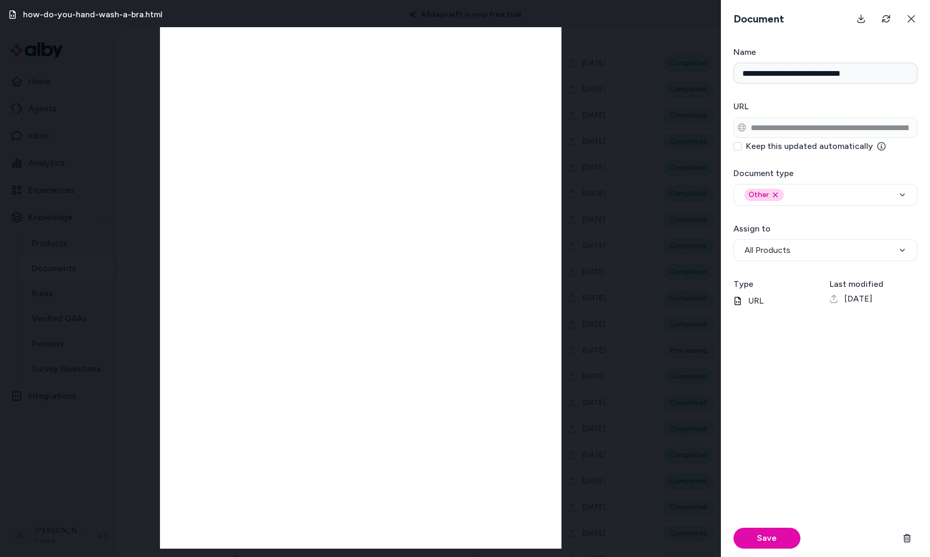
click at [761, 520] on div "Save" at bounding box center [826, 539] width 184 height 38
click at [761, 543] on button "Save" at bounding box center [767, 538] width 67 height 21
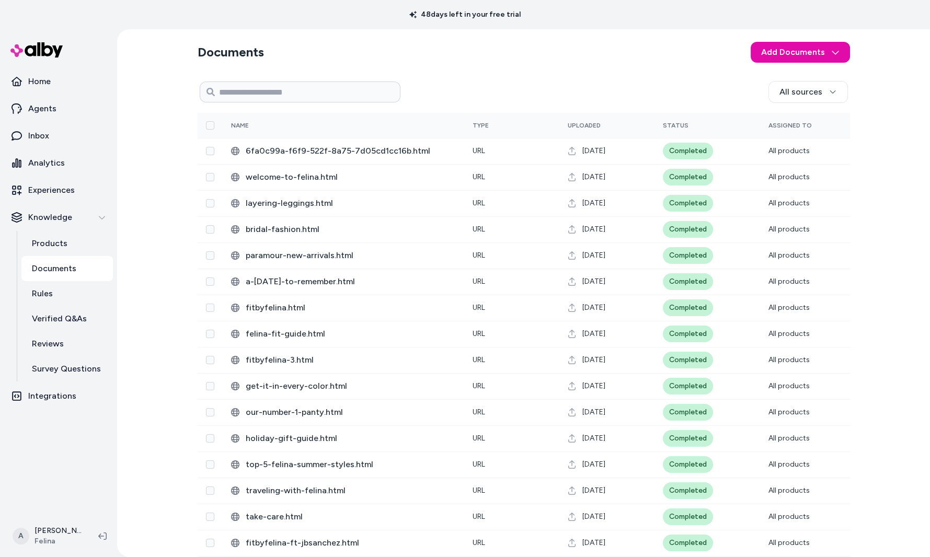
scroll to position [111, 0]
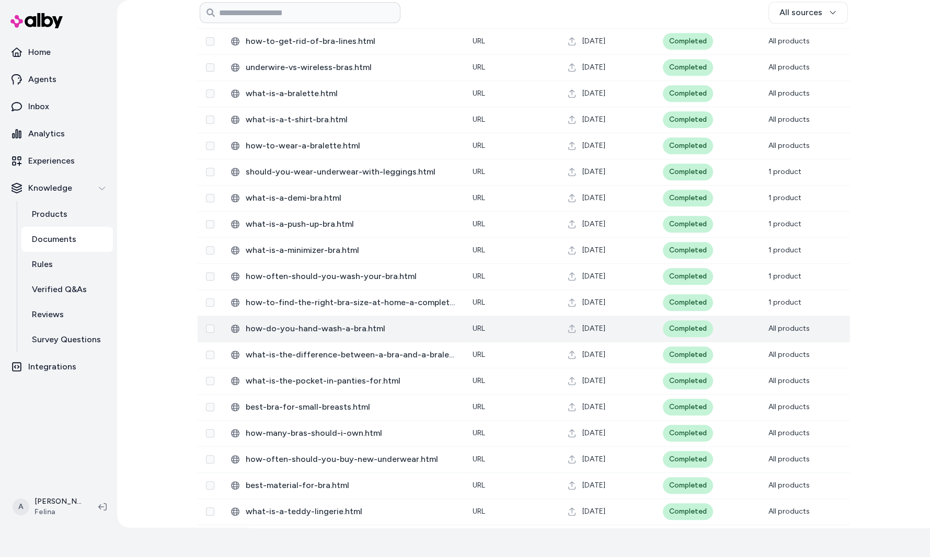
scroll to position [1460, 0]
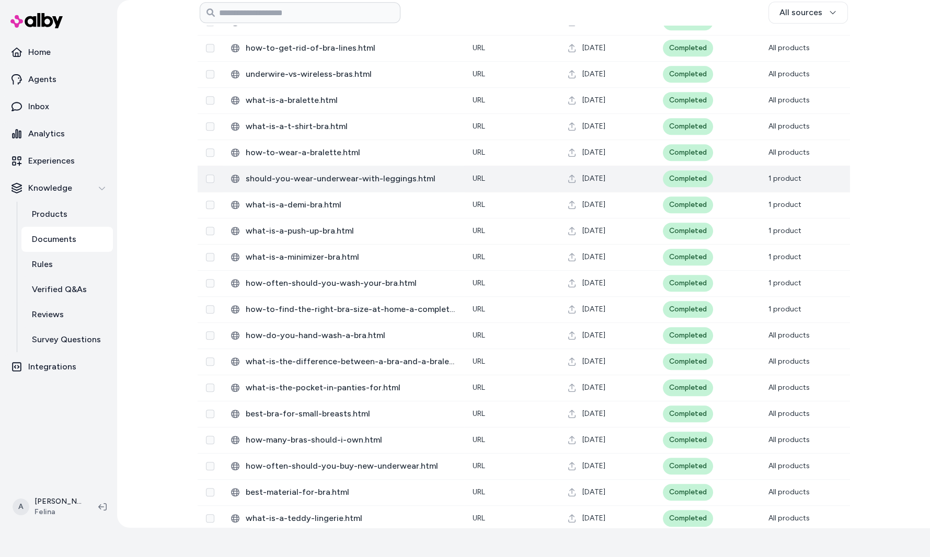
click at [606, 181] on span "[DATE]" at bounding box center [594, 179] width 23 height 10
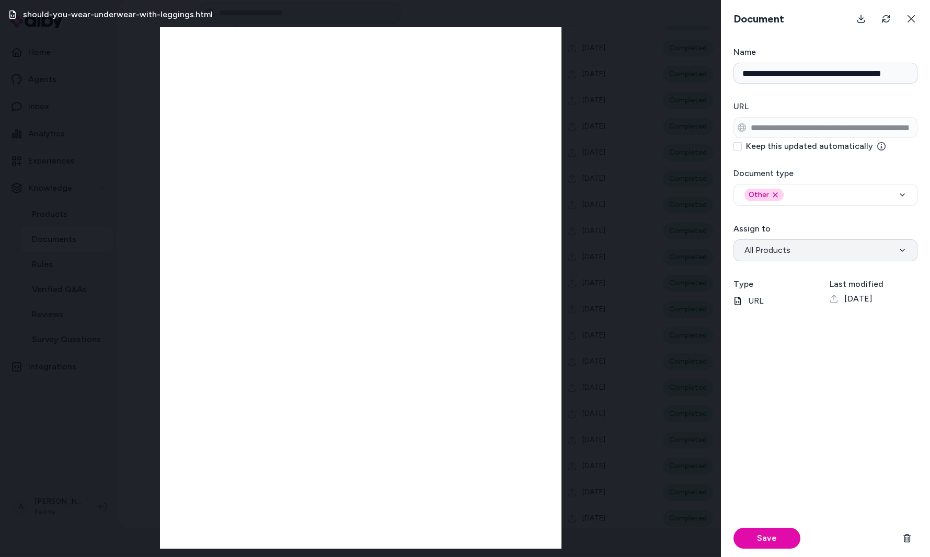
click at [766, 256] on button "All Products" at bounding box center [826, 251] width 184 height 22
click at [758, 532] on button "Save" at bounding box center [767, 538] width 67 height 21
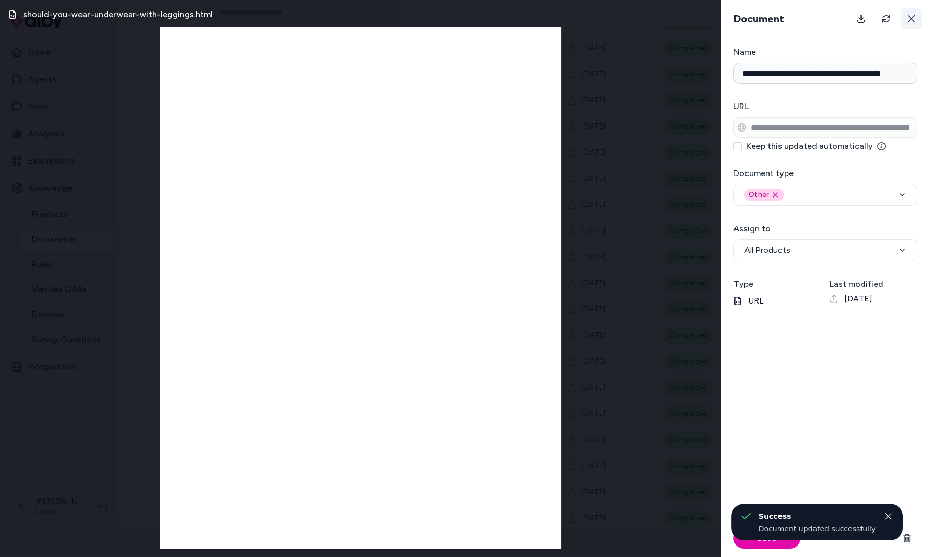
click at [914, 20] on icon at bounding box center [911, 19] width 8 height 8
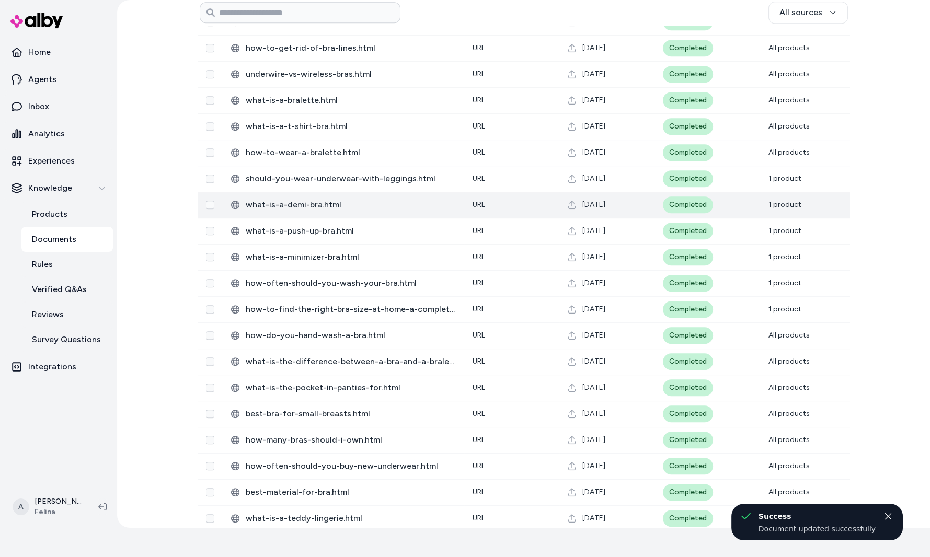
click at [604, 213] on td "[DATE]" at bounding box center [607, 205] width 95 height 26
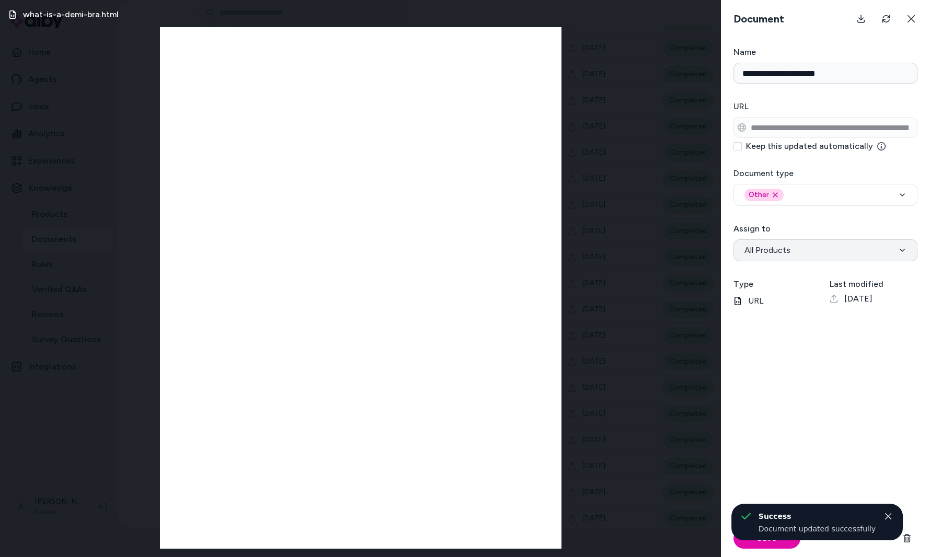
click at [767, 250] on span "All Products" at bounding box center [768, 250] width 46 height 13
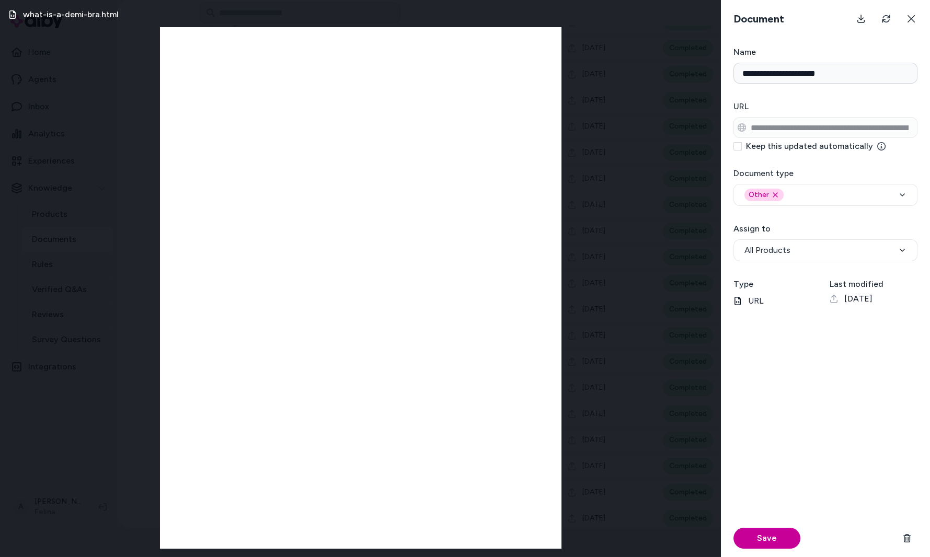
click at [774, 540] on button "Save" at bounding box center [767, 538] width 67 height 21
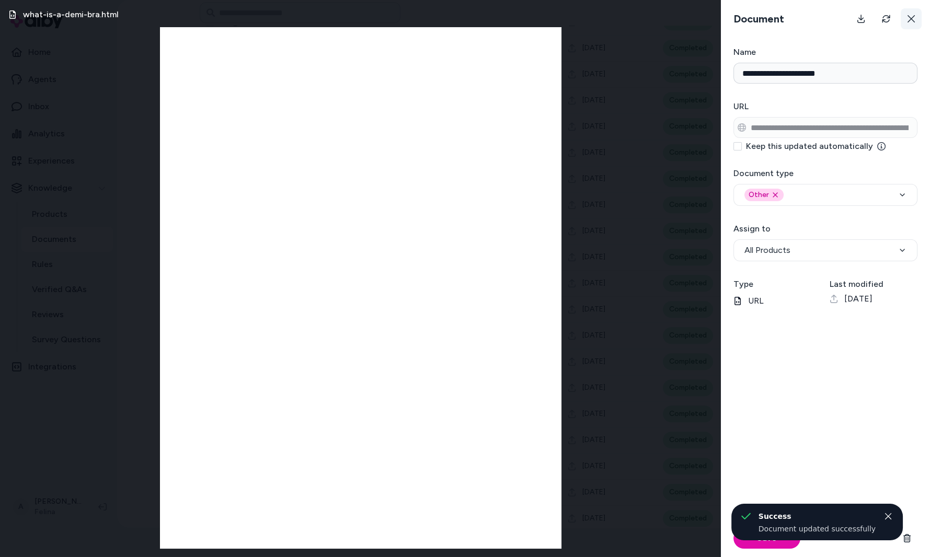
click at [911, 20] on icon at bounding box center [911, 19] width 8 height 8
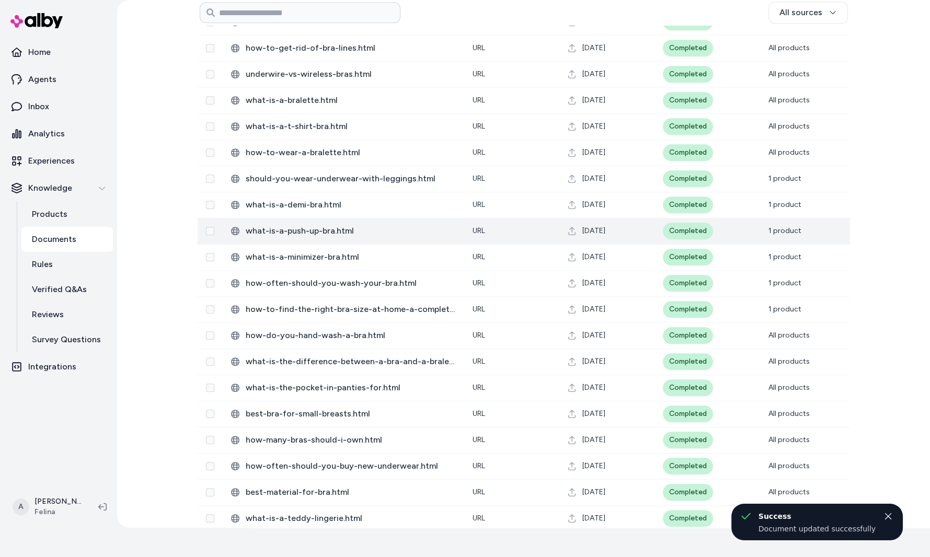
click at [515, 238] on td "URL" at bounding box center [511, 231] width 95 height 26
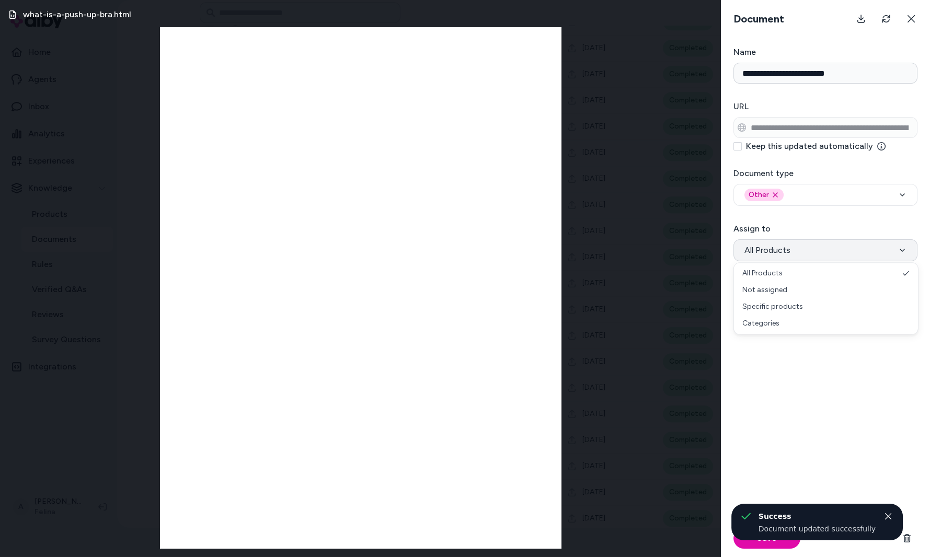
click at [832, 245] on button "All Products" at bounding box center [826, 251] width 184 height 22
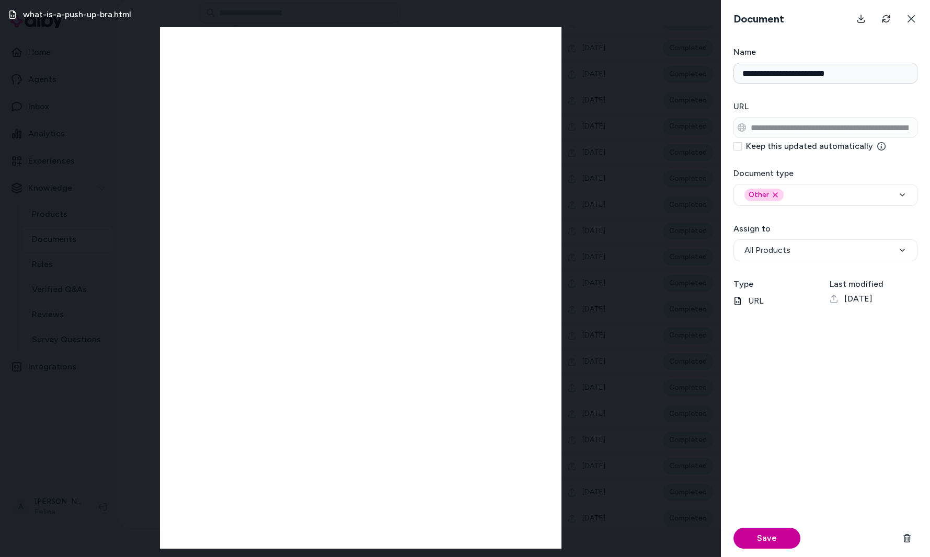
click at [773, 532] on button "Save" at bounding box center [767, 538] width 67 height 21
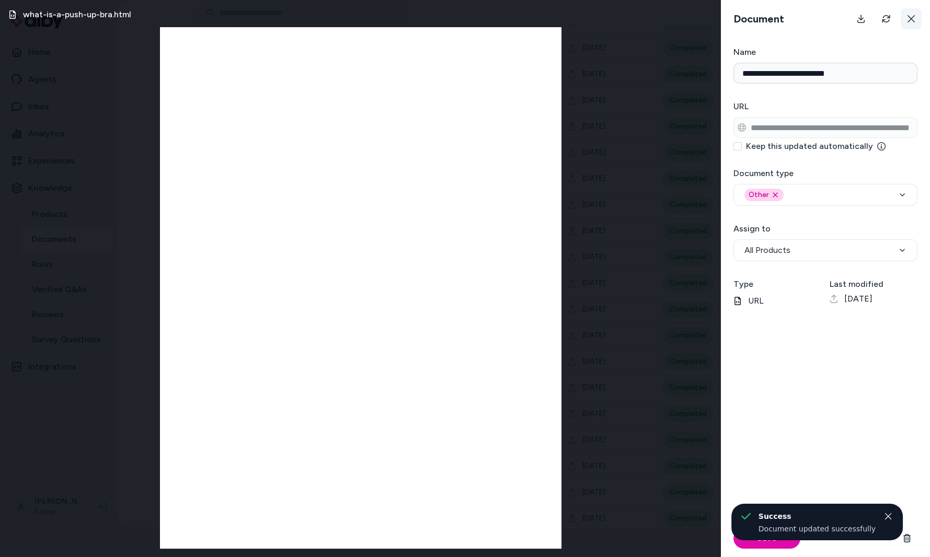
click at [912, 17] on icon at bounding box center [911, 19] width 8 height 8
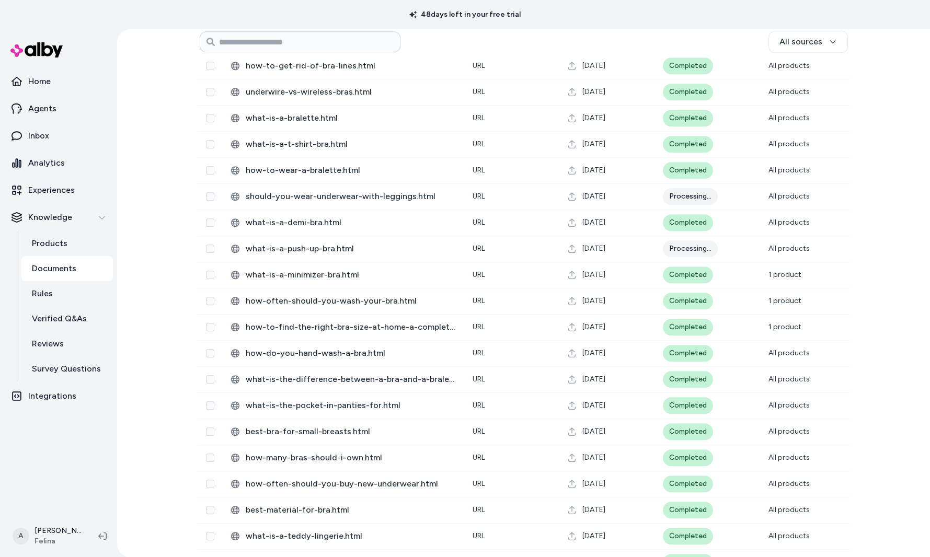
scroll to position [1466, 0]
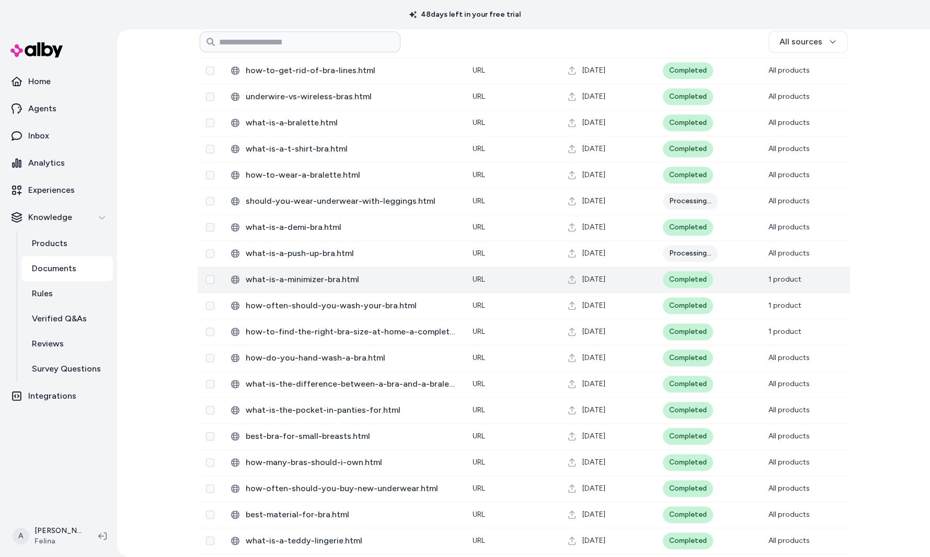
click at [746, 280] on td "Completed" at bounding box center [708, 280] width 106 height 26
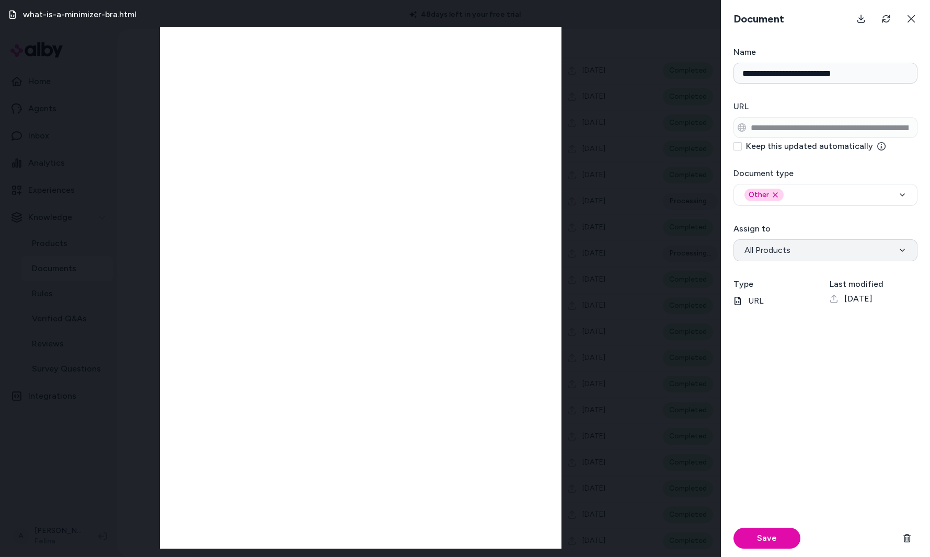
click at [804, 248] on button "All Products" at bounding box center [826, 251] width 184 height 22
click at [784, 530] on button "Save" at bounding box center [767, 538] width 67 height 21
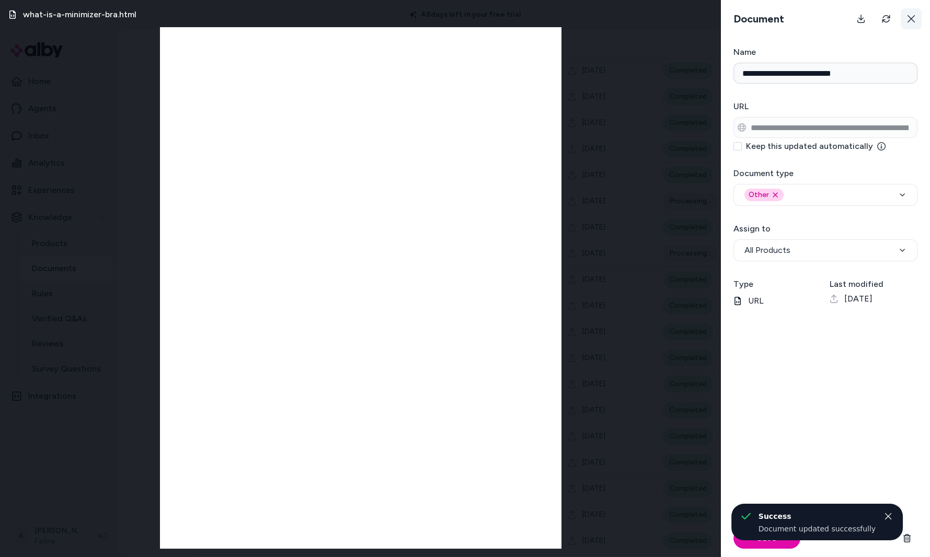
click at [907, 16] on icon at bounding box center [911, 19] width 8 height 8
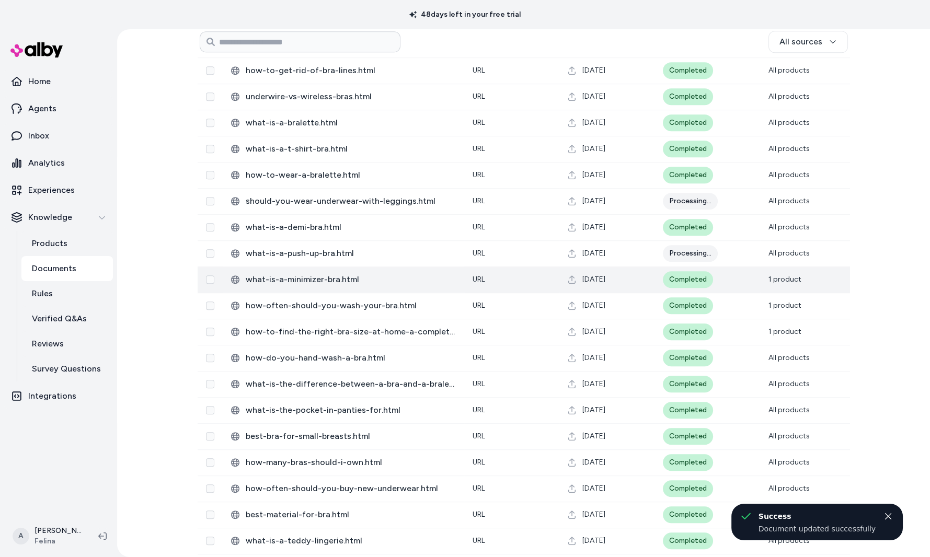
click at [606, 281] on span "[DATE]" at bounding box center [594, 280] width 23 height 10
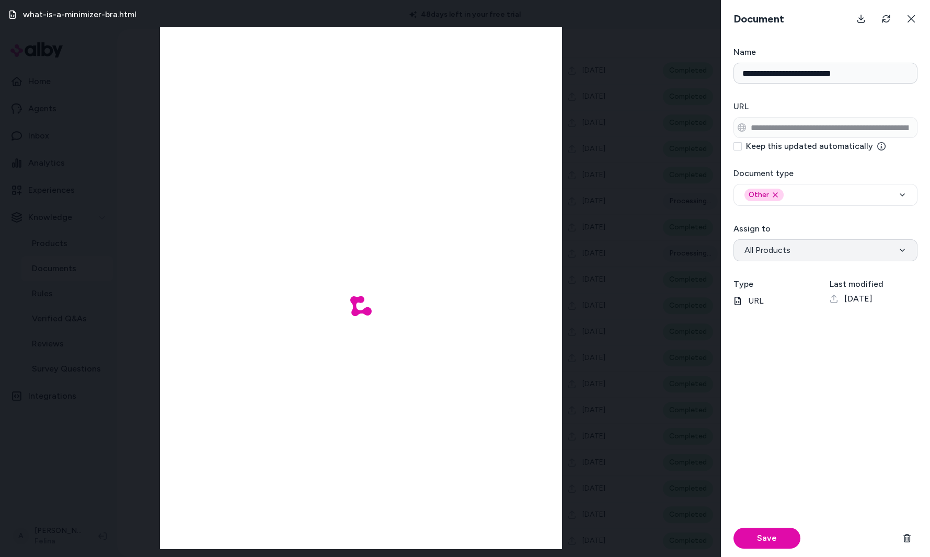
click at [764, 259] on button "All Products" at bounding box center [826, 251] width 184 height 22
click at [762, 540] on button "Save" at bounding box center [767, 538] width 67 height 21
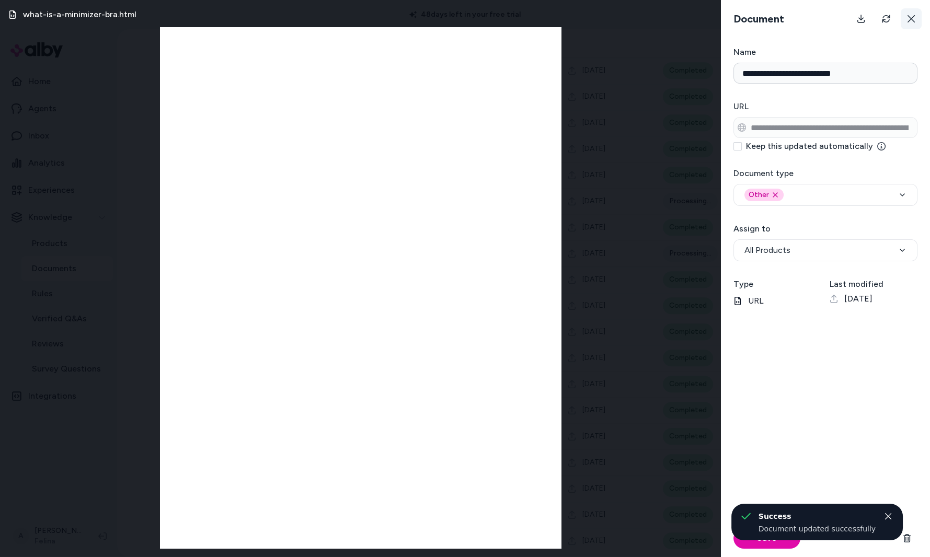
click at [915, 16] on icon at bounding box center [911, 19] width 8 height 8
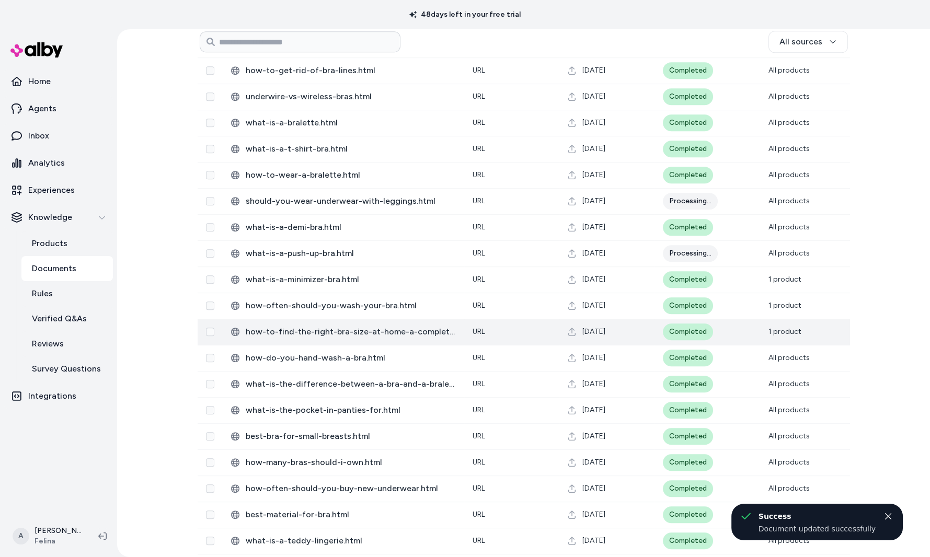
click at [643, 334] on div "[DATE]" at bounding box center [607, 332] width 78 height 10
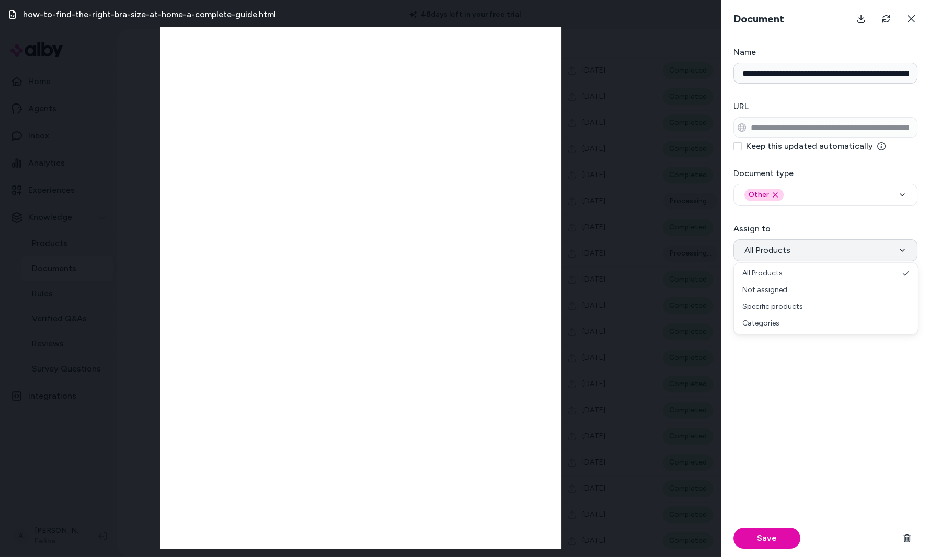
click at [801, 255] on button "All Products" at bounding box center [826, 251] width 184 height 22
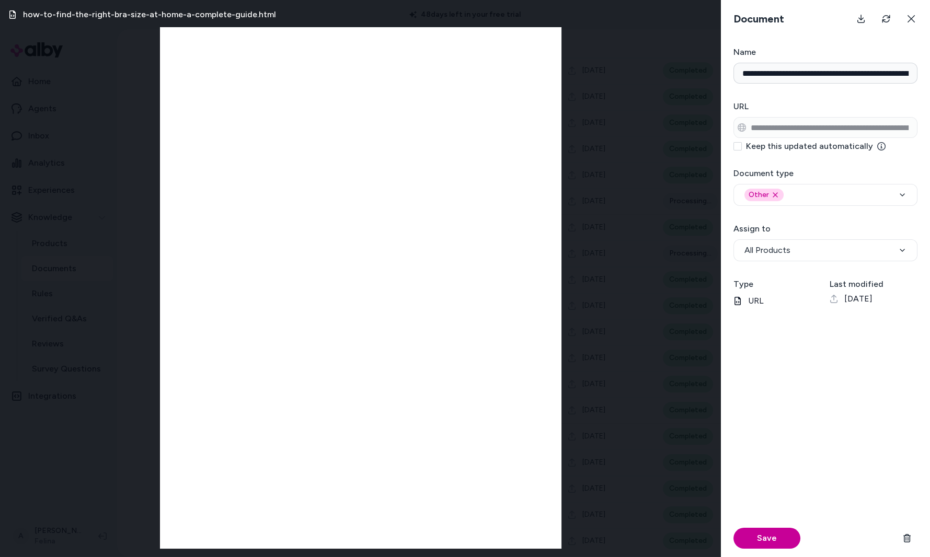
click at [758, 540] on button "Save" at bounding box center [767, 538] width 67 height 21
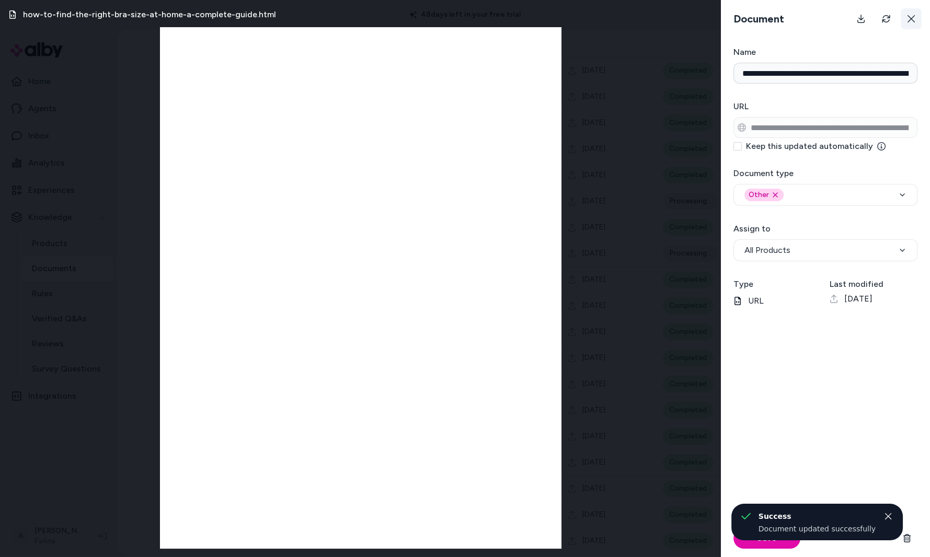
click at [909, 22] on icon at bounding box center [911, 19] width 8 height 8
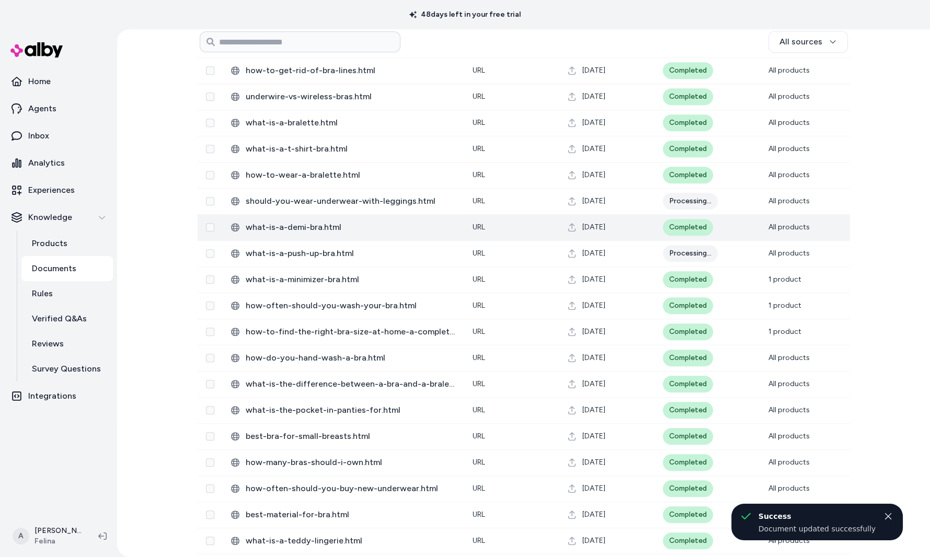
click at [711, 231] on td "Completed" at bounding box center [708, 227] width 106 height 26
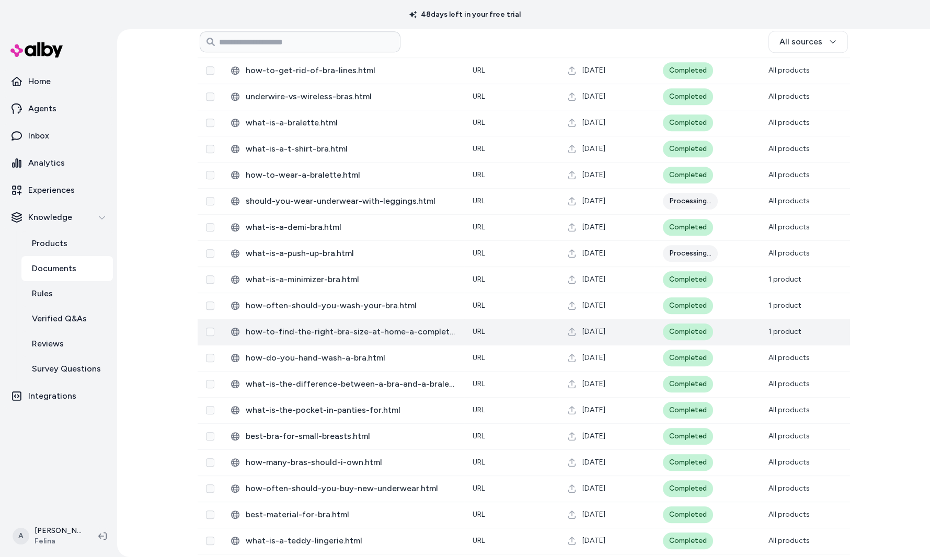
click at [744, 325] on td "Completed" at bounding box center [708, 332] width 106 height 26
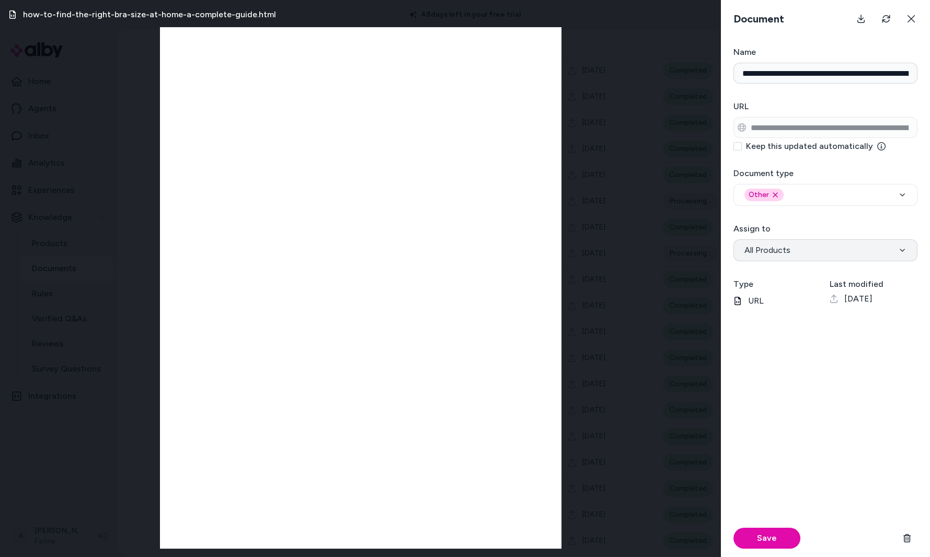
click at [838, 256] on button "All Products" at bounding box center [826, 251] width 184 height 22
click at [777, 538] on button "Save" at bounding box center [767, 538] width 67 height 21
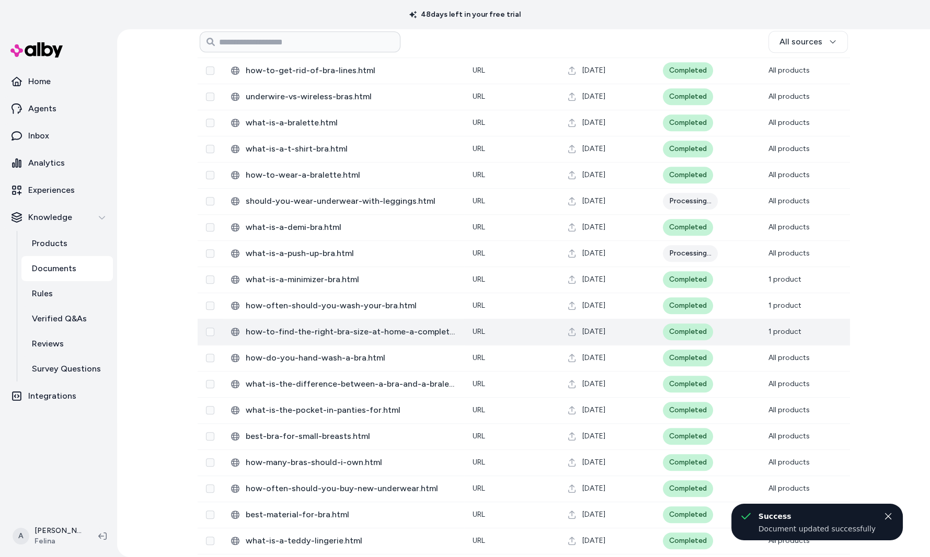
click at [725, 338] on td "Completed" at bounding box center [708, 332] width 106 height 26
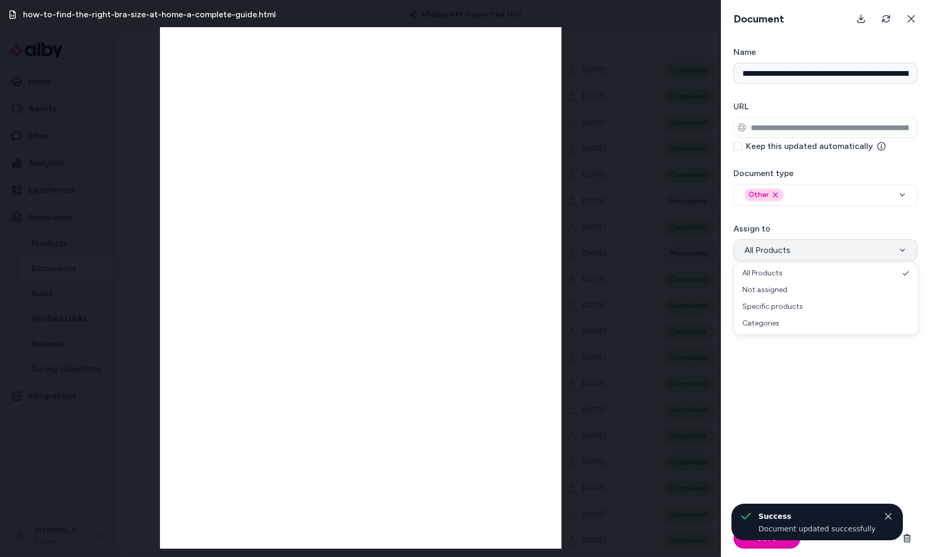
click at [839, 245] on button "All Products" at bounding box center [826, 251] width 184 height 22
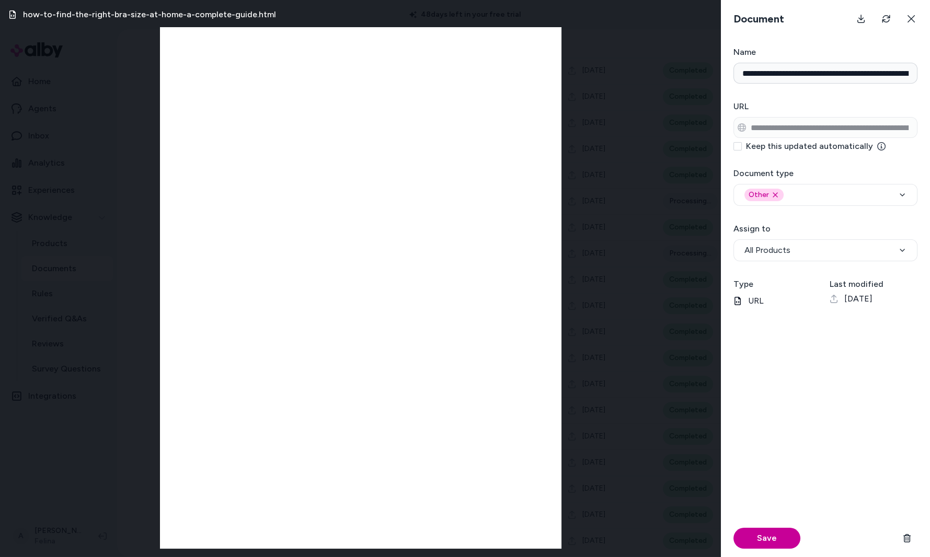
click at [777, 537] on button "Save" at bounding box center [767, 538] width 67 height 21
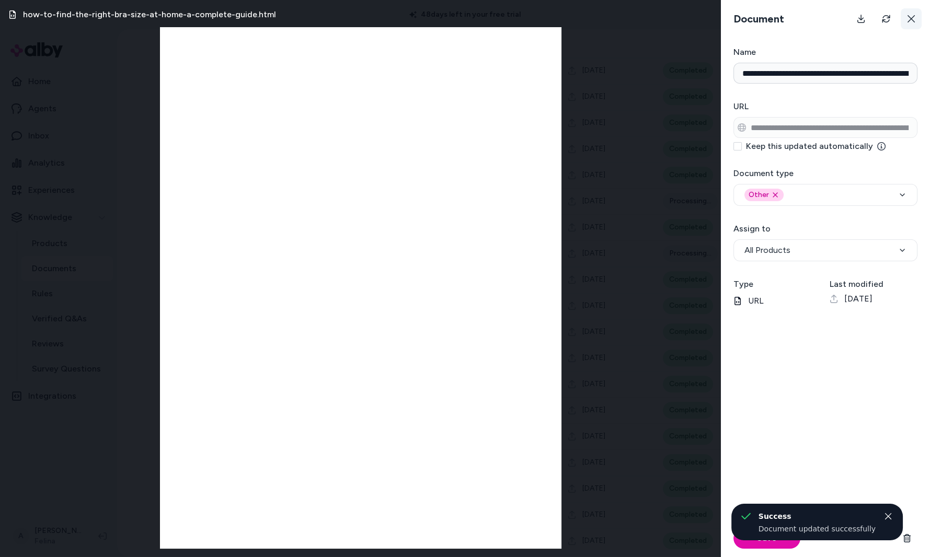
click at [915, 22] on icon at bounding box center [911, 19] width 8 height 8
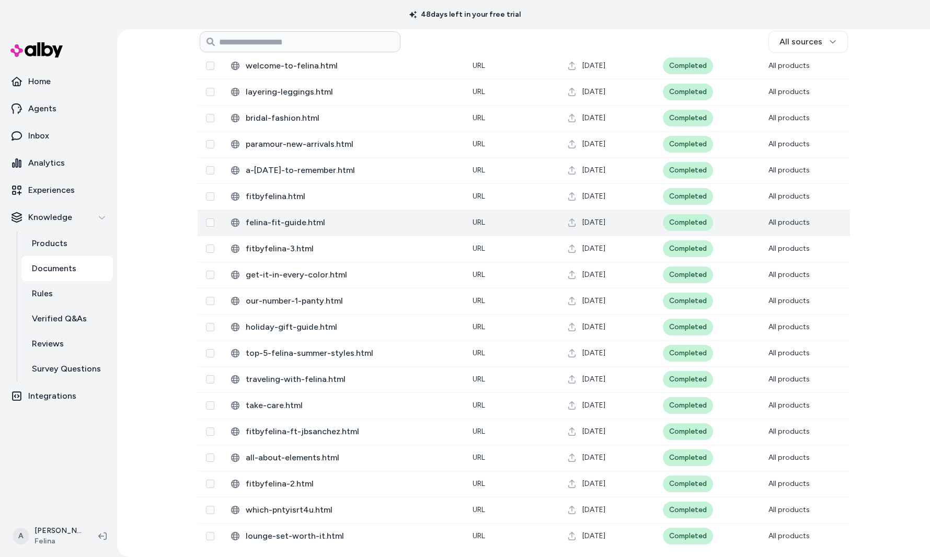
scroll to position [29, 0]
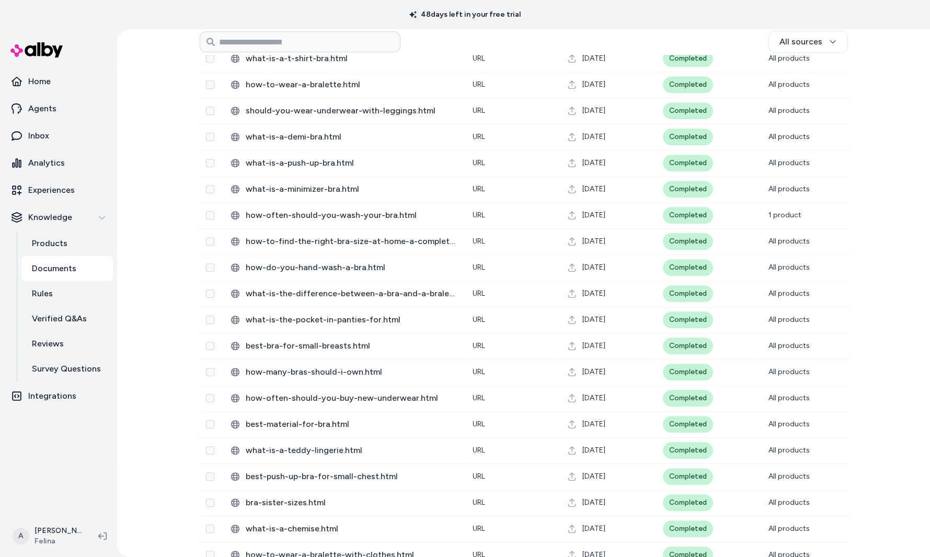
scroll to position [1561, 0]
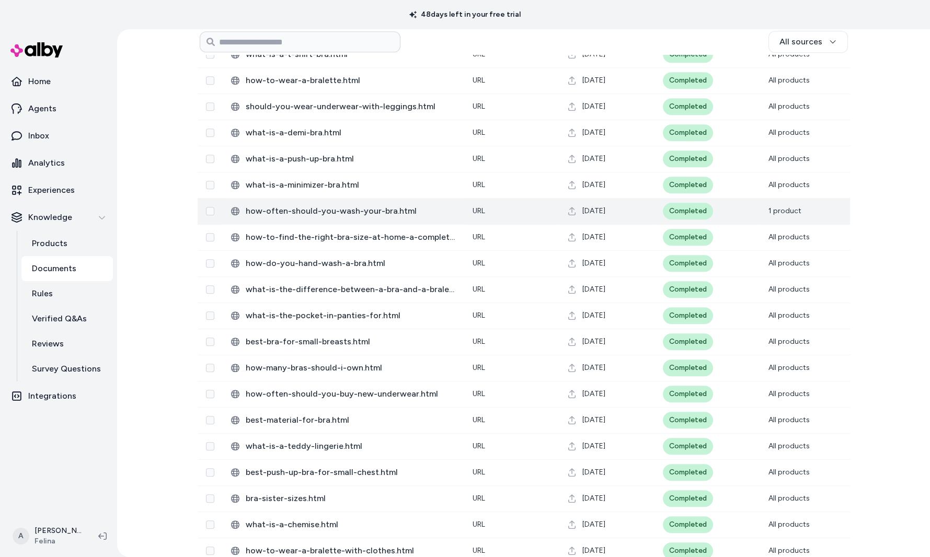
click at [753, 212] on td "Completed" at bounding box center [708, 211] width 106 height 26
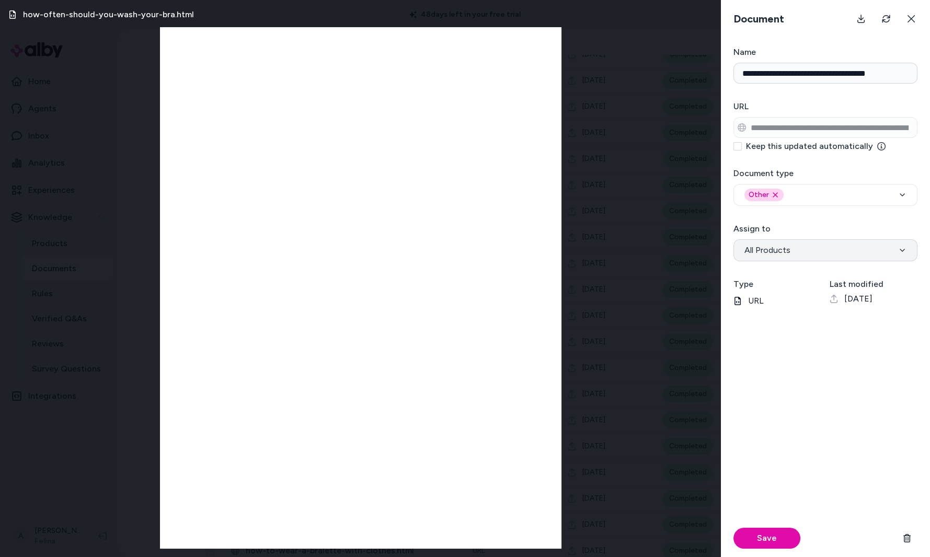
click at [764, 245] on span "All Products" at bounding box center [768, 250] width 46 height 13
click at [768, 533] on button "Save" at bounding box center [767, 538] width 67 height 21
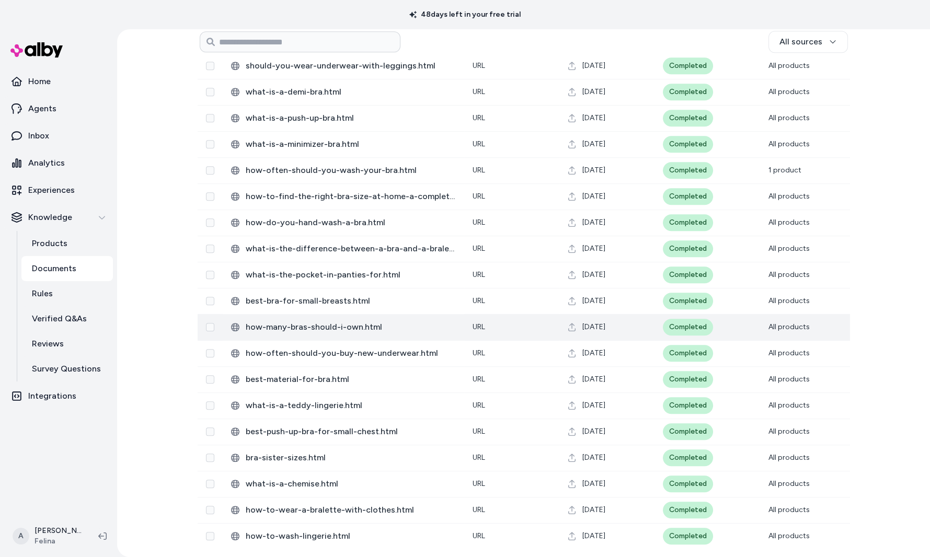
scroll to position [1565, 0]
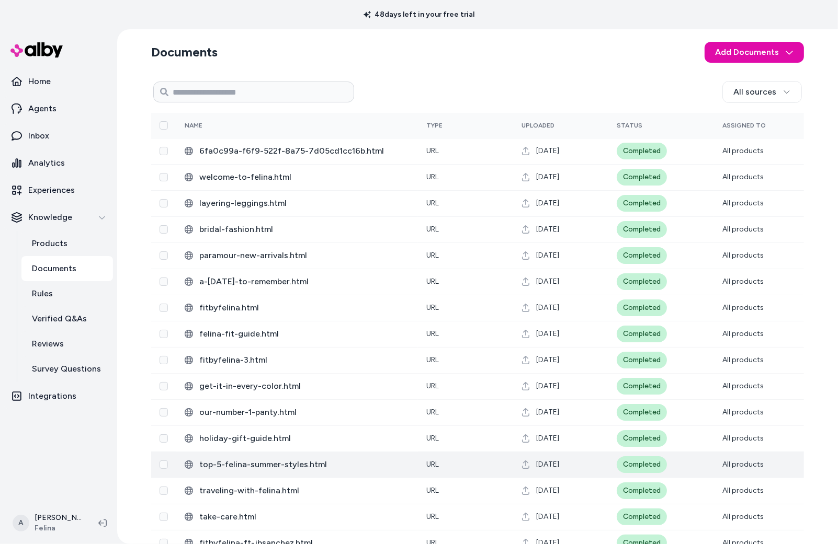
scroll to position [124, 0]
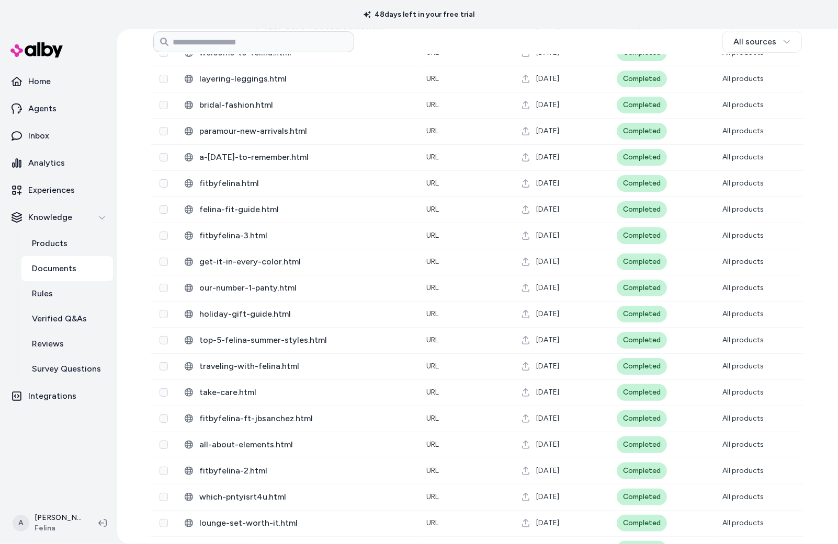
click at [645, 22] on div "48 days left in your free trial" at bounding box center [419, 14] width 838 height 29
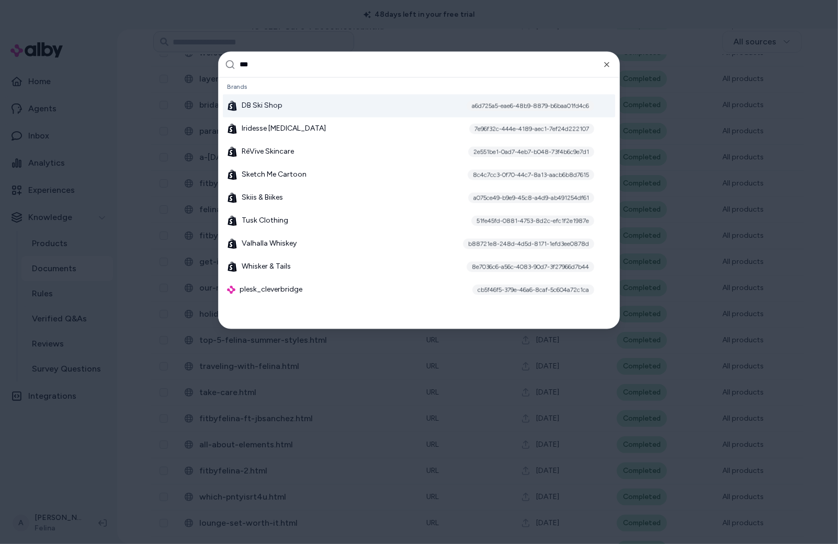
type input "****"
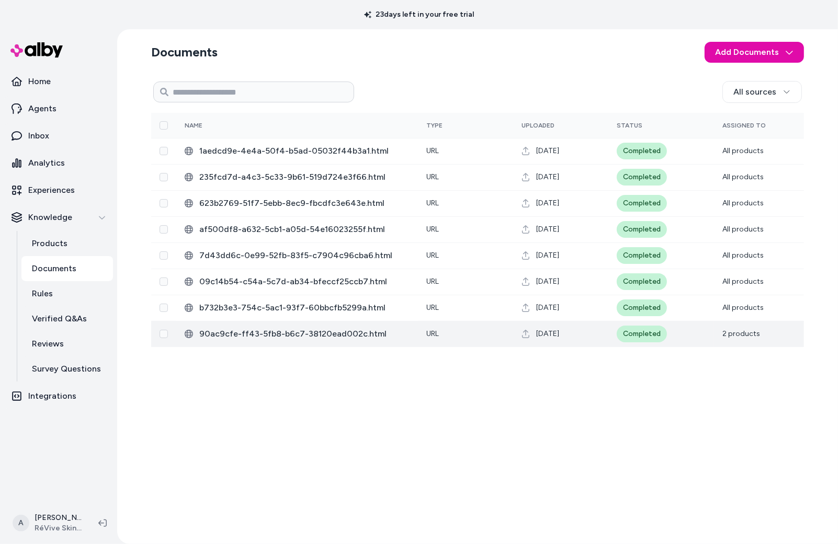
click at [356, 342] on td "90ac9cfe-ff43-5fb8-b6c7-38120ead002c.html" at bounding box center [297, 334] width 242 height 26
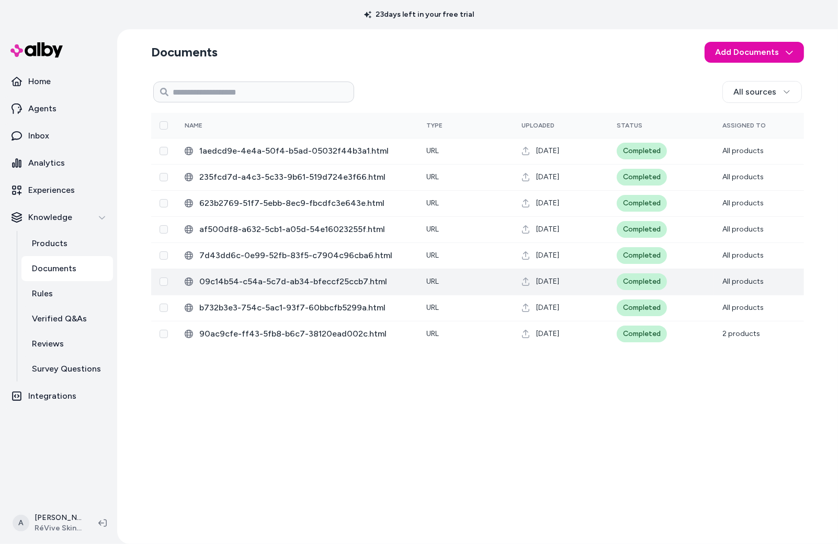
click at [406, 269] on td "09c14b54-c54a-5c7d-ab34-bfeccf25ccb7.html" at bounding box center [297, 282] width 242 height 26
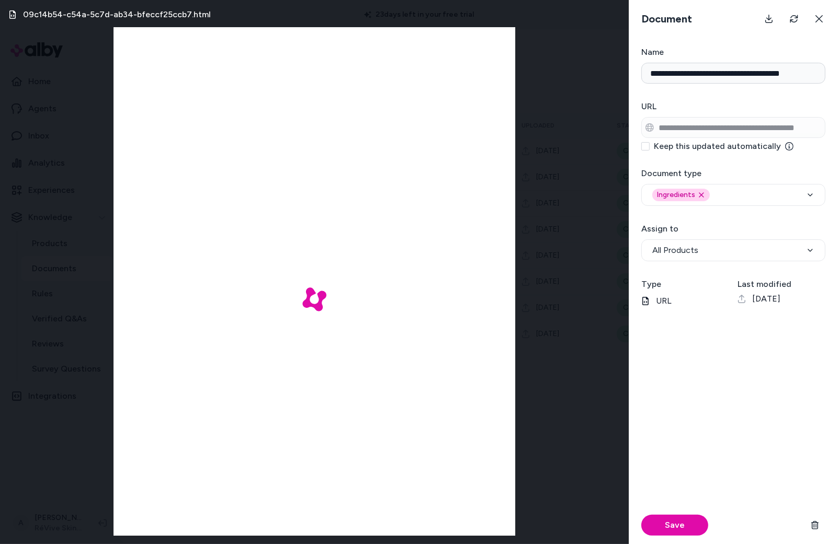
drag, startPoint x: 346, startPoint y: 297, endPoint x: 315, endPoint y: 315, distance: 35.4
click at [306, 318] on div at bounding box center [314, 299] width 402 height 544
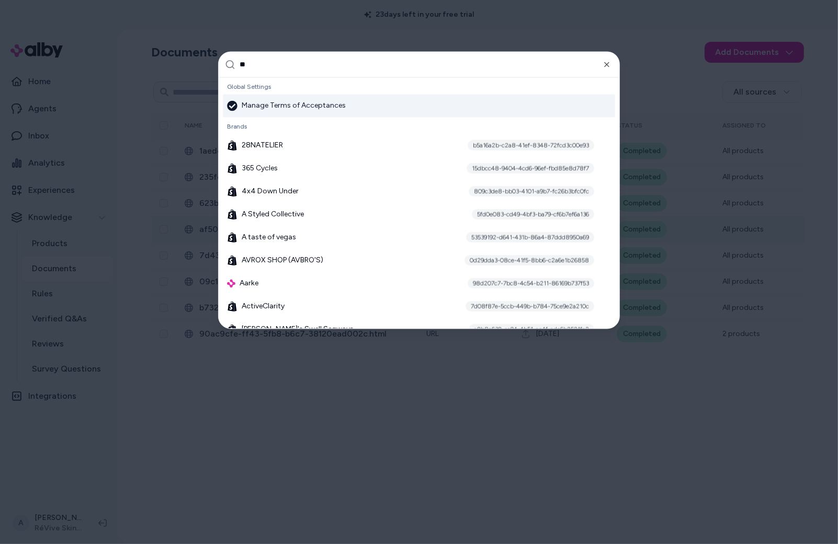
type input "***"
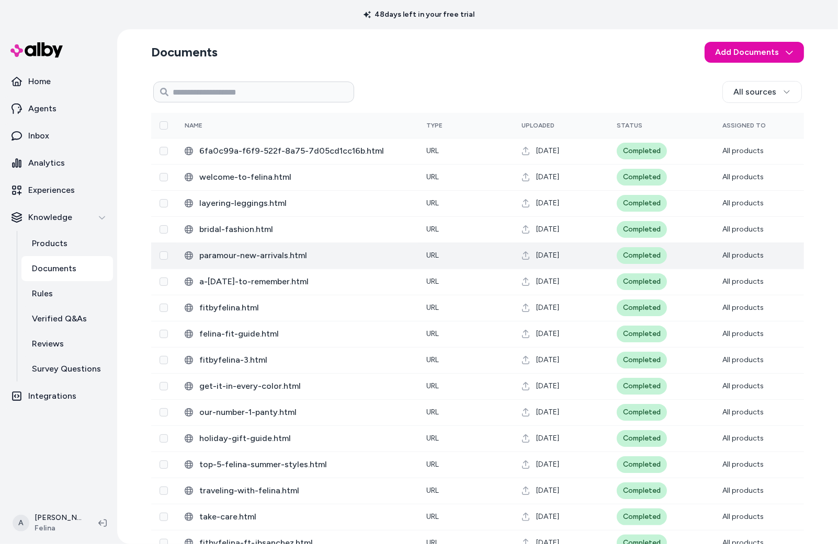
click at [559, 257] on span "[DATE]" at bounding box center [547, 256] width 23 height 10
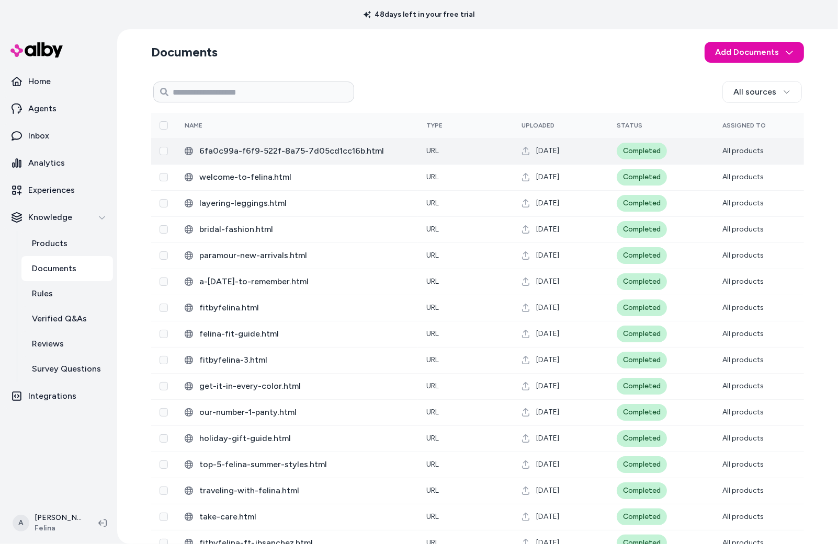
click at [404, 159] on td "6fa0c99a-f6f9-522f-8a75-7d05cd1cc16b.html" at bounding box center [297, 151] width 242 height 26
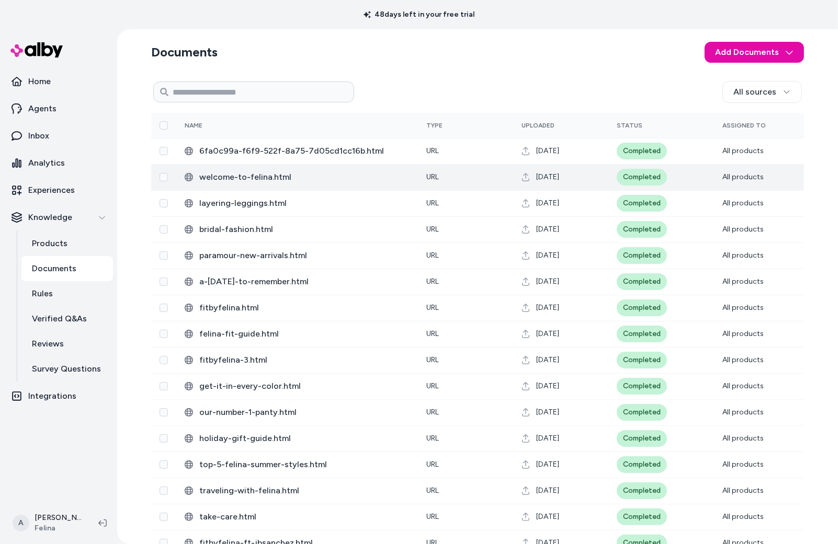
click at [687, 173] on td "Completed" at bounding box center [661, 177] width 106 height 26
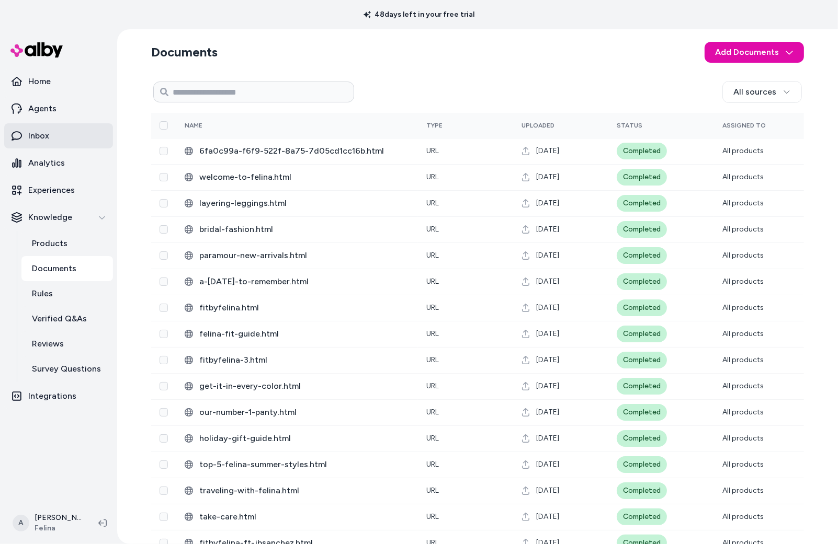
click at [33, 142] on p "Inbox" at bounding box center [38, 136] width 21 height 13
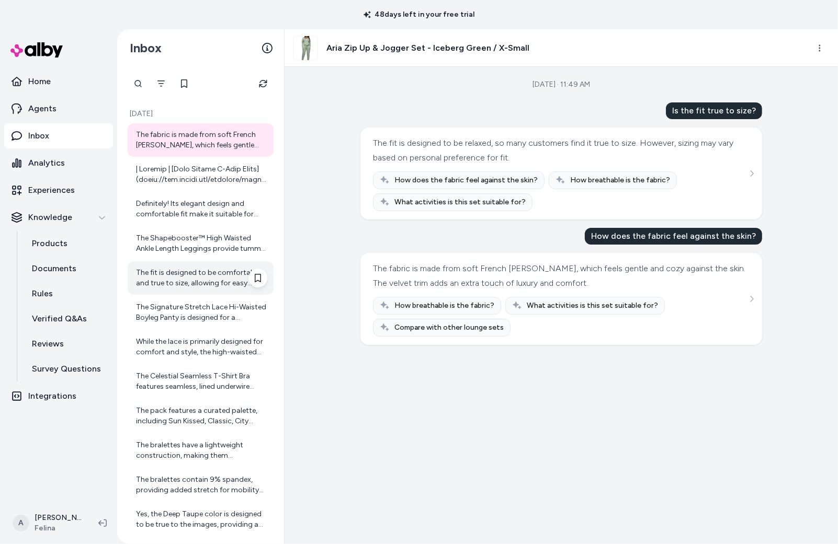
click at [168, 286] on div "The fit is designed to be comfortable and true to size, allowing for easy movem…" at bounding box center [201, 278] width 131 height 21
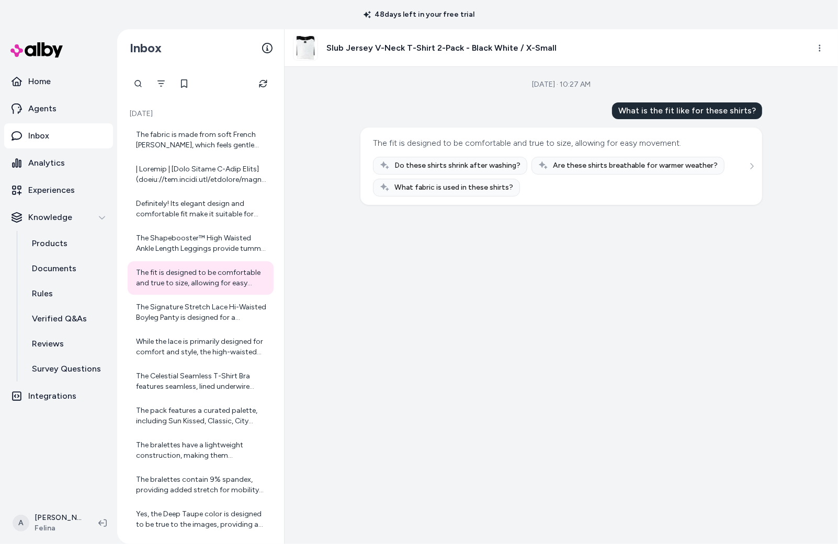
click at [749, 173] on div "Do these shirts shrink after washing? Are these shirts breathable for warmer we…" at bounding box center [561, 177] width 377 height 40
click at [750, 170] on button "See more" at bounding box center [751, 166] width 13 height 13
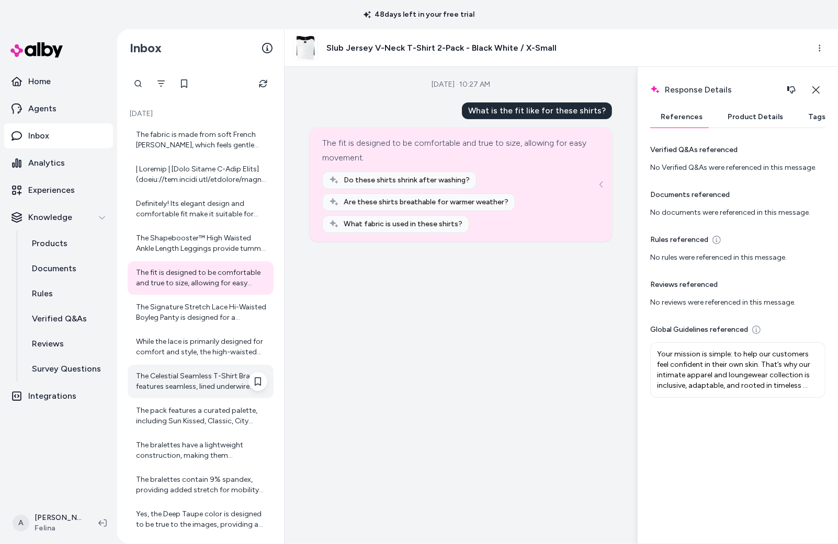
click at [163, 384] on div "The Celestial Seamless T-Shirt Bra features seamless, lined underwire cups with…" at bounding box center [201, 381] width 131 height 21
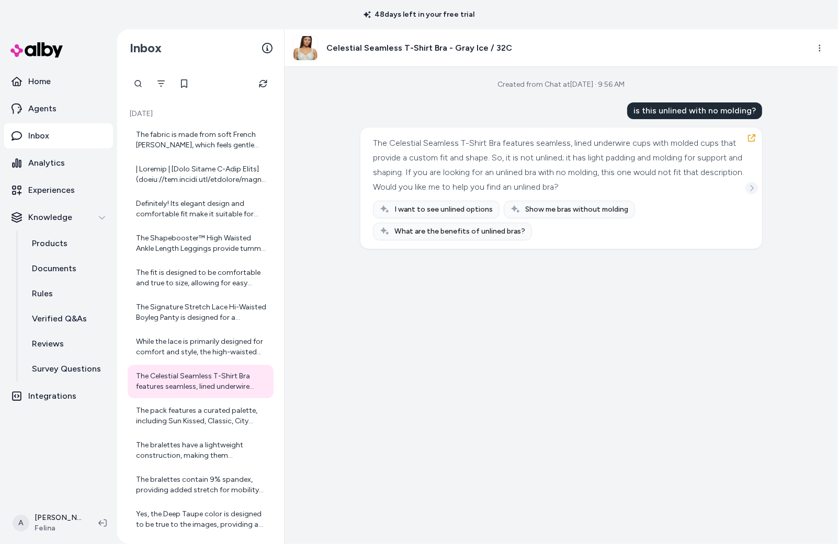
click at [757, 188] on button "See more" at bounding box center [751, 188] width 13 height 13
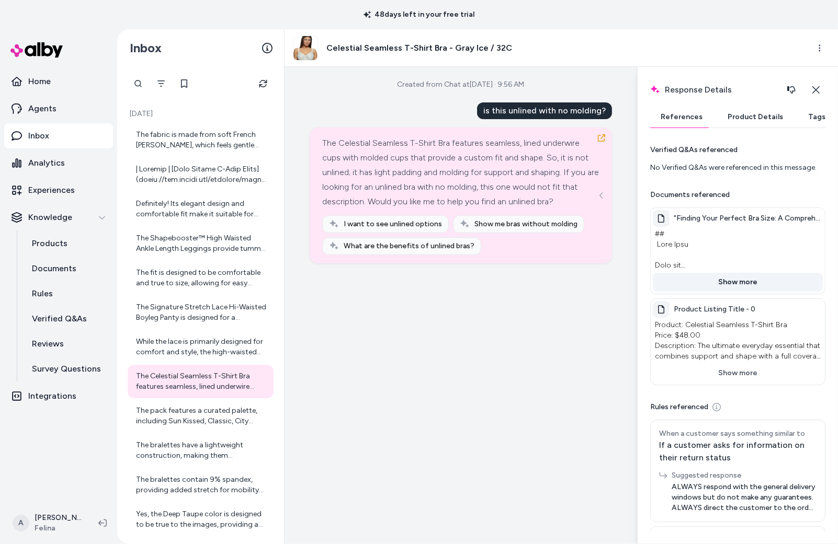
click at [744, 287] on button "Show more" at bounding box center [738, 282] width 170 height 19
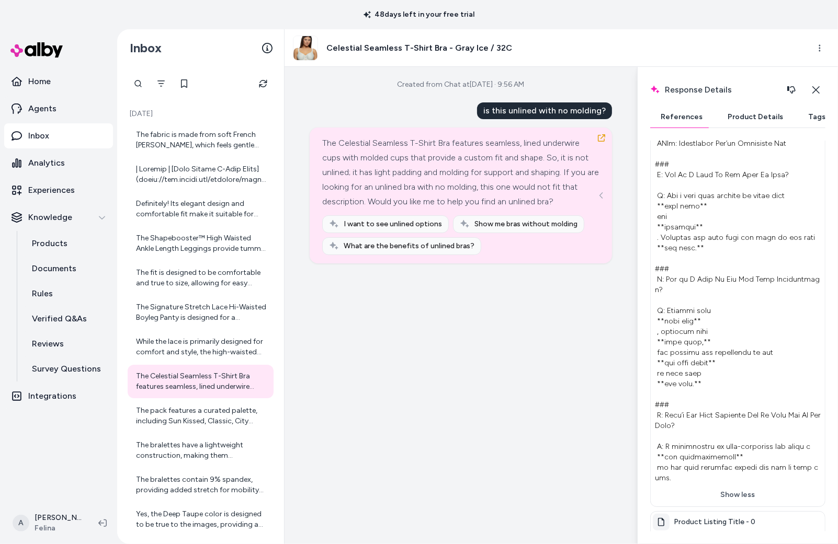
scroll to position [2314, 0]
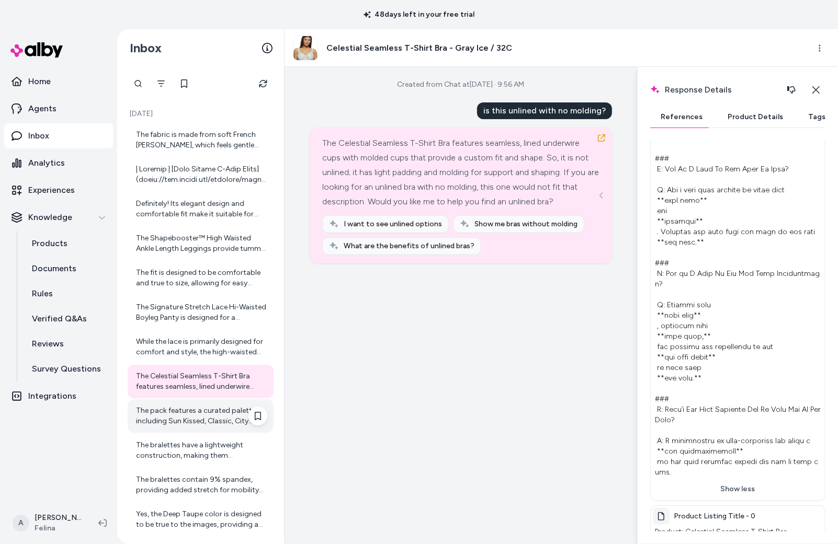
click at [143, 410] on div "The pack features a curated palette, including Sun Kissed, Classic, City Basics…" at bounding box center [201, 416] width 131 height 21
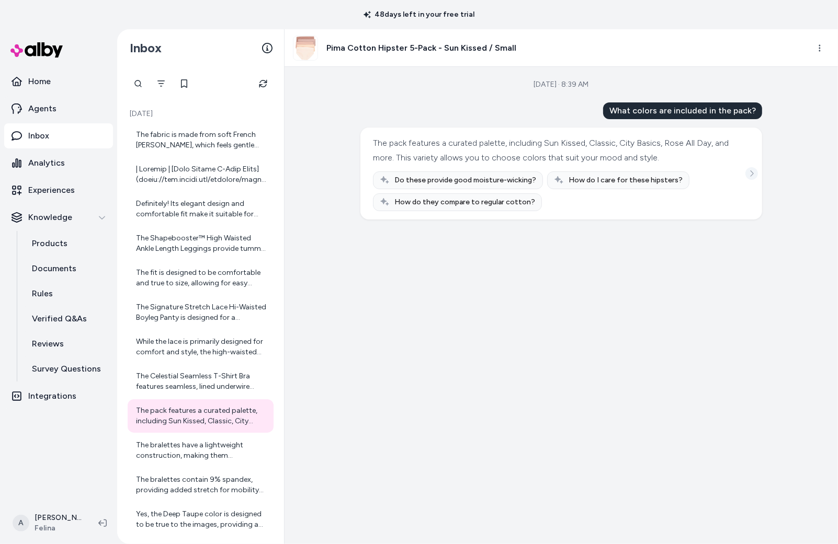
click at [750, 177] on button "See more" at bounding box center [751, 173] width 13 height 13
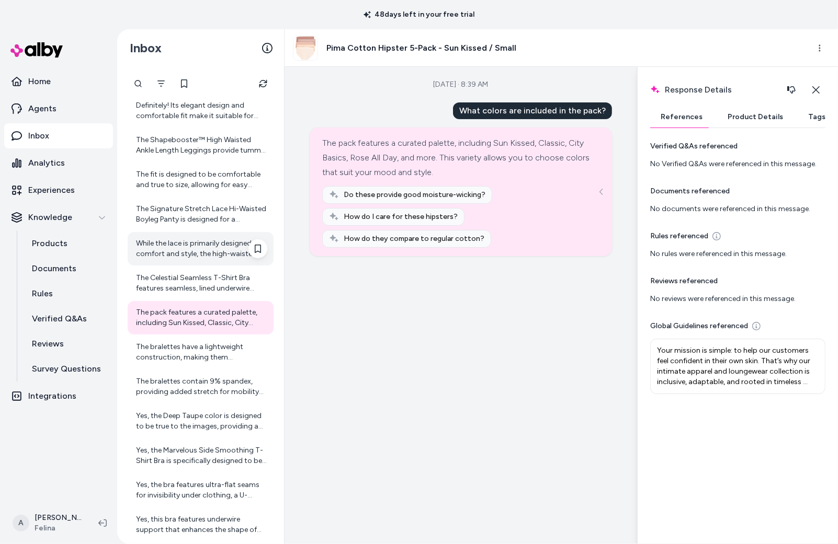
scroll to position [109, 0]
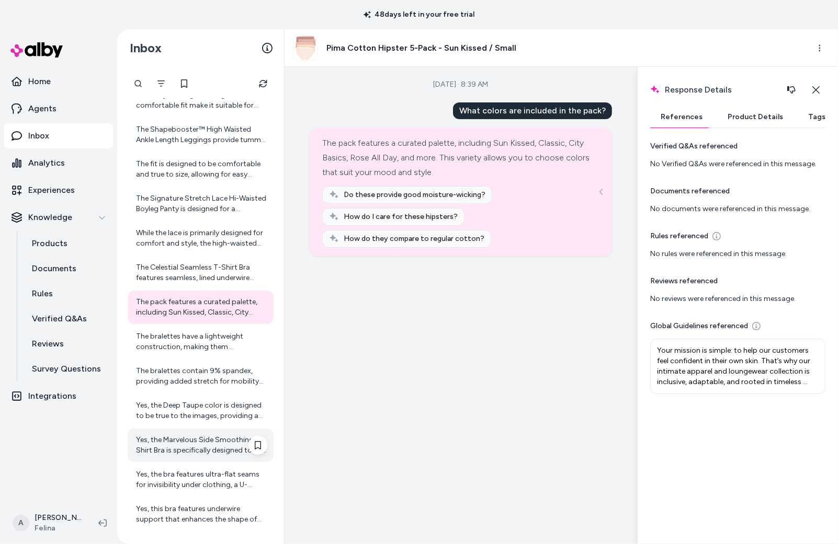
click at [183, 439] on div "Yes, the Marvelous Side Smoothing T-Shirt Bra is specifically designed to be wo…" at bounding box center [201, 445] width 131 height 21
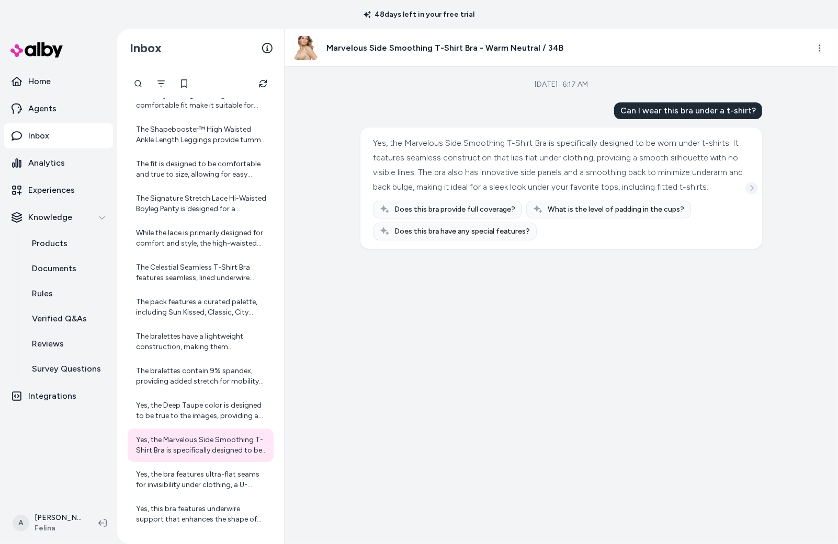
click at [754, 192] on icon "See more" at bounding box center [751, 188] width 7 height 7
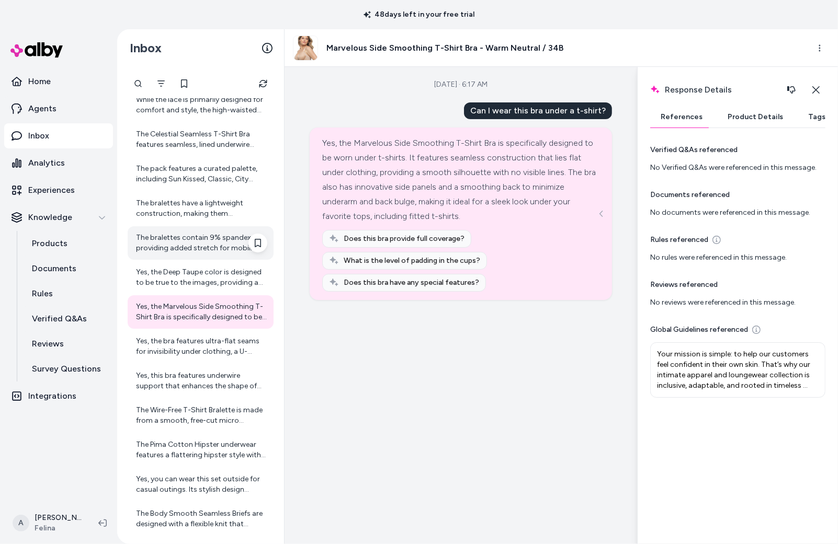
scroll to position [251, 0]
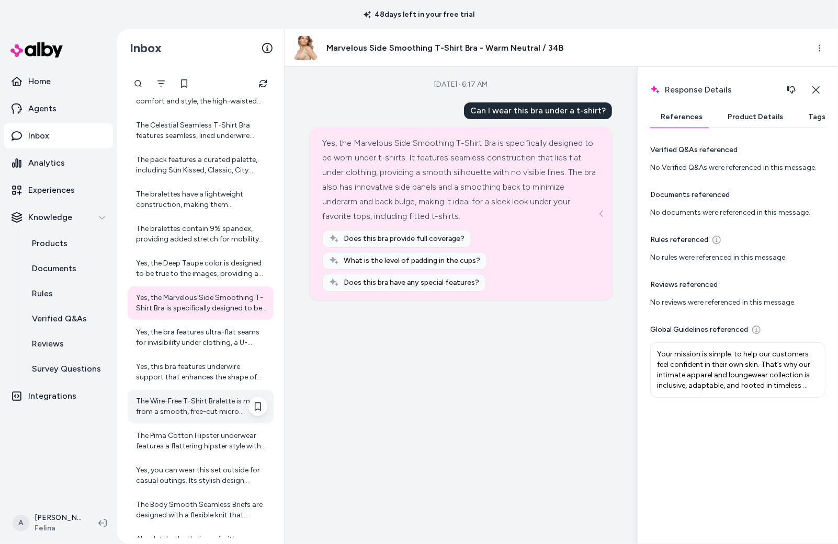
click at [208, 423] on div "The Wire-Free T-Shirt Bralette is made from a smooth, free-cut micro material w…" at bounding box center [201, 406] width 146 height 33
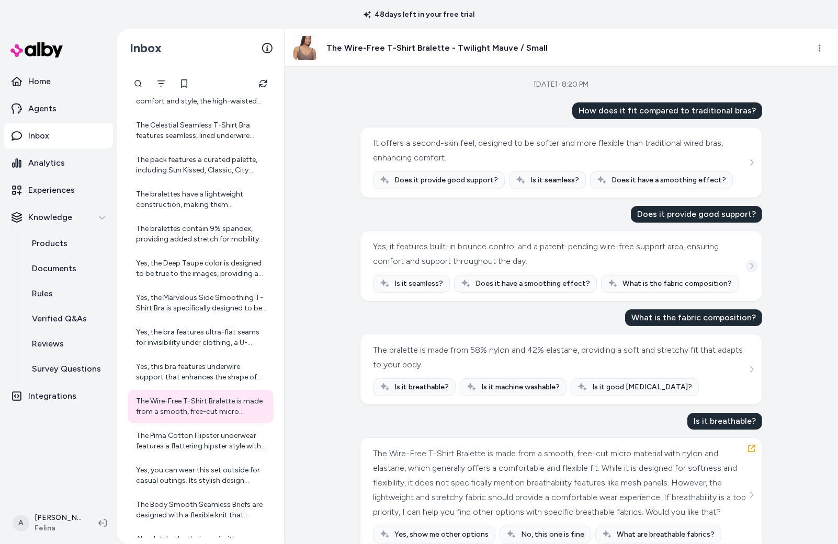
click at [749, 267] on icon "See more" at bounding box center [751, 266] width 7 height 7
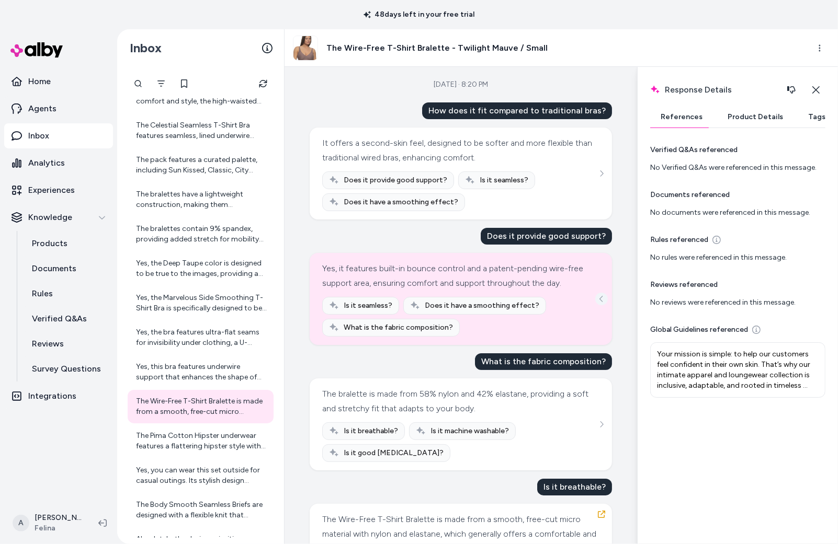
scroll to position [4, 0]
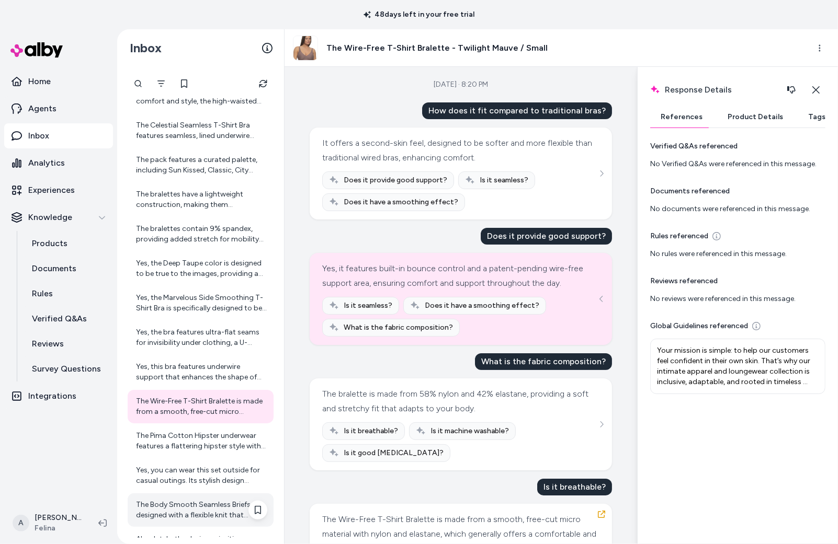
click at [188, 501] on div "The Body Smooth Seamless Briefs are designed with a flexible knit that accommod…" at bounding box center [201, 510] width 131 height 21
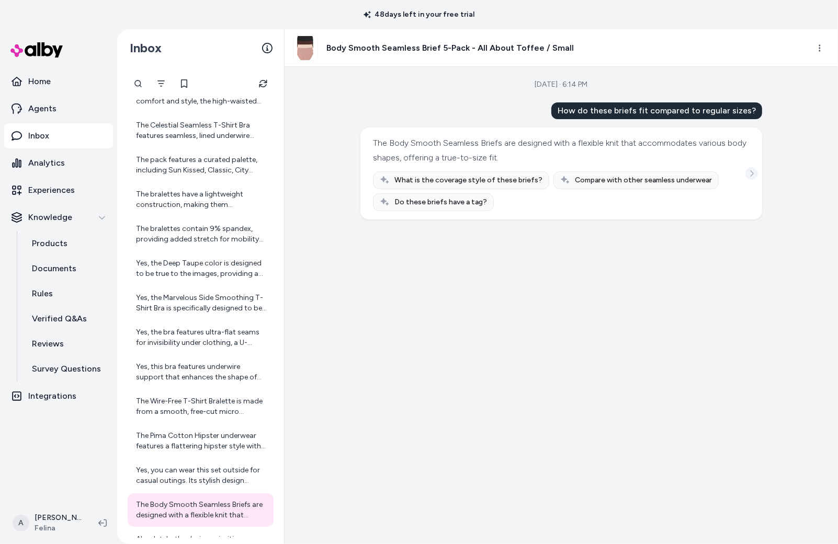
click at [752, 179] on button "See more" at bounding box center [751, 173] width 13 height 13
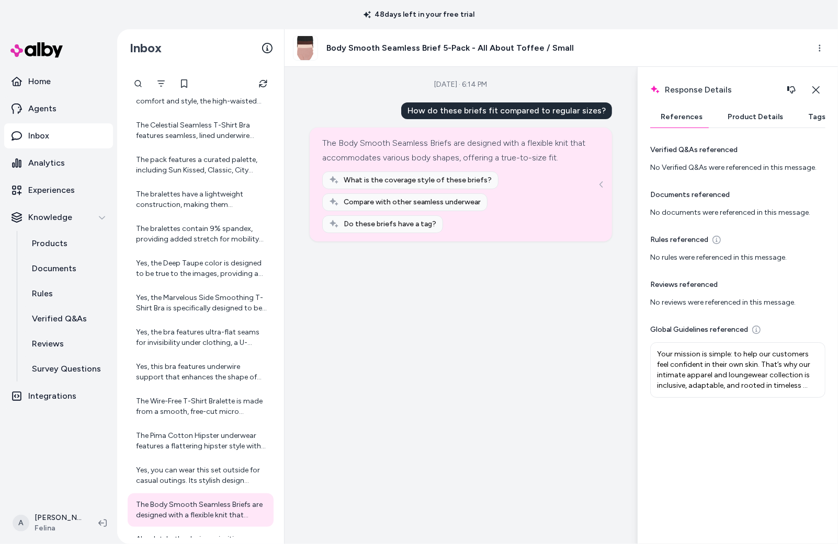
click at [64, 176] on ul "Home Agents Inbox Analytics Experiences Knowledge Products Documents Rules Veri…" at bounding box center [58, 239] width 109 height 340
click at [49, 163] on p "Analytics" at bounding box center [46, 163] width 37 height 13
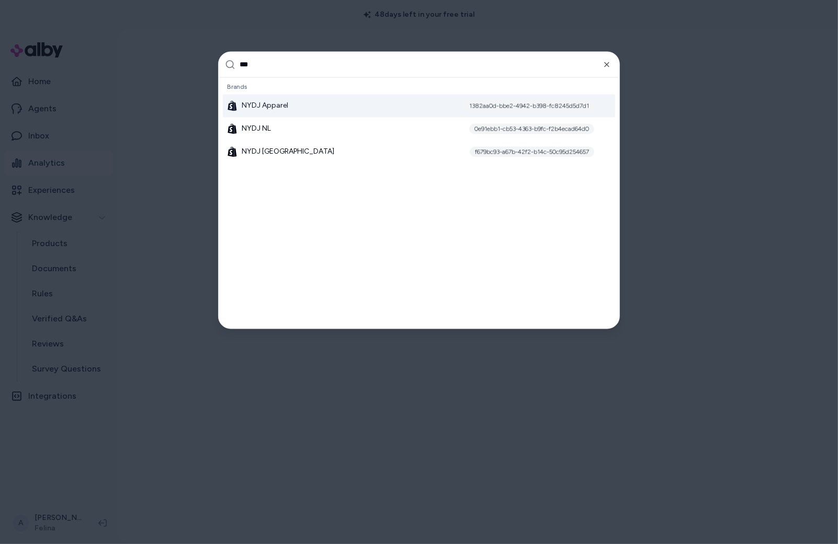
type input "****"
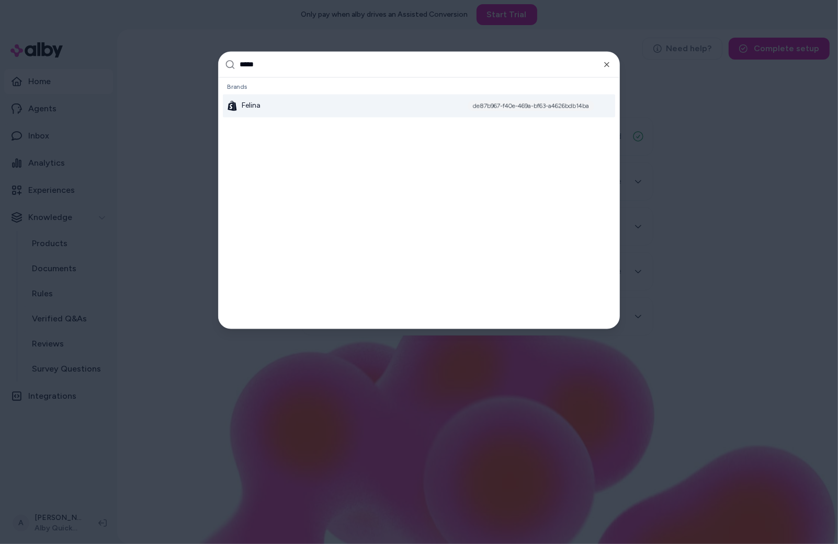
type input "******"
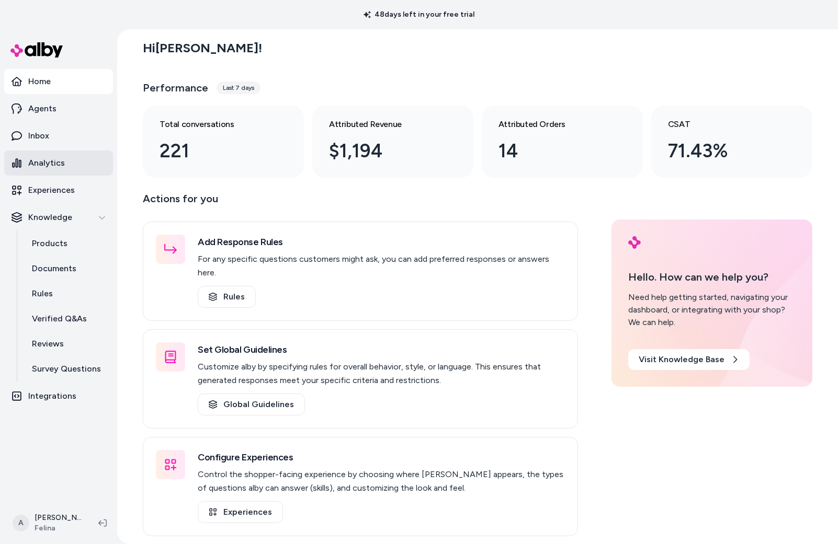
click at [84, 156] on link "Analytics" at bounding box center [58, 163] width 109 height 25
